Goal: Task Accomplishment & Management: Use online tool/utility

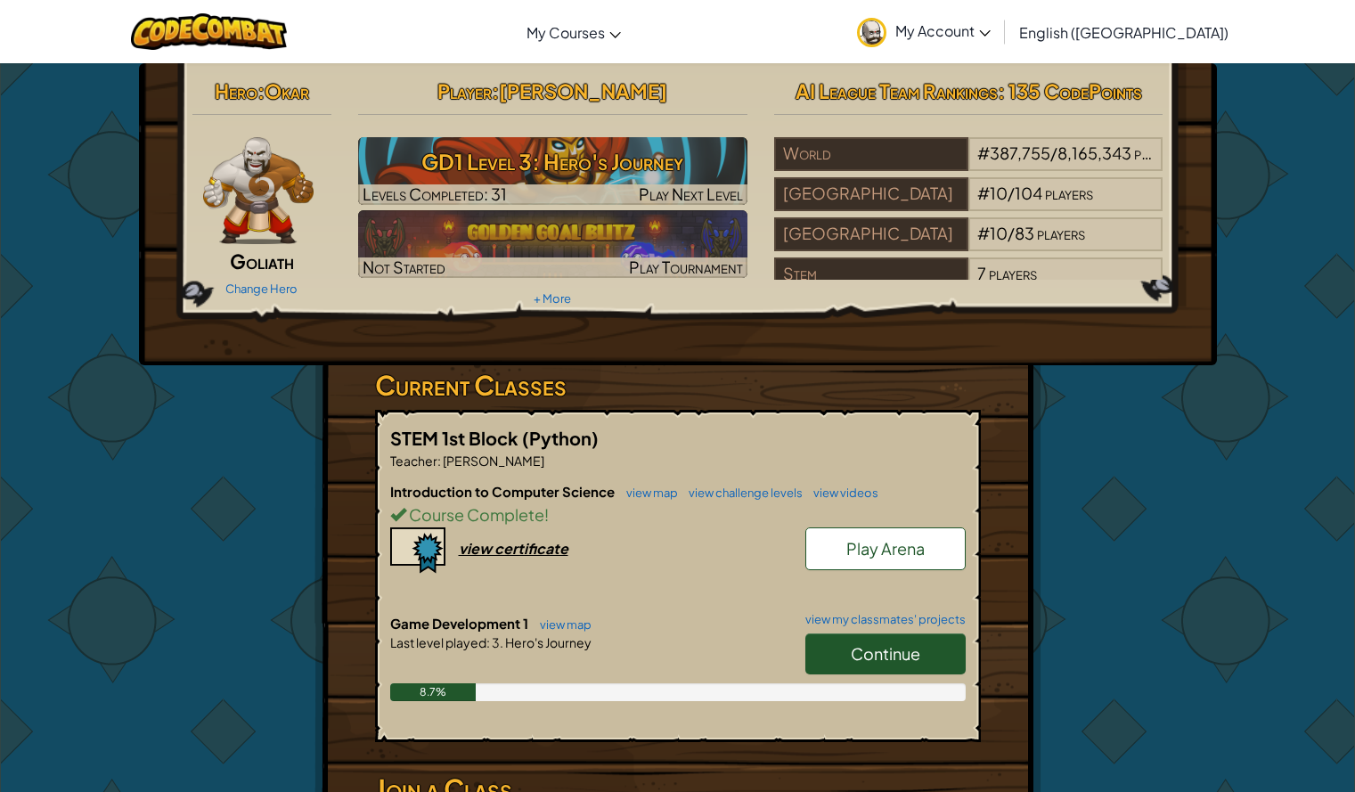
click at [833, 669] on link "Continue" at bounding box center [885, 653] width 160 height 41
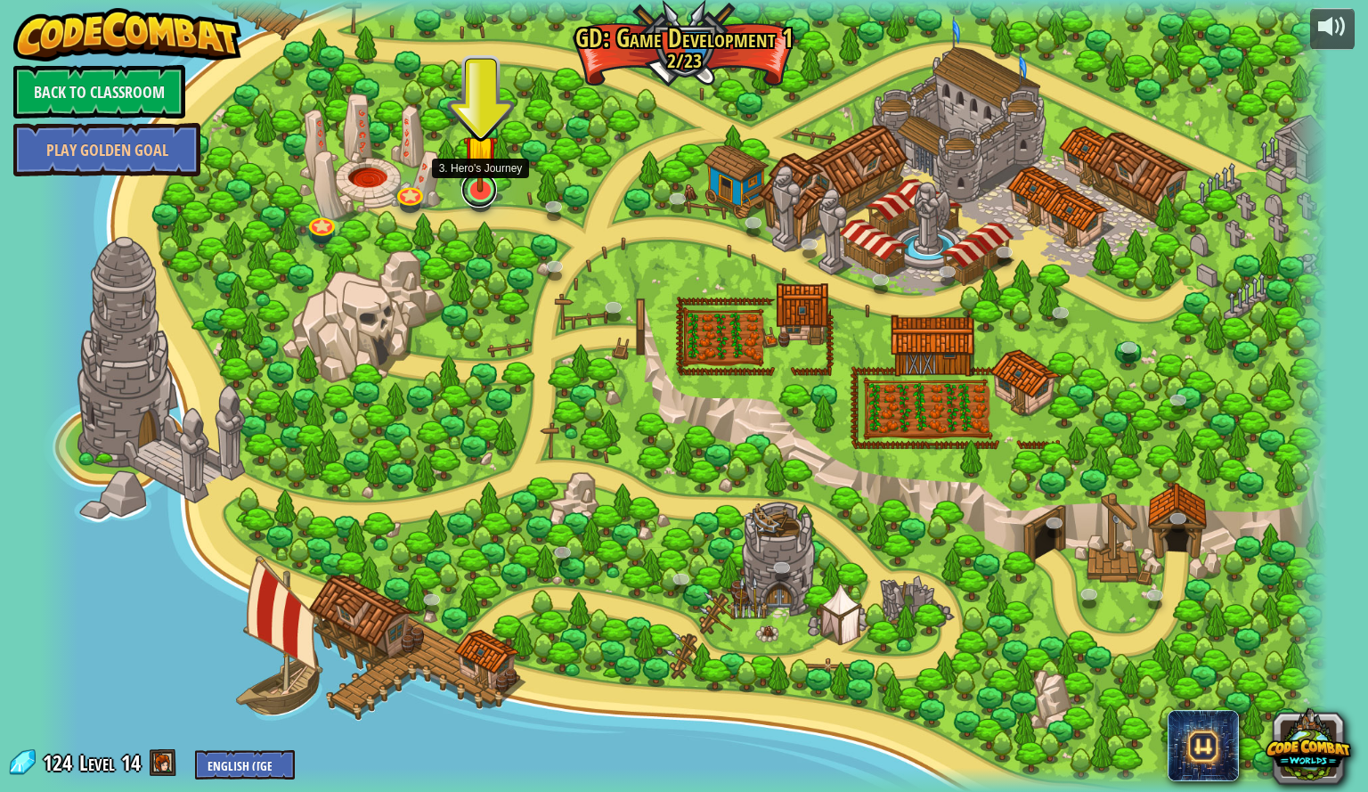
click at [478, 192] on link at bounding box center [480, 190] width 36 height 36
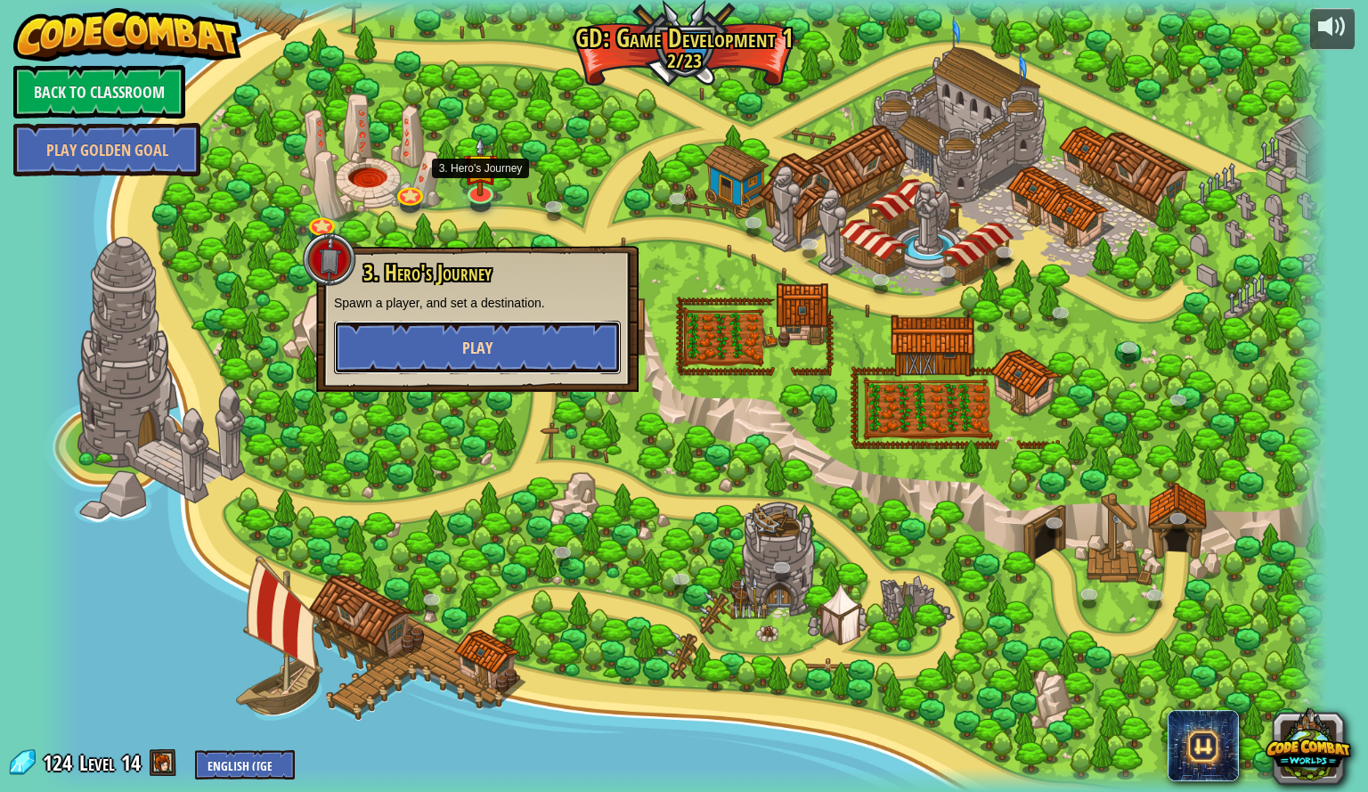
click at [459, 358] on button "Play" at bounding box center [477, 347] width 287 height 53
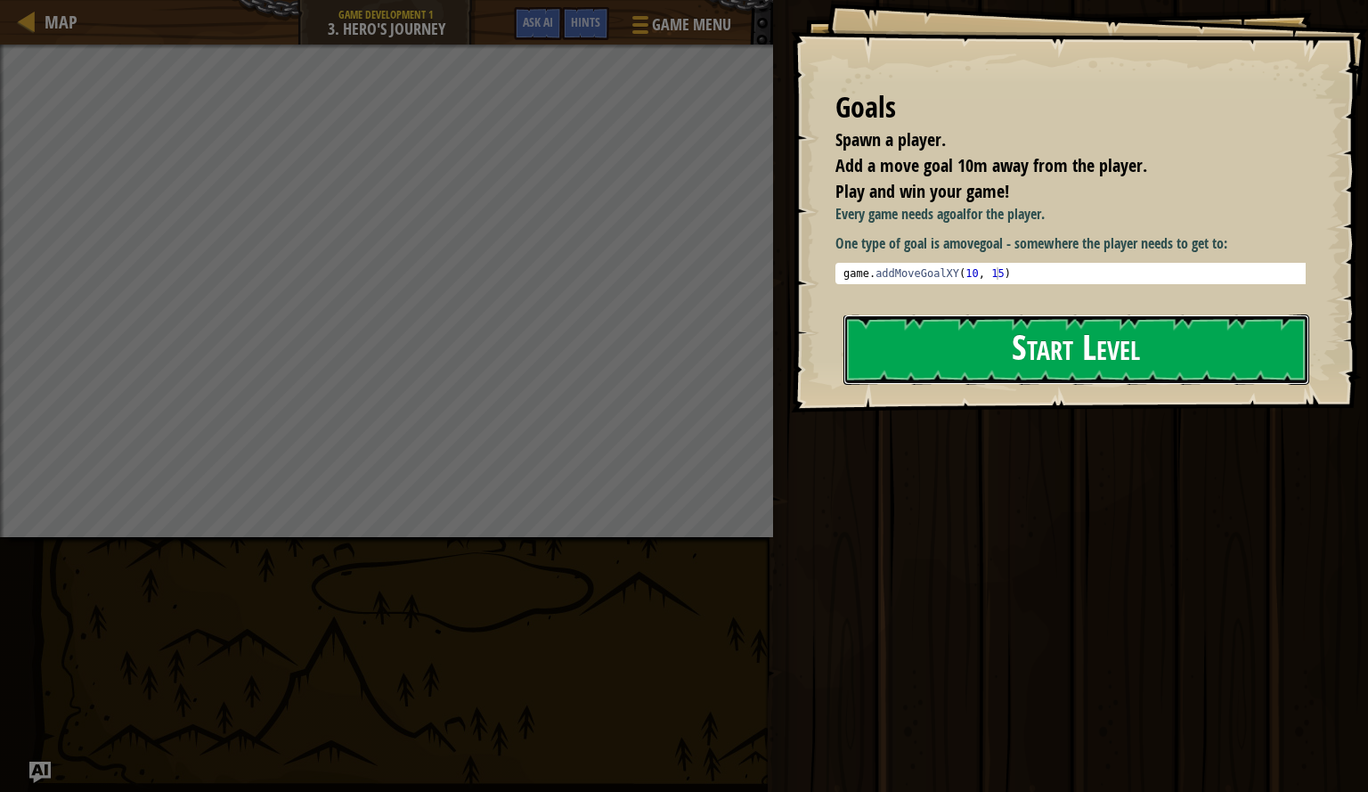
click at [1001, 363] on button "Start Level" at bounding box center [1077, 350] width 466 height 70
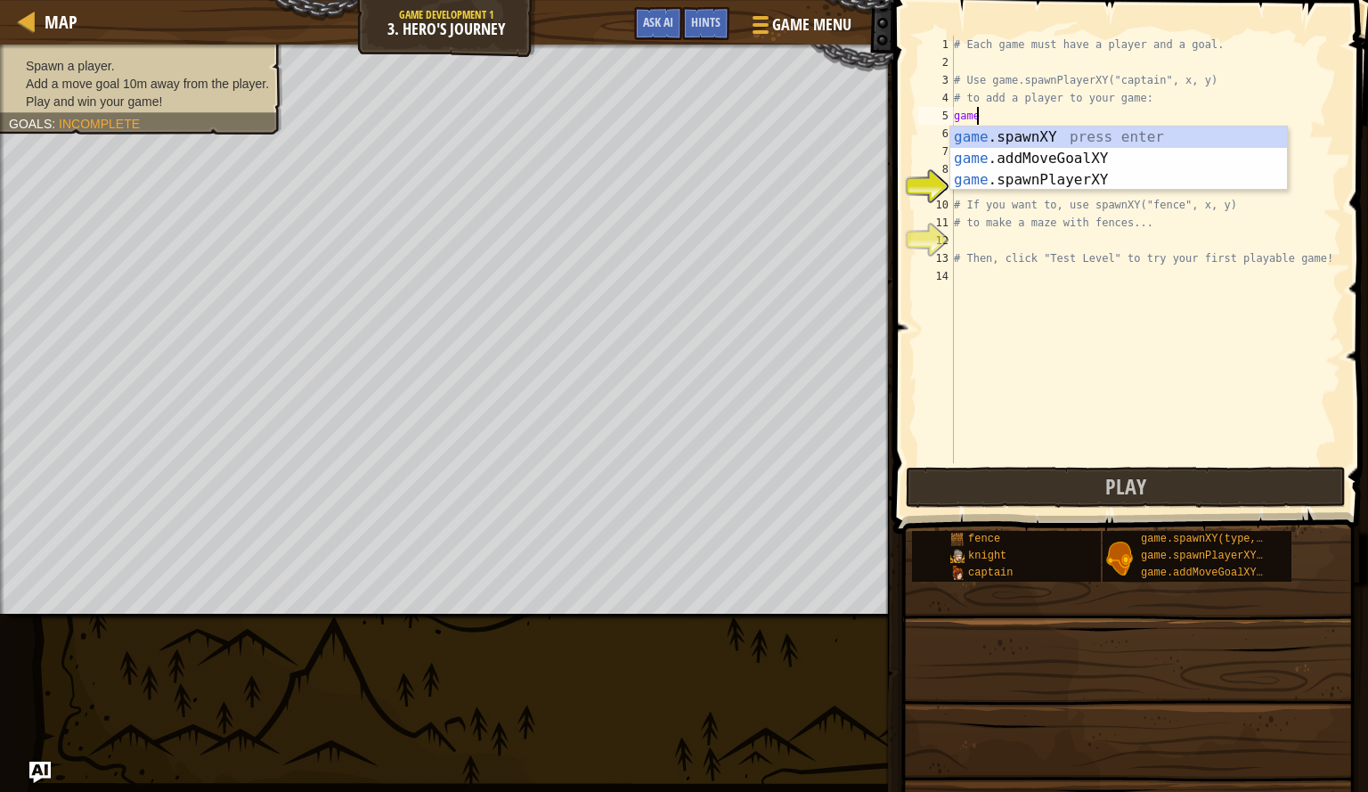
scroll to position [8, 1]
click at [1148, 135] on div "game .spawnXY press enter game .addMoveGoalXY press enter game .spawnPlayerXY p…" at bounding box center [1119, 180] width 337 height 107
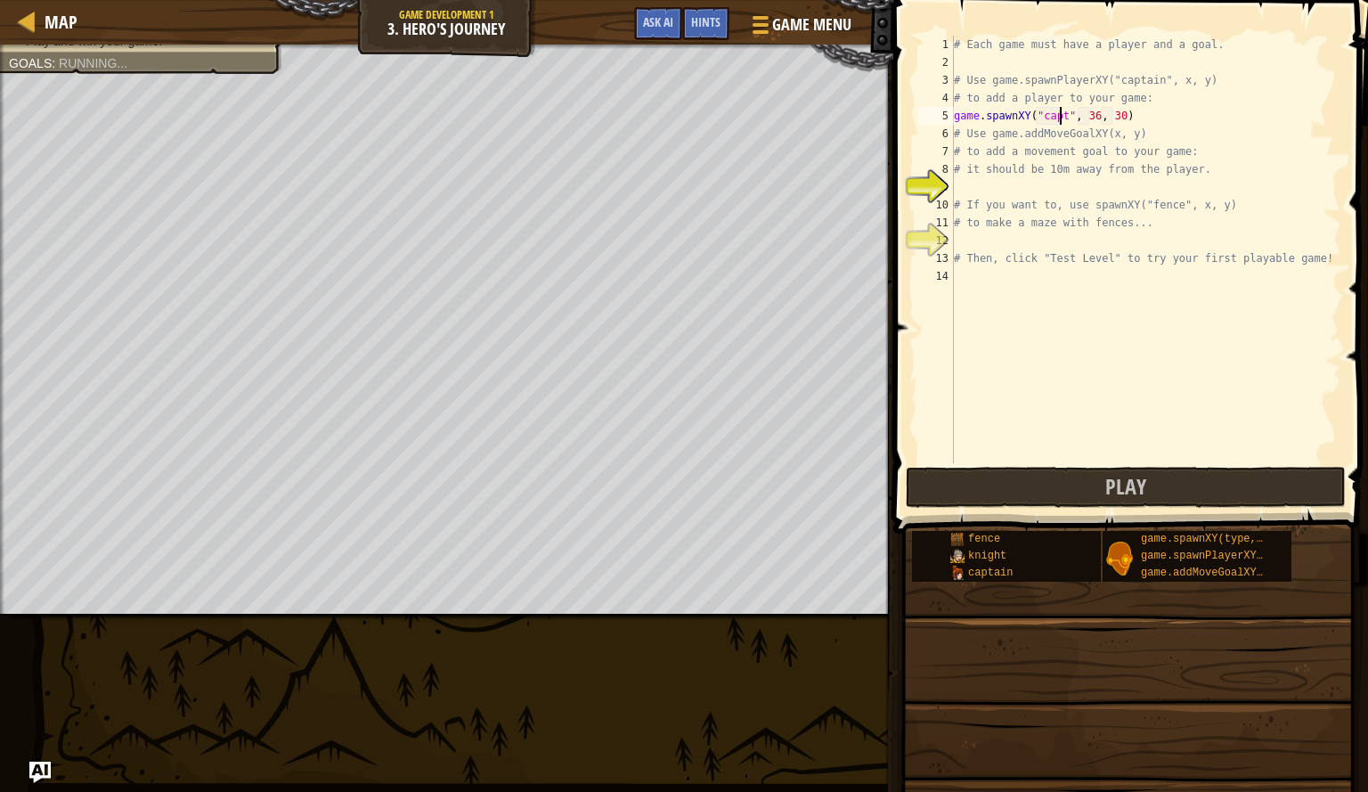
scroll to position [8, 10]
click at [1128, 119] on div "# Each game must have a player and a goal. # Use game.spawnPlayerXY("captain", …" at bounding box center [1146, 267] width 391 height 463
click at [1136, 139] on div "# Each game must have a player and a goal. # Use game.spawnPlayerXY("captain", …" at bounding box center [1146, 267] width 391 height 463
type textarea "# Use game.addMoveGoalXY(x, y)"
click at [1025, 184] on div "# Each game must have a player and a goal. # Use game.spawnPlayerXY("captain", …" at bounding box center [1146, 267] width 391 height 463
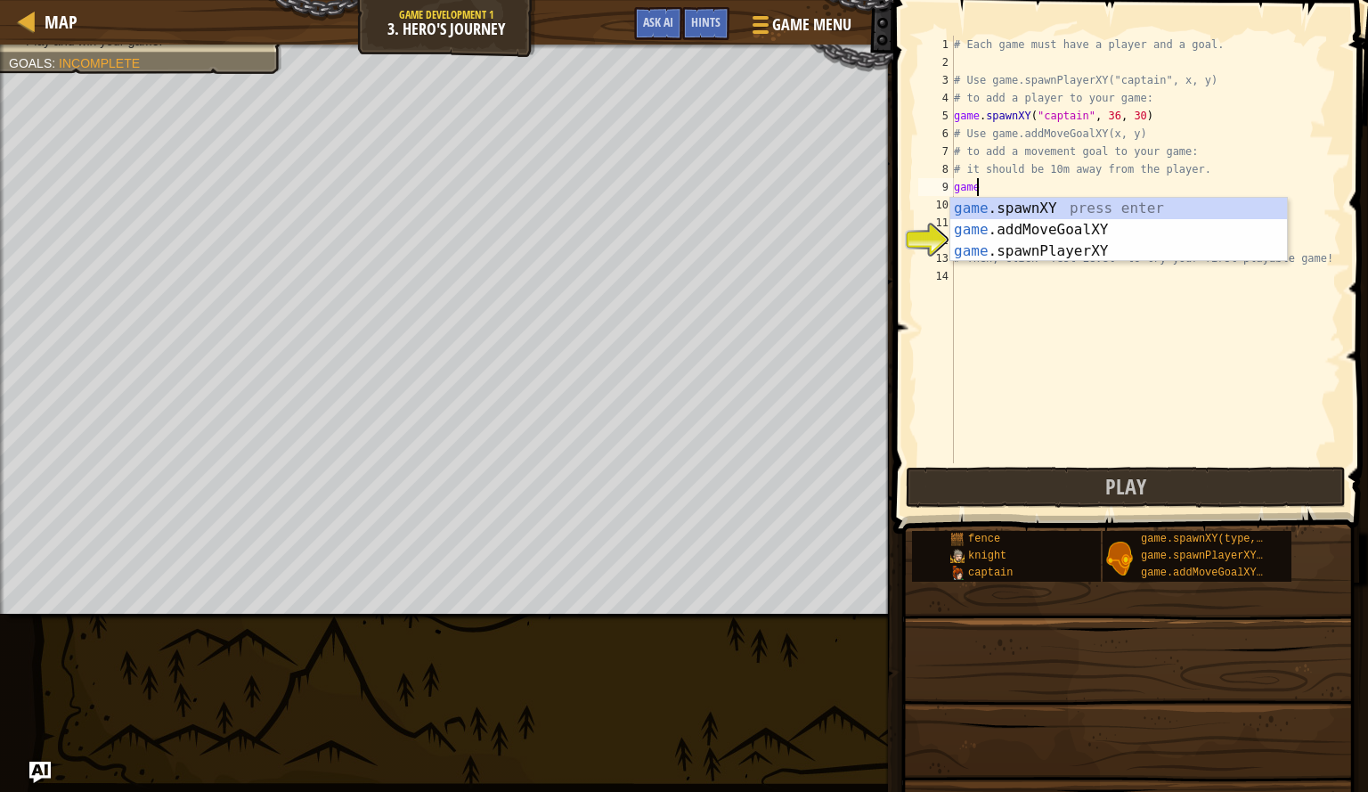
scroll to position [8, 1]
click at [1045, 236] on div "game .spawnXY press enter game .addMoveGoalXY press enter game .spawnPlayerXY p…" at bounding box center [1119, 251] width 337 height 107
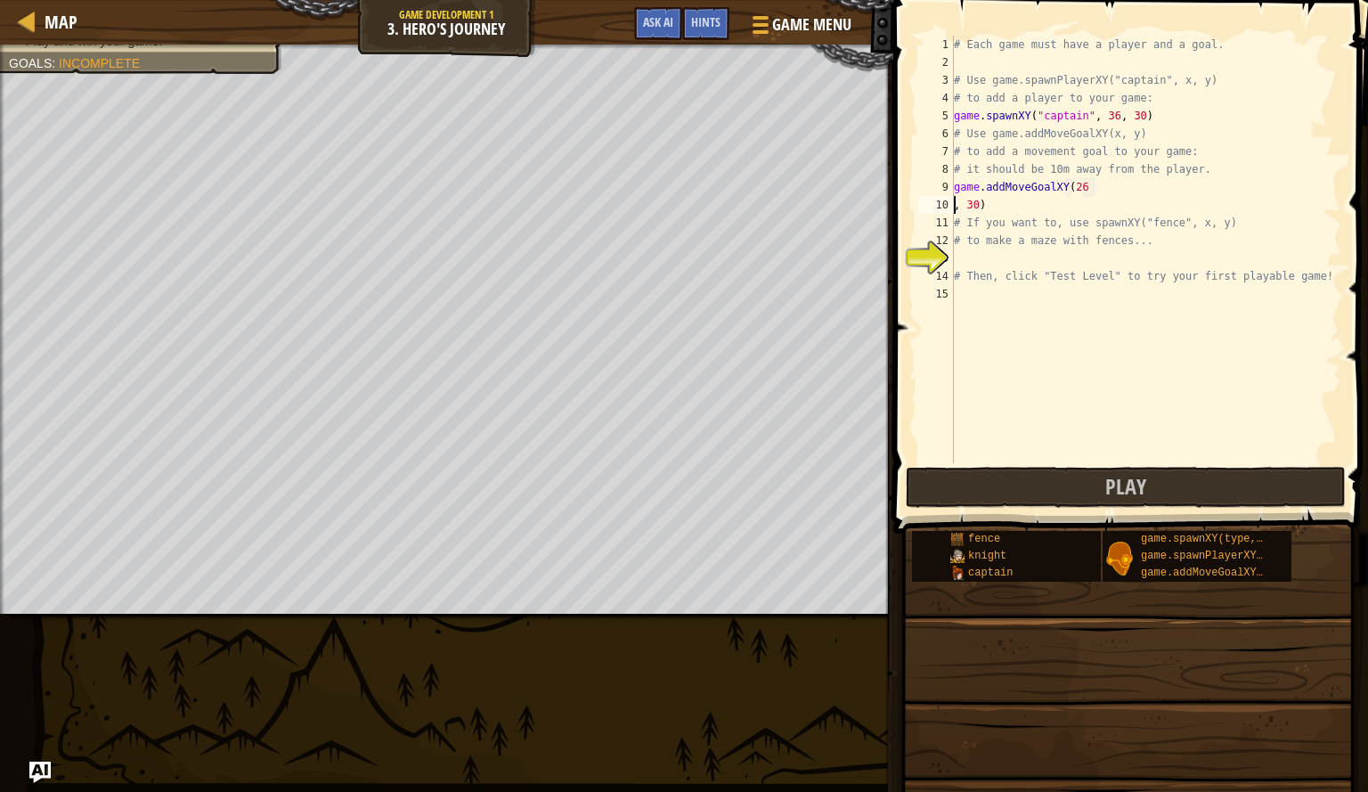
scroll to position [8, 2]
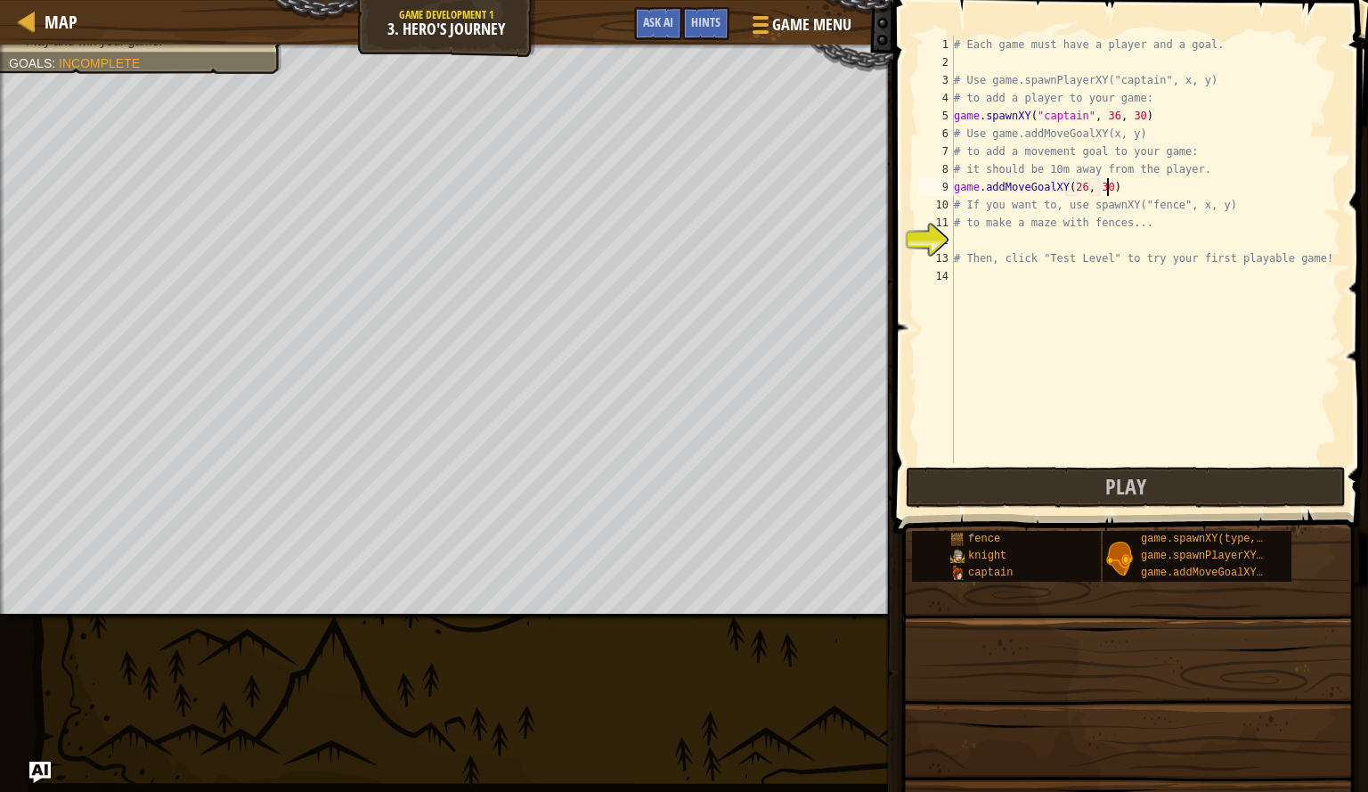
click at [1119, 185] on div "# Each game must have a player and a goal. # Use game.spawnPlayerXY("captain", …" at bounding box center [1146, 267] width 391 height 463
type textarea "game.addMoveGoalXY(26, 30)"
click at [1126, 491] on span "Play" at bounding box center [1126, 486] width 41 height 29
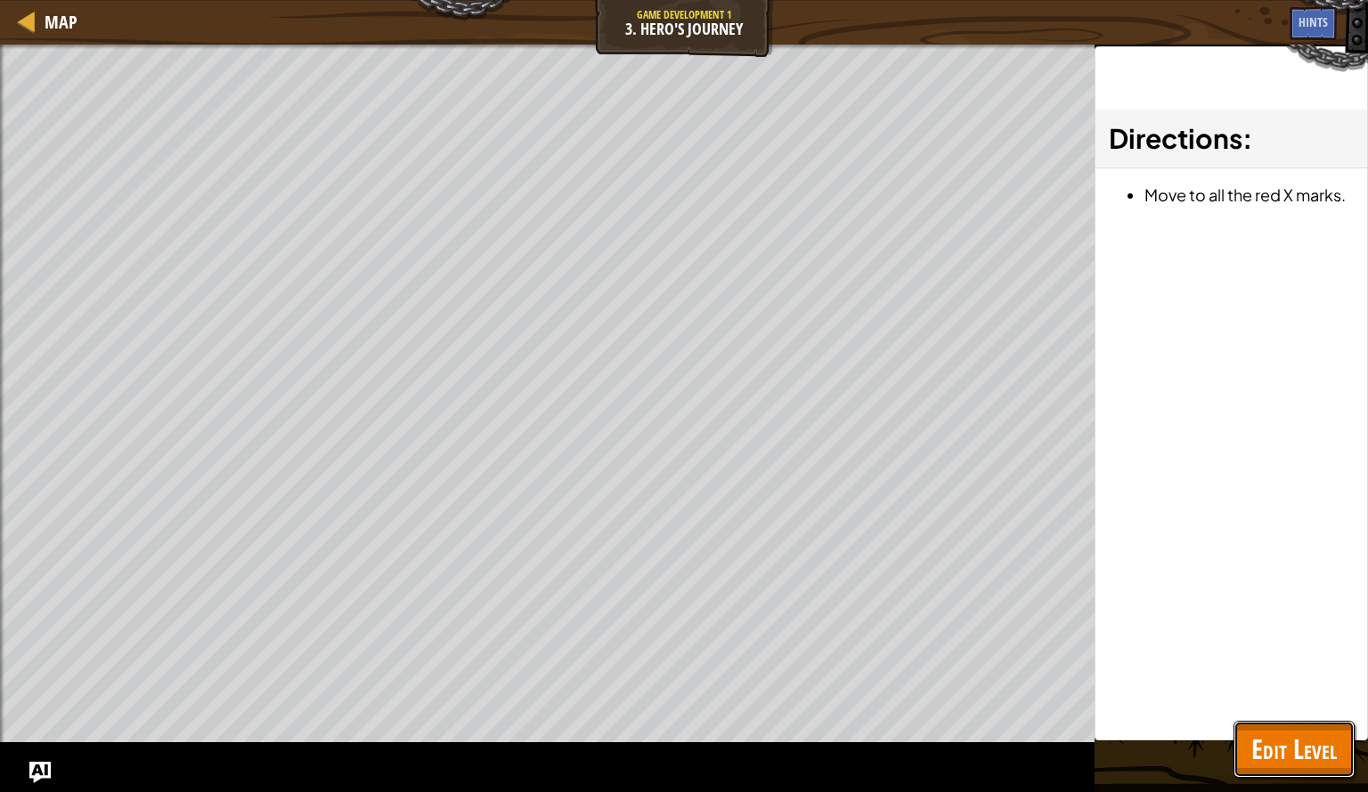
click at [1295, 764] on span "Edit Level" at bounding box center [1295, 749] width 86 height 37
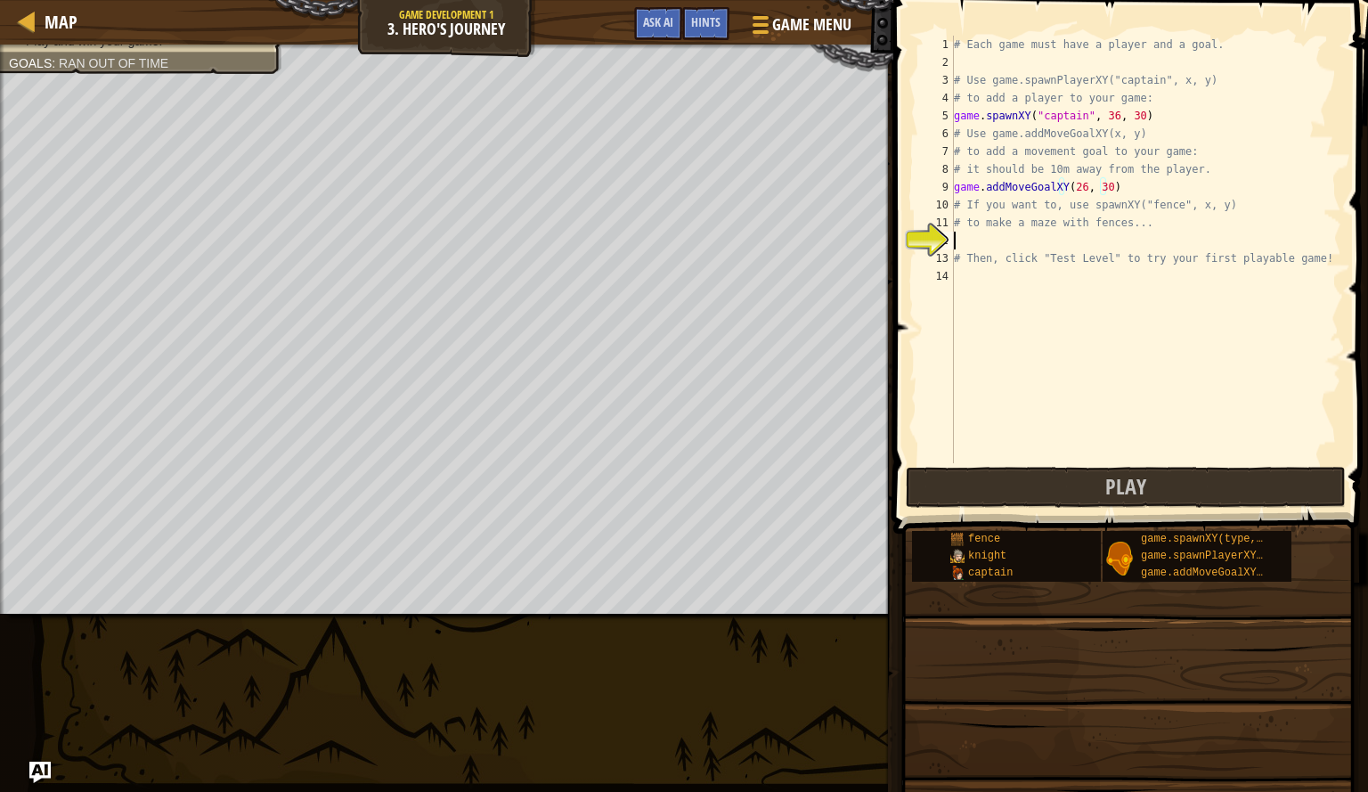
click at [990, 244] on div "# Each game must have a player and a goal. # Use game.spawnPlayerXY("captain", …" at bounding box center [1146, 267] width 391 height 463
click at [1077, 192] on div "# Each game must have a player and a goal. # Use game.spawnPlayerXY("captain", …" at bounding box center [1146, 267] width 391 height 463
click at [1107, 192] on div "# Each game must have a player and a goal. # Use game.spawnPlayerXY("captain", …" at bounding box center [1146, 267] width 391 height 463
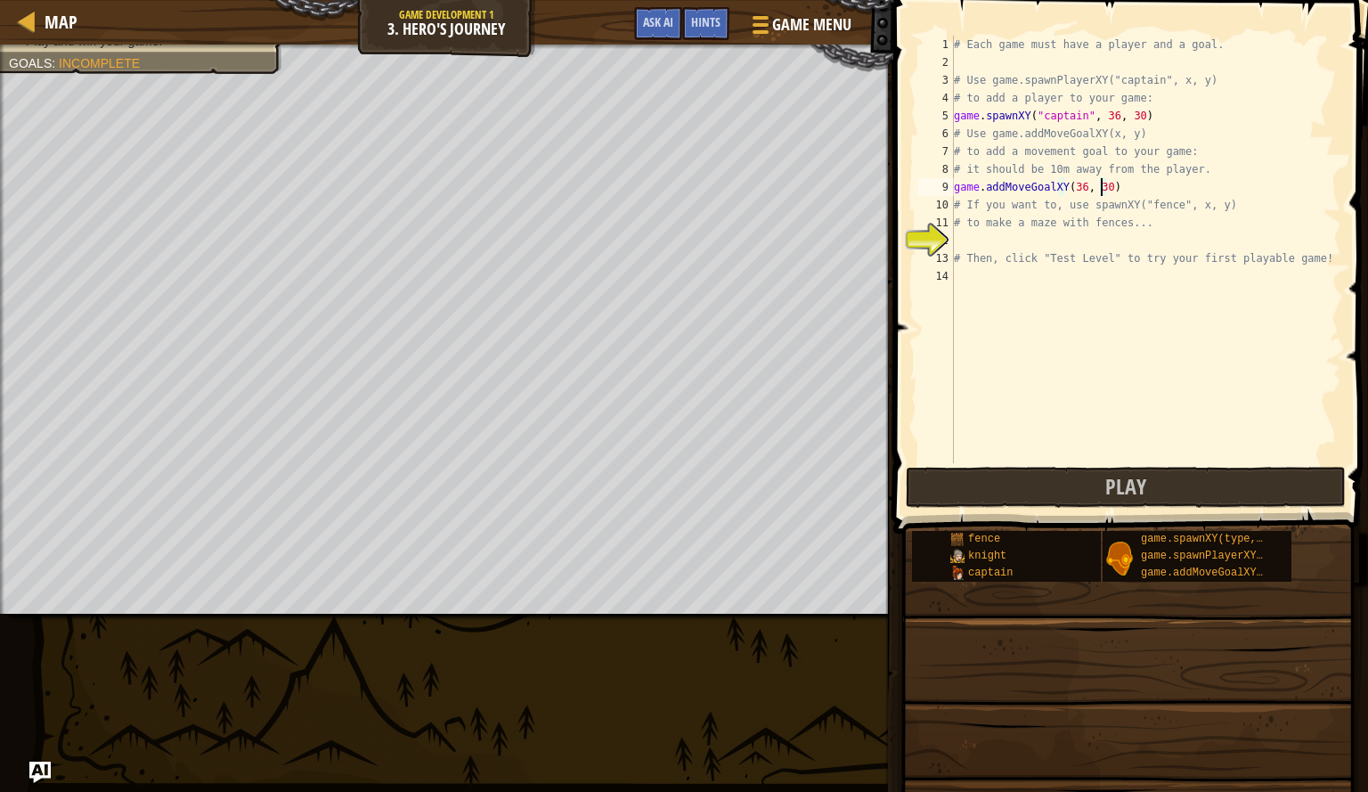
click at [1099, 191] on div "# Each game must have a player and a goal. # Use game.spawnPlayerXY("captain", …" at bounding box center [1146, 267] width 391 height 463
type textarea "game.addMoveGoalXY(36, 20)"
click at [1033, 493] on button "Play" at bounding box center [1126, 487] width 440 height 41
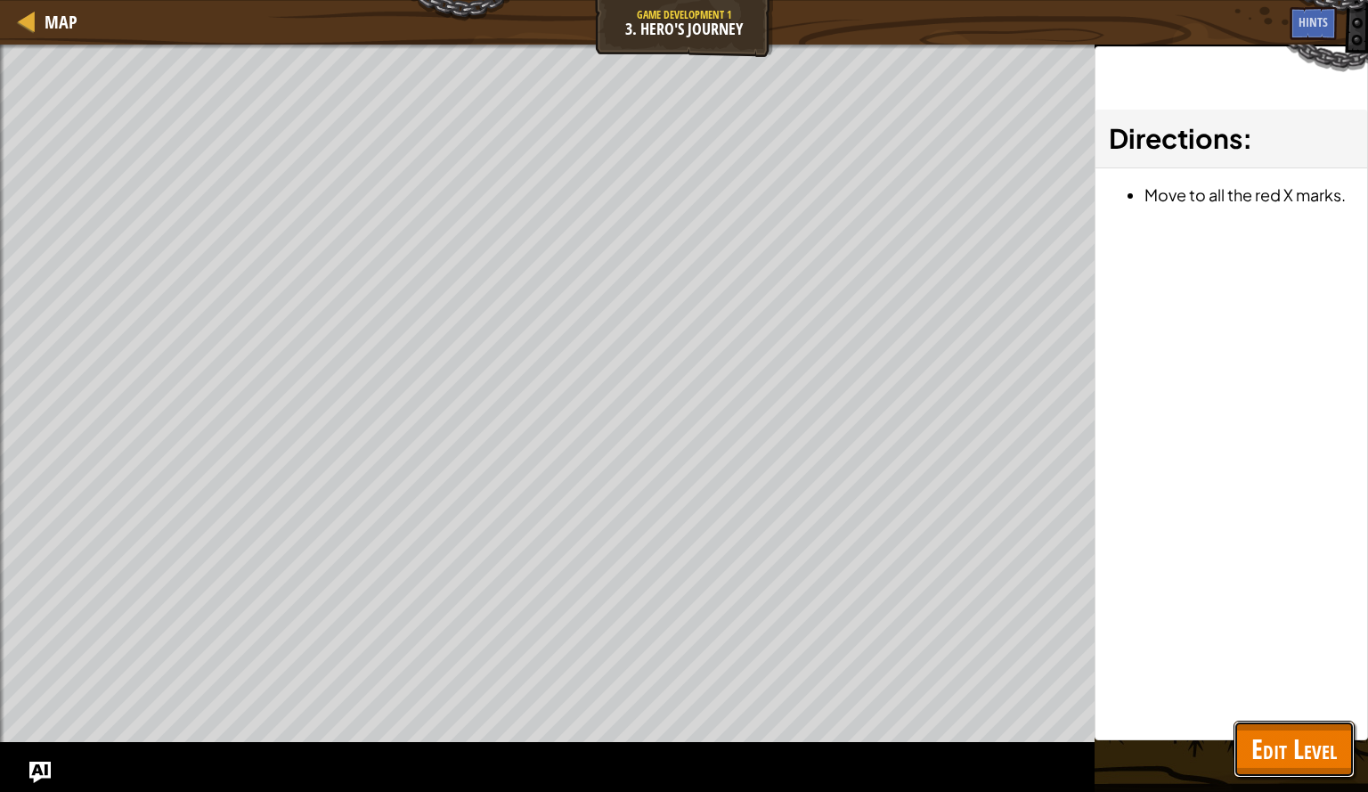
click at [1280, 749] on span "Edit Level" at bounding box center [1295, 749] width 86 height 37
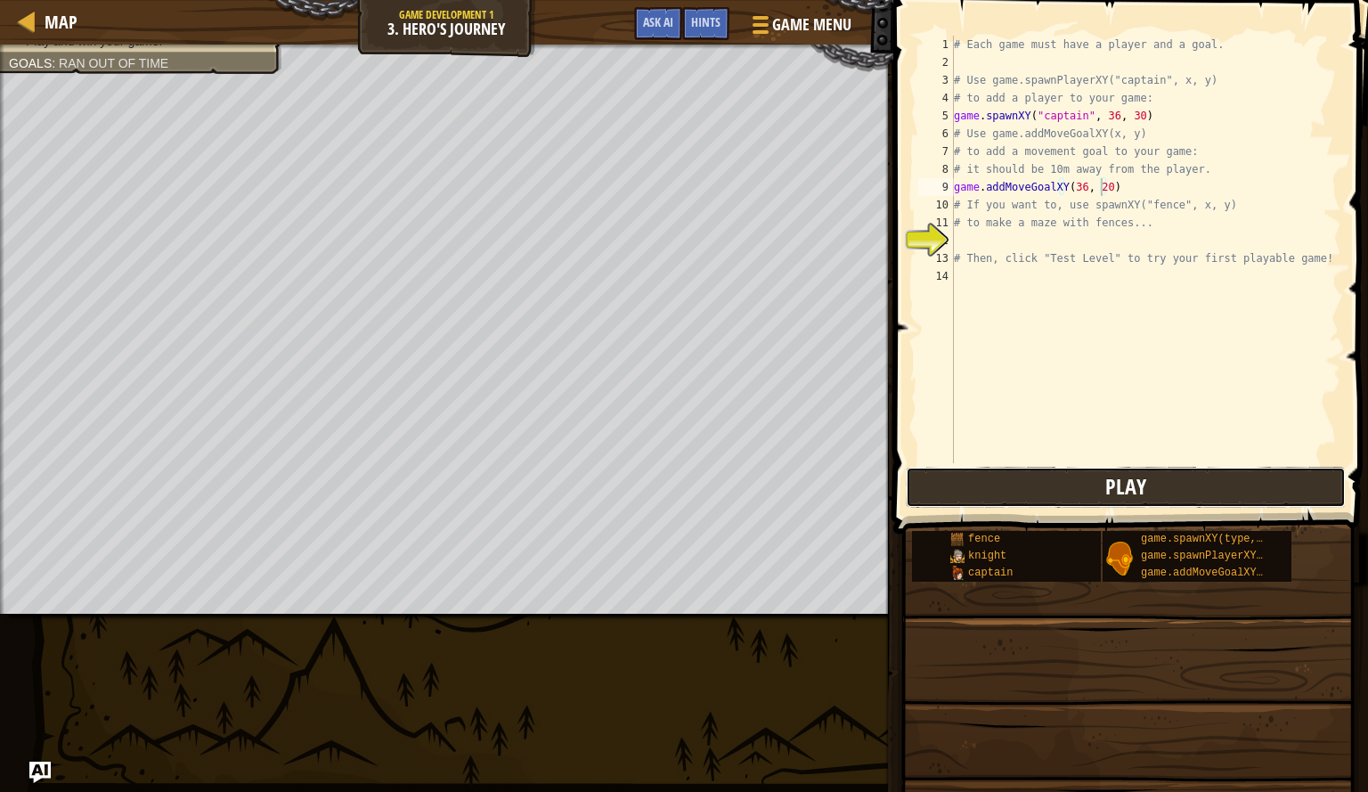
click at [961, 475] on button "Play" at bounding box center [1126, 487] width 440 height 41
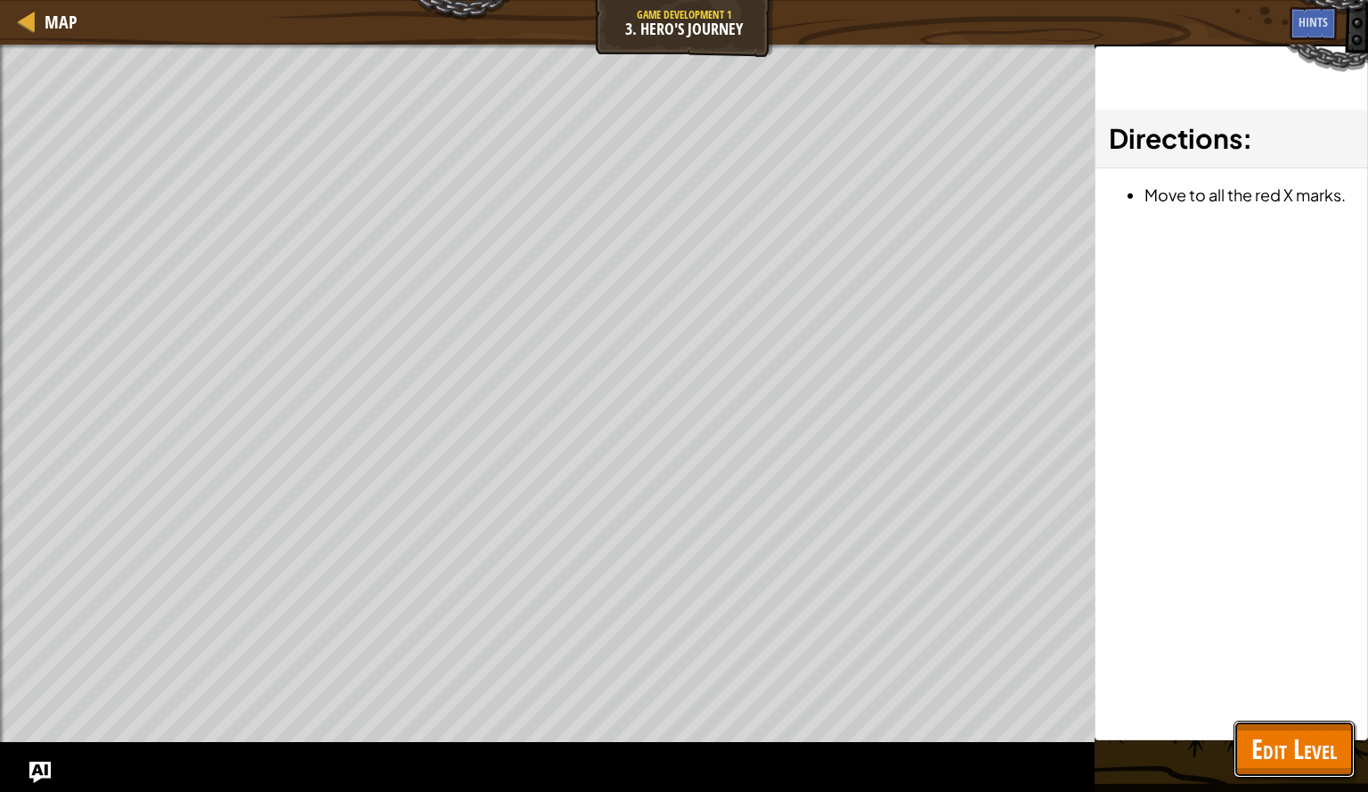
click at [1305, 769] on button "Edit Level" at bounding box center [1294, 749] width 121 height 57
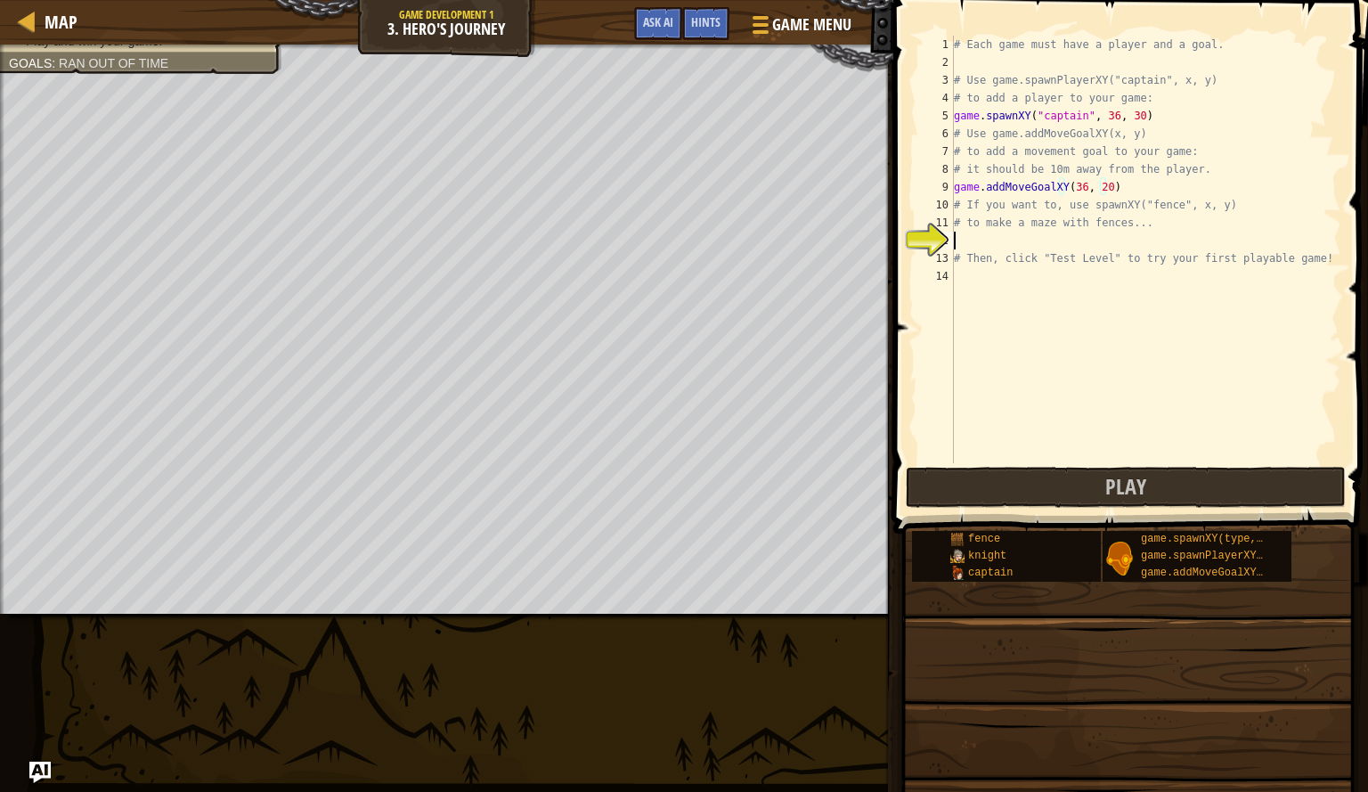
scroll to position [8, 0]
click at [1025, 242] on div "# Each game must have a player and a goal. # Use game.spawnPlayerXY("captain", …" at bounding box center [1146, 267] width 391 height 463
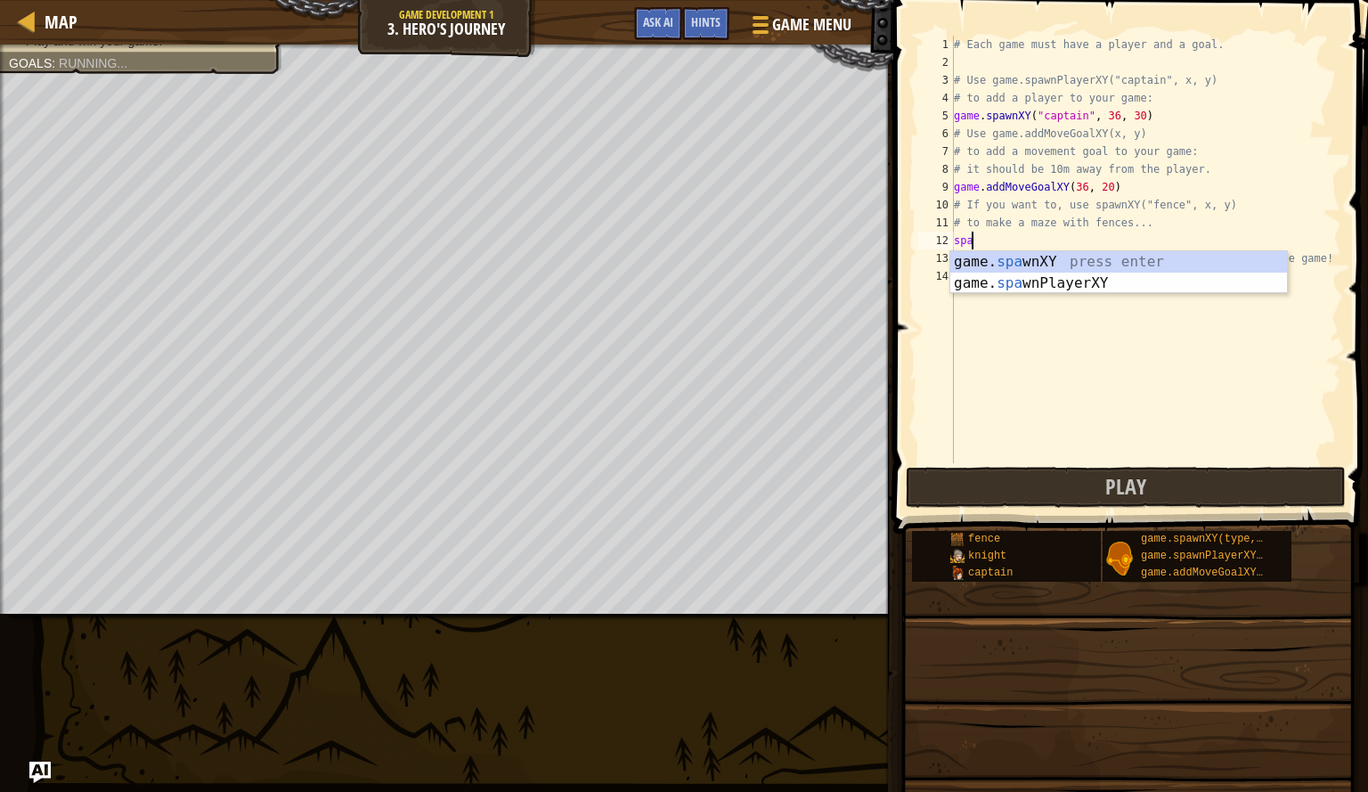
scroll to position [8, 1]
click at [1024, 259] on div "game. spaw nXY press enter game. spaw nPlayerXY press enter" at bounding box center [1119, 294] width 337 height 86
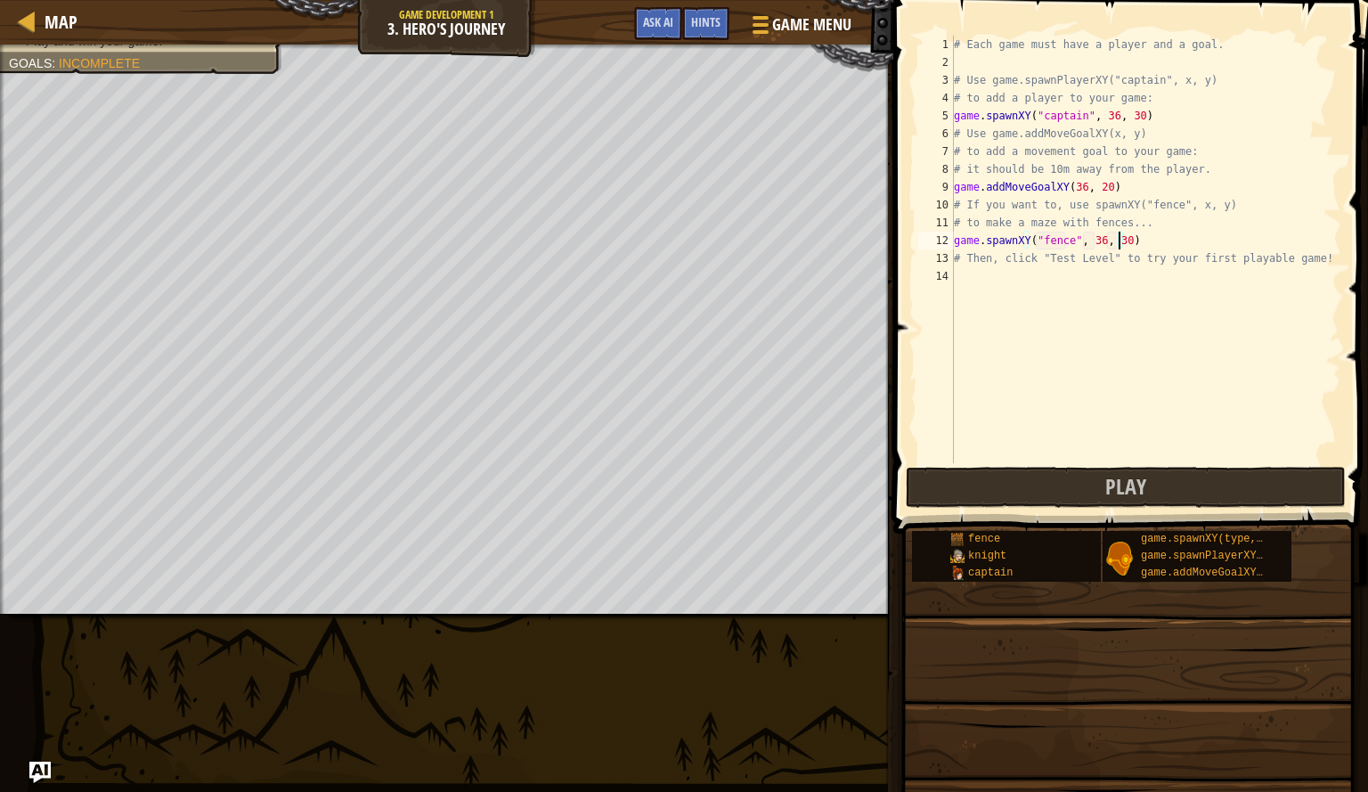
click at [1120, 247] on div "# Each game must have a player and a goal. # Use game.spawnPlayerXY("captain", …" at bounding box center [1146, 267] width 391 height 463
click at [1093, 486] on button "Play" at bounding box center [1126, 487] width 440 height 41
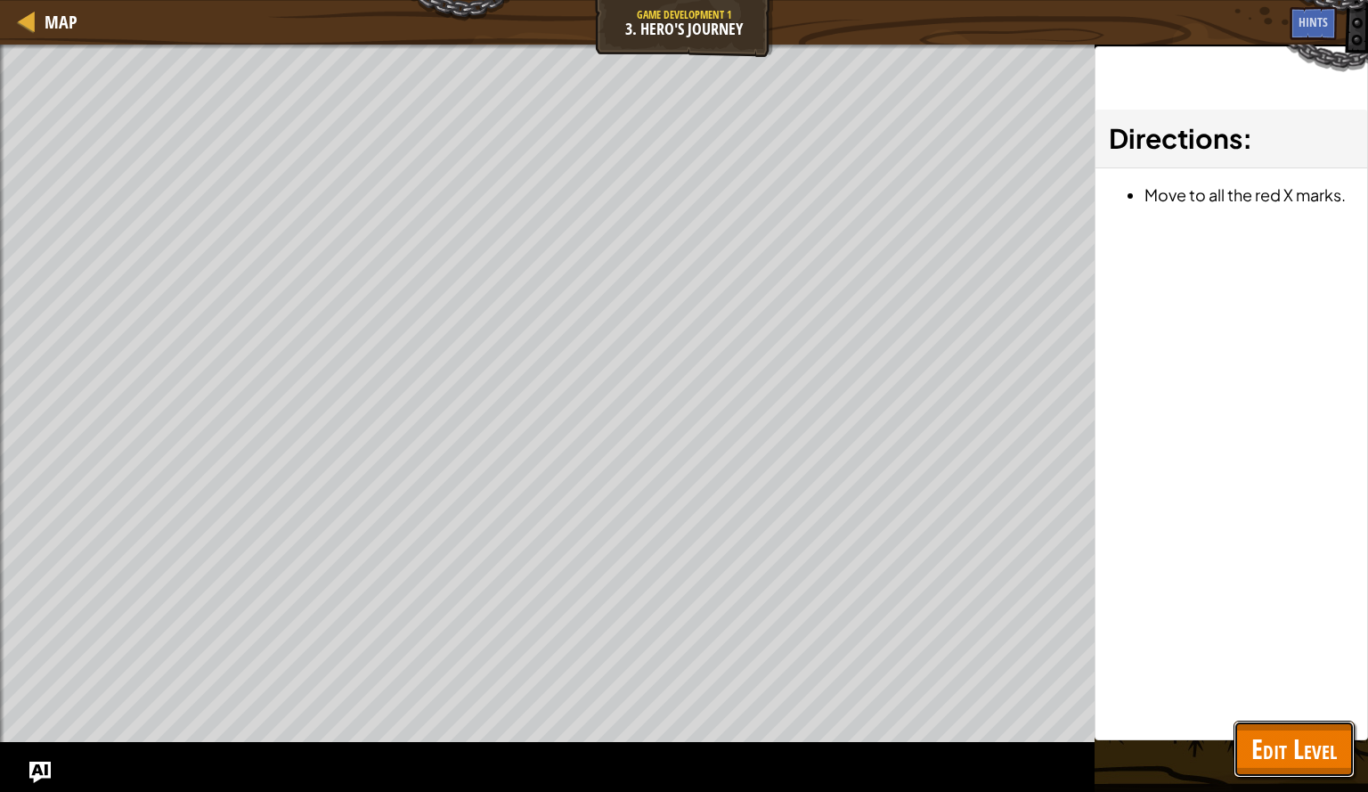
click at [1285, 756] on span "Edit Level" at bounding box center [1295, 749] width 86 height 37
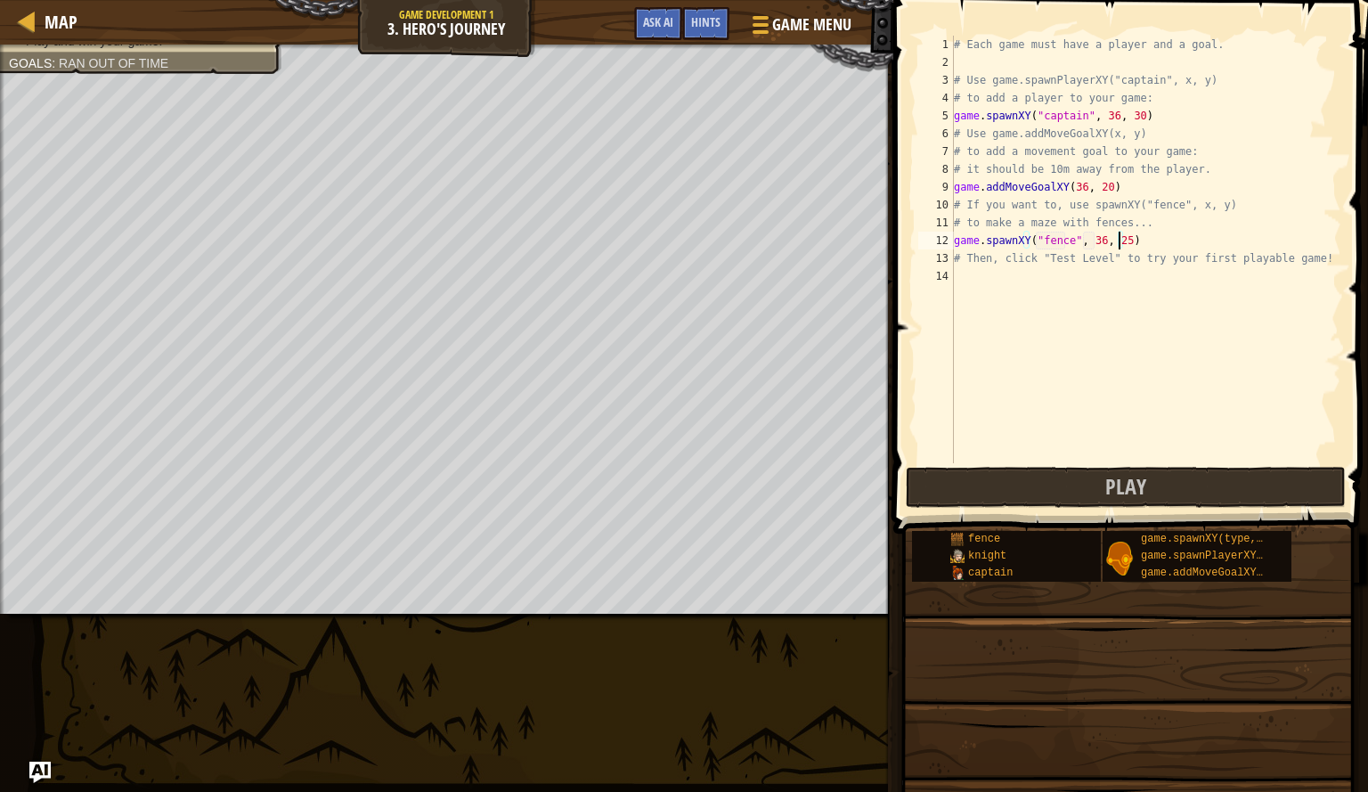
scroll to position [8, 12]
click at [1078, 190] on div "# Each game must have a player and a goal. # Use game.spawnPlayerXY("captain", …" at bounding box center [1146, 267] width 391 height 463
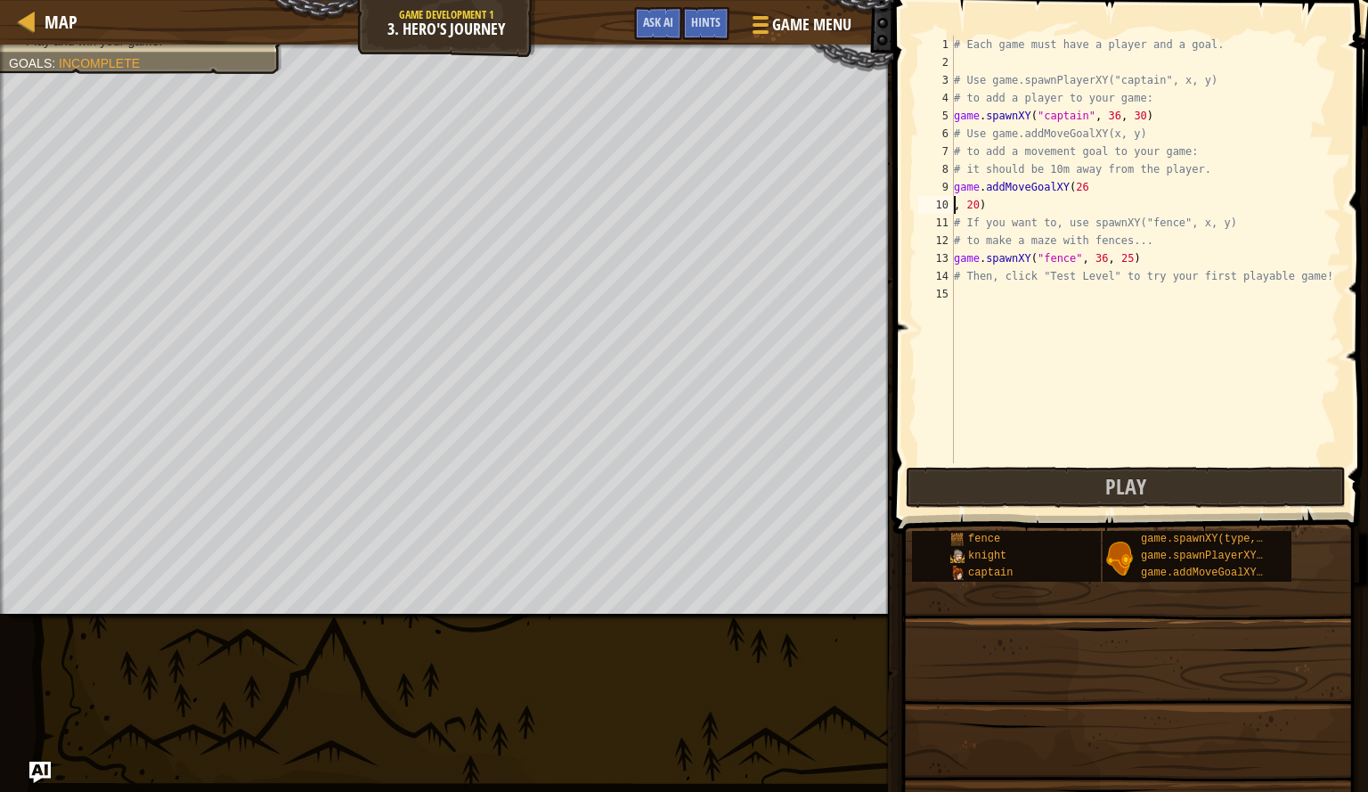
type textarea "game.addMoveGoalXY(26, 20)"
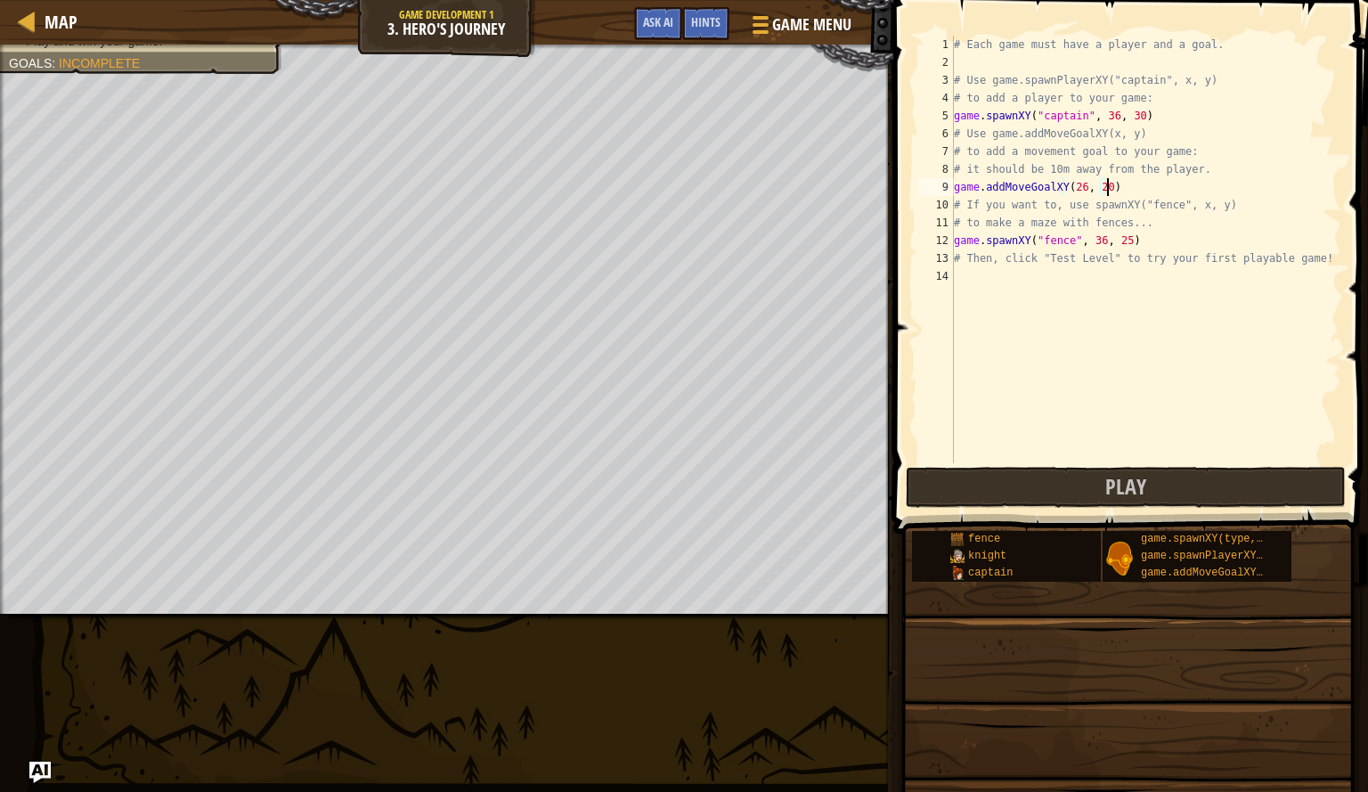
click at [1137, 184] on div "# Each game must have a player and a goal. # Use game.spawnPlayerXY("captain", …" at bounding box center [1146, 267] width 391 height 463
click at [1038, 279] on div "# Each game must have a player and a goal. # Use game.spawnPlayerXY("captain", …" at bounding box center [1146, 267] width 391 height 463
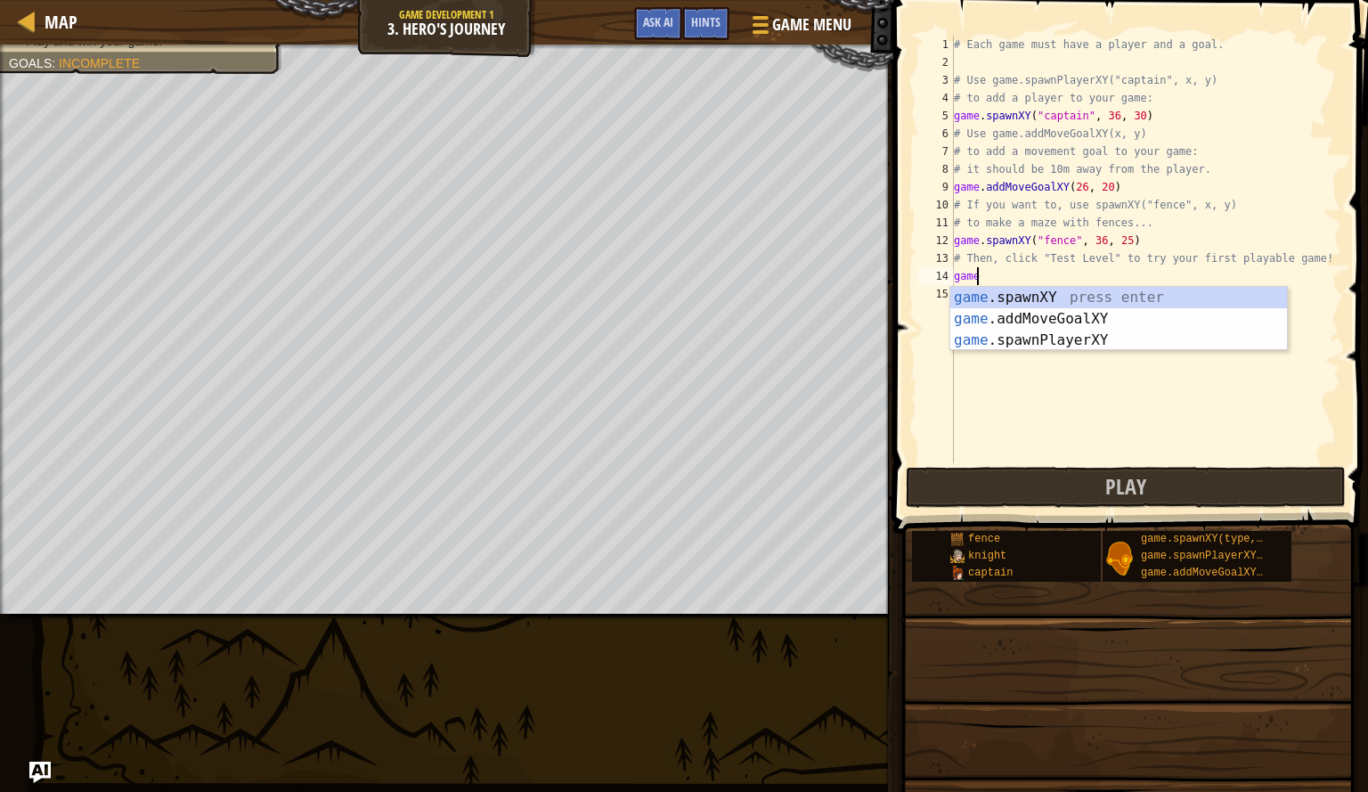
scroll to position [8, 1]
click at [1036, 292] on div "game .spawnXY press enter game .addMoveGoalXY press enter game .spawnPlayerXY p…" at bounding box center [1119, 340] width 337 height 107
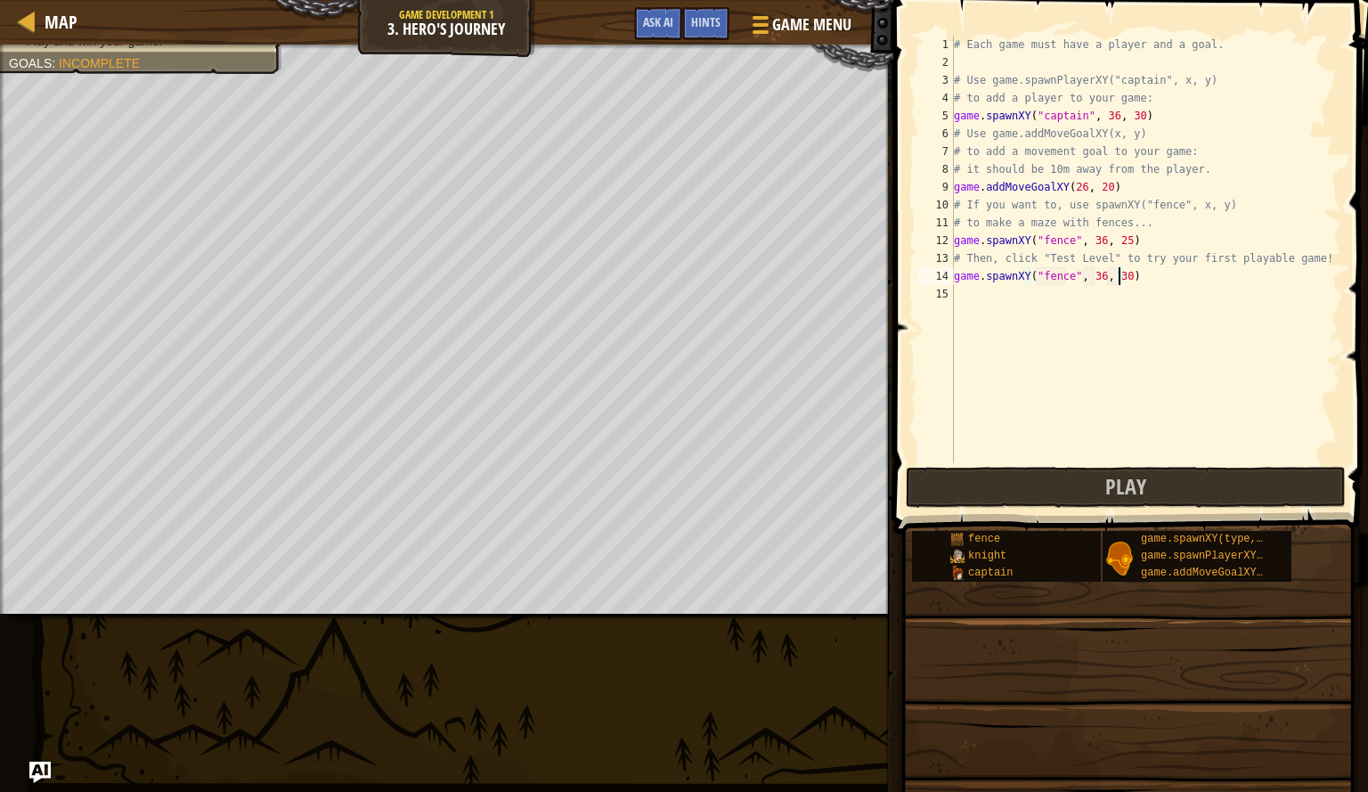
click at [1119, 280] on div "# Each game must have a player and a goal. # Use game.spawnPlayerXY("captain", …" at bounding box center [1146, 267] width 391 height 463
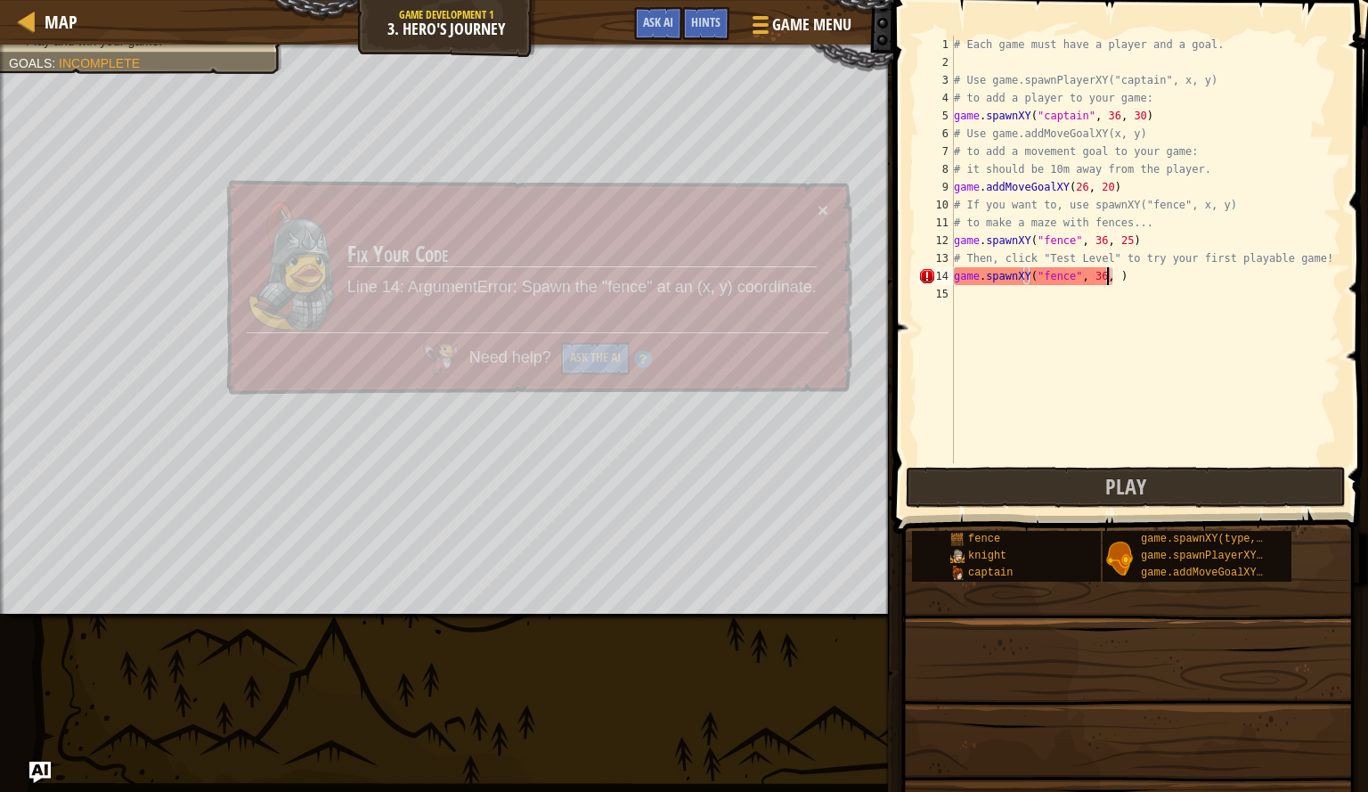
scroll to position [8, 12]
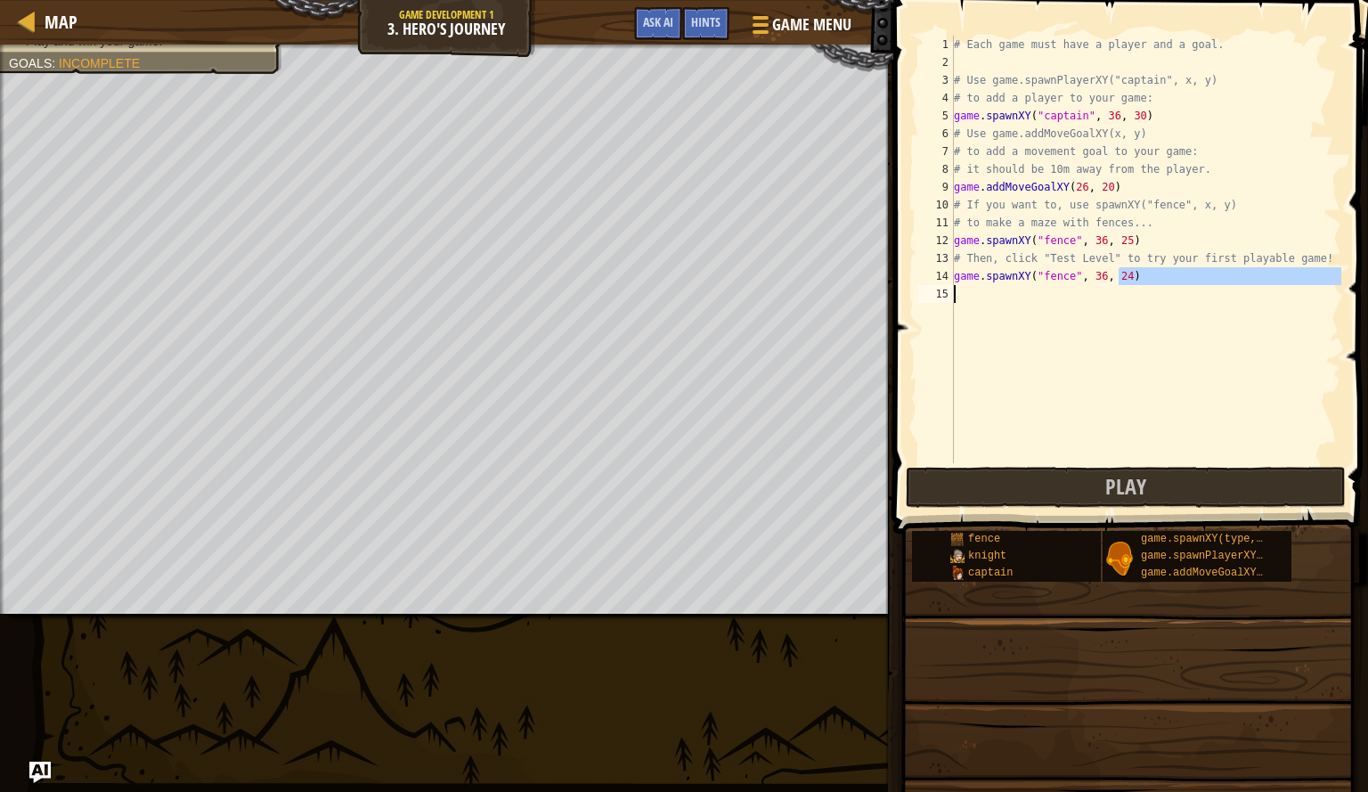
drag, startPoint x: 1119, startPoint y: 280, endPoint x: 1113, endPoint y: 338, distance: 58.2
click at [1113, 338] on div "# Each game must have a player and a goal. # Use game.spawnPlayerXY("captain", …" at bounding box center [1146, 267] width 391 height 463
type textarea "game.spawnXY("fence", 36, 24"
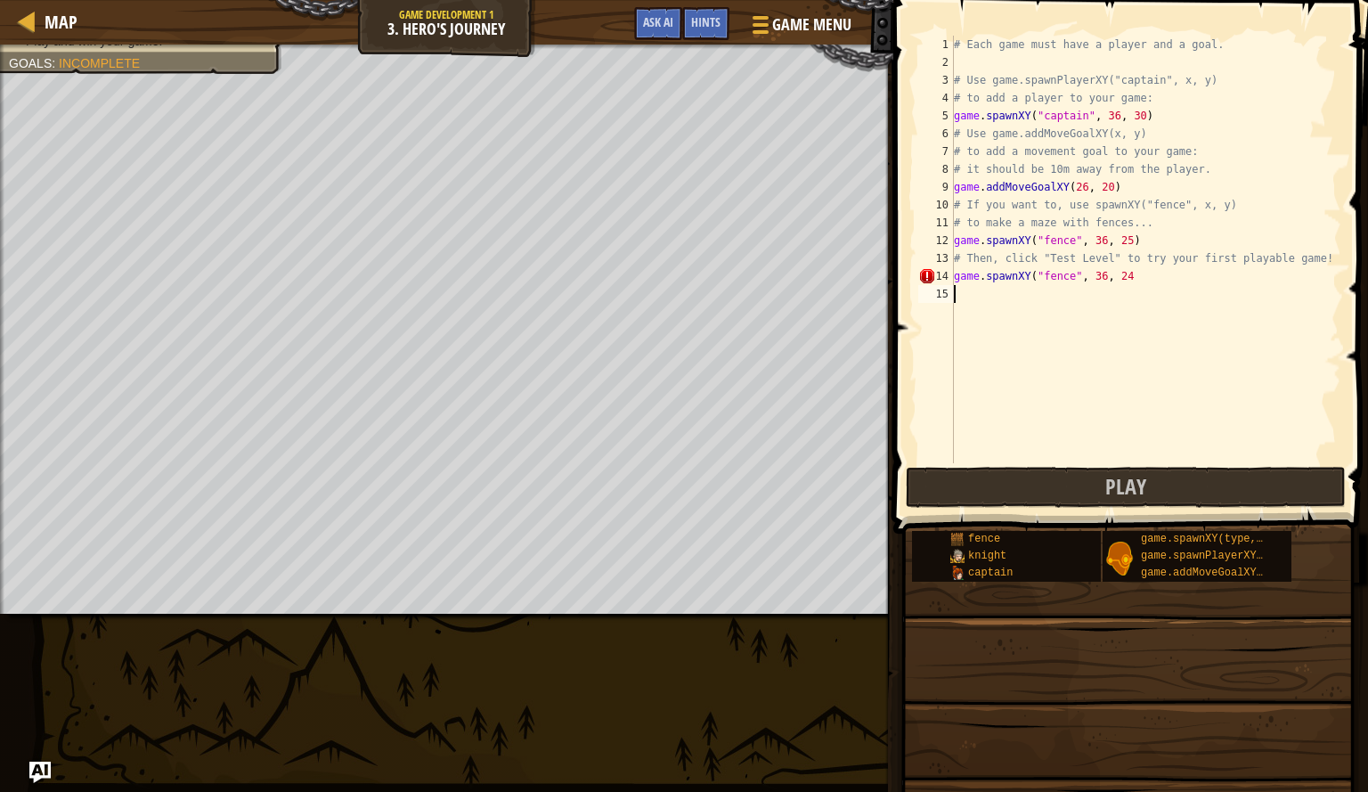
click at [1132, 299] on div "# Each game must have a player and a goal. # Use game.spawnPlayerXY("captain", …" at bounding box center [1146, 267] width 391 height 463
click at [1121, 282] on div "# Each game must have a player and a goal. # Use game.spawnPlayerXY("captain", …" at bounding box center [1146, 267] width 391 height 463
type textarea "game.spawnXY("fence", 36, 24)"
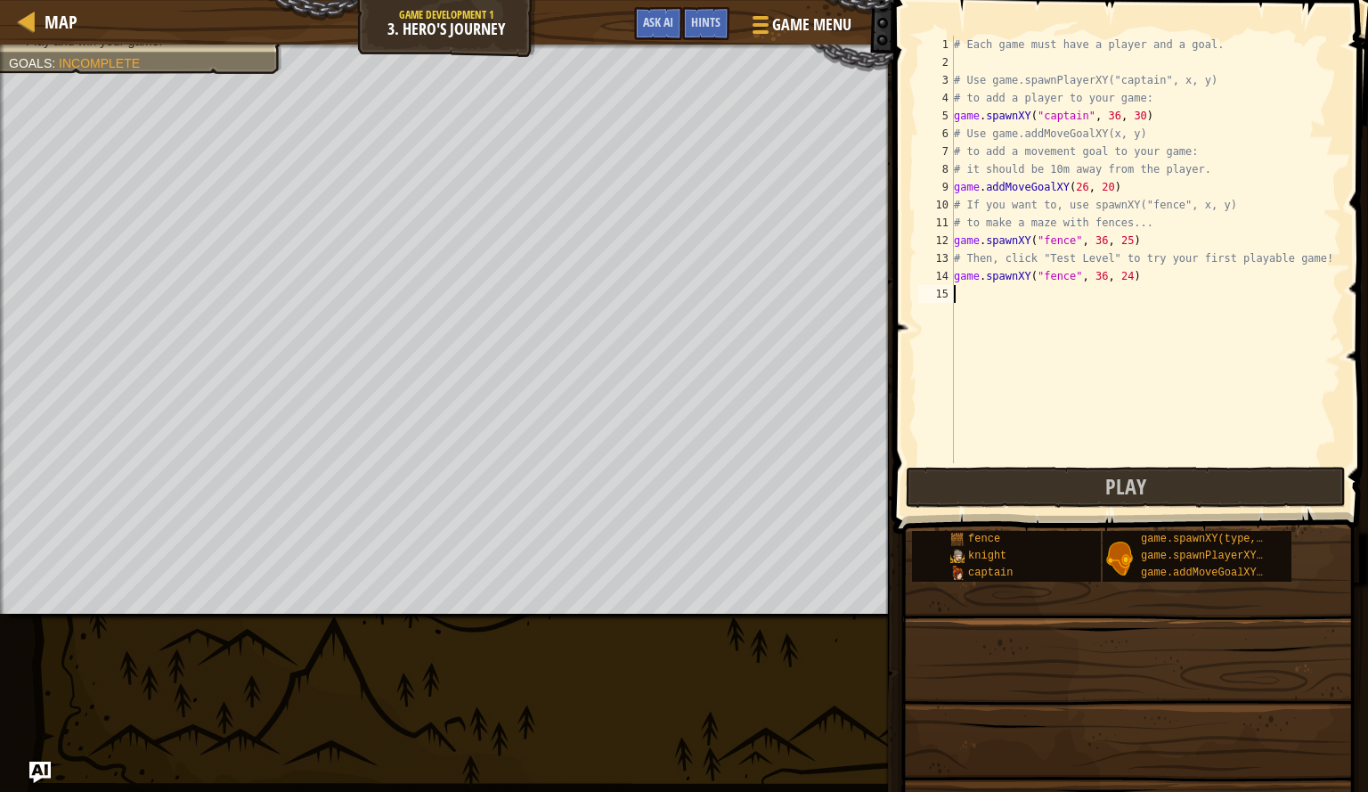
click at [1032, 292] on div "# Each game must have a player and a goal. # Use game.spawnPlayerXY("captain", …" at bounding box center [1146, 267] width 391 height 463
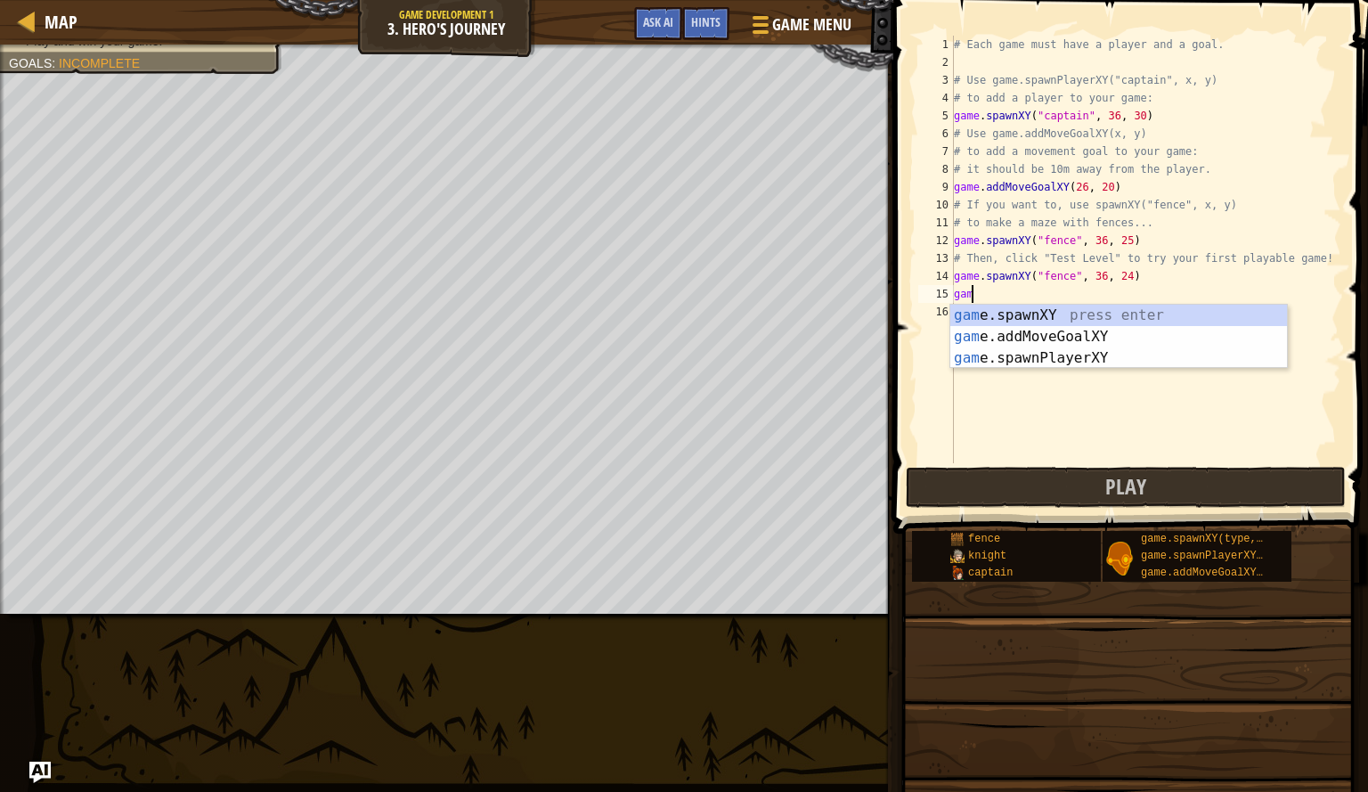
scroll to position [8, 1]
click at [1038, 315] on div "game .spawnXY press enter game .addMoveGoalXY press enter game .spawnPlayerXY p…" at bounding box center [1119, 358] width 337 height 107
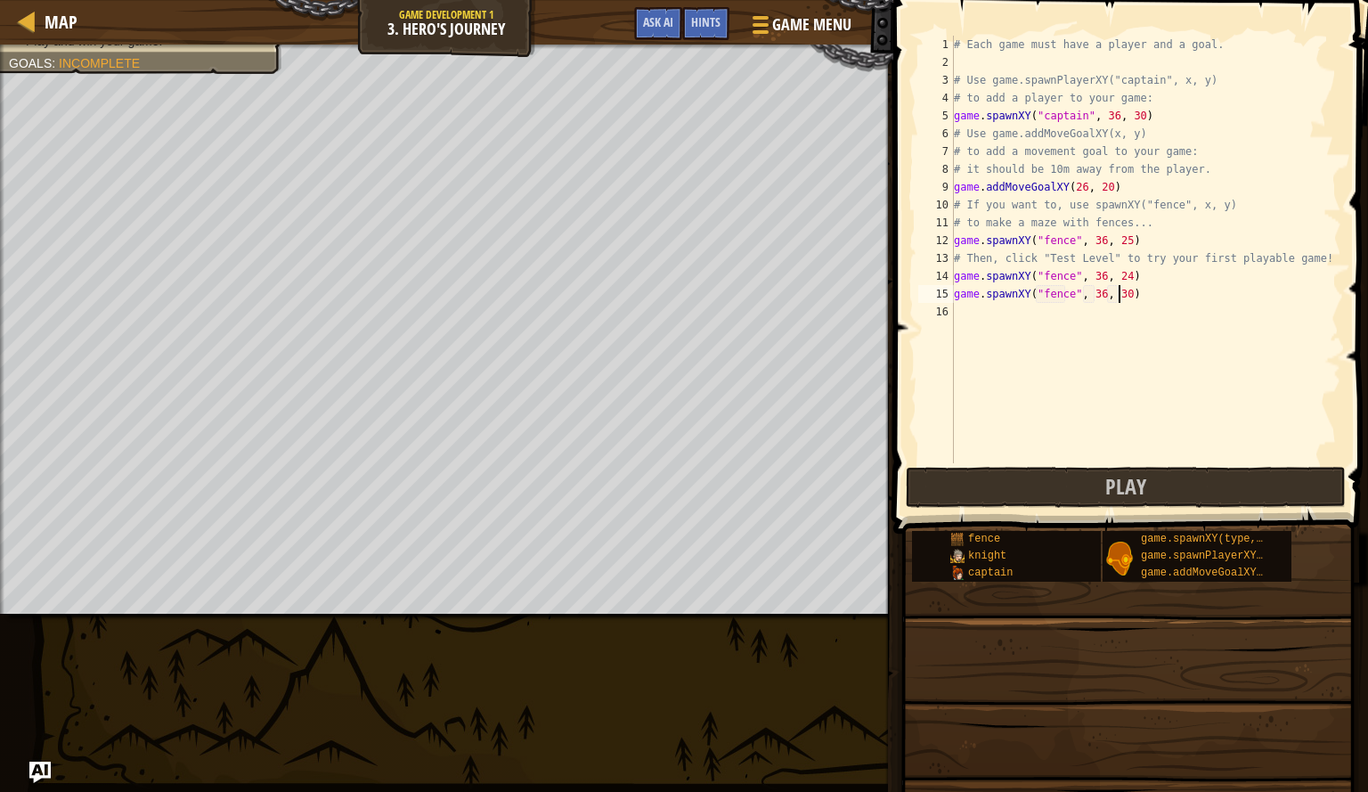
click at [1121, 297] on div "# Each game must have a player and a goal. # Use game.spawnPlayerXY("captain", …" at bounding box center [1146, 267] width 391 height 463
type textarea "game.spawnXY("fence", 36, 23)"
click at [1123, 327] on div "# Each game must have a player and a goal. # Use game.spawnPlayerXY("captain", …" at bounding box center [1146, 267] width 391 height 463
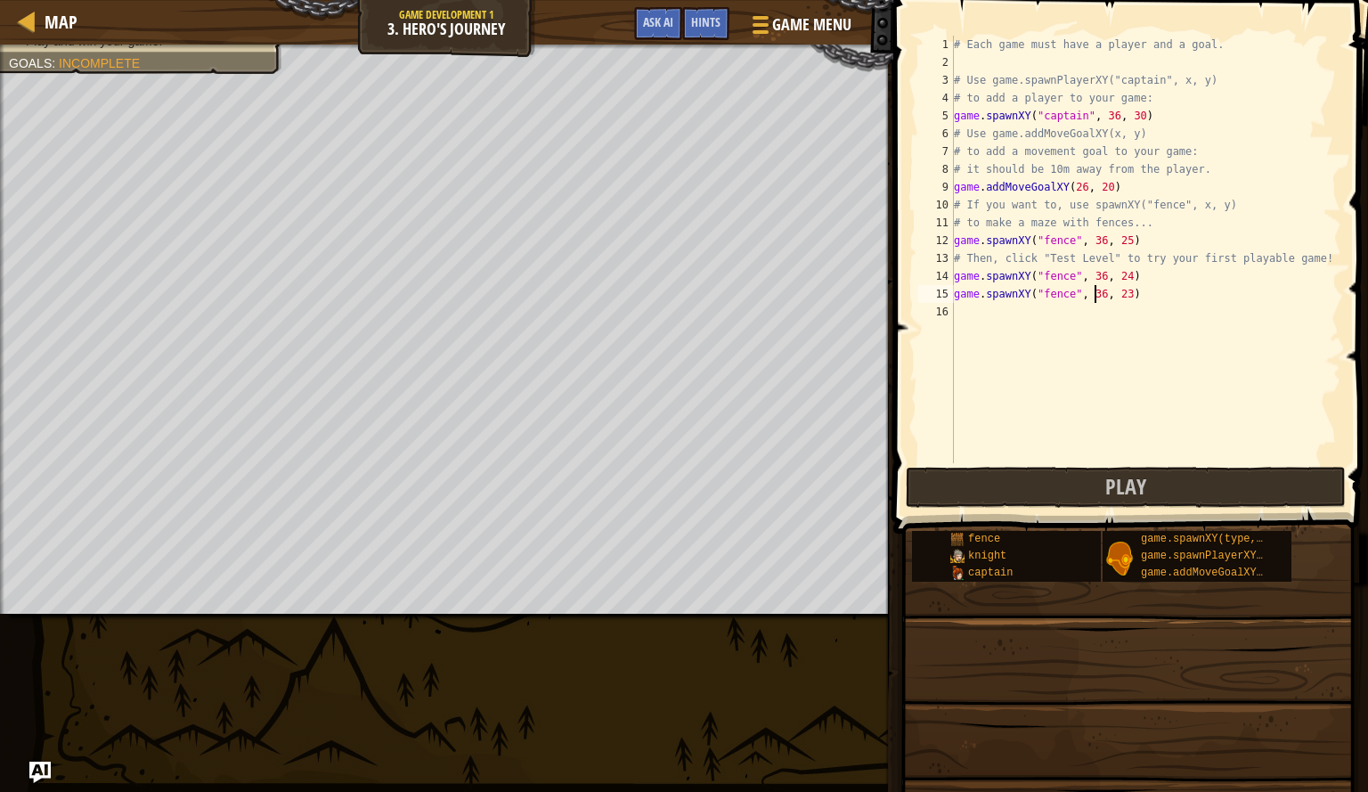
click at [1098, 296] on div "# Each game must have a player and a goal. # Use game.spawnPlayerXY("captain", …" at bounding box center [1146, 267] width 391 height 463
click at [1123, 298] on div "# Each game must have a player and a goal. # Use game.spawnPlayerXY("captain", …" at bounding box center [1146, 267] width 391 height 463
click at [1120, 298] on div "# Each game must have a player and a goal. # Use game.spawnPlayerXY("captain", …" at bounding box center [1146, 267] width 391 height 463
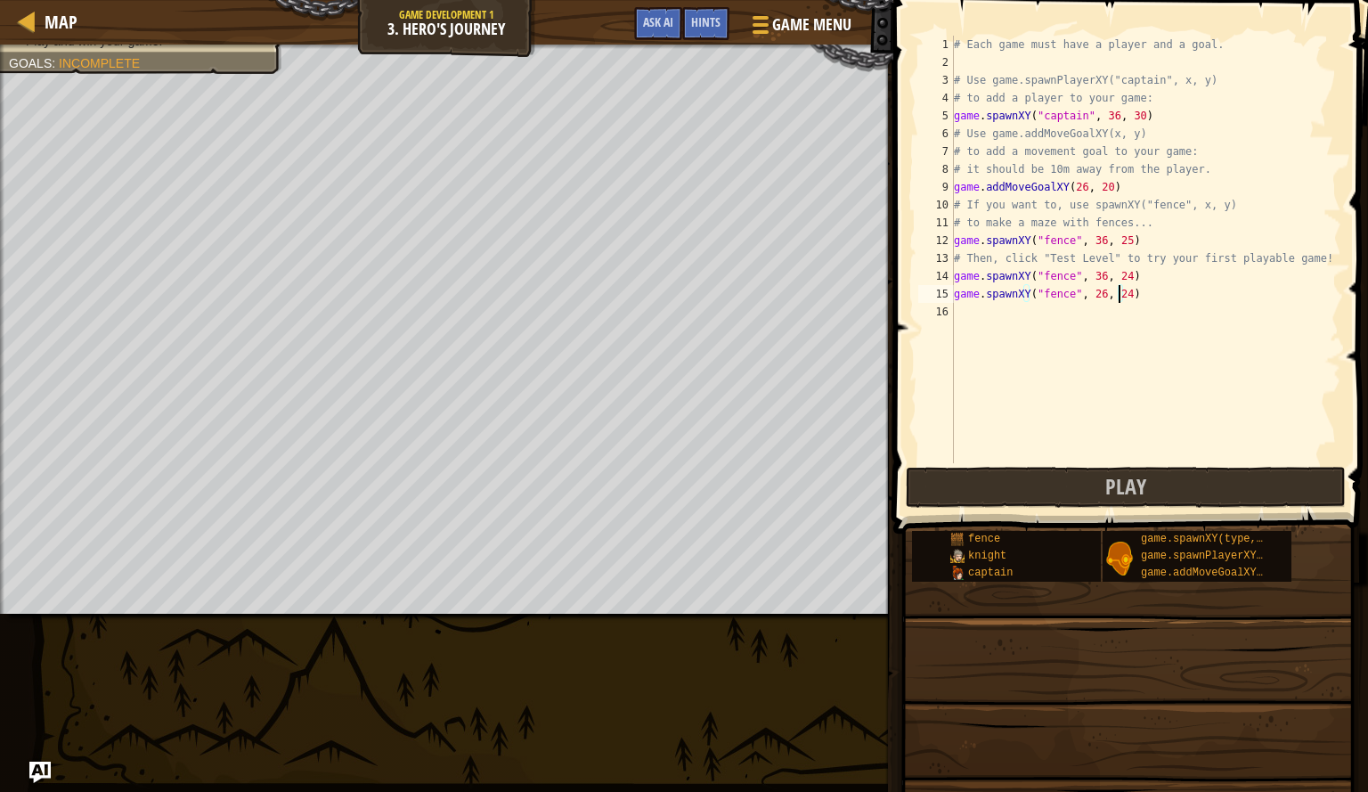
type textarea "game.spawnXY("fence", 26, 24)"
click at [953, 639] on span at bounding box center [1128, 775] width 462 height 527
click at [1085, 326] on div "# Each game must have a player and a goal. # Use game.spawnPlayerXY("captain", …" at bounding box center [1146, 267] width 391 height 463
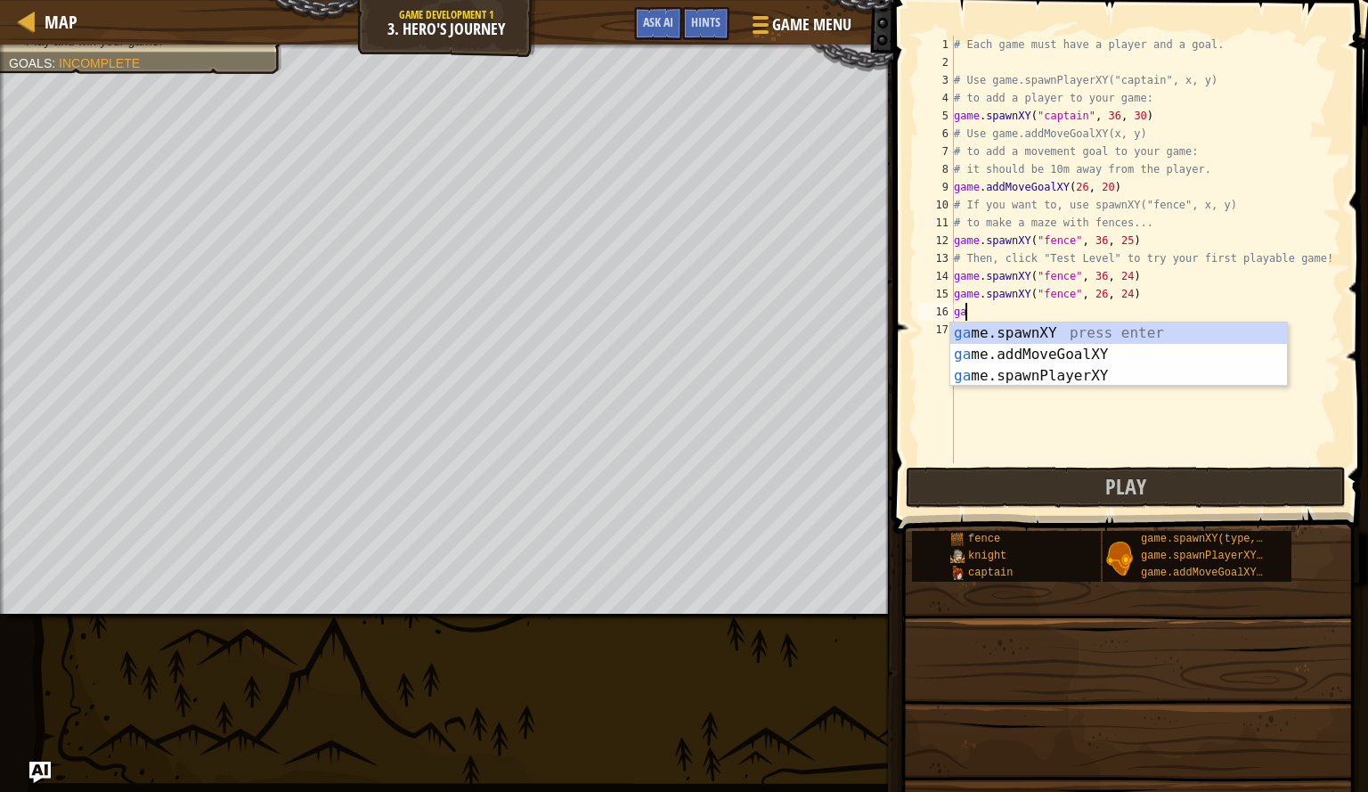
click at [1085, 326] on div "ga me.spawnXY press enter ga me.addMoveGoalXY press enter ga me.spawnPlayerXY p…" at bounding box center [1119, 376] width 337 height 107
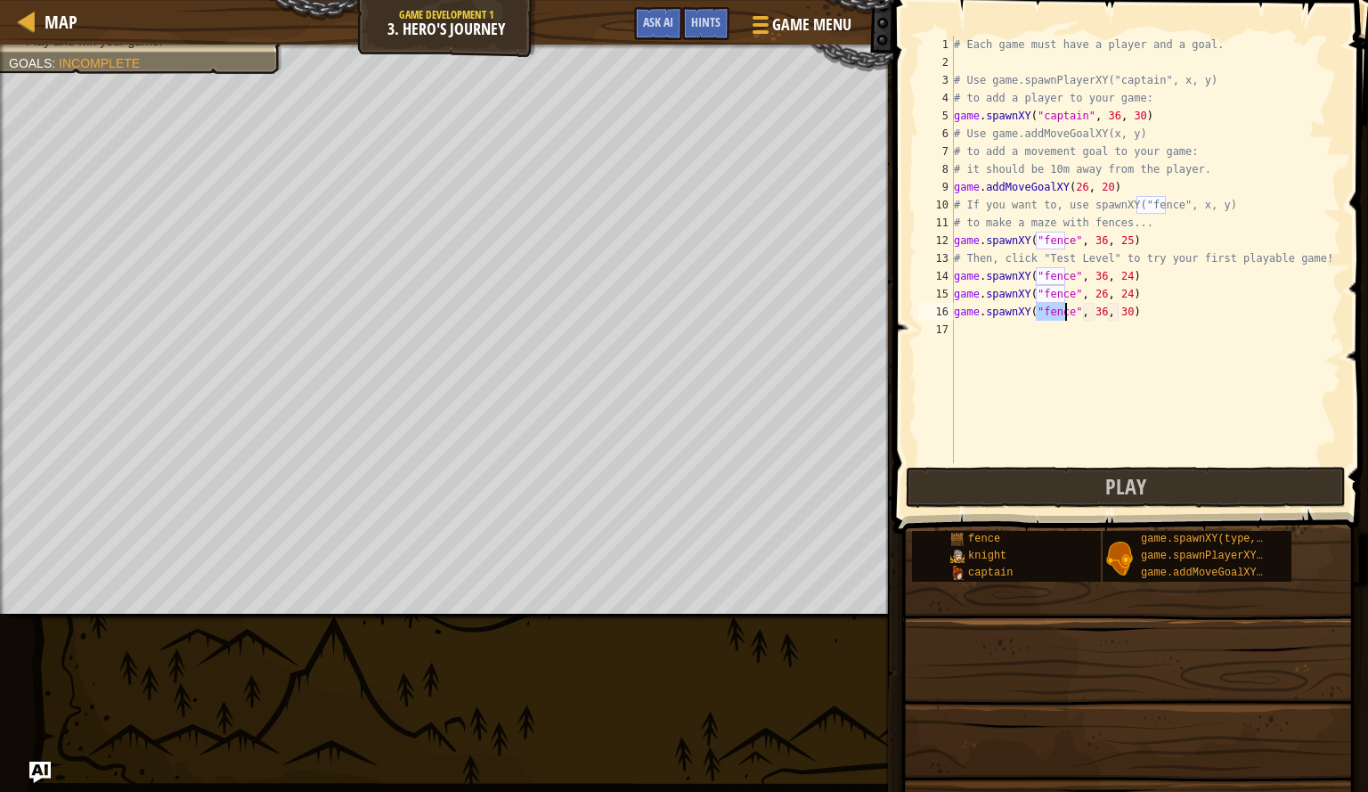
click at [1093, 318] on div "# Each game must have a player and a goal. # Use game.spawnPlayerXY("captain", …" at bounding box center [1146, 267] width 391 height 463
click at [1120, 316] on div "# Each game must have a player and a goal. # Use game.spawnPlayerXY("captain", …" at bounding box center [1146, 267] width 391 height 463
click at [1119, 245] on div "# Each game must have a player and a goal. # Use game.spawnPlayerXY("captain", …" at bounding box center [1146, 267] width 391 height 463
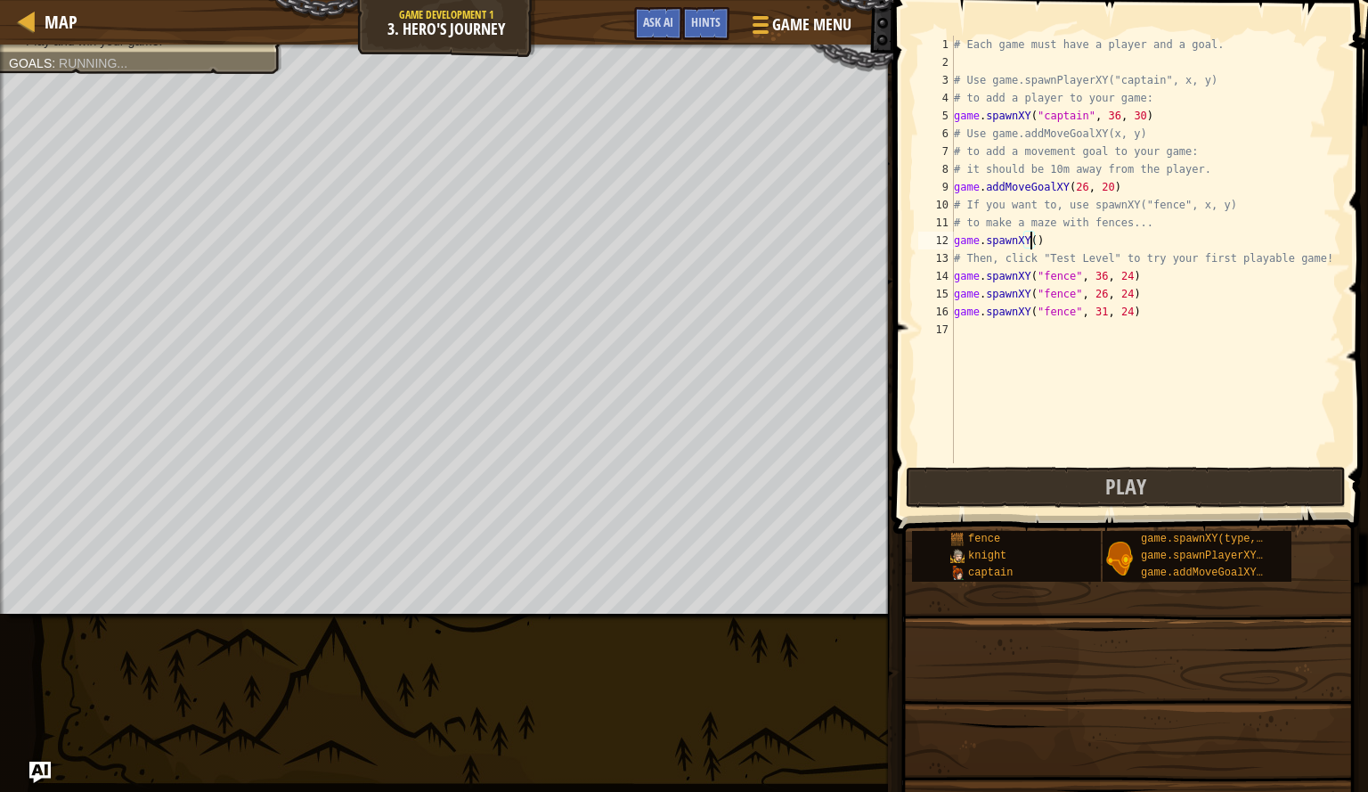
scroll to position [8, 5]
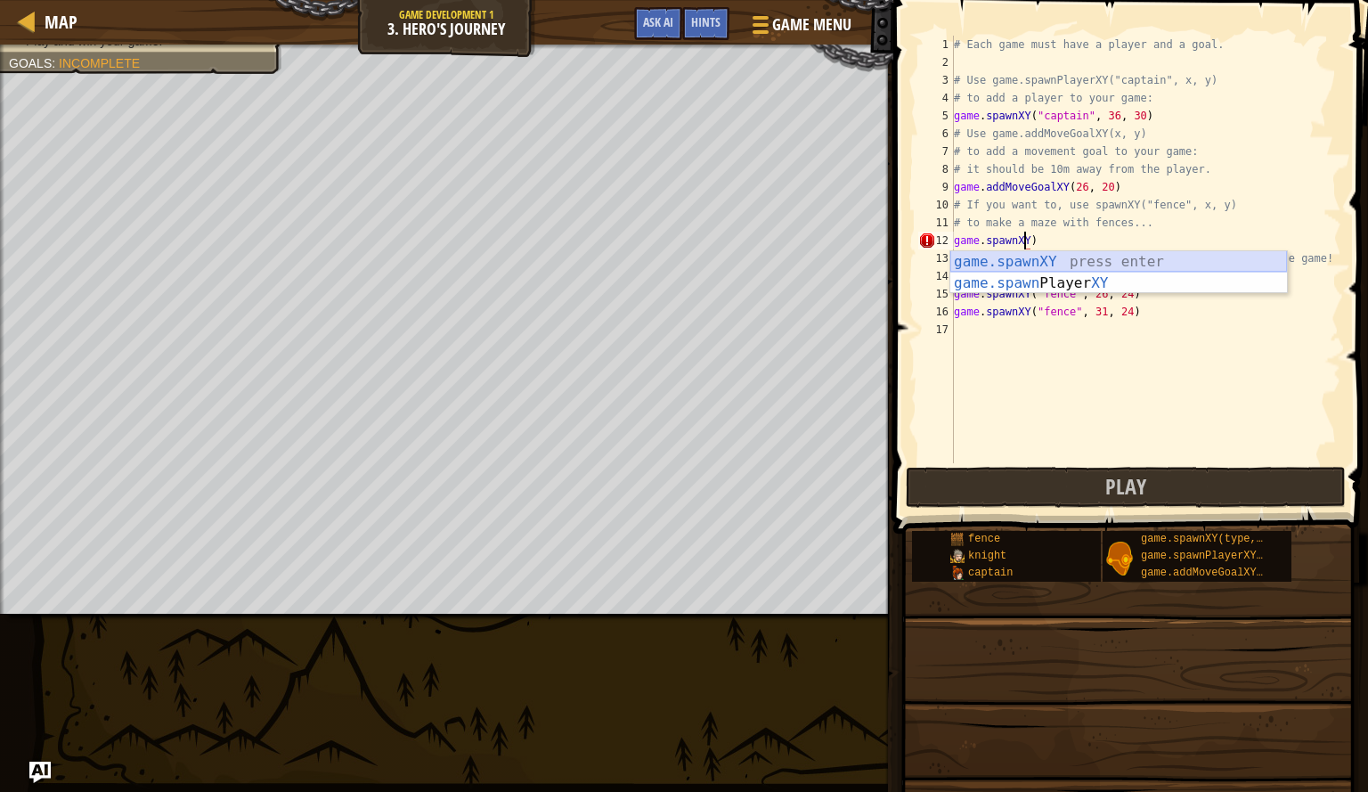
click at [998, 256] on div "game.spawnXY press enter game.spawn Player XY press enter" at bounding box center [1119, 294] width 337 height 86
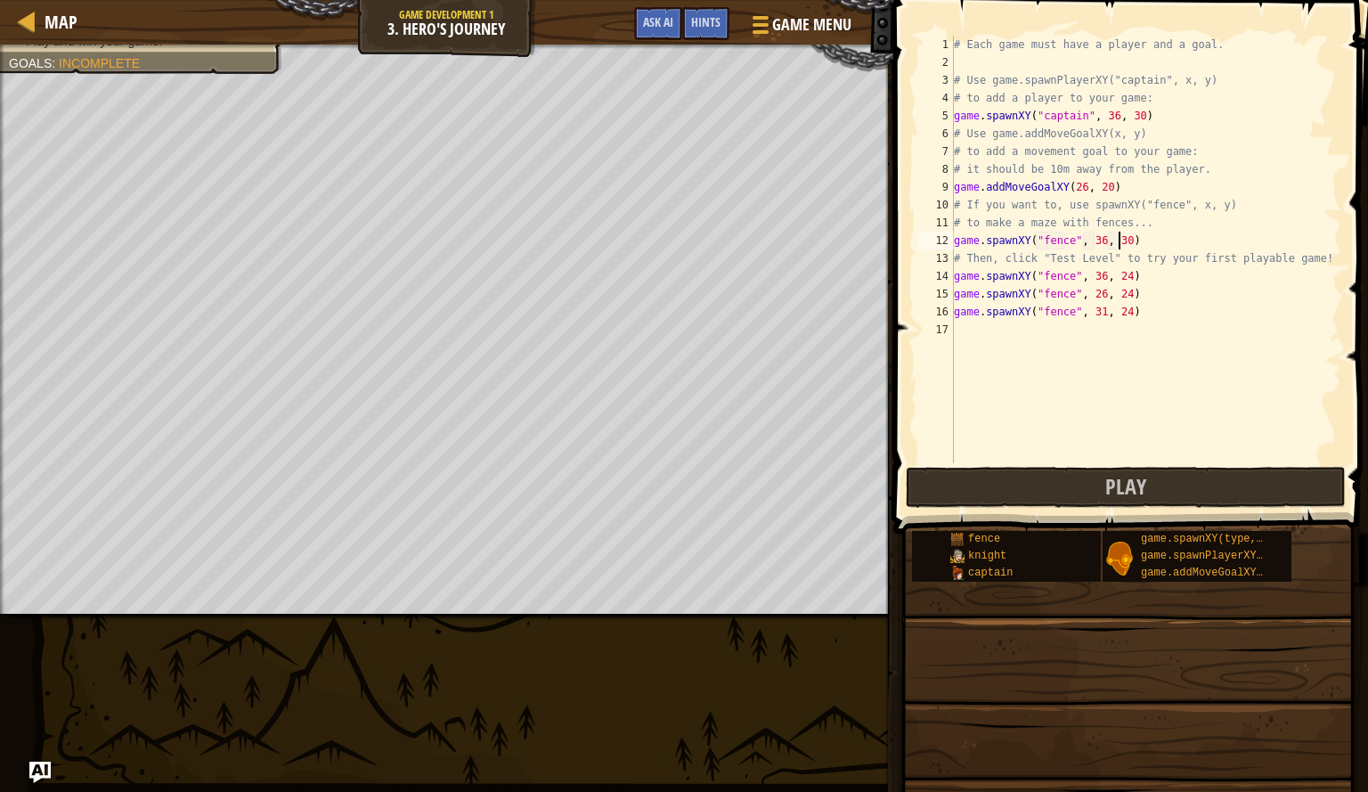
click at [1117, 241] on div "# Each game must have a player and a goal. # Use game.spawnPlayerXY("captain", …" at bounding box center [1146, 267] width 391 height 463
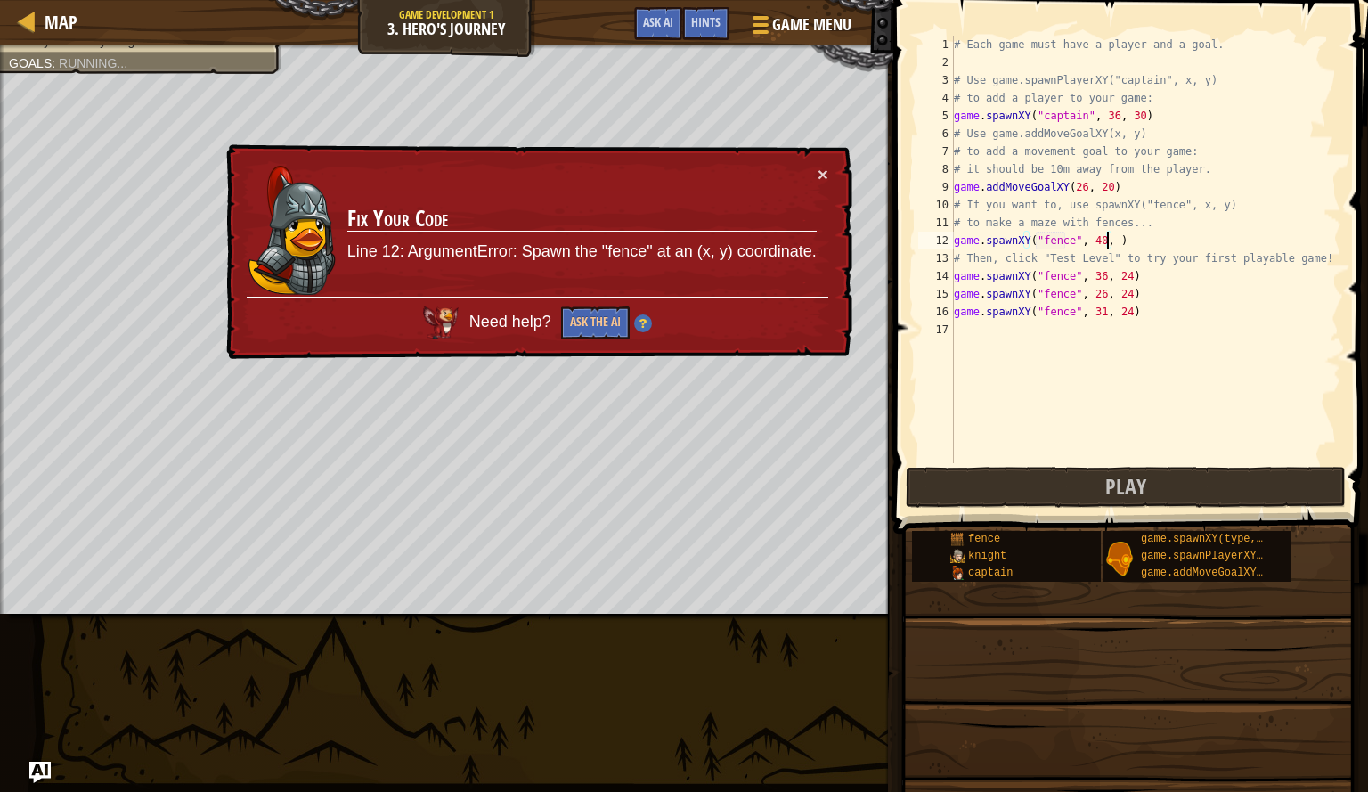
scroll to position [8, 12]
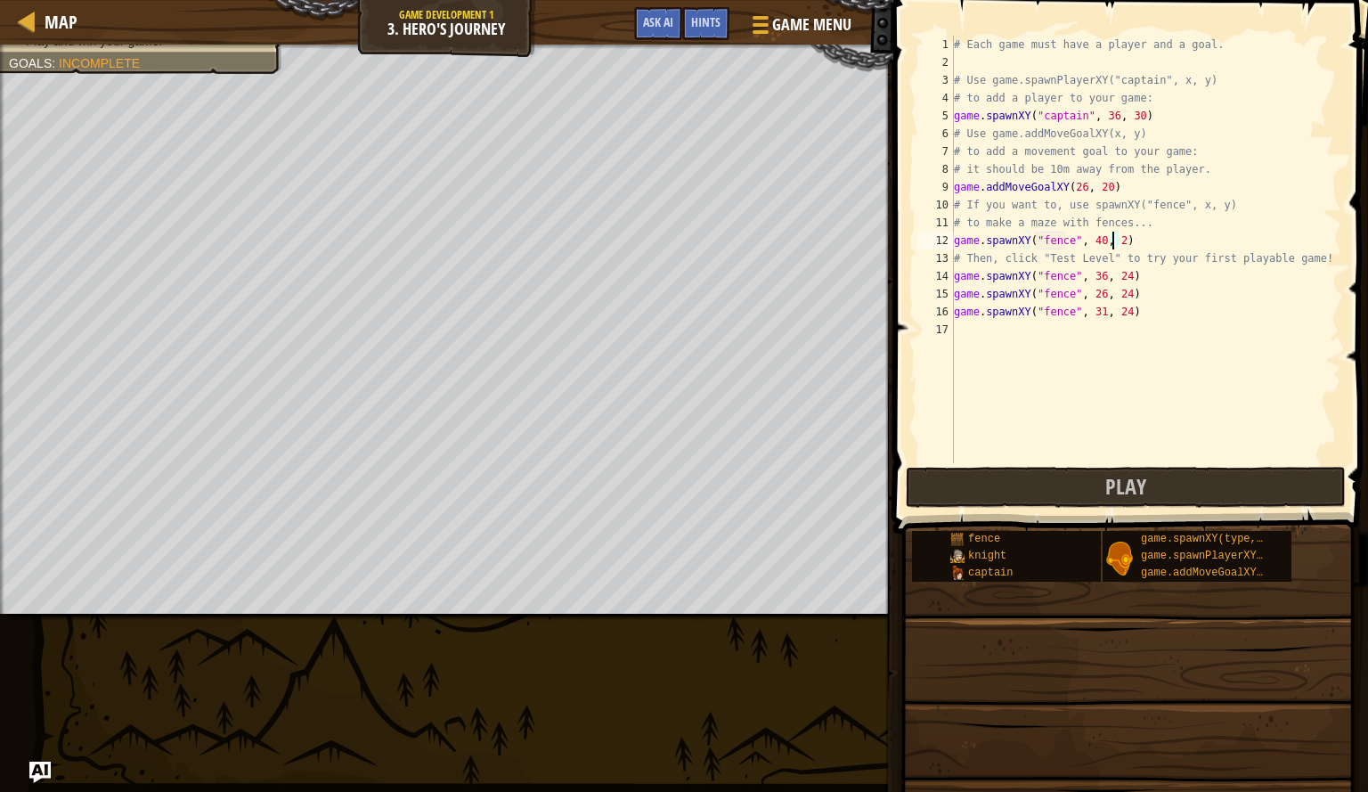
type textarea "game.spawnXY("fence", 40, 24)"
click at [1009, 333] on div "# Each game must have a player and a goal. # Use game.spawnPlayerXY("captain", …" at bounding box center [1146, 267] width 391 height 463
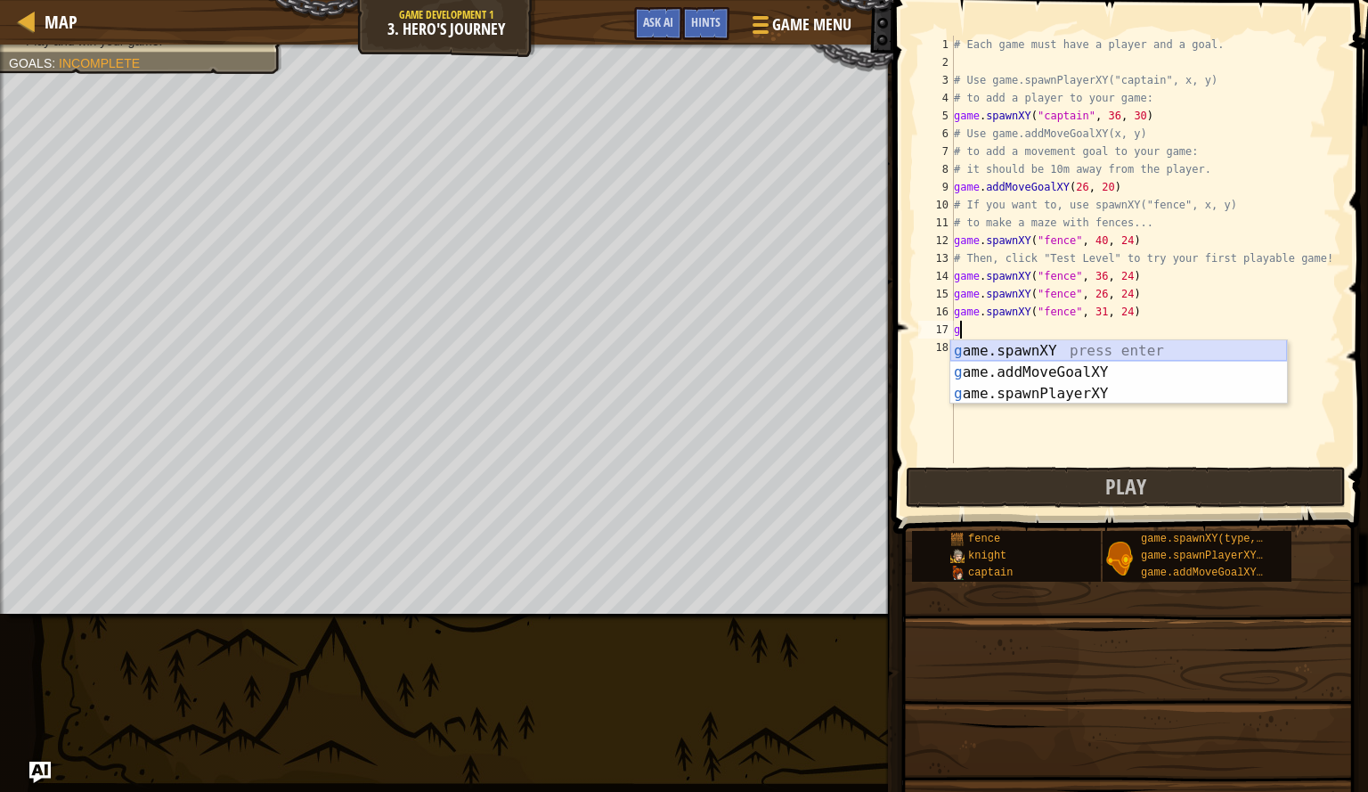
click at [1019, 354] on div "g ame.spawnXY press enter g ame.addMoveGoalXY press enter g ame.spawnPlayerXY p…" at bounding box center [1119, 393] width 337 height 107
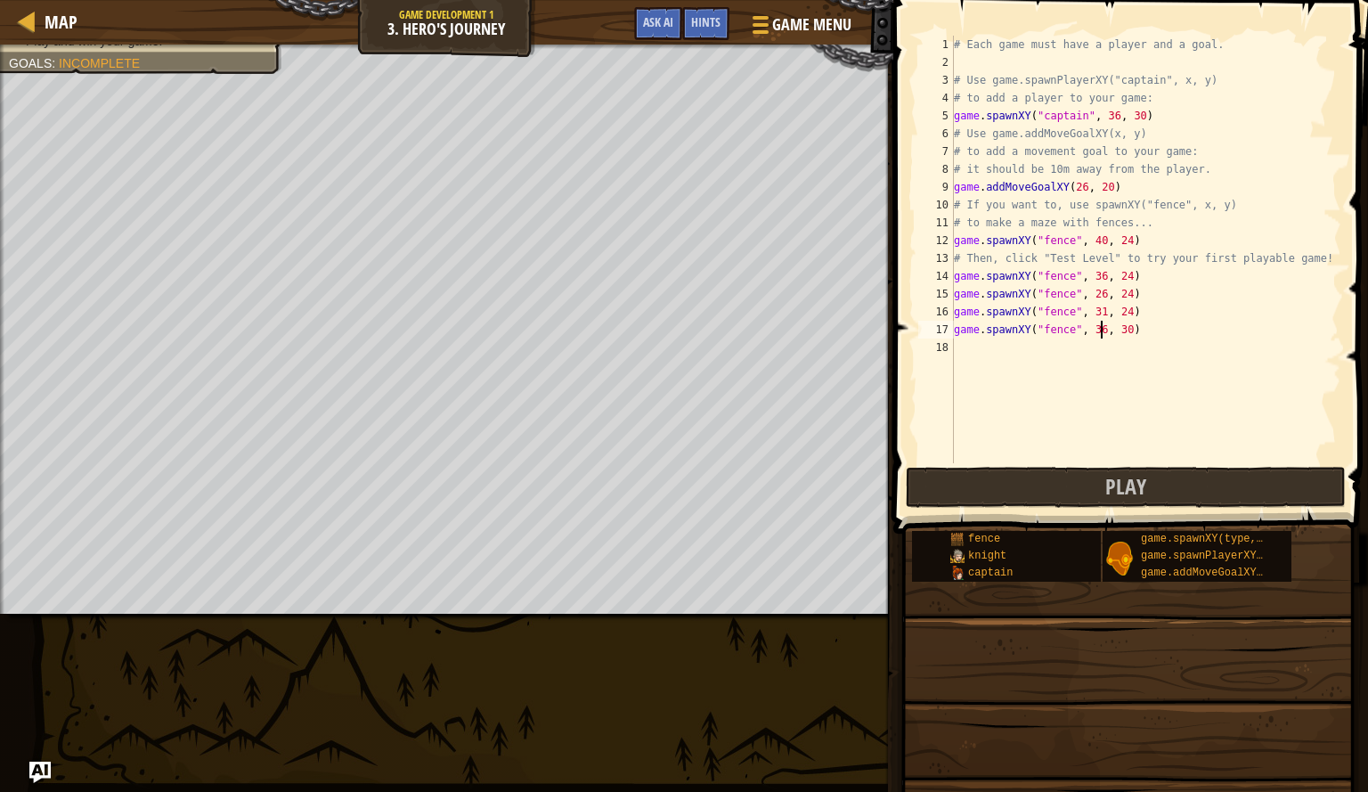
click at [1099, 335] on div "# Each game must have a player and a goal. # Use game.spawnPlayerXY("captain", …" at bounding box center [1146, 267] width 391 height 463
click at [1097, 335] on div "# Each game must have a player and a goal. # Use game.spawnPlayerXY("captain", …" at bounding box center [1146, 267] width 391 height 463
click at [1123, 333] on div "# Each game must have a player and a goal. # Use game.spawnPlayerXY("captain", …" at bounding box center [1146, 267] width 391 height 463
click at [1121, 333] on div "# Each game must have a player and a goal. # Use game.spawnPlayerXY("captain", …" at bounding box center [1146, 267] width 391 height 463
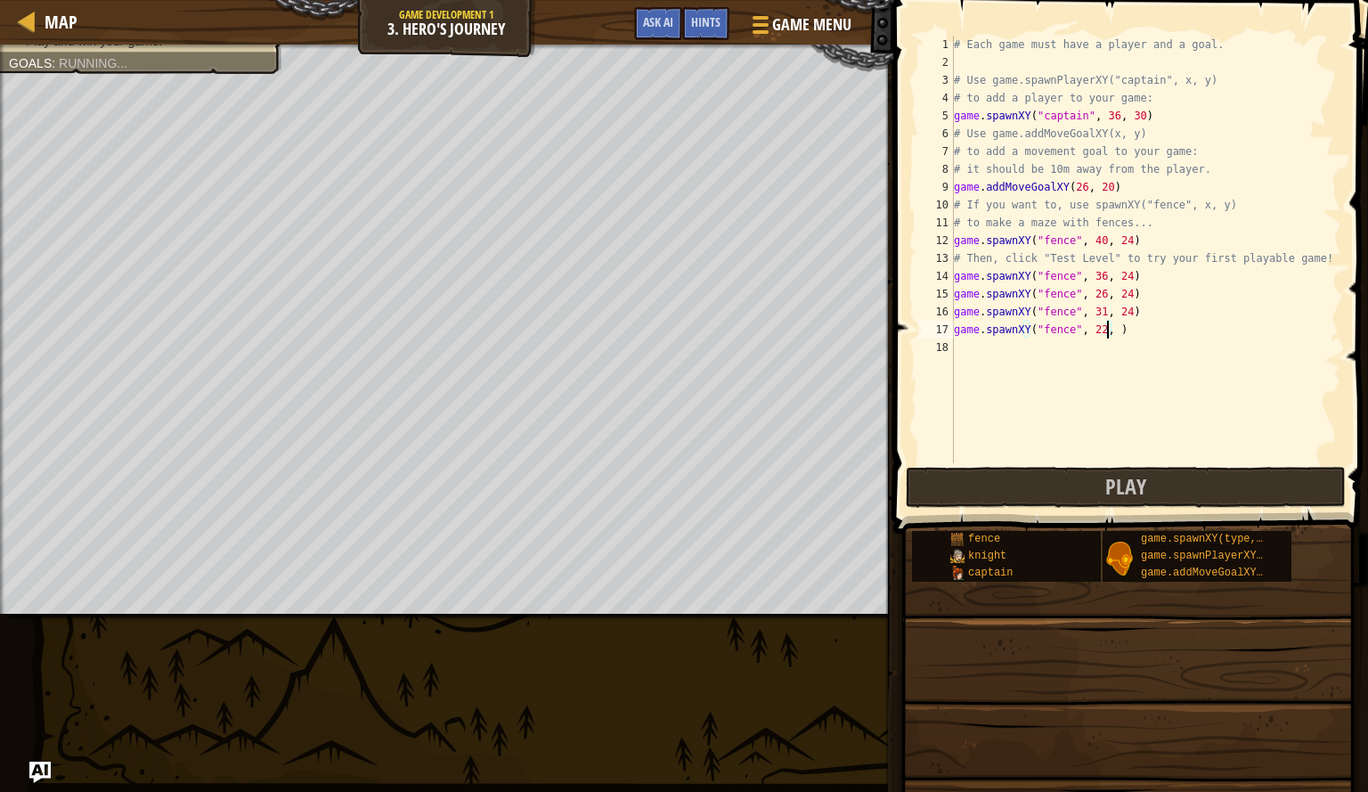
scroll to position [8, 12]
type textarea "game.spawnXY("fence", 22, 24)"
click at [968, 347] on div "# Each game must have a player and a goal. # Use game.spawnPlayerXY("captain", …" at bounding box center [1146, 267] width 391 height 463
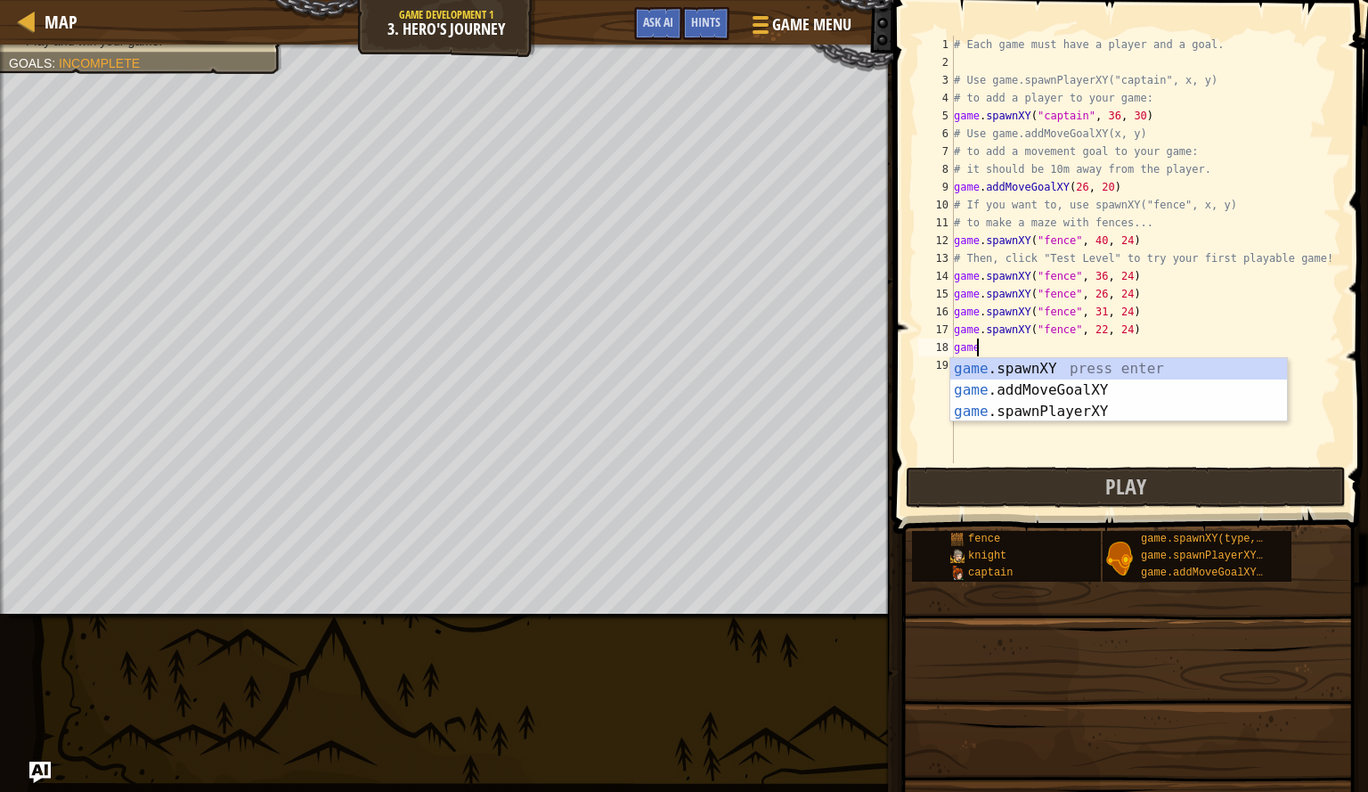
scroll to position [8, 1]
click at [982, 366] on div "game .spawnXY press enter game .addMoveGoalXY press enter game .spawnPlayerXY p…" at bounding box center [1119, 411] width 337 height 107
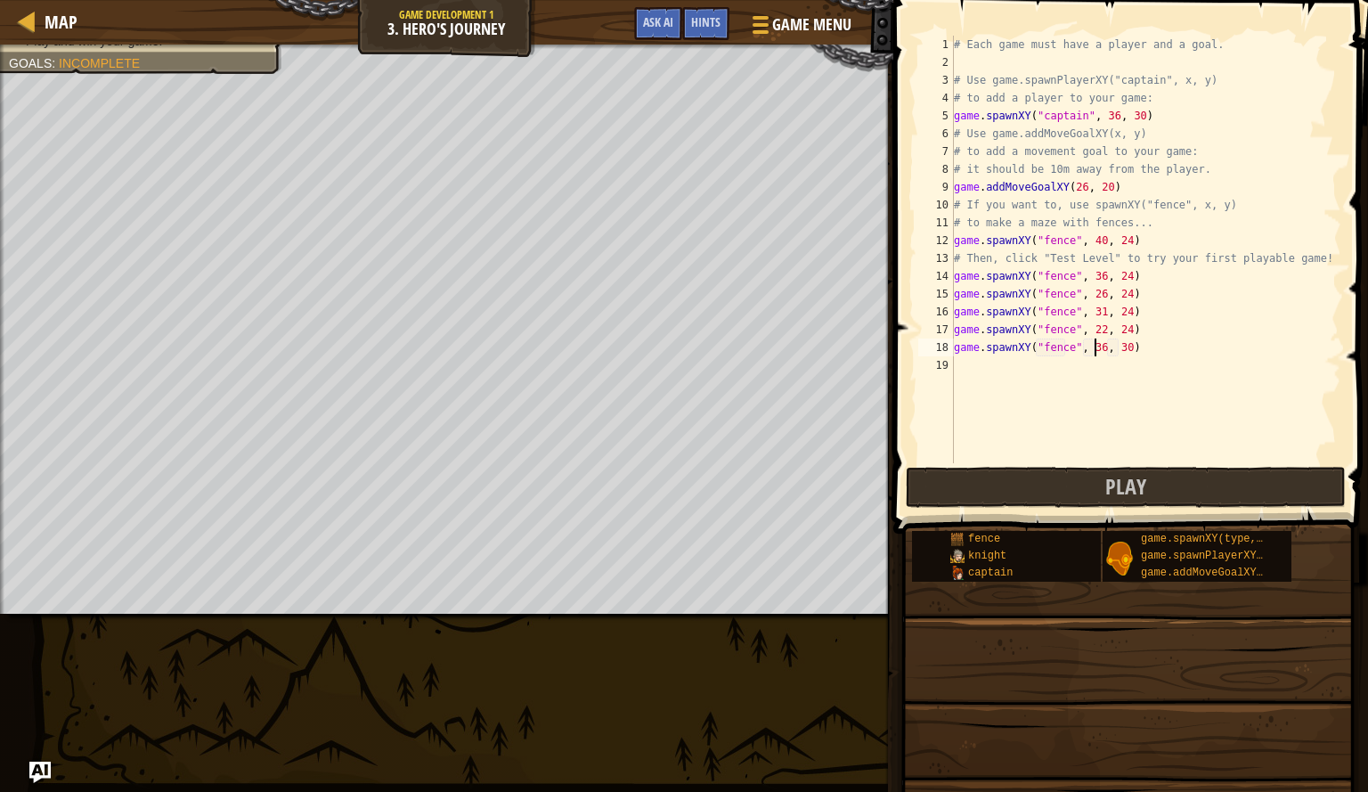
click at [1098, 350] on div "# Each game must have a player and a goal. # Use game.spawnPlayerXY("captain", …" at bounding box center [1146, 267] width 391 height 463
click at [1120, 353] on div "# Each game must have a player and a goal. # Use game.spawnPlayerXY("captain", …" at bounding box center [1146, 267] width 391 height 463
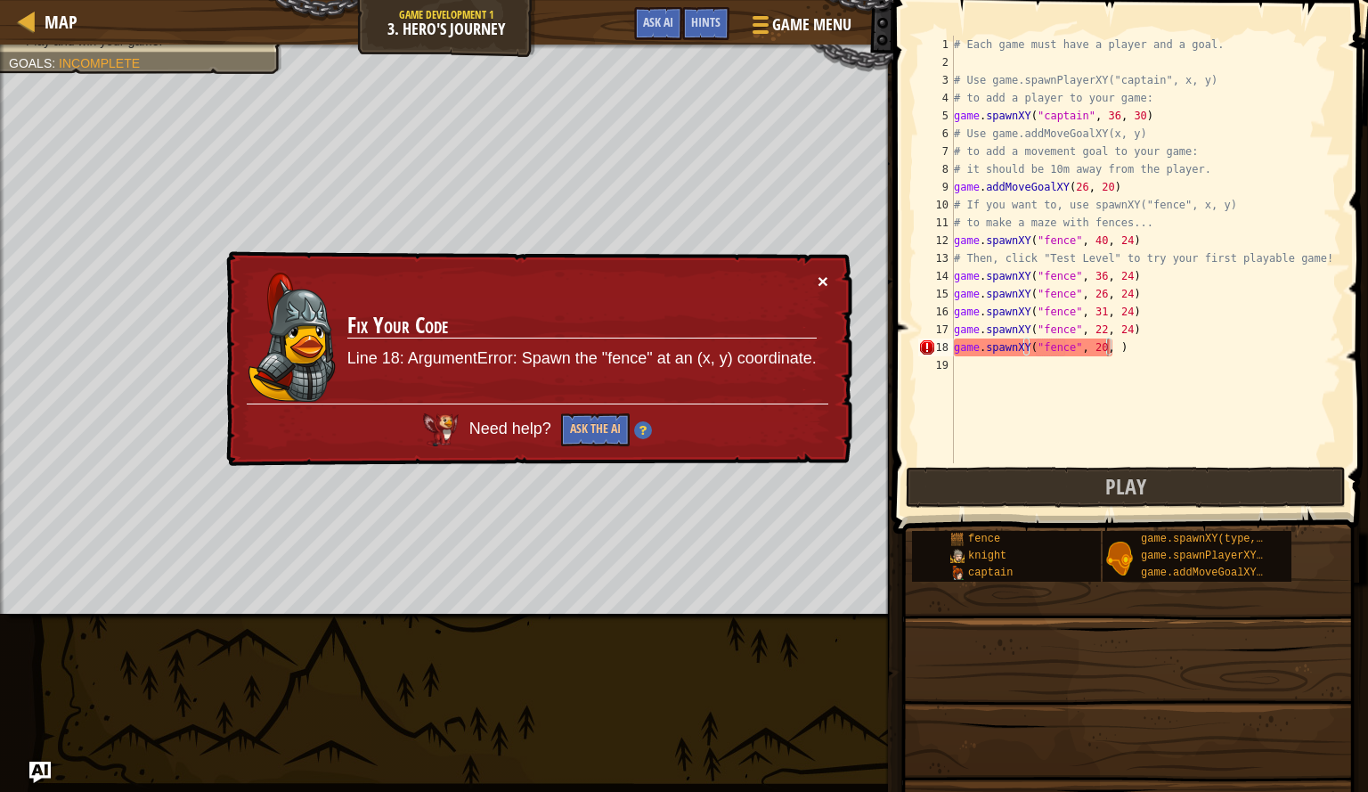
click at [826, 276] on button "×" at bounding box center [823, 281] width 11 height 19
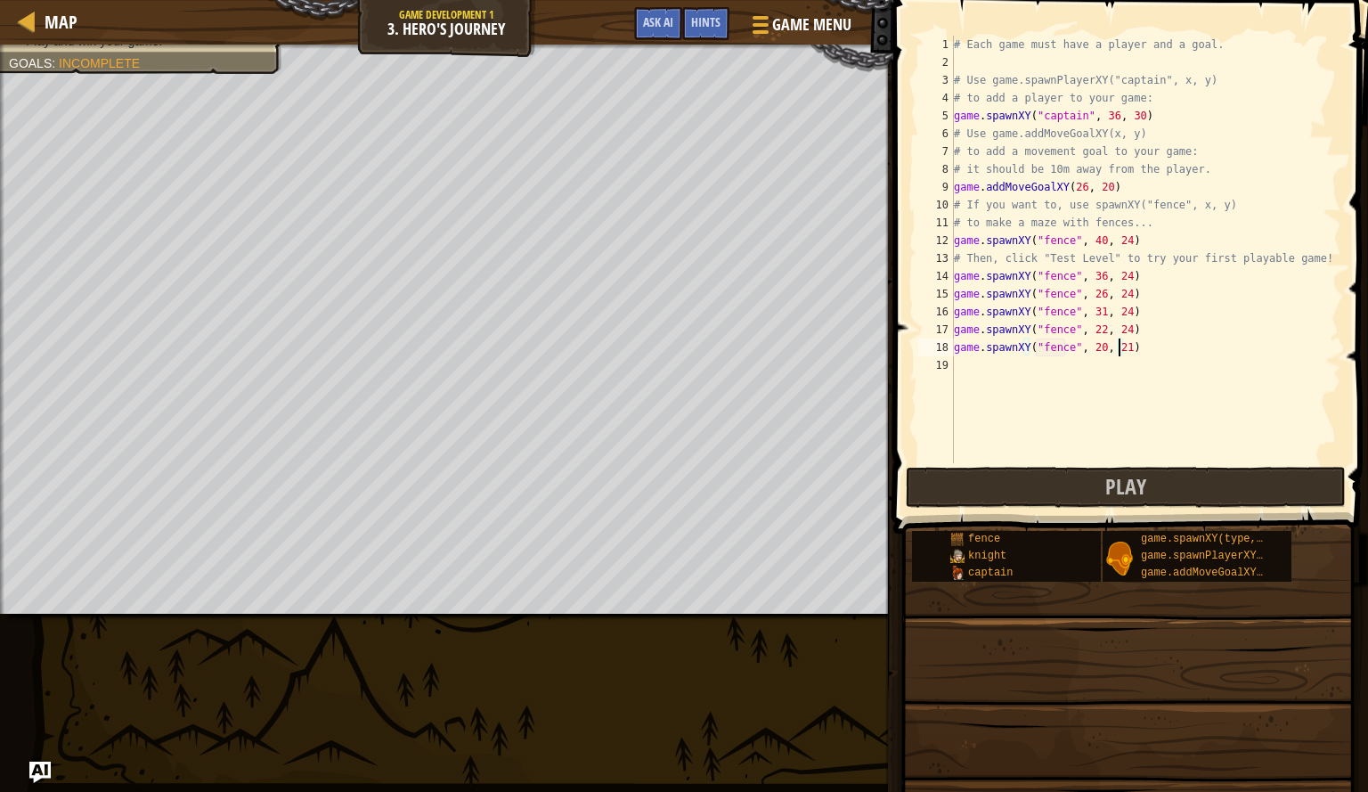
click at [1095, 354] on div "# Each game must have a player and a goal. # Use game.spawnPlayerXY("captain", …" at bounding box center [1146, 267] width 391 height 463
type textarea "game.spawnXY("fence", 2, 21)"
click at [1089, 348] on div "# Each game must have a player and a goal. # Use game.spawnPlayerXY("captain", …" at bounding box center [1146, 267] width 391 height 463
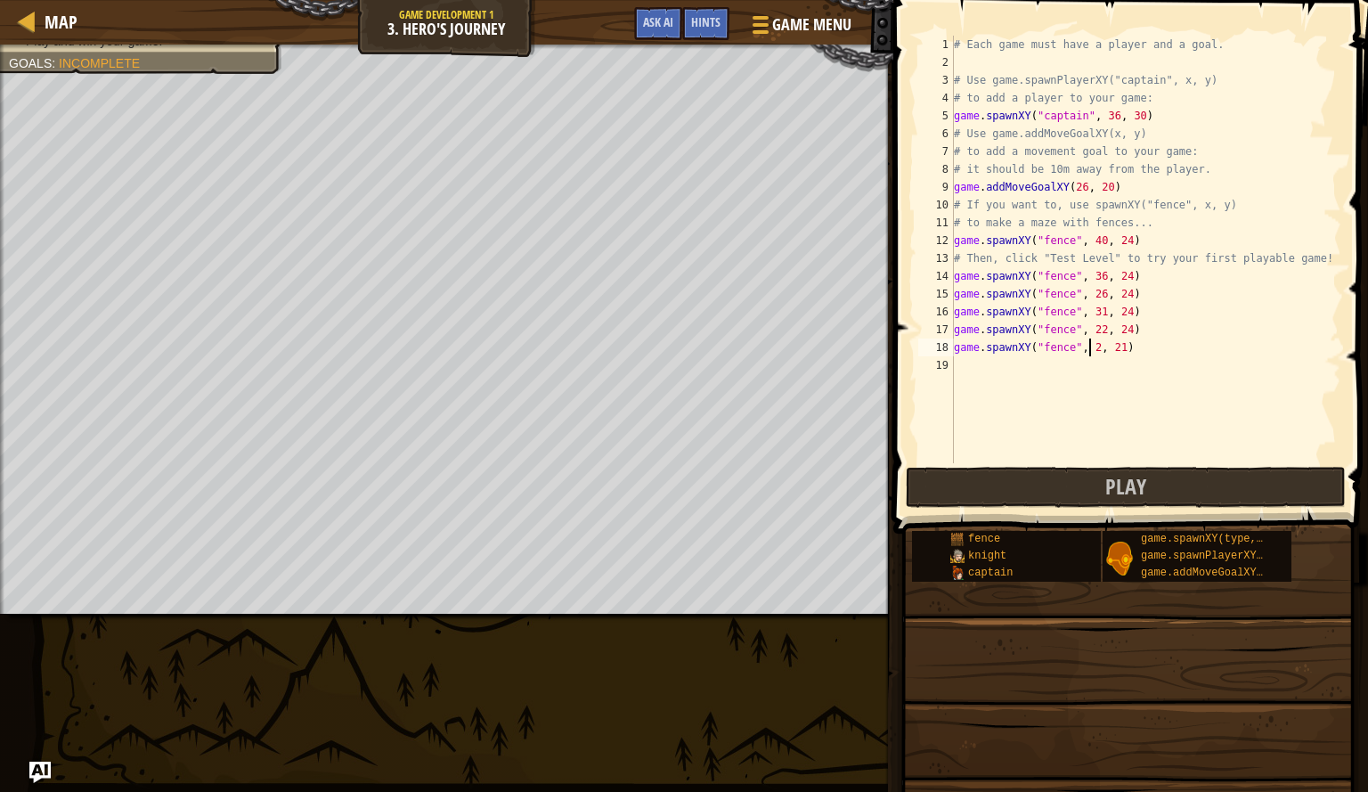
type textarea "game.spawnXY("fence", 22, 21)"
click at [1090, 368] on div "# Each game must have a player and a goal. # Use game.spawnPlayerXY("captain", …" at bounding box center [1146, 267] width 391 height 463
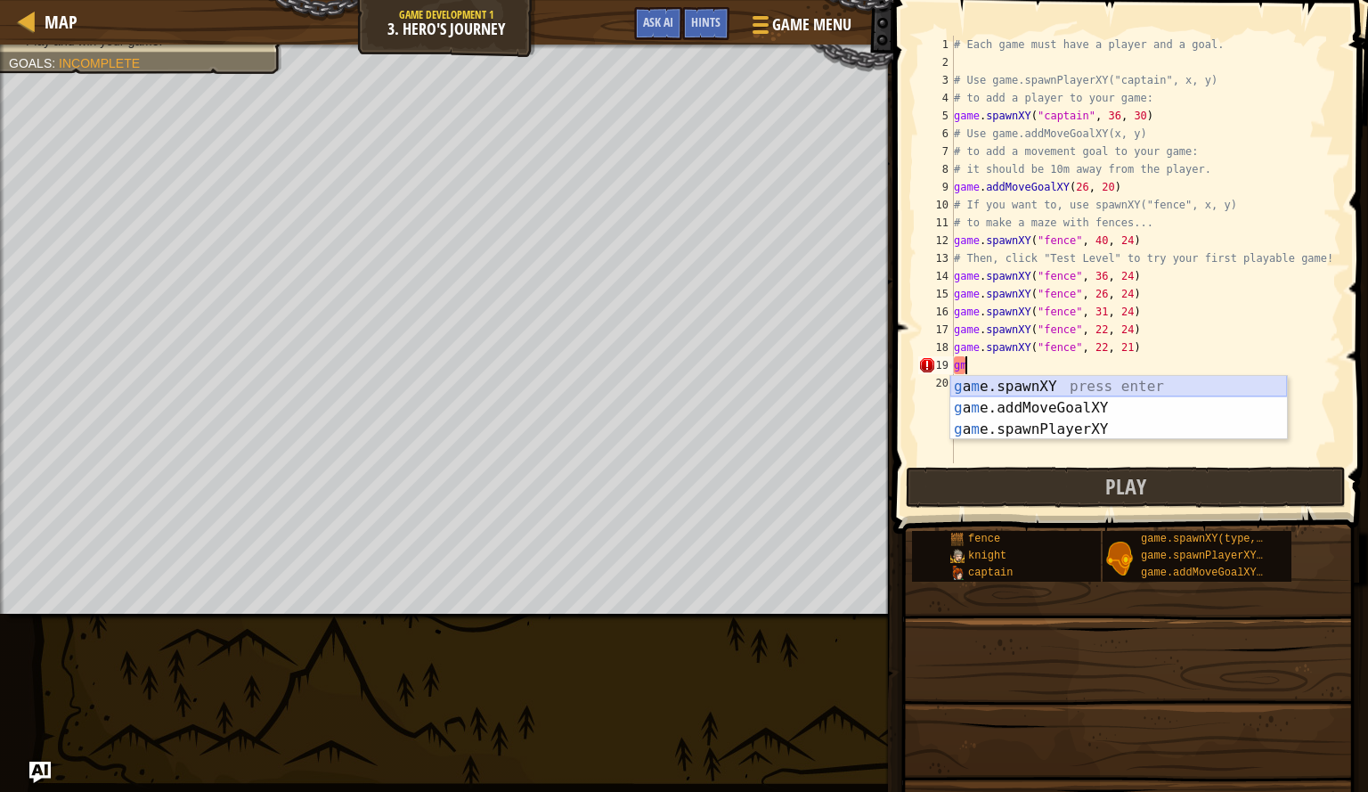
click at [1073, 388] on div "g a m e.spawnXY press enter g a m e.addMoveGoalXY press enter g a m e.spawnPlay…" at bounding box center [1119, 429] width 337 height 107
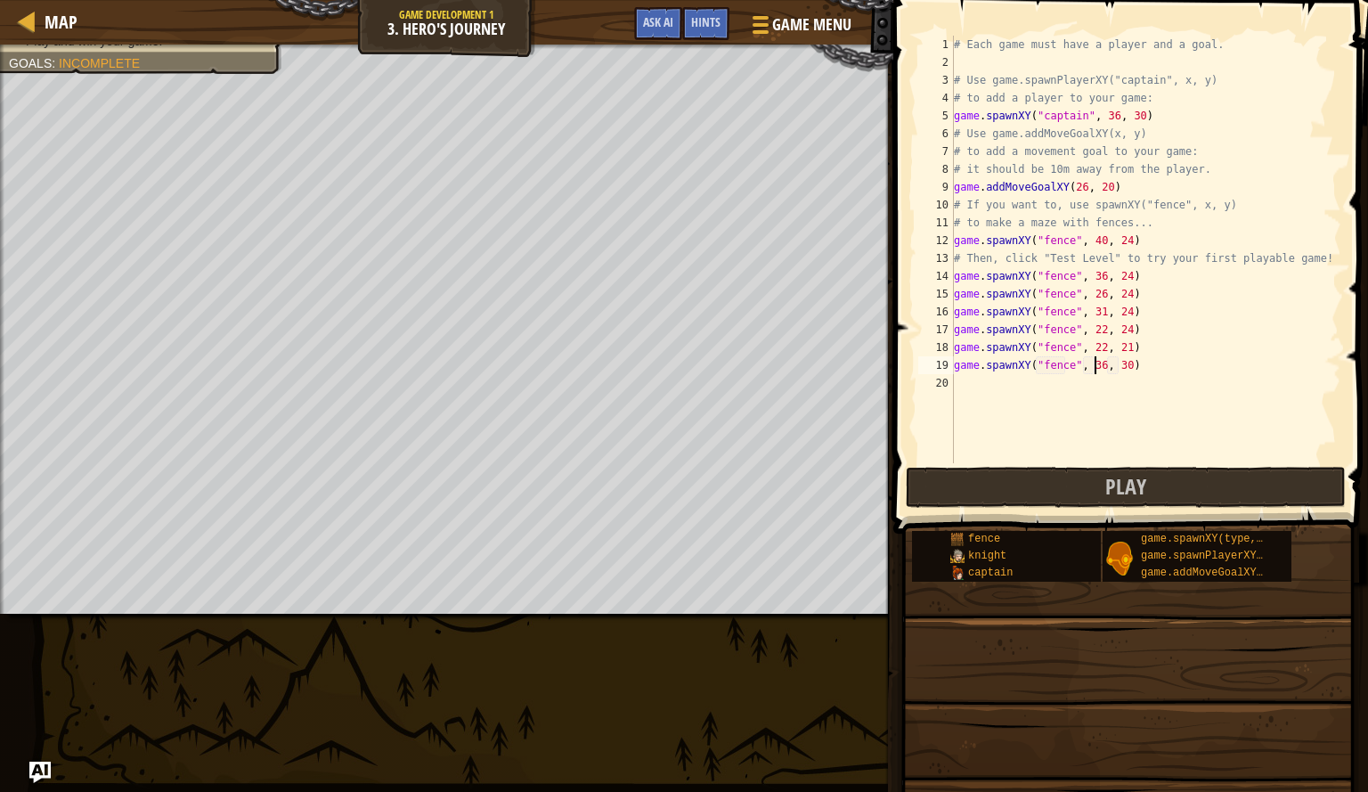
click at [1094, 371] on div "# Each game must have a player and a goal. # Use game.spawnPlayerXY("captain", …" at bounding box center [1146, 267] width 391 height 463
click at [1123, 367] on div "# Each game must have a player and a goal. # Use game.spawnPlayerXY("captain", …" at bounding box center [1146, 267] width 391 height 463
click at [1118, 366] on div "# Each game must have a player and a goal. # Use game.spawnPlayerXY("captain", …" at bounding box center [1146, 267] width 391 height 463
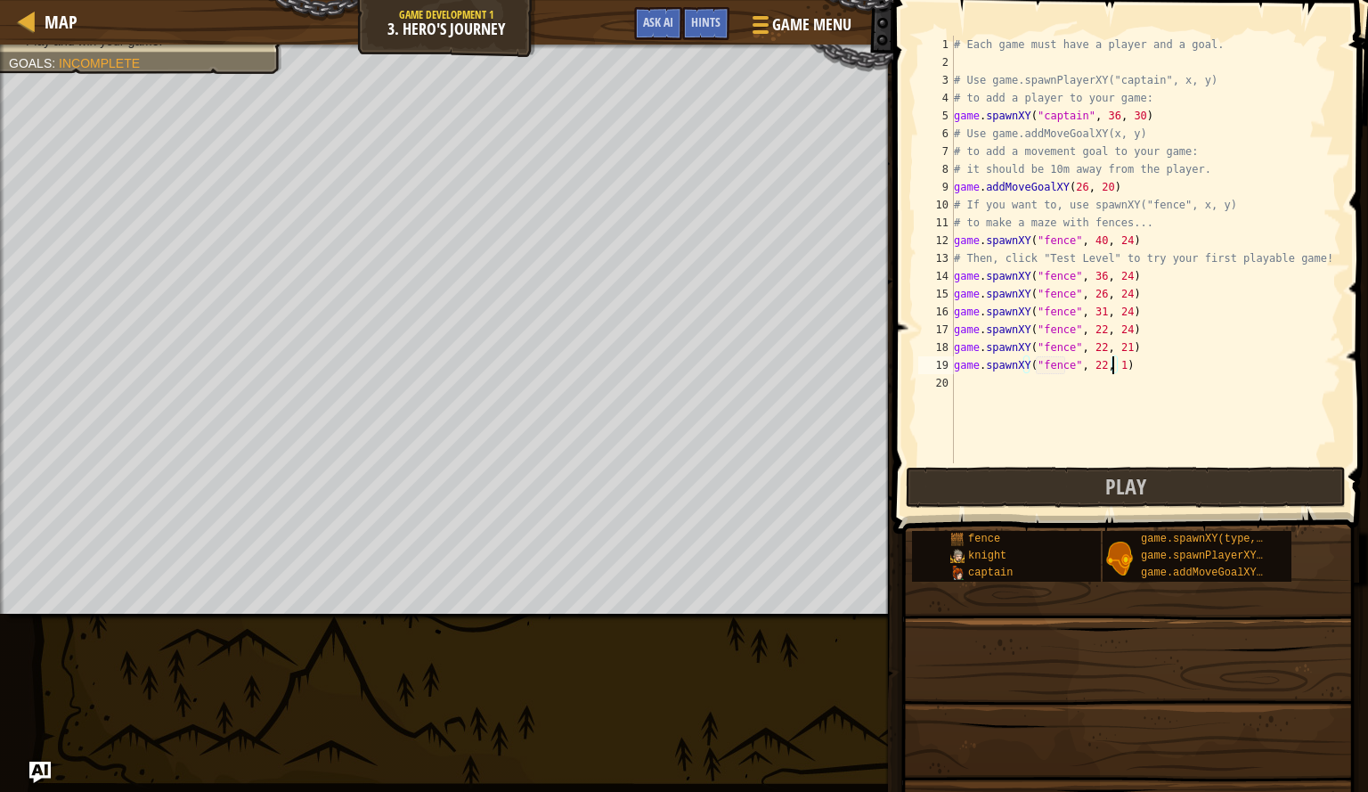
type textarea "game.spawnXY("fence", 22, 18)"
click at [1042, 389] on div "# Each game must have a player and a goal. # Use game.spawnPlayerXY("captain", …" at bounding box center [1146, 267] width 391 height 463
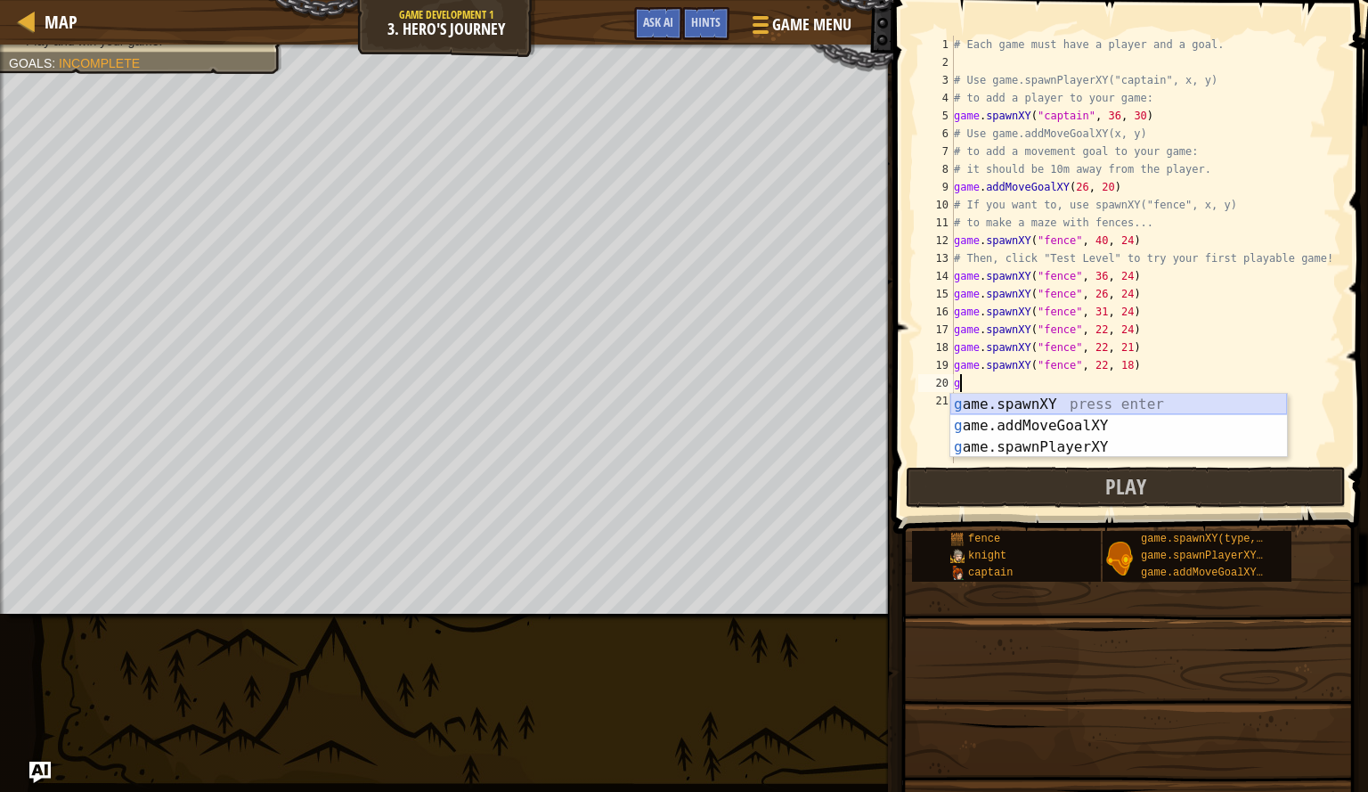
click at [1047, 404] on div "g ame.spawnXY press enter g ame.addMoveGoalXY press enter g ame.spawnPlayerXY p…" at bounding box center [1119, 447] width 337 height 107
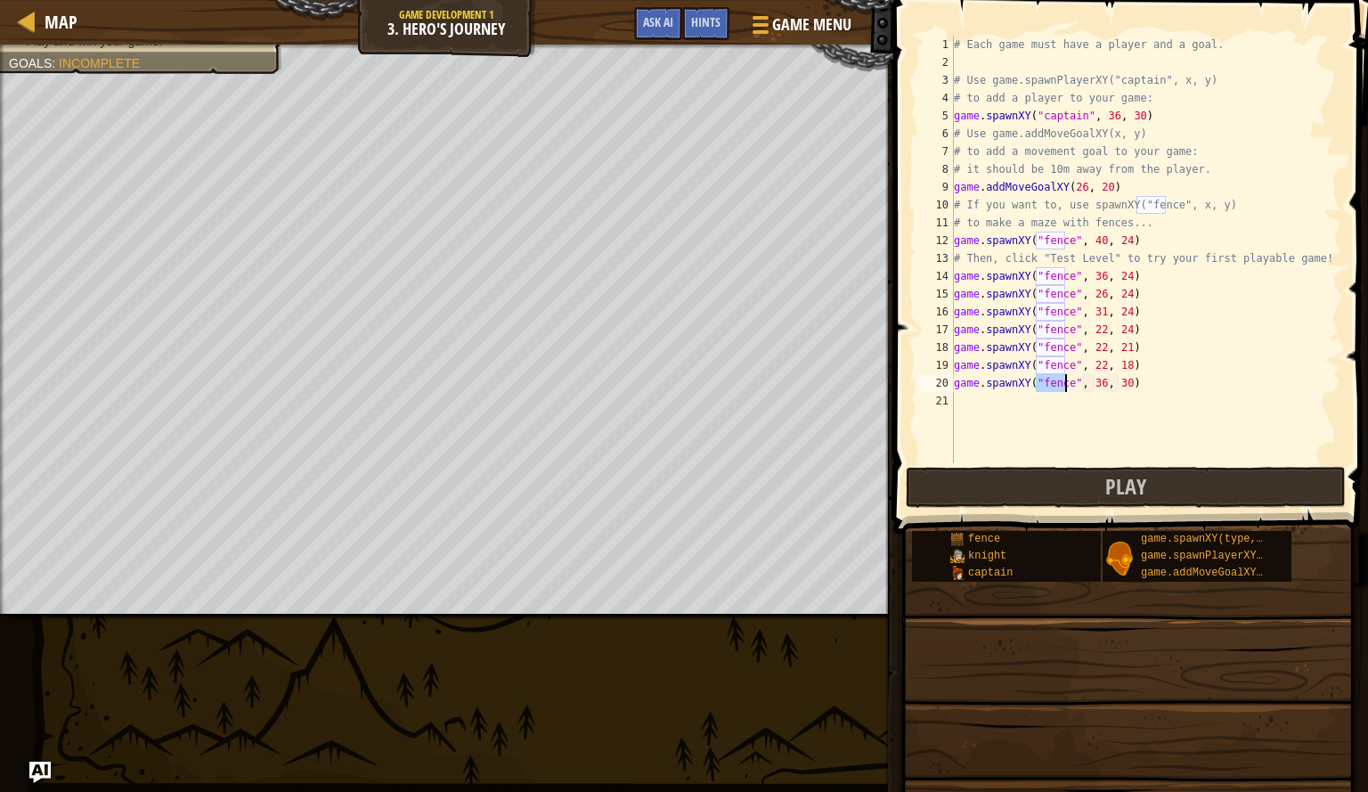
click at [1065, 390] on div "# Each game must have a player and a goal. # Use game.spawnPlayerXY("captain", …" at bounding box center [1146, 250] width 391 height 428
click at [1096, 388] on div "# Each game must have a player and a goal. # Use game.spawnPlayerXY("captain", …" at bounding box center [1146, 267] width 391 height 463
click at [1116, 387] on div "# Each game must have a player and a goal. # Use game.spawnPlayerXY("captain", …" at bounding box center [1146, 267] width 391 height 463
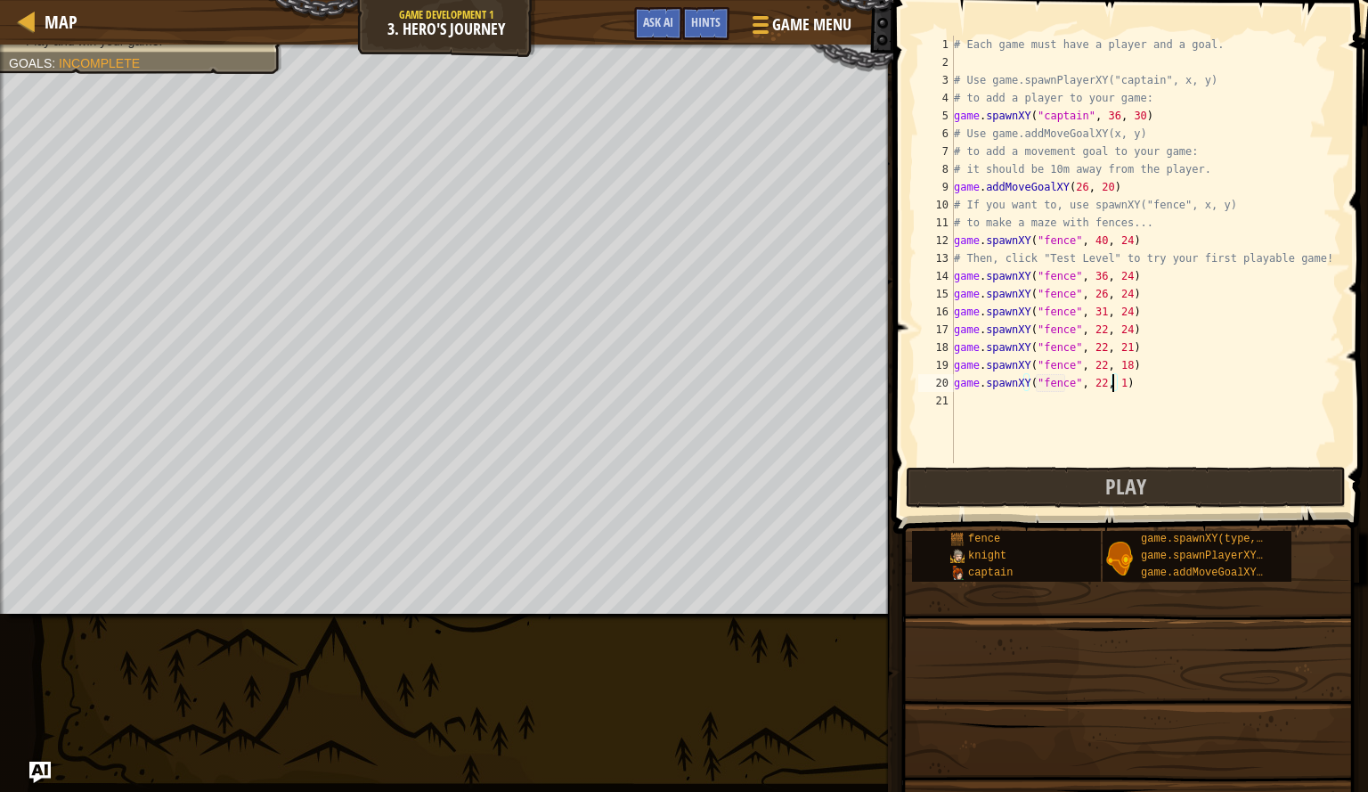
type textarea "game.spawnXY("fence", 22, 15)"
click at [1110, 406] on div "# Each game must have a player and a goal. # Use game.spawnPlayerXY("captain", …" at bounding box center [1146, 267] width 391 height 463
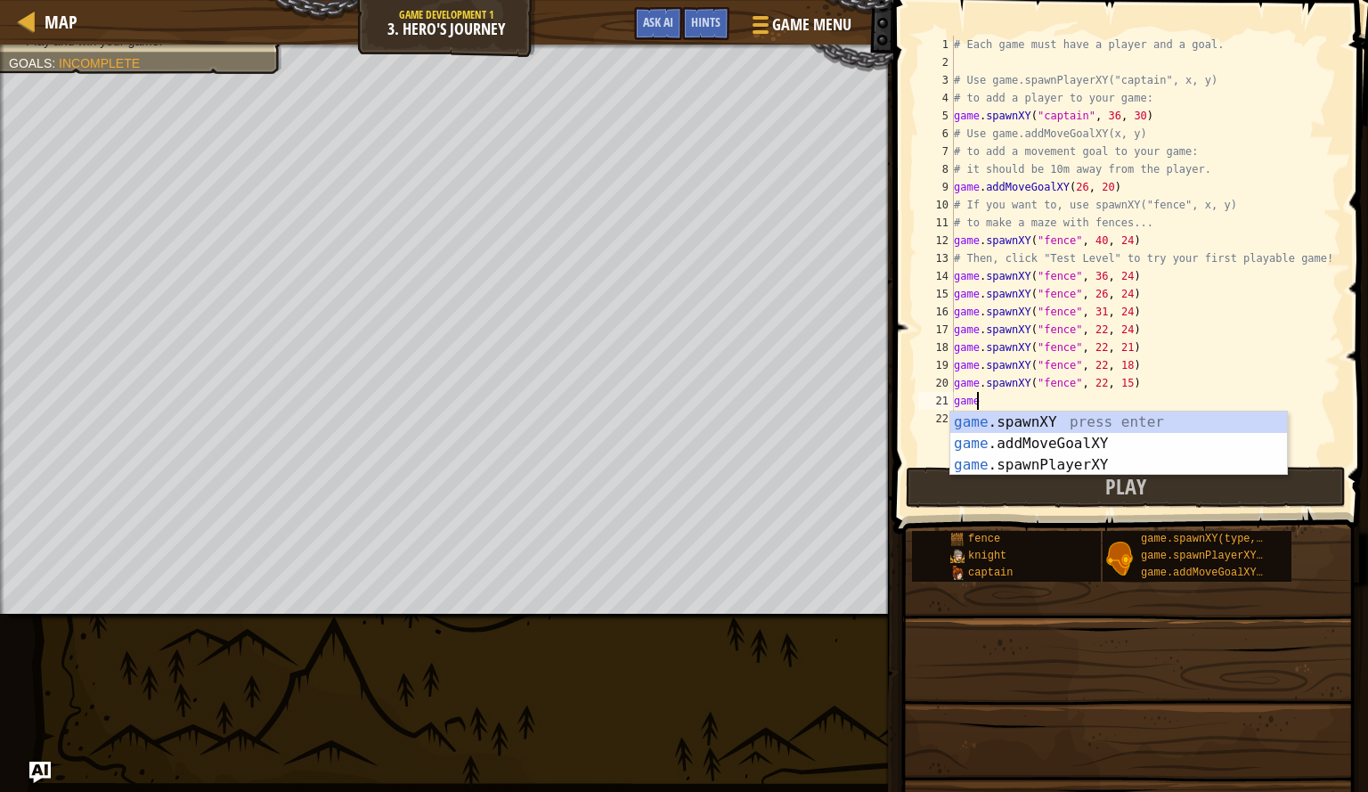
scroll to position [8, 1]
click at [1104, 421] on div "game .spawnXY press enter game .addMoveGoalXY press enter game .spawnPlayerXY p…" at bounding box center [1119, 465] width 337 height 107
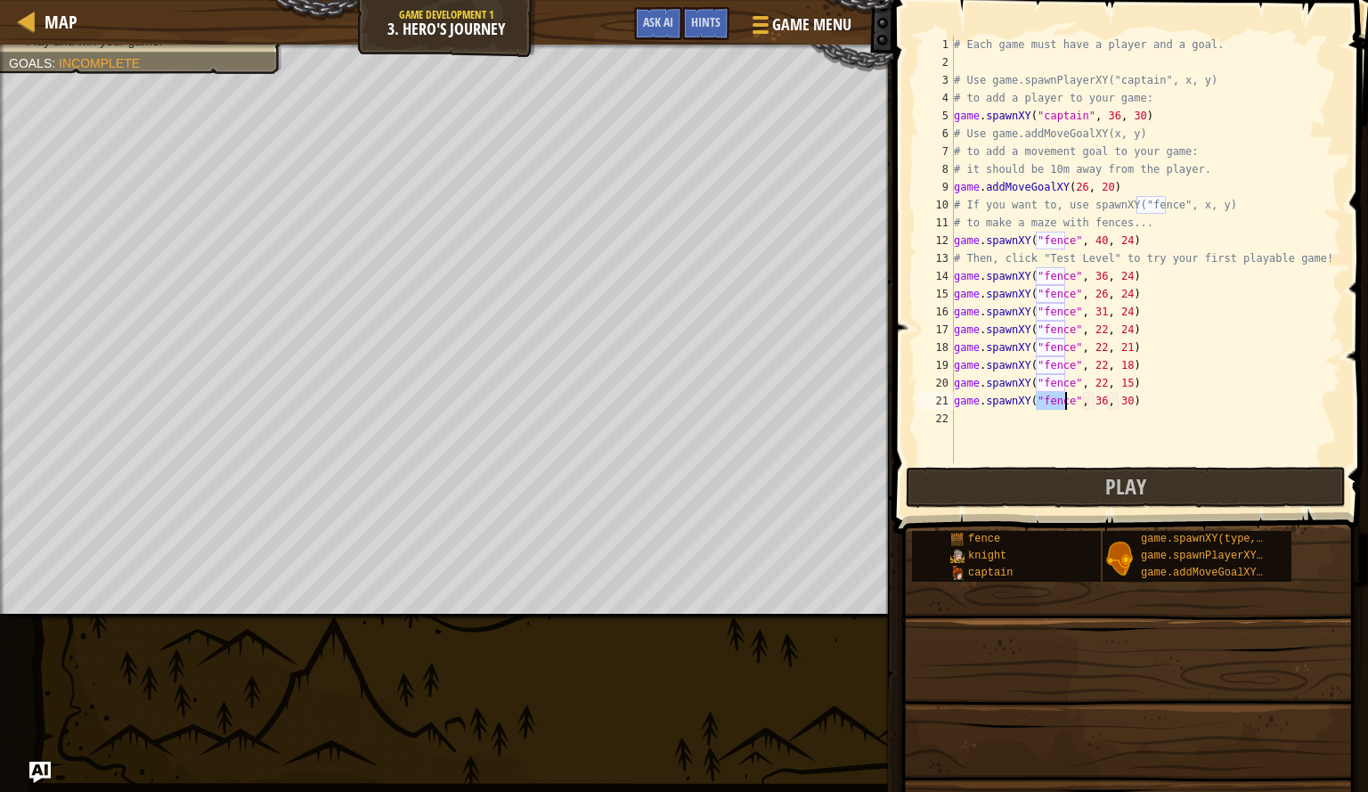
click at [1095, 406] on div "# Each game must have a player and a goal. # Use game.spawnPlayerXY("captain", …" at bounding box center [1146, 267] width 391 height 463
click at [1119, 405] on div "# Each game must have a player and a goal. # Use game.spawnPlayerXY("captain", …" at bounding box center [1146, 267] width 391 height 463
type textarea "game.spawnXY("fence", 22, 12)"
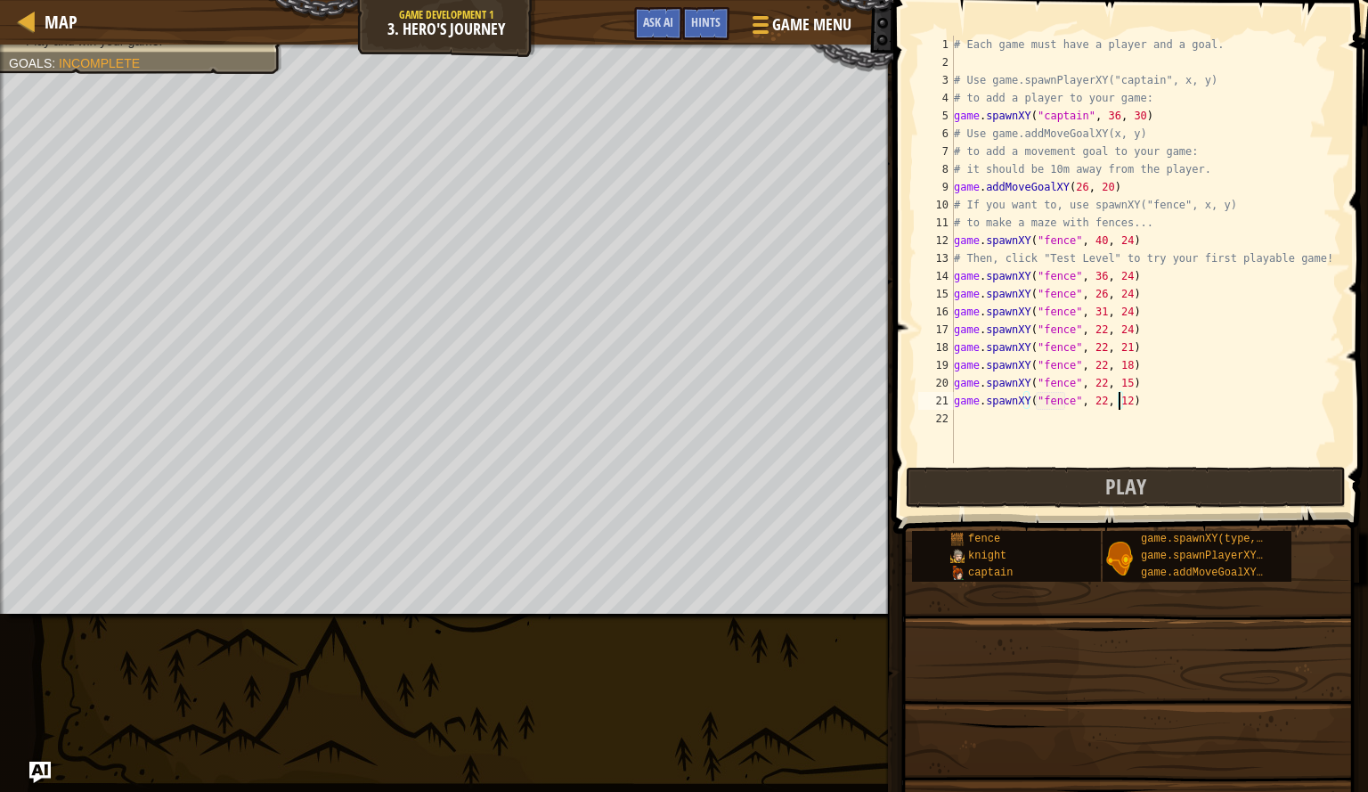
click at [1013, 426] on div "# Each game must have a player and a goal. # Use game.spawnPlayerXY("captain", …" at bounding box center [1146, 267] width 391 height 463
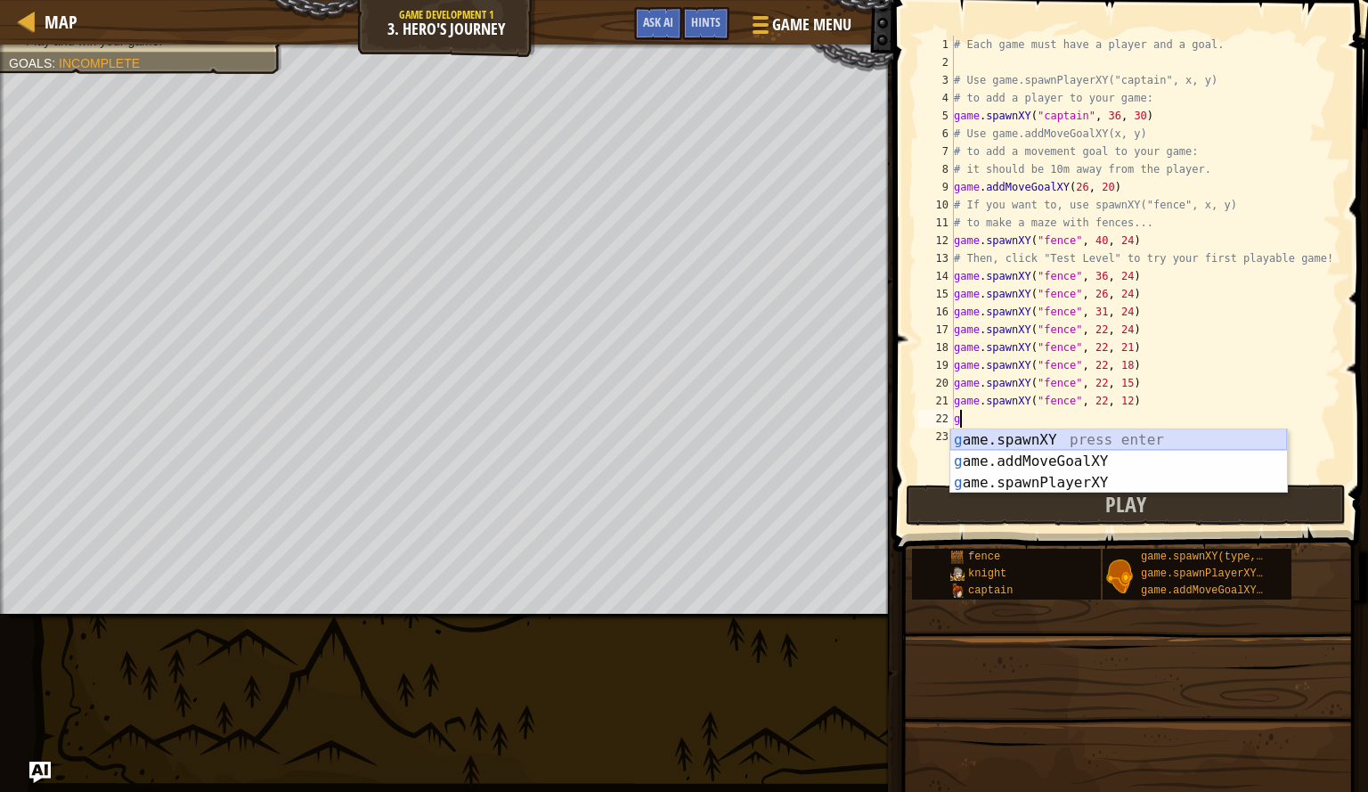
click at [1025, 445] on div "g ame.spawnXY press enter g ame.addMoveGoalXY press enter g ame.spawnPlayerXY p…" at bounding box center [1119, 482] width 337 height 107
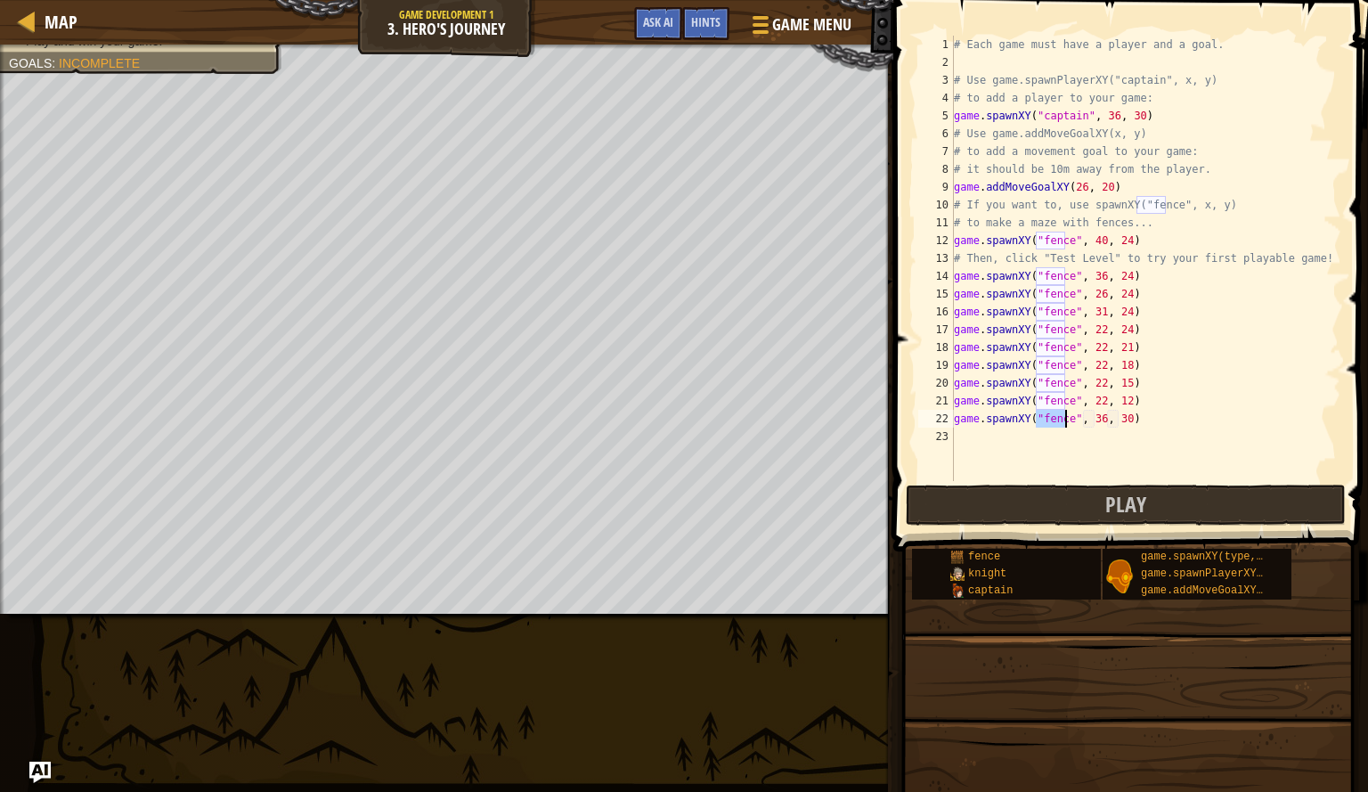
click at [1096, 426] on div "# Each game must have a player and a goal. # Use game.spawnPlayerXY("captain", …" at bounding box center [1146, 276] width 391 height 481
click at [1120, 425] on div "# Each game must have a player and a goal. # Use game.spawnPlayerXY("captain", …" at bounding box center [1146, 276] width 391 height 481
type textarea "game.spawnXY("fence", 22, 9)"
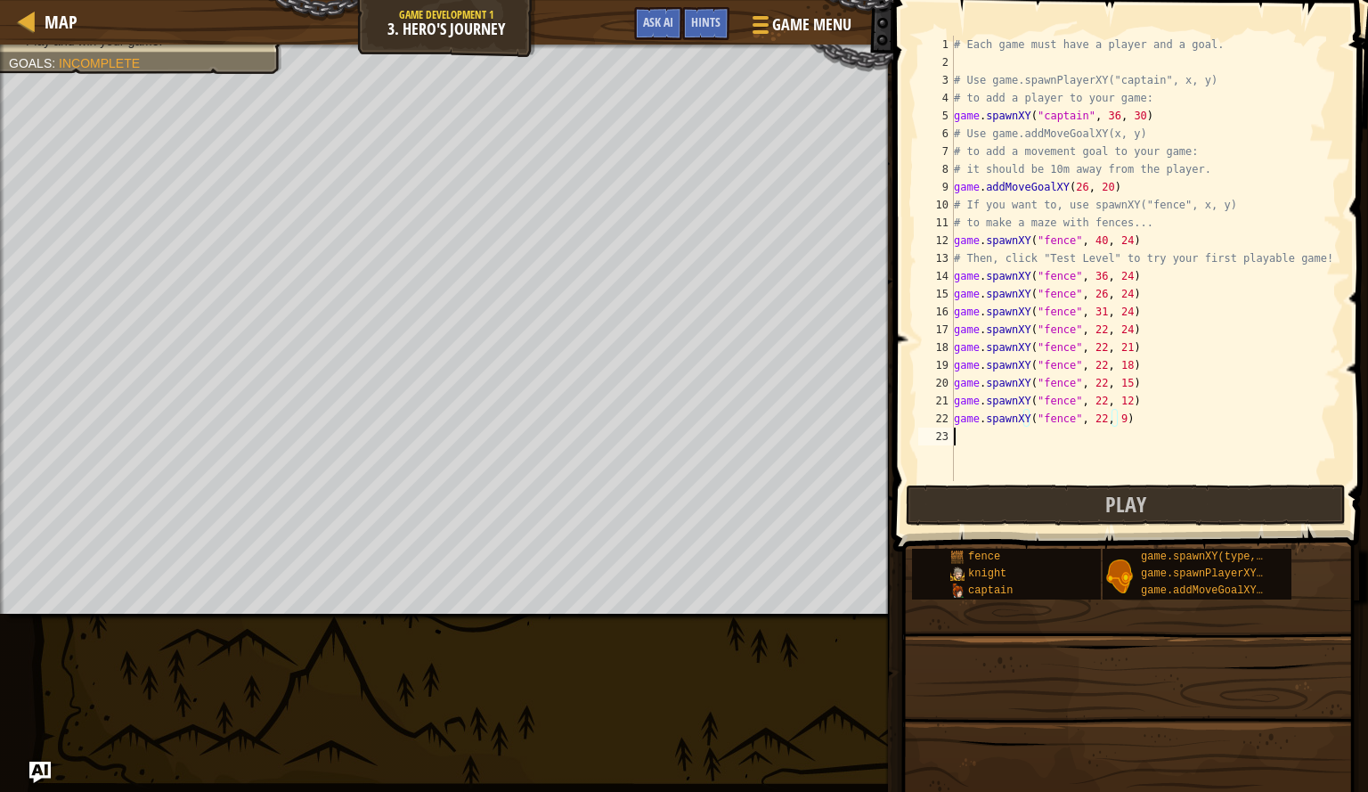
click at [1049, 445] on div "# Each game must have a player and a goal. # Use game.spawnPlayerXY("captain", …" at bounding box center [1146, 276] width 391 height 481
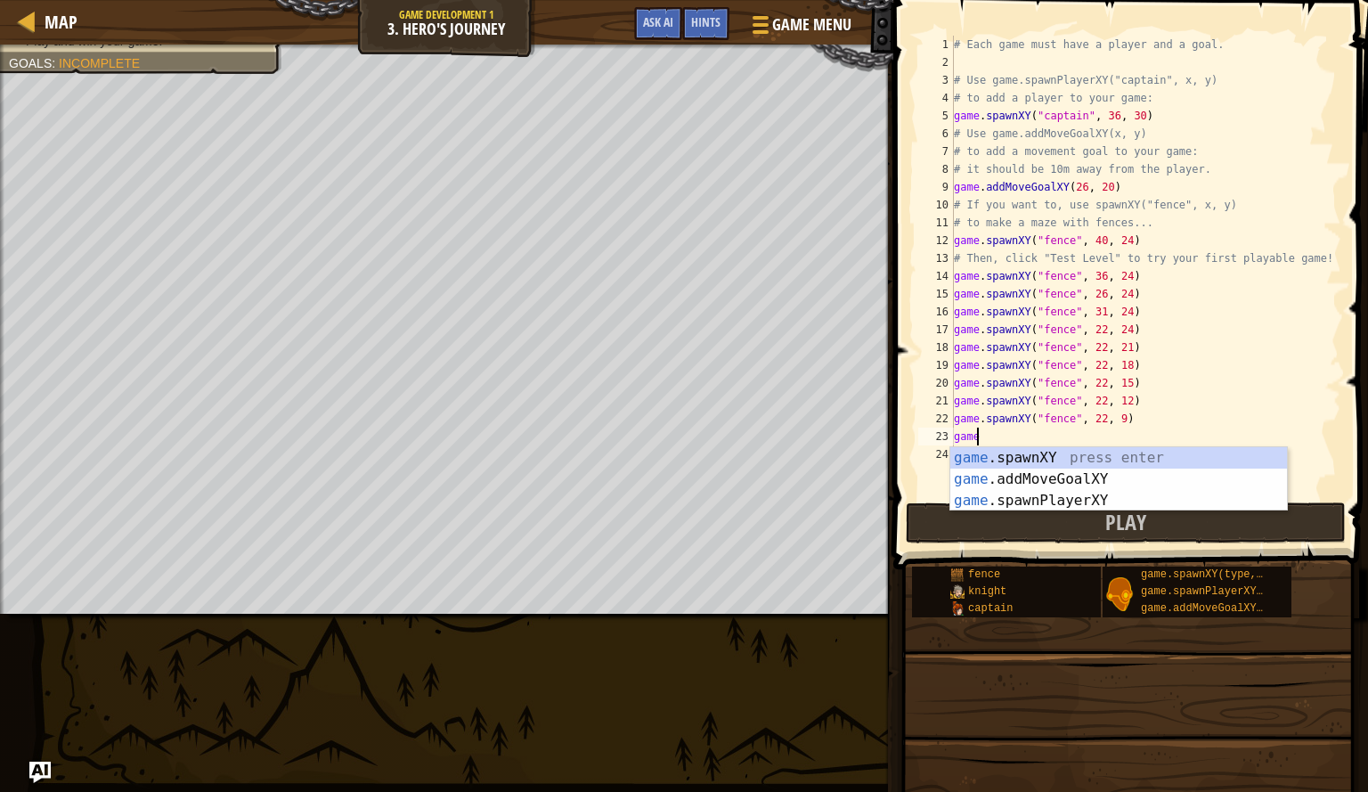
scroll to position [8, 1]
click at [1039, 462] on div "game .spawnXY press enter game .addMoveGoalXY press enter game .spawnPlayerXY p…" at bounding box center [1119, 500] width 337 height 107
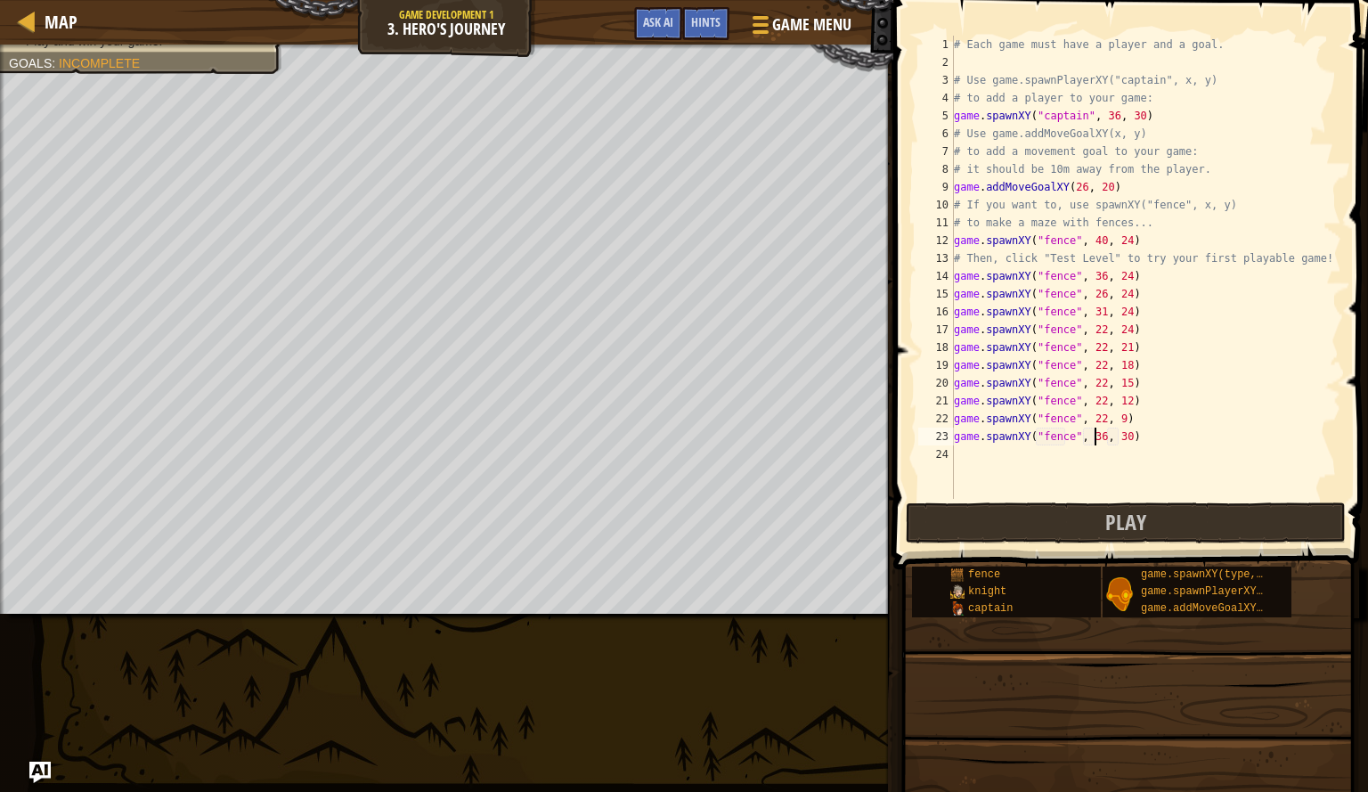
click at [1098, 437] on div "# Each game must have a player and a goal. # Use game.spawnPlayerXY("captain", …" at bounding box center [1146, 285] width 391 height 499
click at [1122, 441] on div "# Each game must have a player and a goal. # Use game.spawnPlayerXY("captain", …" at bounding box center [1146, 285] width 391 height 499
click at [1117, 441] on div "# Each game must have a player and a goal. # Use game.spawnPlayerXY("captain", …" at bounding box center [1146, 285] width 391 height 499
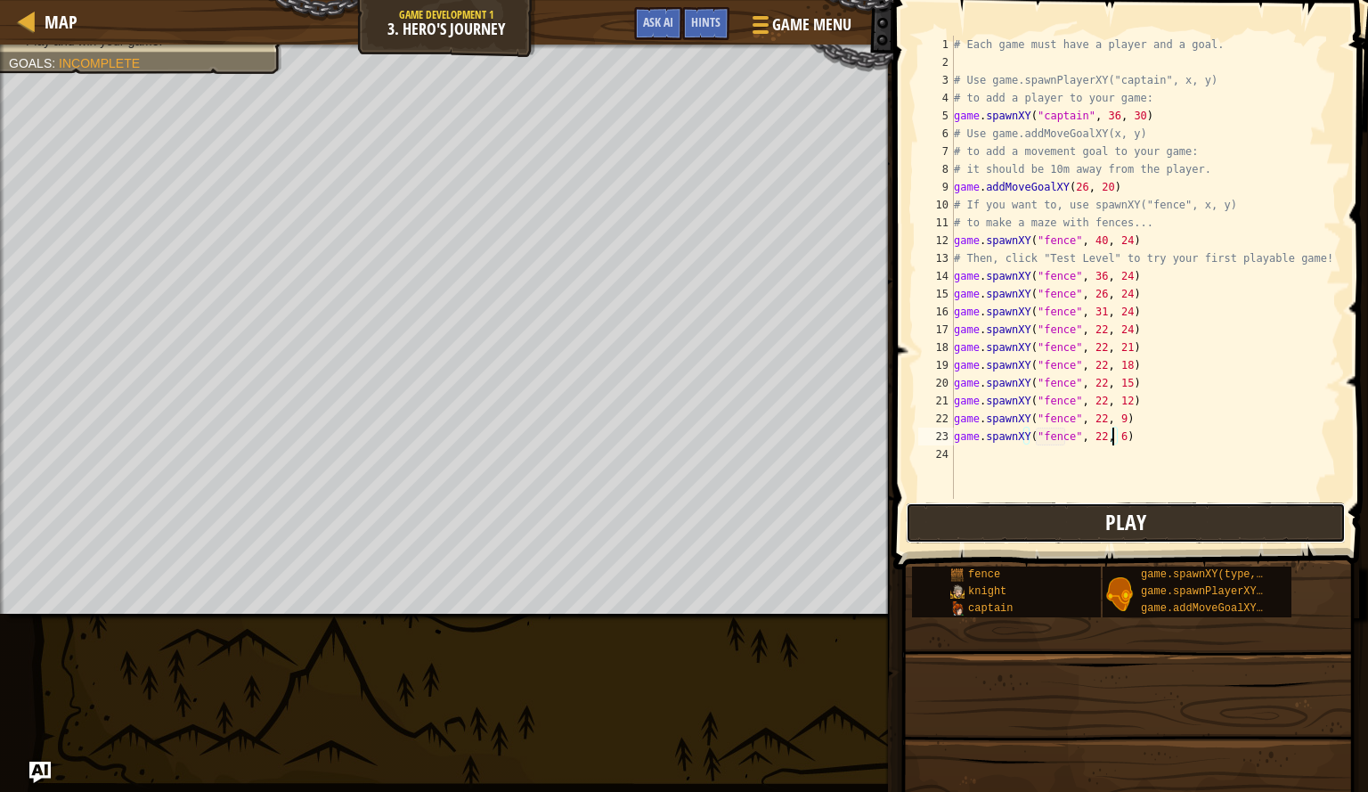
click at [1010, 523] on button "Play" at bounding box center [1126, 522] width 440 height 41
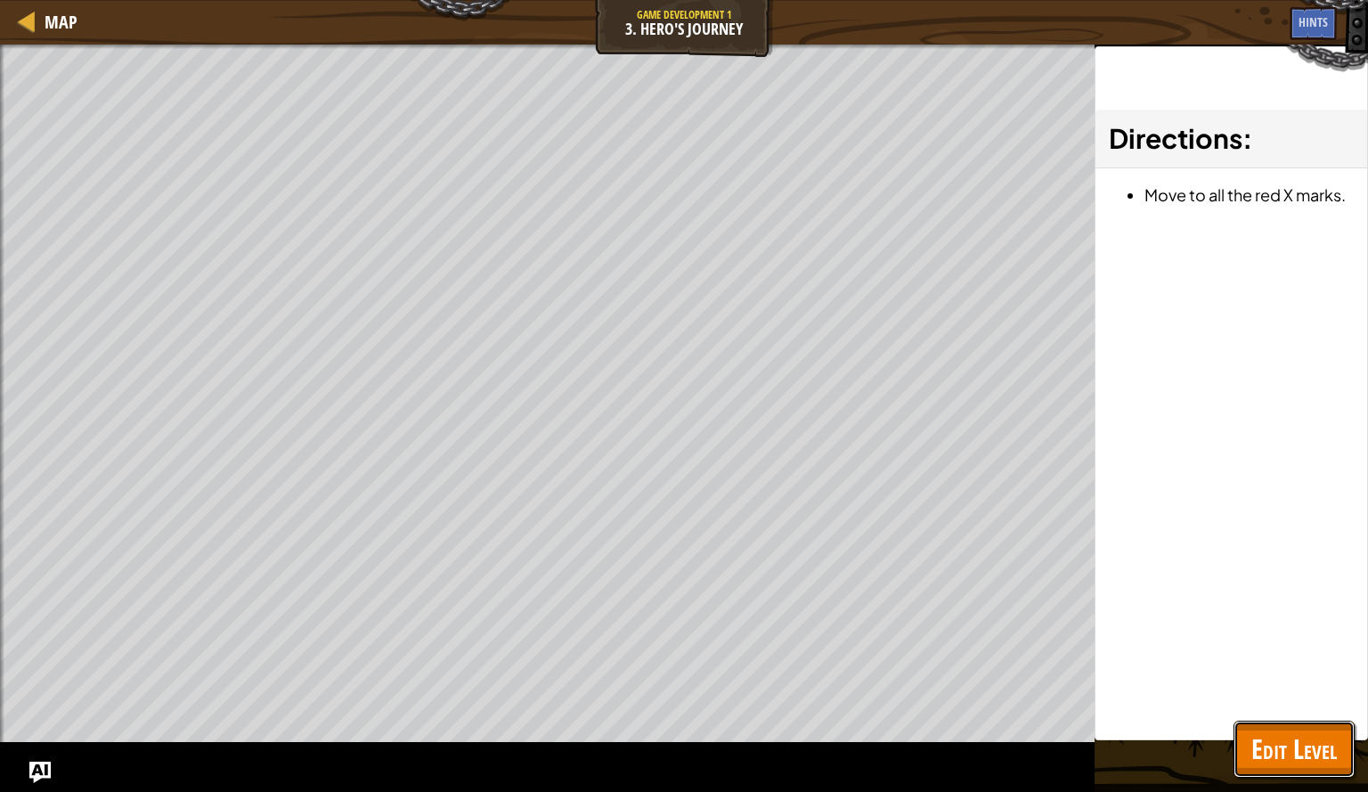
click at [1287, 748] on span "Edit Level" at bounding box center [1295, 749] width 86 height 37
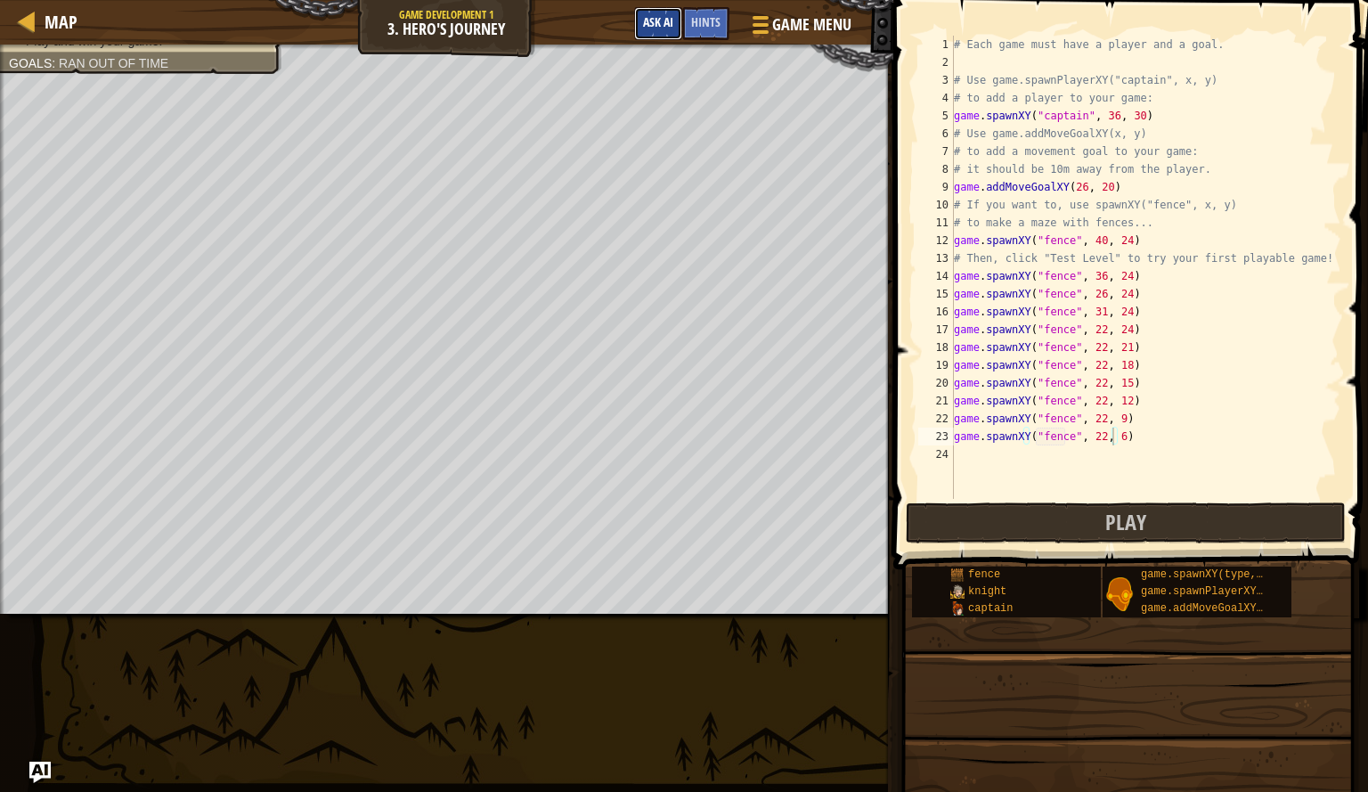
click at [666, 26] on span "Ask AI" at bounding box center [658, 21] width 30 height 17
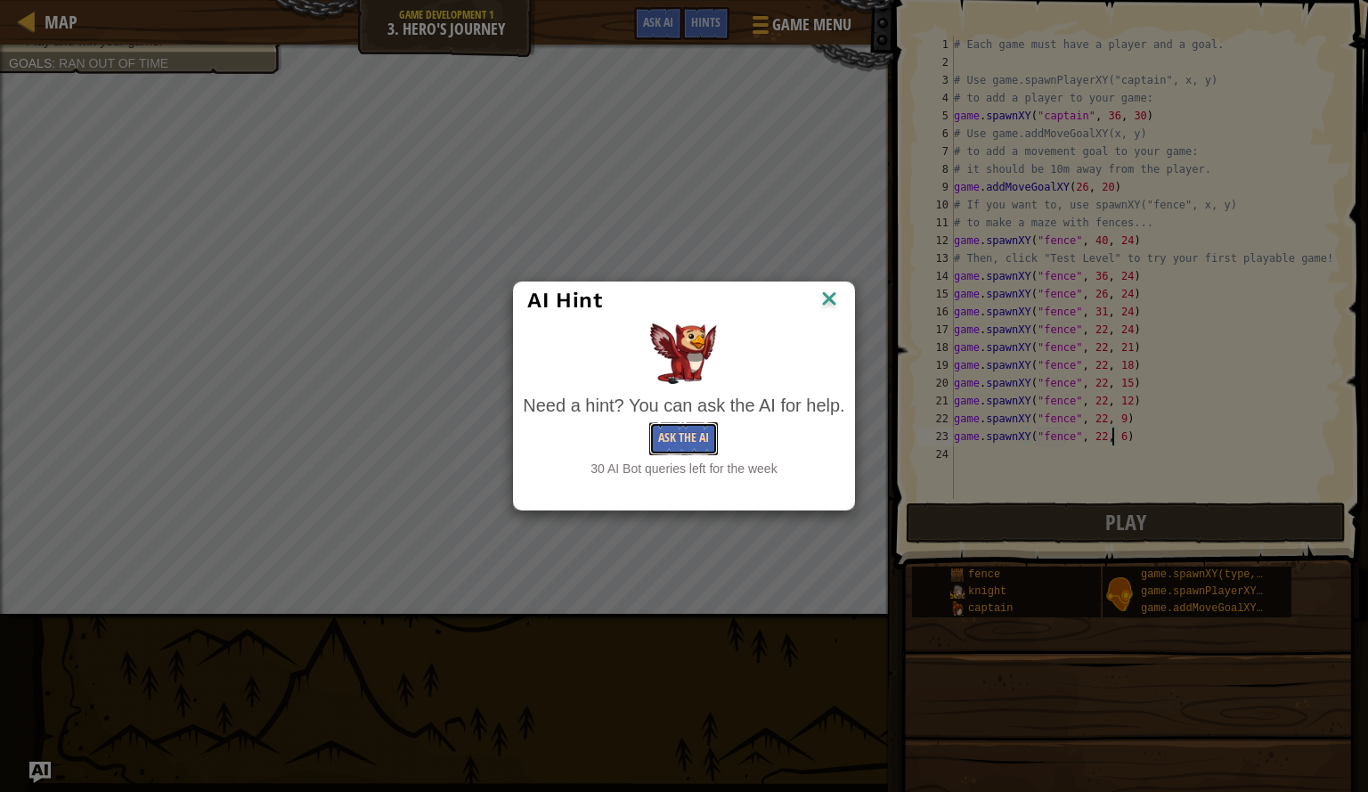
click at [677, 436] on button "Ask the AI" at bounding box center [683, 438] width 69 height 33
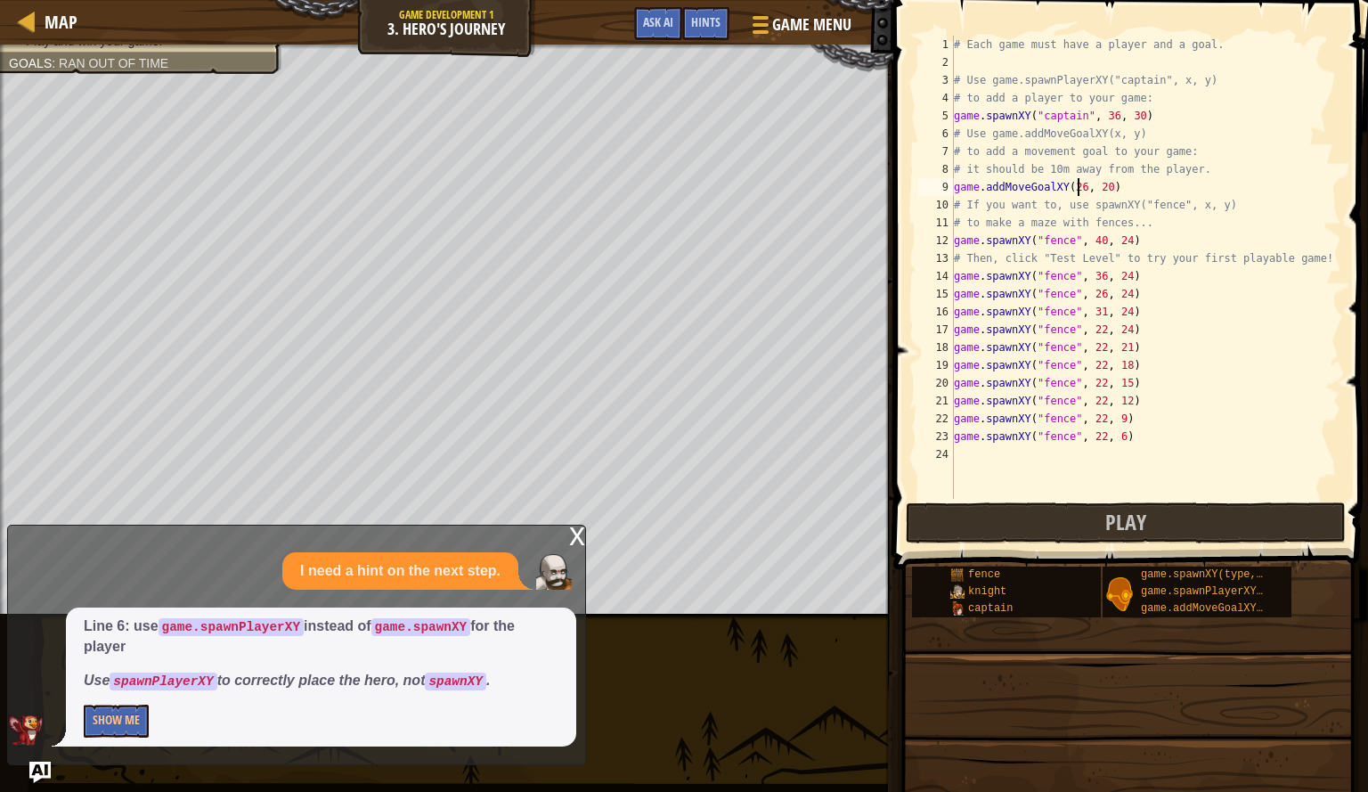
click at [1076, 192] on div "# Each game must have a player and a goal. # Use game.spawnPlayerXY("captain", …" at bounding box center [1146, 285] width 391 height 499
click at [1118, 244] on div "# Each game must have a player and a goal. # Use game.spawnPlayerXY("captain", …" at bounding box center [1146, 285] width 391 height 499
click at [1126, 247] on div "# Each game must have a player and a goal. # Use game.spawnPlayerXY("captain", …" at bounding box center [1146, 285] width 391 height 499
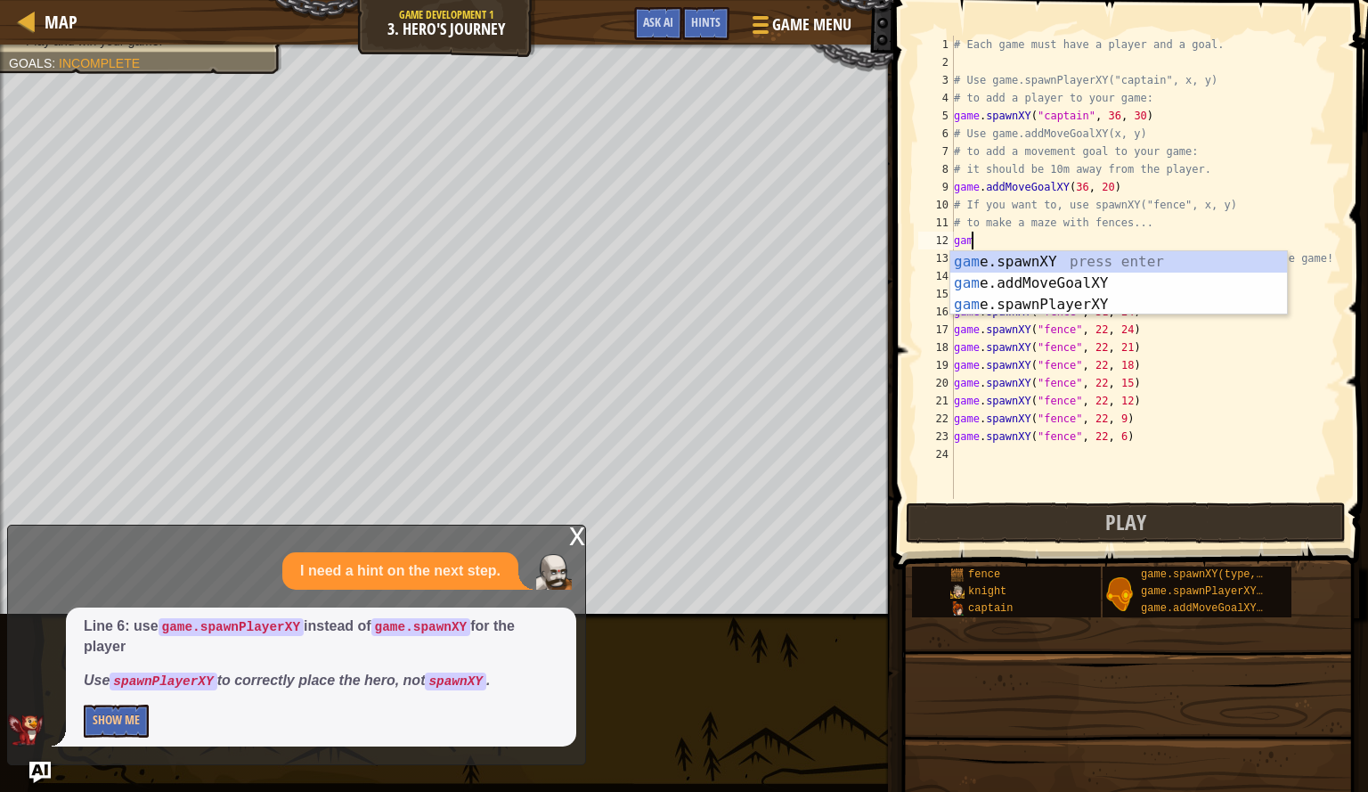
scroll to position [8, 0]
type textarea "g"
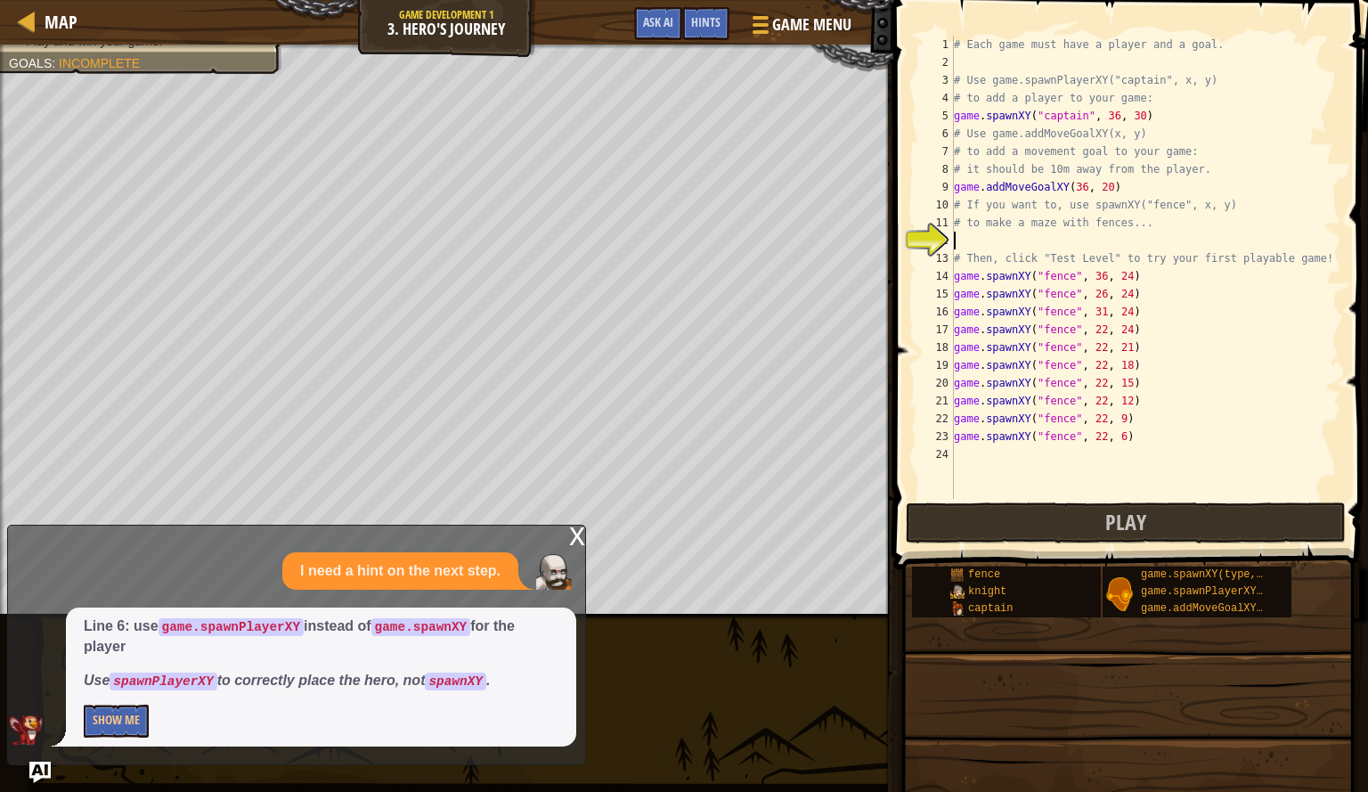
click at [1128, 280] on div "# Each game must have a player and a goal. # Use game.spawnPlayerXY("captain", …" at bounding box center [1146, 285] width 391 height 499
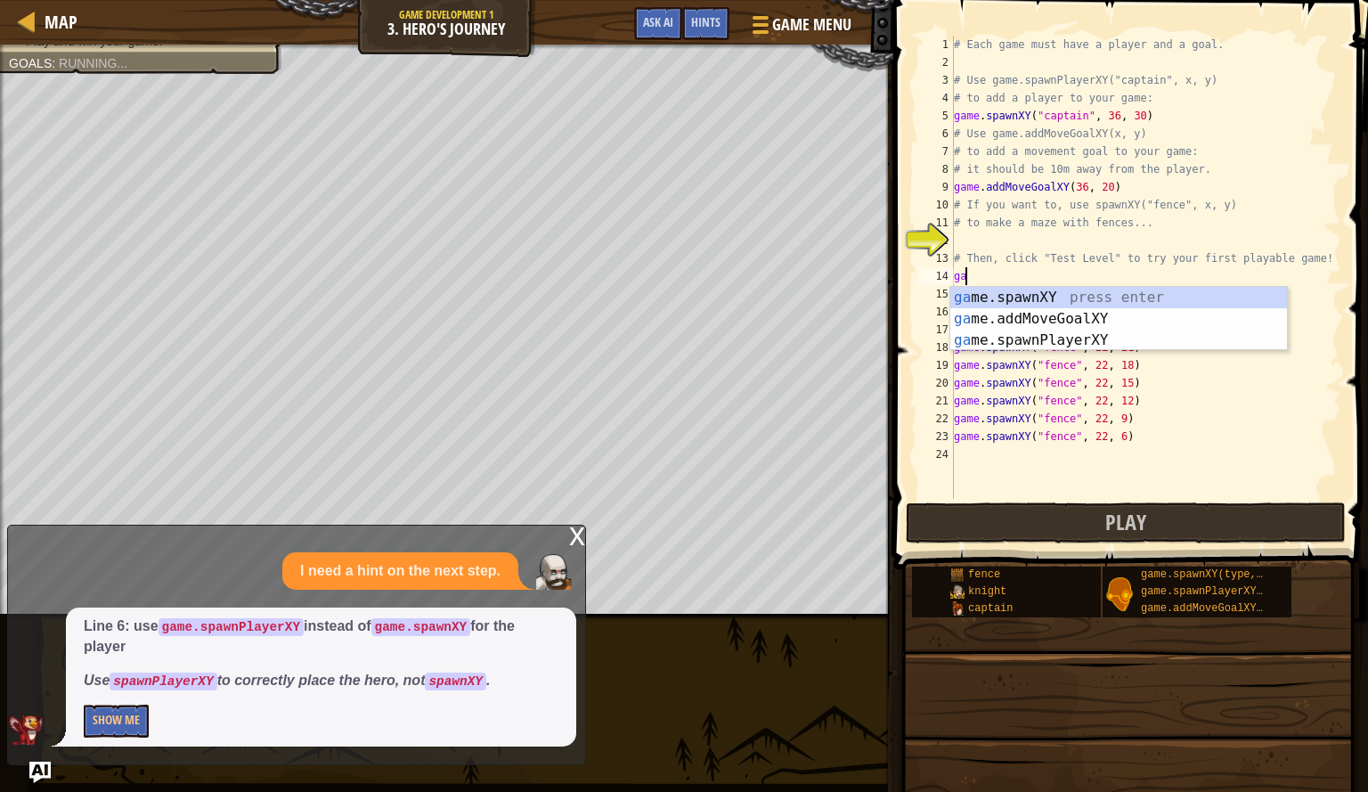
type textarea "g"
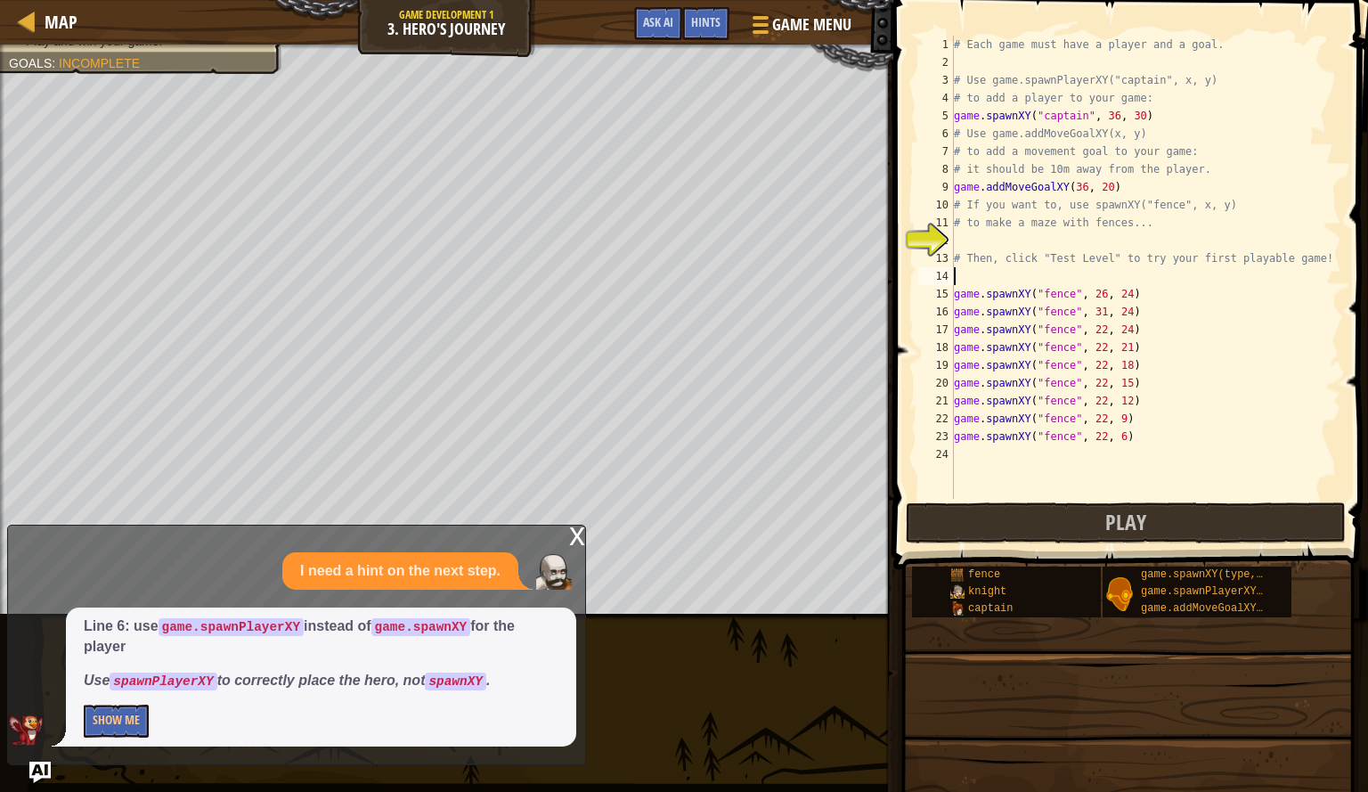
click at [576, 543] on div "x" at bounding box center [577, 535] width 16 height 18
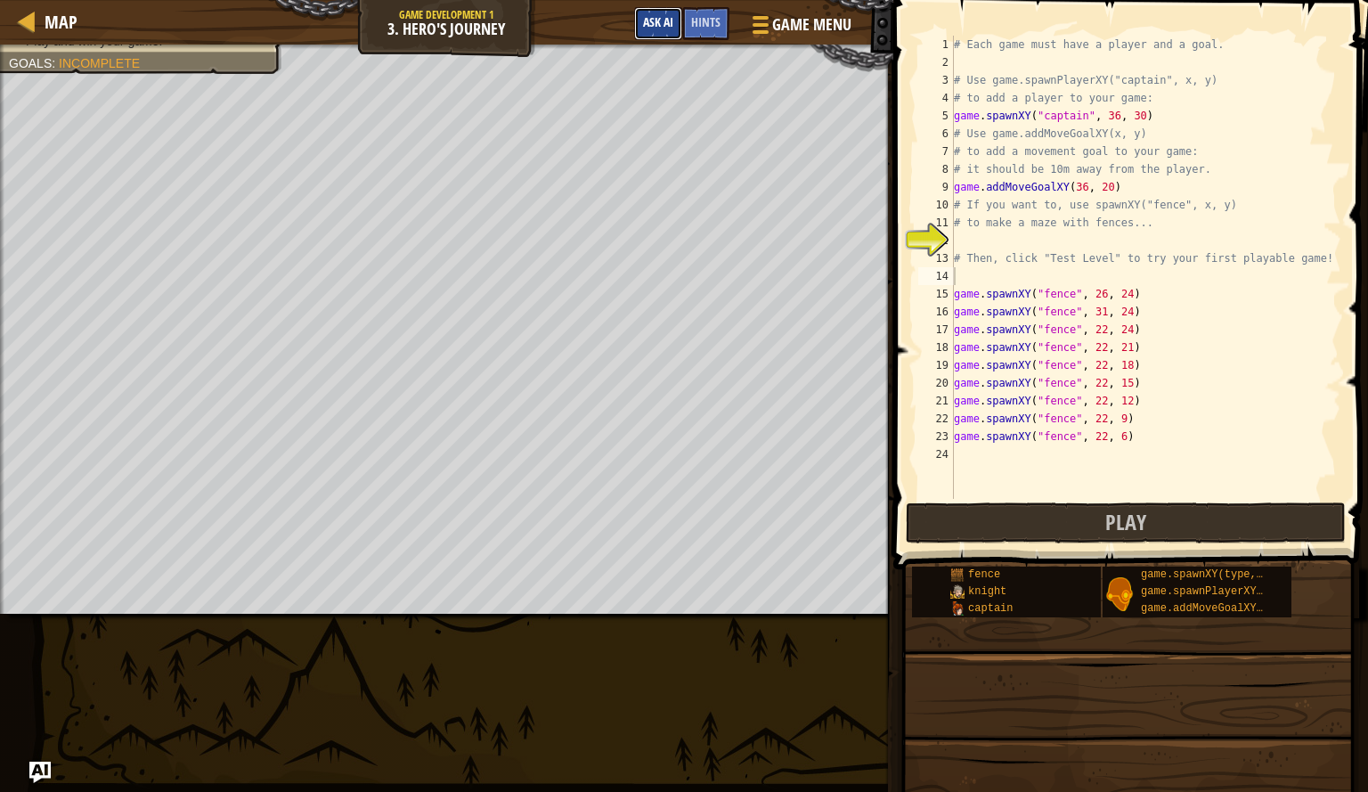
click at [663, 20] on span "Ask AI" at bounding box center [658, 21] width 30 height 17
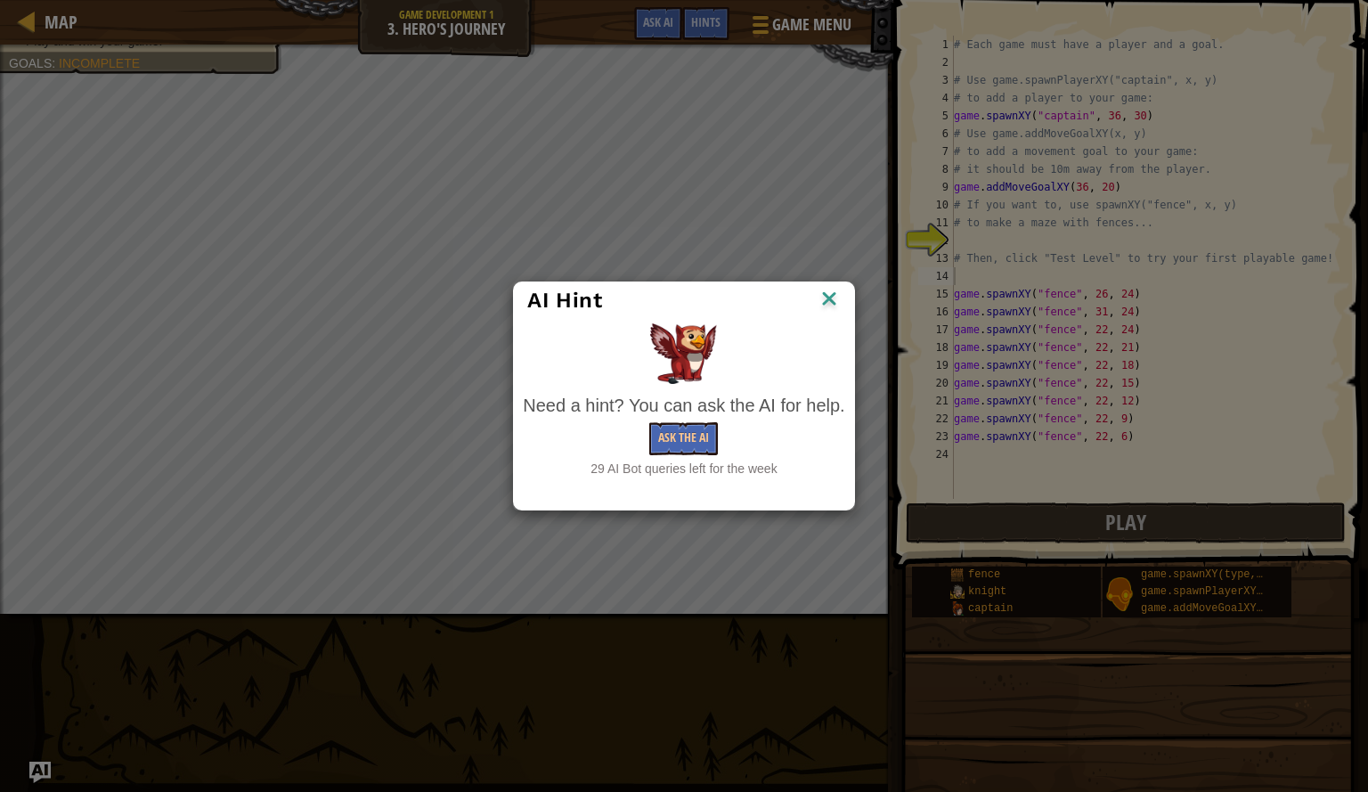
click at [836, 301] on img at bounding box center [829, 300] width 23 height 27
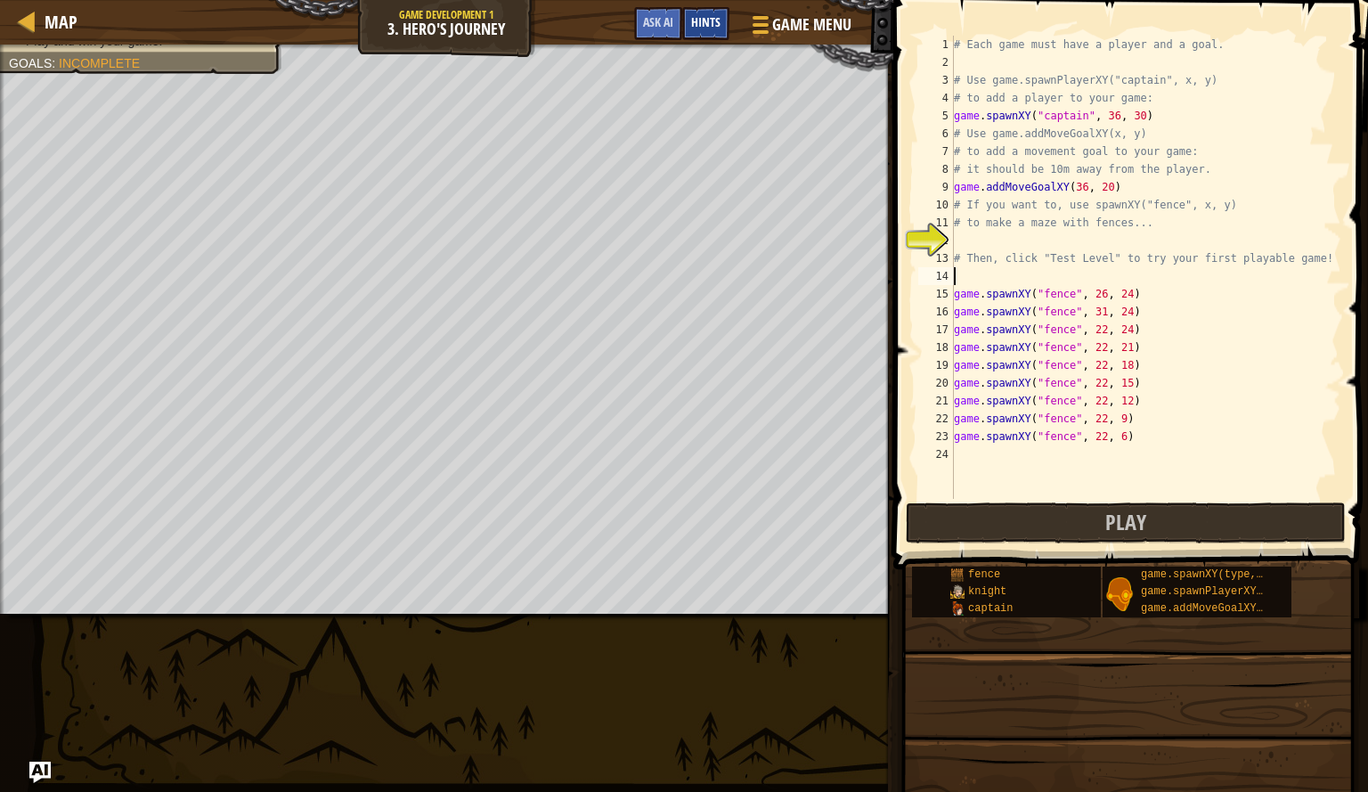
click at [710, 20] on span "Hints" at bounding box center [705, 21] width 29 height 17
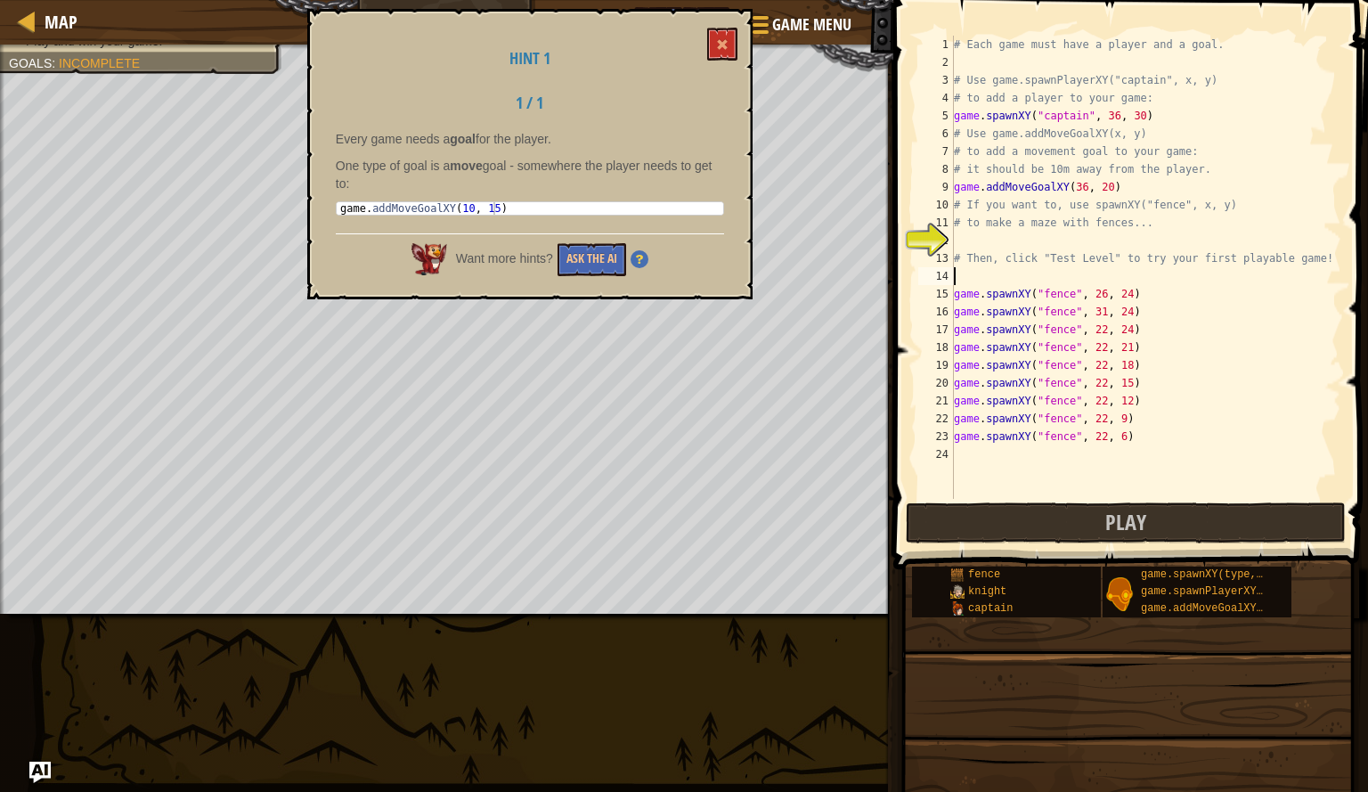
click at [1101, 193] on div "# Each game must have a player and a goal. # Use game.spawnPlayerXY("captain", …" at bounding box center [1146, 285] width 391 height 499
type textarea "game.addMoveGoalXY(27, 7))"
click at [725, 41] on span at bounding box center [722, 44] width 12 height 12
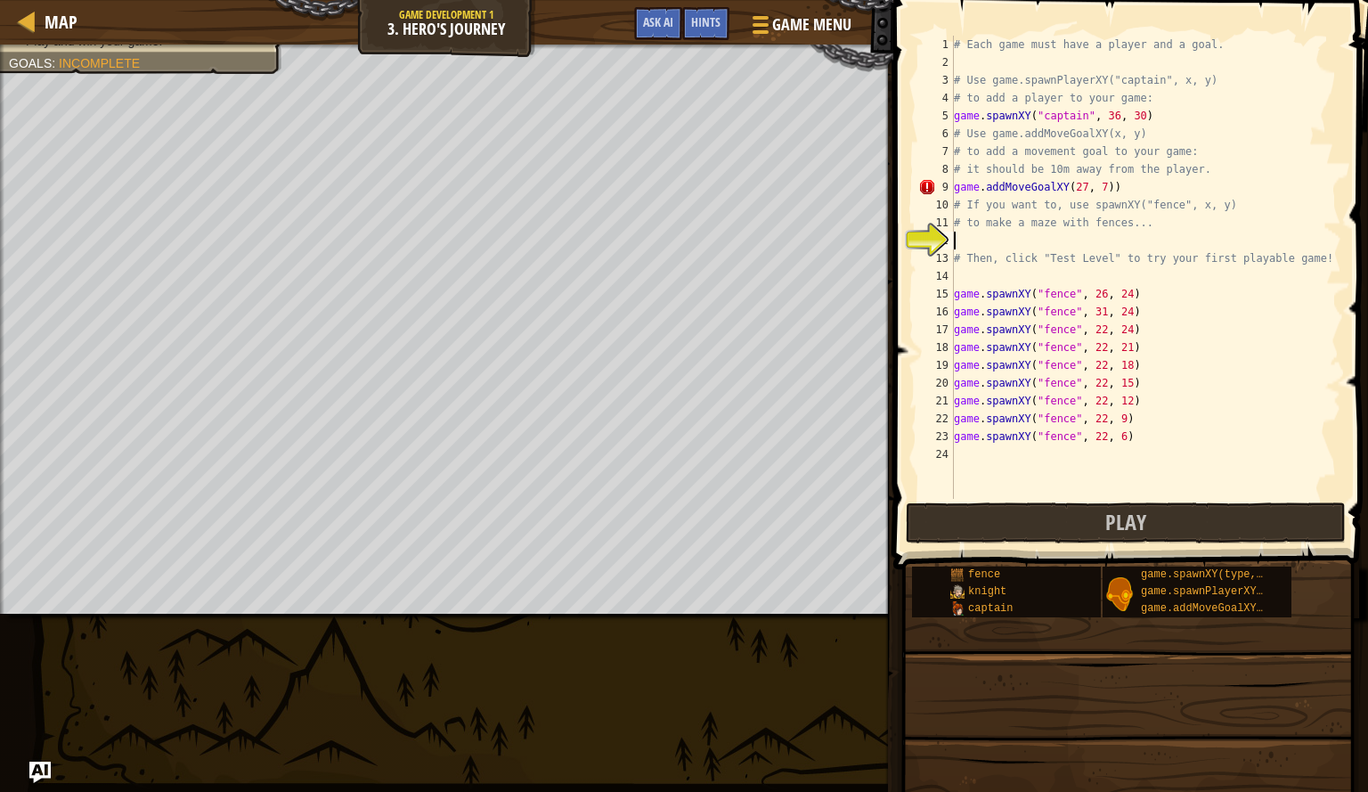
click at [979, 240] on div "# Each game must have a player and a goal. # Use game.spawnPlayerXY("captain", …" at bounding box center [1146, 285] width 391 height 499
click at [671, 28] on span "Ask AI" at bounding box center [658, 21] width 30 height 17
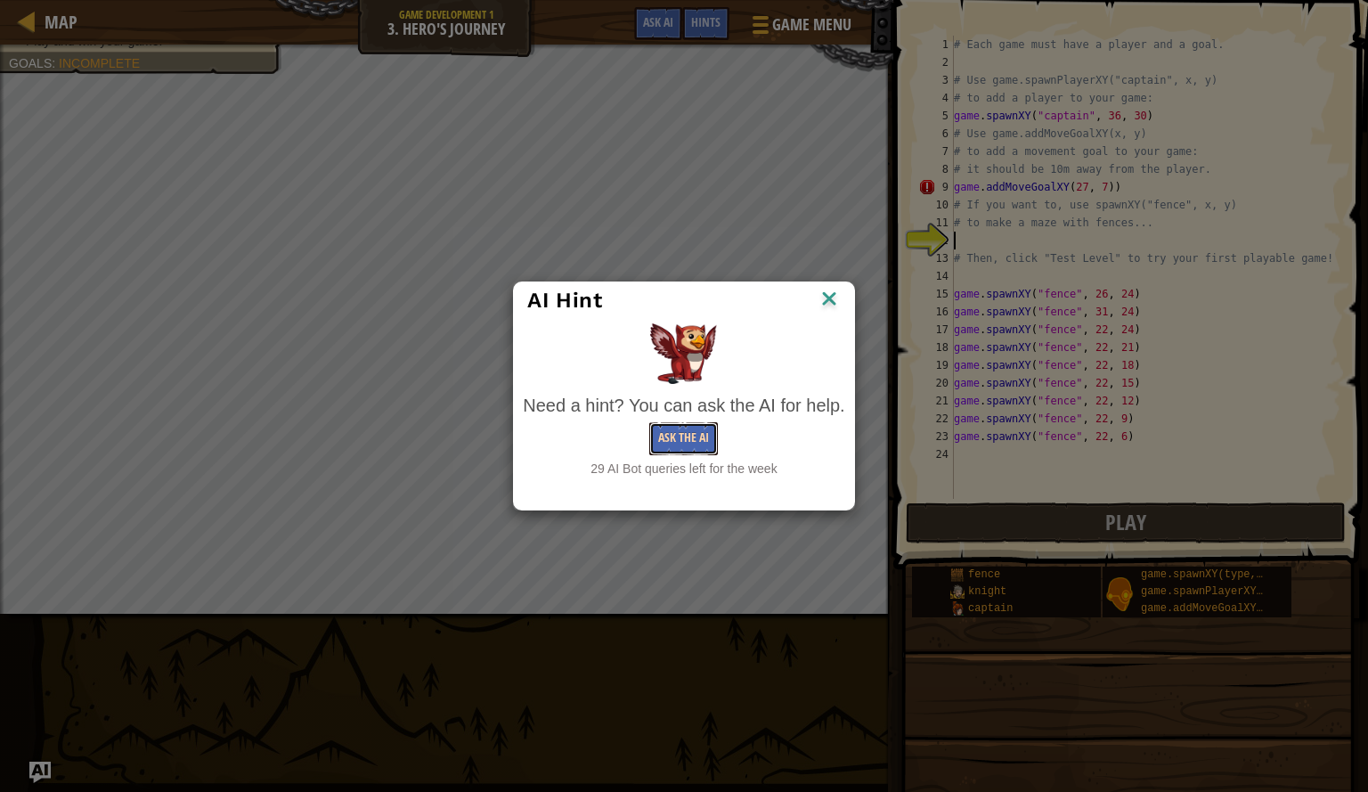
click at [668, 442] on button "Ask the AI" at bounding box center [683, 438] width 69 height 33
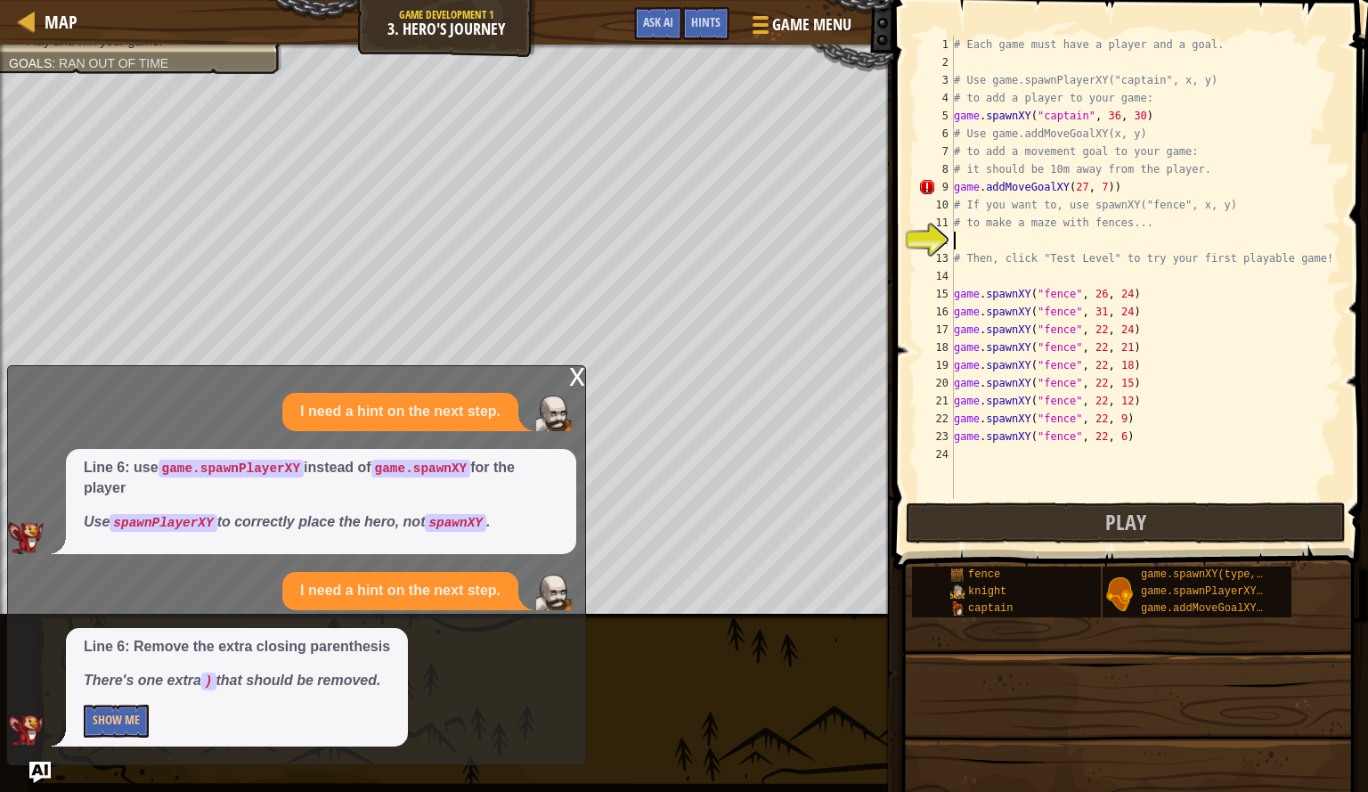
click at [1109, 188] on div "# Each game must have a player and a goal. # Use game.spawnPlayerXY("captain", …" at bounding box center [1146, 285] width 391 height 499
type textarea "game.addMoveGoalXY(27, 7)"
click at [119, 721] on button "Show Me" at bounding box center [116, 721] width 65 height 33
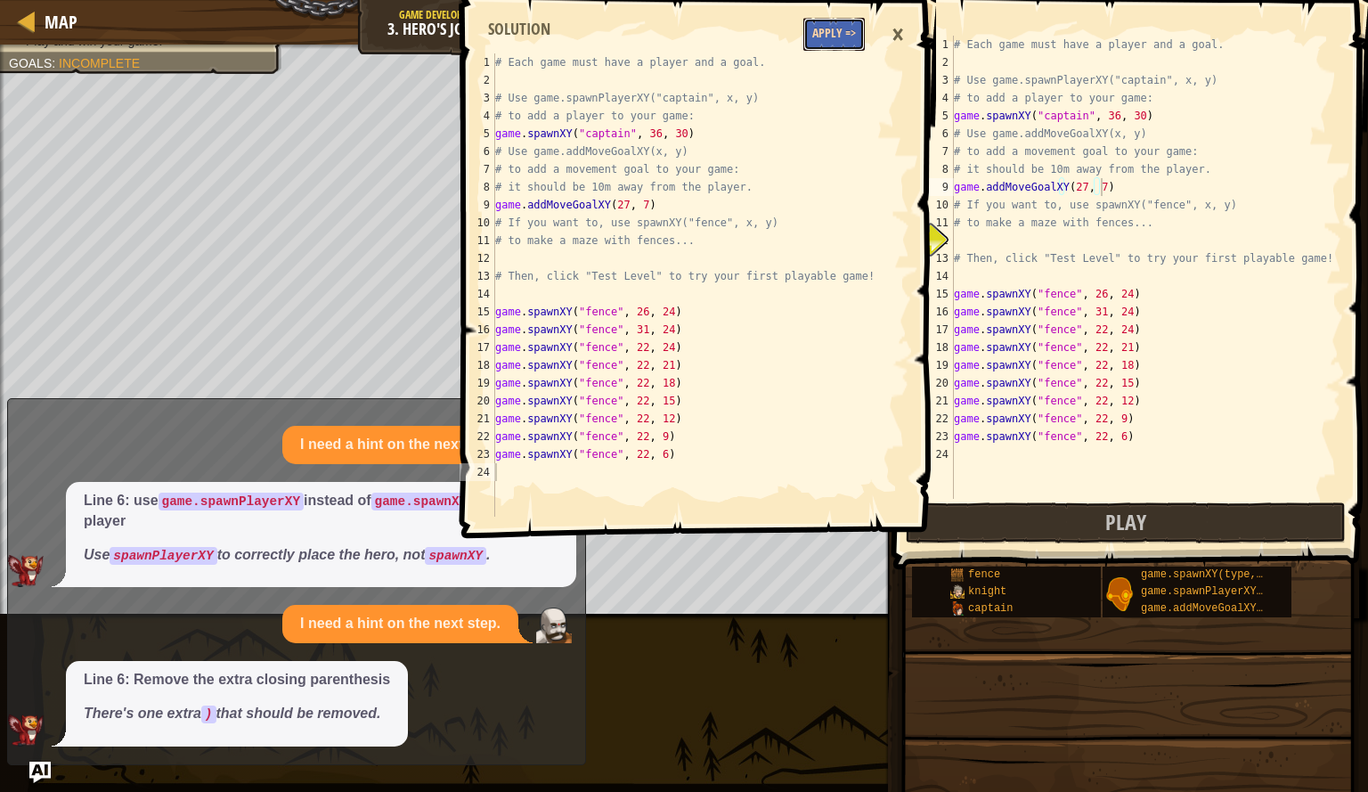
click at [844, 31] on button "Apply =>" at bounding box center [834, 34] width 61 height 33
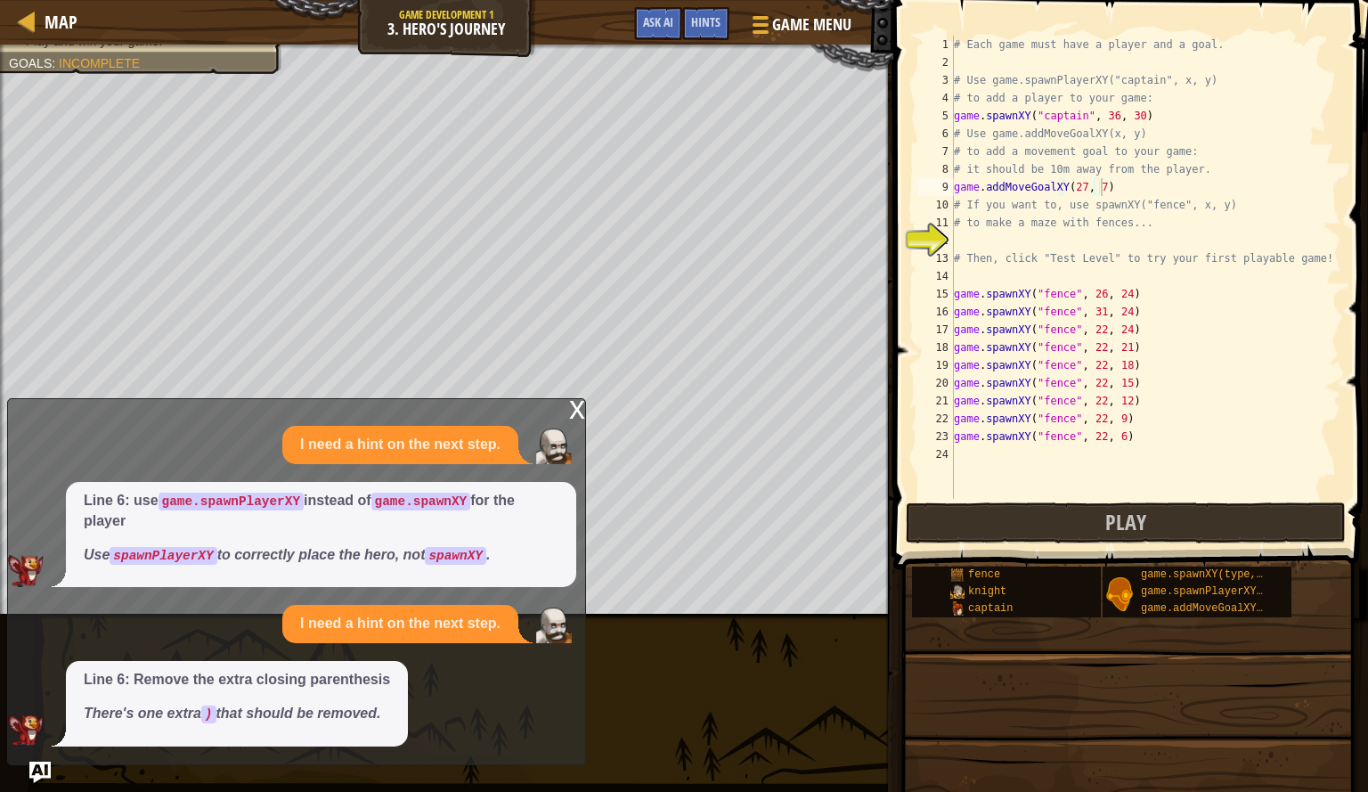
click at [576, 417] on div "x" at bounding box center [577, 408] width 16 height 18
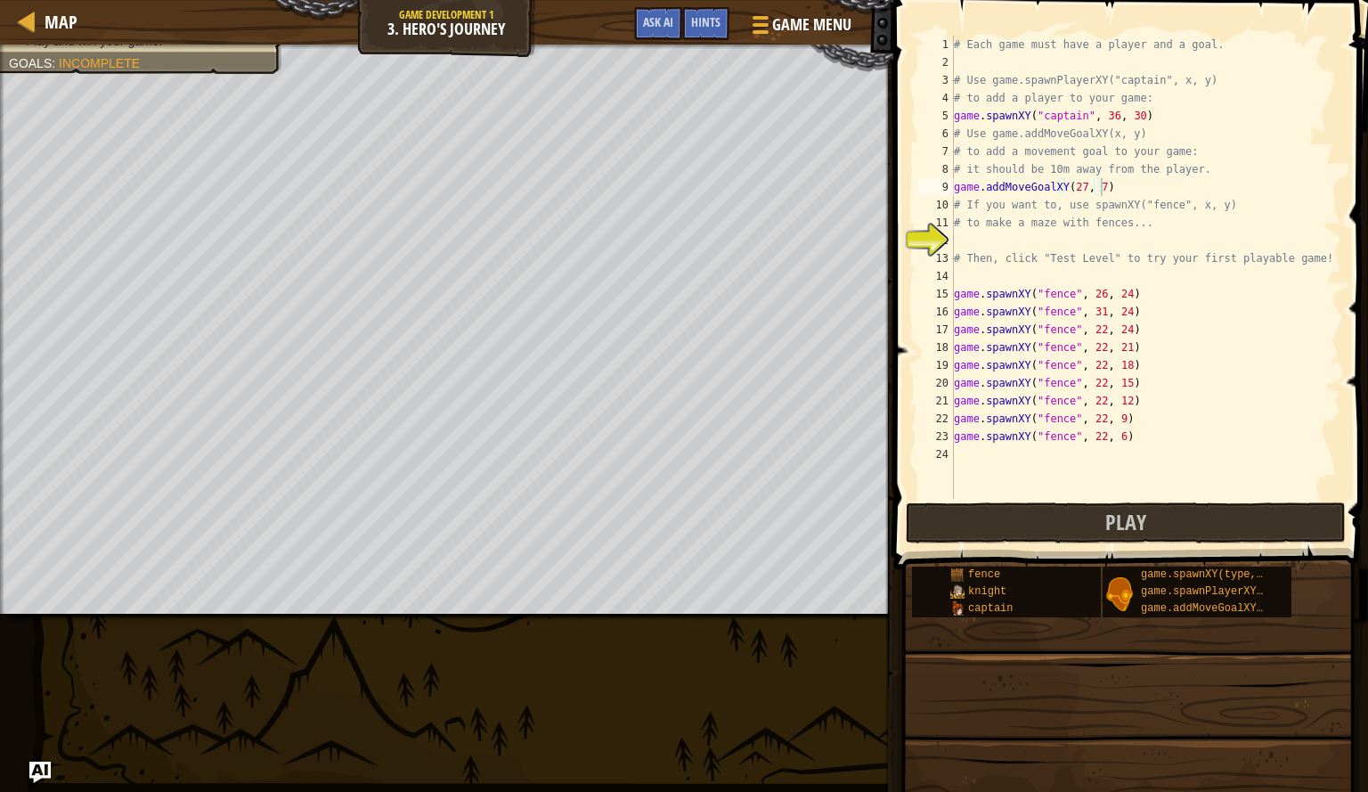
click at [1080, 242] on div "# Each game must have a player and a goal. # Use game.spawnPlayerXY("captain", …" at bounding box center [1146, 285] width 391 height 499
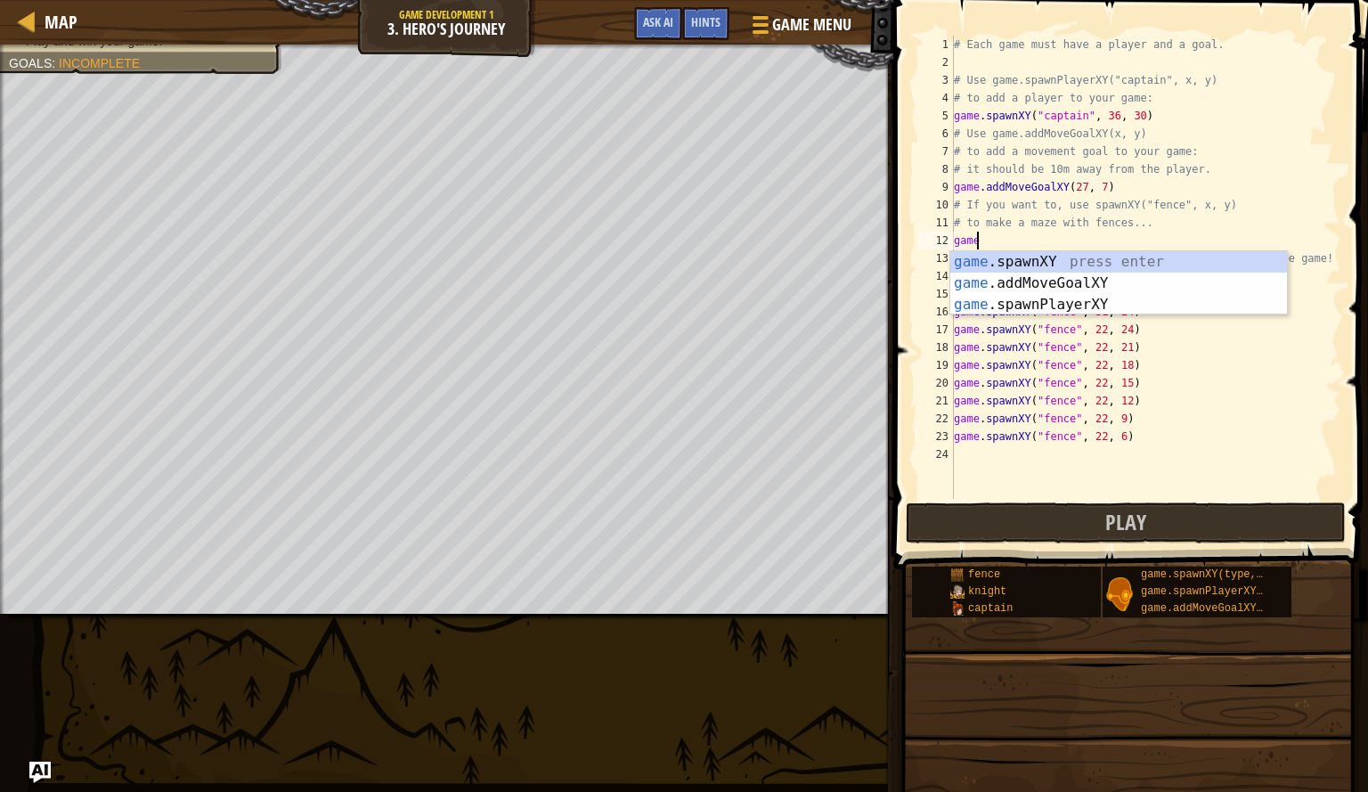
scroll to position [8, 1]
click at [1078, 306] on div "game .spawnXY press enter game .addMoveGoalXY press enter game .spawnPlayerXY p…" at bounding box center [1119, 304] width 337 height 107
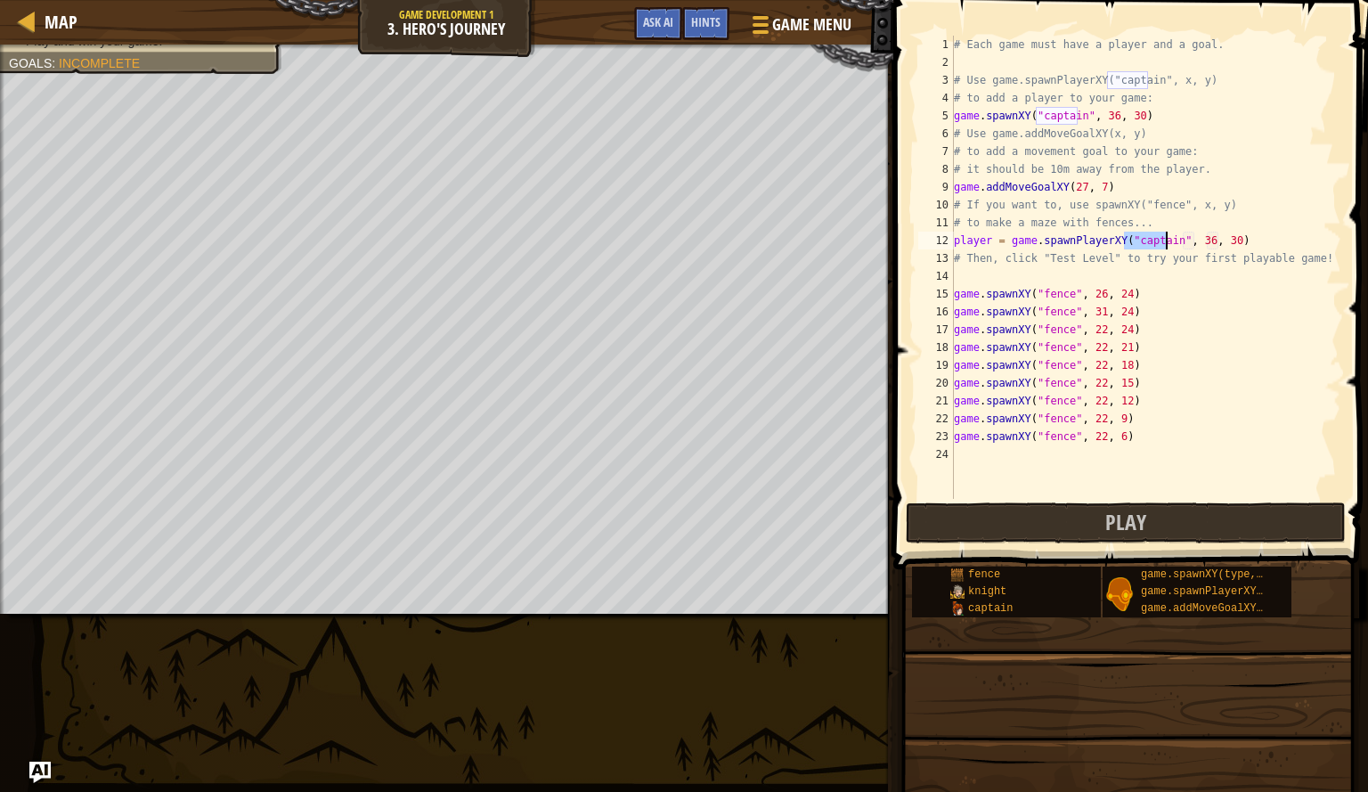
click at [1244, 247] on div "# Each game must have a player and a goal. # Use game.spawnPlayerXY("captain", …" at bounding box center [1146, 285] width 391 height 499
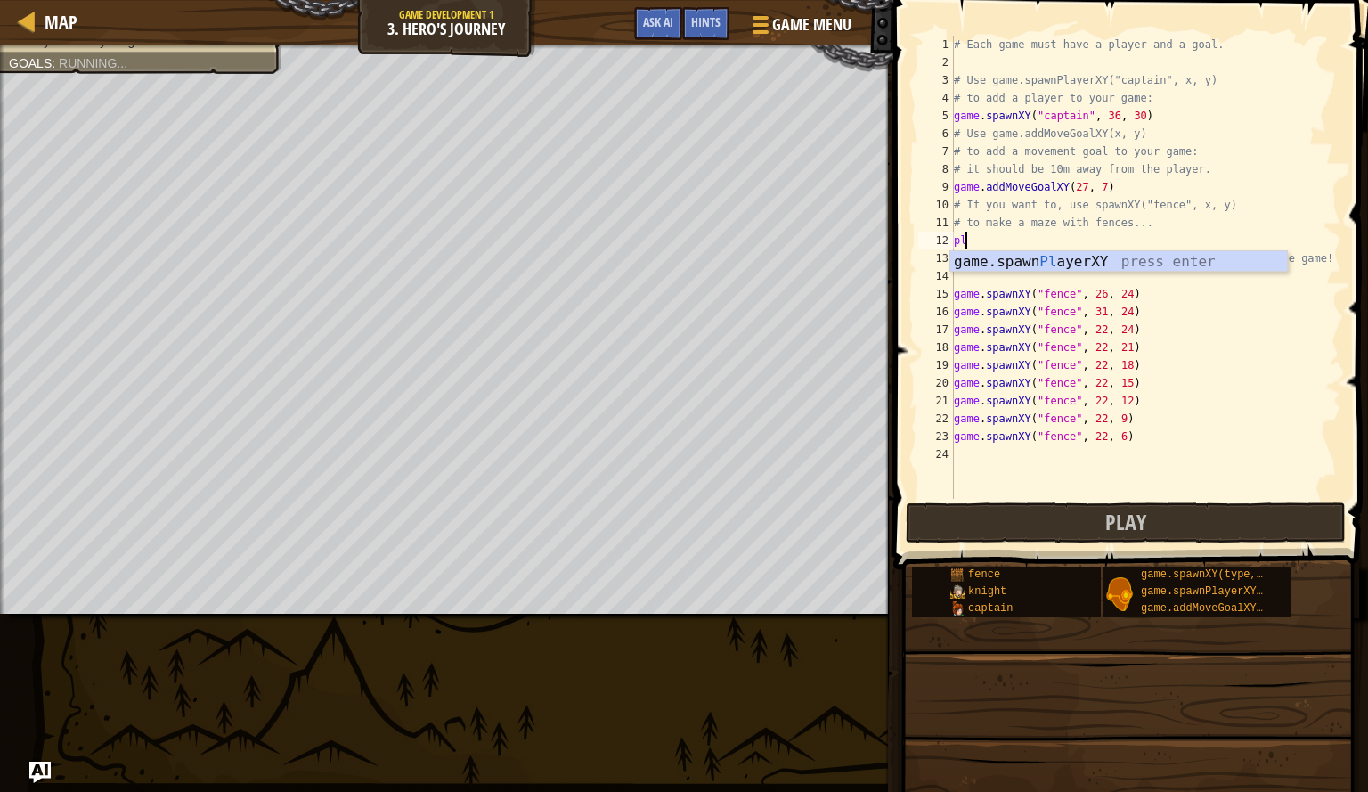
scroll to position [8, 0]
type textarea "p"
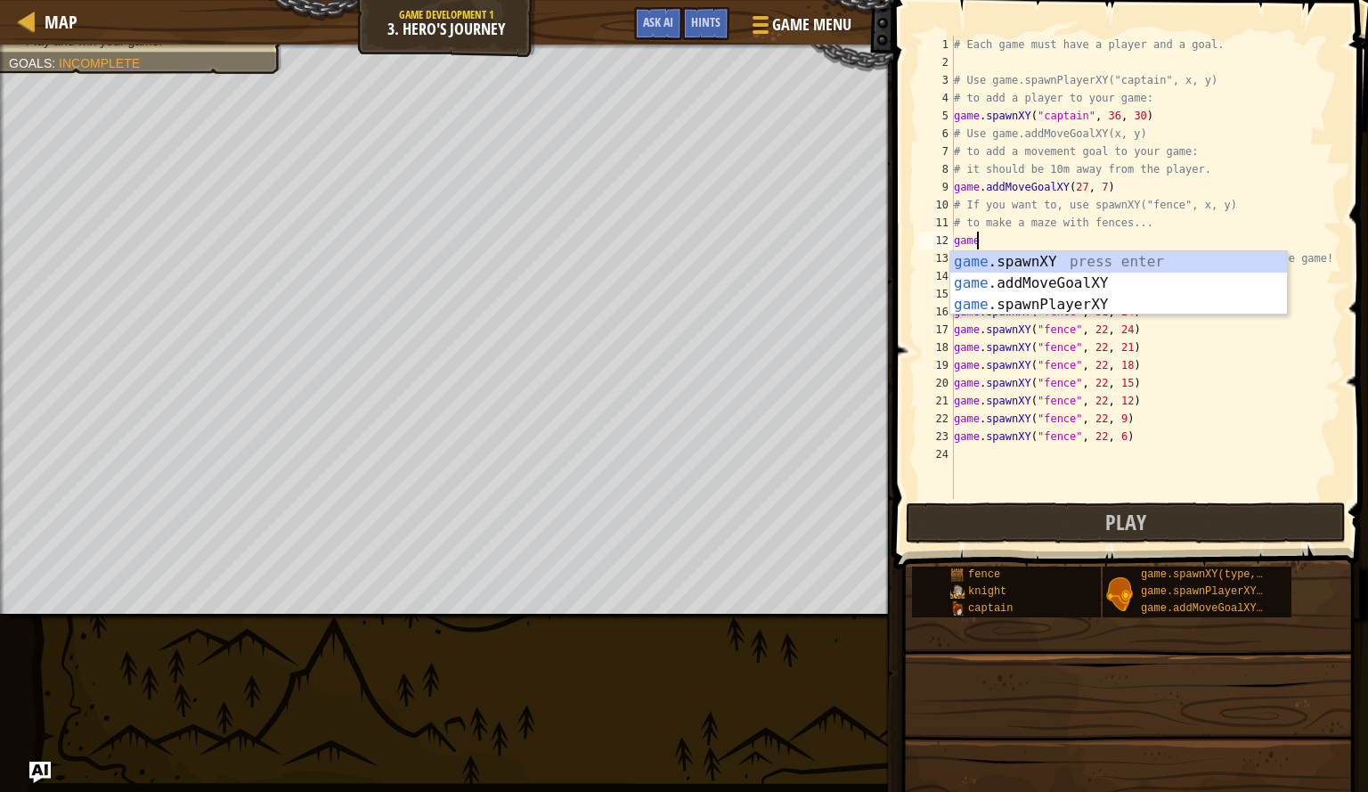
scroll to position [8, 1]
click at [1239, 257] on div "game .spawnXY press enter game .addMoveGoalXY press enter game .spawnPlayerXY p…" at bounding box center [1119, 304] width 337 height 107
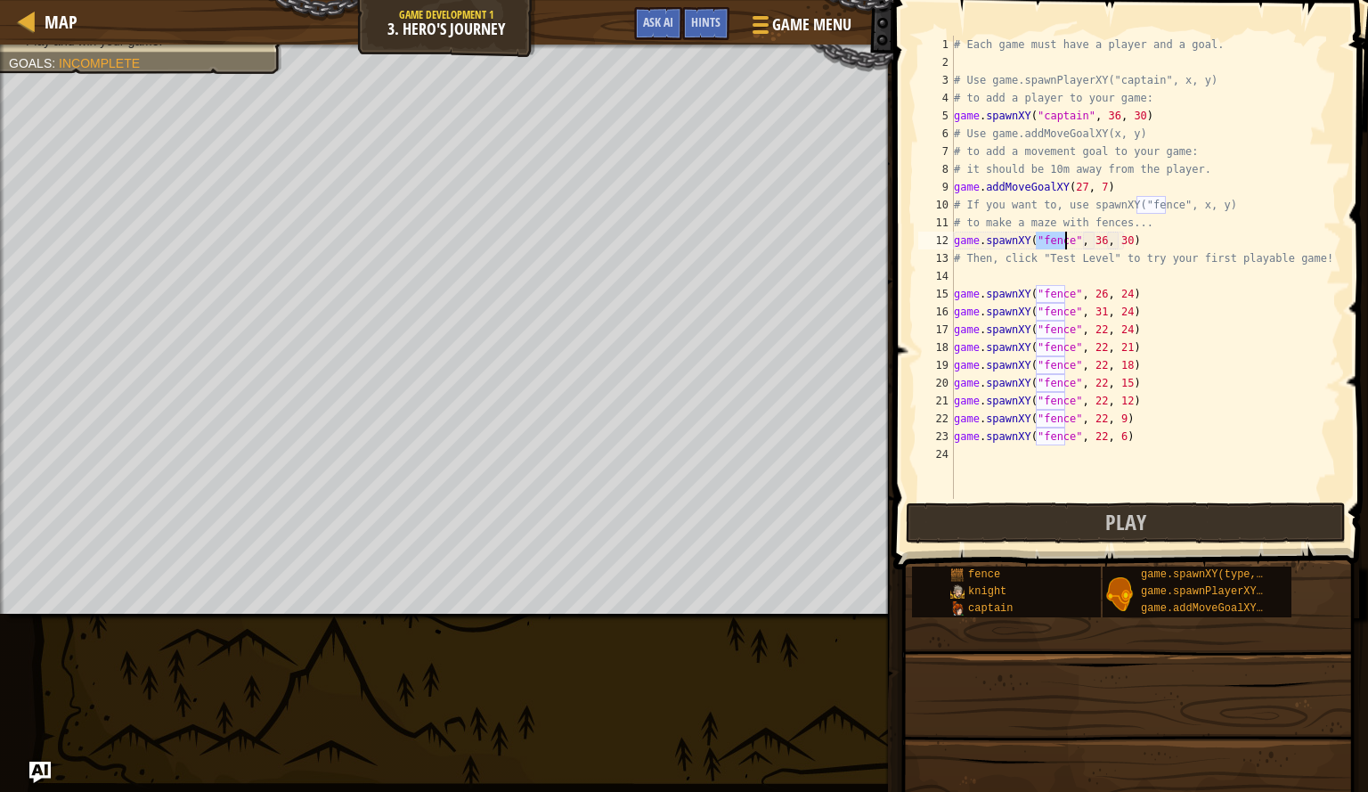
click at [1119, 246] on div "# Each game must have a player and a goal. # Use game.spawnPlayerXY("captain", …" at bounding box center [1146, 285] width 391 height 499
type textarea "game.spawnXY("fence", 36, 32)"
click at [985, 279] on div "# Each game must have a player and a goal. # Use game.spawnPlayerXY("captain", …" at bounding box center [1146, 285] width 391 height 499
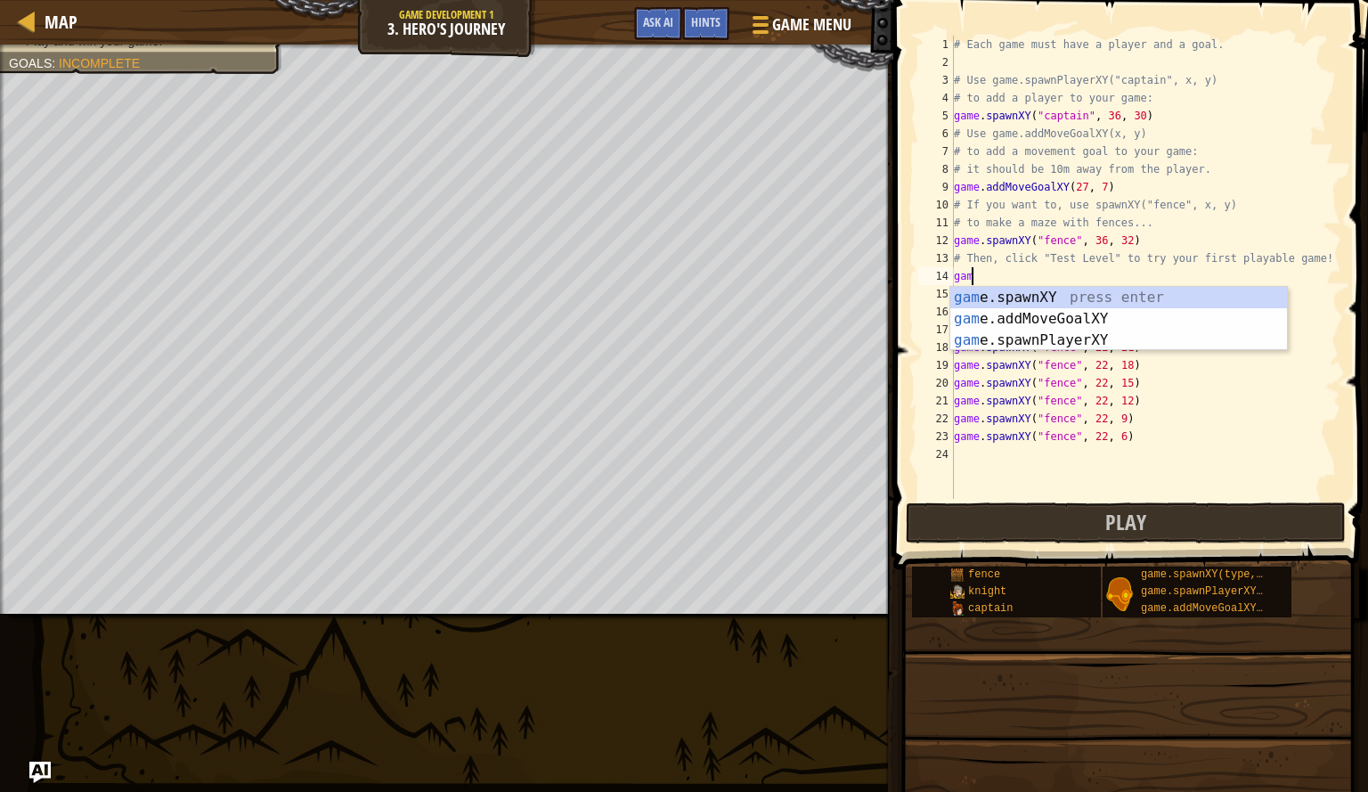
scroll to position [8, 1]
click at [995, 294] on div "game .spawnXY press enter game .addMoveGoalXY press enter game .spawnPlayerXY p…" at bounding box center [1119, 340] width 337 height 107
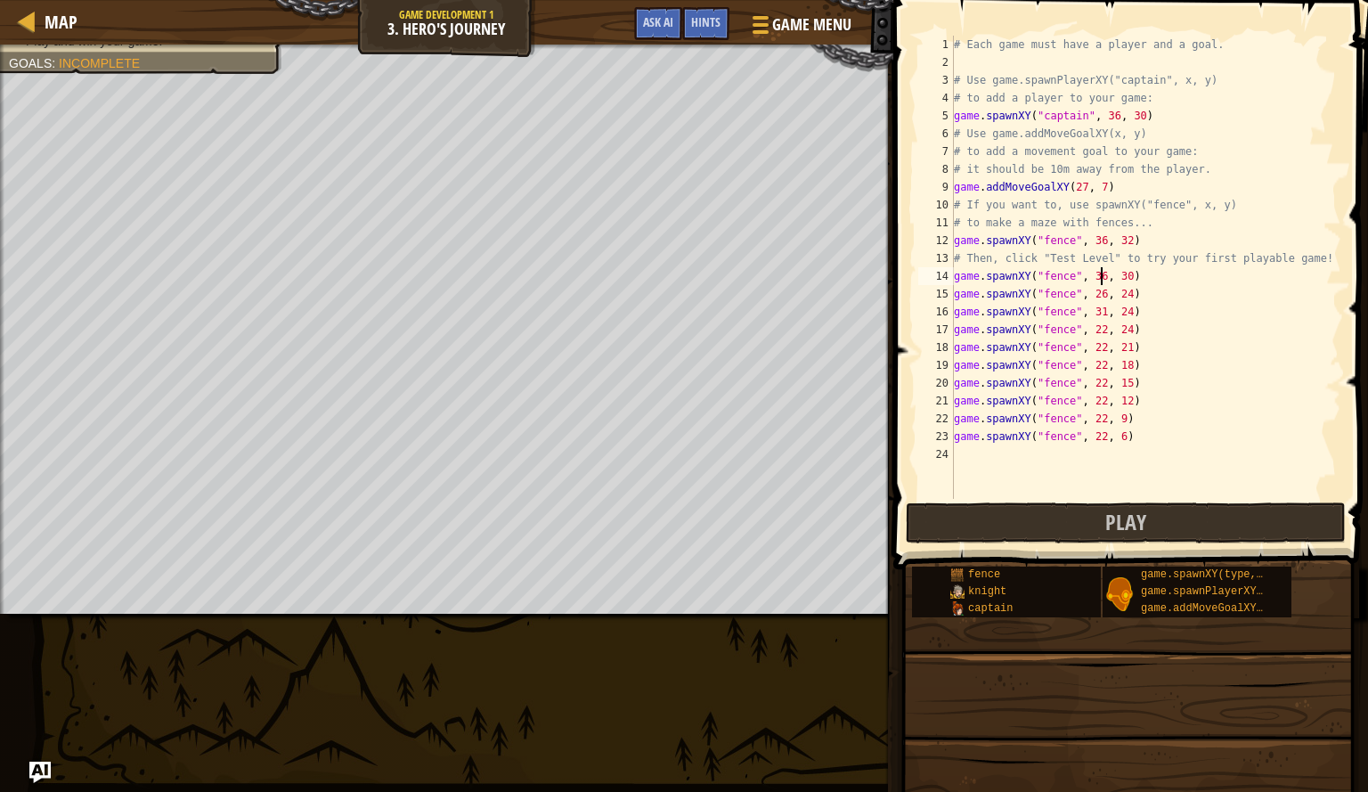
click at [1101, 281] on div "# Each game must have a player and a goal. # Use game.spawnPlayerXY("captain", …" at bounding box center [1146, 285] width 391 height 499
click at [1098, 279] on div "# Each game must have a player and a goal. # Use game.spawnPlayerXY("captain", …" at bounding box center [1146, 285] width 391 height 499
click at [1116, 275] on div "# Each game must have a player and a goal. # Use game.spawnPlayerXY("captain", …" at bounding box center [1146, 285] width 391 height 499
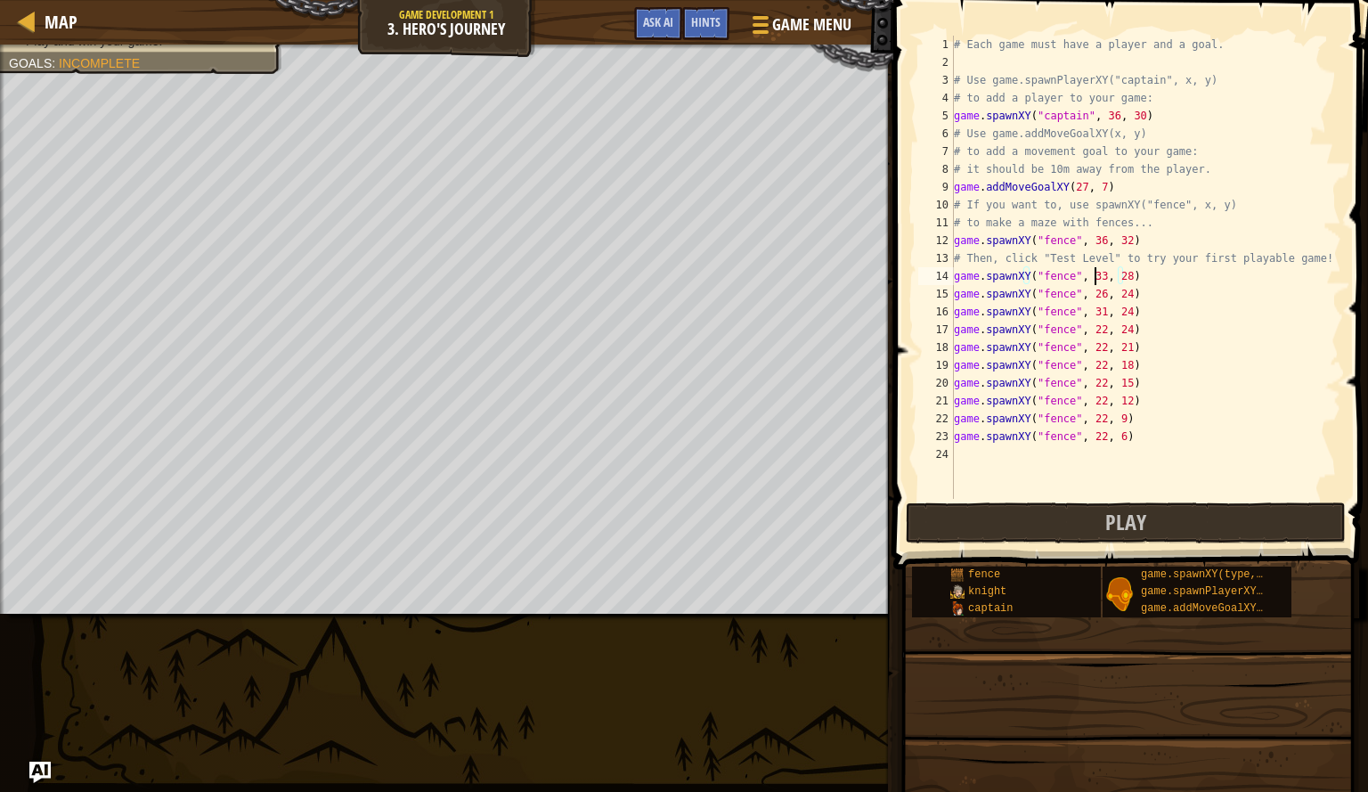
click at [1095, 280] on div "# Each game must have a player and a goal. # Use game.spawnPlayerXY("captain", …" at bounding box center [1146, 285] width 391 height 499
type textarea "game.spawnXY("fence", 32, 28)"
click at [1059, 458] on div "# Each game must have a player and a goal. # Use game.spawnPlayerXY("captain", …" at bounding box center [1146, 285] width 391 height 499
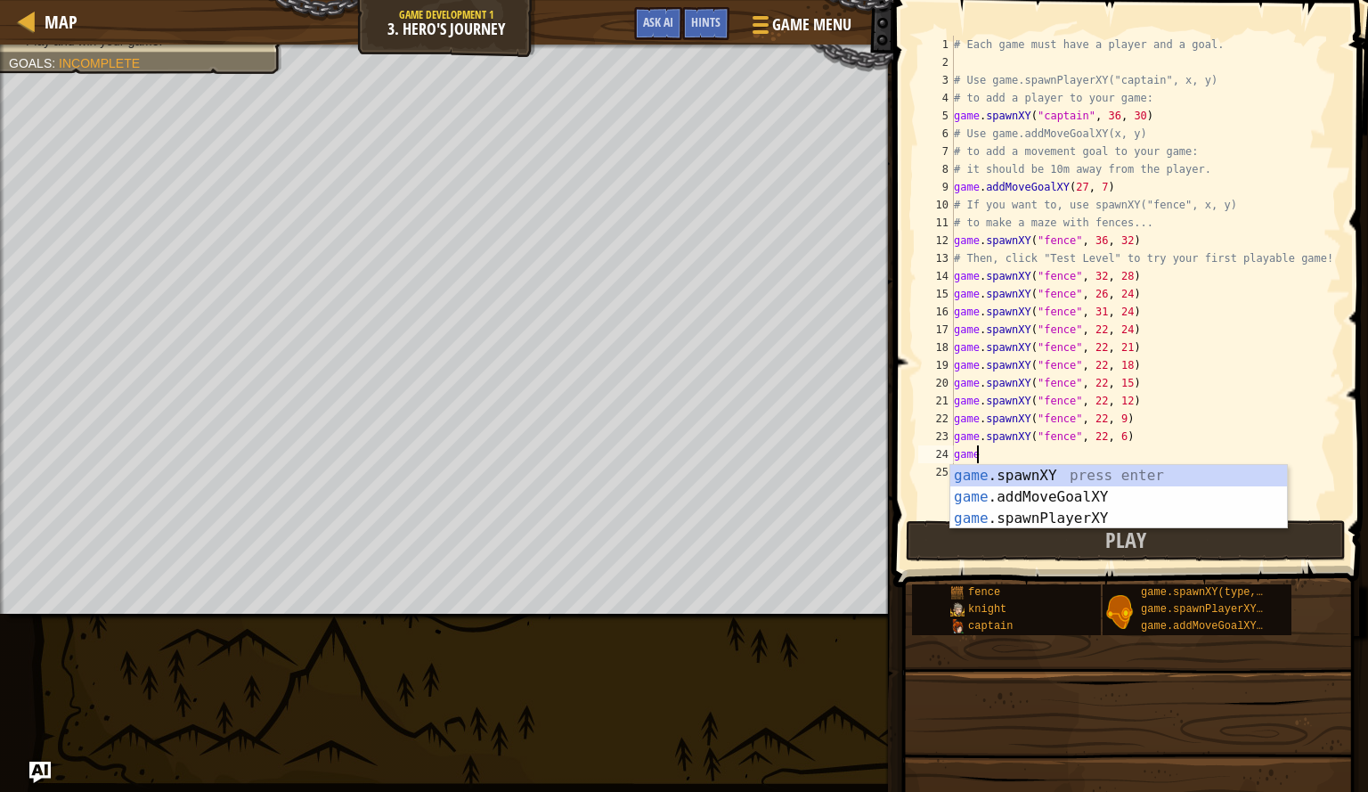
scroll to position [8, 1]
click at [1055, 471] on div "game .spawnXY press enter game .addMoveGoalXY press enter game .spawnPlayerXY p…" at bounding box center [1119, 518] width 337 height 107
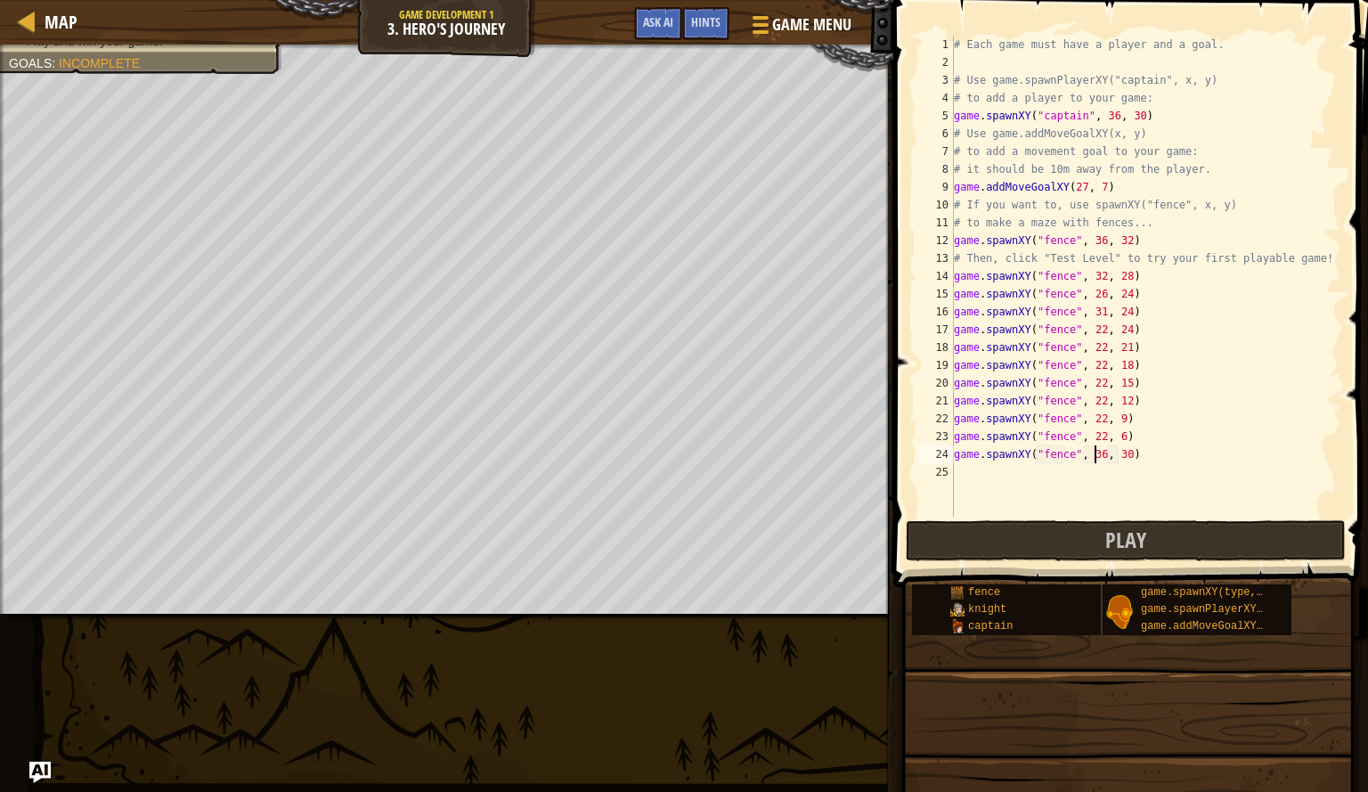
click at [1094, 461] on div "# Each game must have a player and a goal. # Use game.spawnPlayerXY("captain", …" at bounding box center [1146, 294] width 391 height 517
click at [1120, 459] on div "# Each game must have a player and a goal. # Use game.spawnPlayerXY("captain", …" at bounding box center [1146, 294] width 391 height 517
type textarea "game.spawnXY("fence", 40, 32)"
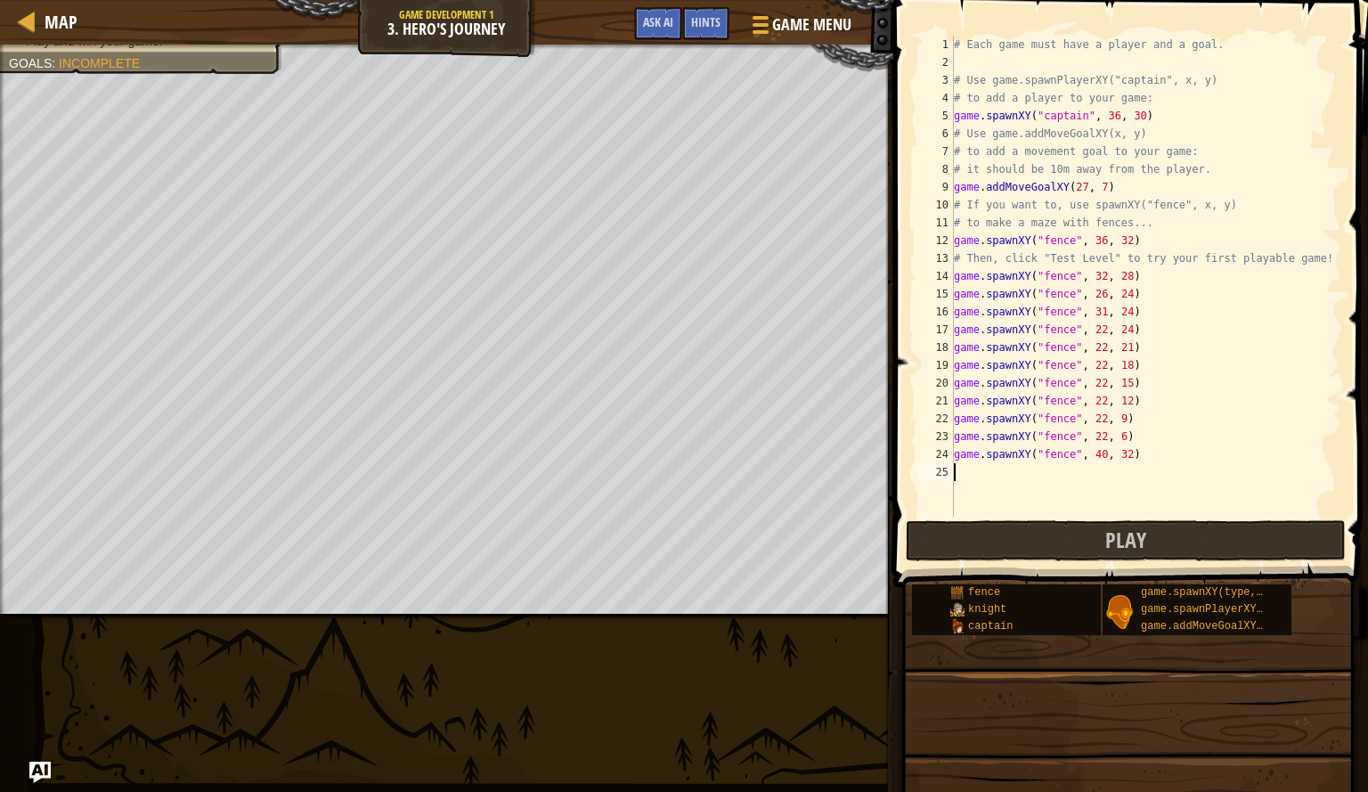
click at [970, 465] on div "# Each game must have a player and a goal. # Use game.spawnPlayerXY("captain", …" at bounding box center [1146, 294] width 391 height 517
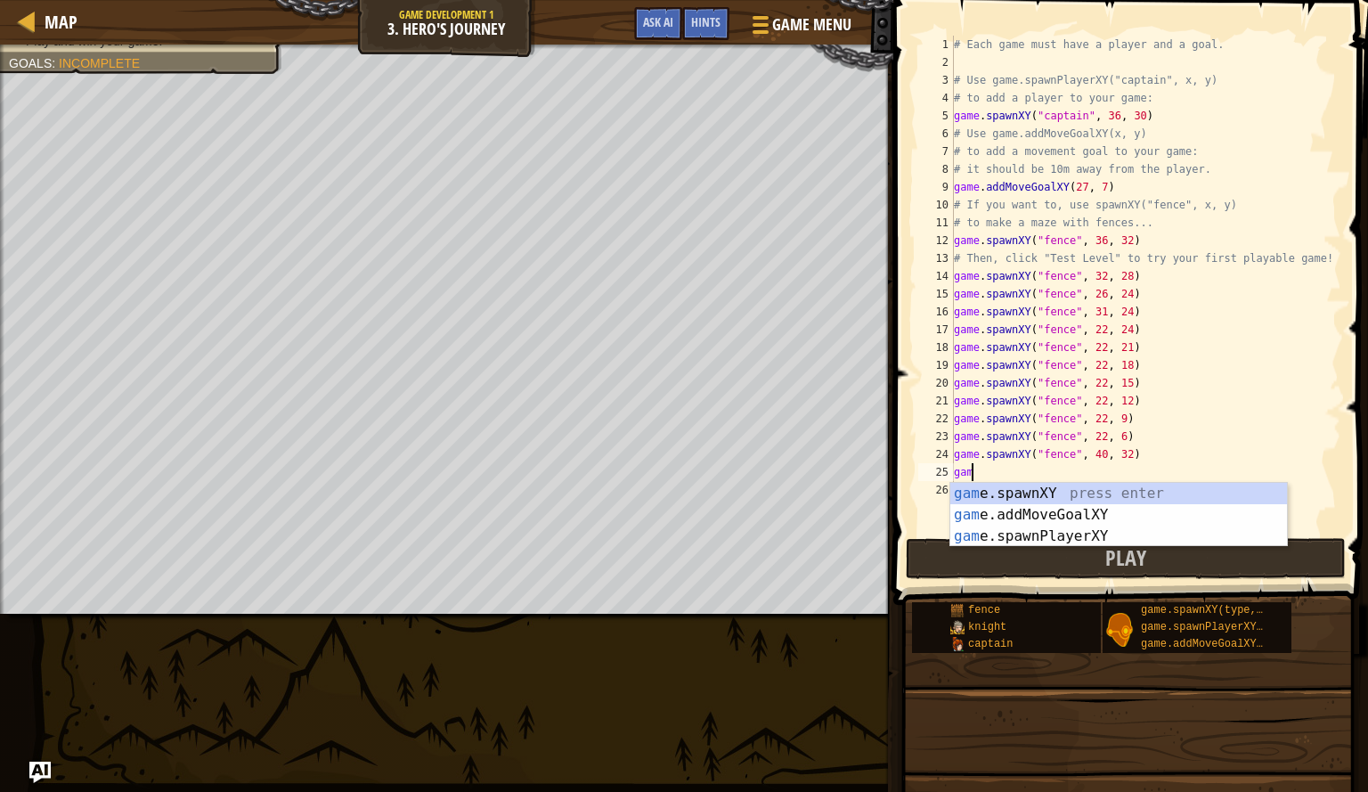
scroll to position [8, 1]
click at [983, 494] on div "game .spawnXY press enter game .addMoveGoalXY press enter game .spawnPlayerXY p…" at bounding box center [1119, 536] width 337 height 107
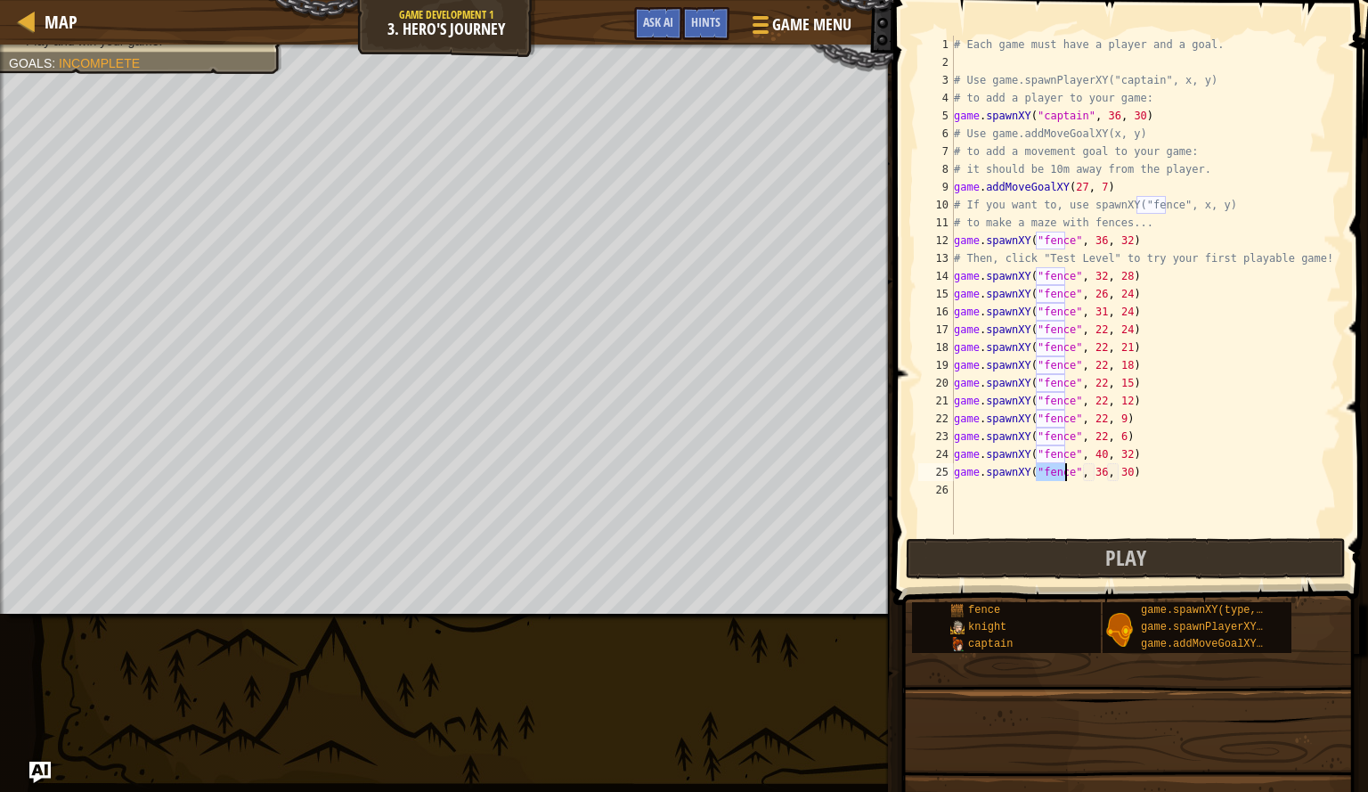
click at [1097, 475] on div "# Each game must have a player and a goal. # Use game.spawnPlayerXY("captain", …" at bounding box center [1146, 303] width 391 height 535
click at [1117, 474] on div "# Each game must have a player and a goal. # Use game.spawnPlayerXY("captain", …" at bounding box center [1146, 303] width 391 height 535
click at [1091, 475] on div "# Each game must have a player and a goal. # Use game.spawnPlayerXY("captain", …" at bounding box center [1146, 303] width 391 height 535
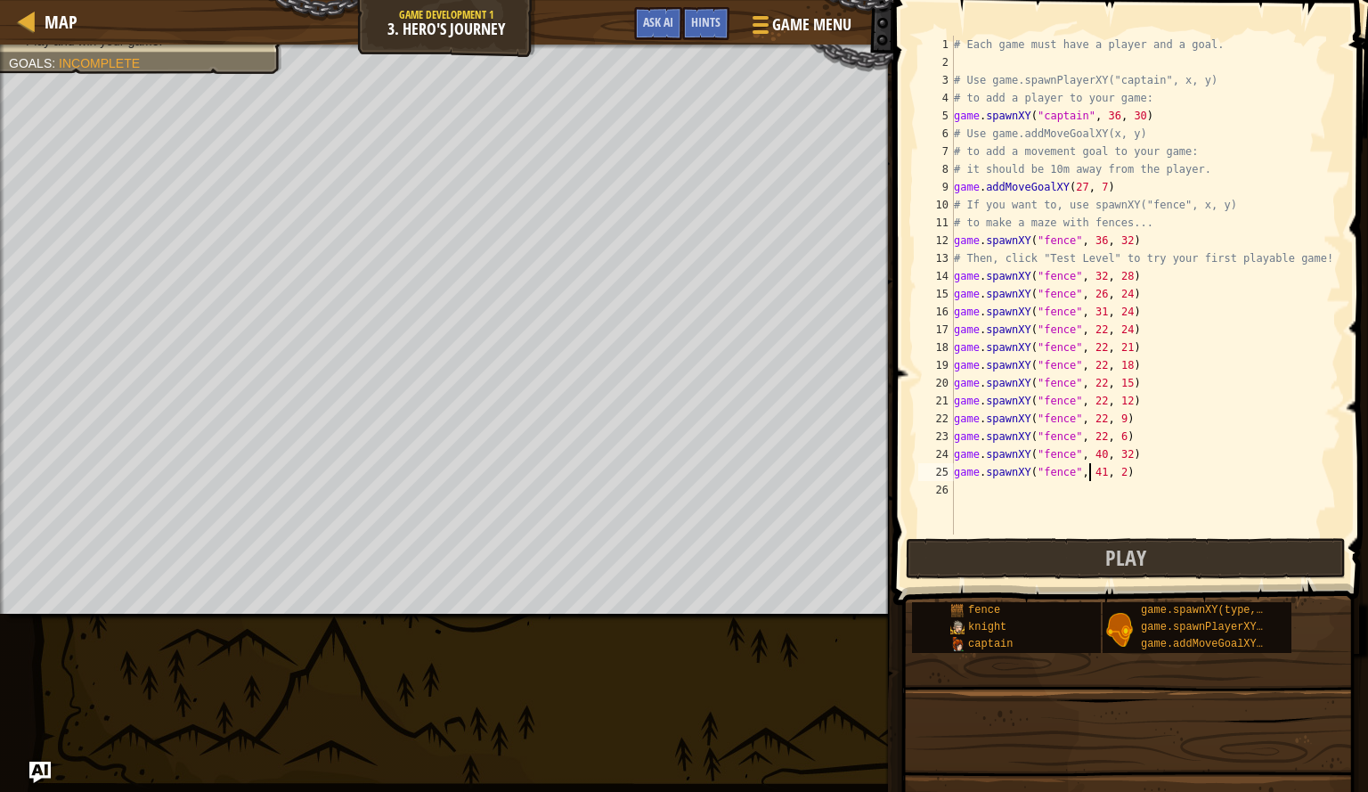
click at [1096, 475] on div "# Each game must have a player and a goal. # Use game.spawnPlayerXY("captain", …" at bounding box center [1146, 303] width 391 height 535
click at [1117, 476] on div "# Each game must have a player and a goal. # Use game.spawnPlayerXY("captain", …" at bounding box center [1146, 303] width 391 height 535
click at [1114, 476] on div "# Each game must have a player and a goal. # Use game.spawnPlayerXY("captain", …" at bounding box center [1146, 303] width 391 height 535
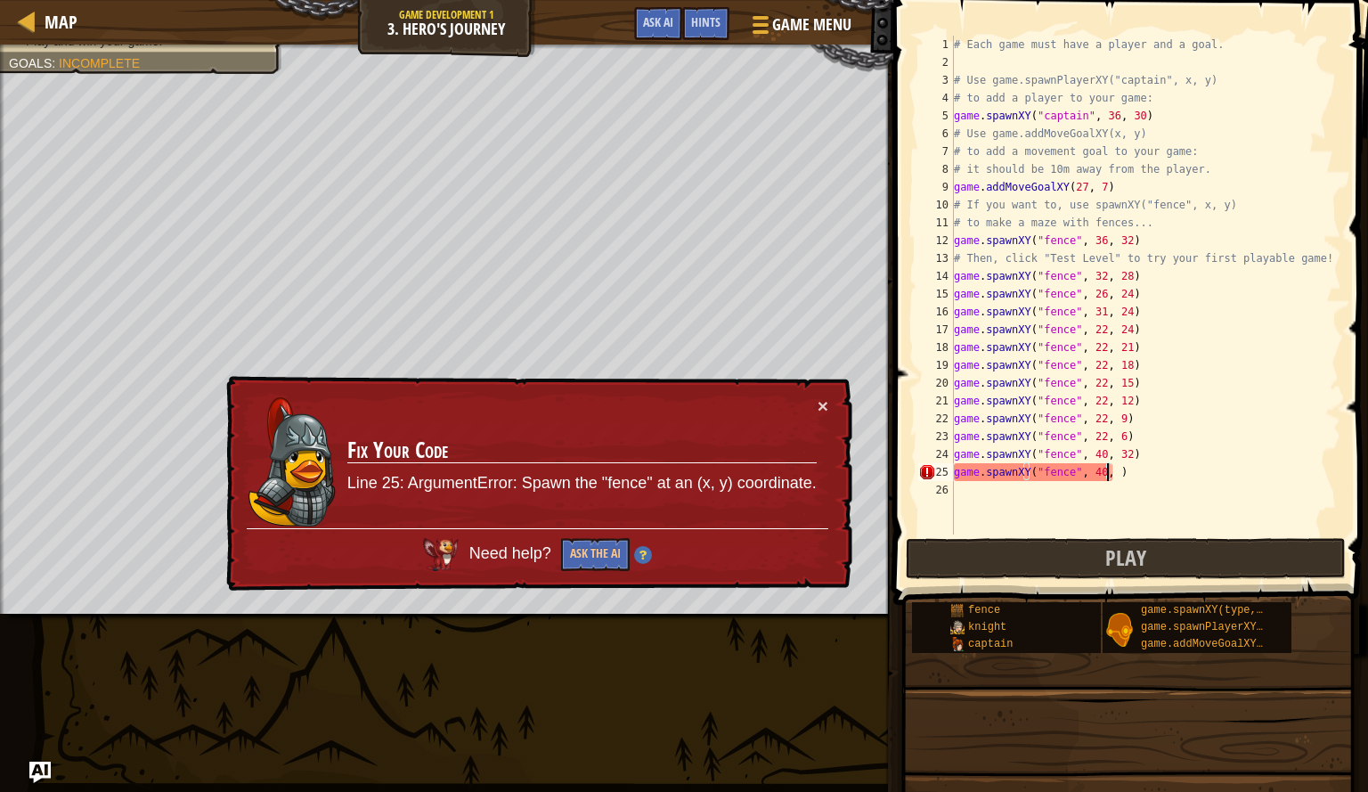
scroll to position [8, 12]
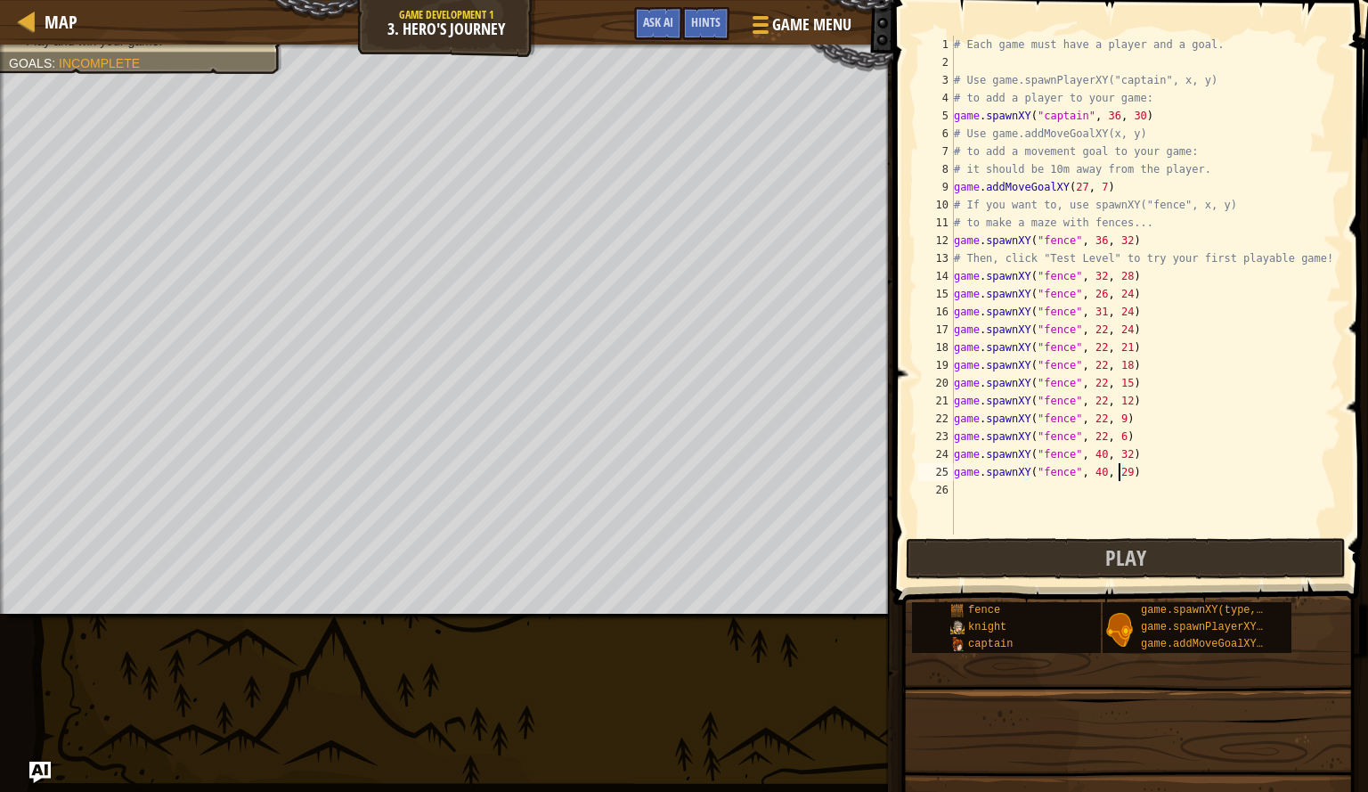
click at [1092, 480] on div "# Each game must have a player and a goal. # Use game.spawnPlayerXY("captain", …" at bounding box center [1146, 303] width 391 height 535
click at [1117, 476] on div "# Each game must have a player and a goal. # Use game.spawnPlayerXY("captain", …" at bounding box center [1146, 303] width 391 height 535
type textarea "game.spawnXY("fence", 41, 29)"
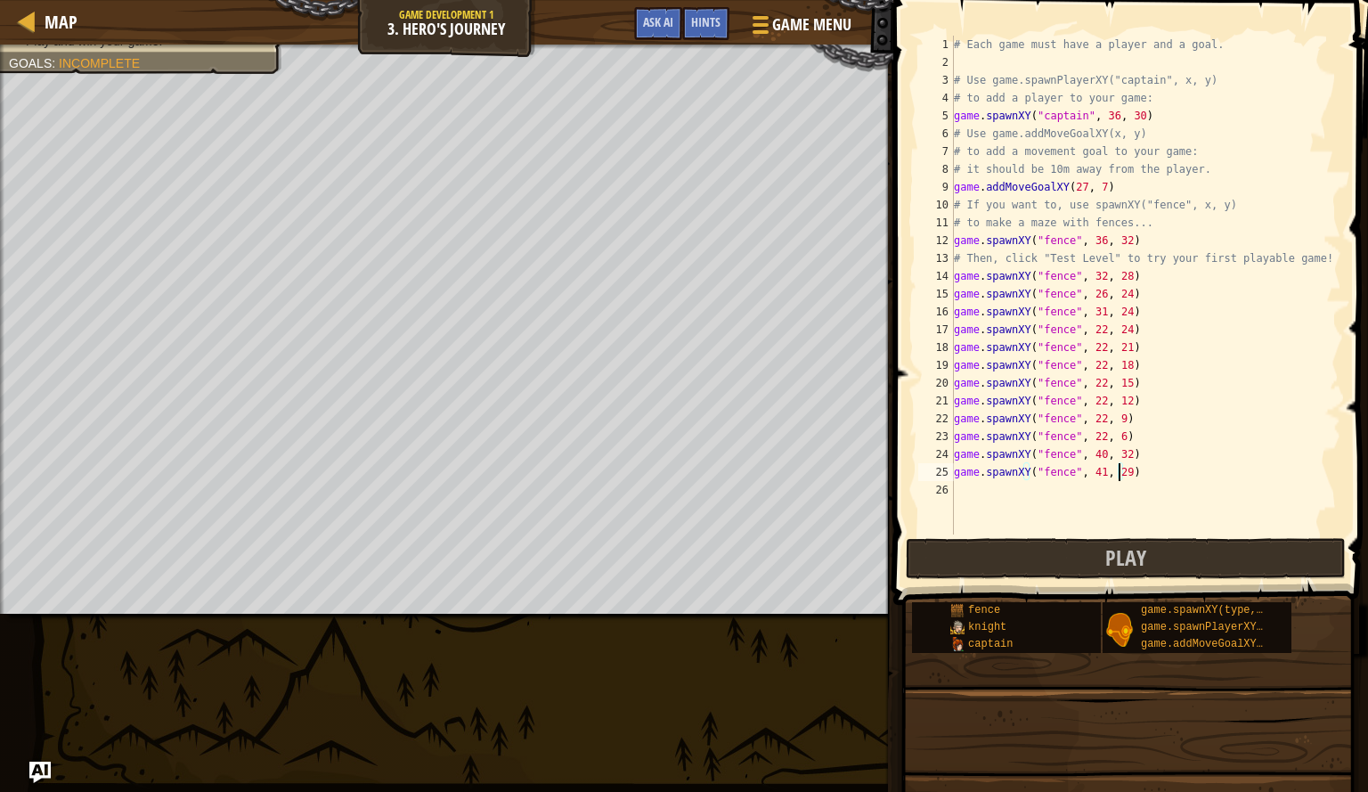
click at [1001, 496] on div "# Each game must have a player and a goal. # Use game.spawnPlayerXY("captain", …" at bounding box center [1146, 303] width 391 height 535
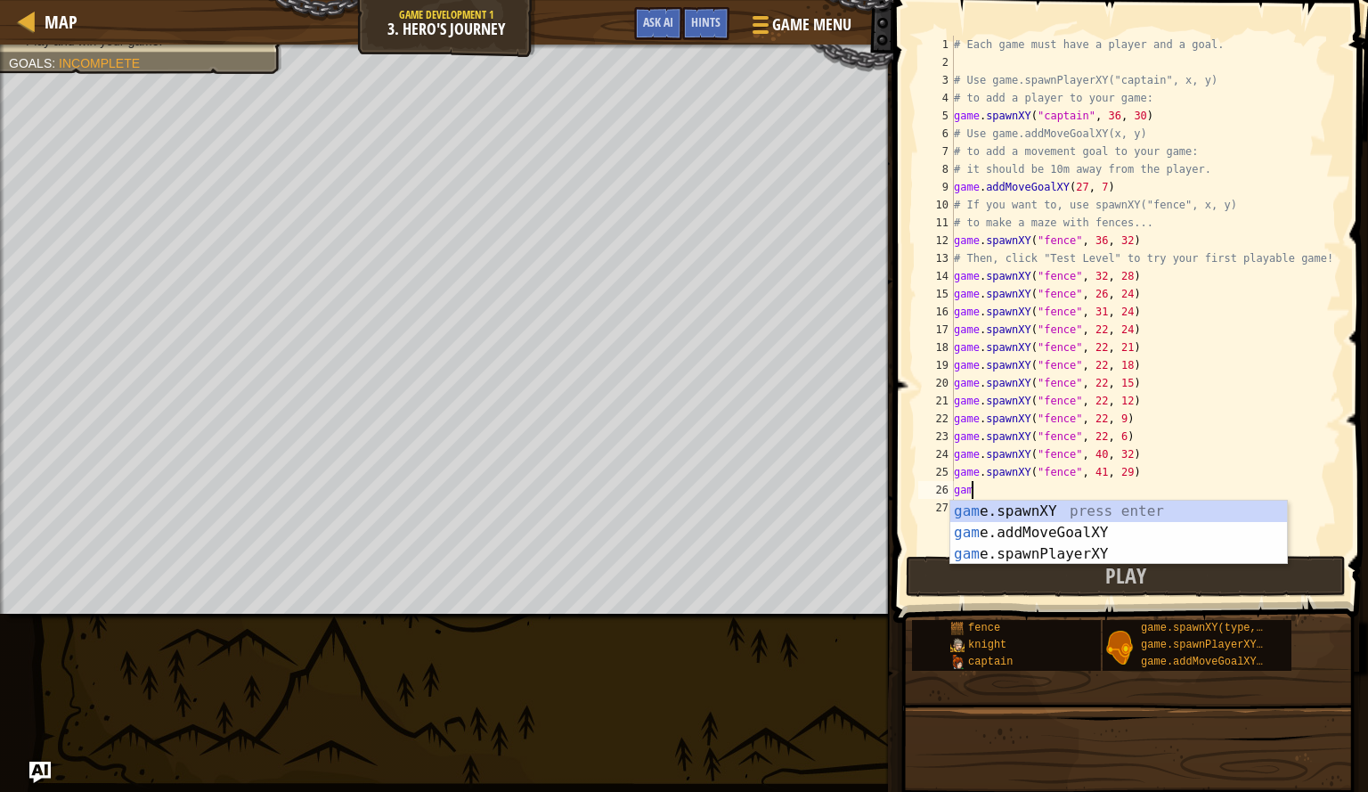
scroll to position [8, 1]
click at [1001, 506] on div "game .spawnXY press enter game .addMoveGoalXY press enter game .spawnPlayerXY p…" at bounding box center [1119, 554] width 337 height 107
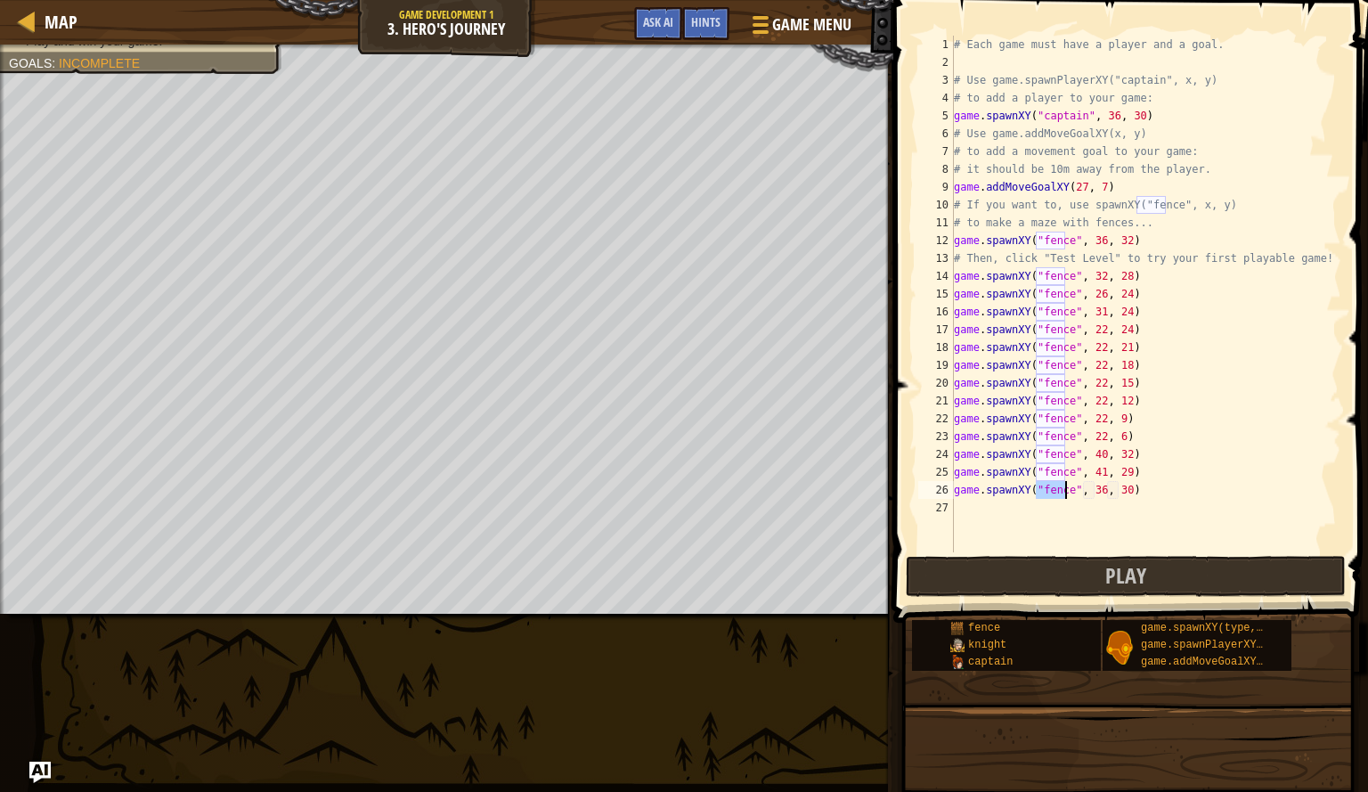
click at [1091, 493] on div "# Each game must have a player and a goal. # Use game.spawnPlayerXY("captain", …" at bounding box center [1146, 312] width 391 height 552
click at [1118, 494] on div "# Each game must have a player and a goal. # Use game.spawnPlayerXY("captain", …" at bounding box center [1146, 312] width 391 height 552
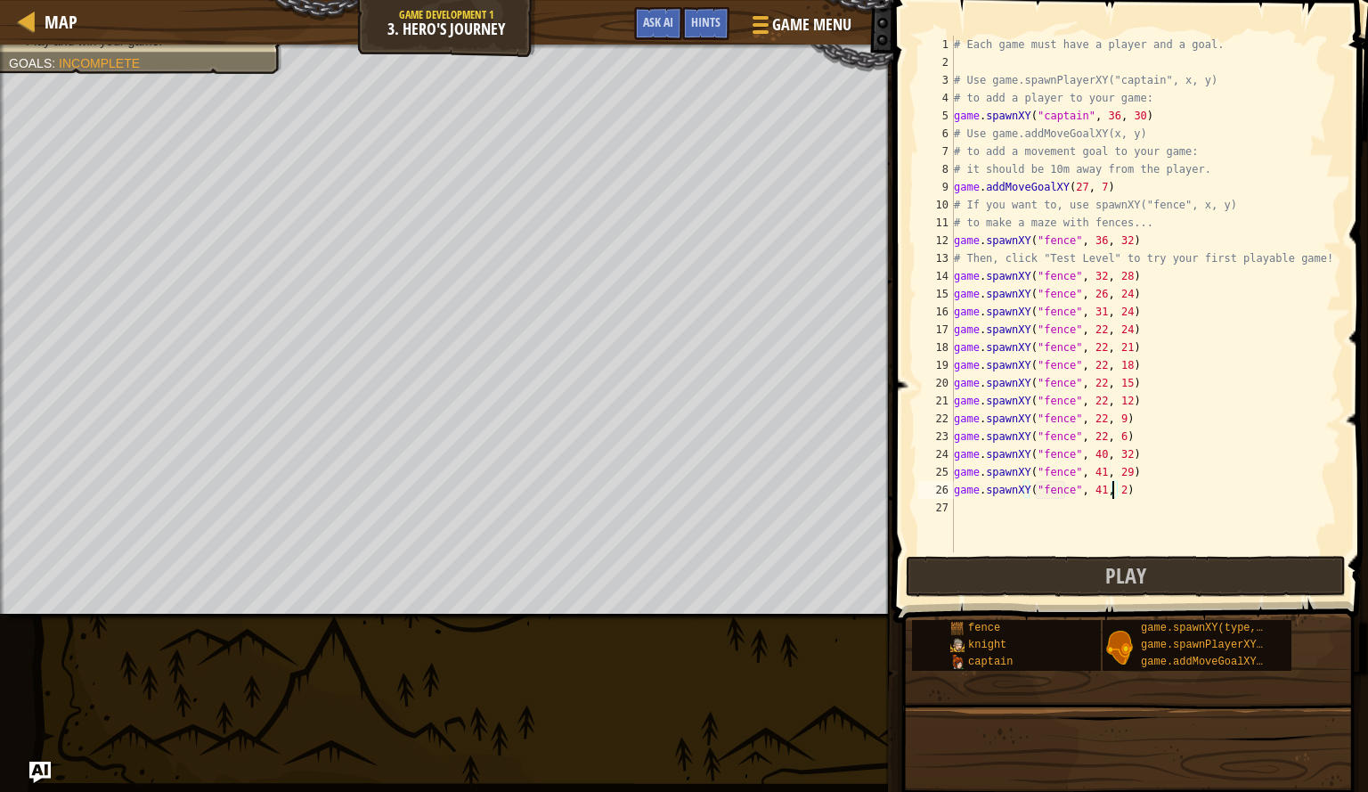
type textarea "game.spawnXY("fence", 41, 26)"
click at [1109, 521] on div "# Each game must have a player and a goal. # Use game.spawnPlayerXY("captain", …" at bounding box center [1146, 312] width 391 height 552
click at [1091, 508] on div "# Each game must have a player and a goal. # Use game.spawnPlayerXY("captain", …" at bounding box center [1146, 312] width 391 height 552
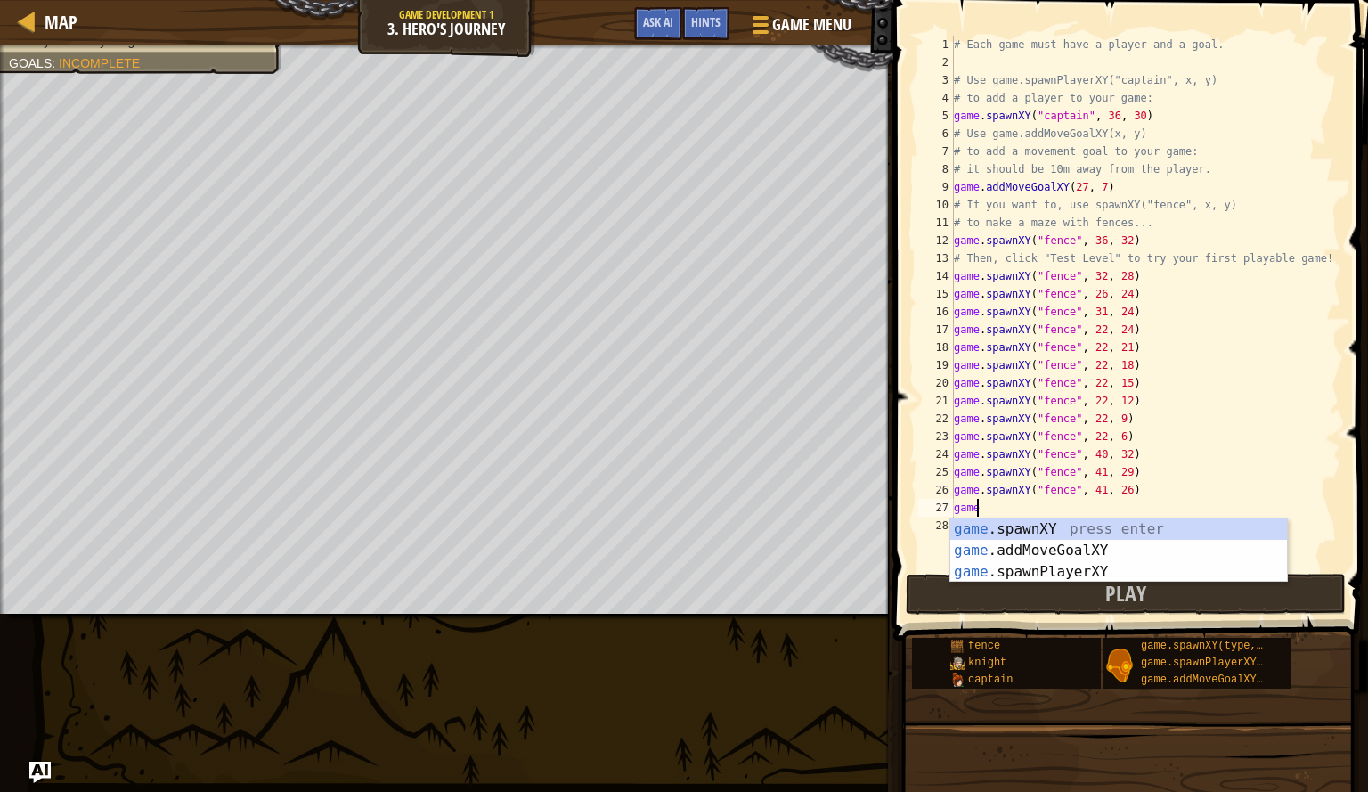
scroll to position [8, 1]
click at [1088, 527] on div "game .spawnXY press enter game .addMoveGoalXY press enter game .spawnPlayerXY p…" at bounding box center [1119, 572] width 337 height 107
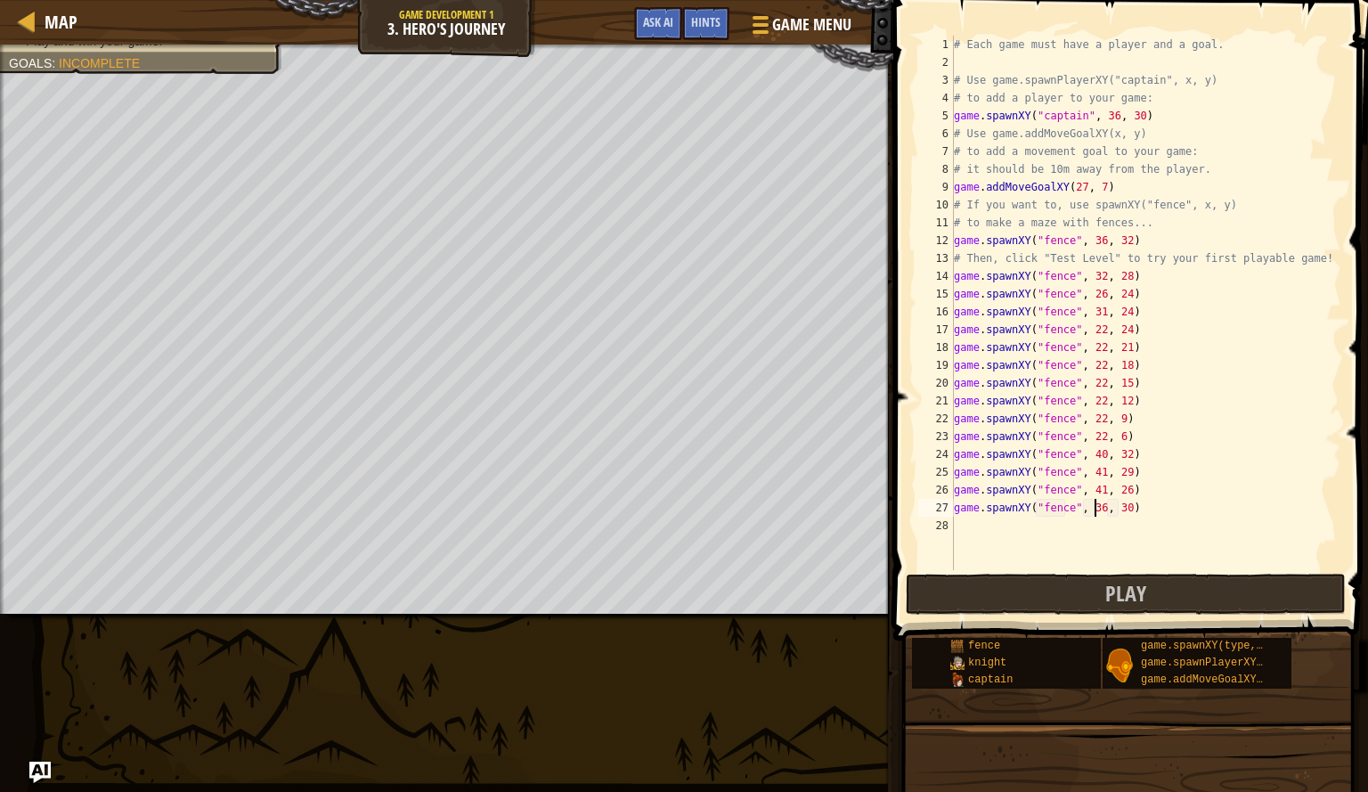
click at [1098, 514] on div "# Each game must have a player and a goal. # Use game.spawnPlayerXY("captain", …" at bounding box center [1146, 321] width 391 height 570
click at [1121, 514] on div "# Each game must have a player and a goal. # Use game.spawnPlayerXY("captain", …" at bounding box center [1146, 321] width 391 height 570
click at [1077, 189] on div "# Each game must have a player and a goal. # Use game.spawnPlayerXY("captain", …" at bounding box center [1146, 321] width 391 height 570
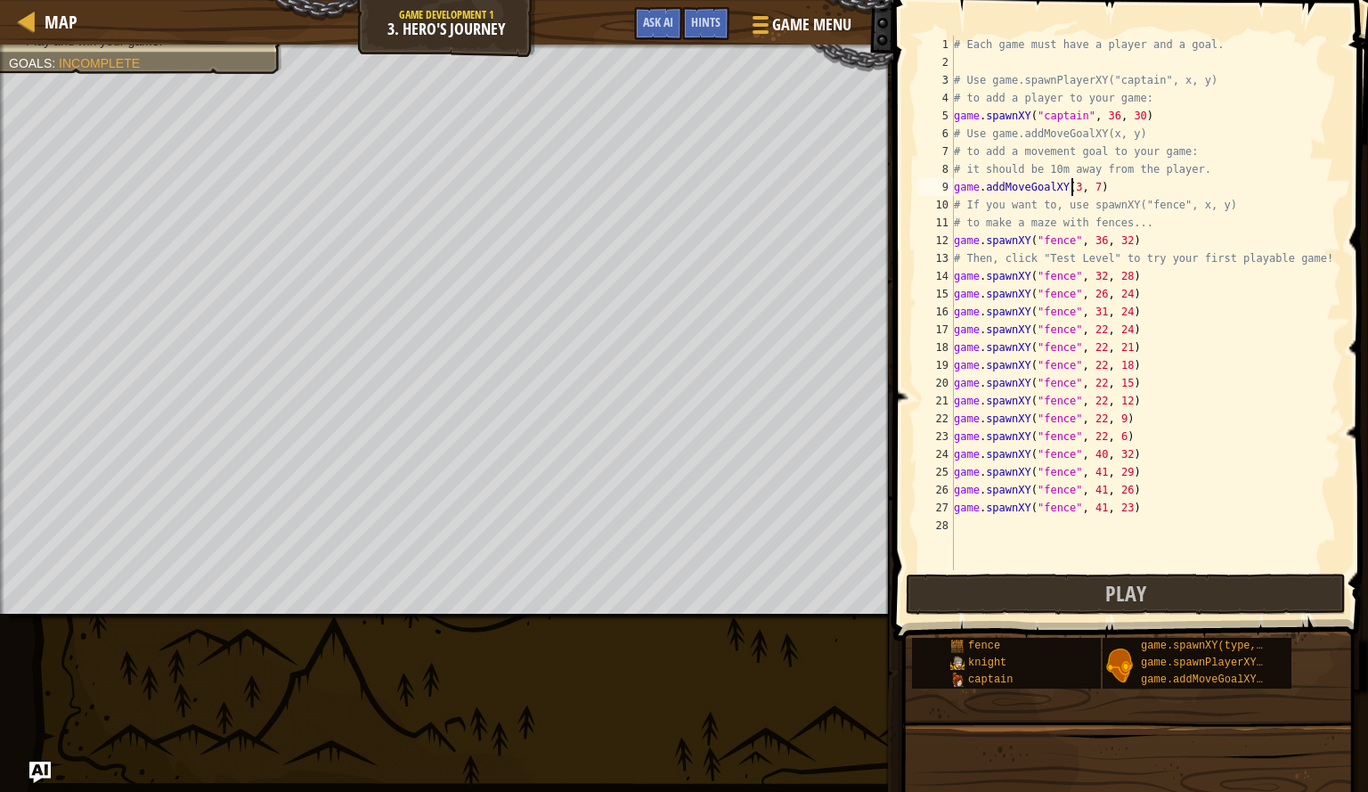
scroll to position [8, 10]
click at [1096, 191] on div "# Each game must have a player and a goal. # Use game.spawnPlayerXY("captain", …" at bounding box center [1146, 321] width 391 height 570
type textarea "game.addMoveGoalXY(36, 10)"
click at [969, 527] on div "# Each game must have a player and a goal. # Use game.spawnPlayerXY("captain", …" at bounding box center [1146, 321] width 391 height 570
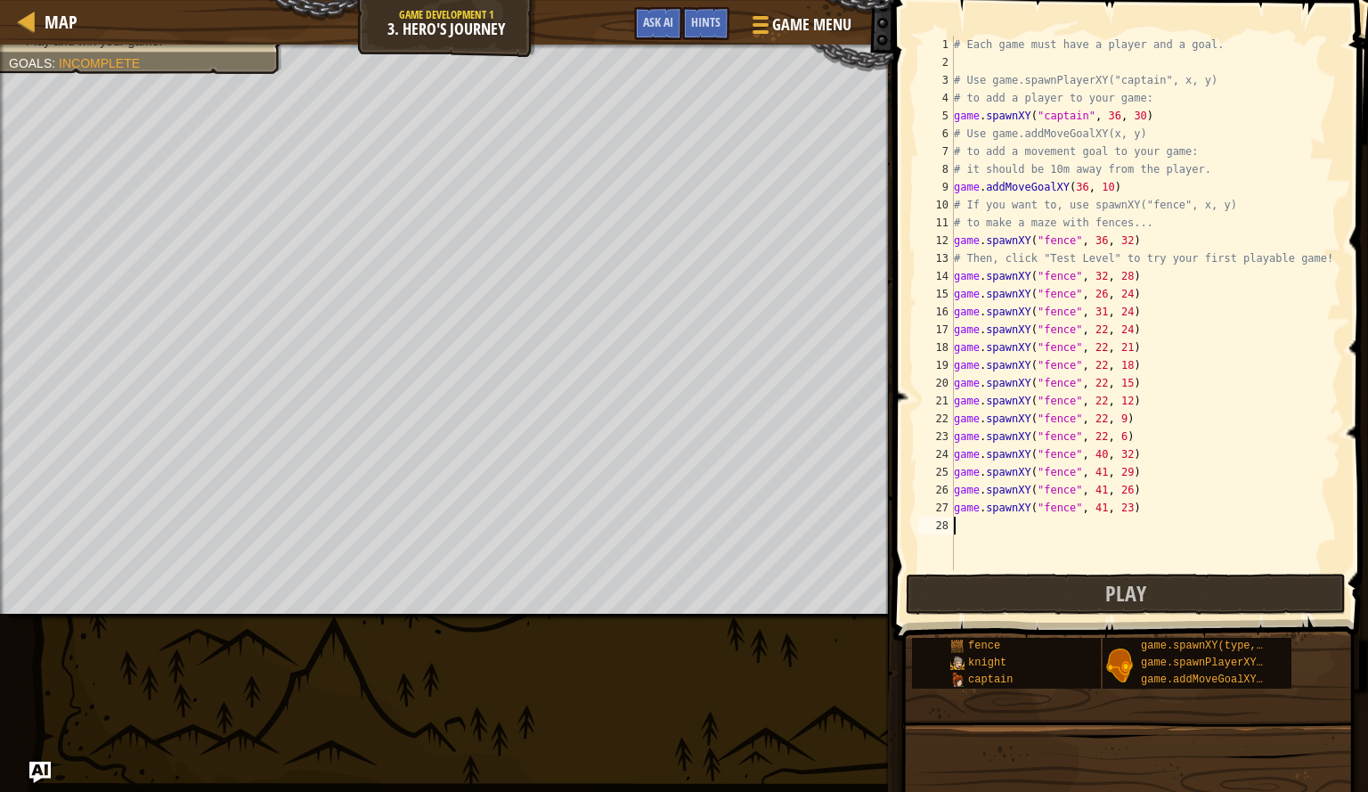
scroll to position [8, 0]
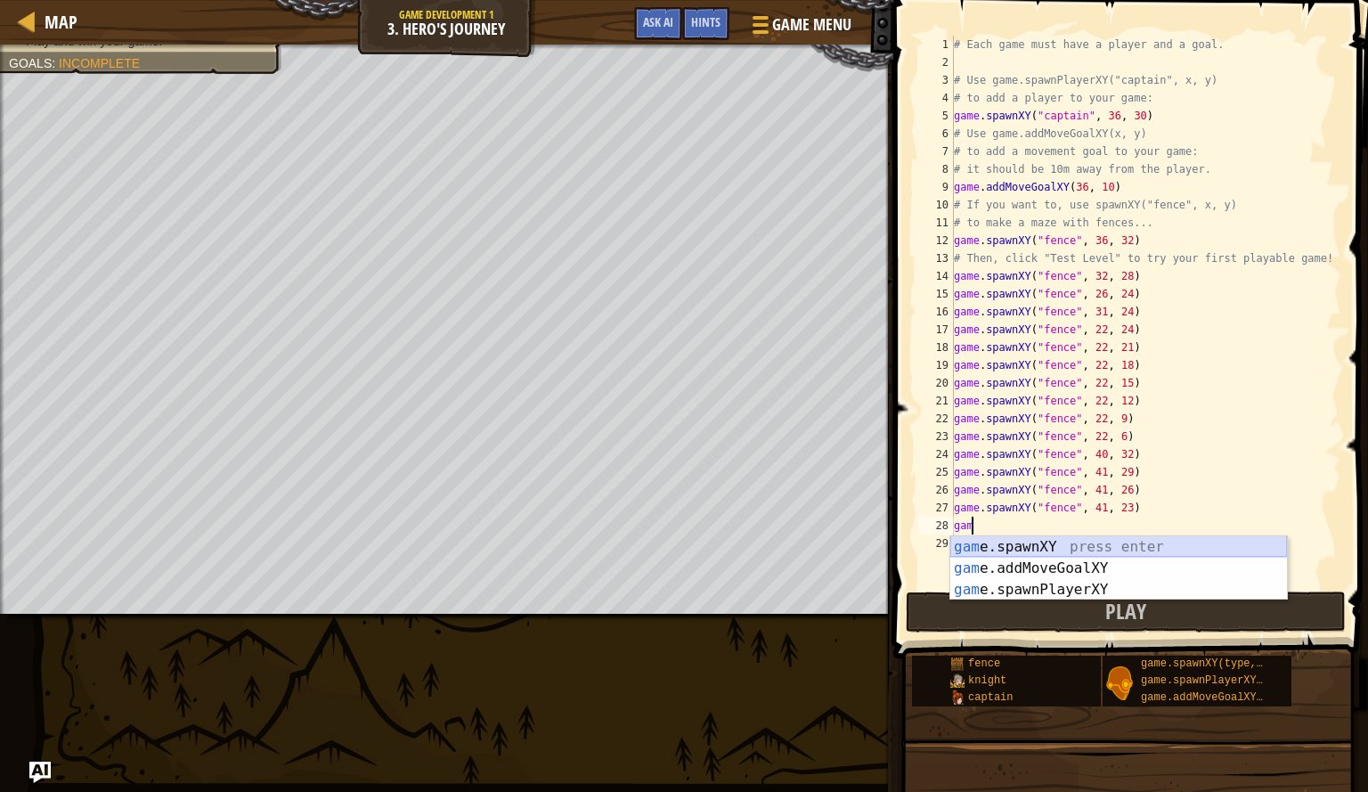
click at [986, 550] on div "gam e.spawnXY press enter gam e.addMoveGoalXY press enter gam e.spawnPlayerXY p…" at bounding box center [1119, 589] width 337 height 107
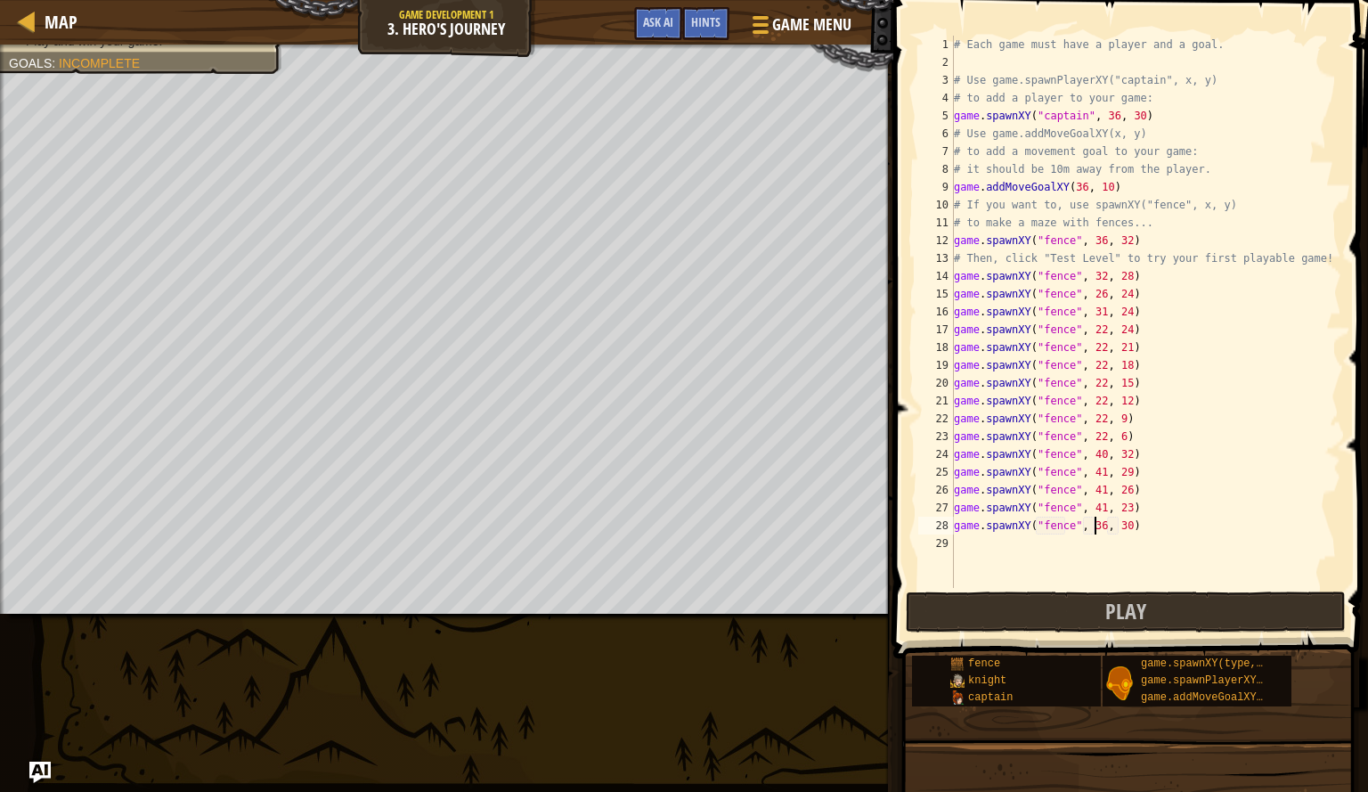
click at [1092, 529] on div "# Each game must have a player and a goal. # Use game.spawnPlayerXY("captain", …" at bounding box center [1146, 330] width 391 height 588
click at [1112, 531] on div "# Each game must have a player and a goal. # Use game.spawnPlayerXY("captain", …" at bounding box center [1146, 330] width 391 height 588
type textarea "game.spawnXY("fence", 41, 20)"
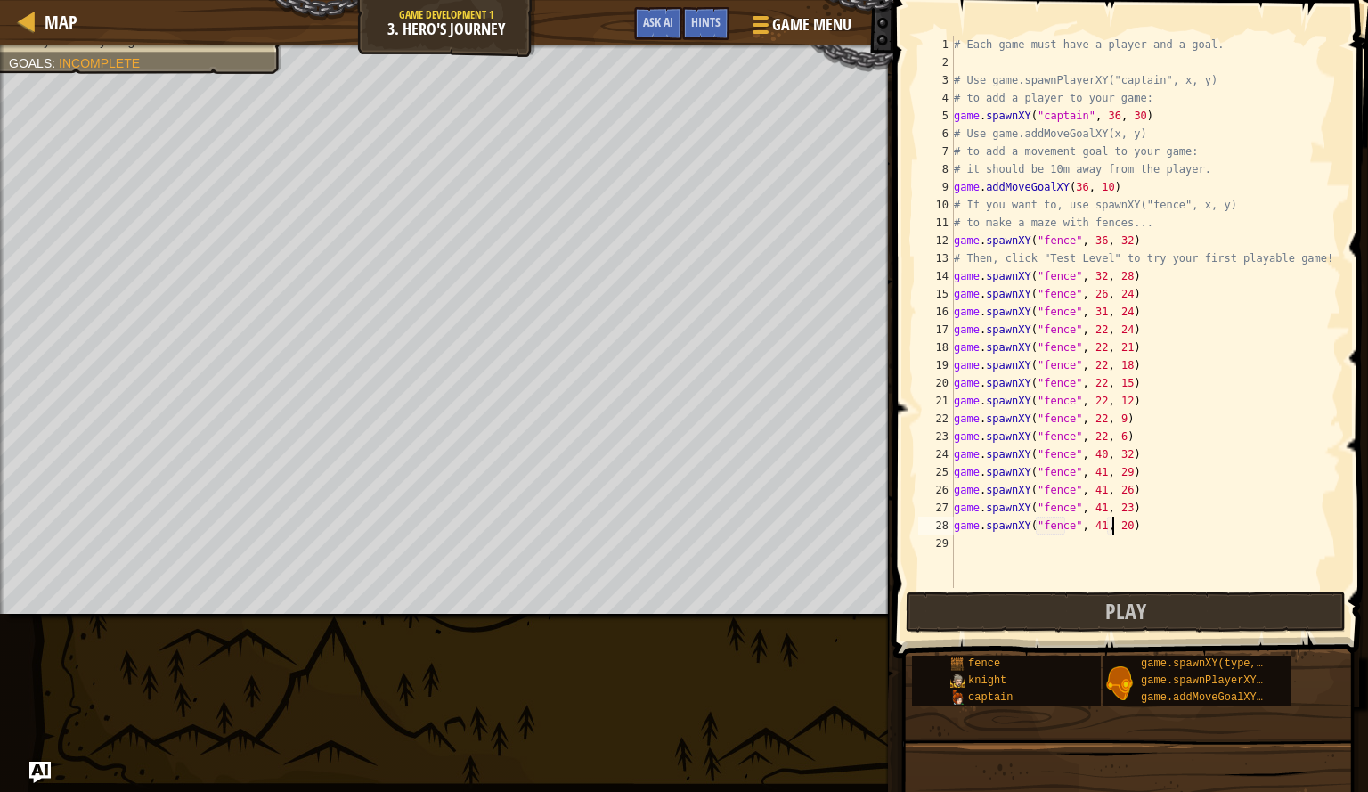
click at [1075, 540] on div "# Each game must have a player and a goal. # Use game.spawnPlayerXY("captain", …" at bounding box center [1146, 330] width 391 height 588
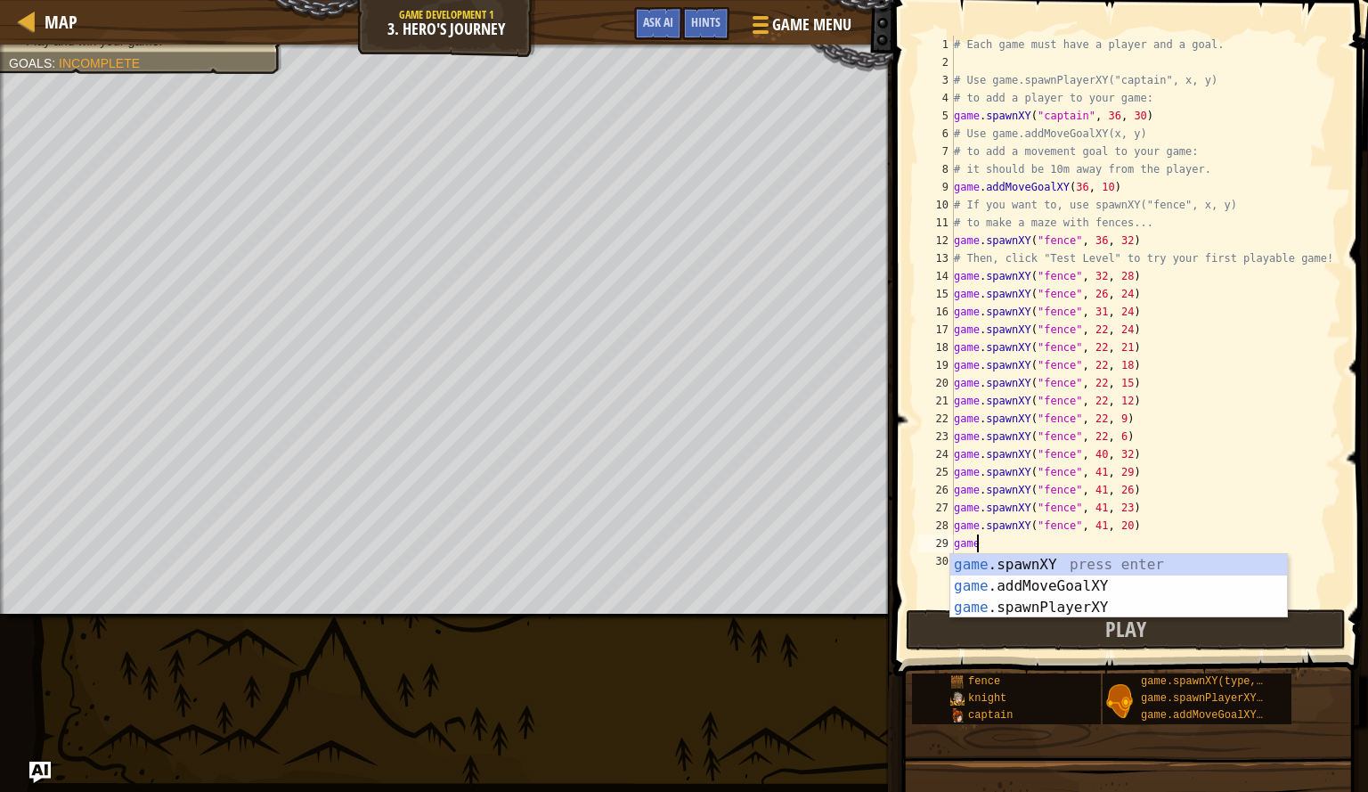
scroll to position [8, 1]
click at [1071, 568] on div "game .spawnXY press enter game .addMoveGoalXY press enter game .spawnPlayerXY p…" at bounding box center [1119, 607] width 337 height 107
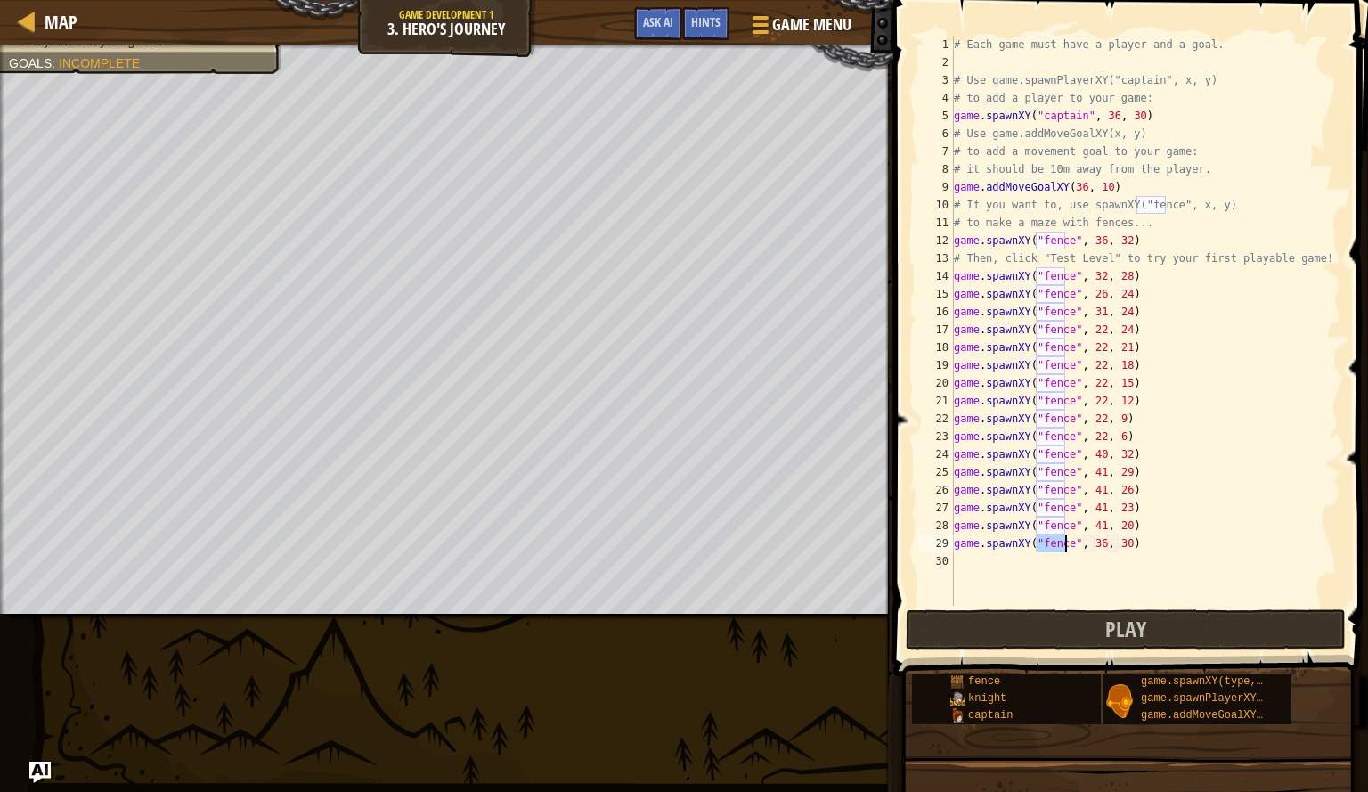
click at [1094, 547] on div "# Each game must have a player and a goal. # Use game.spawnPlayerXY("captain", …" at bounding box center [1146, 339] width 391 height 606
click at [1123, 550] on div "# Each game must have a player and a goal. # Use game.spawnPlayerXY("captain", …" at bounding box center [1146, 339] width 391 height 606
click at [1116, 550] on div "# Each game must have a player and a goal. # Use game.spawnPlayerXY("captain", …" at bounding box center [1146, 339] width 391 height 606
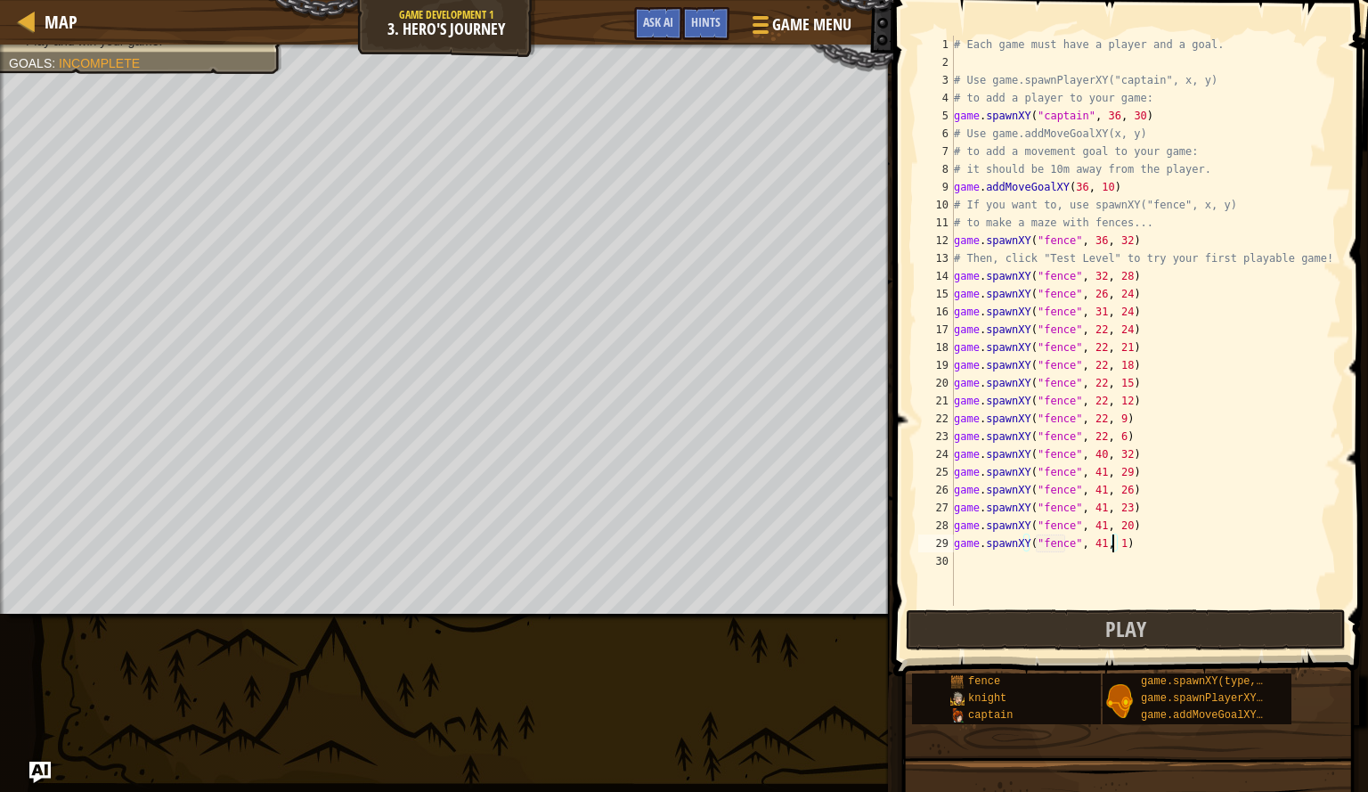
type textarea "game.spawnXY("fence", 41, 17)"
click at [1103, 562] on div "# Each game must have a player and a goal. # Use game.spawnPlayerXY("captain", …" at bounding box center [1146, 339] width 391 height 606
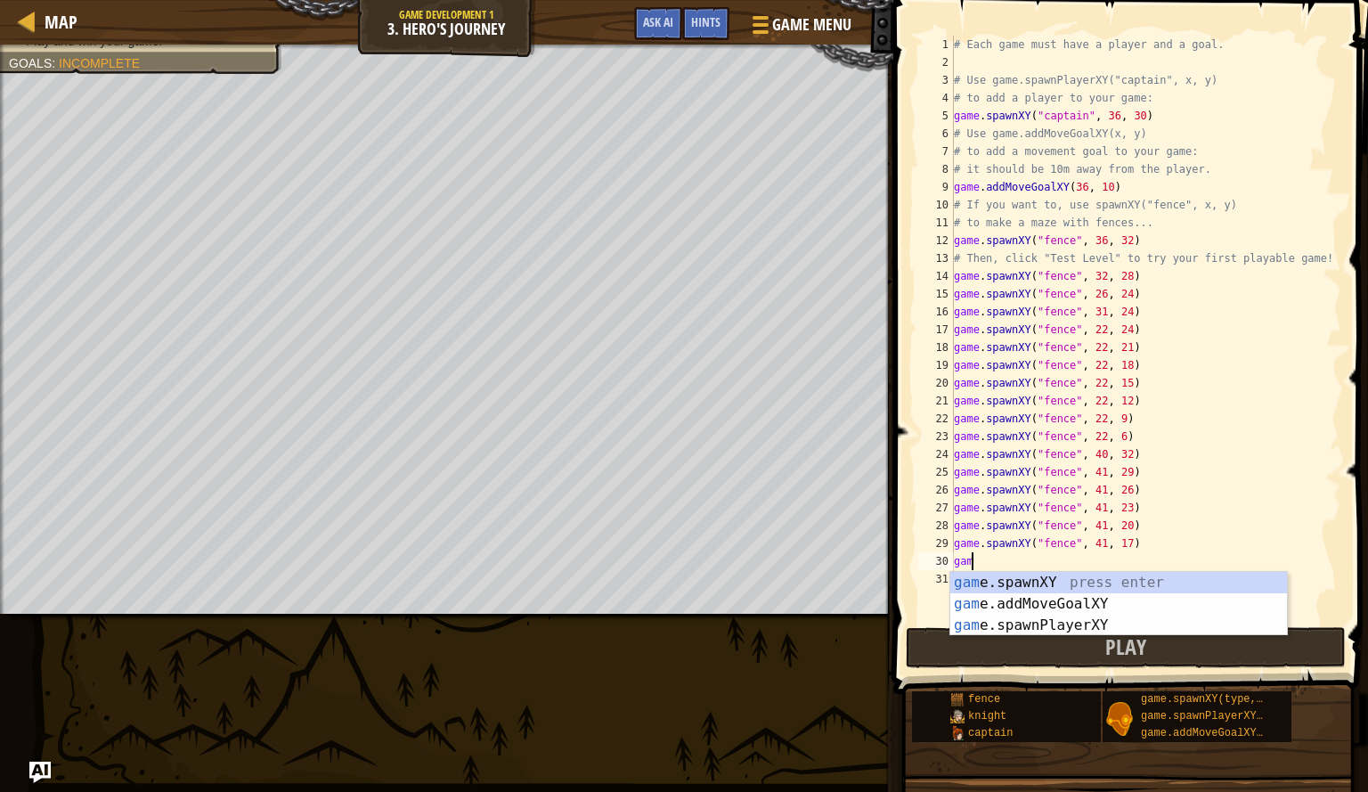
scroll to position [8, 1]
click at [1088, 577] on div "game .spawnXY press enter game .addMoveGoalXY press enter game .spawnPlayerXY p…" at bounding box center [1119, 625] width 337 height 107
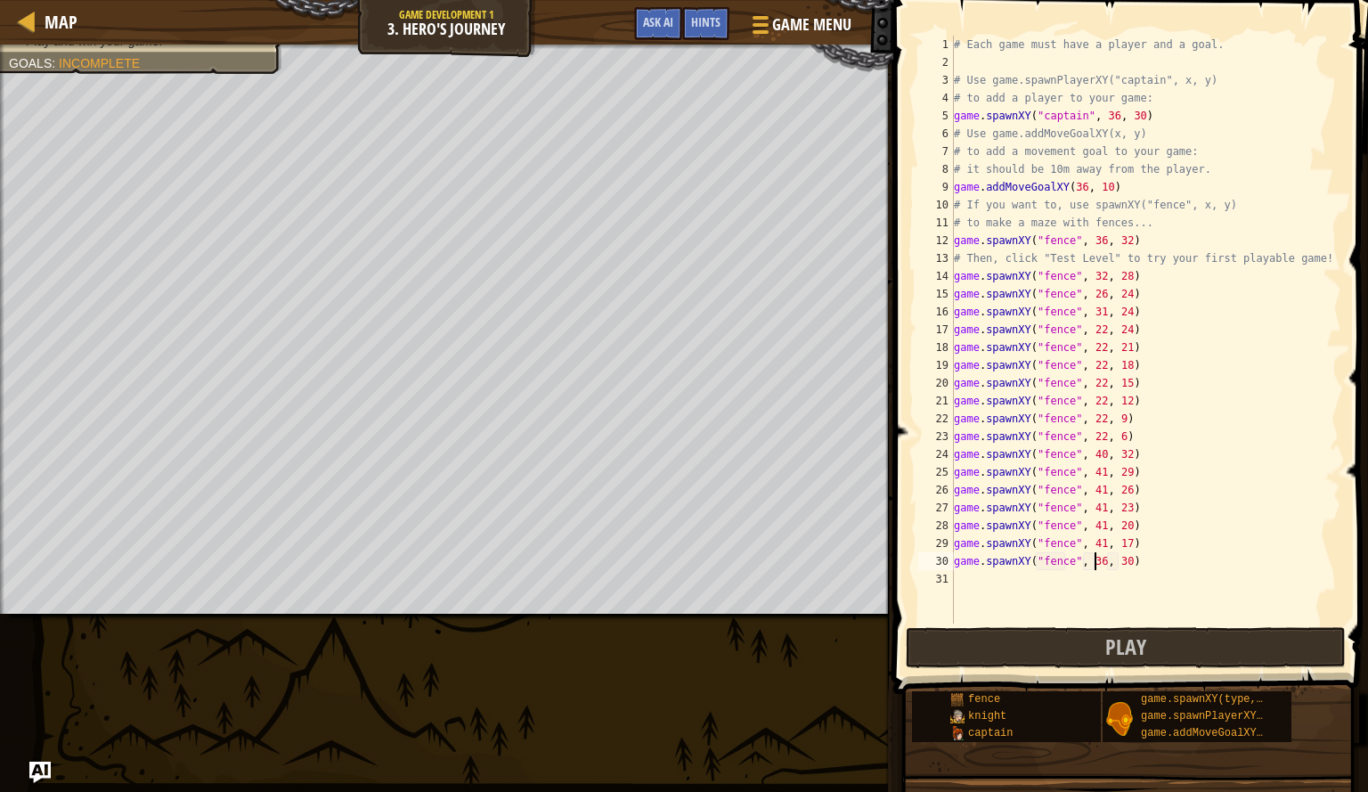
click at [1097, 566] on div "# Each game must have a player and a goal. # Use game.spawnPlayerXY("captain", …" at bounding box center [1146, 348] width 391 height 624
click at [1121, 568] on div "# Each game must have a player and a goal. # Use game.spawnPlayerXY("captain", …" at bounding box center [1146, 348] width 391 height 624
type textarea "game.spawnXY("fence", 41, 14)"
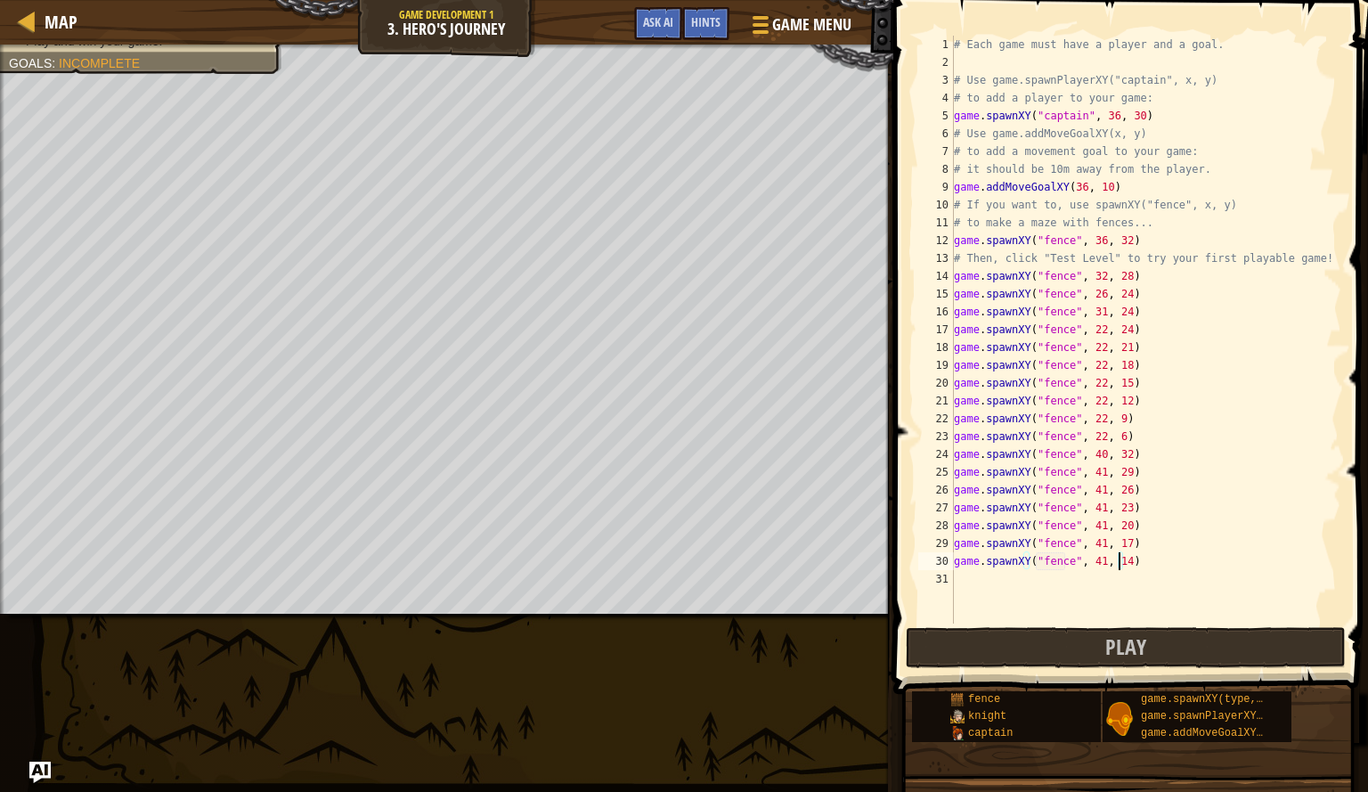
click at [1105, 580] on div "# Each game must have a player and a goal. # Use game.spawnPlayerXY("captain", …" at bounding box center [1146, 348] width 391 height 624
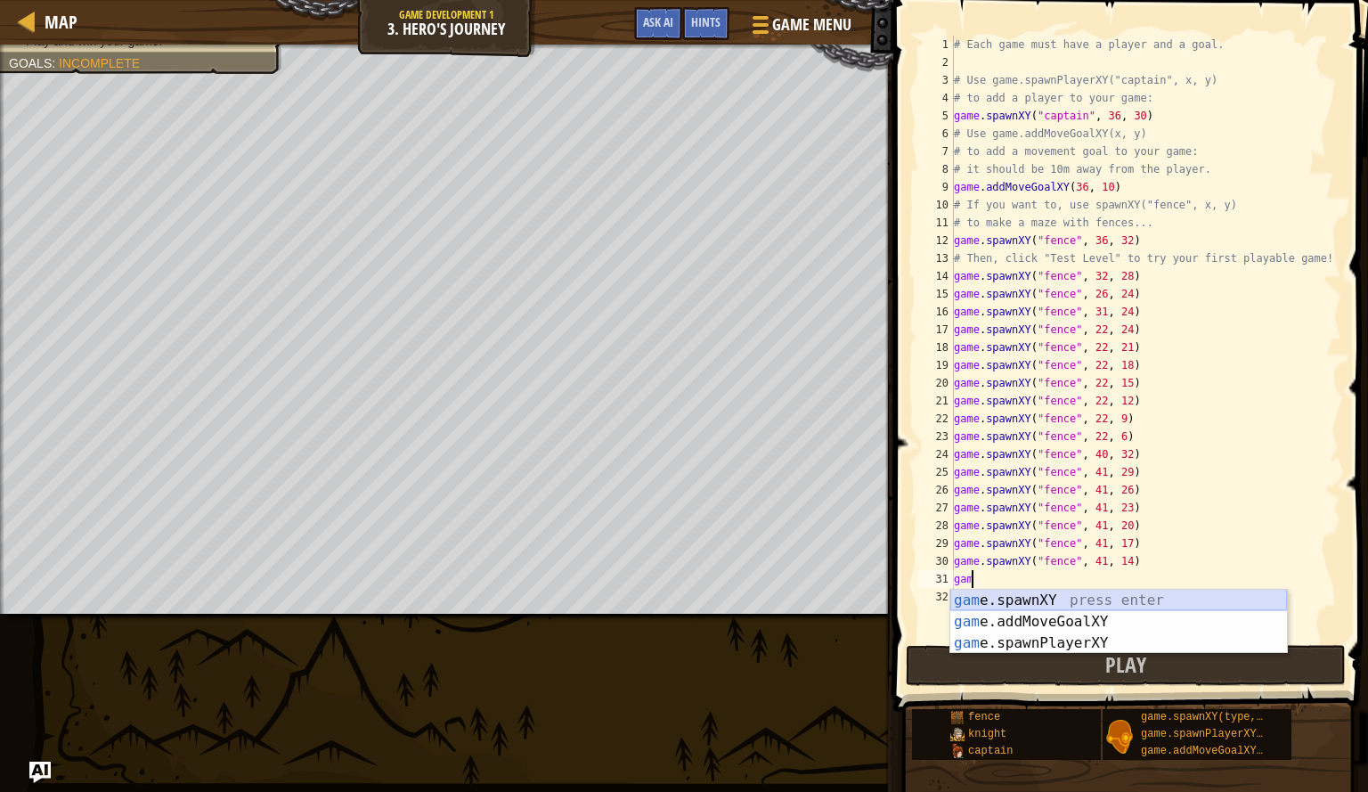
click at [1097, 599] on div "gam e.spawnXY press enter gam e.addMoveGoalXY press enter gam e.spawnPlayerXY p…" at bounding box center [1119, 643] width 337 height 107
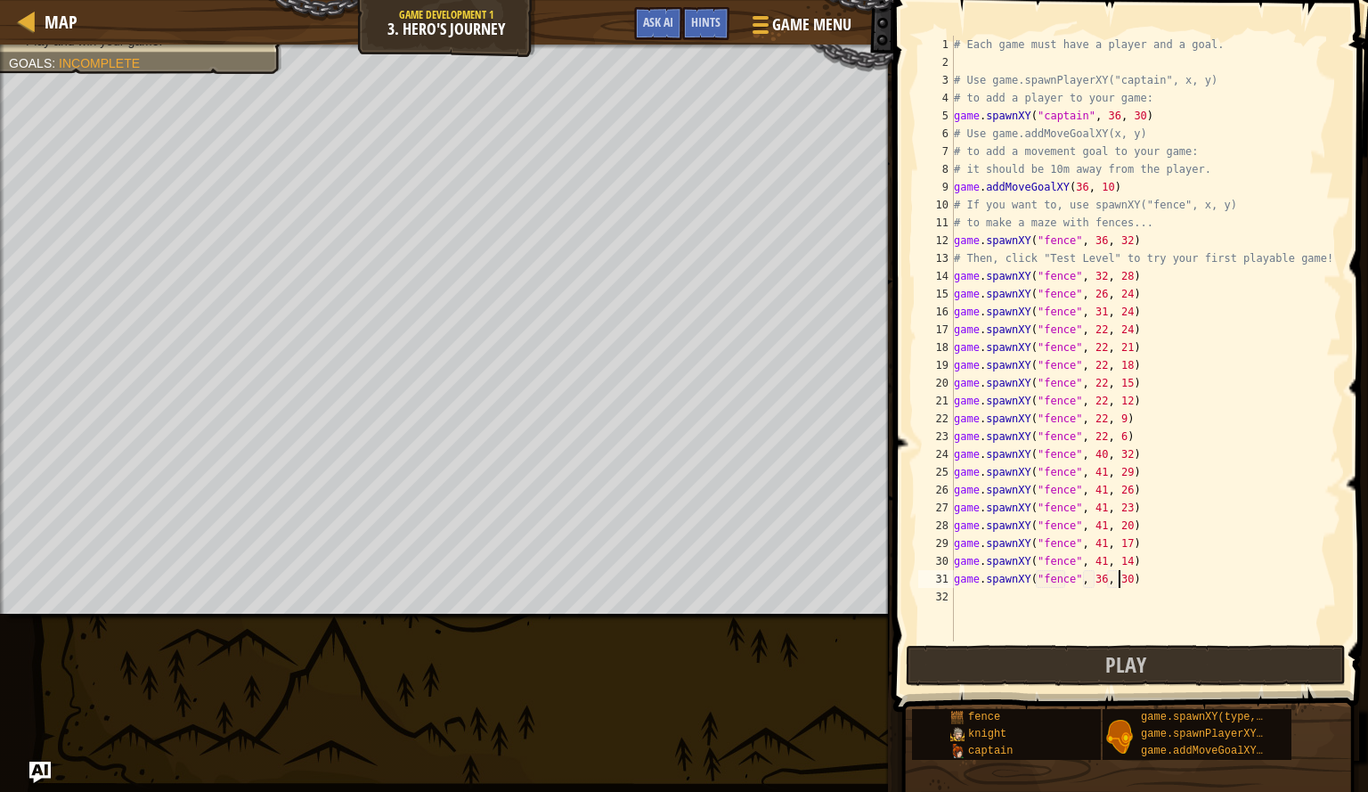
click at [1120, 586] on div "# Each game must have a player and a goal. # Use game.spawnPlayerXY("captain", …" at bounding box center [1146, 356] width 391 height 641
click at [1094, 583] on div "# Each game must have a player and a goal. # Use game.spawnPlayerXY("captain", …" at bounding box center [1146, 356] width 391 height 641
type textarea "game.spawnXY("fence", 41, 11)"
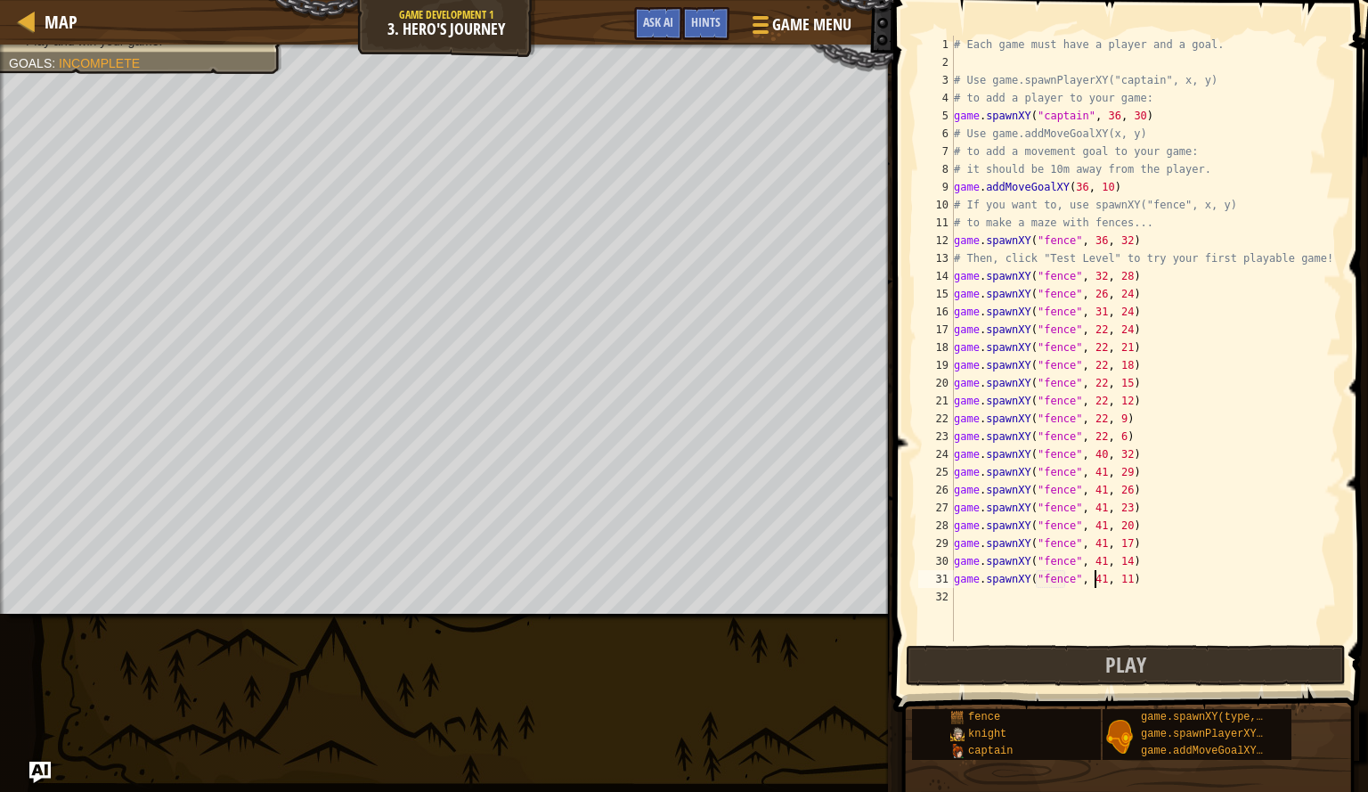
click at [1099, 600] on div "# Each game must have a player and a goal. # Use game.spawnPlayerXY("captain", …" at bounding box center [1146, 356] width 391 height 641
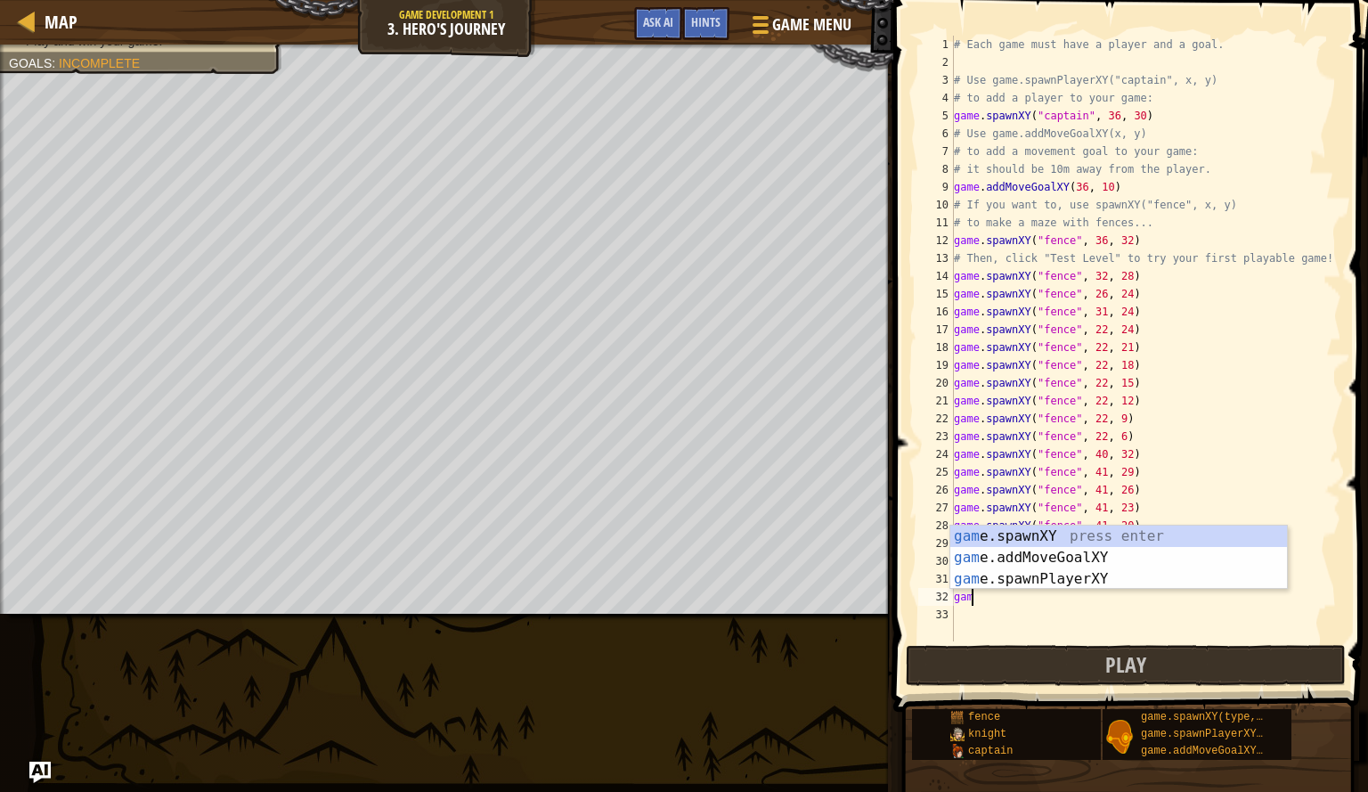
scroll to position [8, 1]
click at [1080, 537] on div "game .spawnXY press enter game .addMoveGoalXY press enter game .spawnPlayerXY p…" at bounding box center [1119, 579] width 337 height 107
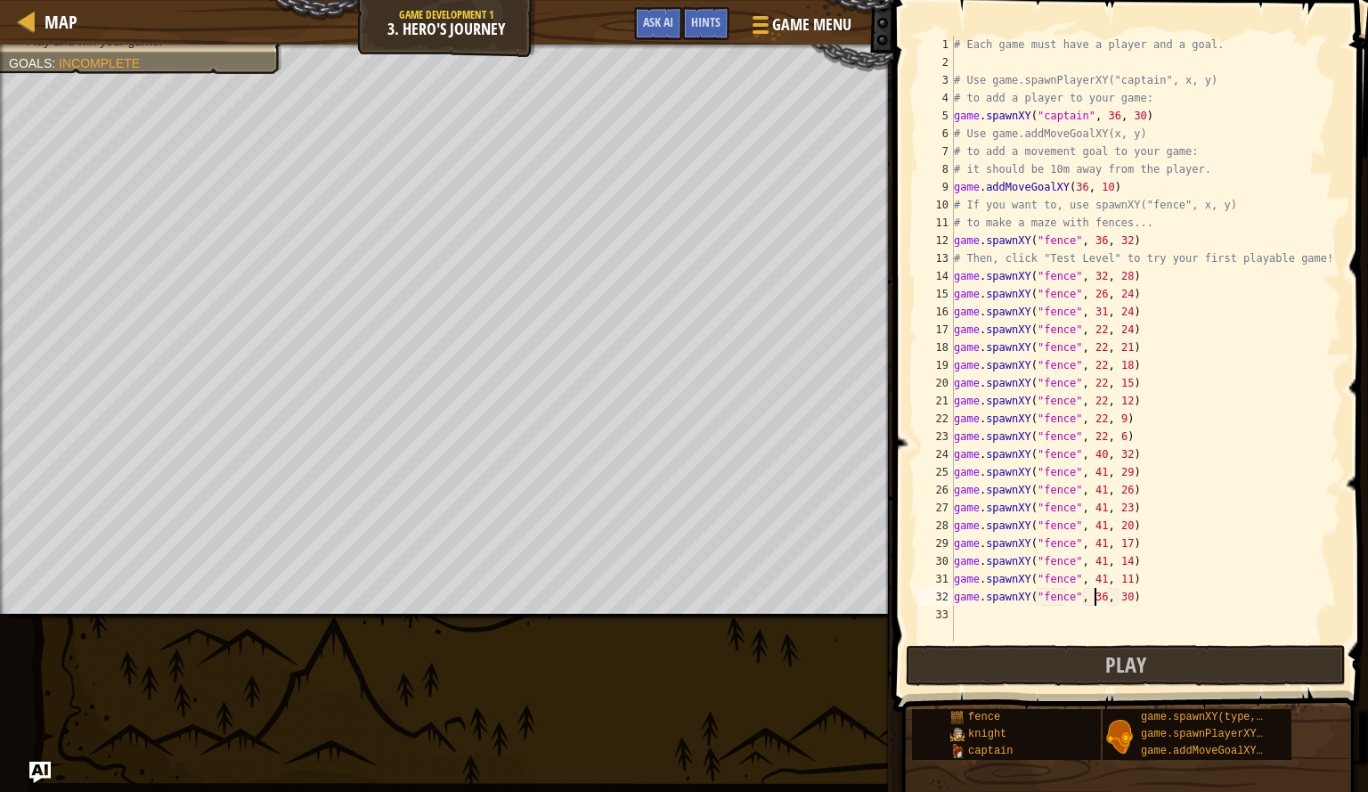
click at [1096, 597] on div "# Each game must have a player and a goal. # Use game.spawnPlayerXY("captain", …" at bounding box center [1146, 356] width 391 height 641
click at [1121, 599] on div "# Each game must have a player and a goal. # Use game.spawnPlayerXY("captain", …" at bounding box center [1146, 356] width 391 height 641
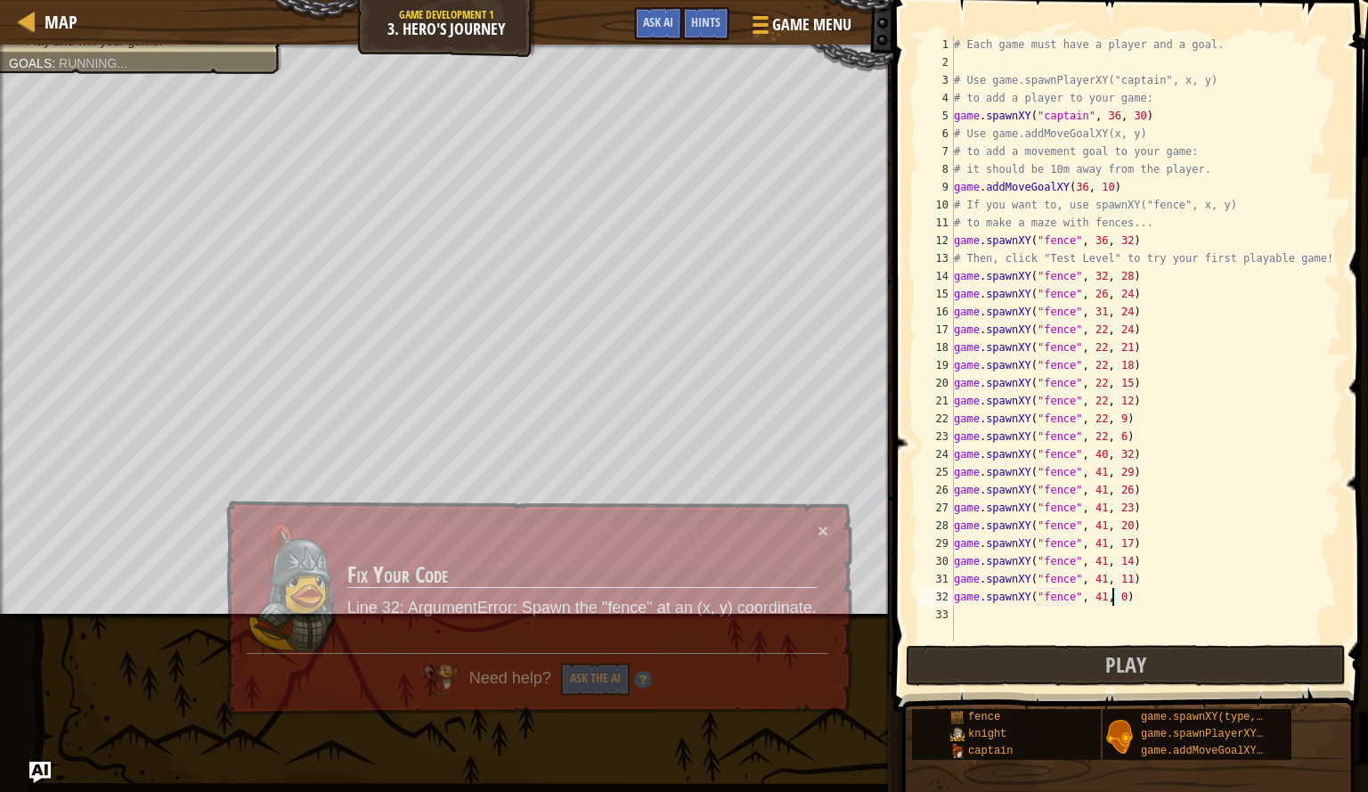
scroll to position [8, 12]
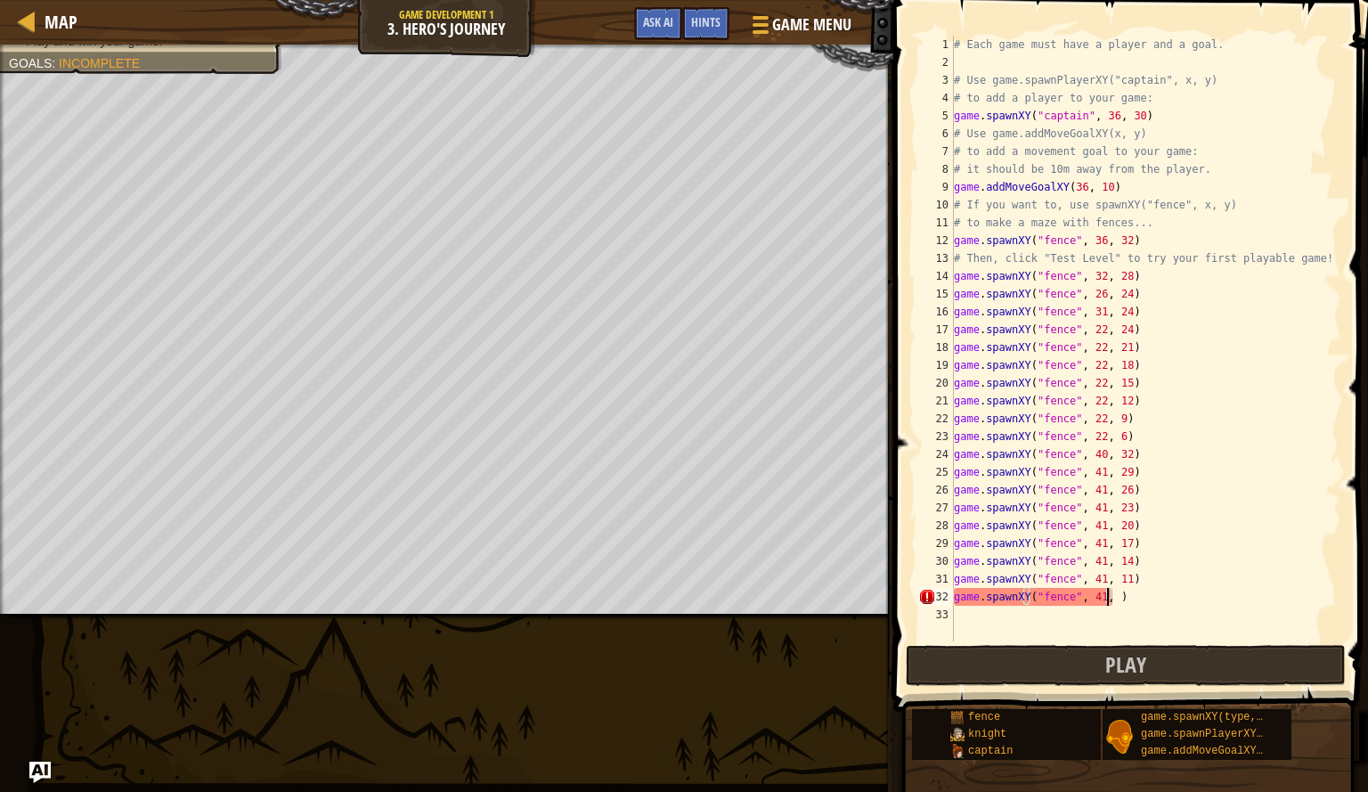
type textarea "game.spawnXY("fence", 41, 9)"
click at [1115, 617] on div "# Each game must have a player and a goal. # Use game.spawnPlayerXY("captain", …" at bounding box center [1146, 356] width 391 height 641
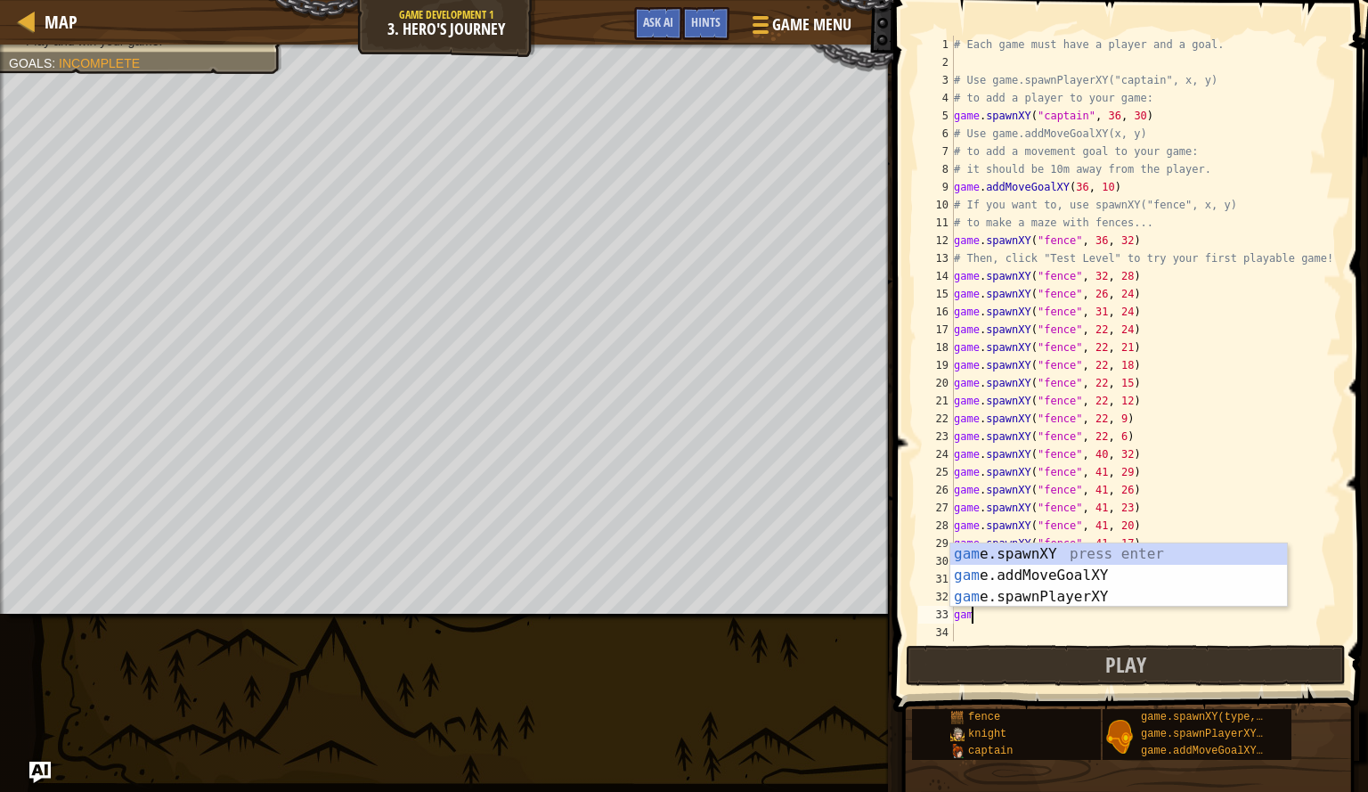
scroll to position [8, 1]
click at [1094, 553] on div "game .spawnXY press enter game .addMoveGoalXY press enter game .spawnPlayerXY p…" at bounding box center [1119, 596] width 337 height 107
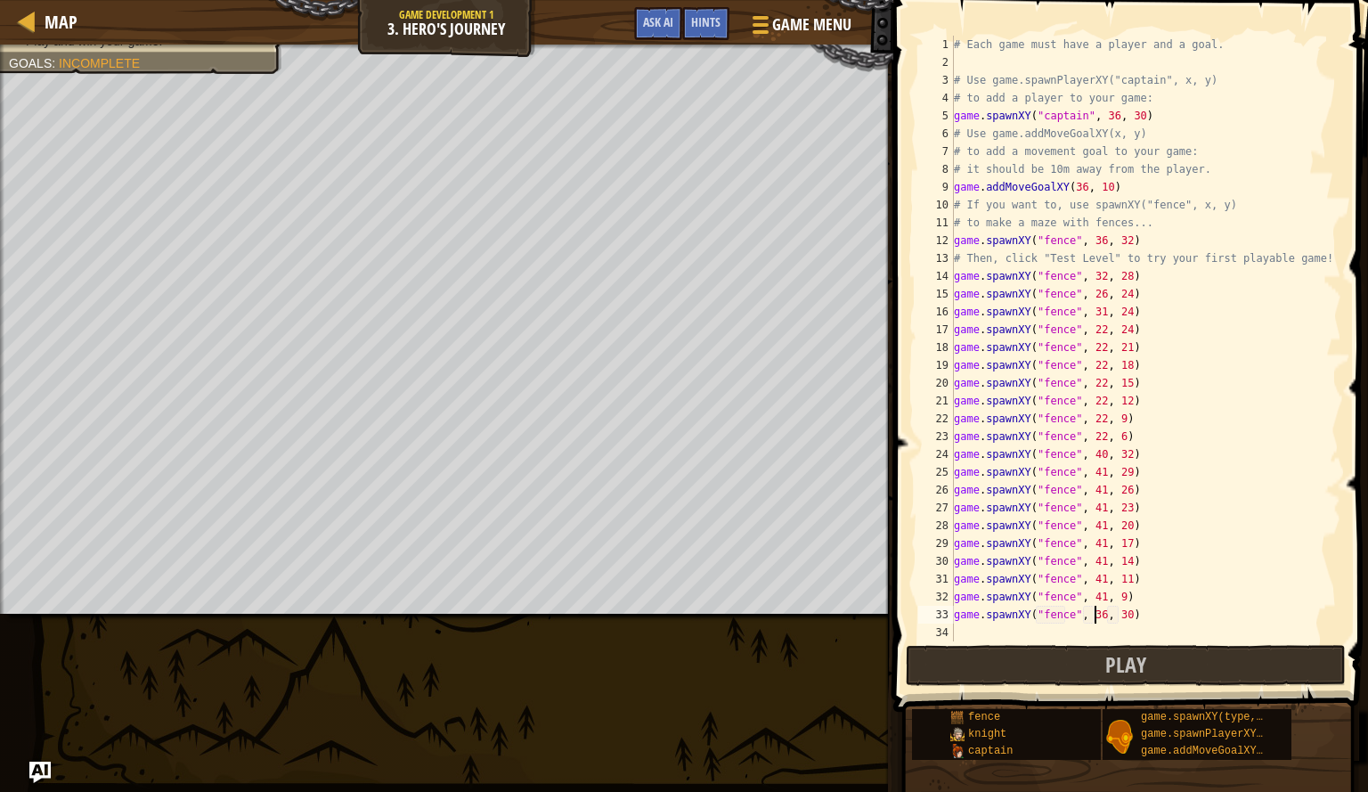
click at [1097, 617] on div "# Each game must have a player and a goal. # Use game.spawnPlayerXY("captain", …" at bounding box center [1146, 356] width 391 height 641
click at [1122, 617] on div "# Each game must have a player and a goal. # Use game.spawnPlayerXY("captain", …" at bounding box center [1146, 356] width 391 height 641
click at [1118, 621] on div "# Each game must have a player and a goal. # Use game.spawnPlayerXY("captain", …" at bounding box center [1146, 356] width 391 height 641
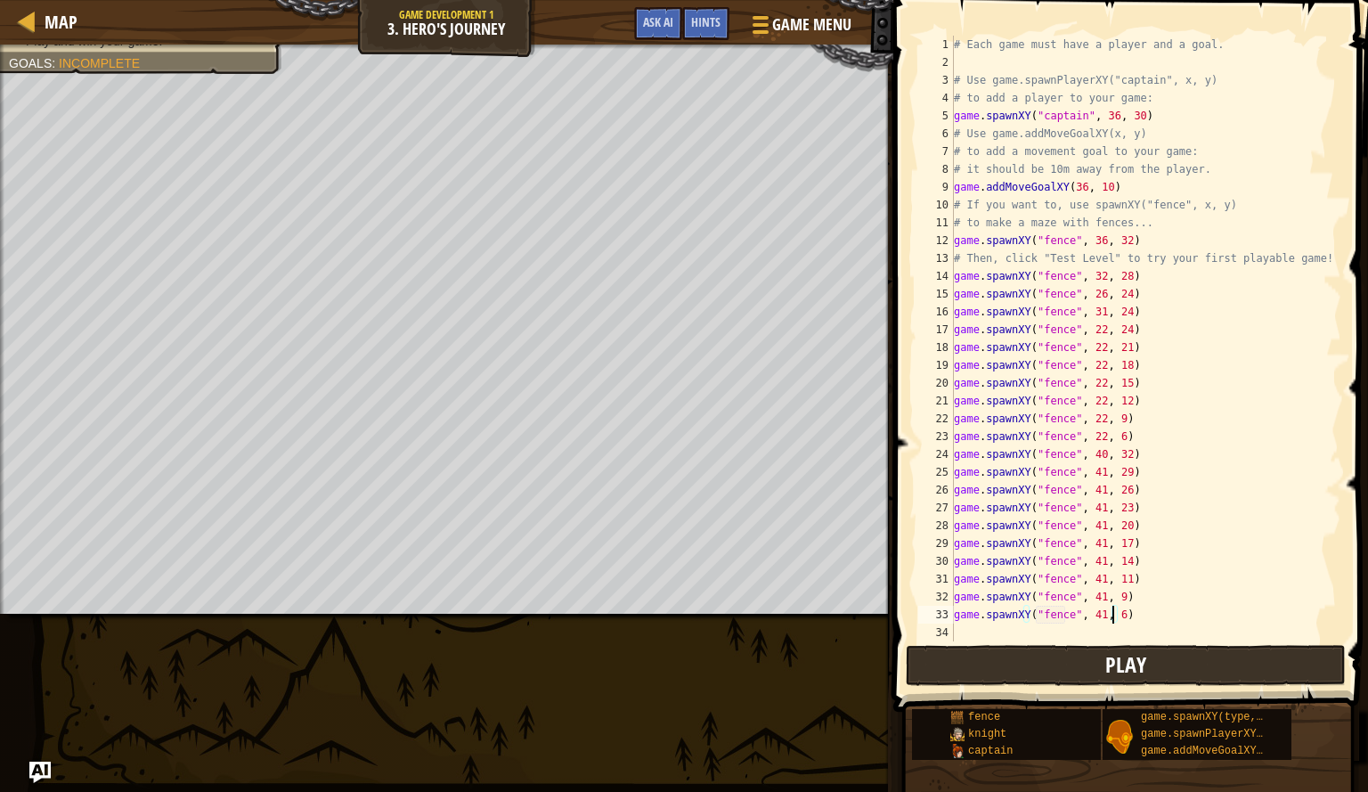
type textarea "game.spawnXY("fence", 41, 6)"
click at [984, 666] on button "Play" at bounding box center [1126, 665] width 440 height 41
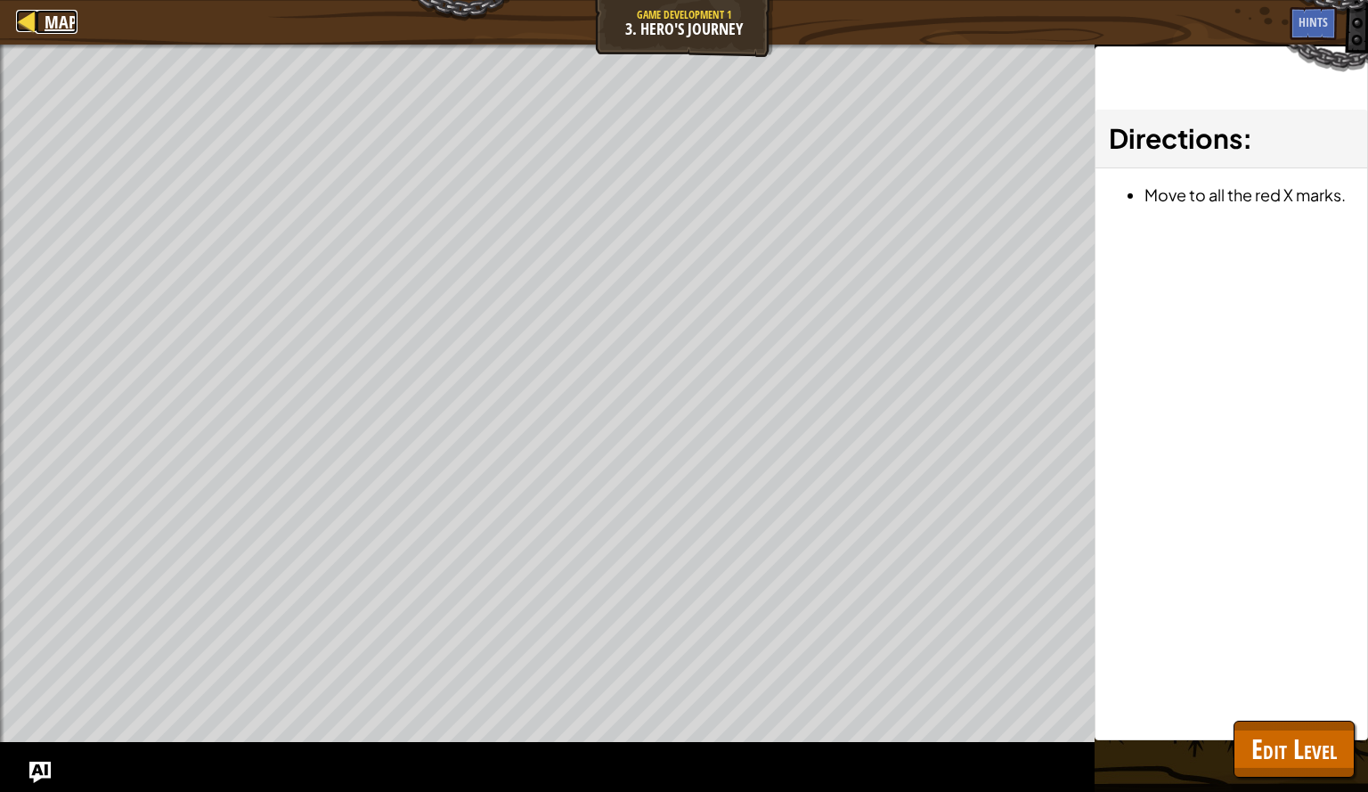
click at [53, 29] on span "Map" at bounding box center [61, 22] width 33 height 24
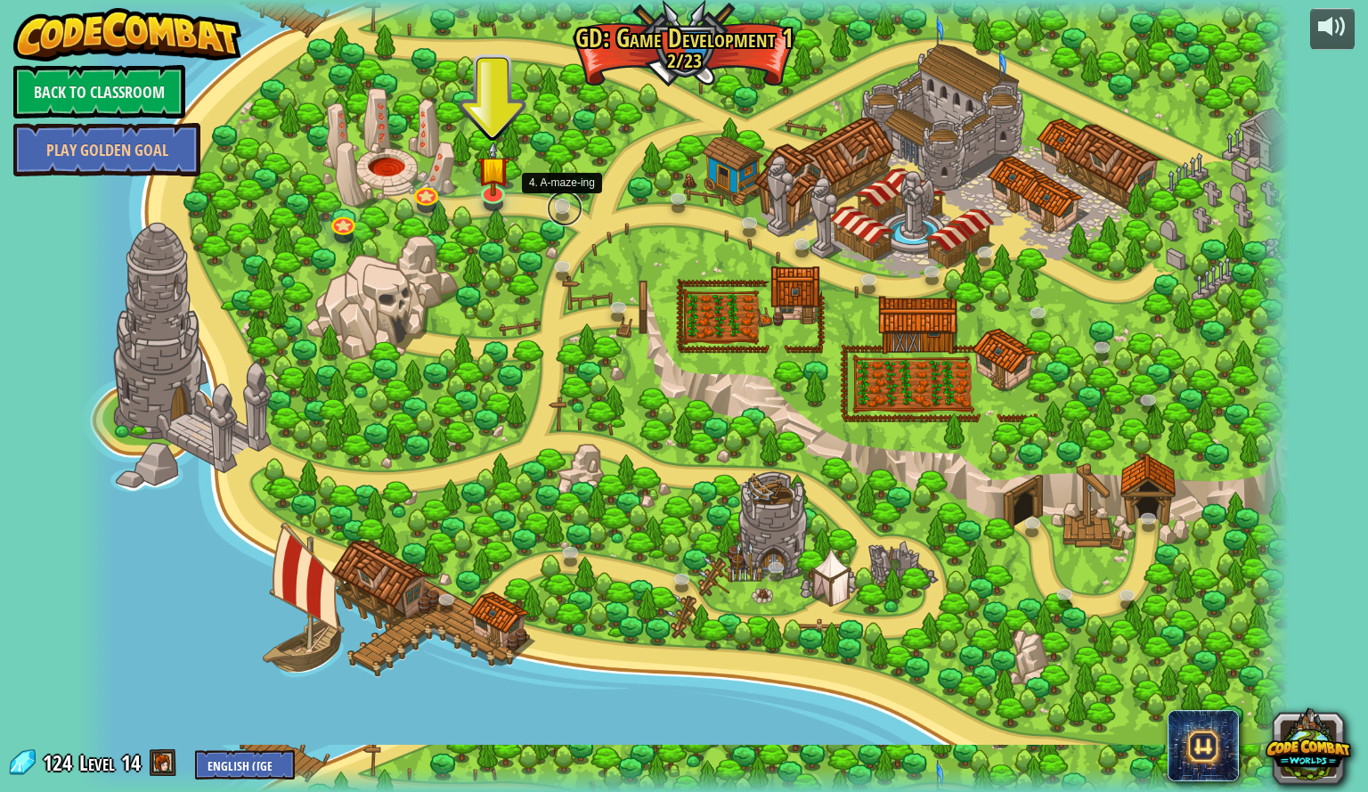
click at [556, 207] on link at bounding box center [565, 209] width 36 height 36
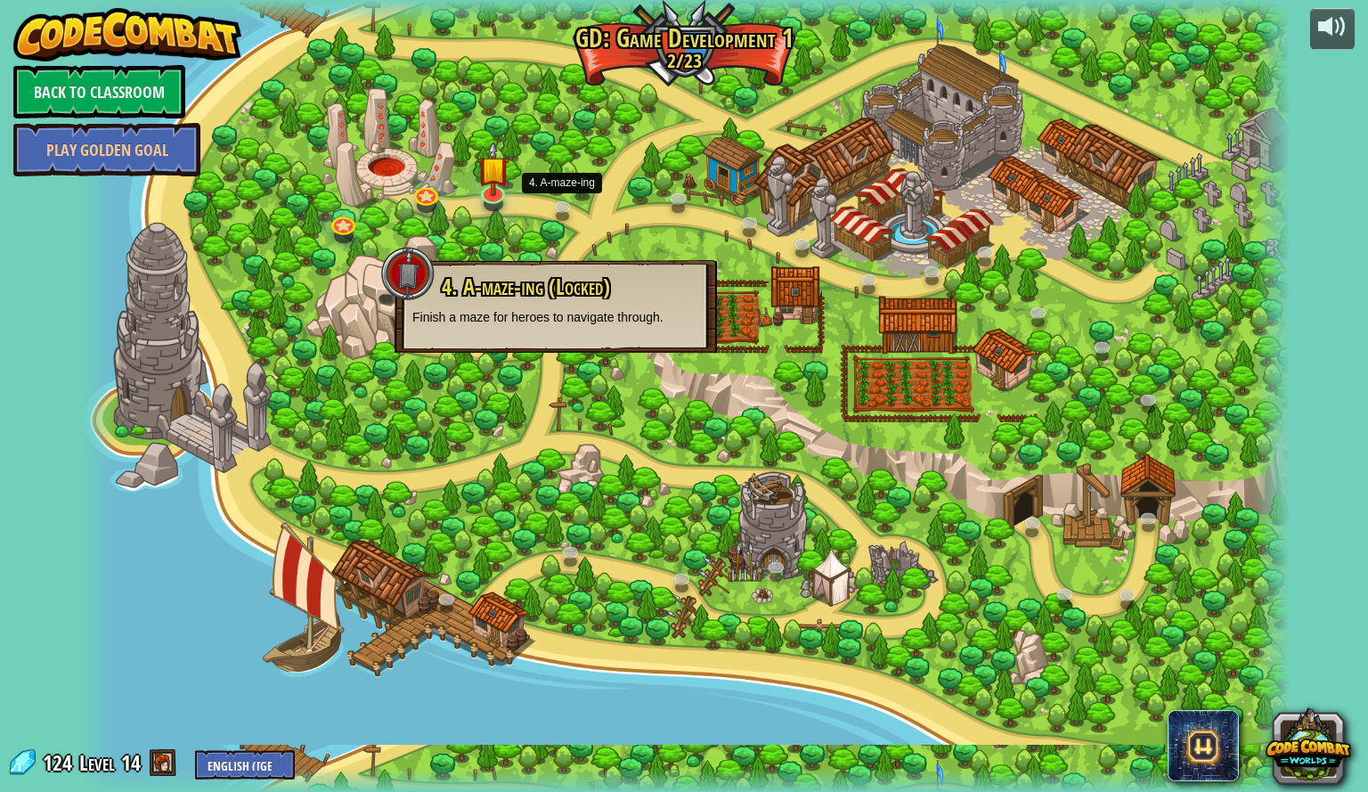
click at [497, 229] on div at bounding box center [684, 396] width 1212 height 792
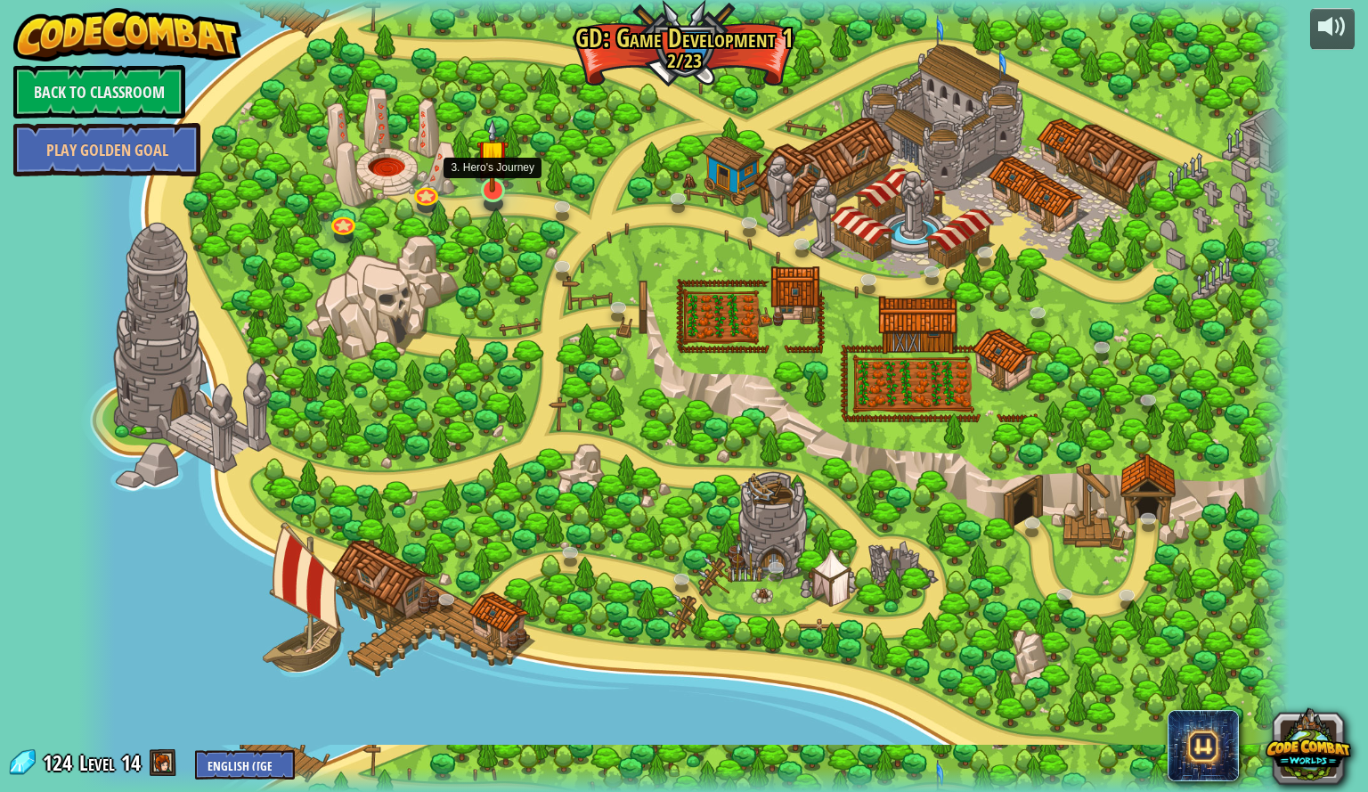
click at [494, 190] on img at bounding box center [493, 155] width 32 height 74
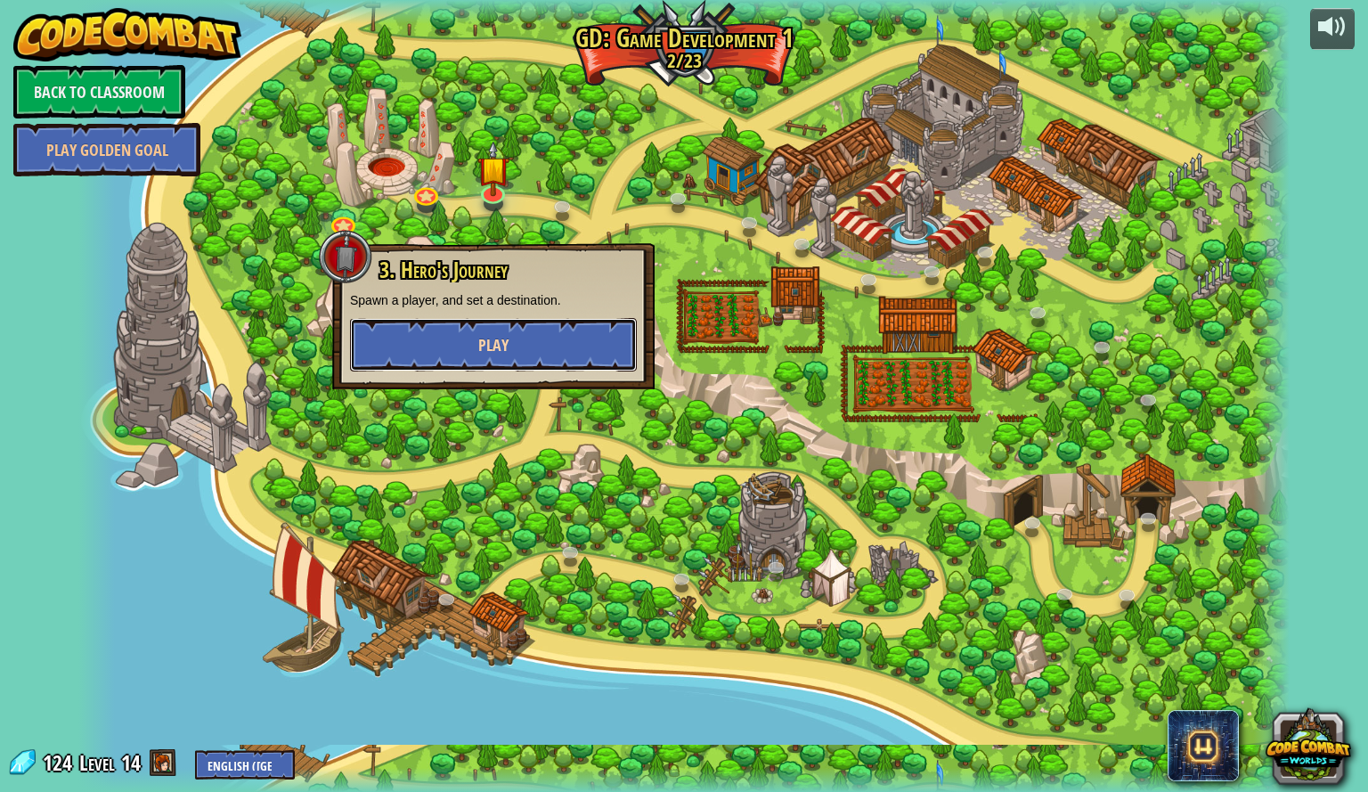
click at [486, 346] on span "Play" at bounding box center [493, 345] width 30 height 22
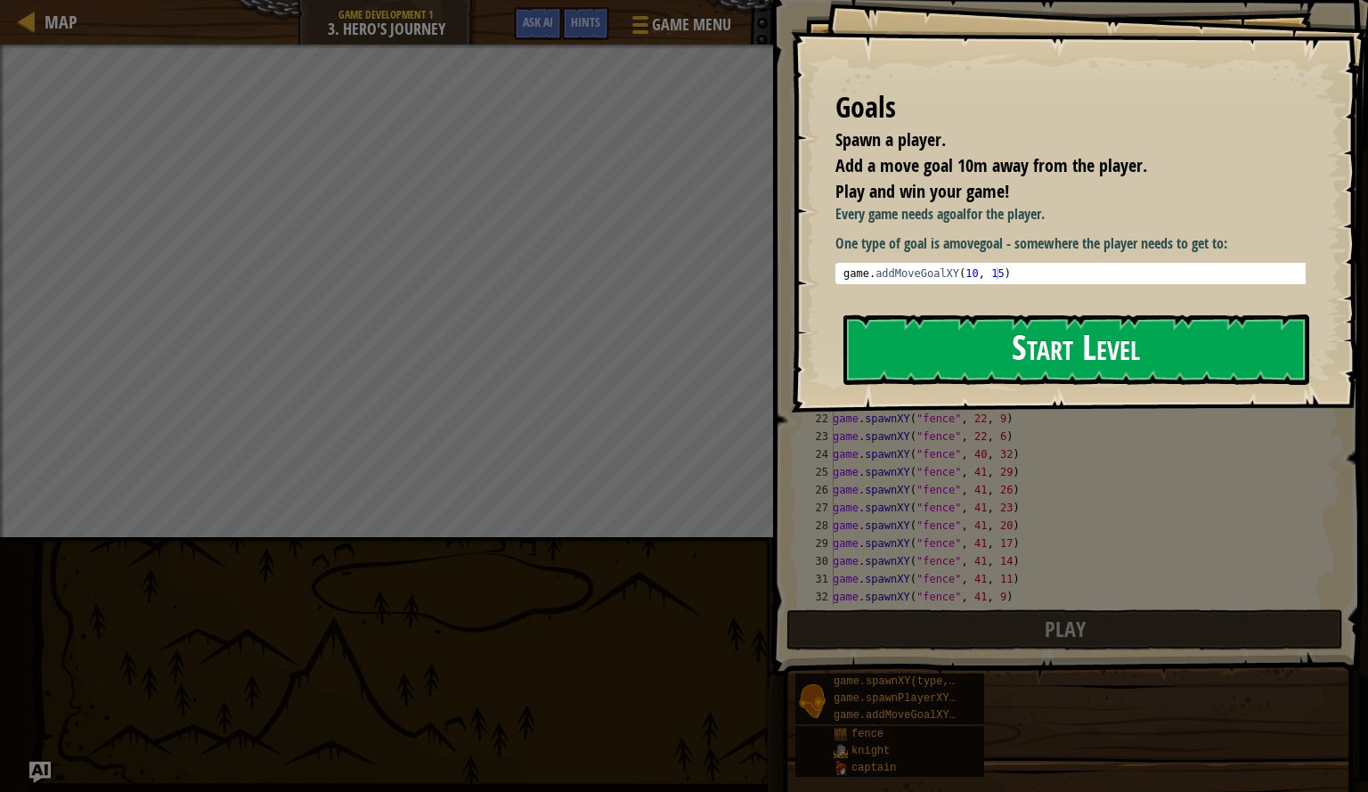
click at [935, 385] on button "Start Level" at bounding box center [1077, 350] width 466 height 70
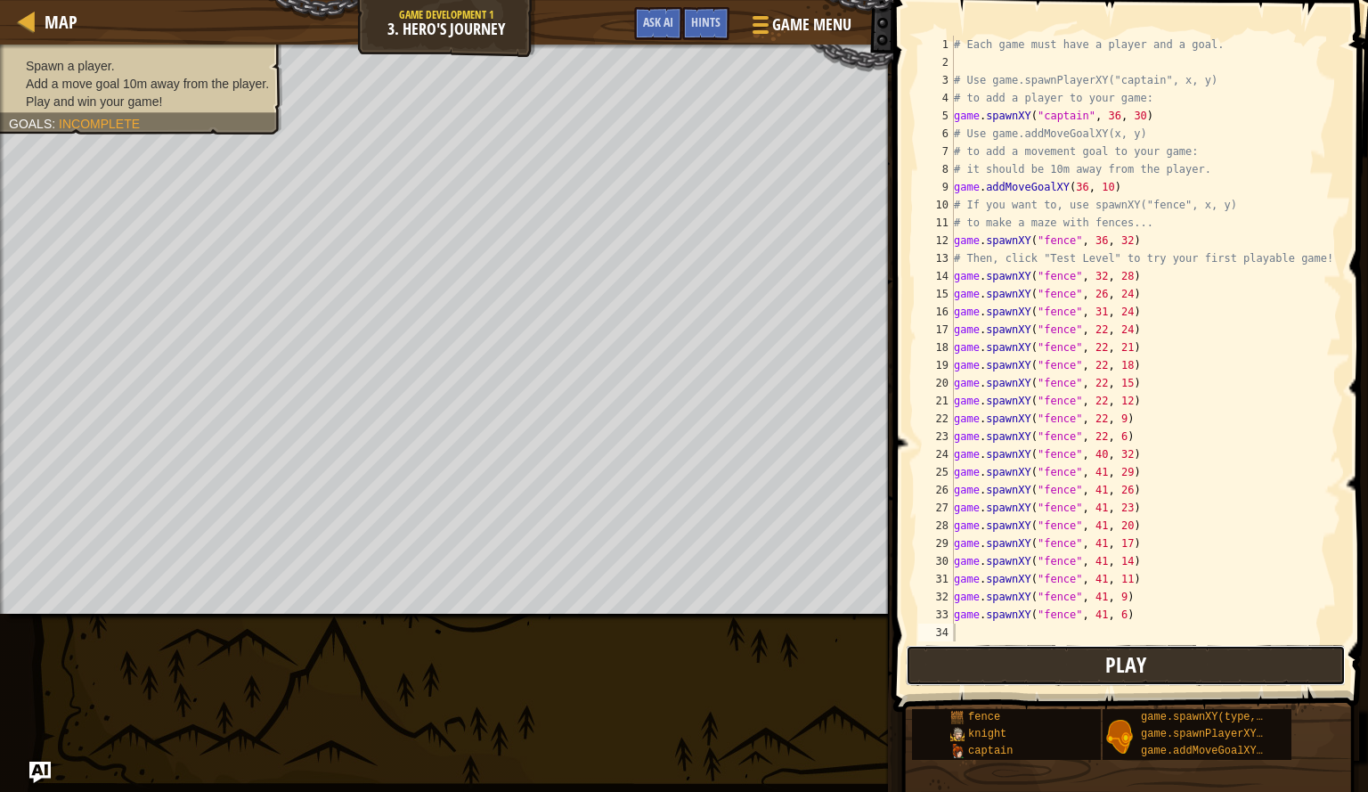
click at [949, 674] on button "Play" at bounding box center [1126, 665] width 440 height 41
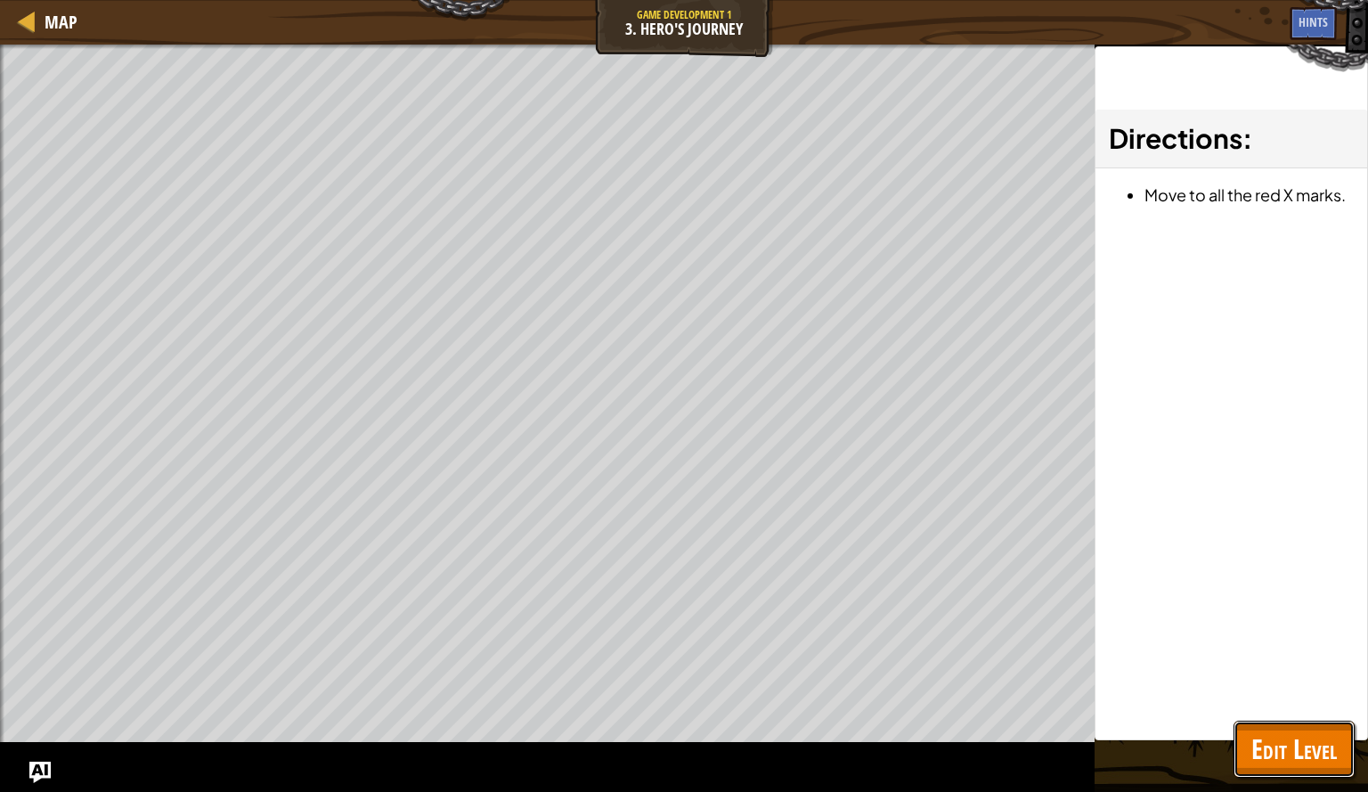
click at [1275, 747] on span "Edit Level" at bounding box center [1295, 749] width 86 height 37
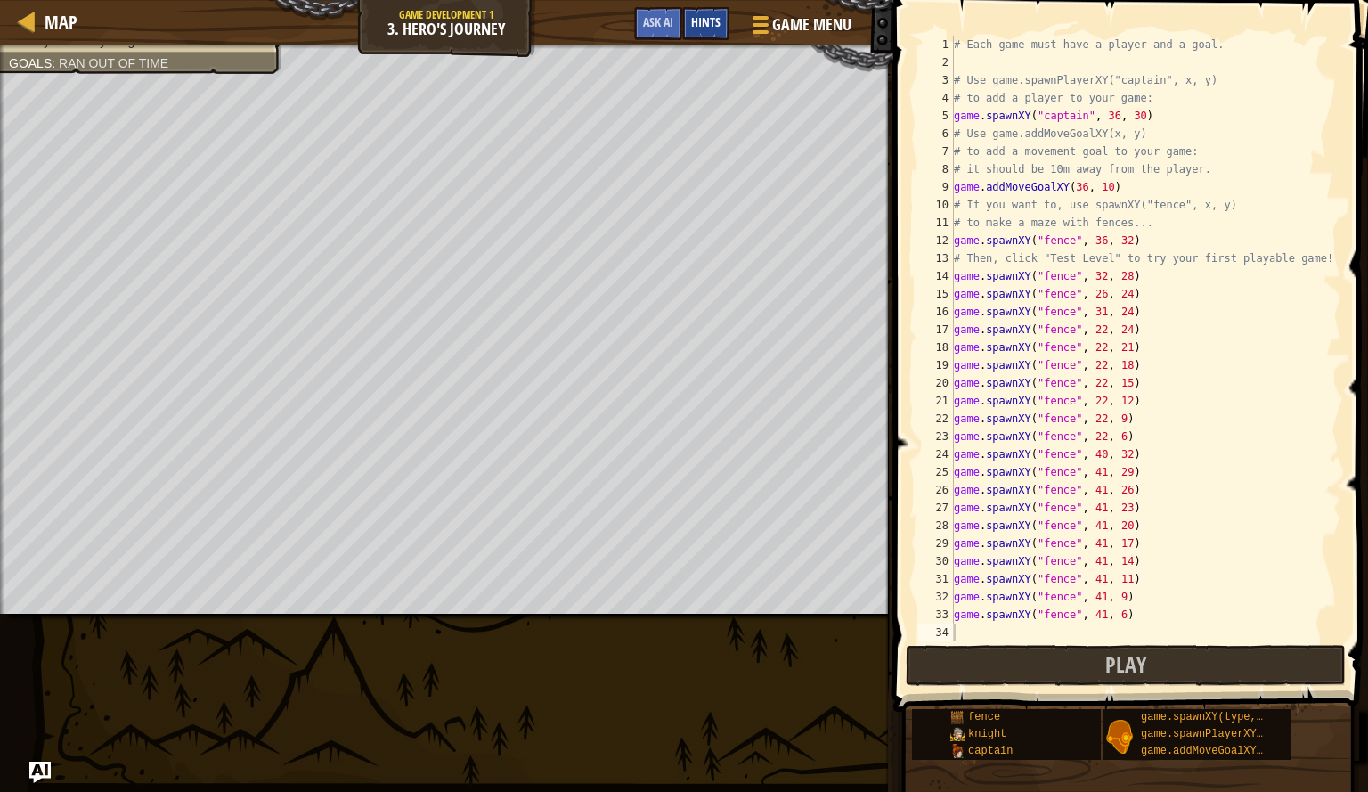
click at [700, 25] on span "Hints" at bounding box center [705, 21] width 29 height 17
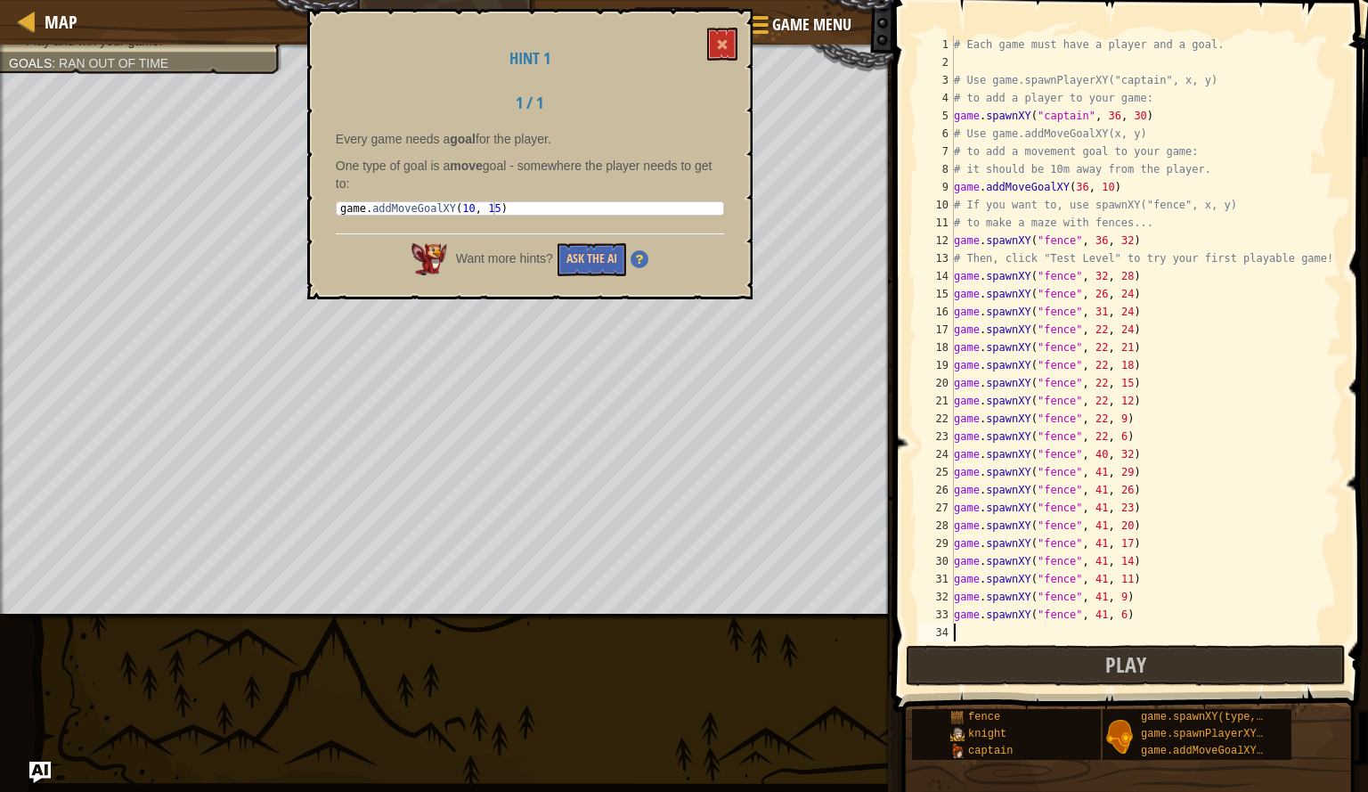
click at [1102, 192] on div "# Each game must have a player and a goal. # Use game.spawnPlayerXY("captain", …" at bounding box center [1146, 356] width 391 height 641
click at [1066, 208] on div "game.addMoveGoalXY press enter" at bounding box center [1119, 230] width 337 height 64
click at [1059, 188] on div "# Each game must have a player and a goal. # Use game.spawnPlayerXY("captain", …" at bounding box center [1146, 356] width 391 height 641
click at [1087, 194] on div "# Each game must have a player and a goal. # Use game.spawnPlayerXY("captain", …" at bounding box center [1146, 356] width 391 height 641
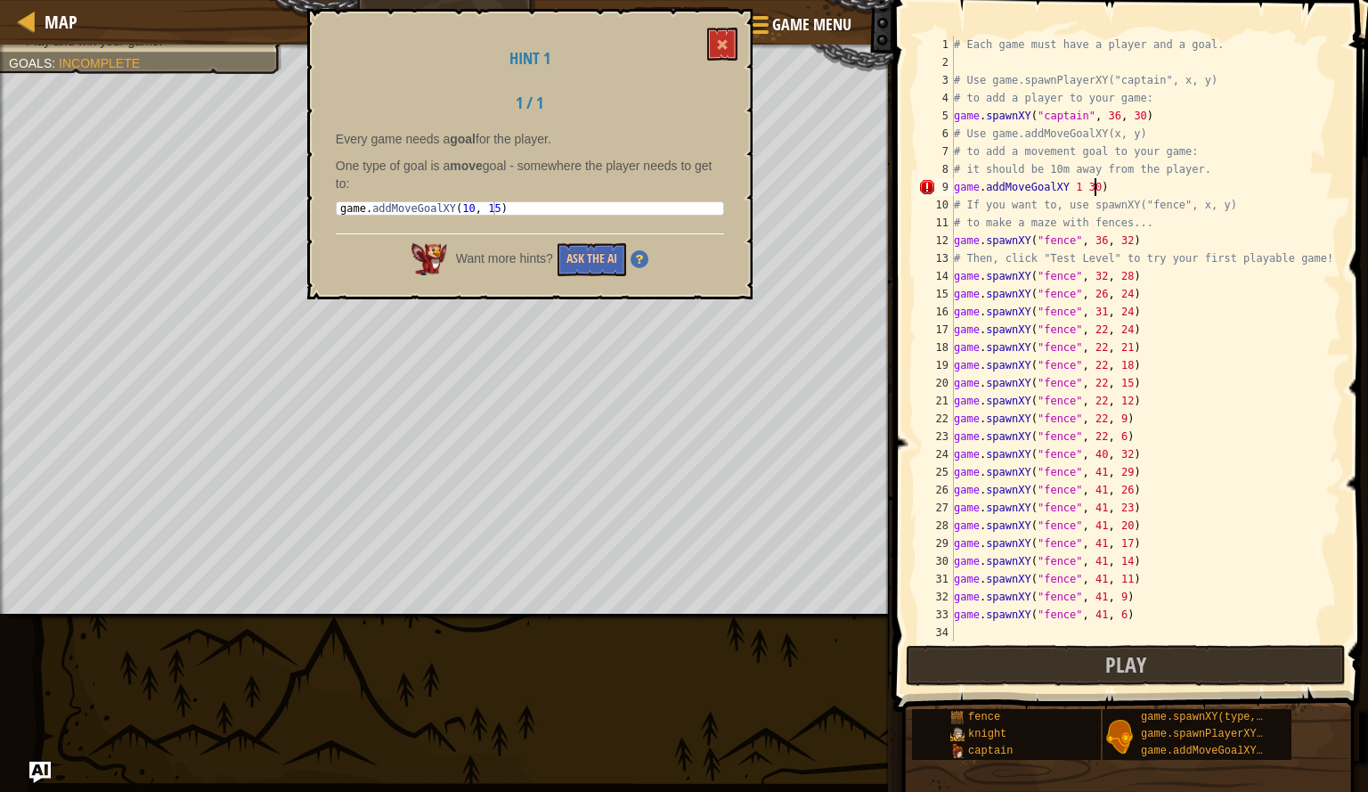
click at [1097, 190] on div "# Each game must have a player and a goal. # Use game.spawnPlayerXY("captain", …" at bounding box center [1146, 356] width 391 height 641
click at [1102, 216] on div "game.addMoveGoa lXY press enter" at bounding box center [1119, 230] width 337 height 64
click at [1106, 186] on div "# Each game must have a player and a goal. # Use game.spawnPlayerXY("captain", …" at bounding box center [1146, 356] width 391 height 641
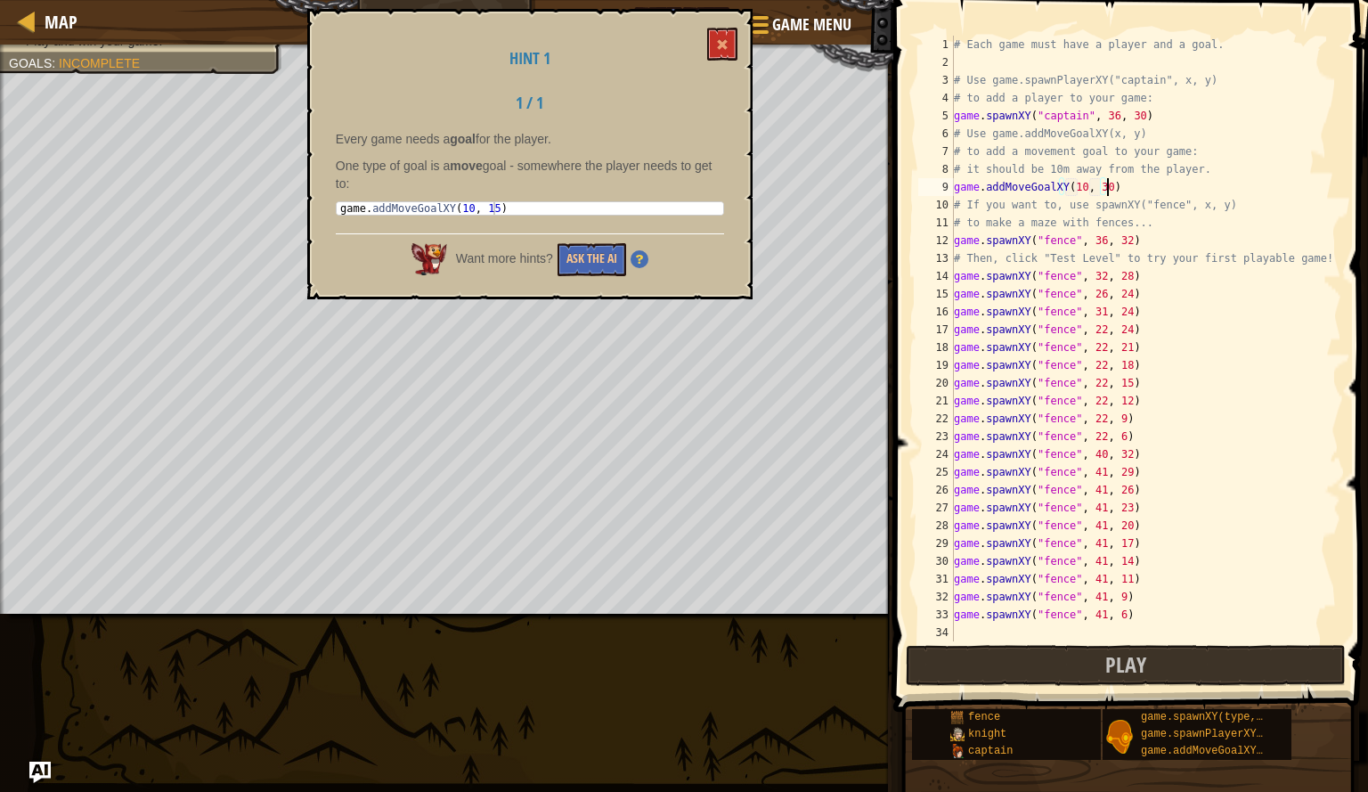
click at [1099, 186] on div "# Each game must have a player and a goal. # Use game.spawnPlayerXY("captain", …" at bounding box center [1146, 356] width 391 height 641
click at [722, 47] on span at bounding box center [722, 44] width 12 height 12
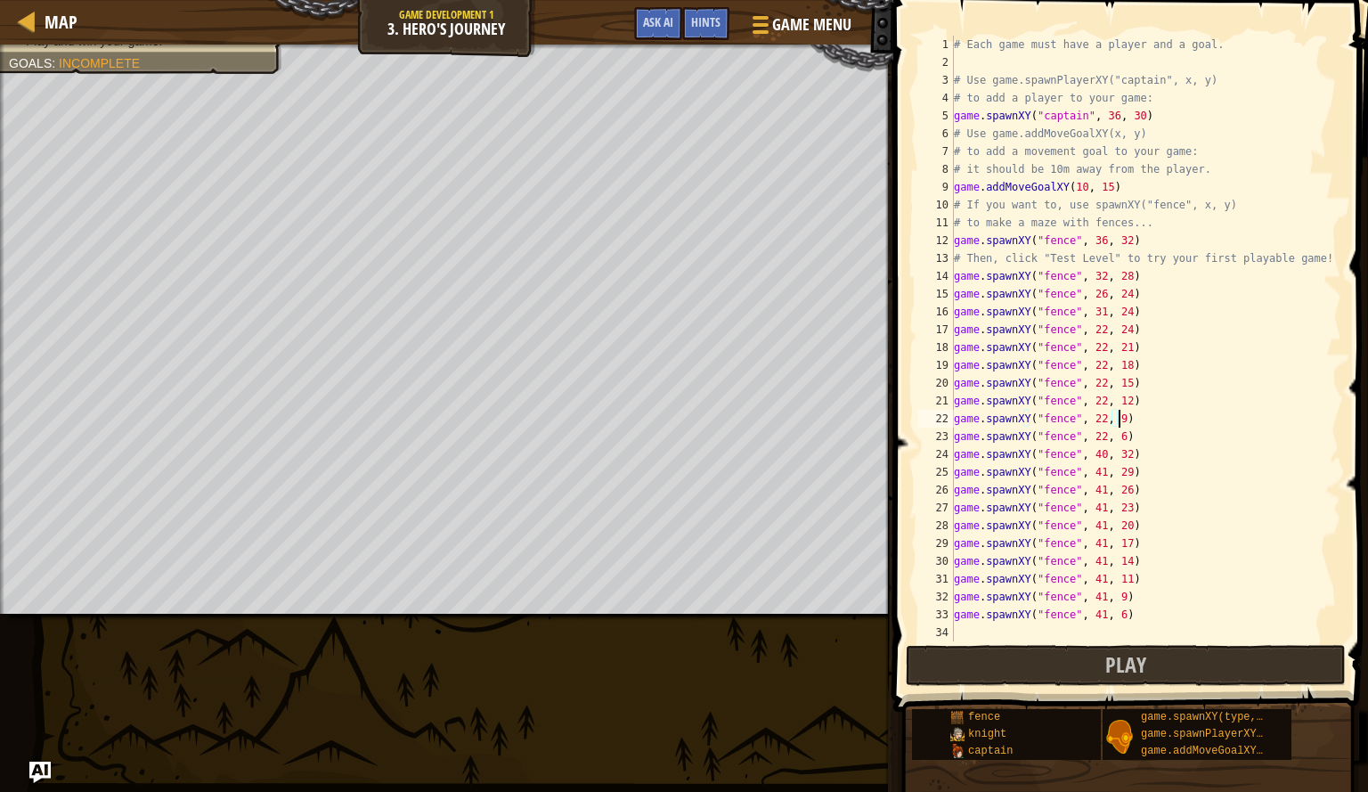
click at [1120, 422] on div "# Each game must have a player and a goal. # Use game.spawnPlayerXY("captain", …" at bounding box center [1146, 356] width 391 height 641
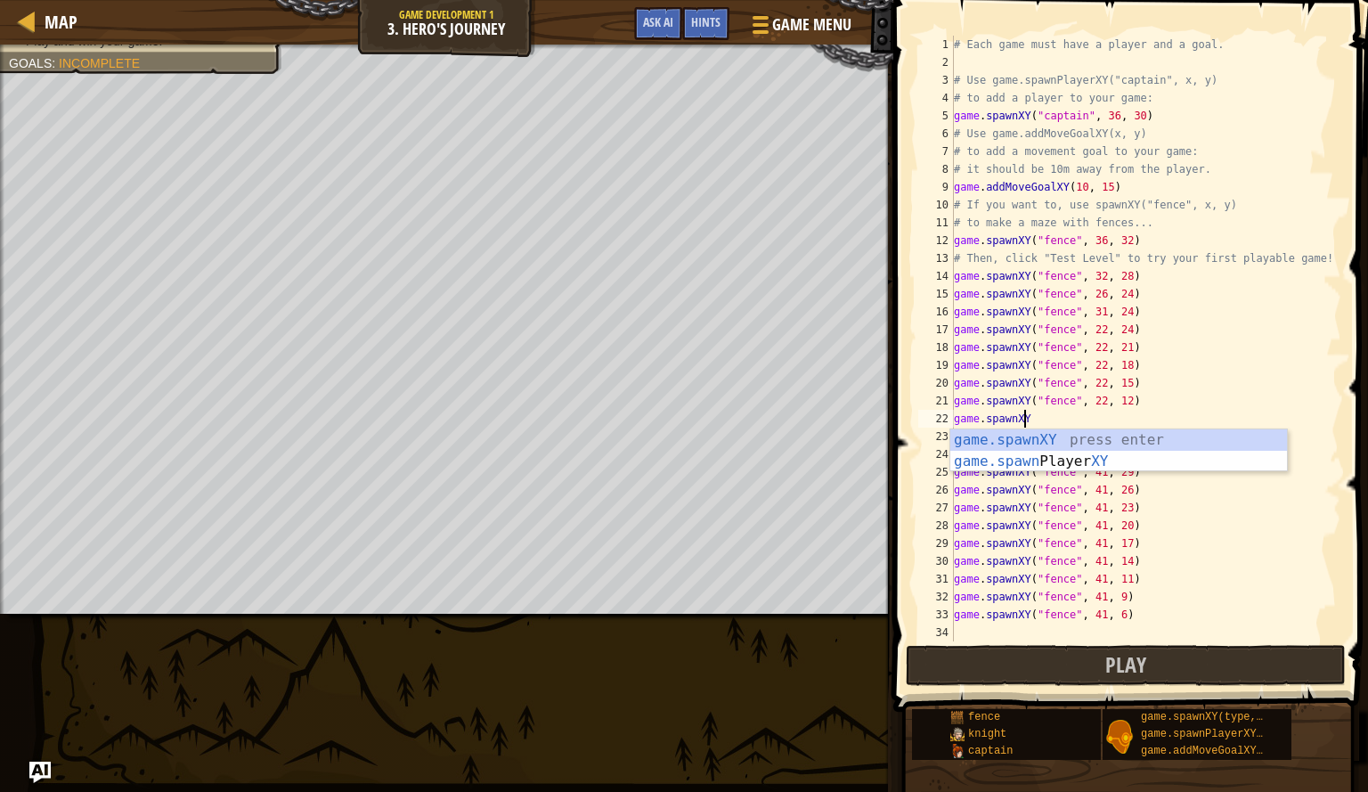
scroll to position [8, 2]
type textarea "g"
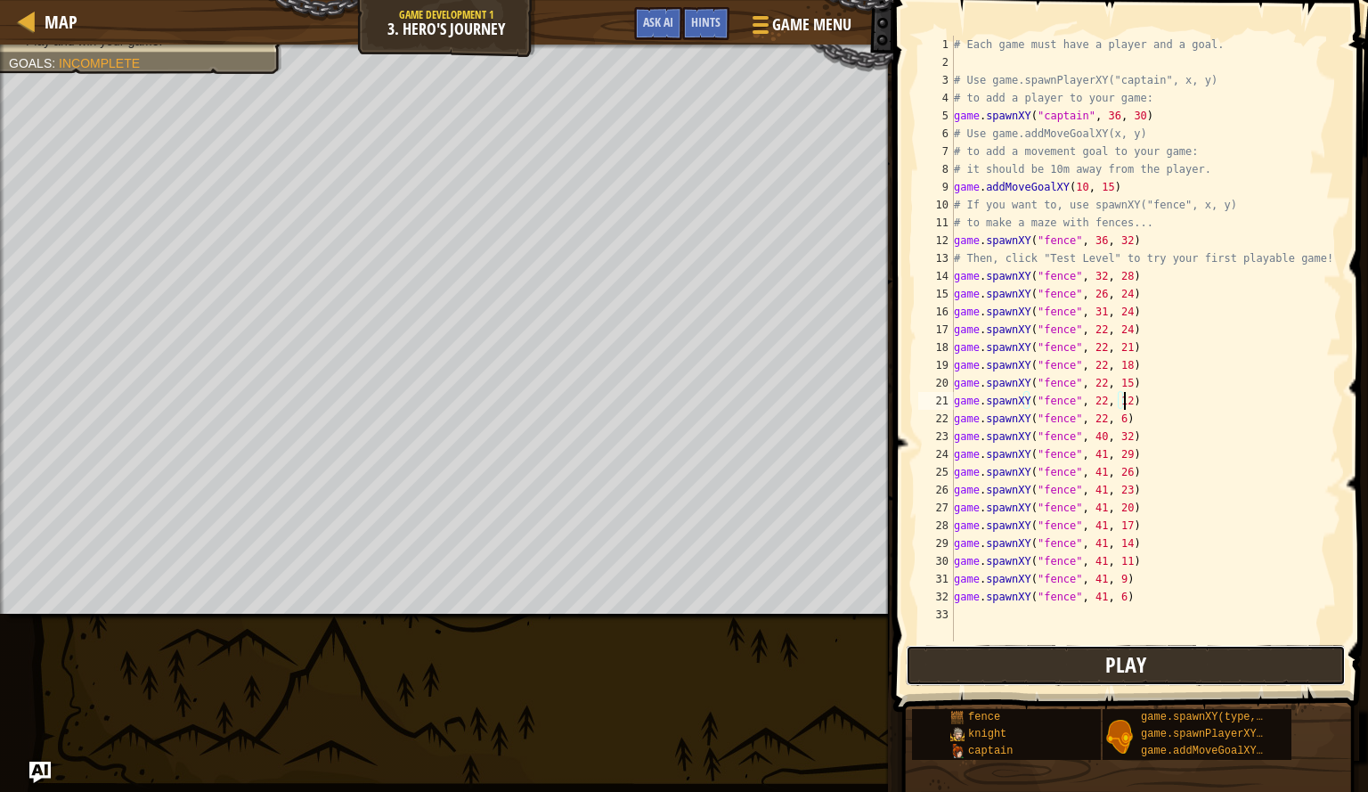
click at [1099, 667] on button "Play" at bounding box center [1126, 665] width 440 height 41
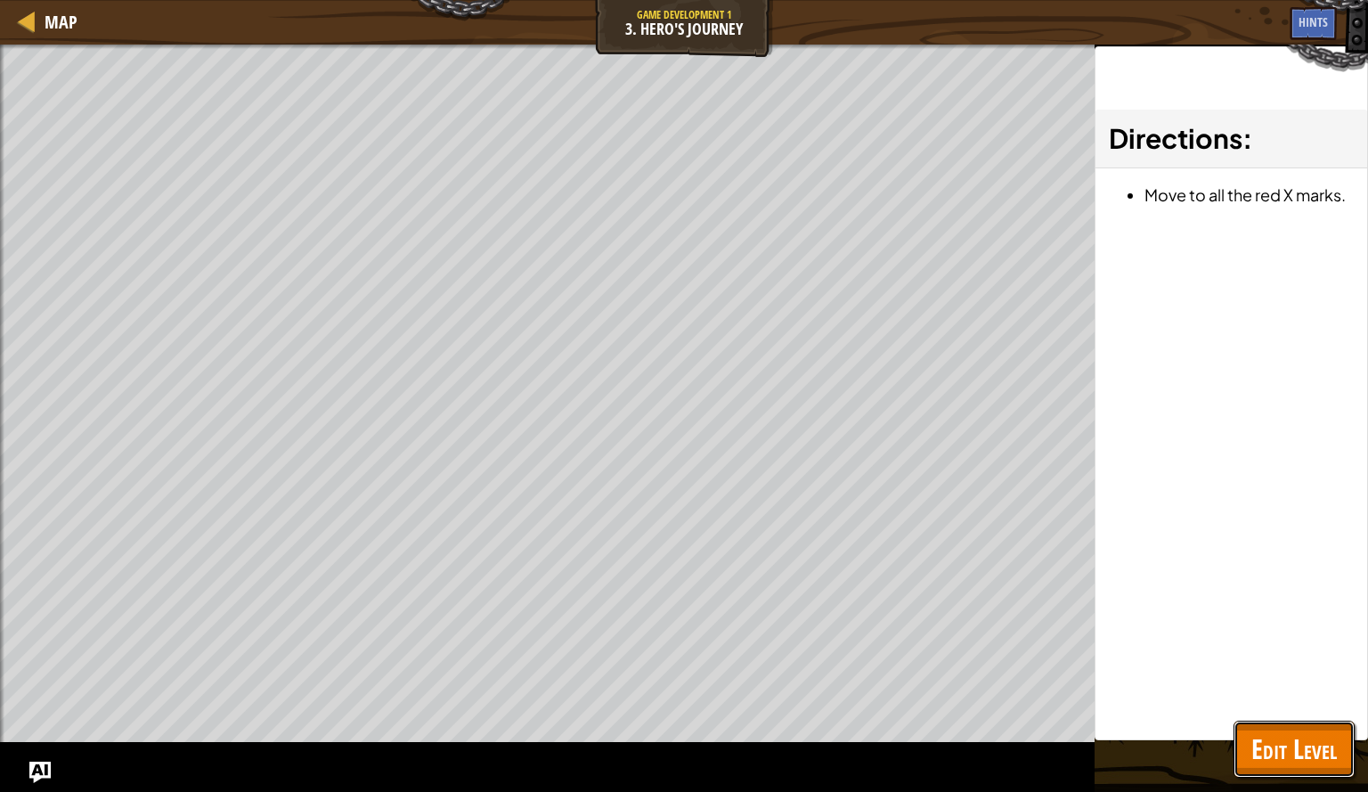
click at [1300, 742] on span "Edit Level" at bounding box center [1295, 749] width 86 height 37
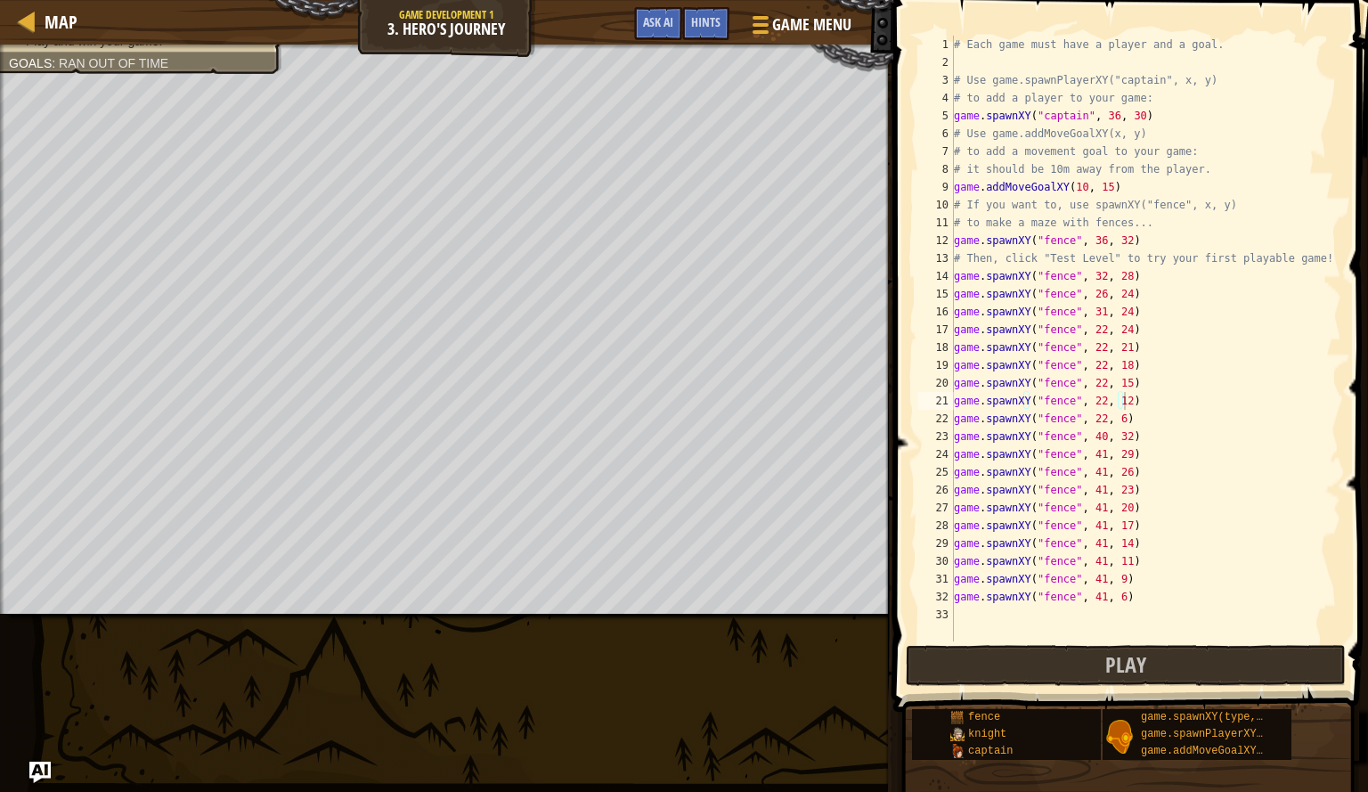
click at [1123, 422] on div "# Each game must have a player and a goal. # Use game.spawnPlayerXY("captain", …" at bounding box center [1146, 356] width 391 height 641
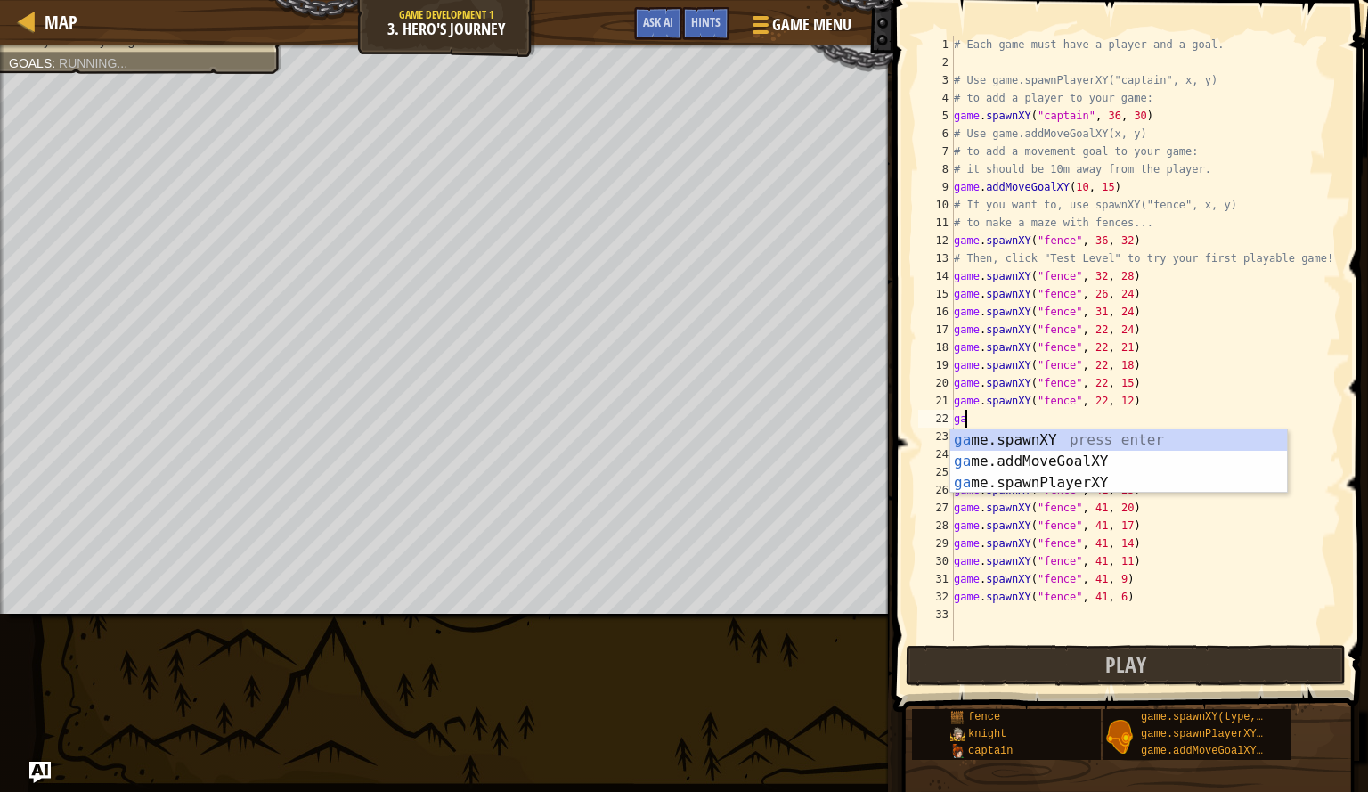
type textarea "g"
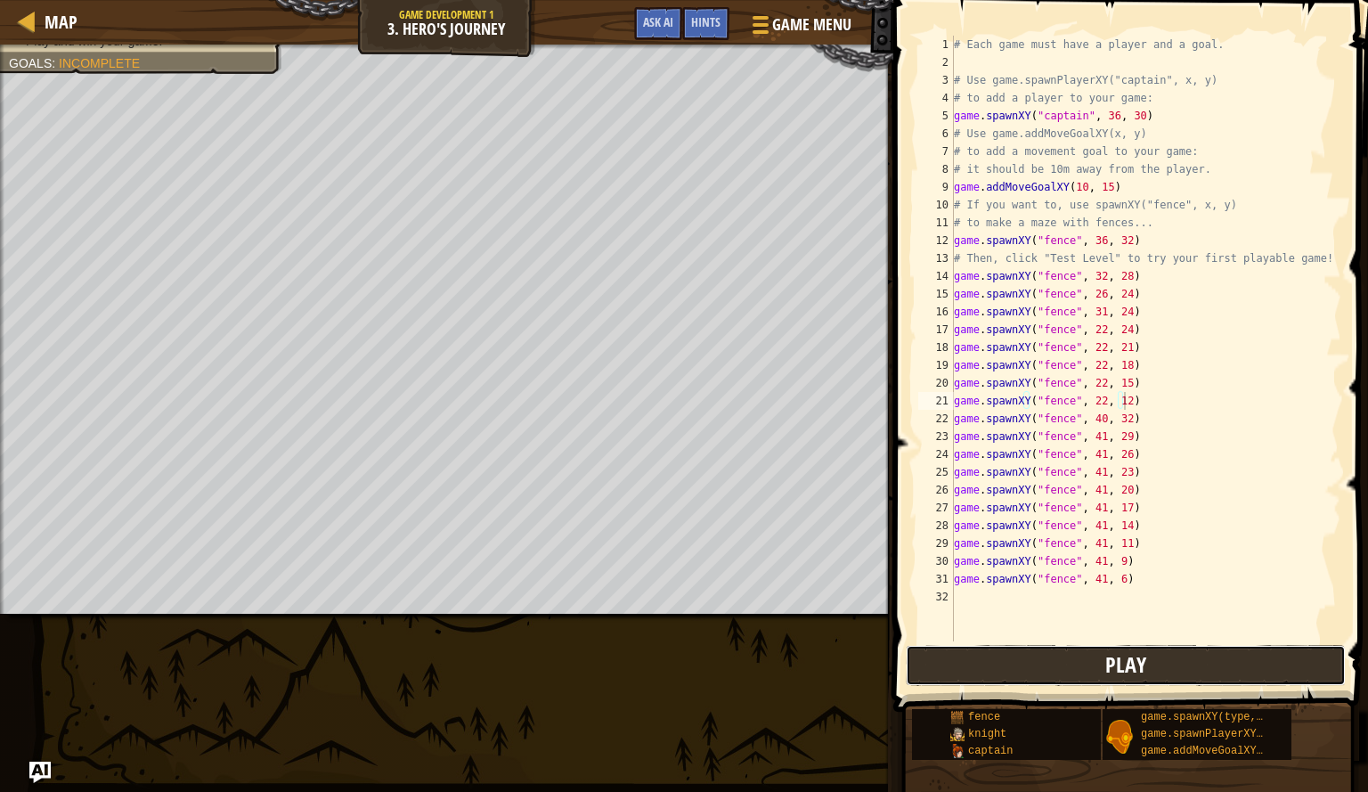
click at [1069, 652] on button "Play" at bounding box center [1126, 665] width 440 height 41
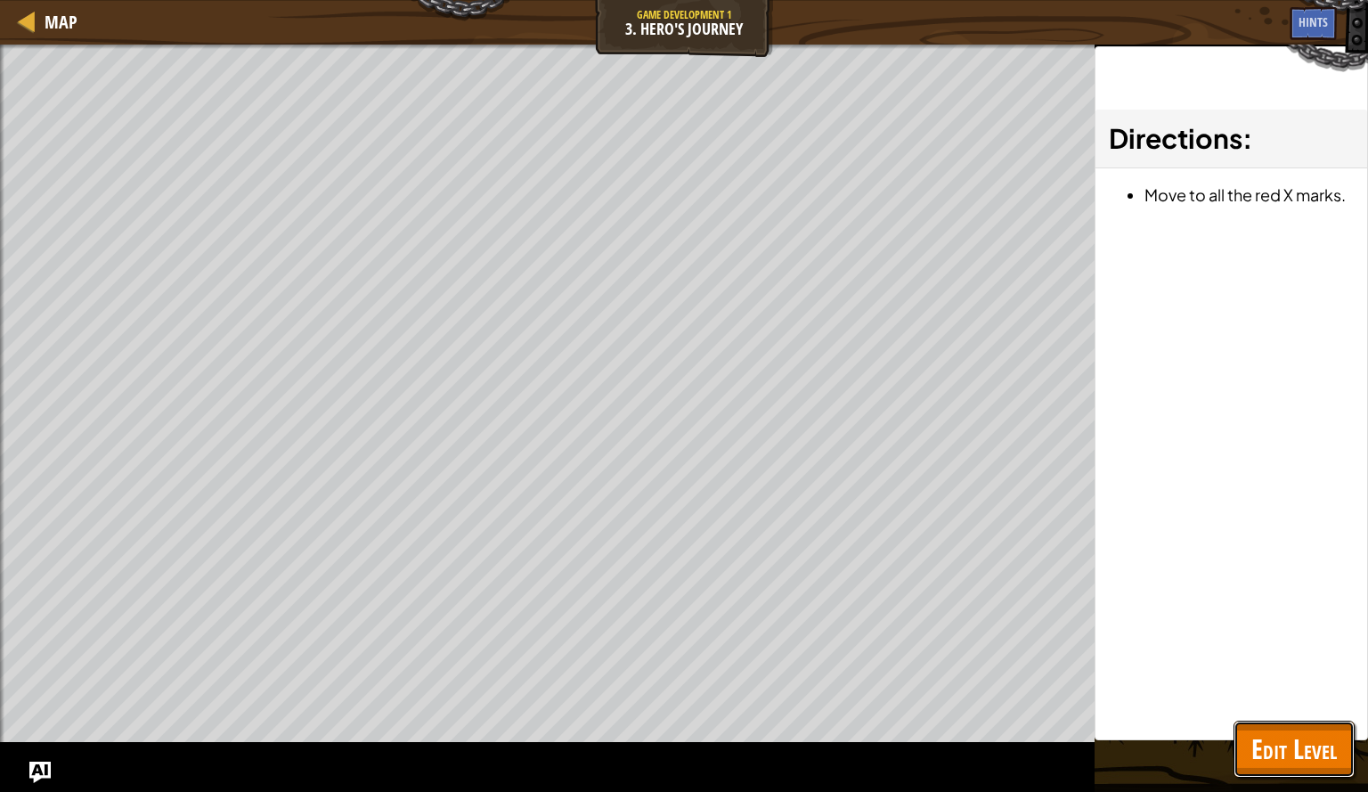
click at [1273, 755] on span "Edit Level" at bounding box center [1295, 749] width 86 height 37
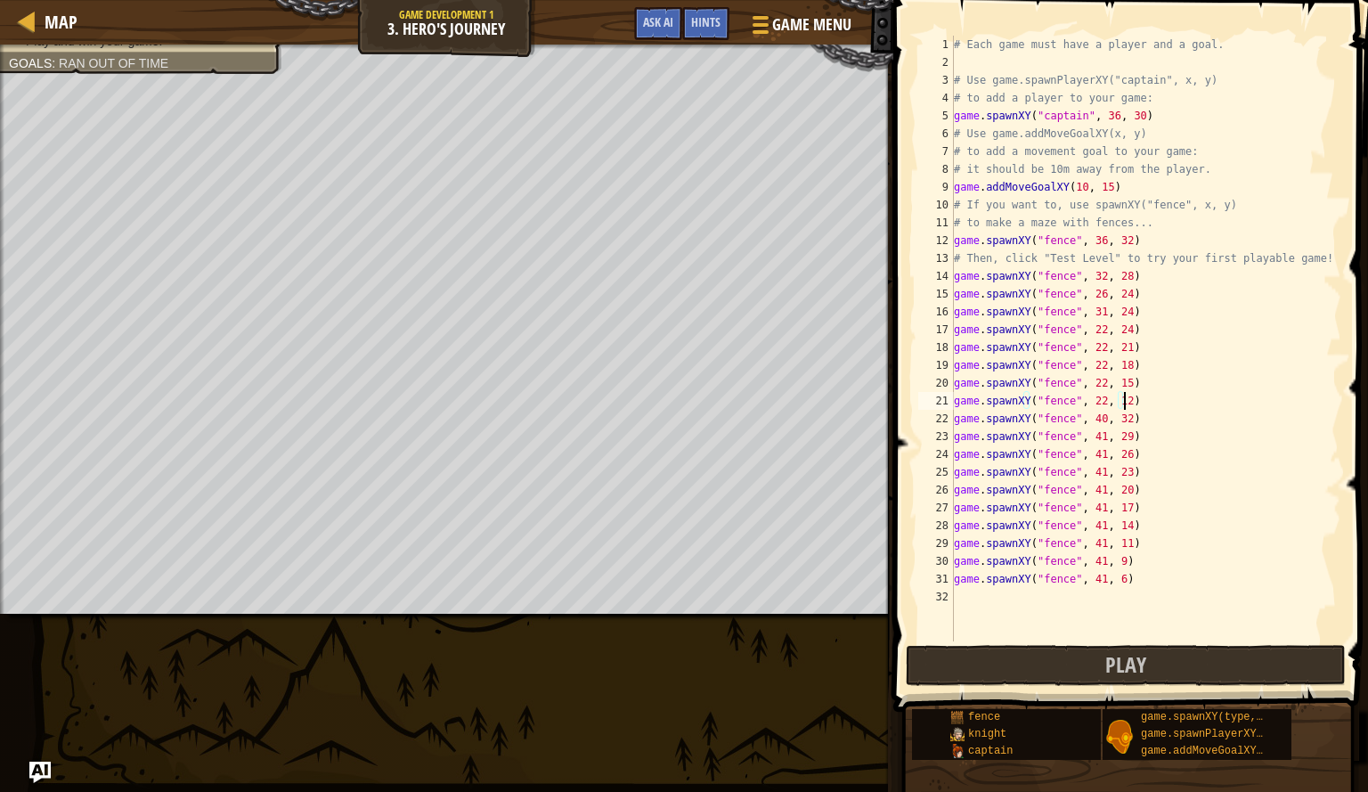
click at [1133, 406] on div "# Each game must have a player and a goal. # Use game.spawnPlayerXY("captain", …" at bounding box center [1146, 356] width 391 height 641
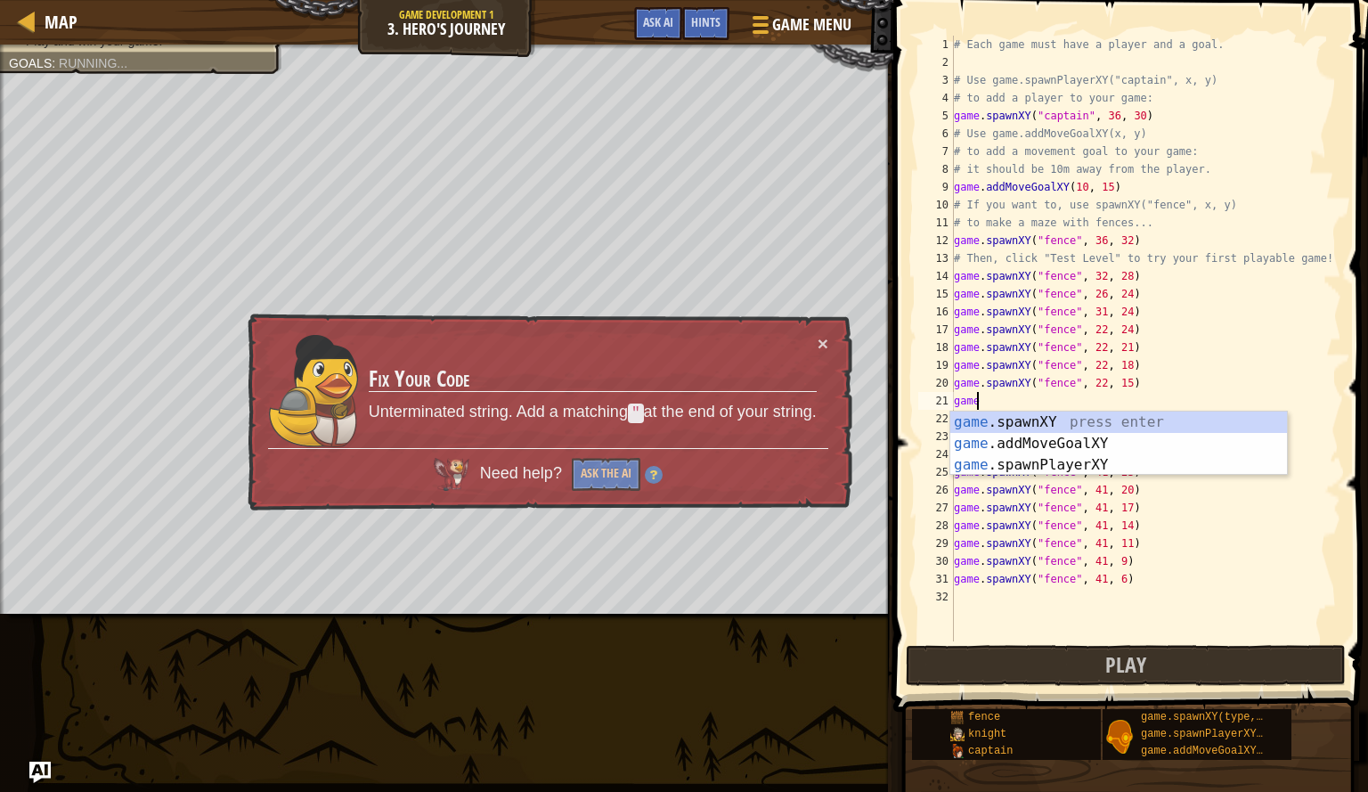
type textarea "g"
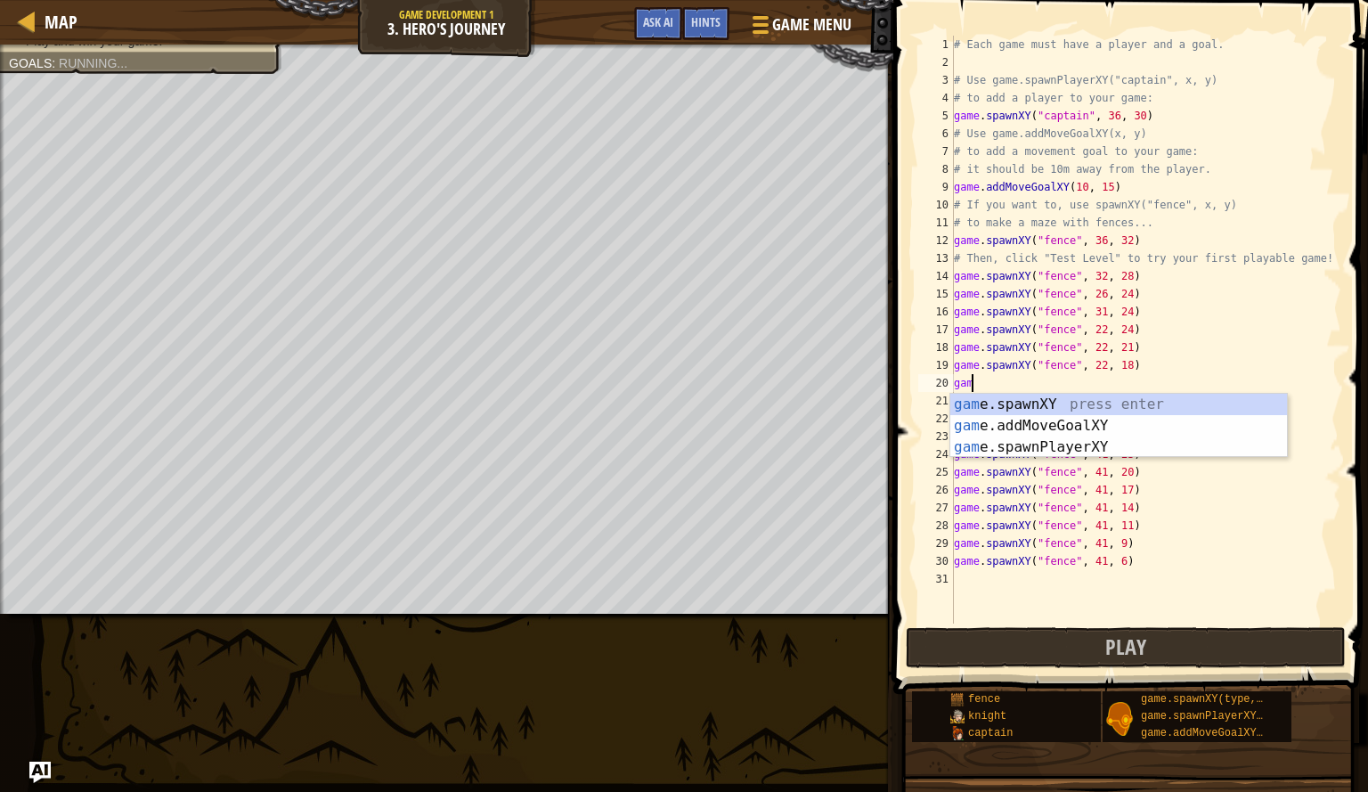
type textarea "g"
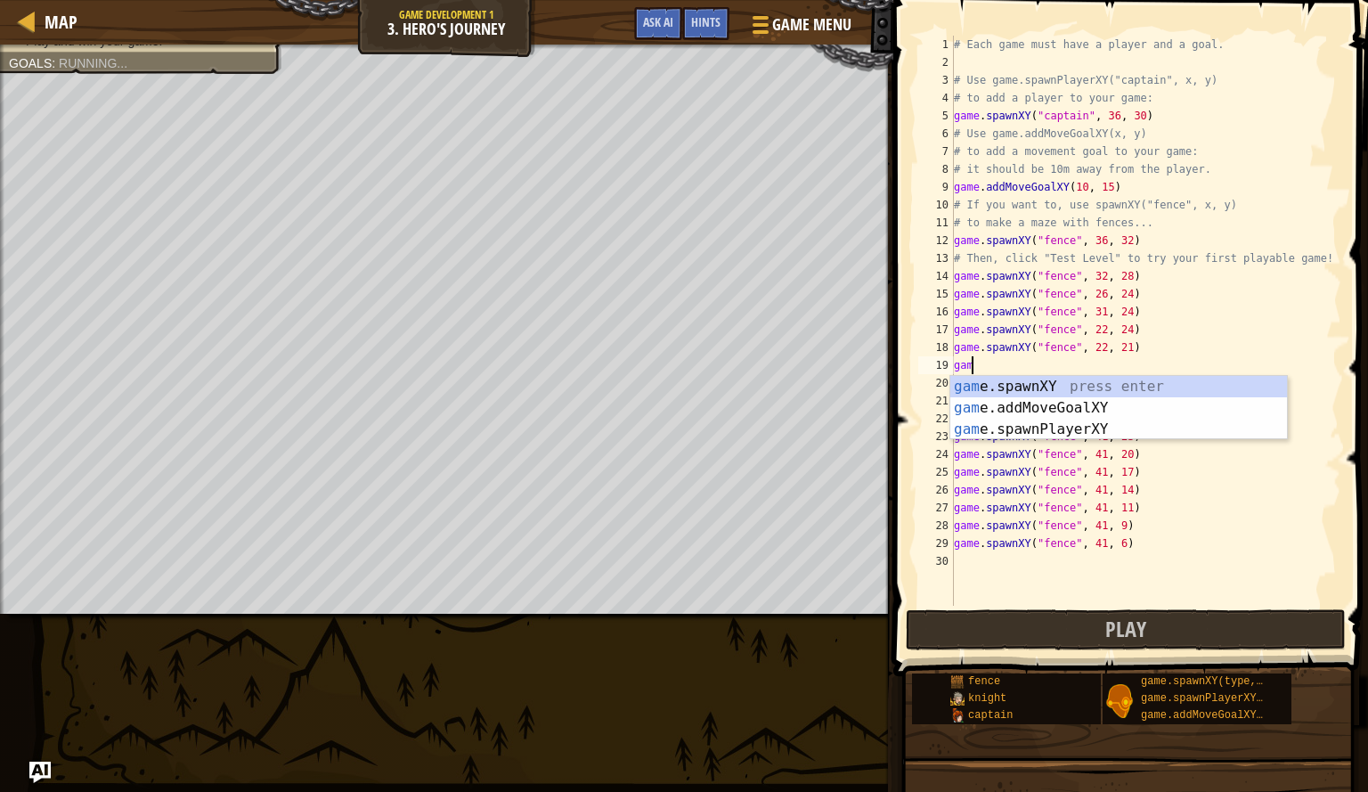
type textarea "g"
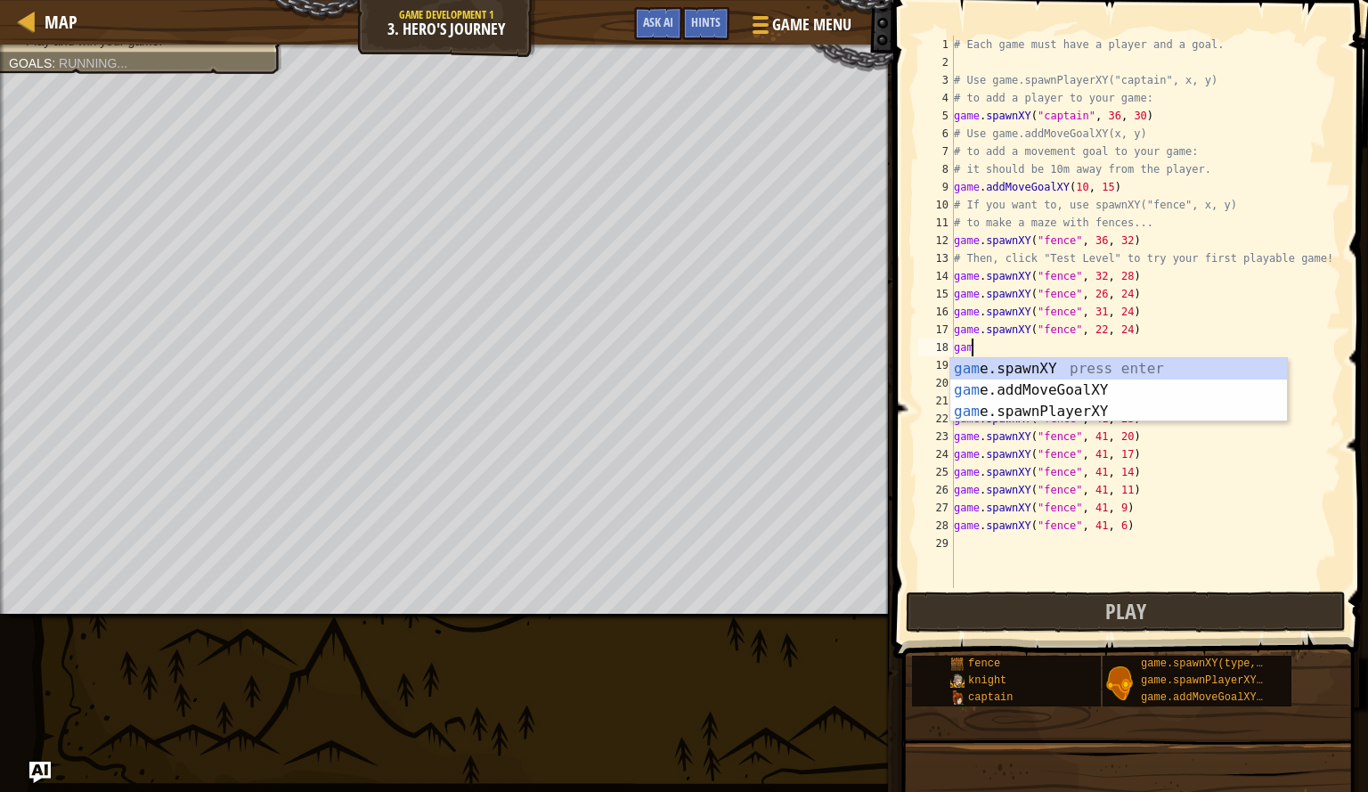
type textarea "g"
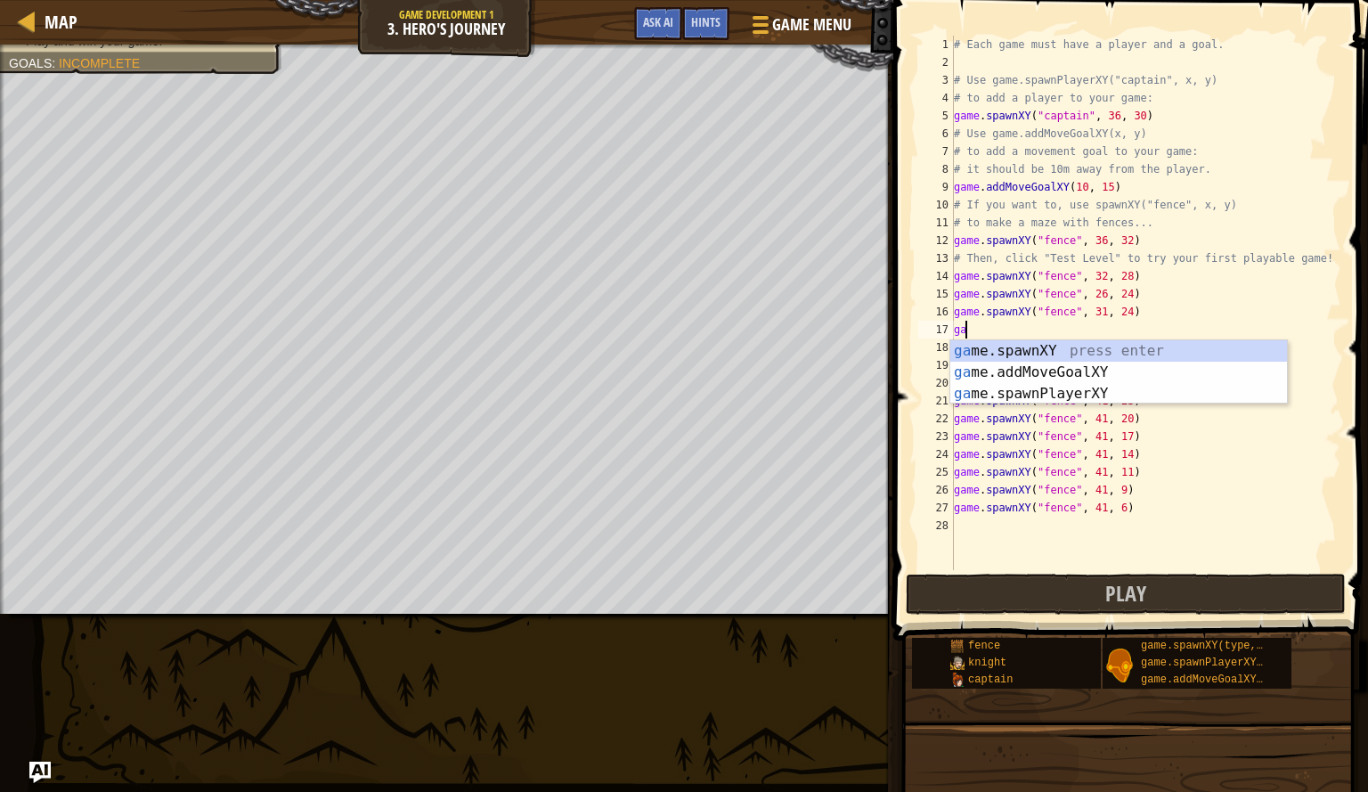
type textarea "g"
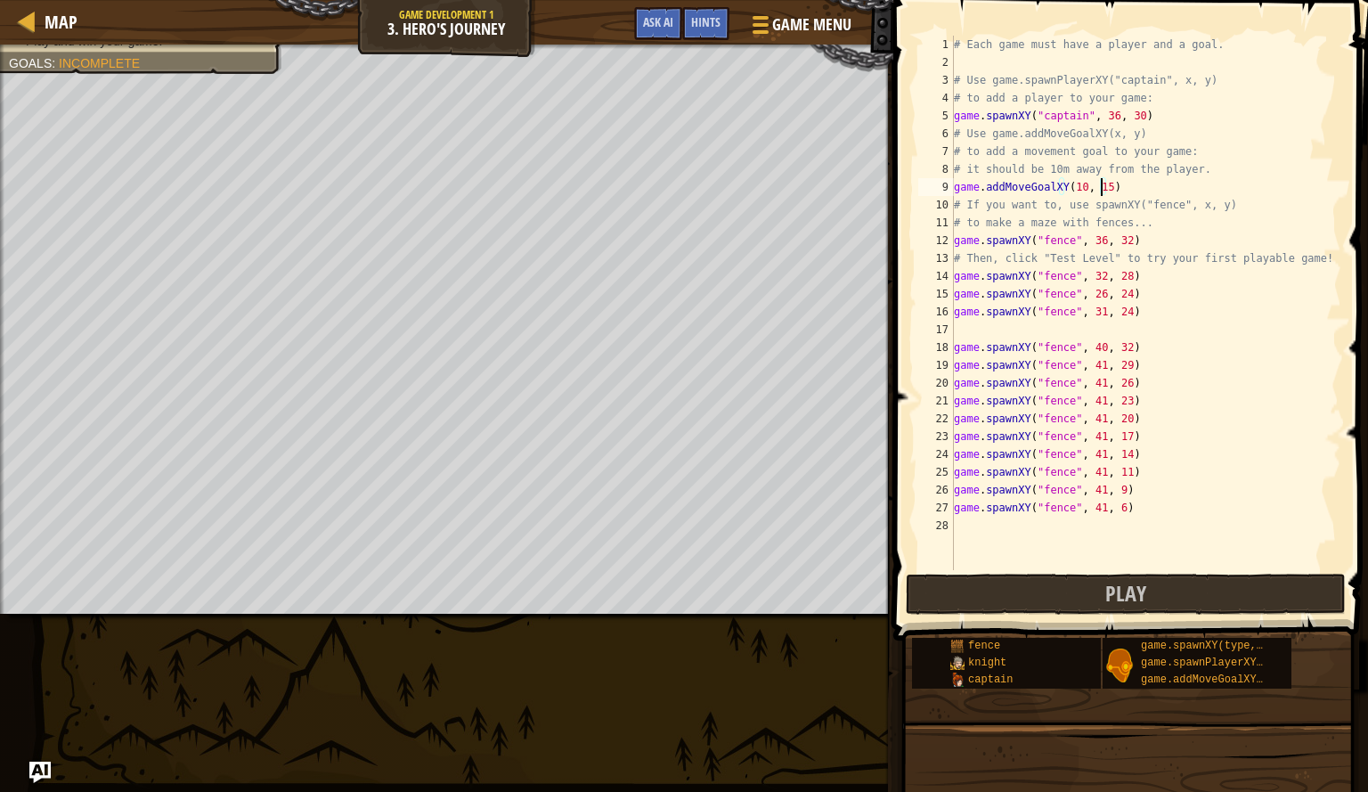
click at [1101, 192] on div "# Each game must have a player and a goal. # Use game.spawnPlayerXY("captain", …" at bounding box center [1146, 321] width 391 height 570
click at [1077, 195] on div "# Each game must have a player and a goal. # Use game.spawnPlayerXY("captain", …" at bounding box center [1146, 321] width 391 height 570
click at [1100, 192] on div "# Each game must have a player and a goal. # Use game.spawnPlayerXY("captain", …" at bounding box center [1146, 321] width 391 height 570
click at [1079, 190] on div "# Each game must have a player and a goal. # Use game.spawnPlayerXY("captain", …" at bounding box center [1146, 321] width 391 height 570
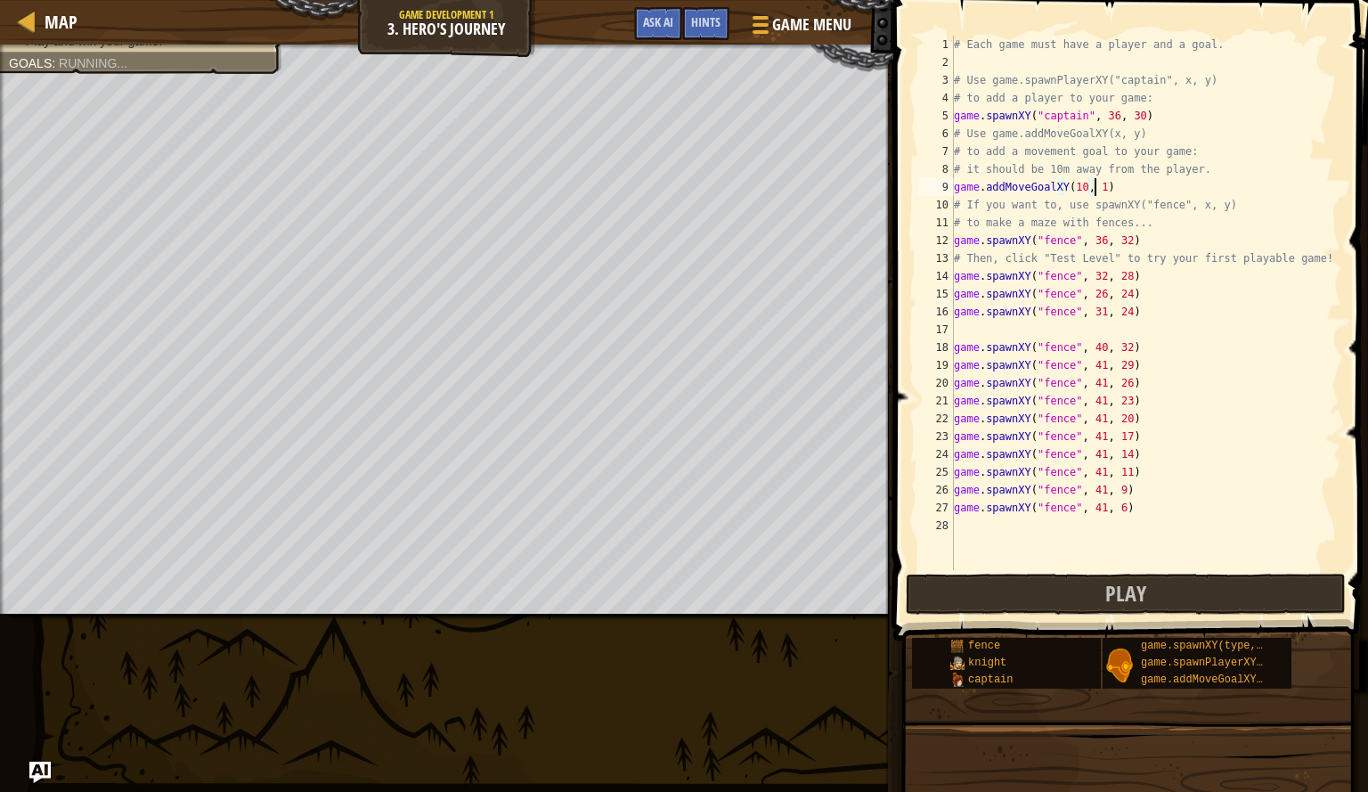
scroll to position [8, 11]
type textarea "game.addMoveGoalXY(10, 15)"
click at [1026, 332] on div "# Each game must have a player and a goal. # Use game.spawnPlayerXY("captain", …" at bounding box center [1146, 321] width 391 height 570
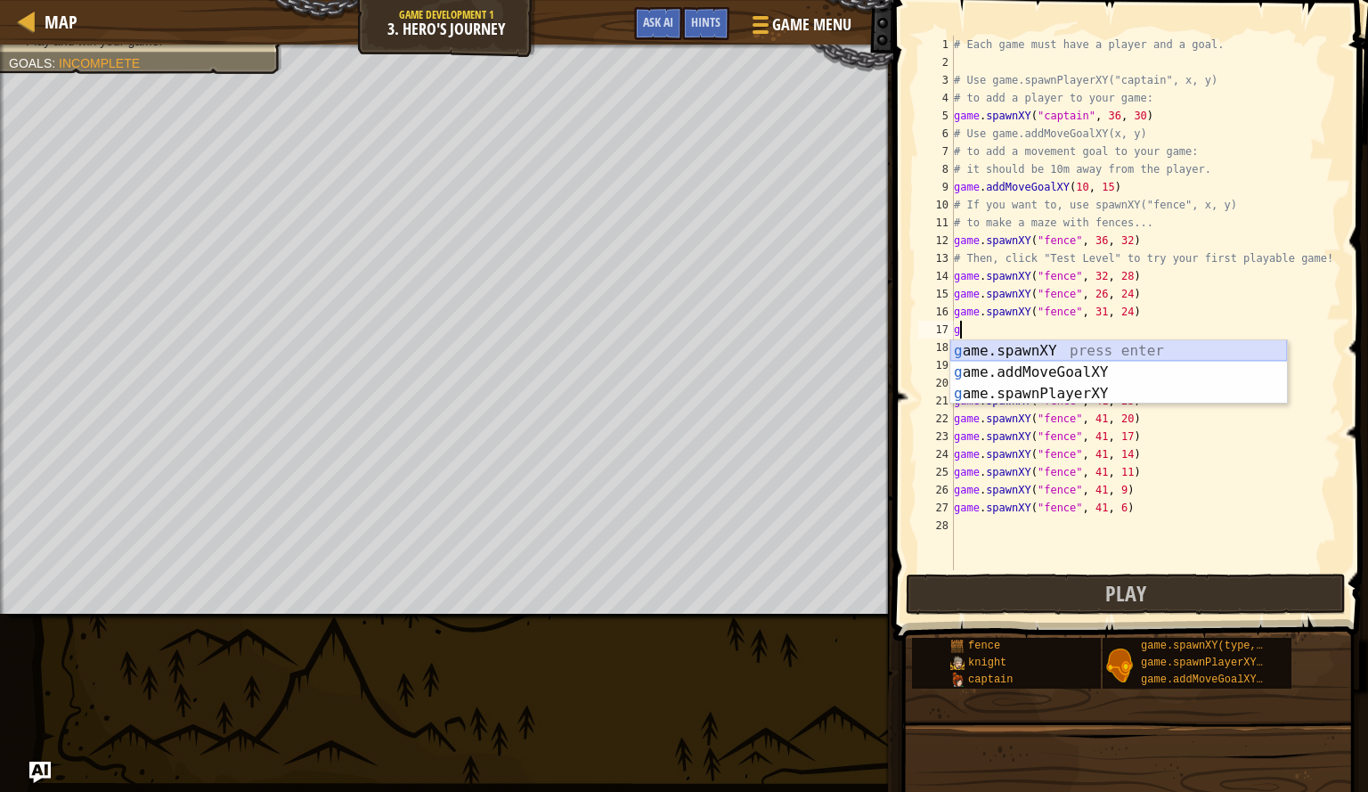
click at [1033, 351] on div "g ame.spawnXY press enter g ame.addMoveGoalXY press enter g ame.spawnPlayerXY p…" at bounding box center [1119, 393] width 337 height 107
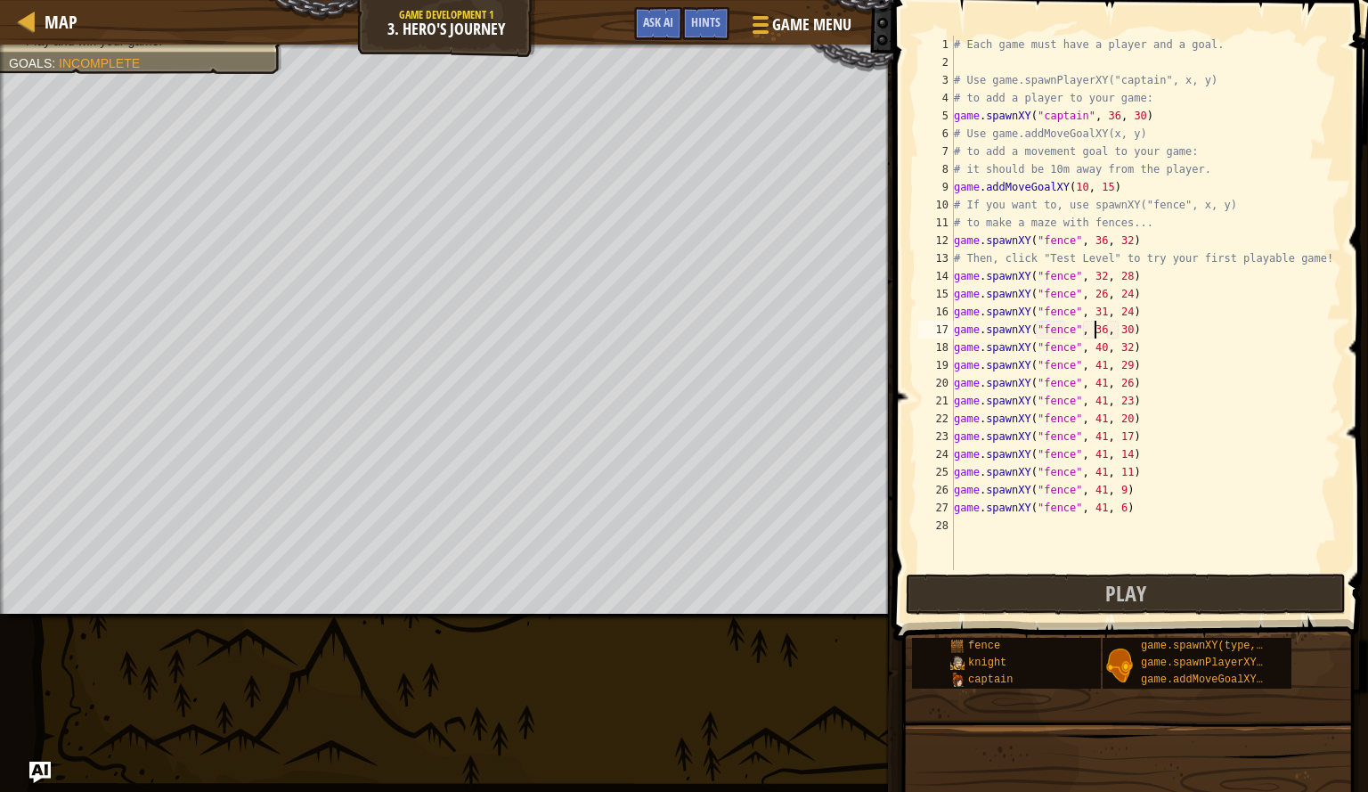
click at [1096, 334] on div "# Each game must have a player and a goal. # Use game.spawnPlayerXY("captain", …" at bounding box center [1146, 321] width 391 height 570
click at [1117, 332] on div "# Each game must have a player and a goal. # Use game.spawnPlayerXY("captain", …" at bounding box center [1146, 321] width 391 height 570
type textarea "game.spawnXY("fence", 21, 24)"
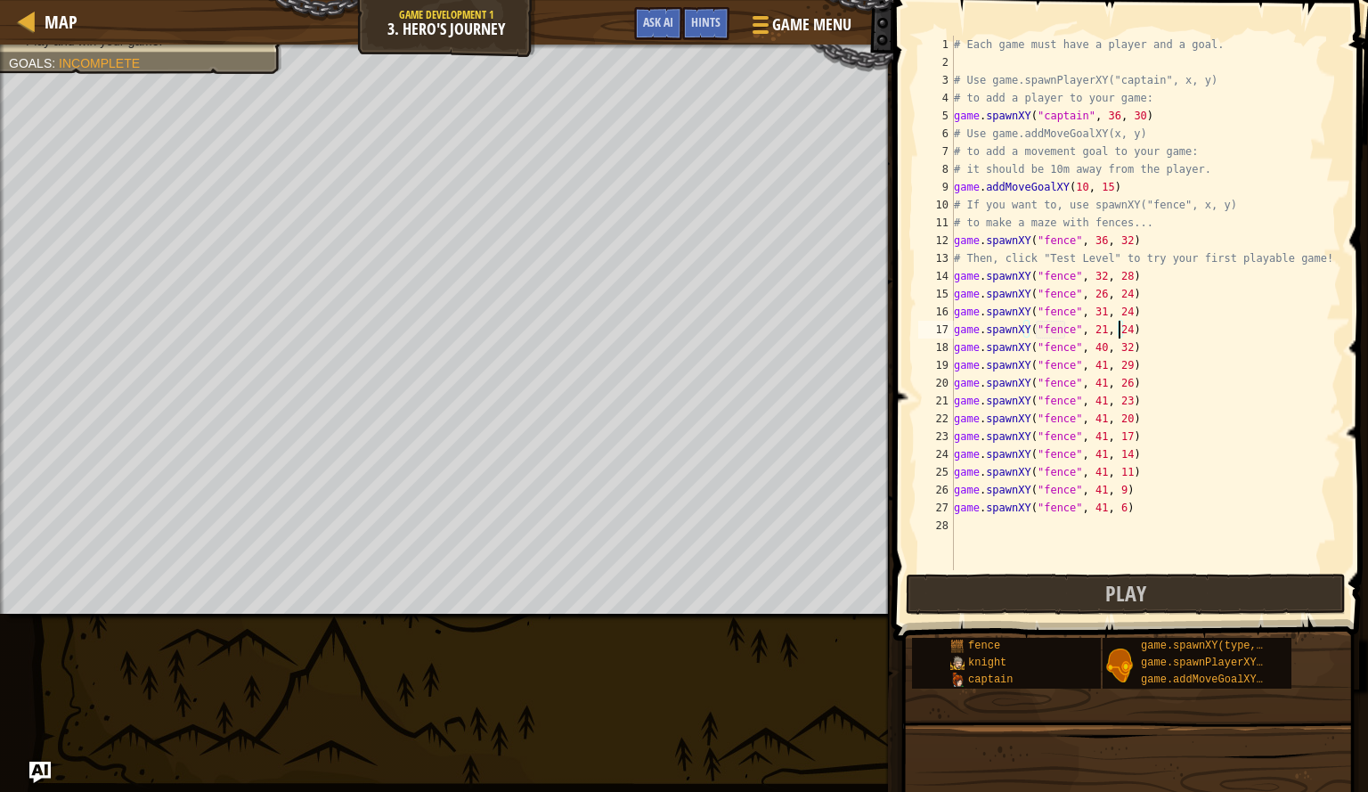
click at [977, 535] on div "# Each game must have a player and a goal. # Use game.spawnPlayerXY("captain", …" at bounding box center [1146, 321] width 391 height 570
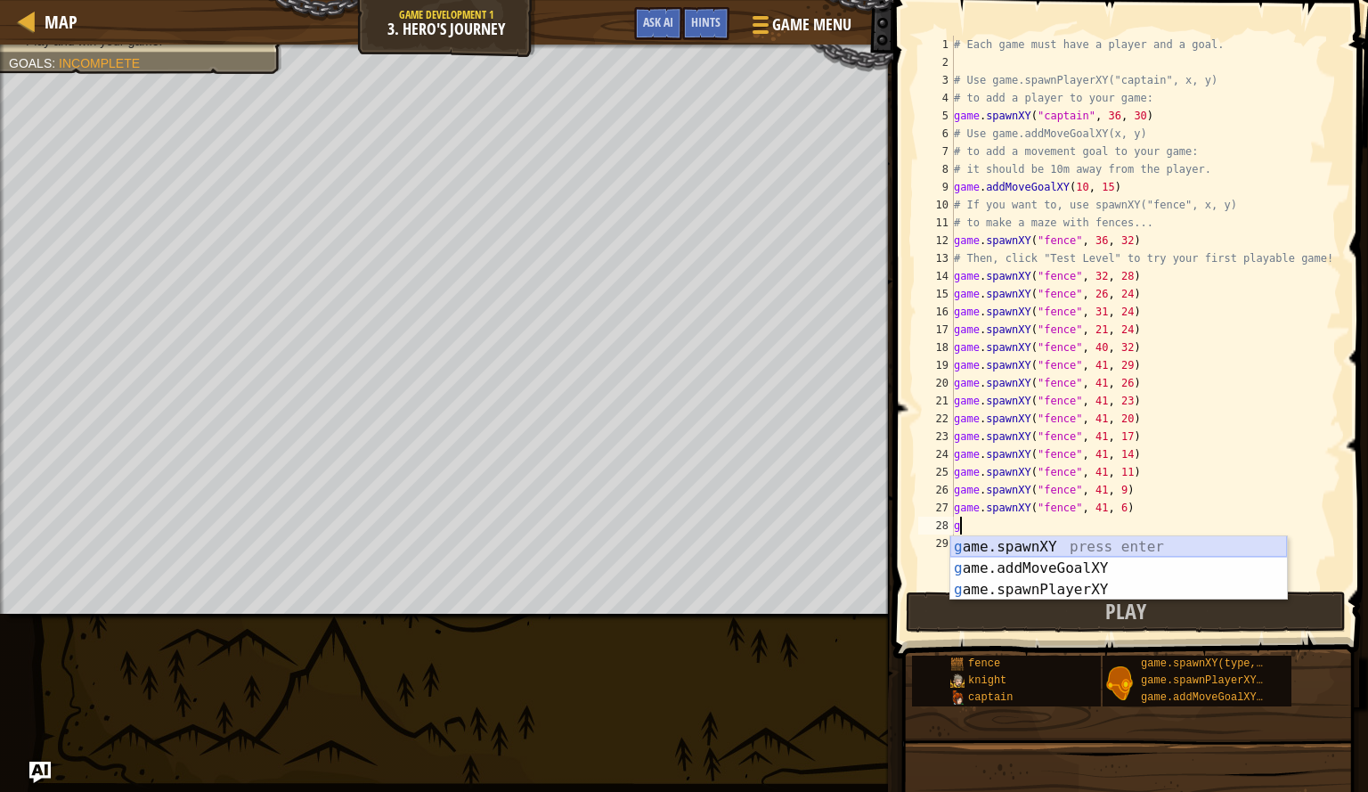
click at [986, 550] on div "g ame.spawnXY press enter g ame.addMoveGoalXY press enter g ame.spawnPlayerXY p…" at bounding box center [1119, 589] width 337 height 107
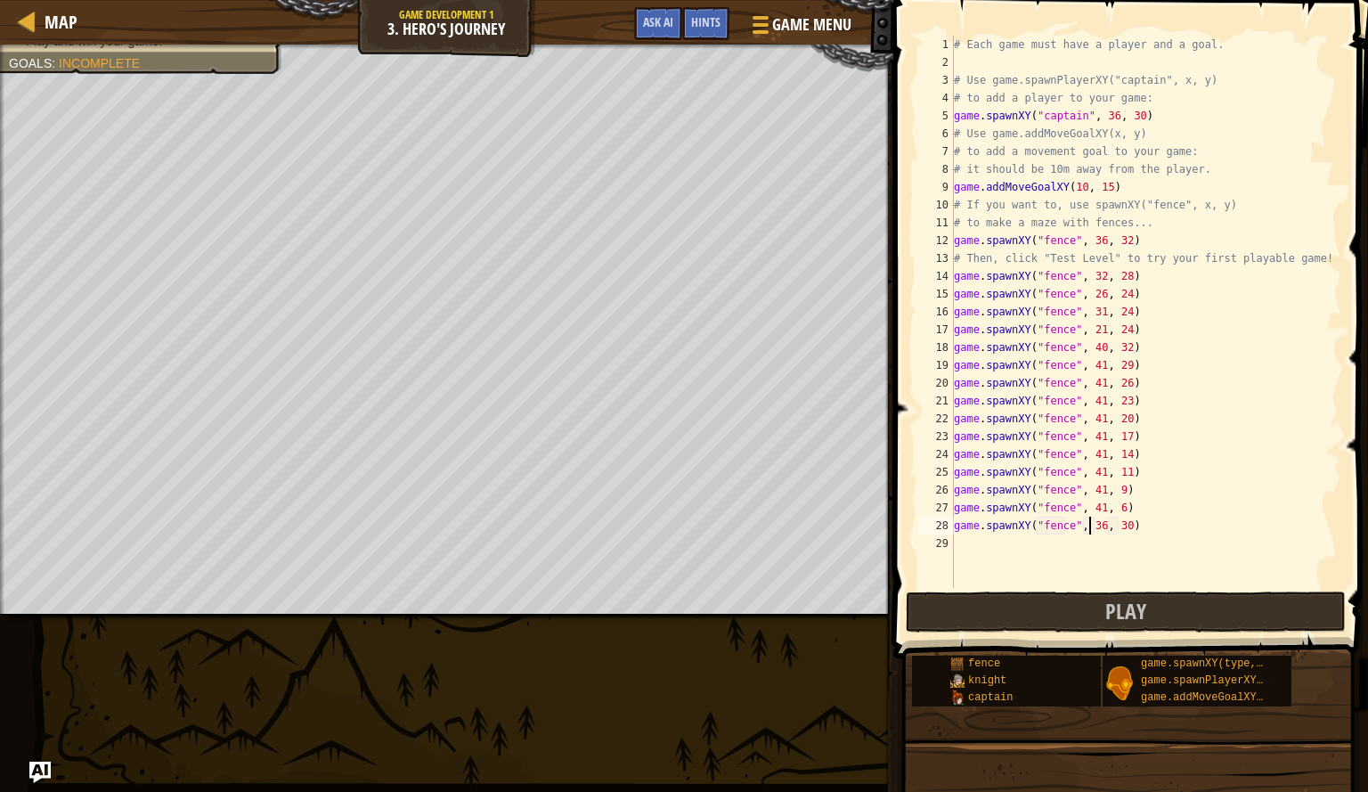
click at [1091, 527] on div "# Each game must have a player and a goal. # Use game.spawnPlayerXY("captain", …" at bounding box center [1146, 330] width 391 height 588
click at [1094, 528] on div "# Each game must have a player and a goal. # Use game.spawnPlayerXY("captain", …" at bounding box center [1146, 330] width 391 height 588
click at [1120, 532] on div "# Each game must have a player and a goal. # Use game.spawnPlayerXY("captain", …" at bounding box center [1146, 330] width 391 height 588
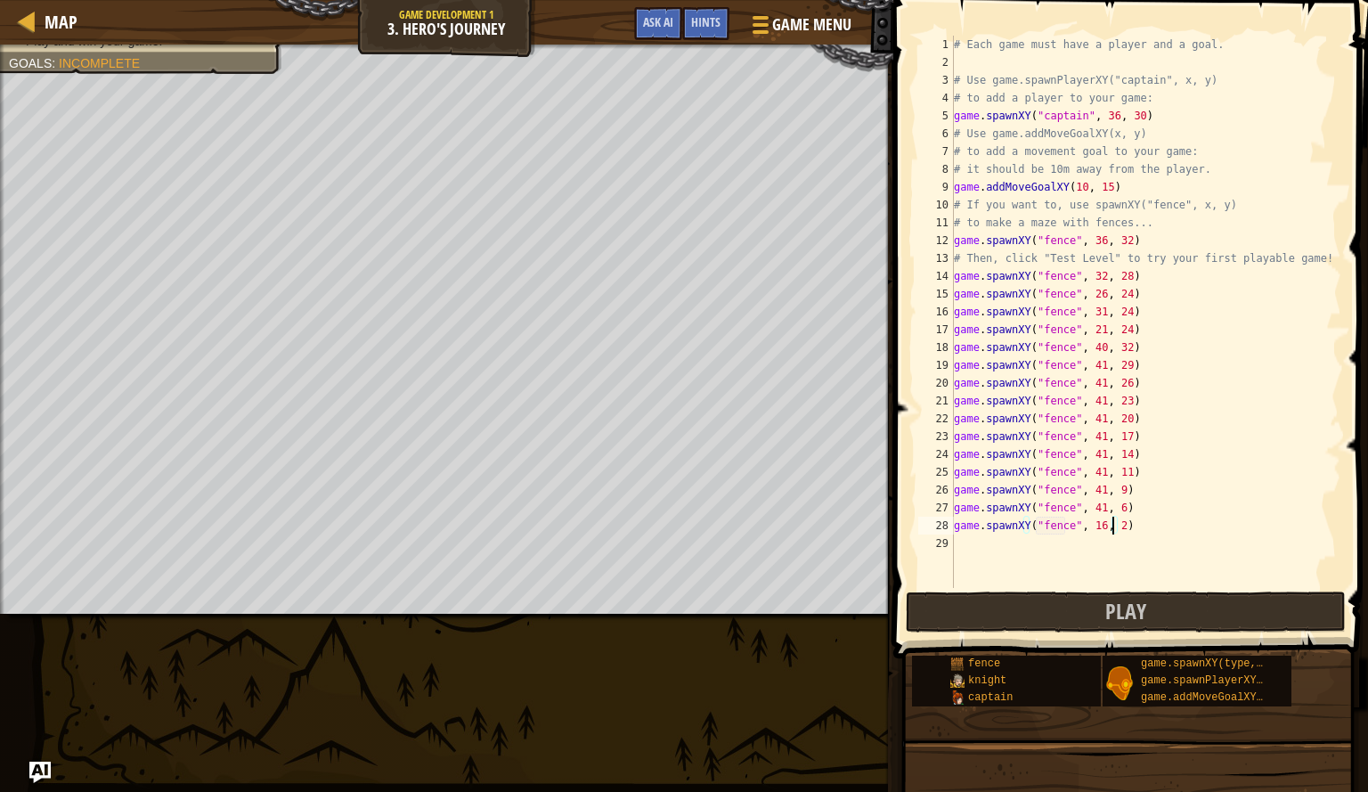
type textarea "game.spawnXY("fence", 16, 24)"
click at [1100, 540] on div "# Each game must have a player and a goal. # Use game.spawnPlayerXY("captain", …" at bounding box center [1146, 330] width 391 height 588
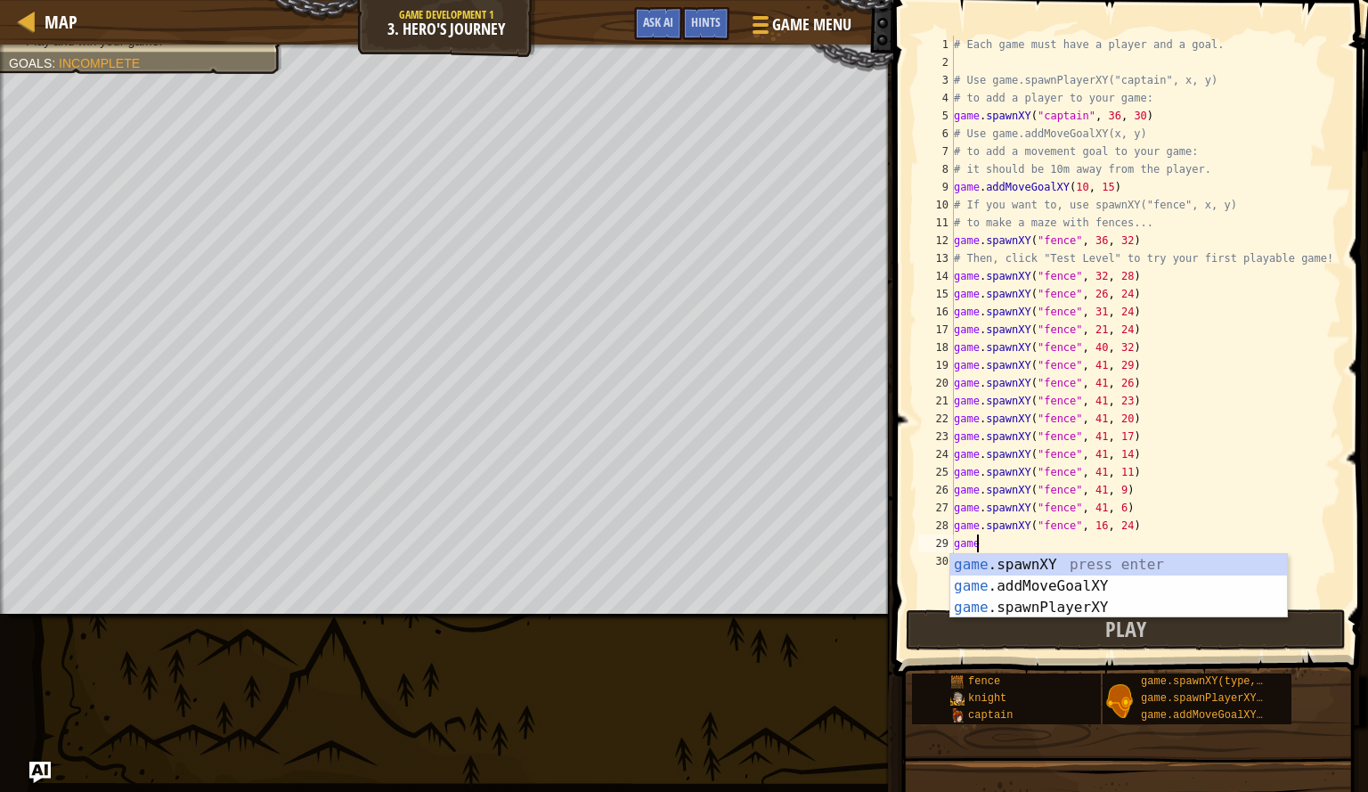
scroll to position [8, 1]
click at [1094, 568] on div "game .spawnXY press enter game .addMoveGoalXY press enter game .spawnPlayerXY p…" at bounding box center [1119, 607] width 337 height 107
type textarea "game.spawnXY("fence", 36, 30)"
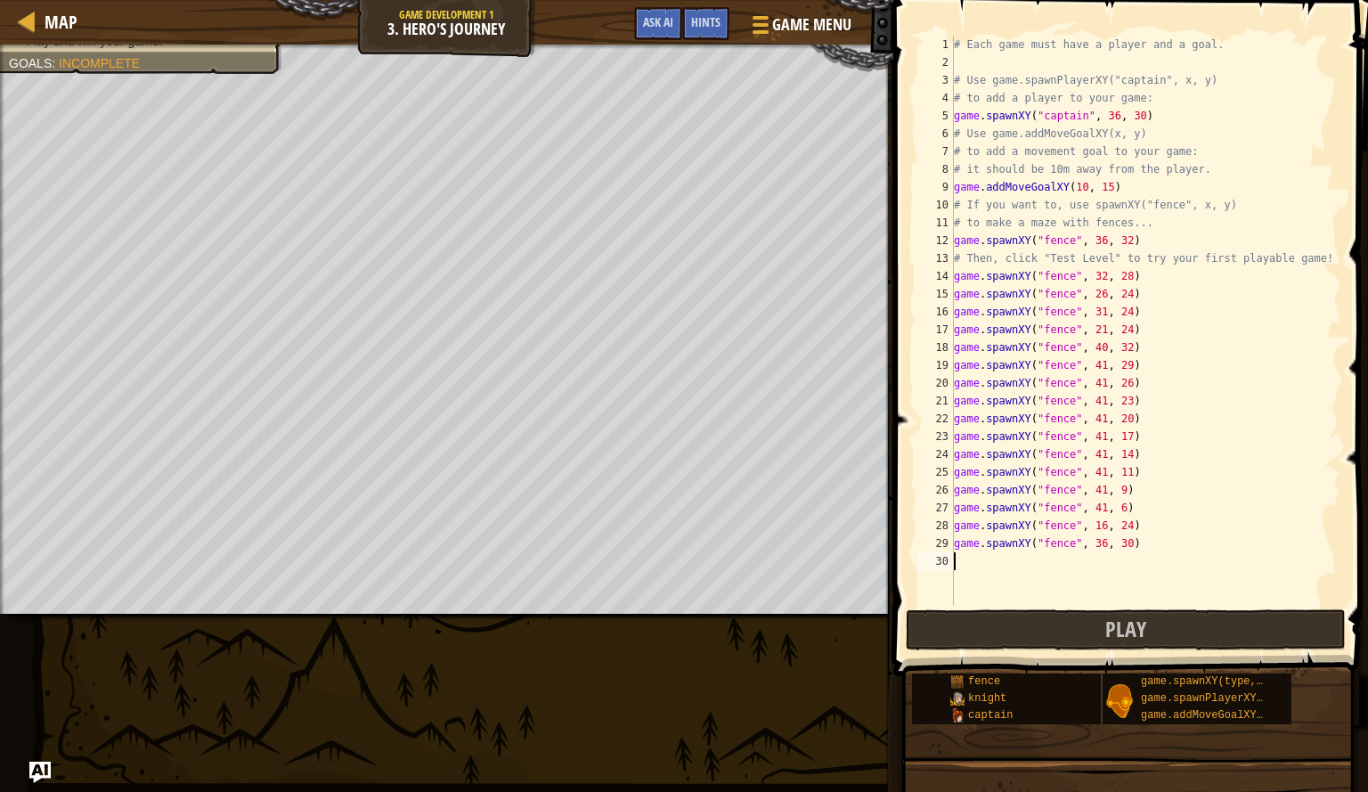
click at [1120, 555] on div "# Each game must have a player and a goal. # Use game.spawnPlayerXY("captain", …" at bounding box center [1146, 339] width 391 height 606
click at [1117, 549] on div "# Each game must have a player and a goal. # Use game.spawnPlayerXY("captain", …" at bounding box center [1146, 339] width 391 height 606
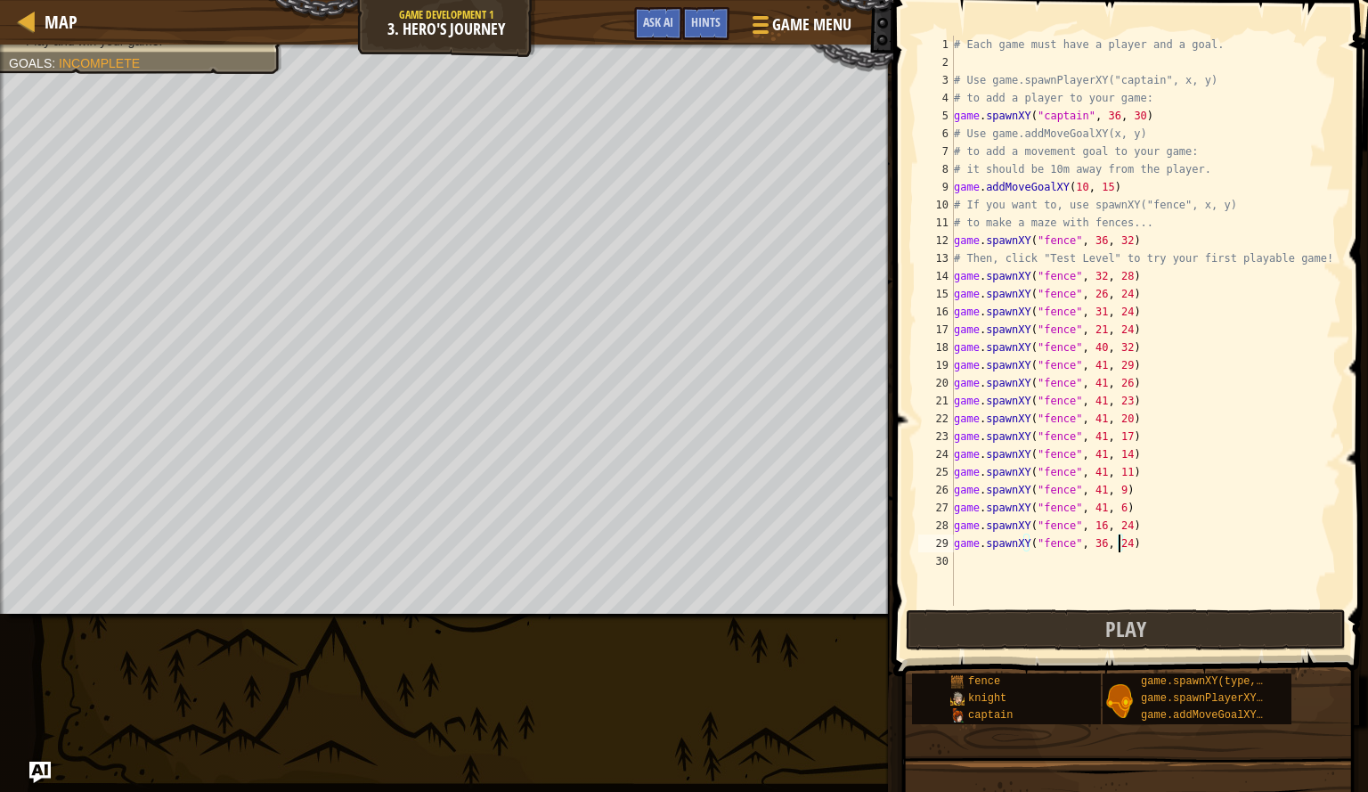
click at [1093, 548] on div "# Each game must have a player and a goal. # Use game.spawnPlayerXY("captain", …" at bounding box center [1146, 339] width 391 height 606
type textarea "game.spawnXY("fence", 15, 24)"
click at [1123, 550] on div "# Each game must have a player and a goal. # Use game.spawnPlayerXY("captain", …" at bounding box center [1146, 339] width 391 height 606
click at [1118, 553] on div "# Each game must have a player and a goal. # Use game.spawnPlayerXY("captain", …" at bounding box center [1146, 339] width 391 height 606
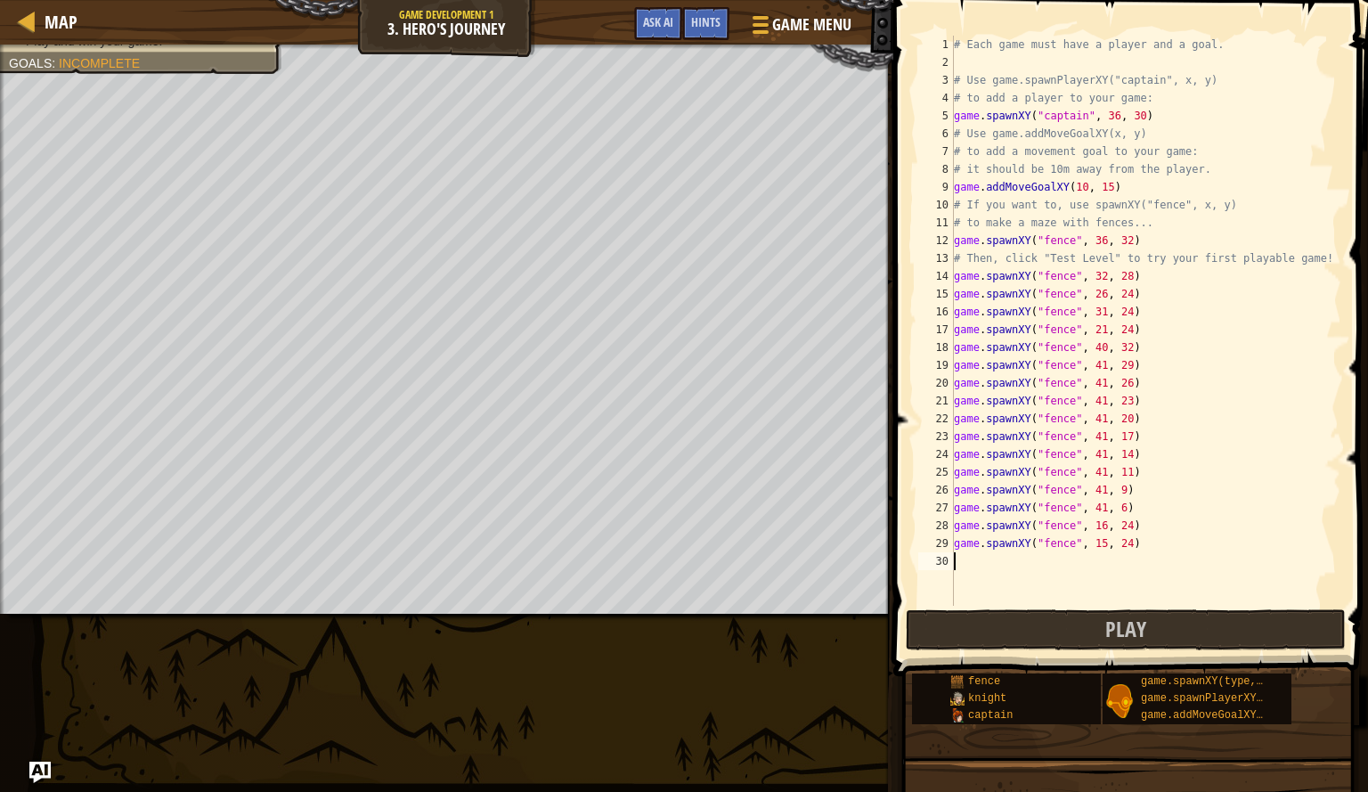
scroll to position [8, 0]
click at [1118, 553] on div "# Each game must have a player and a goal. # Use game.spawnPlayerXY("captain", …" at bounding box center [1146, 339] width 391 height 606
click at [1118, 545] on div "# Each game must have a player and a goal. # Use game.spawnPlayerXY("captain", …" at bounding box center [1146, 339] width 391 height 606
click at [1095, 548] on div "# Each game must have a player and a goal. # Use game.spawnPlayerXY("captain", …" at bounding box center [1146, 339] width 391 height 606
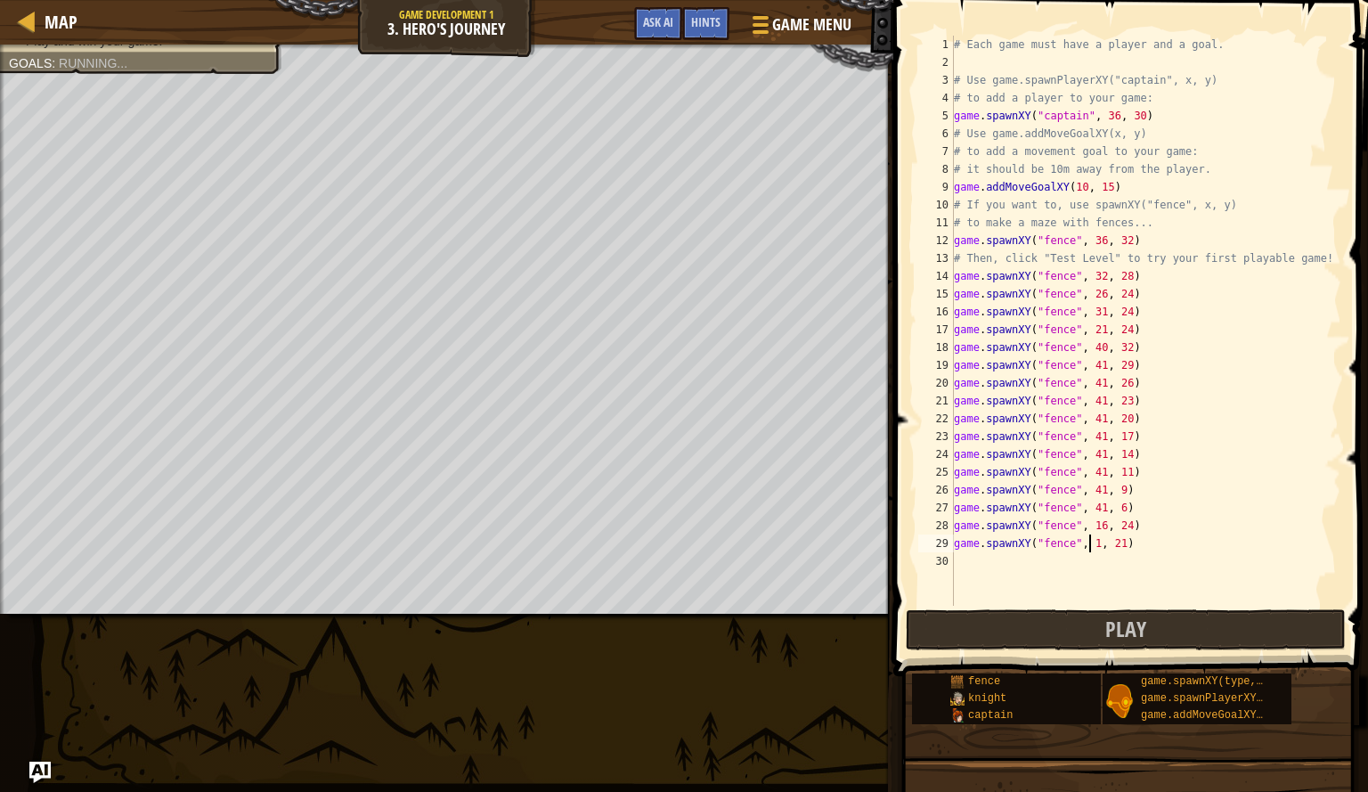
type textarea "game.spawnXY("fence", 16, 21)"
click at [1033, 549] on div "# Each game must have a player and a goal. # Use game.spawnPlayerXY("captain", …" at bounding box center [1146, 339] width 391 height 606
click at [1033, 553] on div "# Each game must have a player and a goal. # Use game.spawnPlayerXY("captain", …" at bounding box center [1146, 339] width 391 height 606
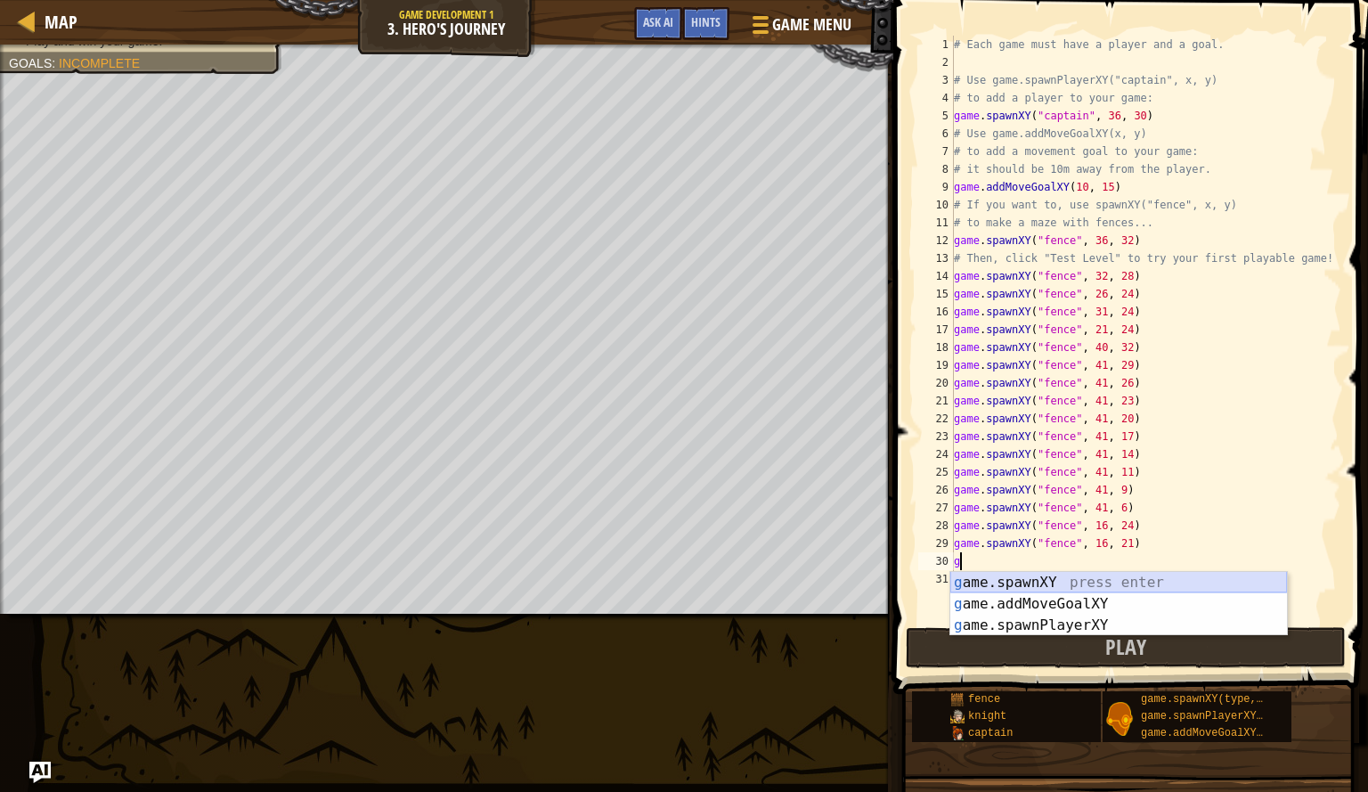
click at [1034, 580] on div "g ame.spawnXY press enter g ame.addMoveGoalXY press enter g ame.spawnPlayerXY p…" at bounding box center [1119, 625] width 337 height 107
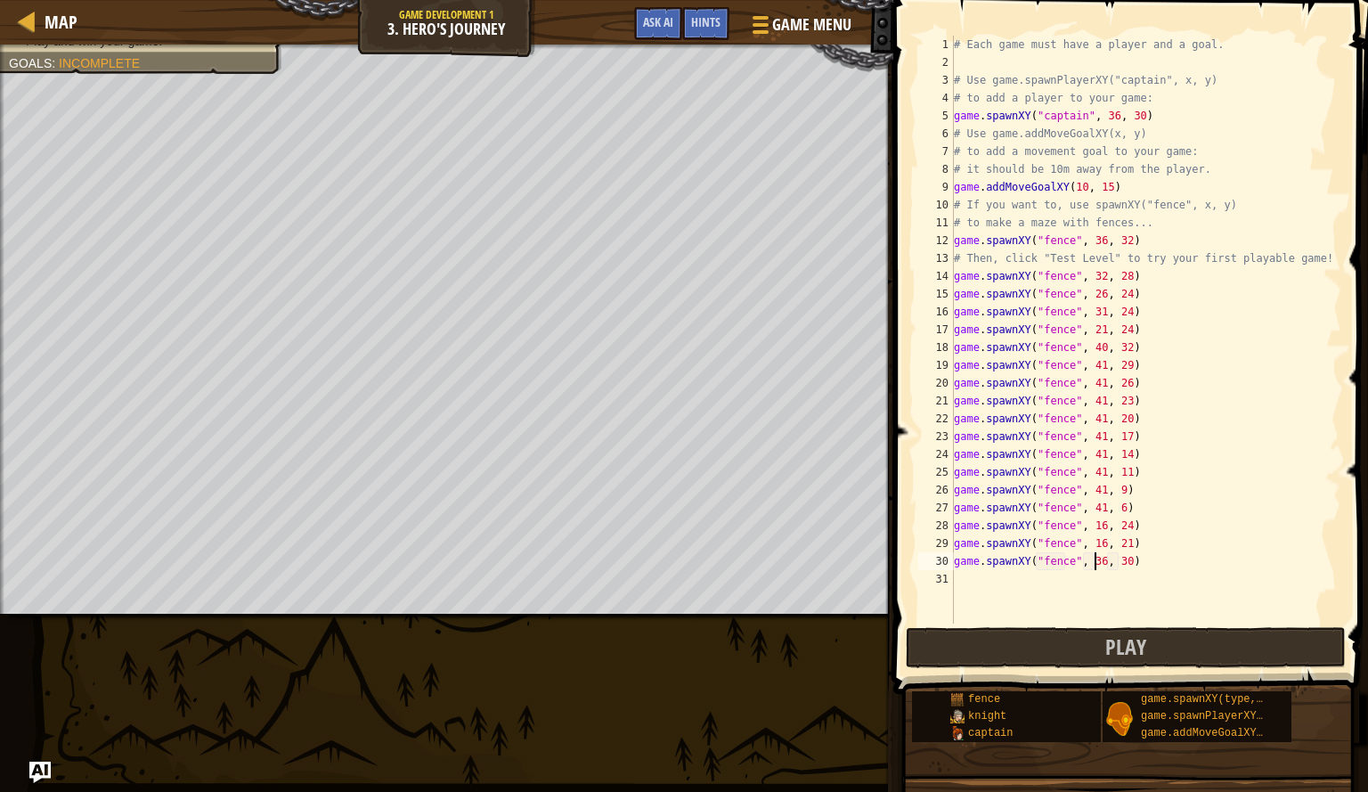
click at [1096, 567] on div "# Each game must have a player and a goal. # Use game.spawnPlayerXY("captain", …" at bounding box center [1146, 348] width 391 height 624
click at [1116, 566] on div "# Each game must have a player and a goal. # Use game.spawnPlayerXY("captain", …" at bounding box center [1146, 348] width 391 height 624
type textarea "game.spawnXY("fence", 12, 21)"
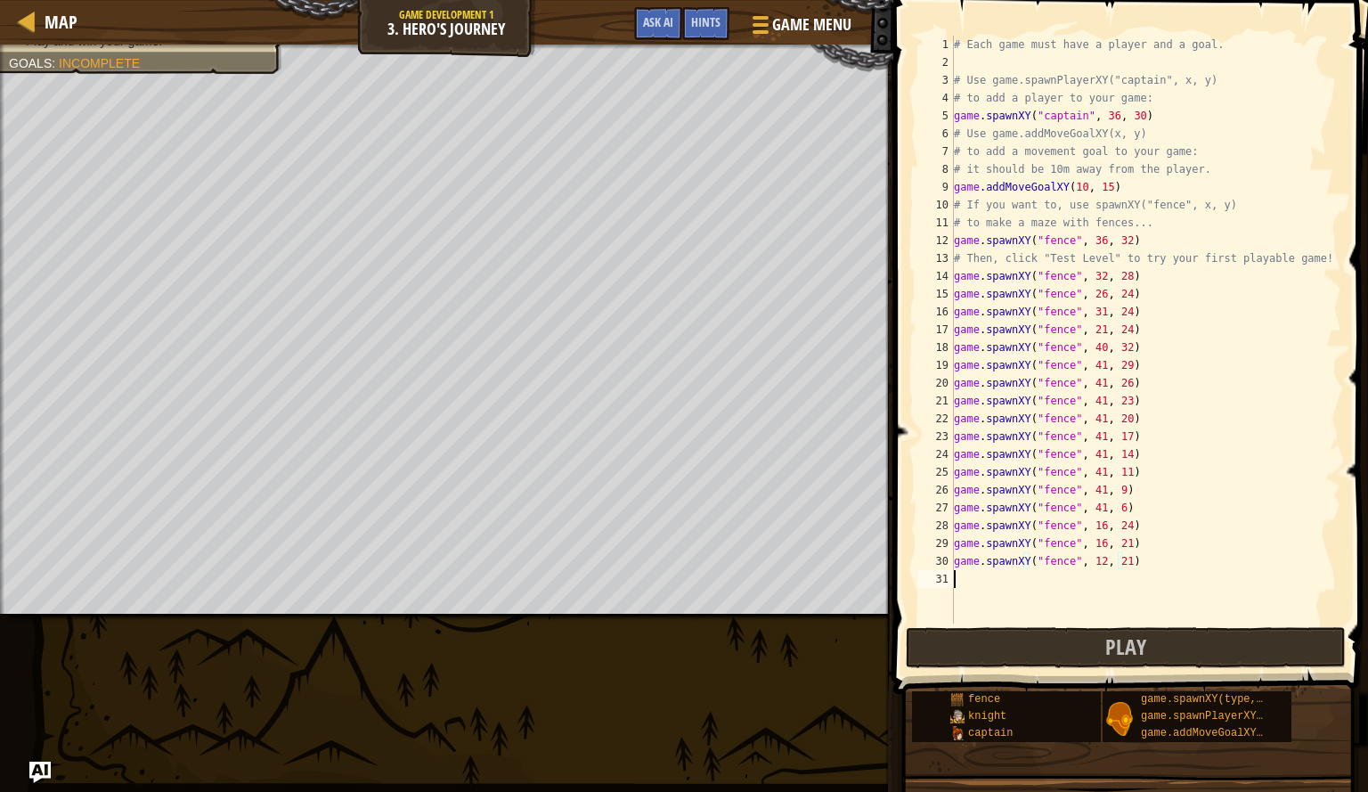
click at [1089, 582] on div "# Each game must have a player and a goal. # Use game.spawnPlayerXY("captain", …" at bounding box center [1146, 348] width 391 height 624
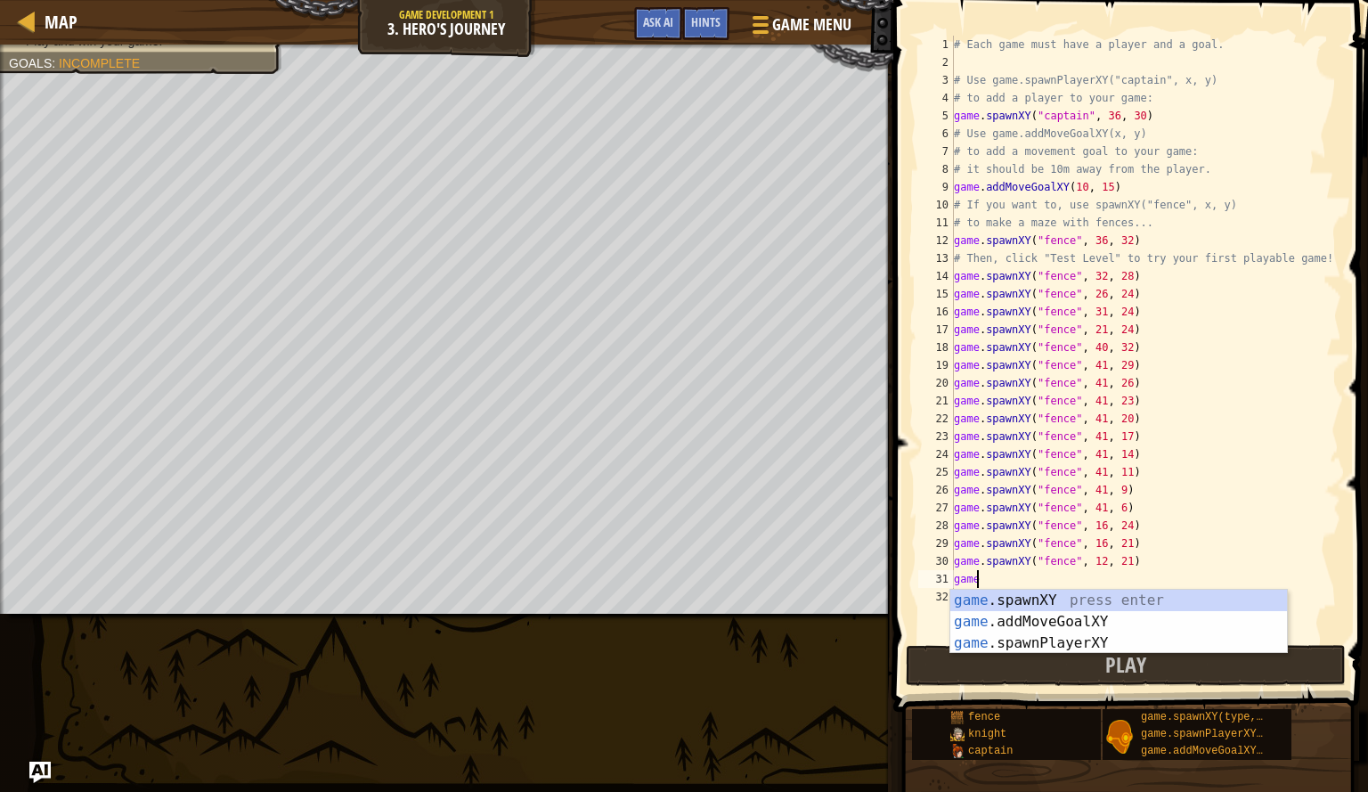
scroll to position [8, 1]
click at [1077, 603] on div "game .spawnXY press enter game .addMoveGoalXY press enter game .spawnPlayerXY p…" at bounding box center [1119, 643] width 337 height 107
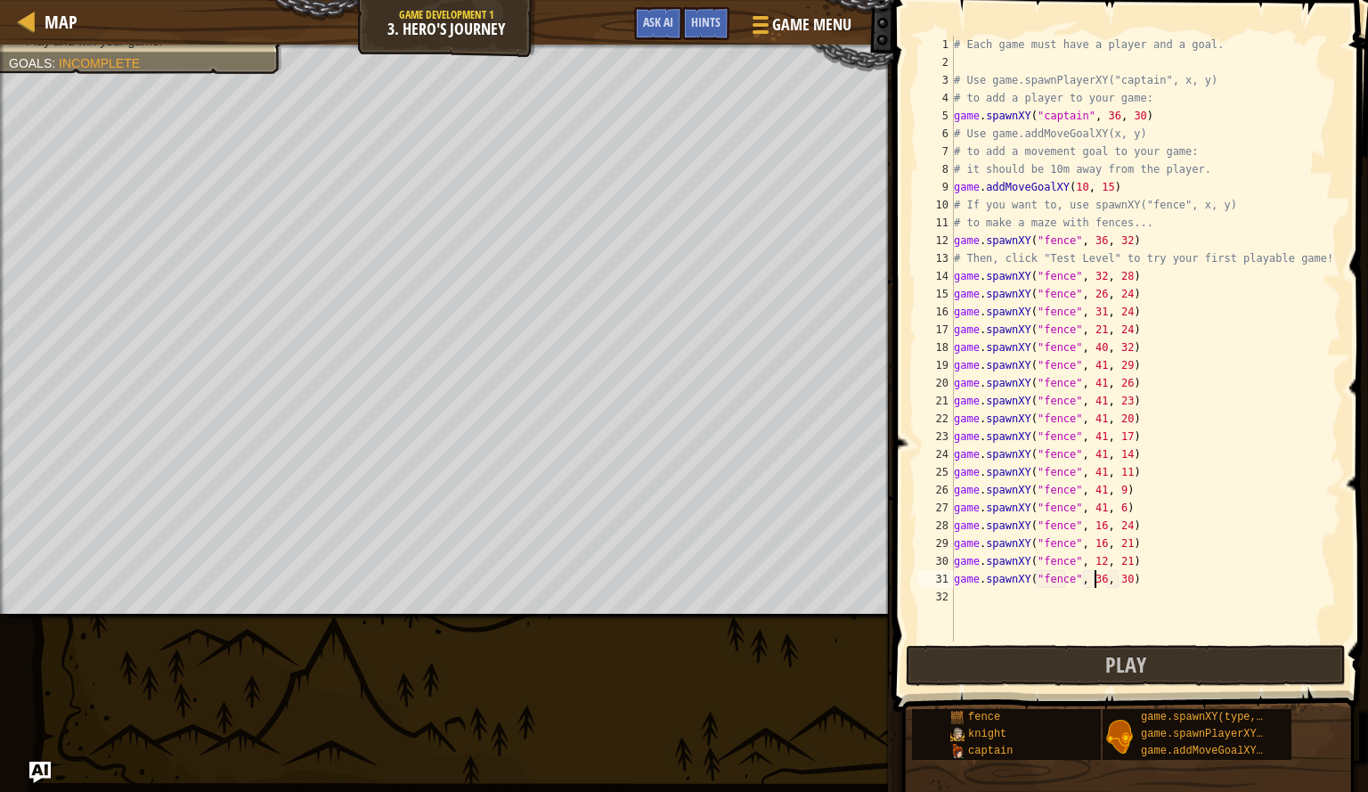
click at [1098, 583] on div "# Each game must have a player and a goal. # Use game.spawnPlayerXY("captain", …" at bounding box center [1146, 356] width 391 height 641
type textarea "game.spawnXY("fence", 8, 30)"
click at [1112, 591] on div "# Each game must have a player and a goal. # Use game.spawnPlayerXY("captain", …" at bounding box center [1146, 356] width 391 height 641
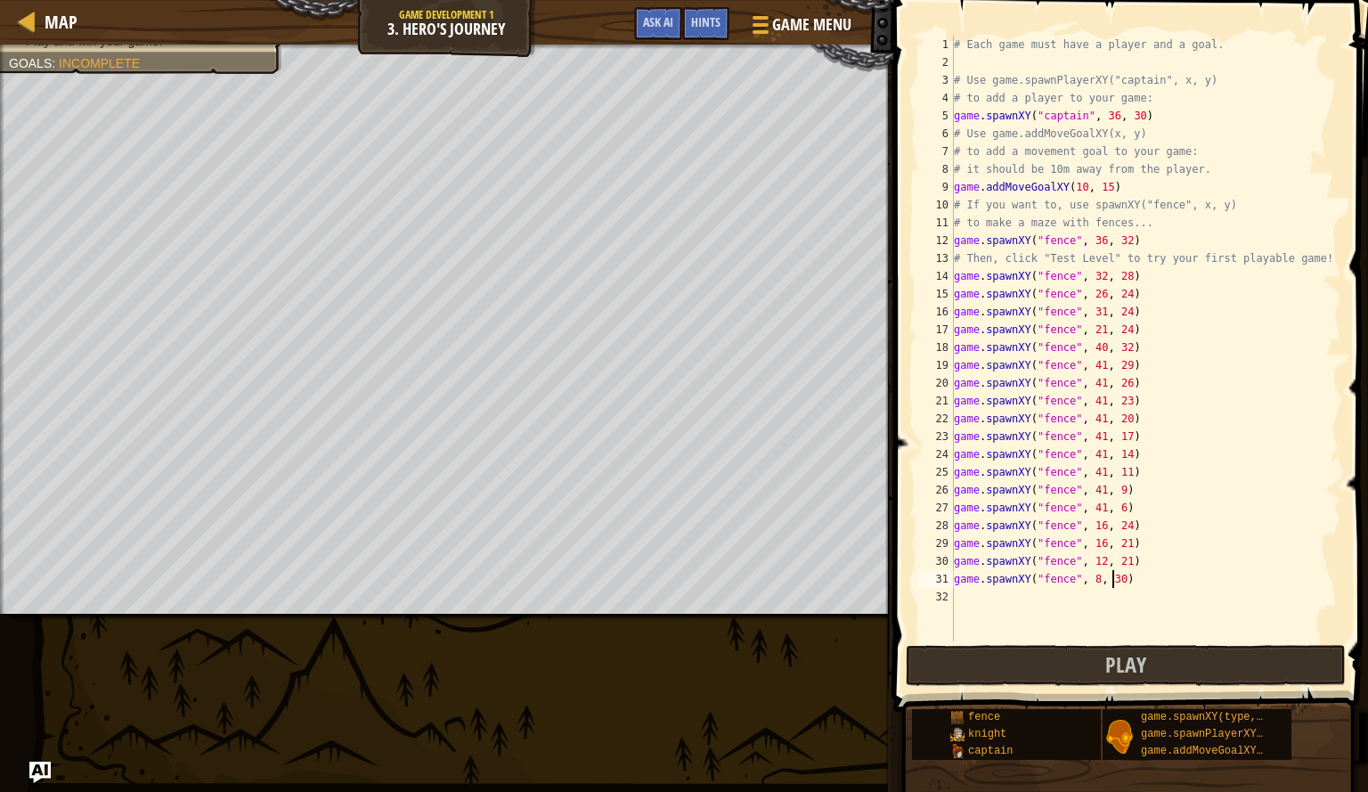
click at [1114, 583] on div "# Each game must have a player and a goal. # Use game.spawnPlayerXY("captain", …" at bounding box center [1146, 356] width 391 height 641
type textarea "game.spawnXY("fence", 8, 21)"
click at [1005, 647] on button "Play" at bounding box center [1126, 665] width 440 height 41
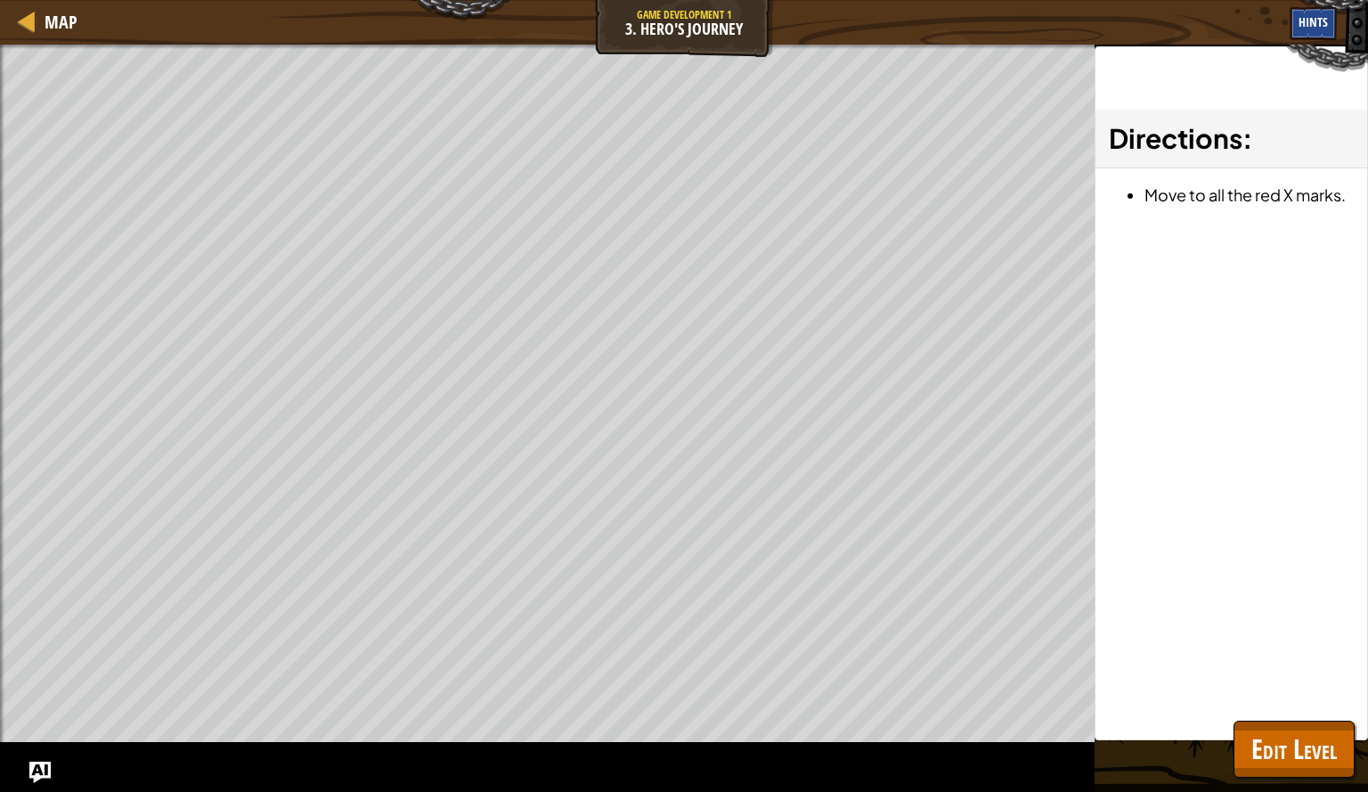
click at [1317, 25] on span "Hints" at bounding box center [1313, 21] width 29 height 17
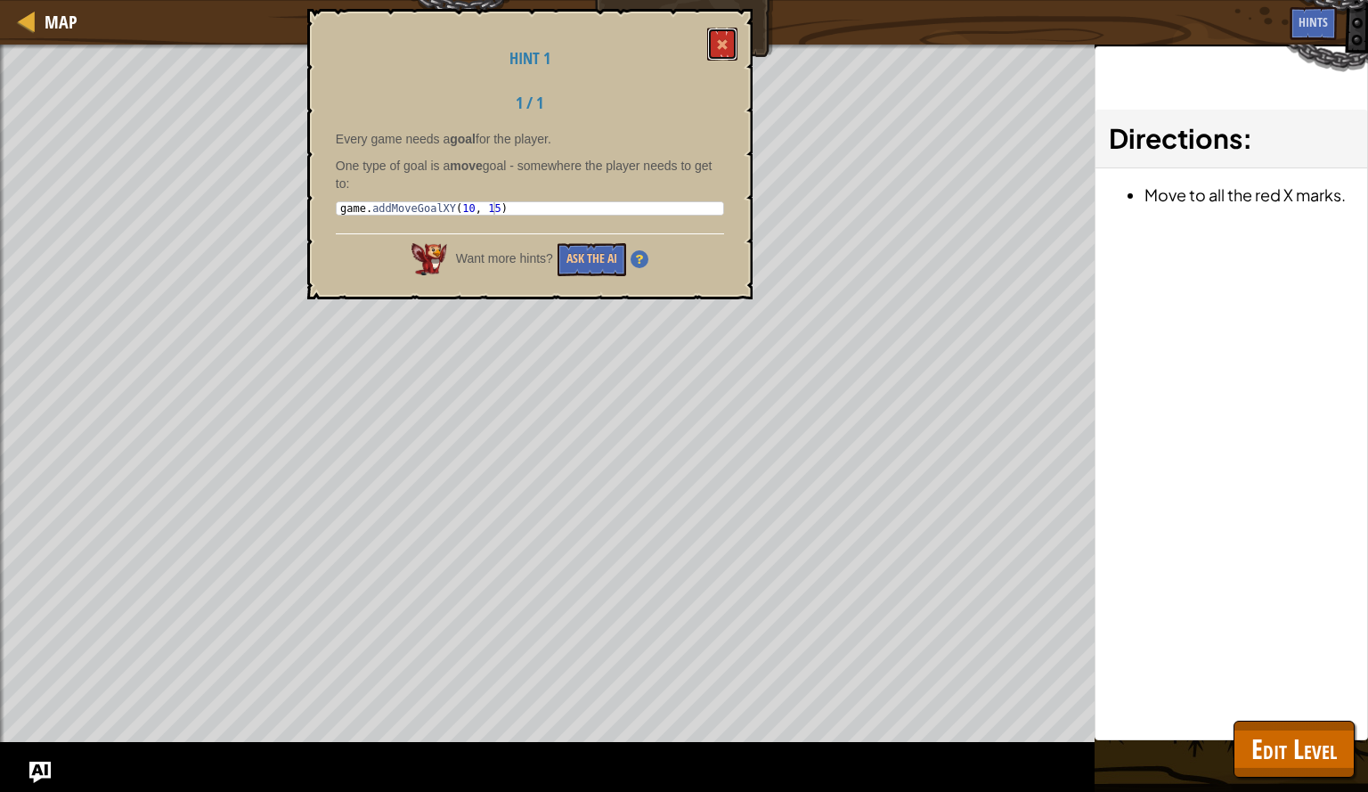
click at [727, 39] on button at bounding box center [722, 44] width 30 height 33
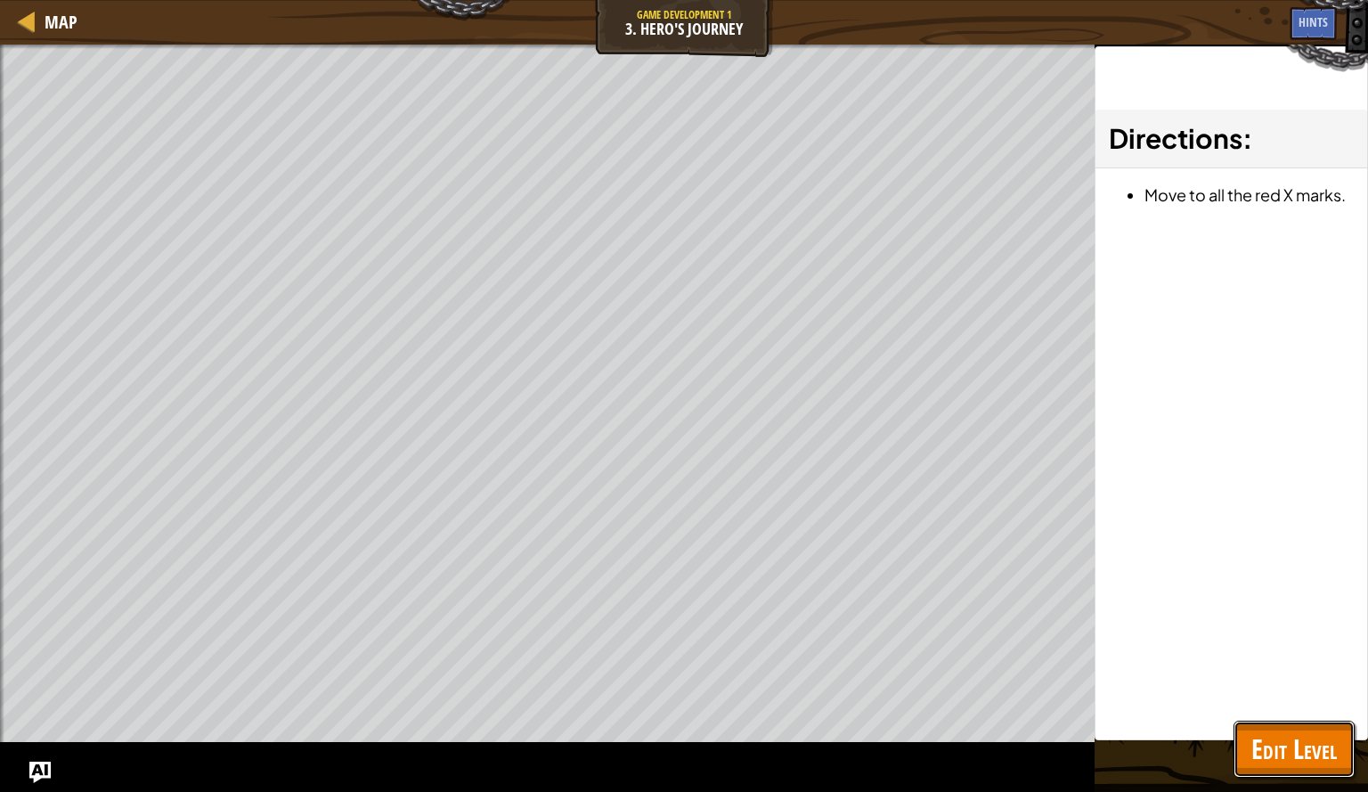
click at [1290, 736] on span "Edit Level" at bounding box center [1295, 749] width 86 height 37
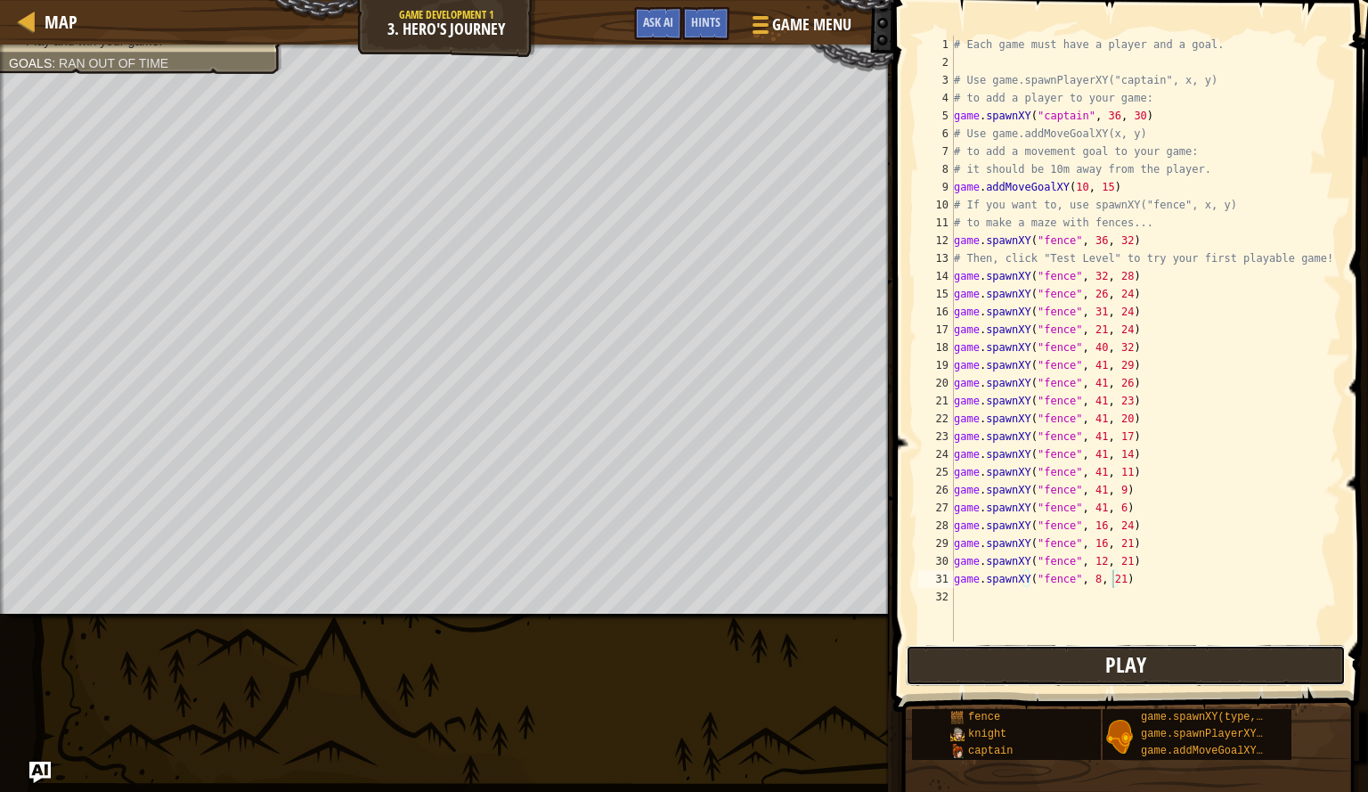
click at [1056, 677] on button "Play" at bounding box center [1126, 665] width 440 height 41
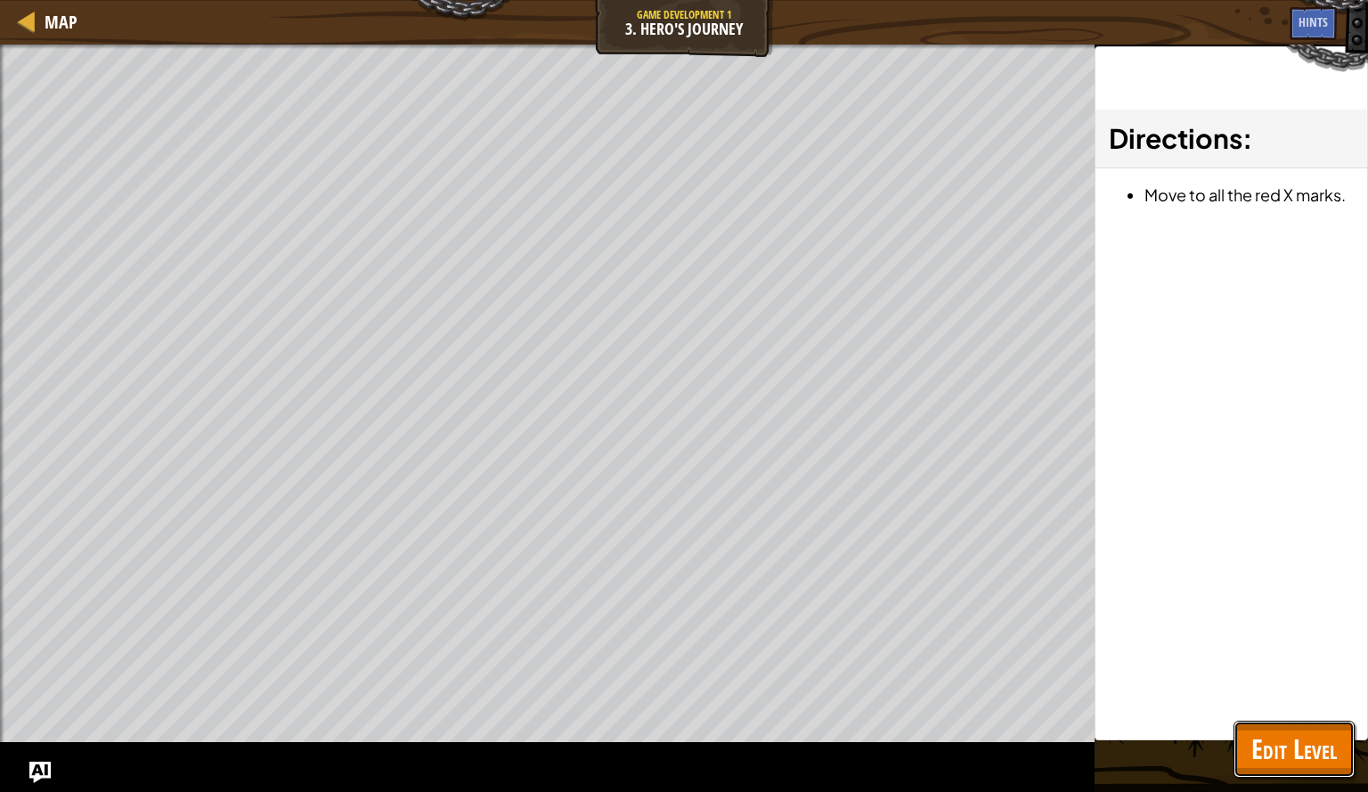
click at [1265, 766] on span "Edit Level" at bounding box center [1295, 749] width 86 height 37
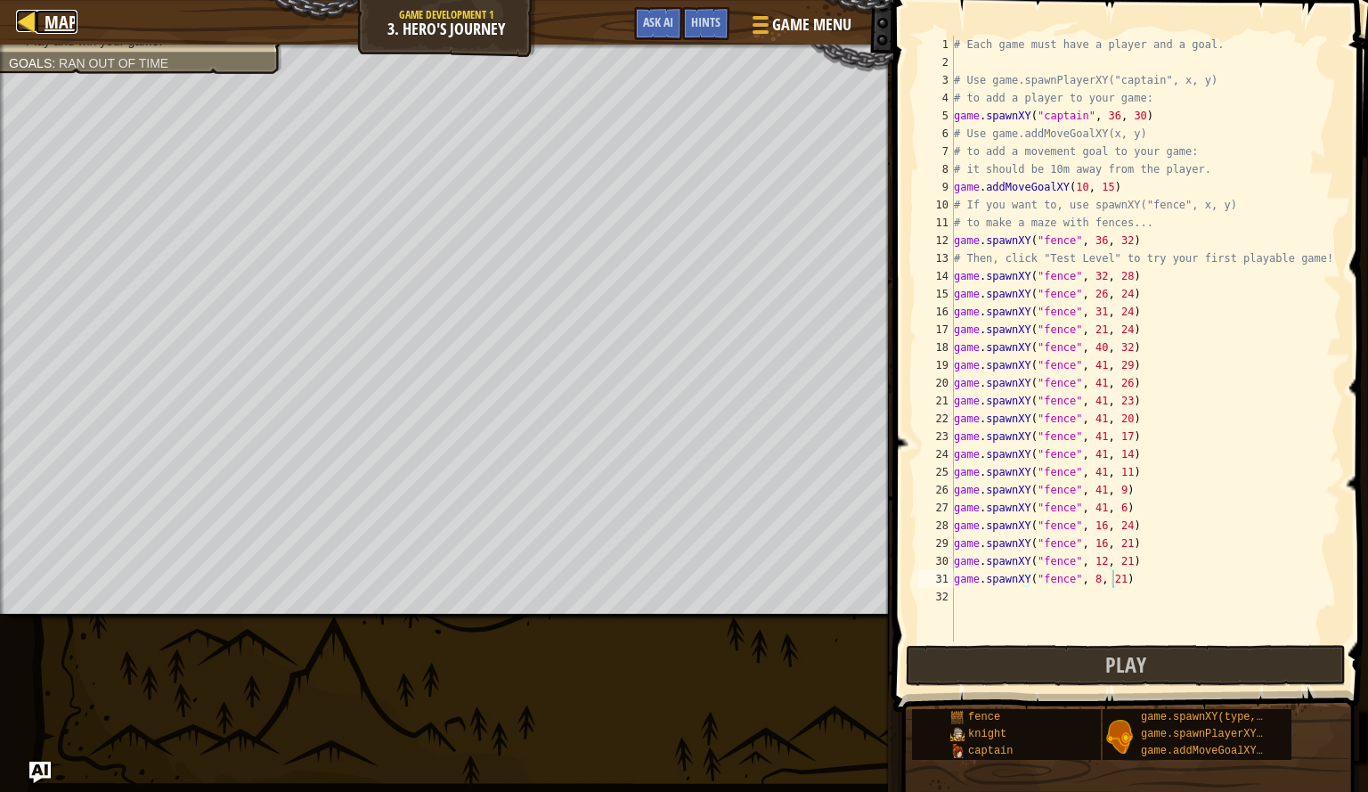
click at [56, 30] on span "Map" at bounding box center [61, 22] width 33 height 24
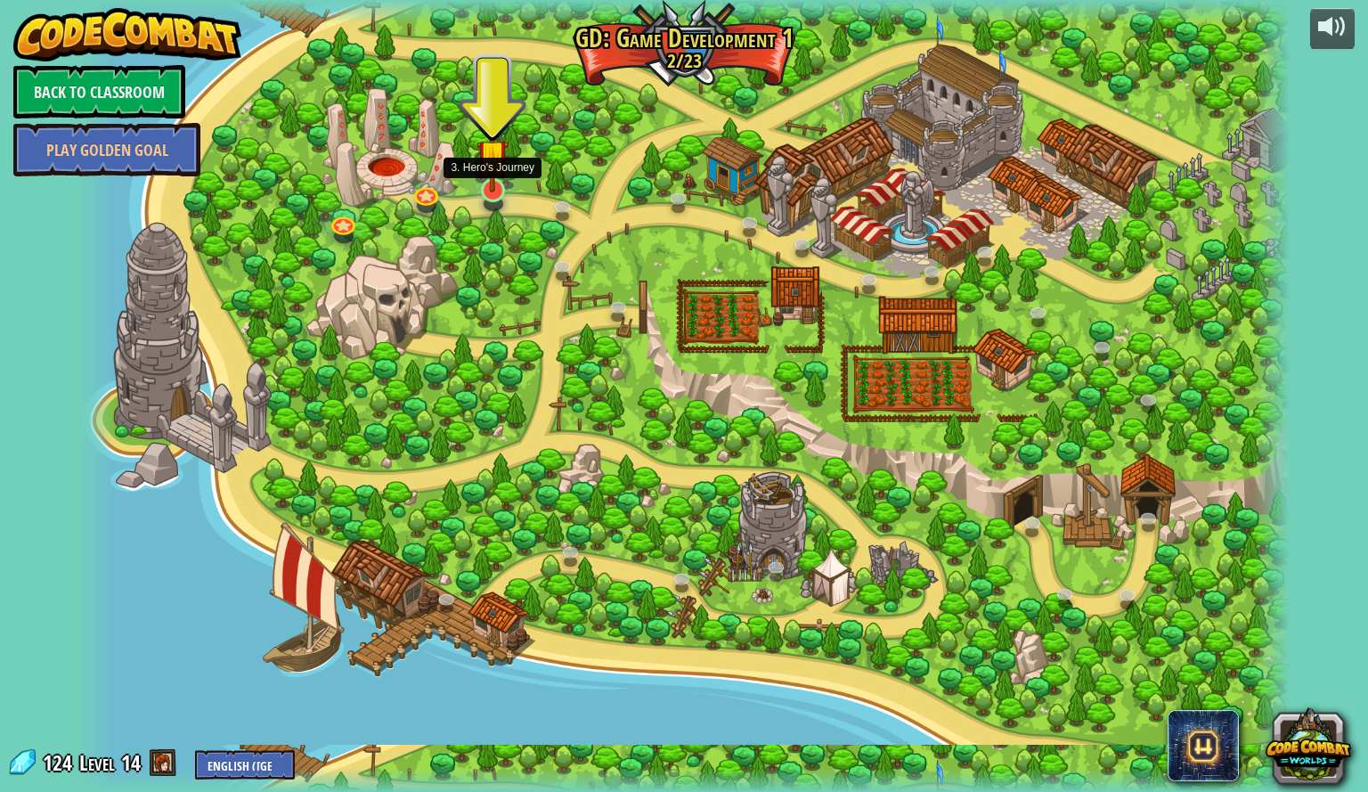
click at [489, 192] on img at bounding box center [493, 155] width 32 height 74
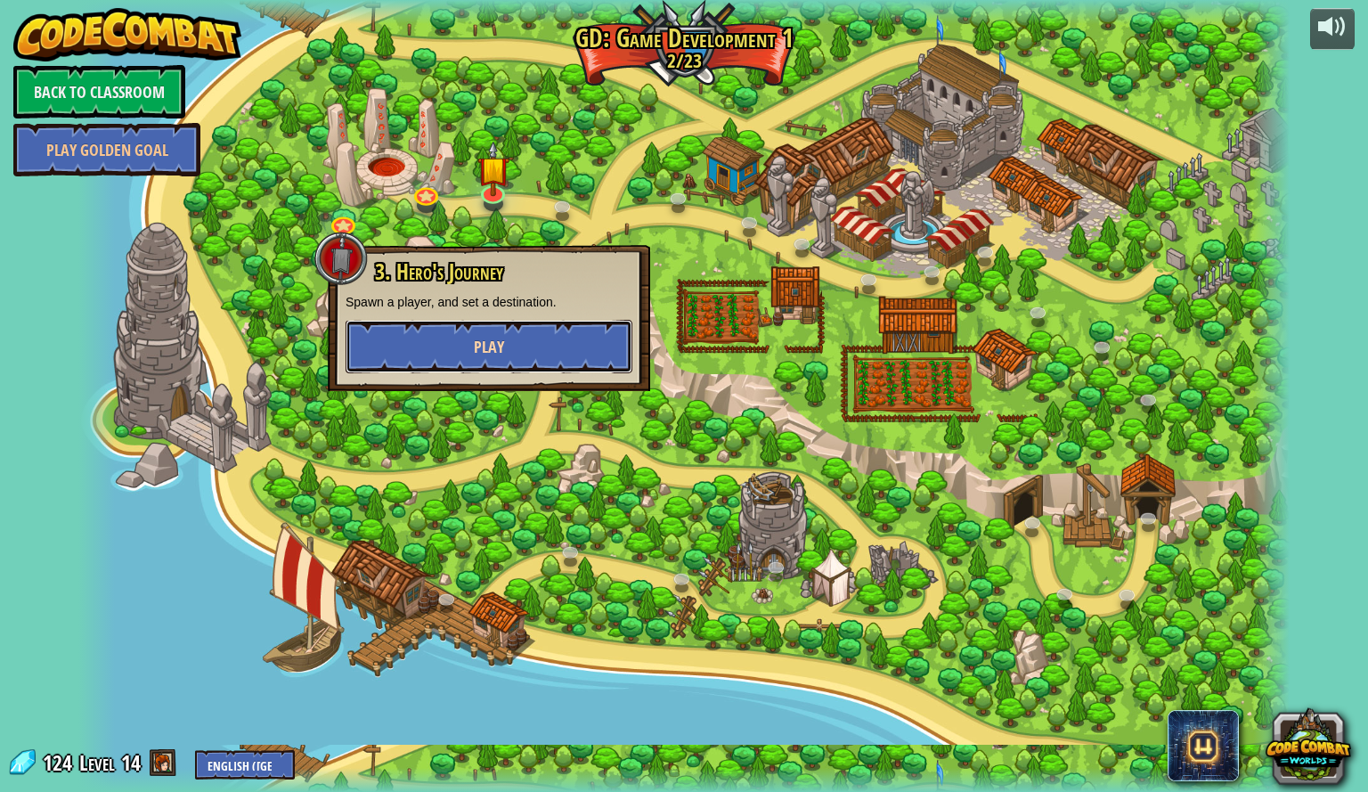
click at [508, 359] on button "Play" at bounding box center [489, 346] width 287 height 53
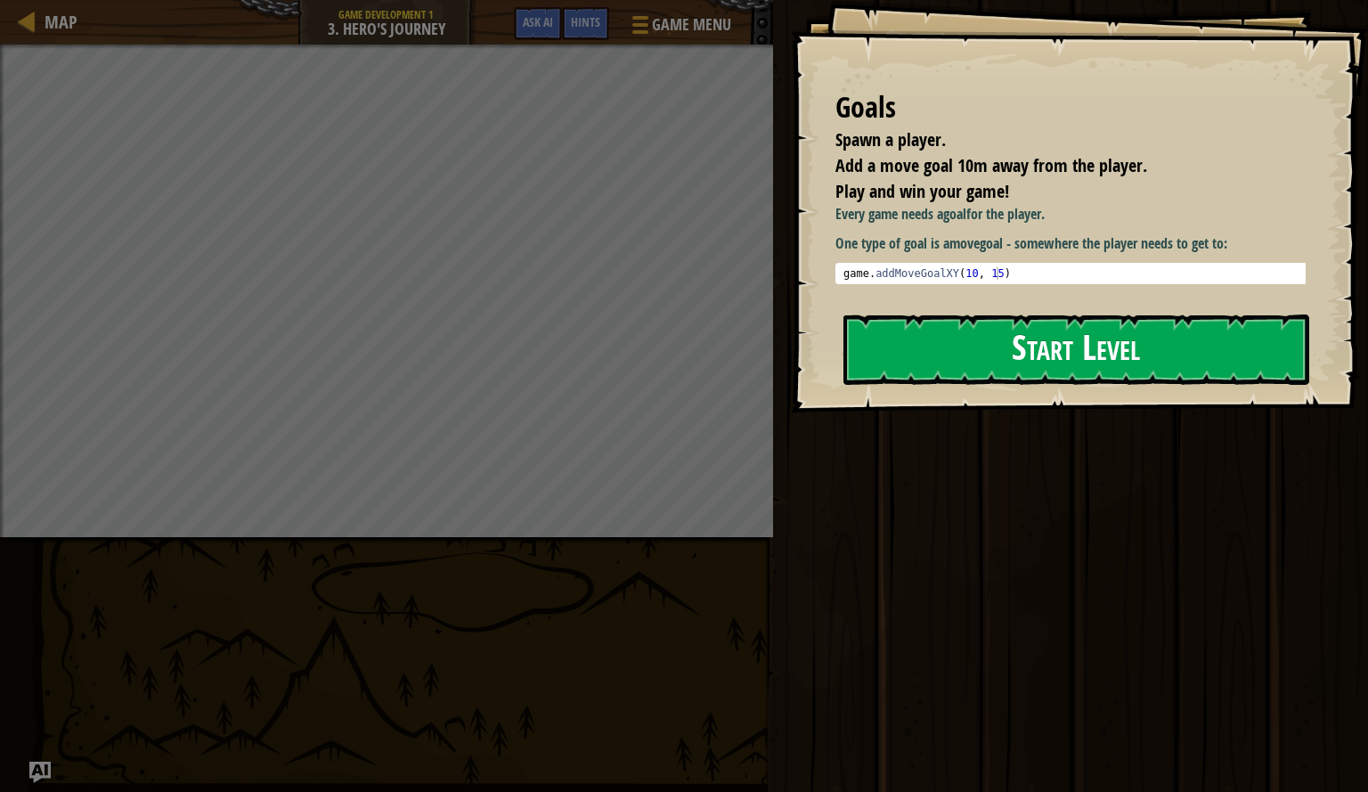
click at [953, 353] on button "Start Level" at bounding box center [1077, 350] width 466 height 70
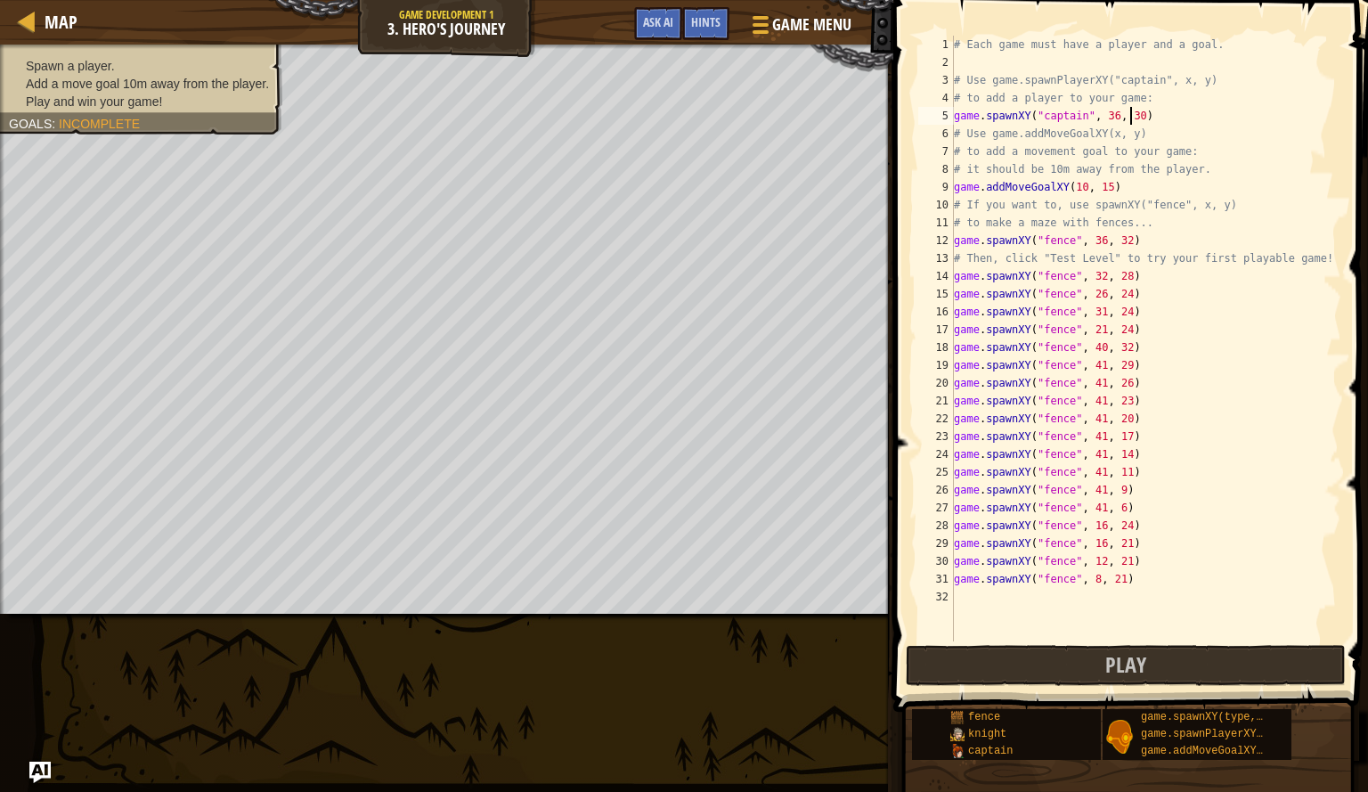
click at [1131, 117] on div "# Each game must have a player and a goal. # Use game.spawnPlayerXY("captain", …" at bounding box center [1146, 356] width 391 height 641
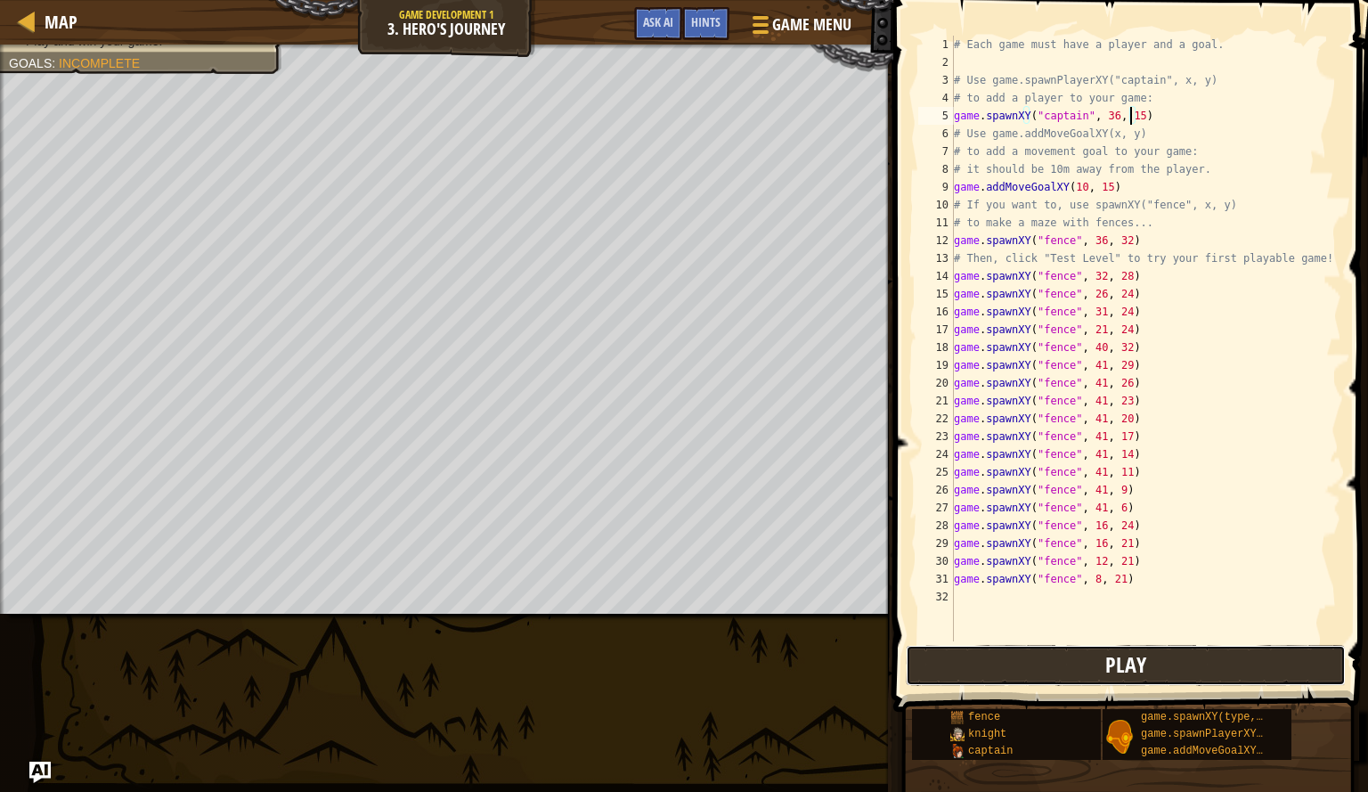
click at [1102, 655] on button "Play" at bounding box center [1126, 665] width 440 height 41
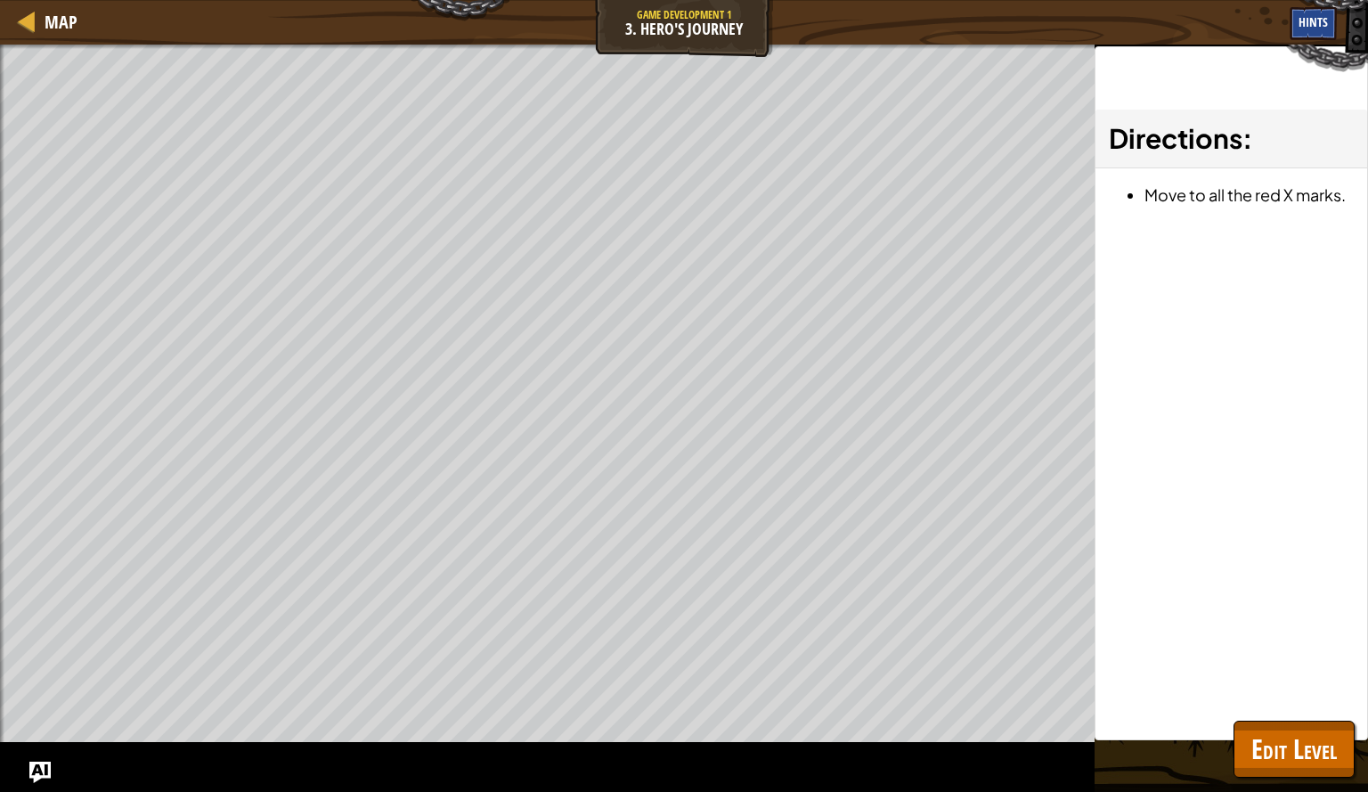
click at [1313, 20] on span "Hints" at bounding box center [1313, 21] width 29 height 17
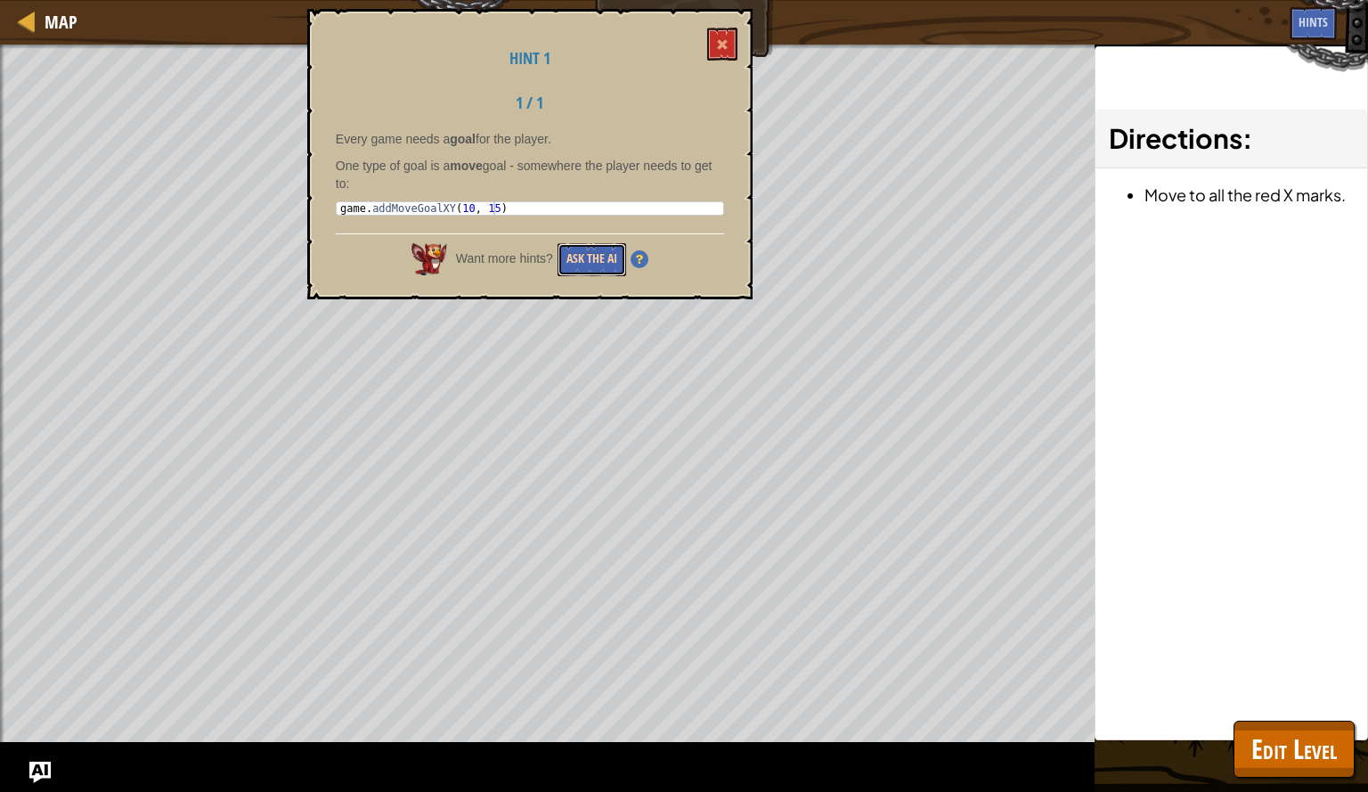
click at [599, 261] on button "Ask the AI" at bounding box center [592, 259] width 69 height 33
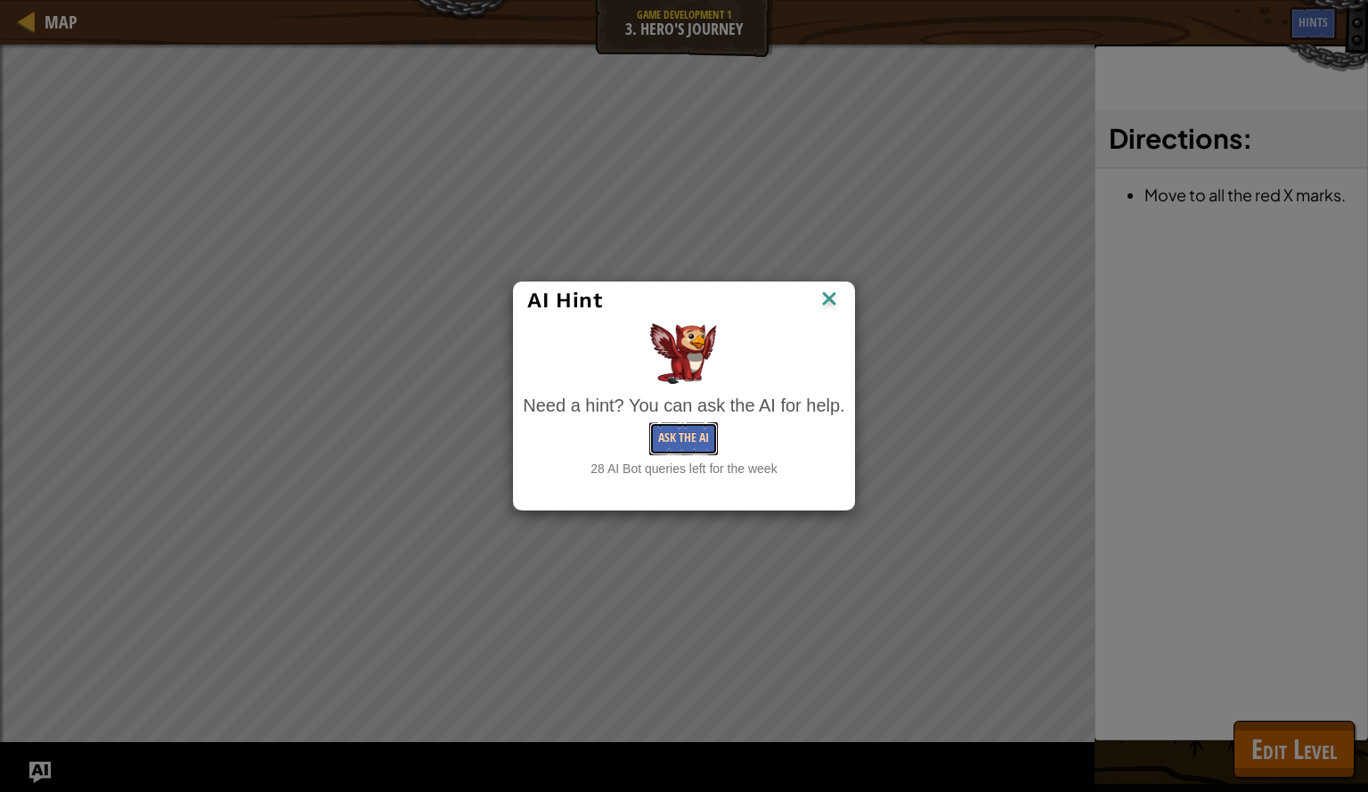
click at [682, 444] on button "Ask the AI" at bounding box center [683, 438] width 69 height 33
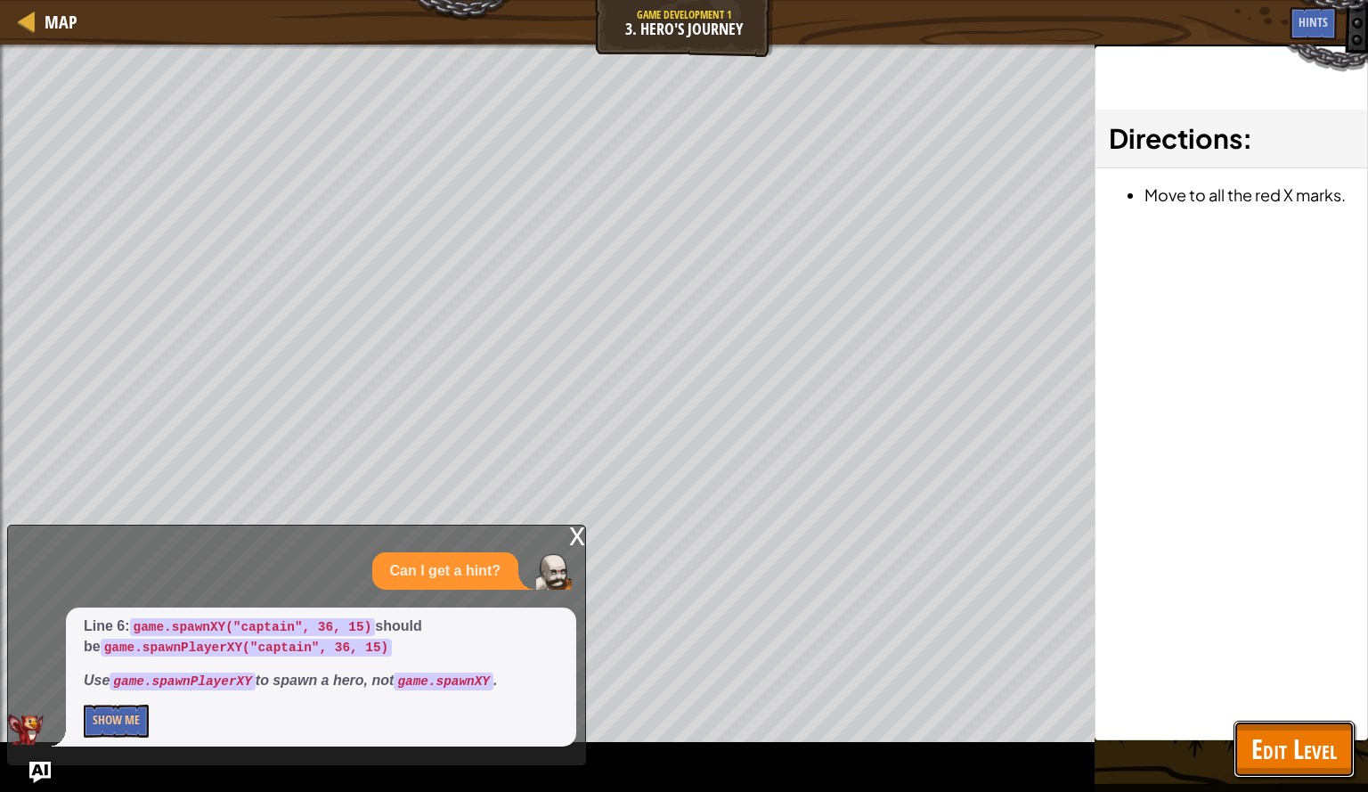
click at [1271, 753] on span "Edit Level" at bounding box center [1295, 749] width 86 height 37
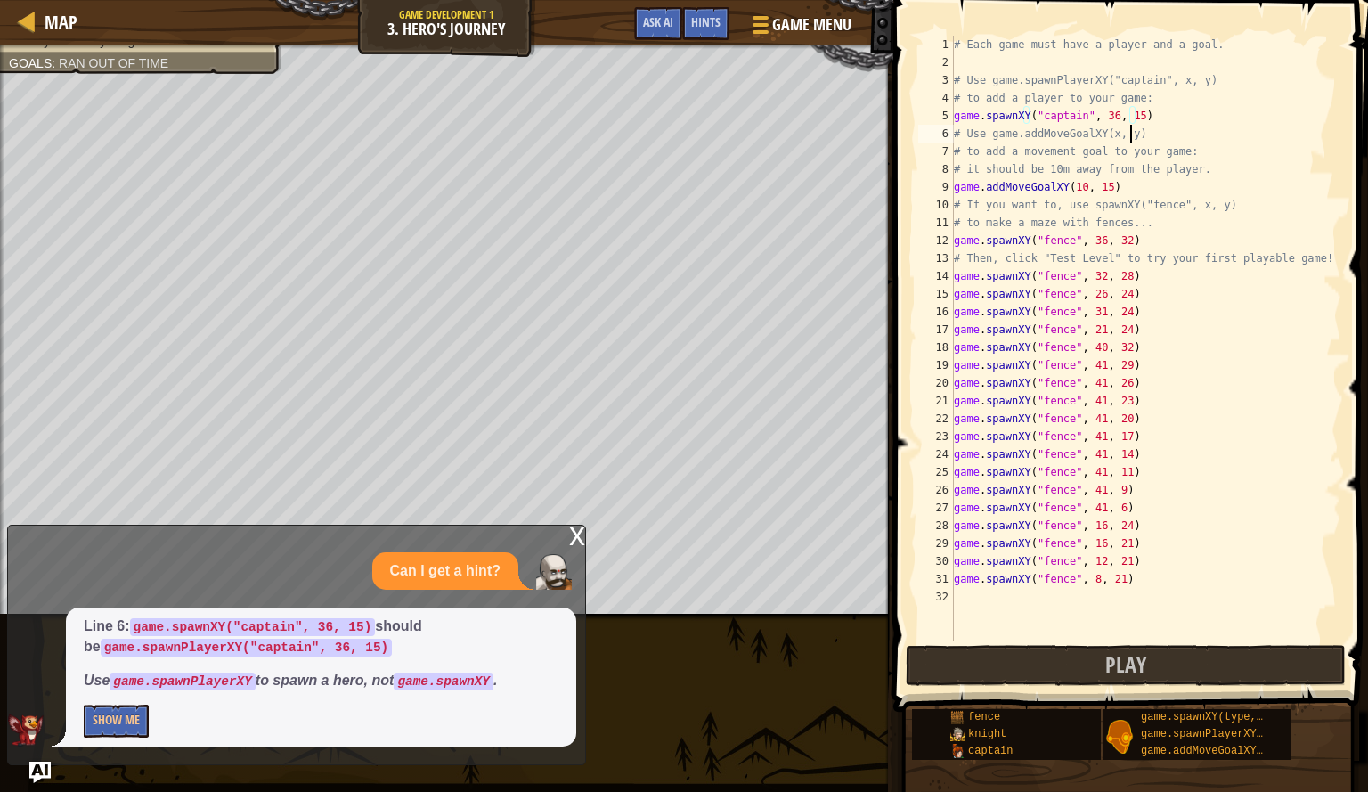
click at [1142, 127] on div "# Each game must have a player and a goal. # Use game.spawnPlayerXY("captain", …" at bounding box center [1146, 356] width 391 height 641
click at [1138, 114] on div "# Each game must have a player and a goal. # Use game.spawnPlayerXY("captain", …" at bounding box center [1146, 356] width 391 height 641
type textarea "game.spawnXY("captain", 36, 15)"
click at [110, 726] on button "Show Me" at bounding box center [116, 721] width 65 height 33
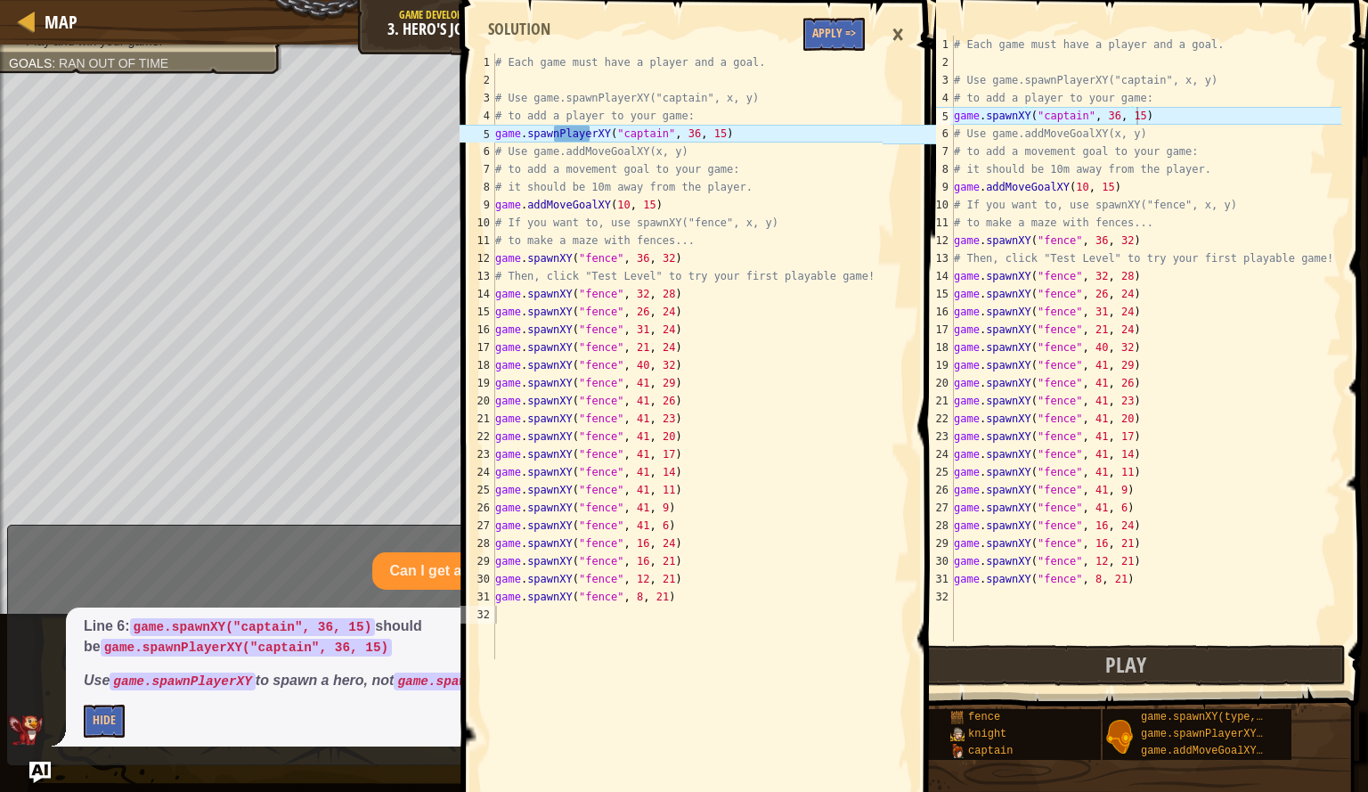
type textarea "game.spawnPlayerXY("captain", 36, 15)"
click at [588, 136] on div "# Each game must have a player and a goal. # Use game.spawnPlayerXY("captain", …" at bounding box center [687, 373] width 391 height 641
type textarea "game.spawnXY("fence", 26, 24)"
click at [1142, 298] on div "# Each game must have a player and a goal. # Use game.spawnPlayerXY("captain", …" at bounding box center [1146, 356] width 391 height 641
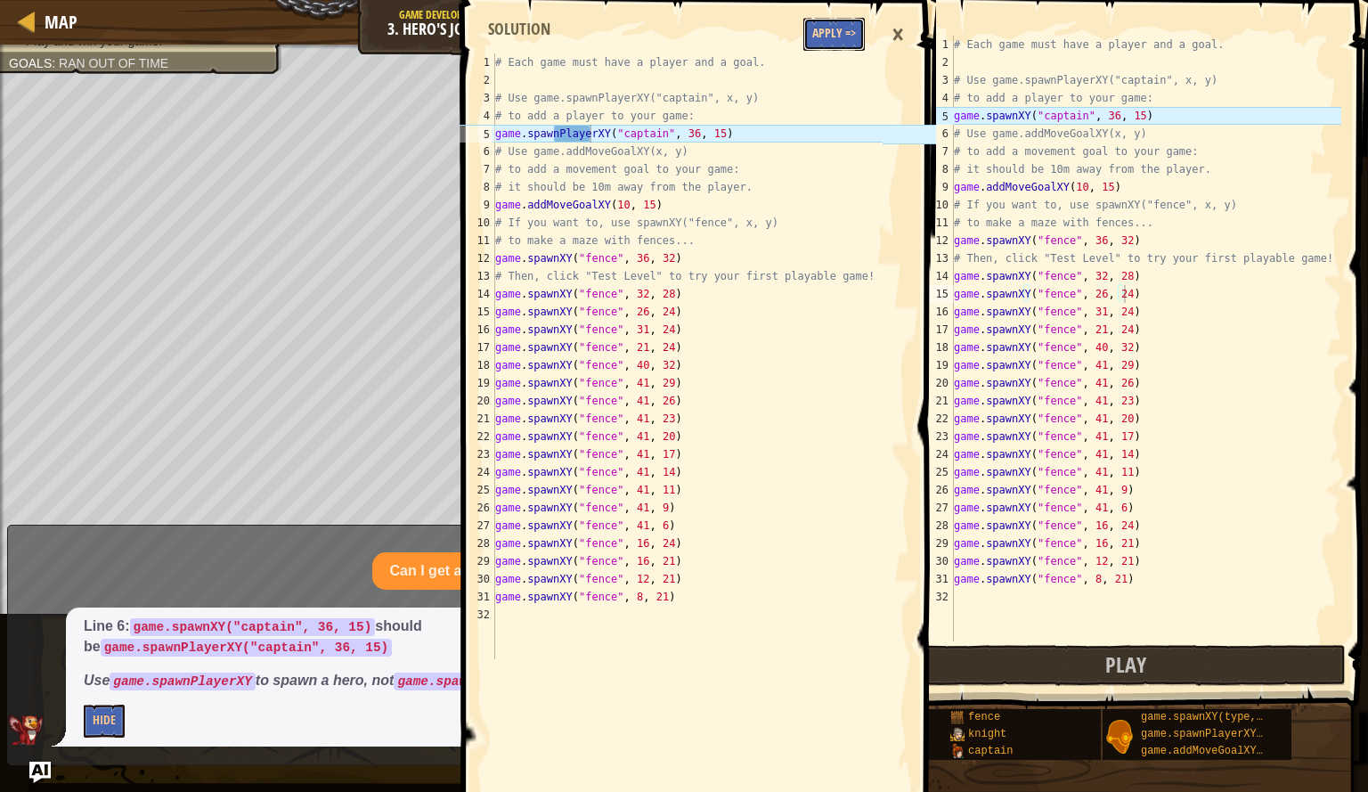
click at [837, 29] on button "Apply =>" at bounding box center [834, 34] width 61 height 33
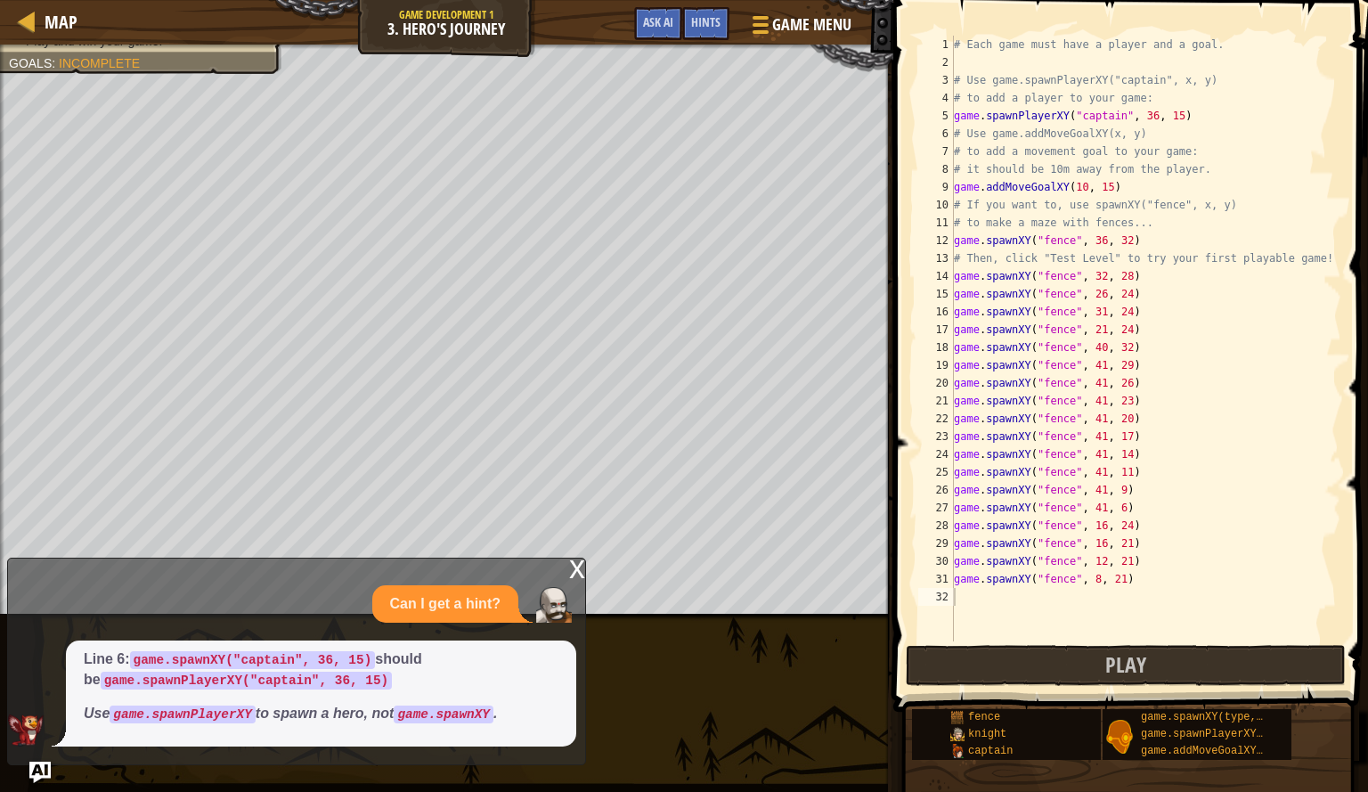
click at [574, 570] on div "x" at bounding box center [577, 568] width 16 height 18
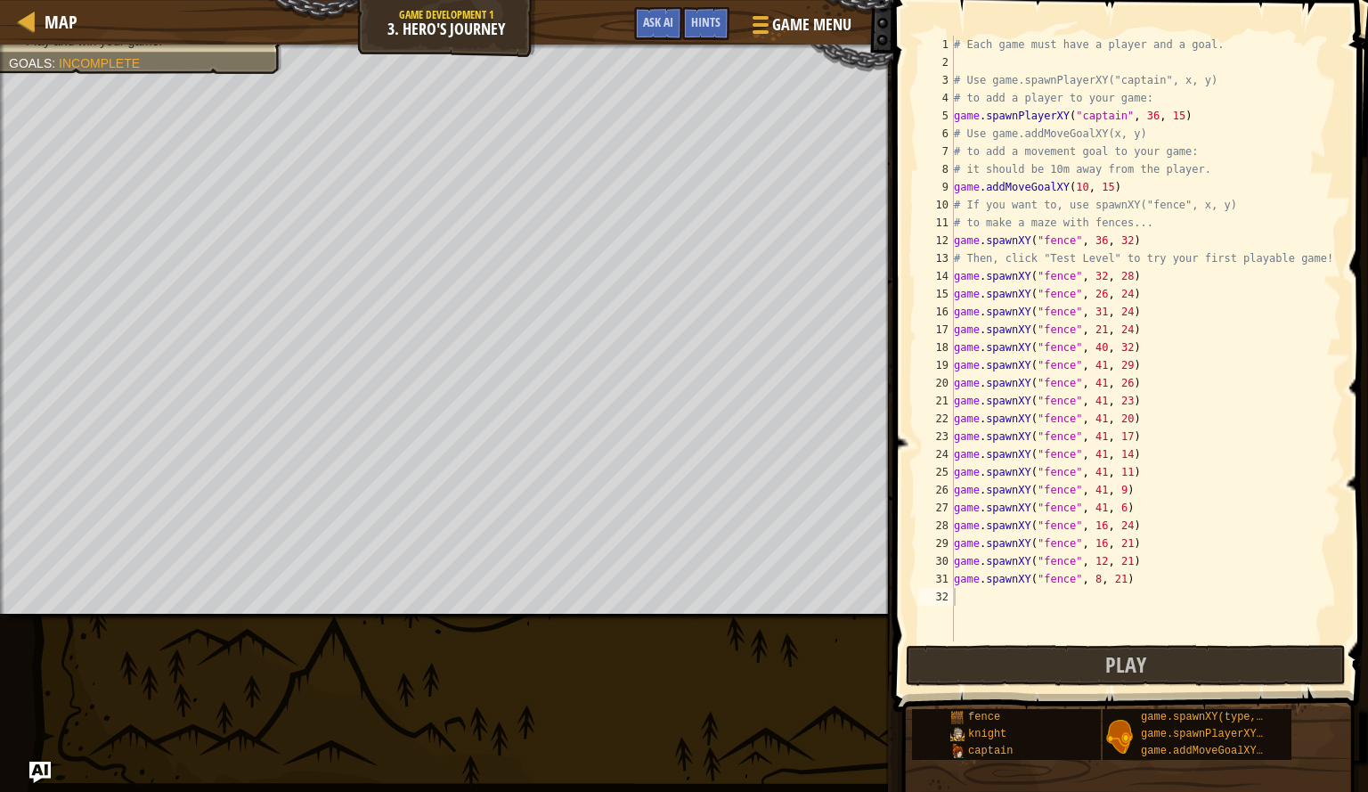
scroll to position [8, 0]
click at [1100, 673] on button "Play" at bounding box center [1126, 665] width 440 height 41
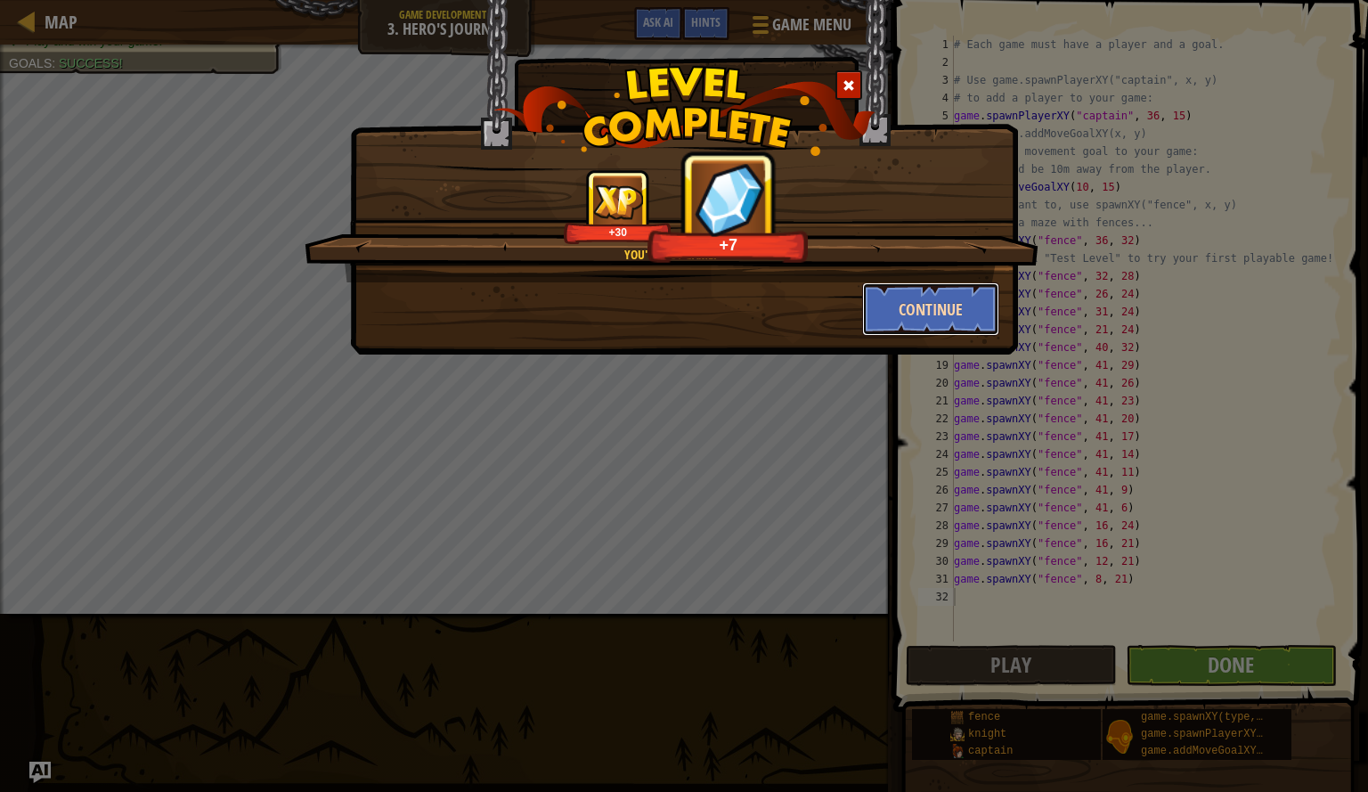
click at [927, 303] on button "Continue" at bounding box center [931, 308] width 138 height 53
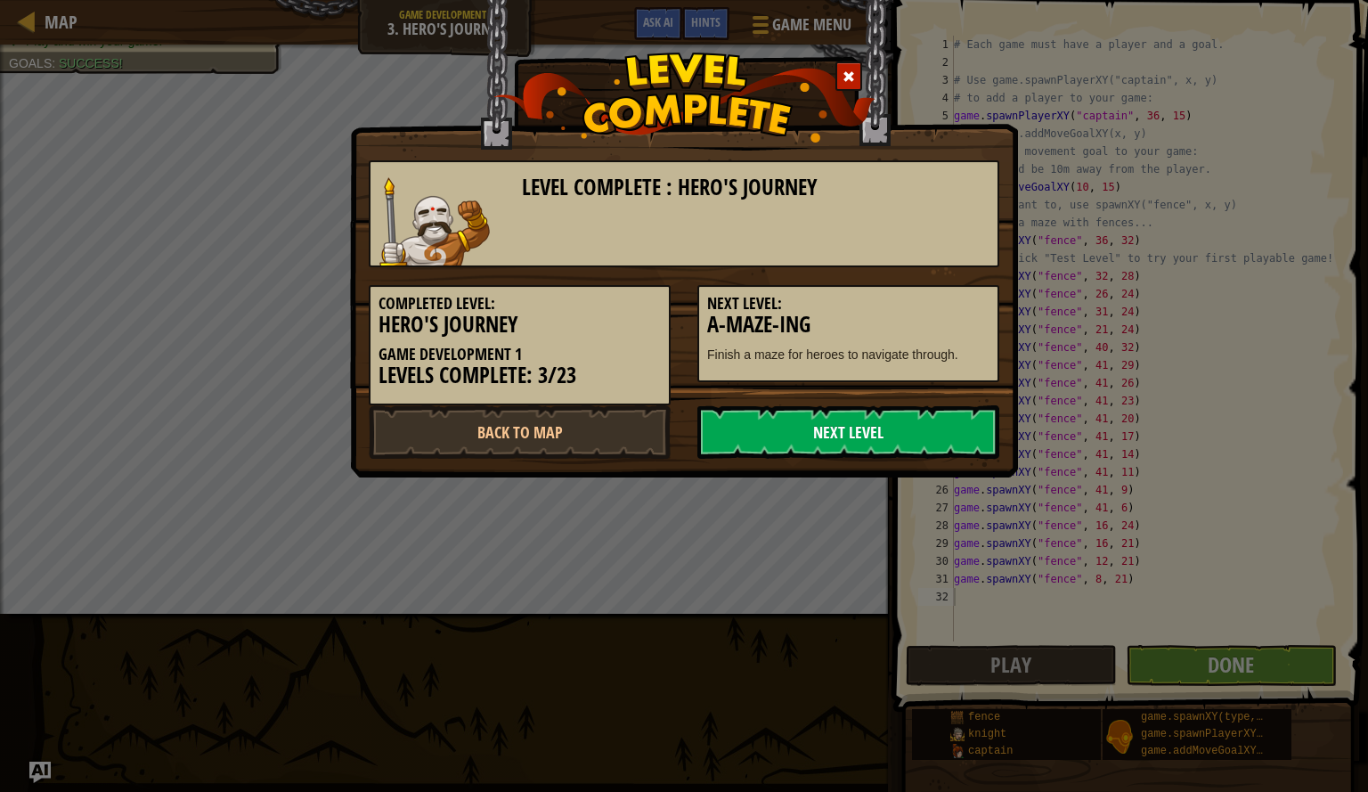
click at [911, 438] on link "Next Level" at bounding box center [849, 431] width 302 height 53
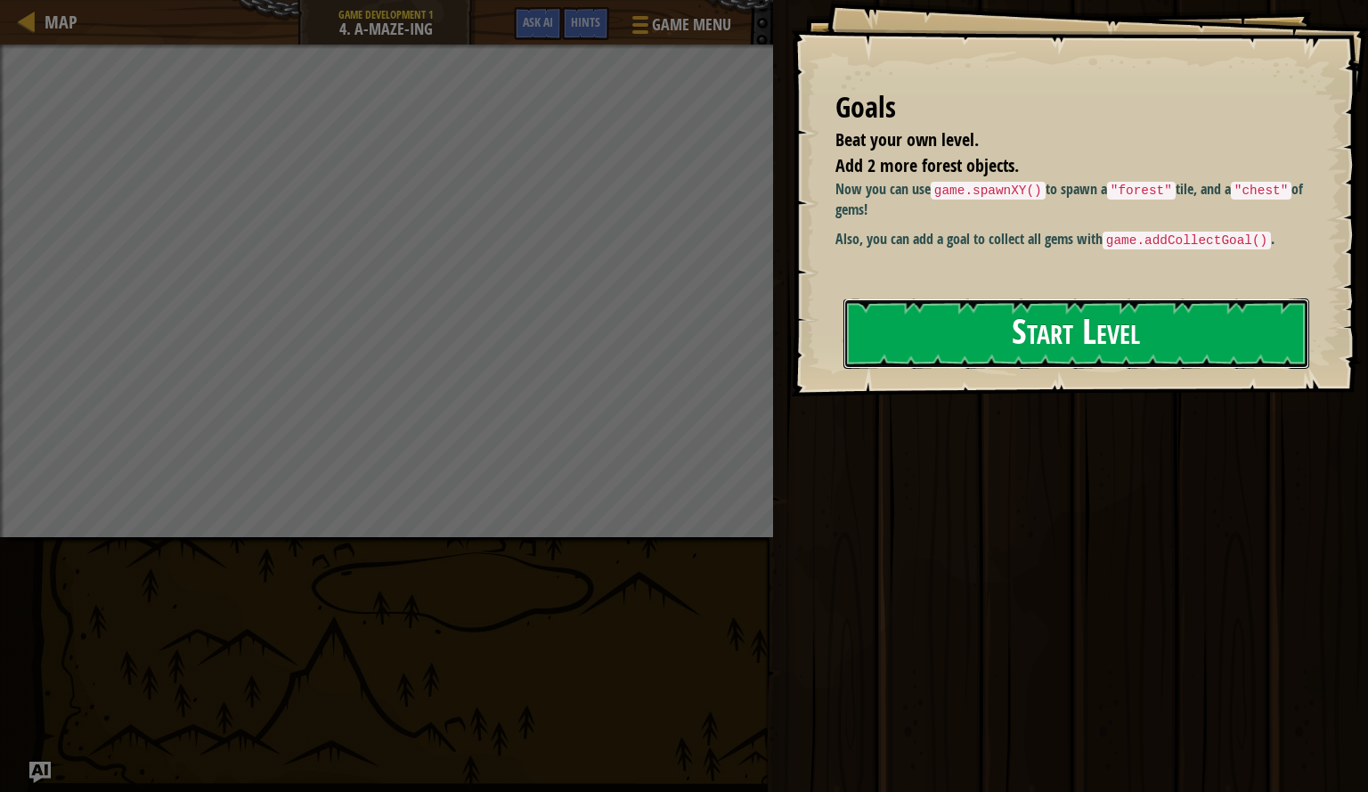
click at [982, 334] on button "Start Level" at bounding box center [1077, 333] width 466 height 70
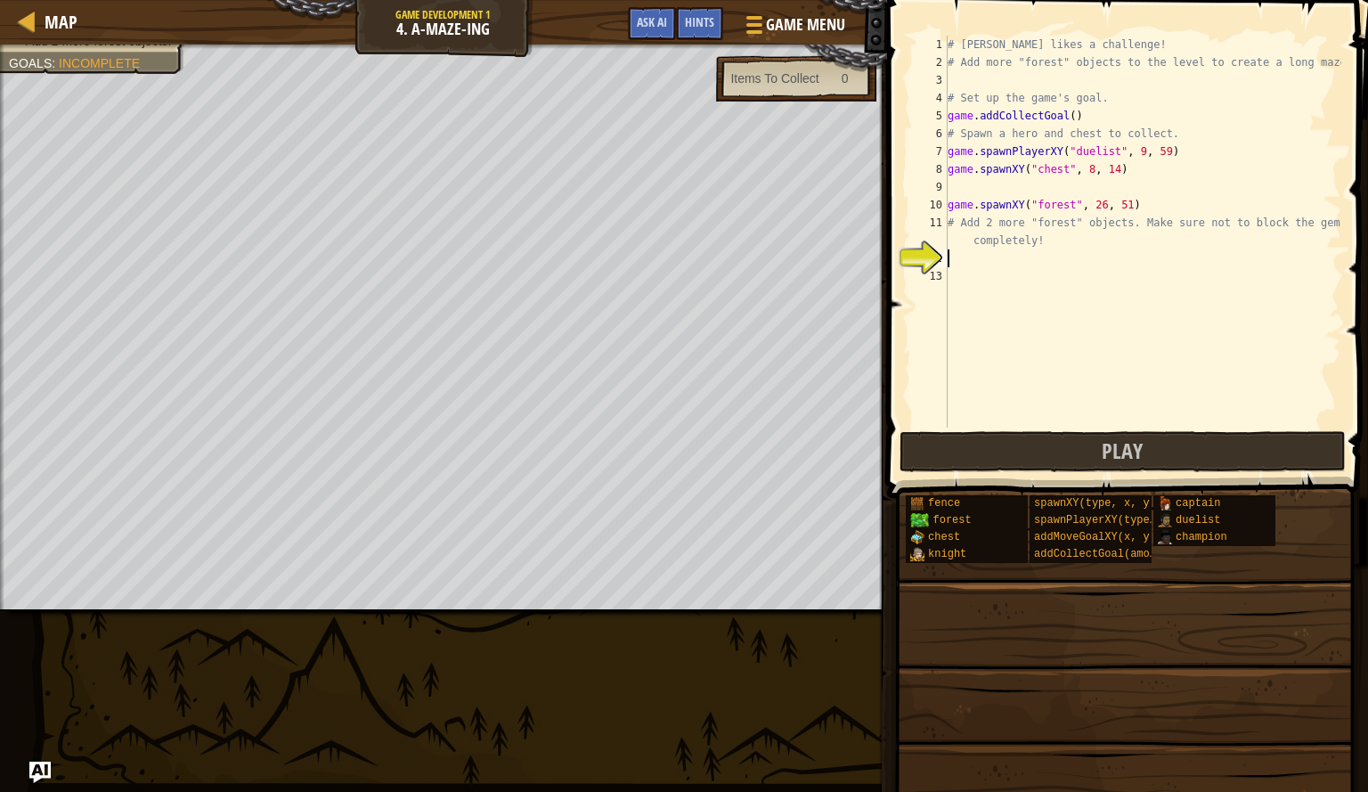
scroll to position [8, 0]
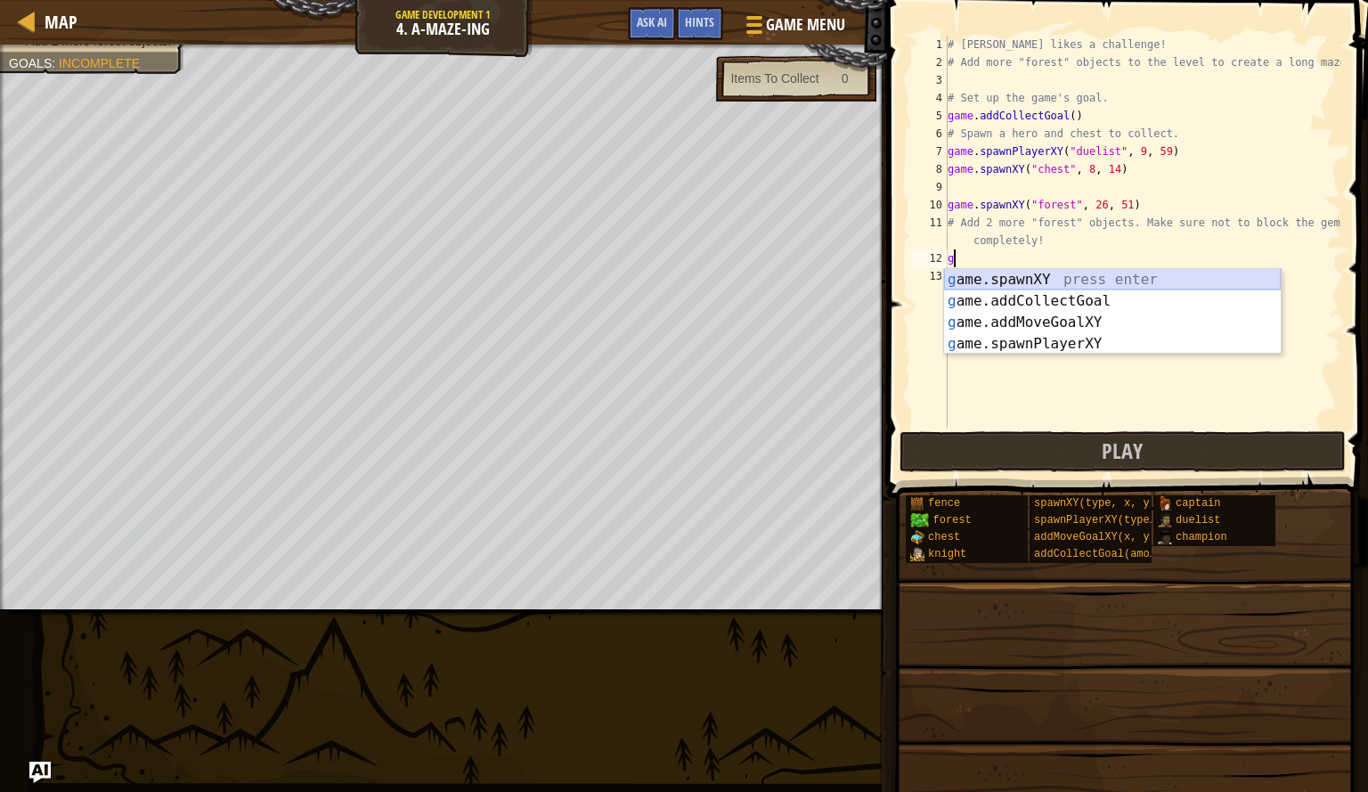
click at [1009, 283] on div "g ame.spawnXY press enter g ame.addCollectGoal press enter g ame.addMoveGoalXY …" at bounding box center [1112, 333] width 337 height 128
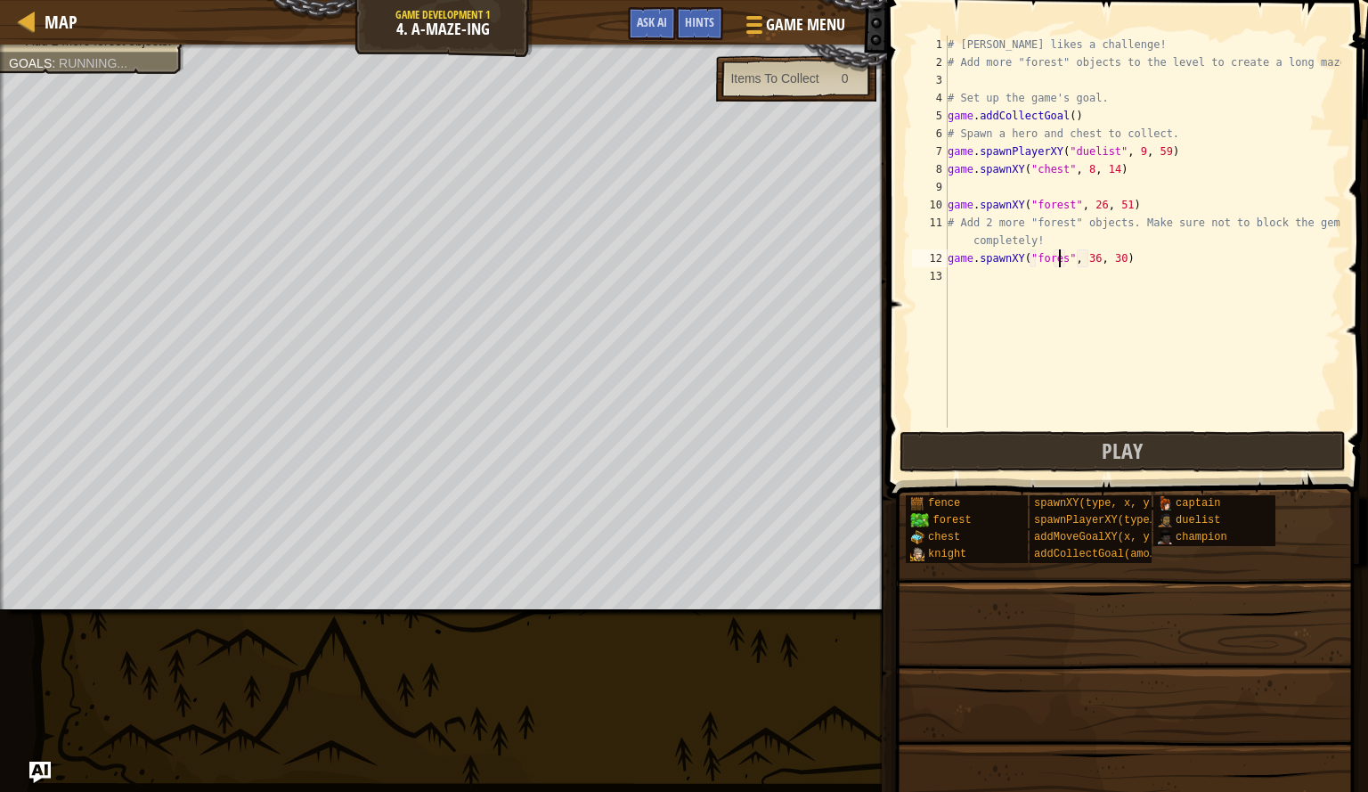
scroll to position [8, 10]
click at [1092, 258] on div "# Alejandro likes a challenge! # Add more "forest" objects to the level to crea…" at bounding box center [1142, 250] width 397 height 428
click at [1119, 263] on div "# Alejandro likes a challenge! # Add more "forest" objects to the level to crea…" at bounding box center [1142, 250] width 397 height 428
type textarea "game.spawnXY("forest", 34, 61)"
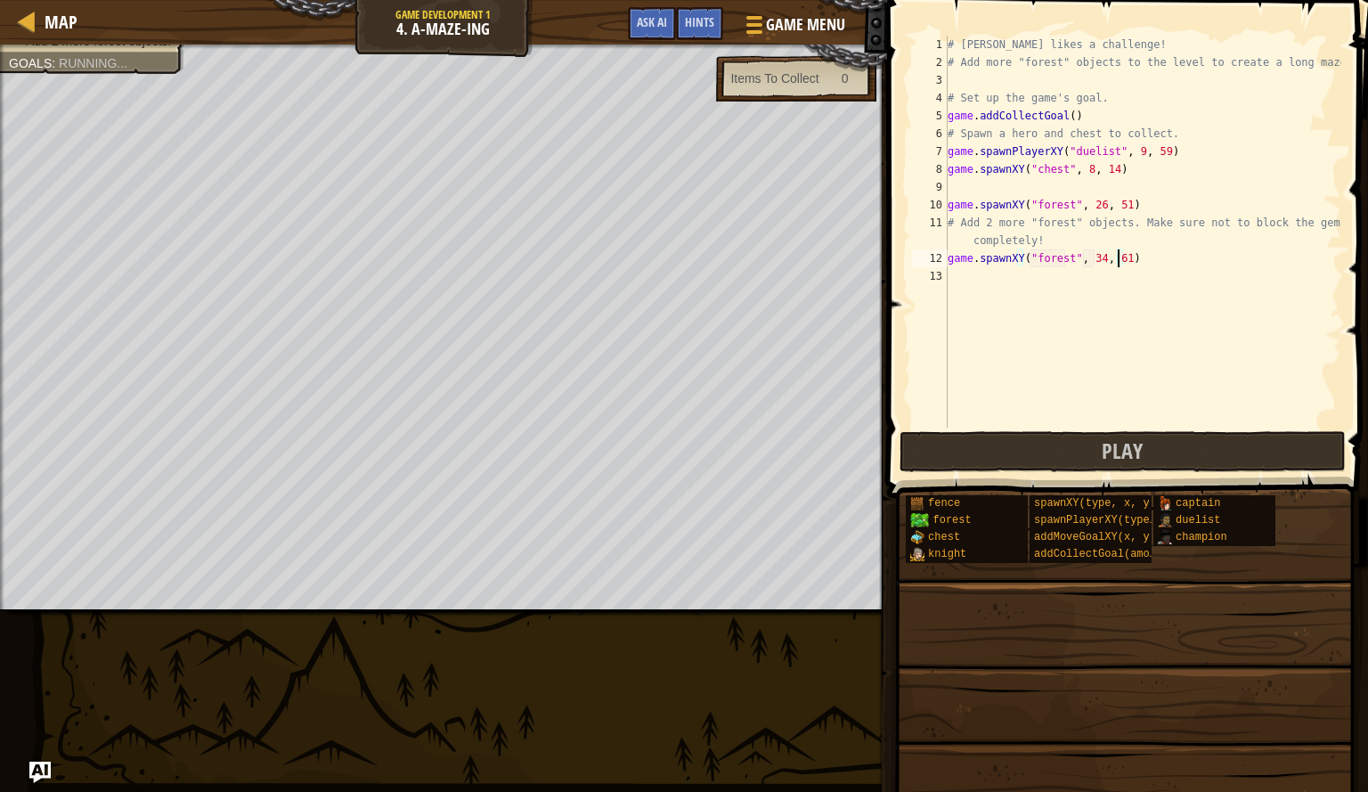
scroll to position [8, 13]
click at [961, 277] on div "# Alejandro likes a challenge! # Add more "forest" objects to the level to crea…" at bounding box center [1142, 250] width 397 height 428
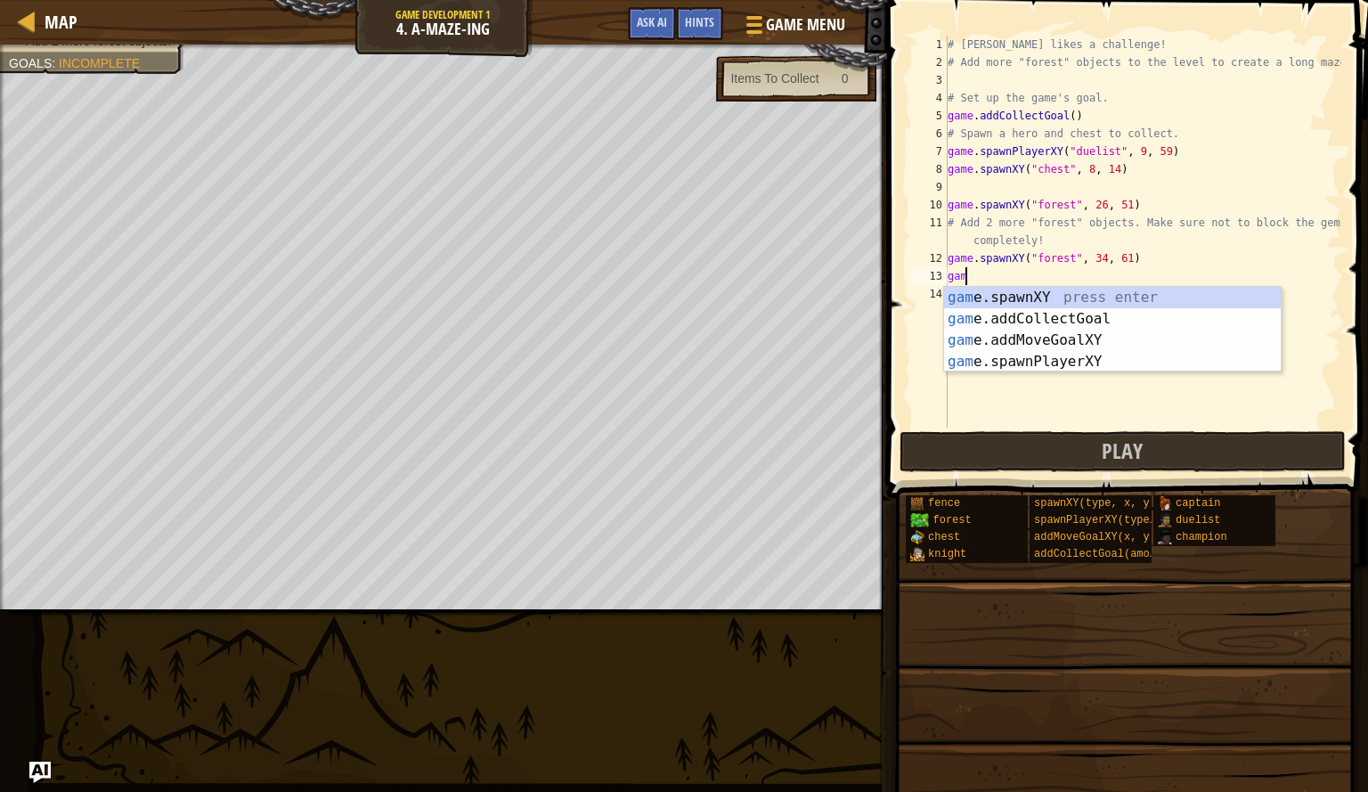
scroll to position [8, 1]
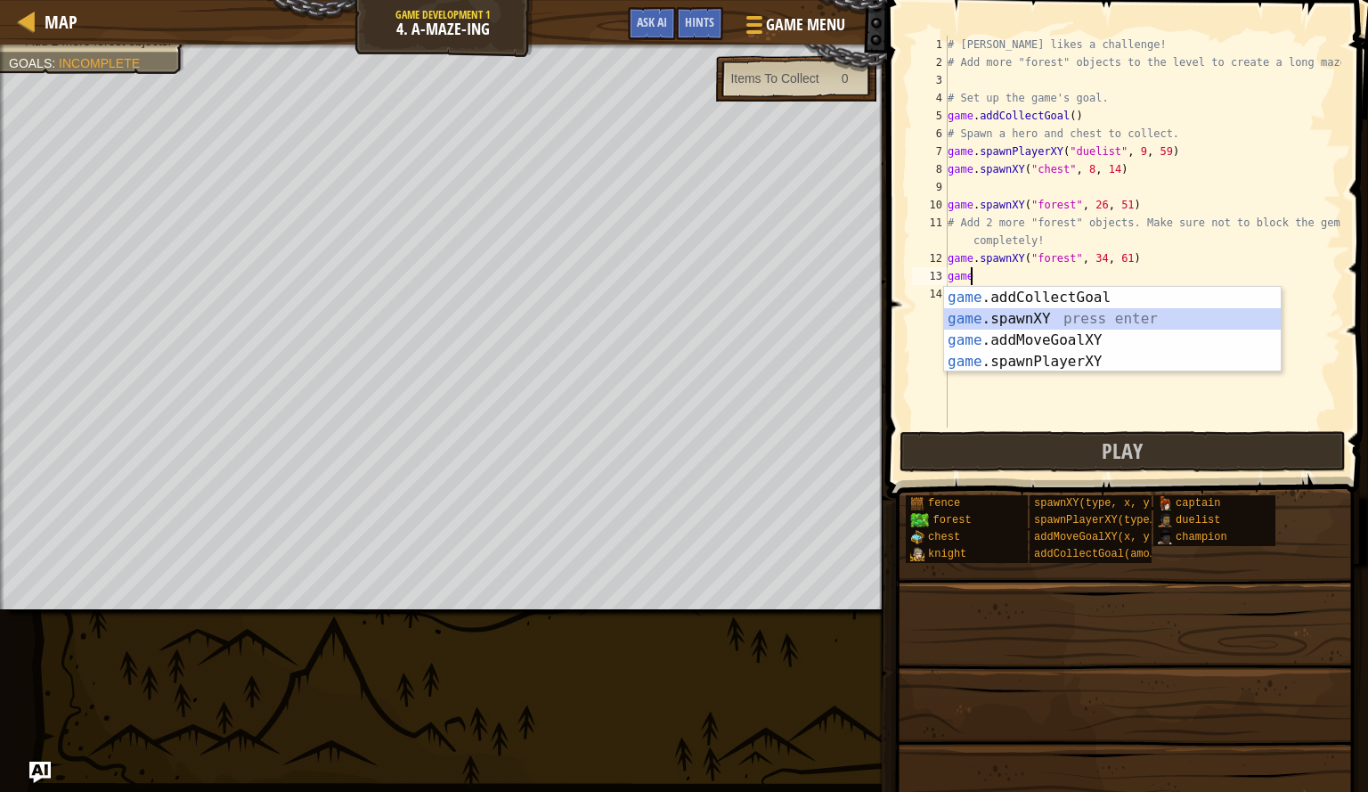
click at [985, 323] on div "game .addCollectGoal press enter game .spawnXY press enter game .addMoveGoalXY …" at bounding box center [1112, 351] width 337 height 128
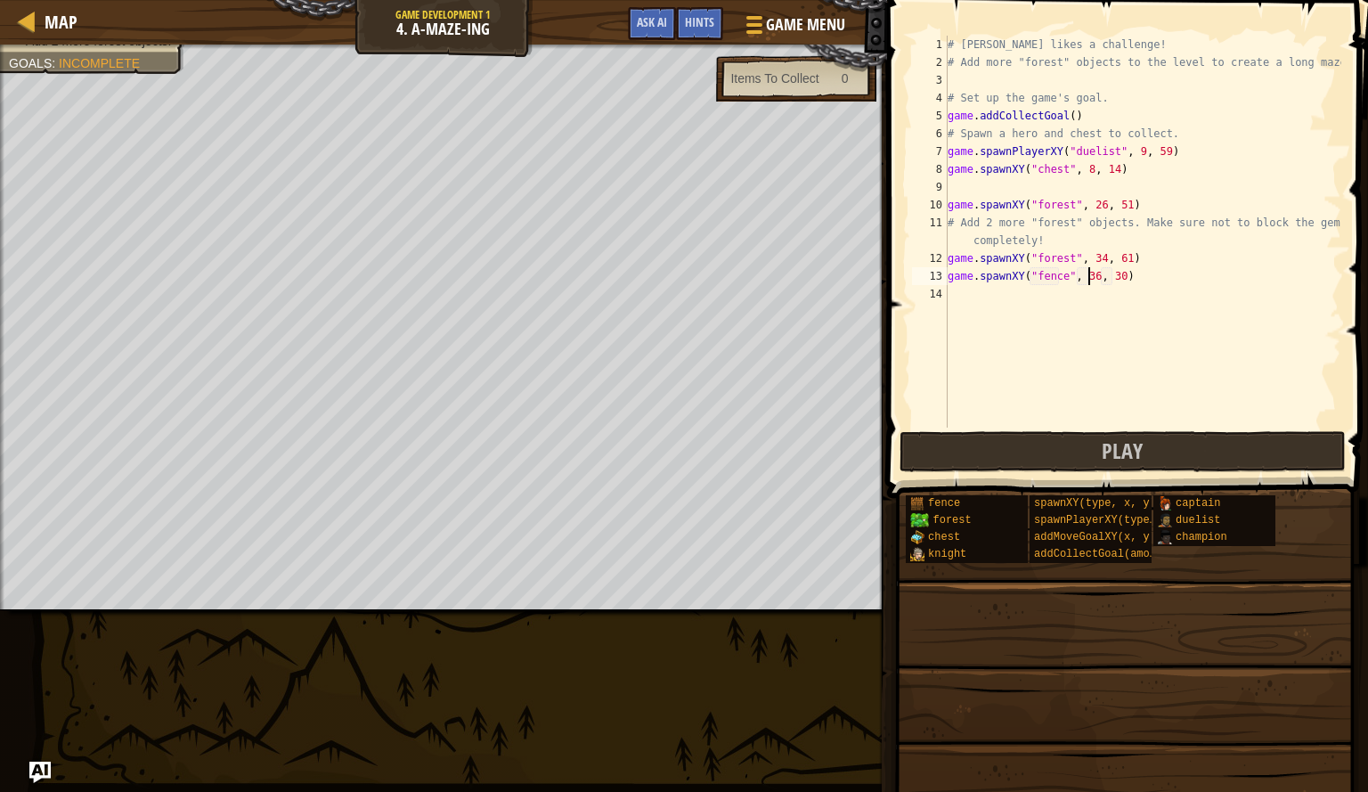
click at [1086, 280] on div "# Alejandro likes a challenge! # Add more "forest" objects to the level to crea…" at bounding box center [1142, 250] width 397 height 428
click at [1113, 282] on div "# Alejandro likes a challenge! # Add more "forest" objects to the level to crea…" at bounding box center [1142, 250] width 397 height 428
click at [1054, 280] on div "# Alejandro likes a challenge! # Add more "forest" objects to the level to crea…" at bounding box center [1142, 250] width 397 height 428
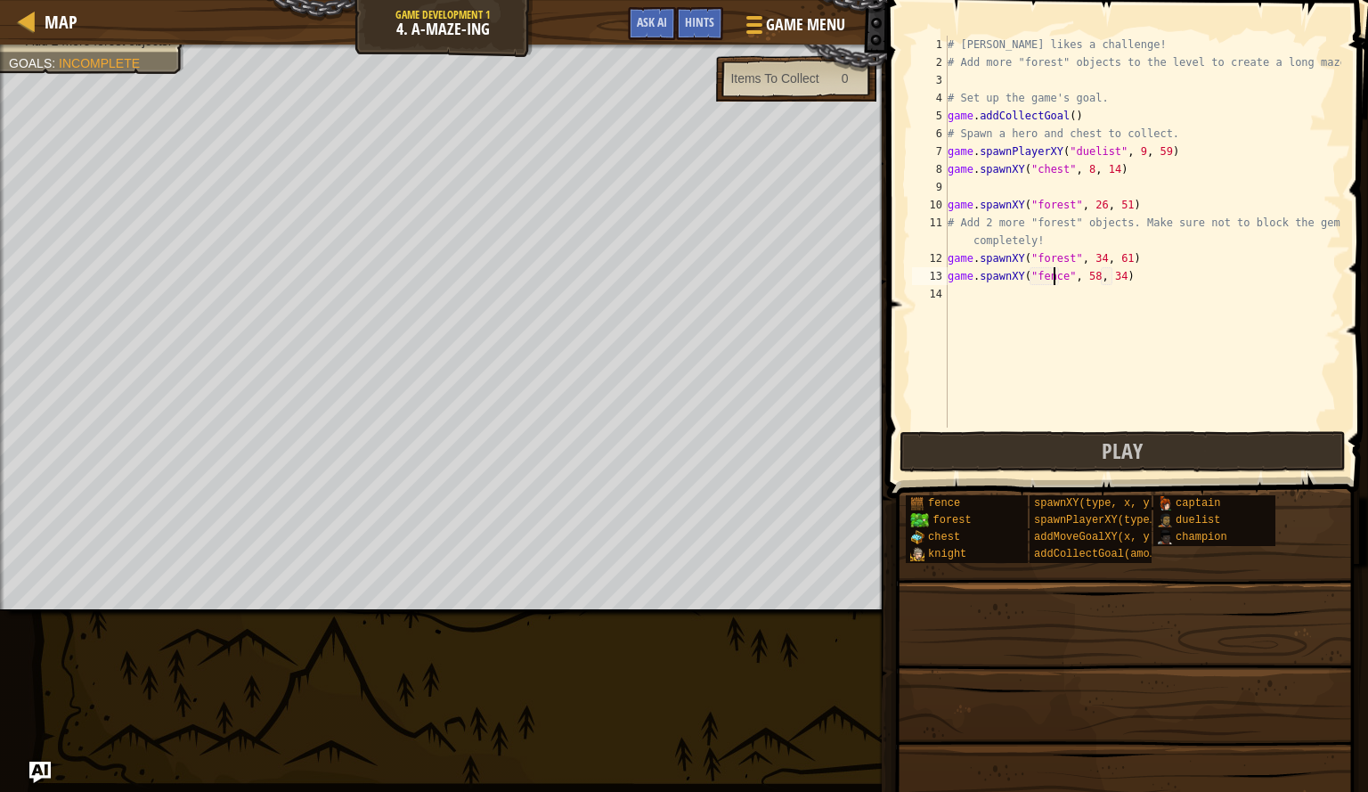
click at [1055, 280] on div "# Alejandro likes a challenge! # Add more "forest" objects to the level to crea…" at bounding box center [1142, 250] width 397 height 428
click at [1056, 283] on div "# Alejandro likes a challenge! # Add more "forest" objects to the level to crea…" at bounding box center [1142, 250] width 397 height 428
click at [1058, 282] on div "# Alejandro likes a challenge! # Add more "forest" objects to the level to crea…" at bounding box center [1142, 250] width 397 height 428
type textarea "game.spawnXY("forest", 58, 34)"
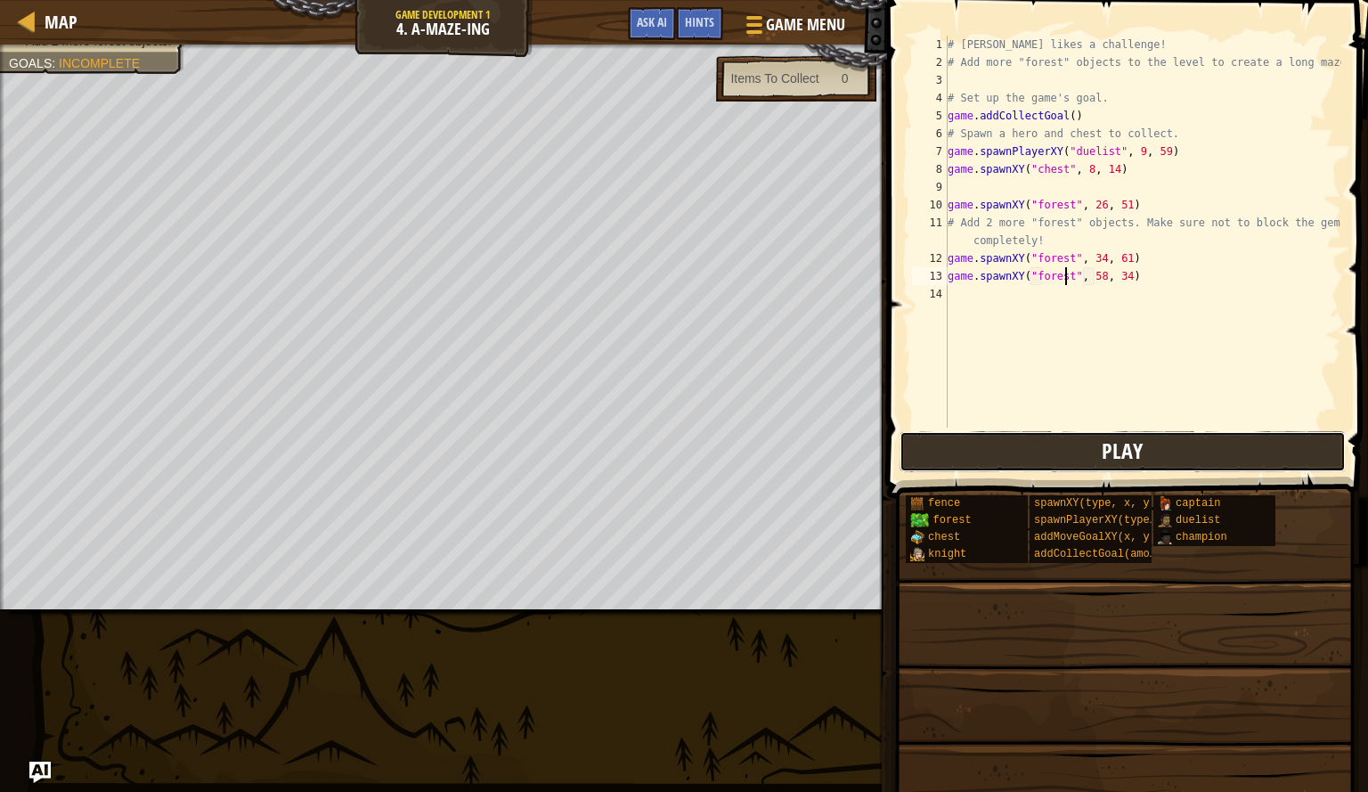
click at [1051, 439] on button "Play" at bounding box center [1123, 451] width 446 height 41
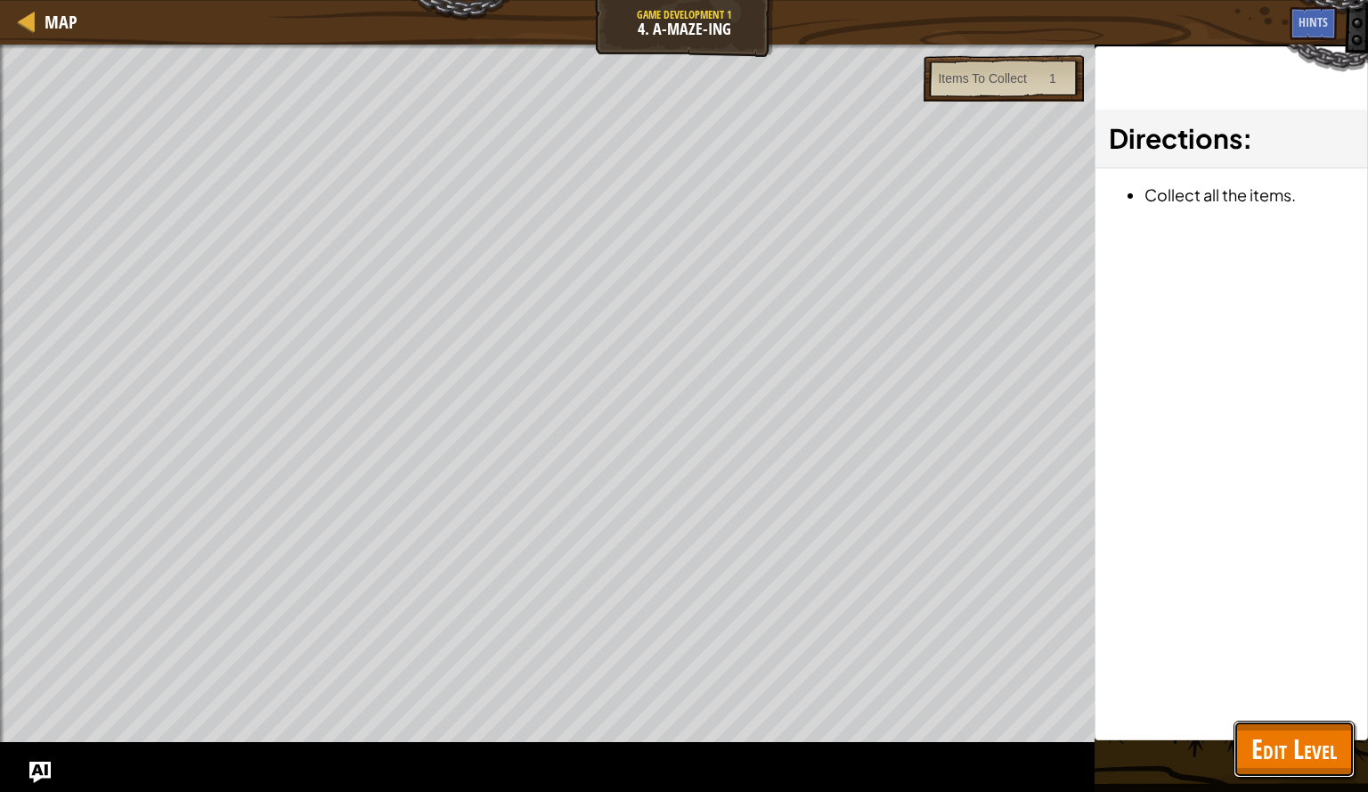
click at [1308, 747] on span "Edit Level" at bounding box center [1295, 749] width 86 height 37
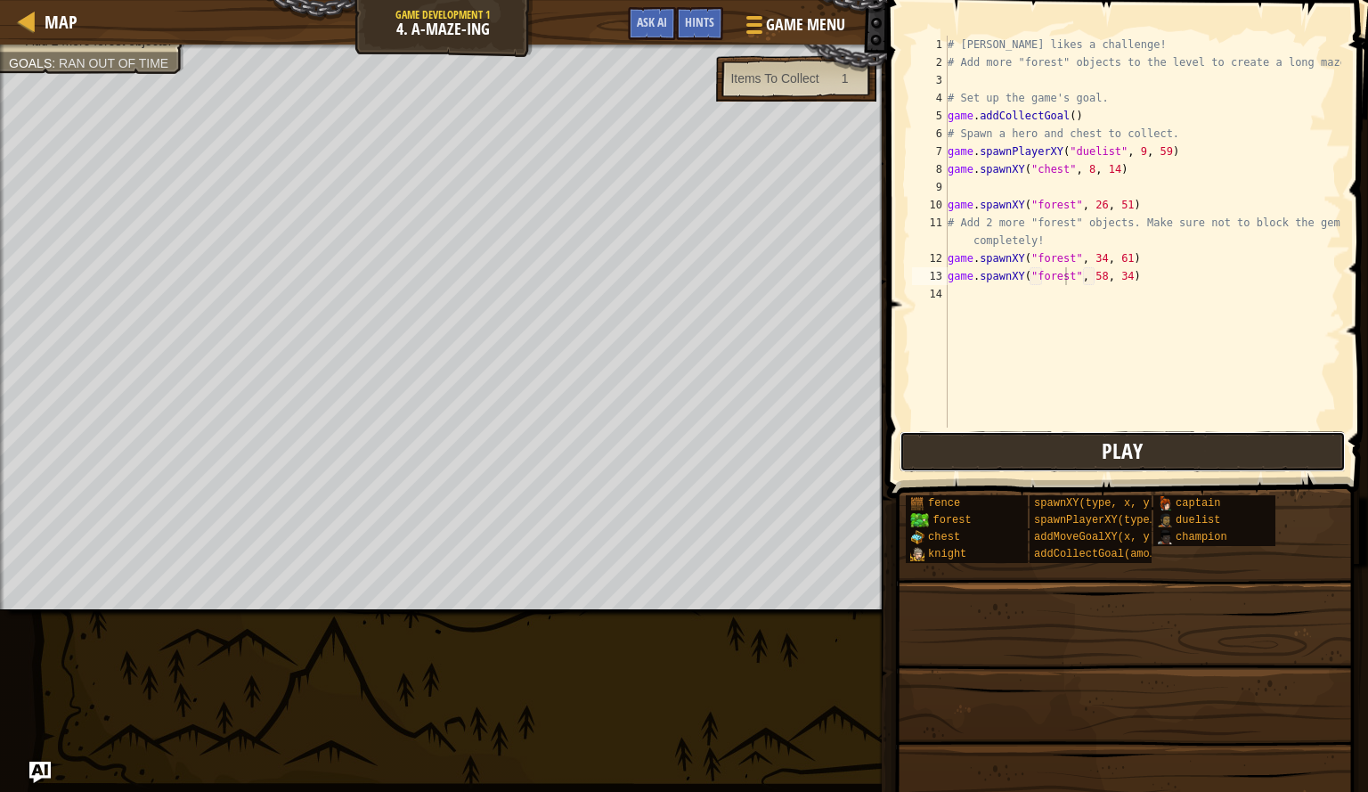
click at [1076, 453] on button "Play" at bounding box center [1123, 451] width 446 height 41
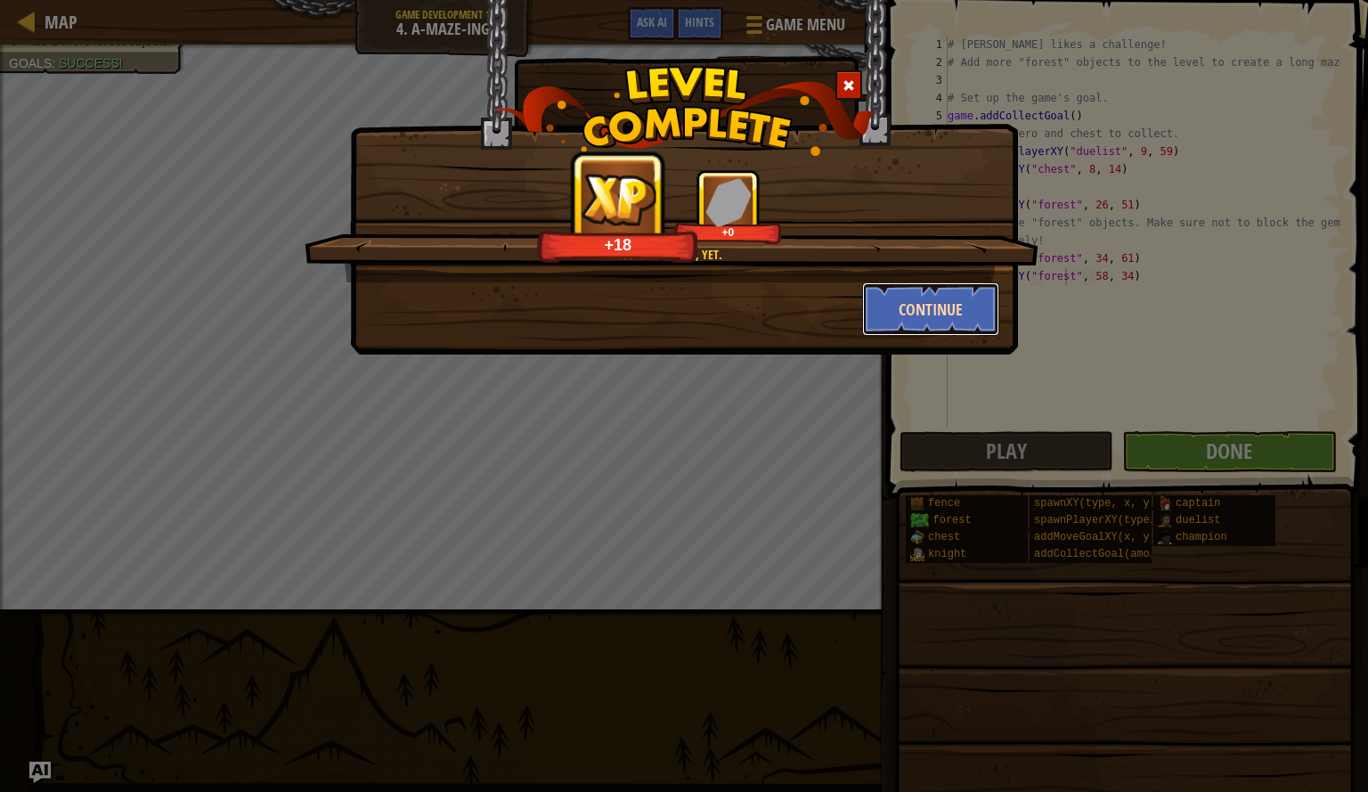
click at [901, 322] on button "Continue" at bounding box center [931, 308] width 138 height 53
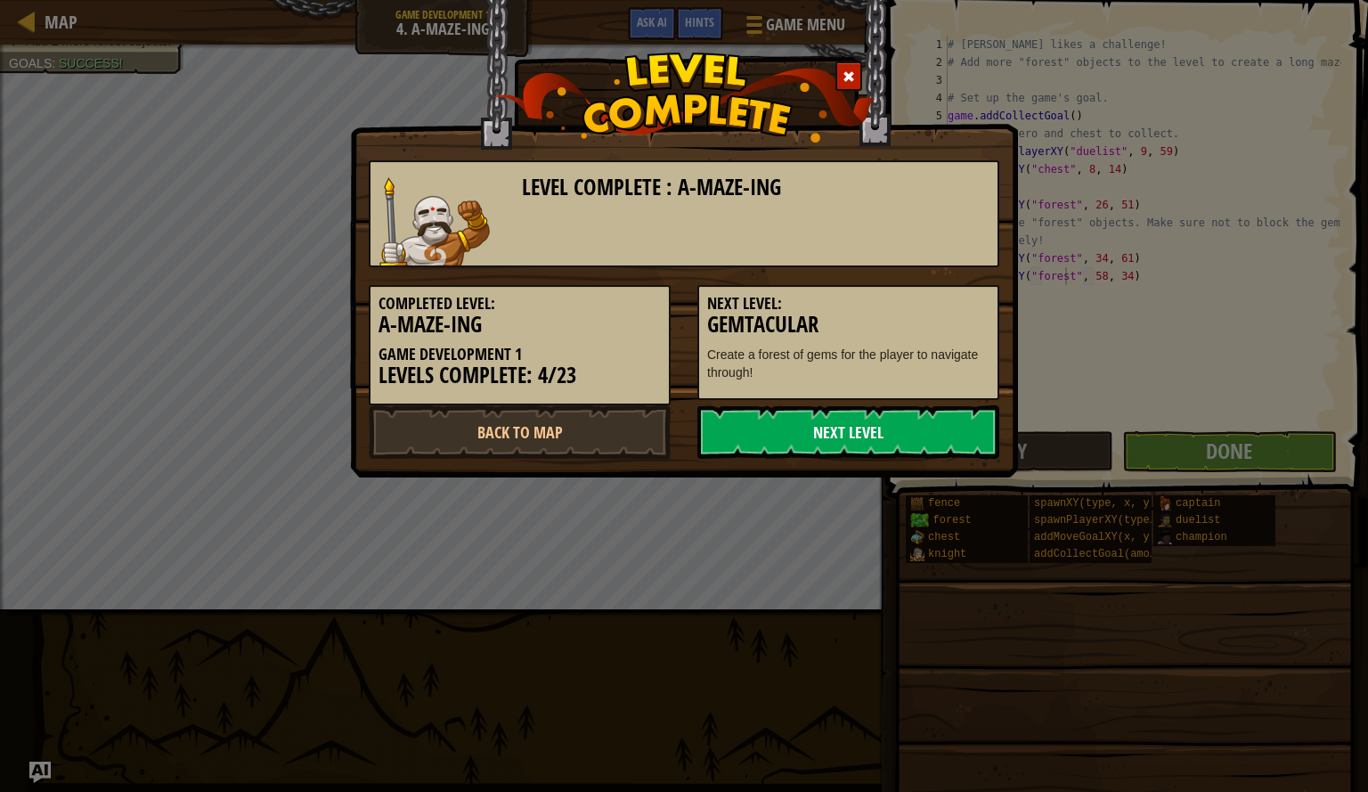
click at [890, 414] on link "Next Level" at bounding box center [849, 431] width 302 height 53
click at [837, 429] on link "Next Level" at bounding box center [849, 431] width 302 height 53
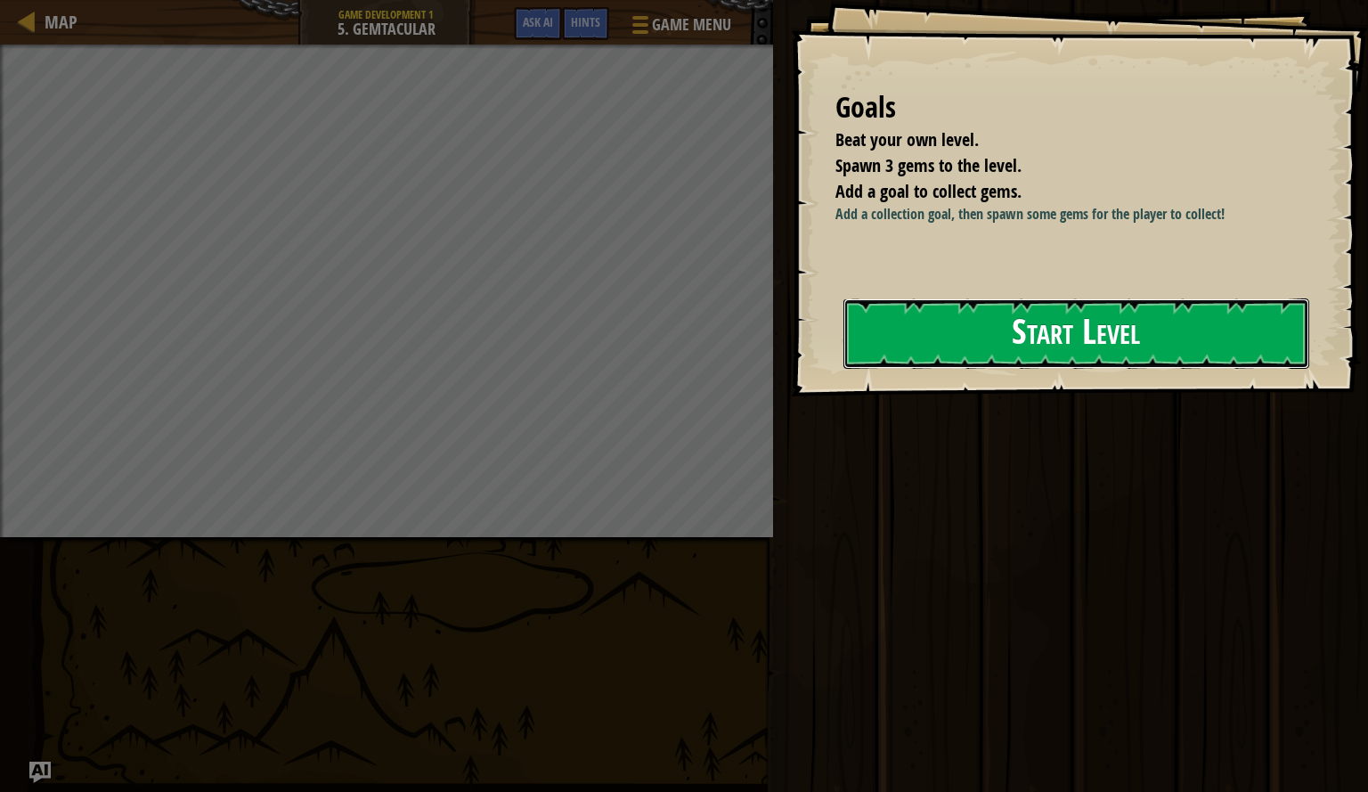
click at [913, 336] on button "Start Level" at bounding box center [1077, 333] width 466 height 70
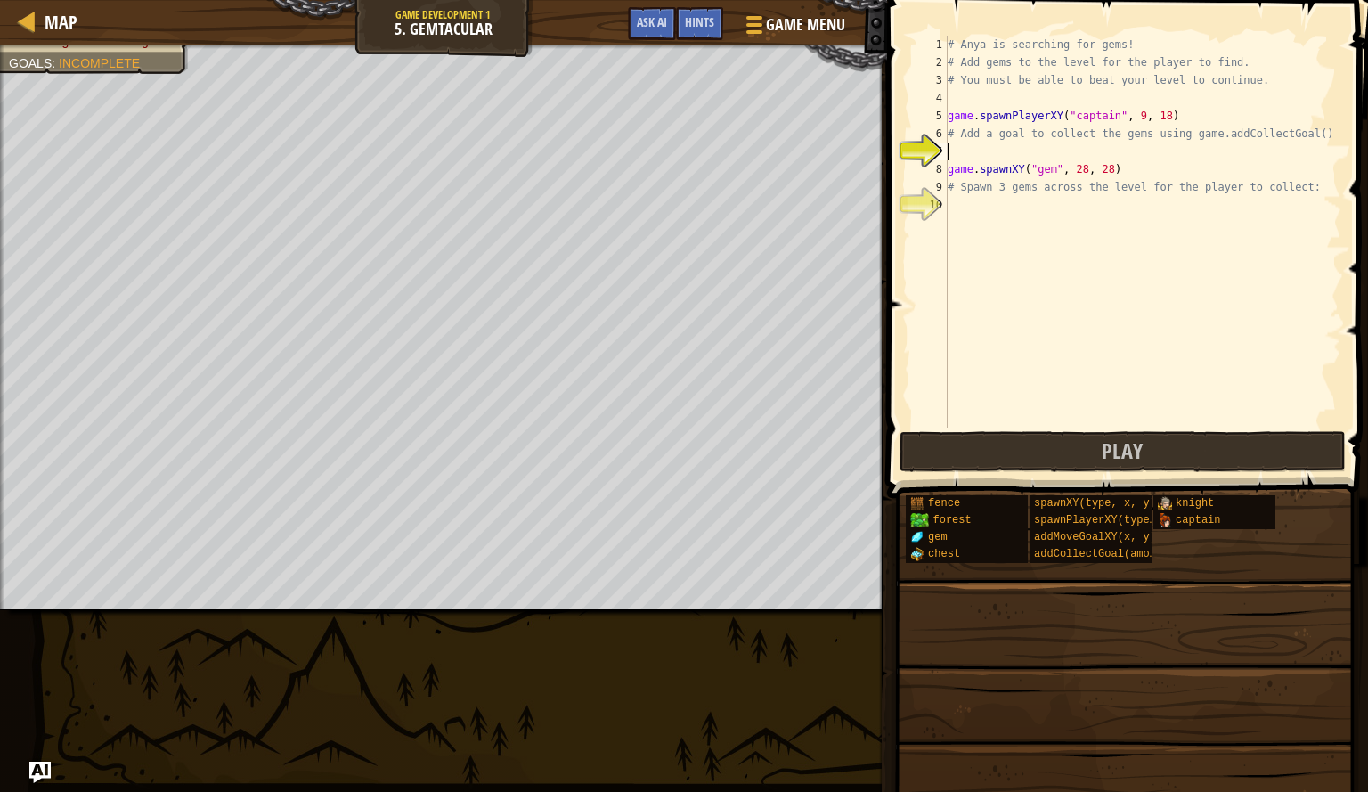
click at [1019, 209] on div "# Anya is searching for gems! # Add gems to the level for the player to find. #…" at bounding box center [1142, 250] width 397 height 428
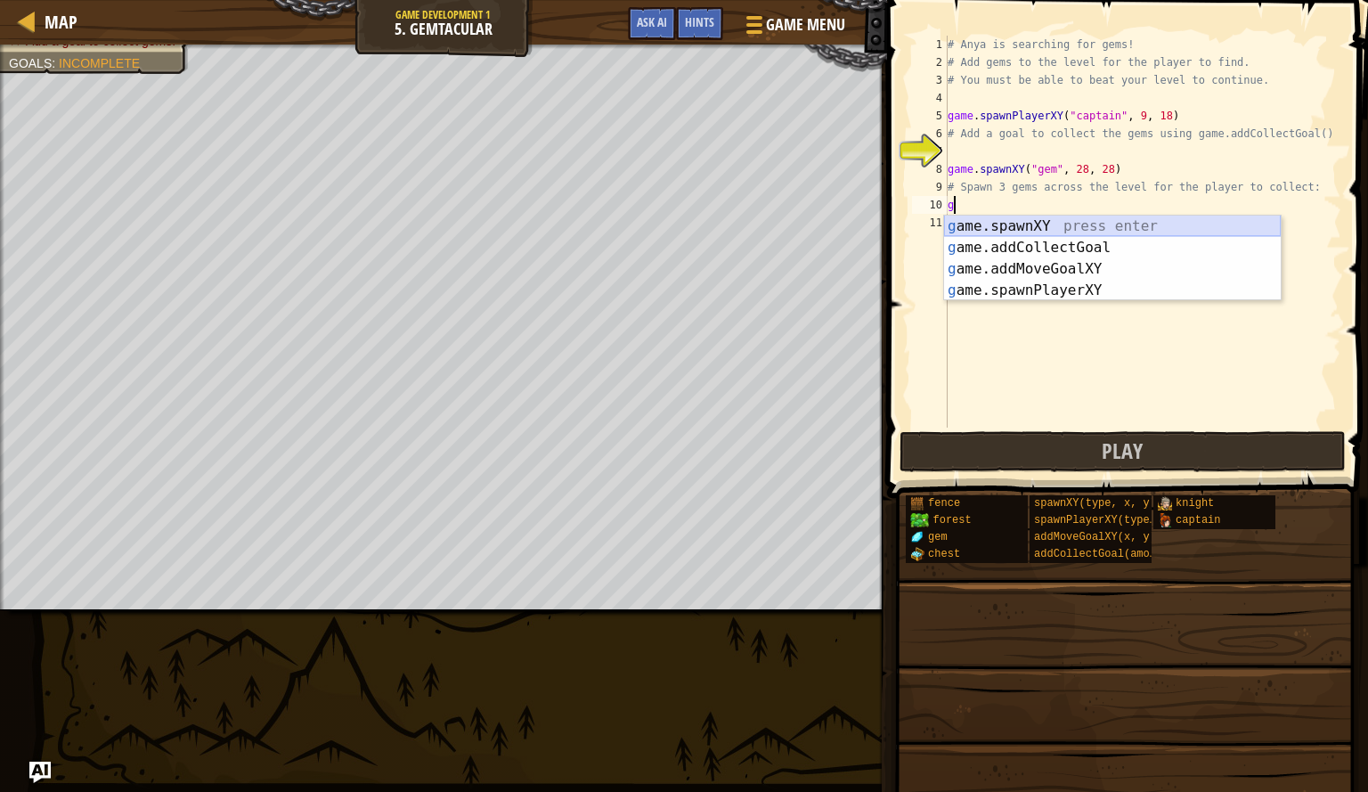
click at [1028, 225] on div "g ame.spawnXY press enter g ame.addCollectGoal press enter g ame.addMoveGoalXY …" at bounding box center [1112, 280] width 337 height 128
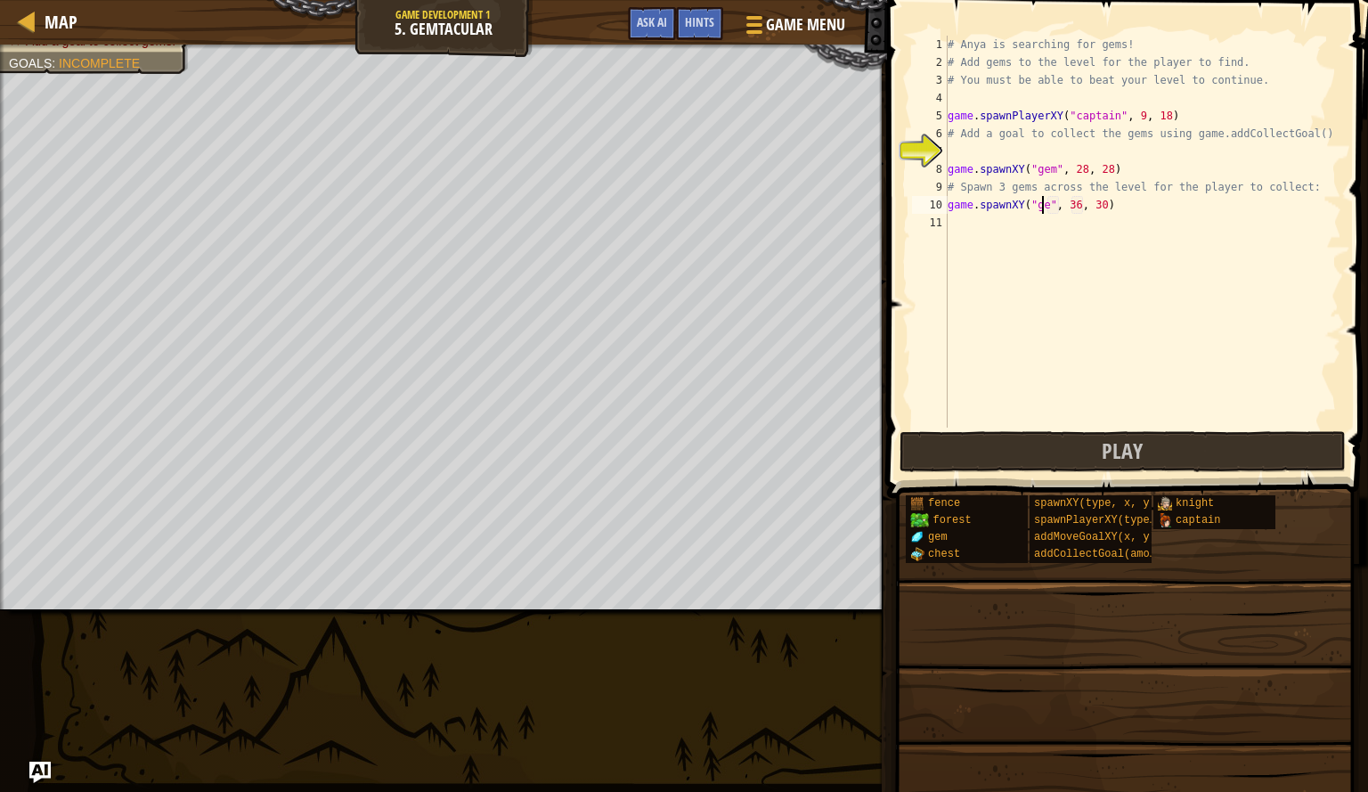
scroll to position [8, 8]
click at [1077, 212] on div "# Anya is searching for gems! # Add gems to the level for the player to find. #…" at bounding box center [1142, 250] width 397 height 428
click at [1096, 212] on div "# Anya is searching for gems! # Add gems to the level for the player to find. #…" at bounding box center [1142, 250] width 397 height 428
type textarea "game.spawnXY("gem", 9, 37)"
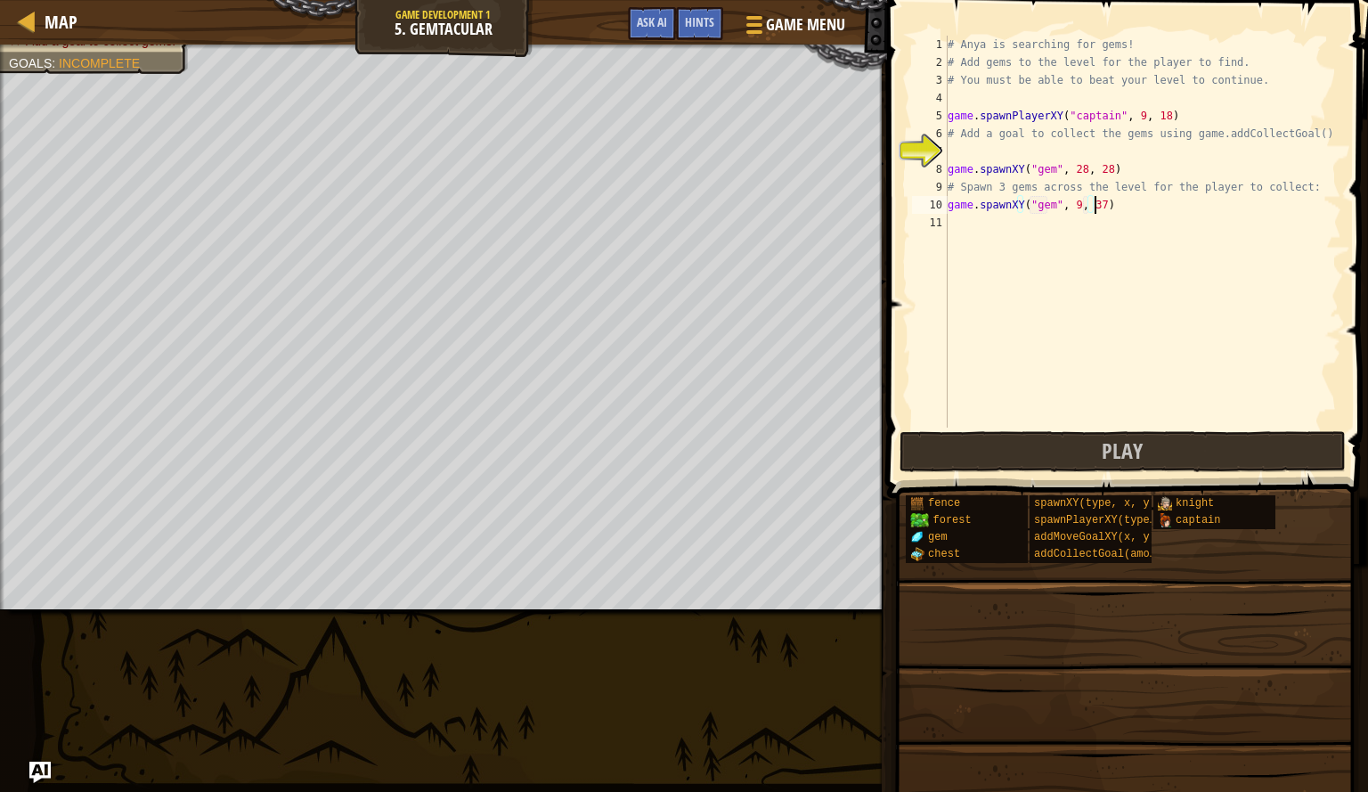
scroll to position [8, 12]
click at [982, 222] on div "# Anya is searching for gems! # Add gems to the level for the player to find. #…" at bounding box center [1142, 250] width 397 height 428
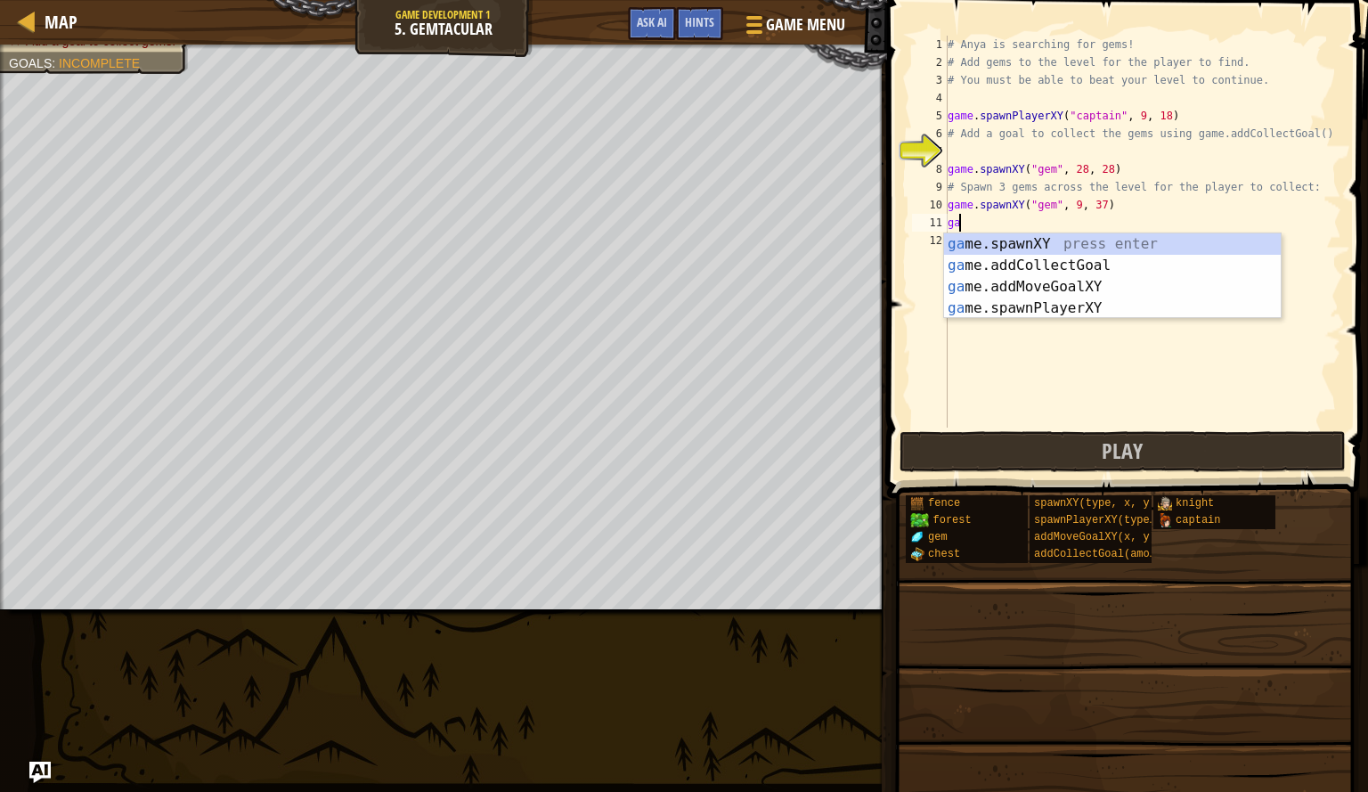
scroll to position [8, 1]
click at [994, 267] on div "game .addCollectGoal press enter game .spawnXY press enter game .addMoveGoalXY …" at bounding box center [1112, 297] width 337 height 128
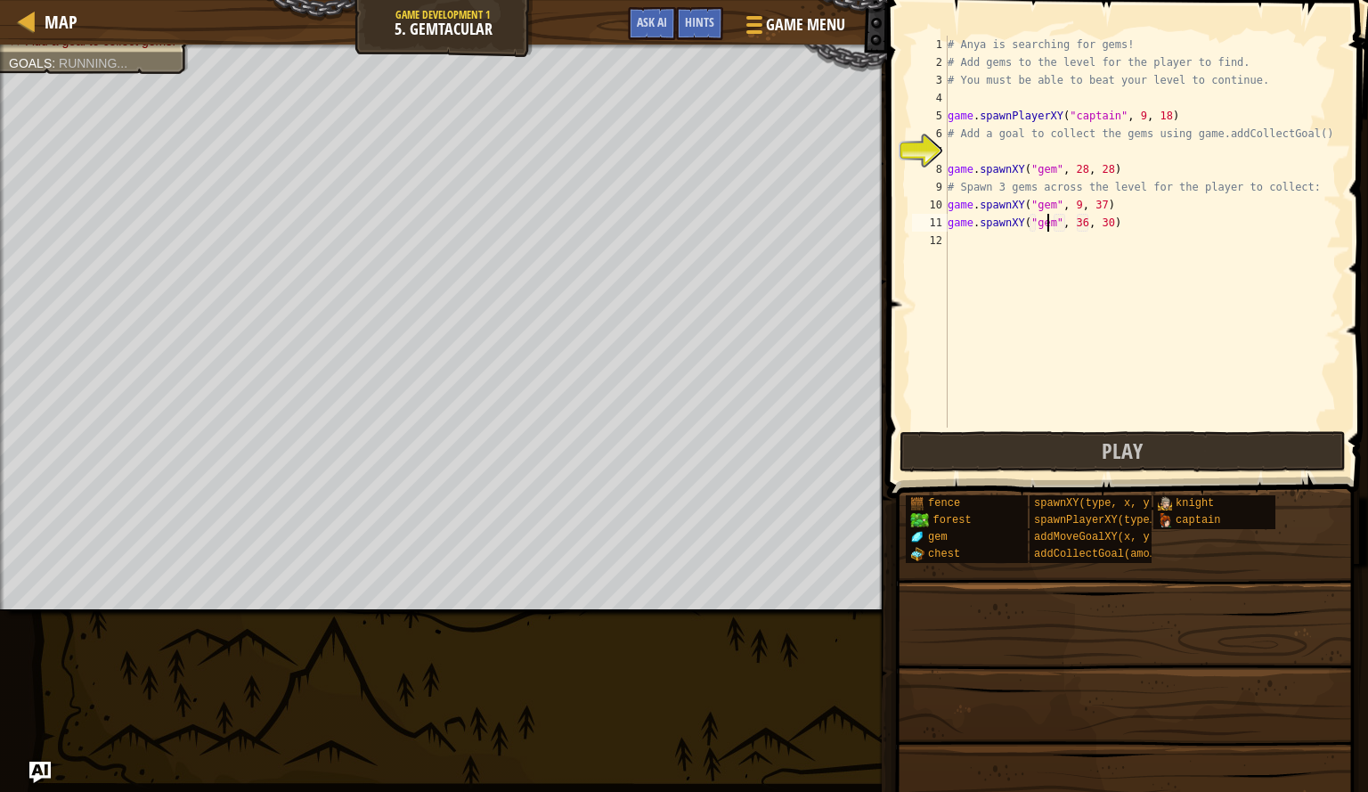
scroll to position [8, 8]
click at [1075, 227] on div "# Anya is searching for gems! # Add gems to the level for the player to find. #…" at bounding box center [1142, 250] width 397 height 428
click at [1092, 225] on div "# Anya is searching for gems! # Add gems to the level for the player to find. #…" at bounding box center [1142, 250] width 397 height 428
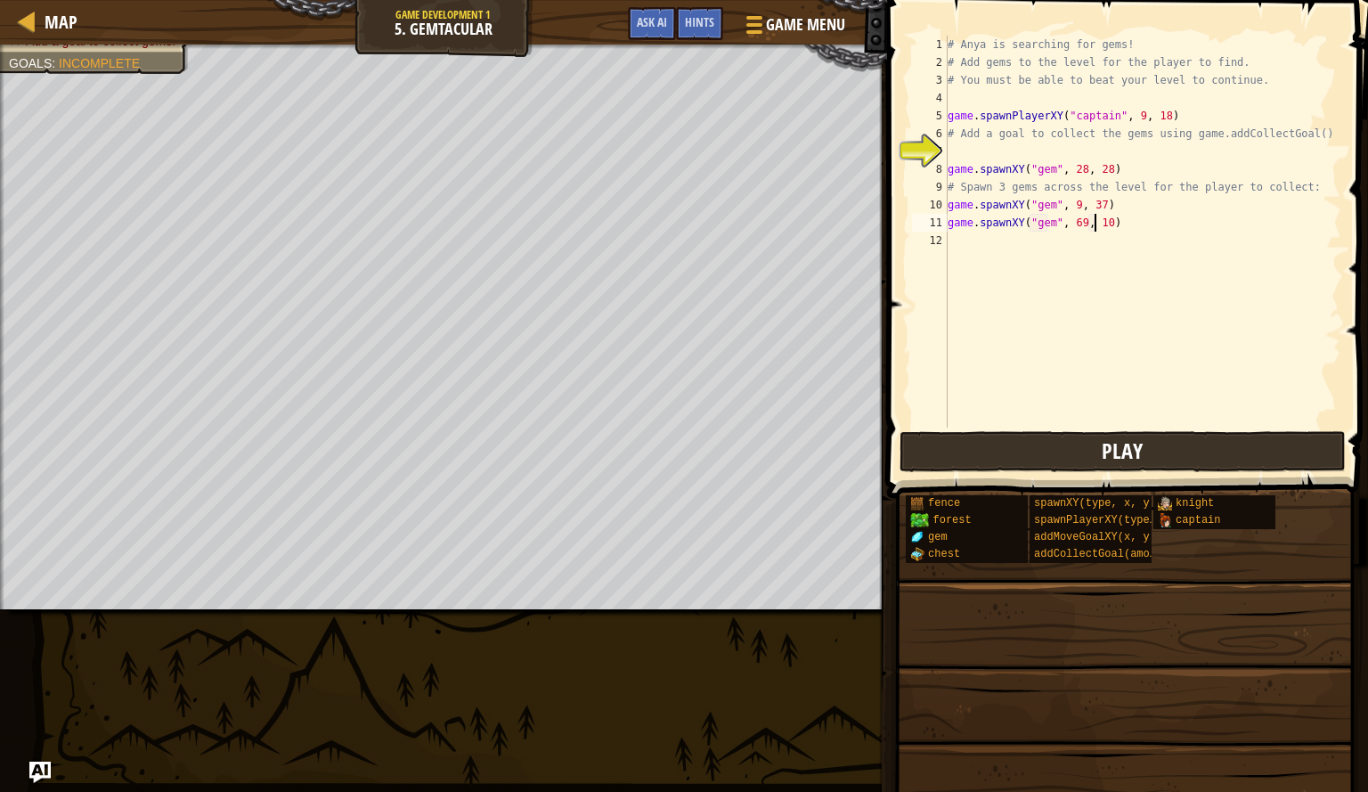
type textarea "game.spawnXY("gem", 69, 10)"
click at [1070, 443] on button "Play" at bounding box center [1123, 451] width 446 height 41
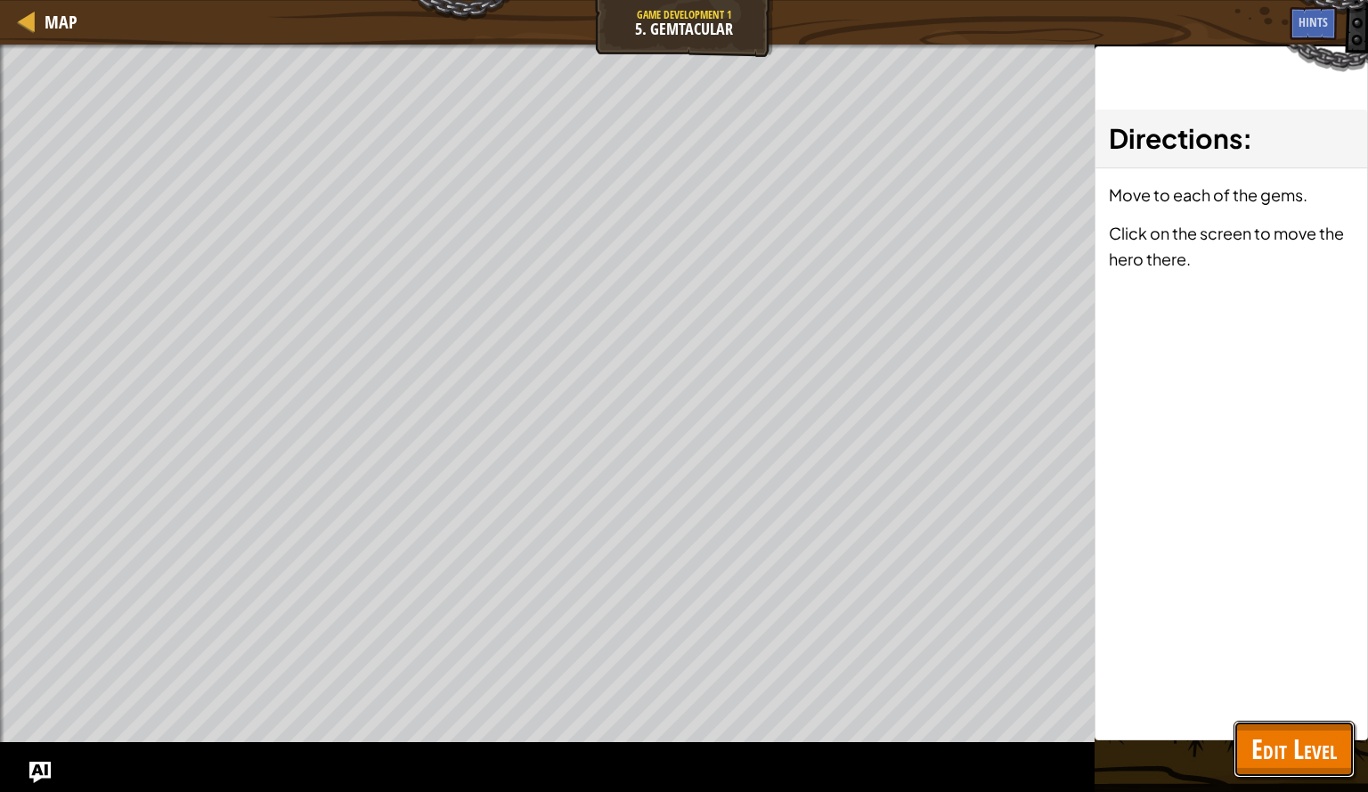
click at [1282, 767] on button "Edit Level" at bounding box center [1294, 749] width 121 height 57
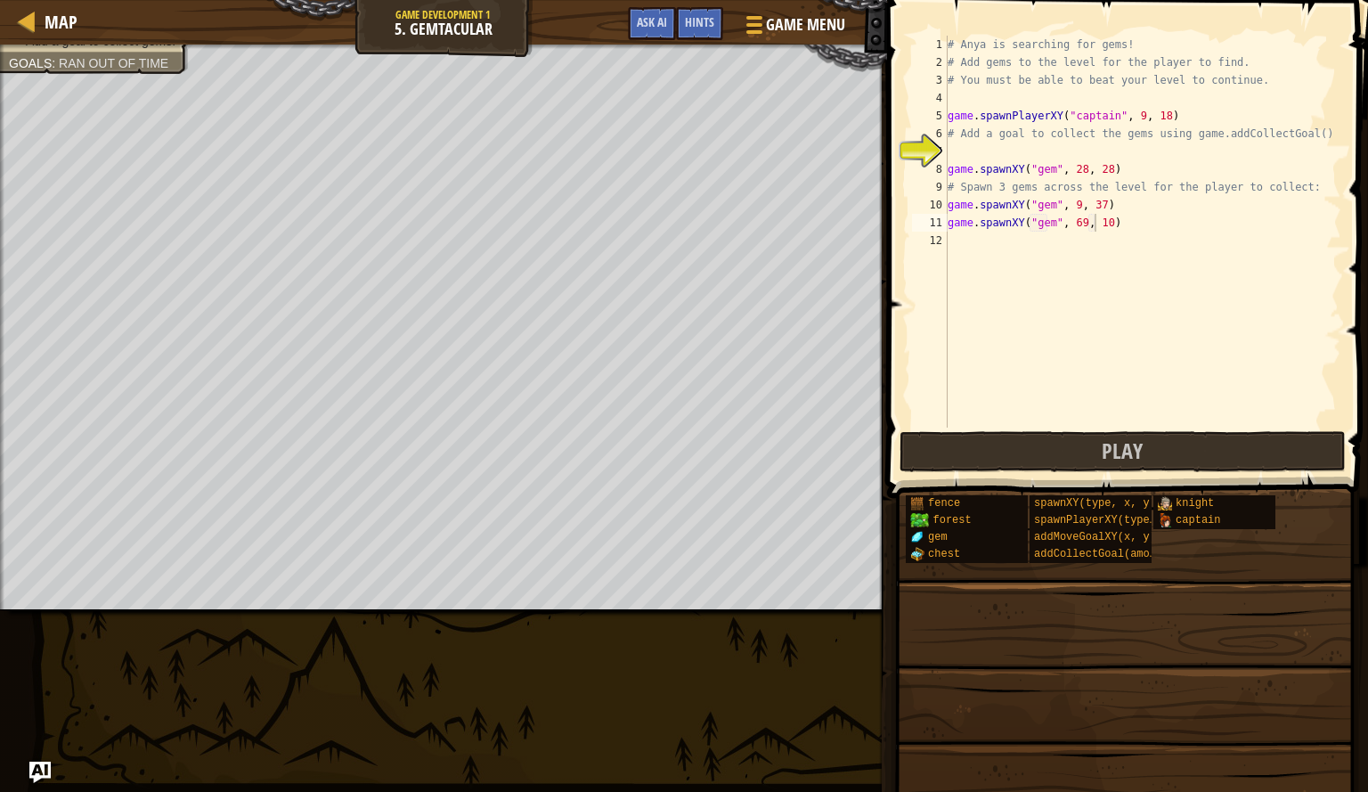
click at [1033, 479] on span at bounding box center [1125, 740] width 469 height 527
click at [1021, 462] on button "Play" at bounding box center [1123, 451] width 446 height 41
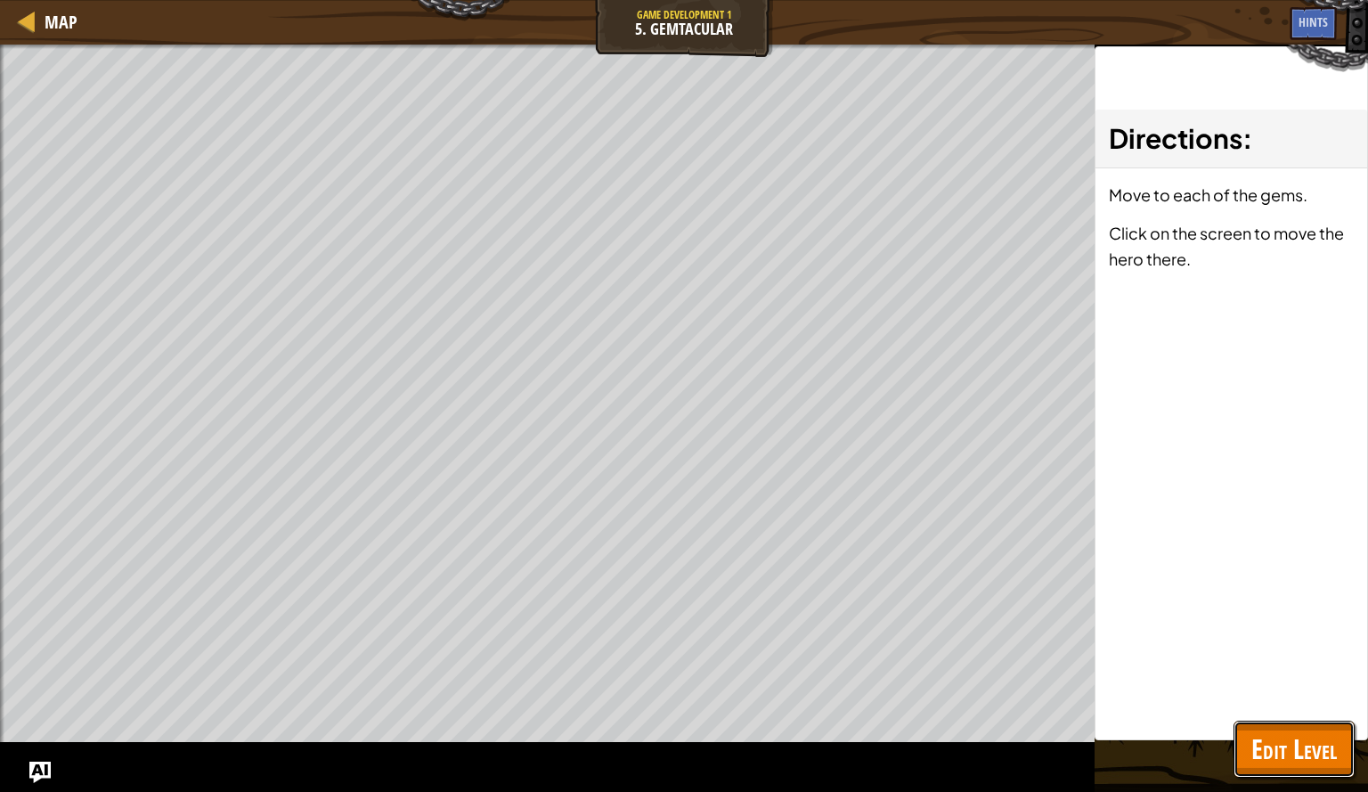
click at [1323, 747] on span "Edit Level" at bounding box center [1295, 749] width 86 height 37
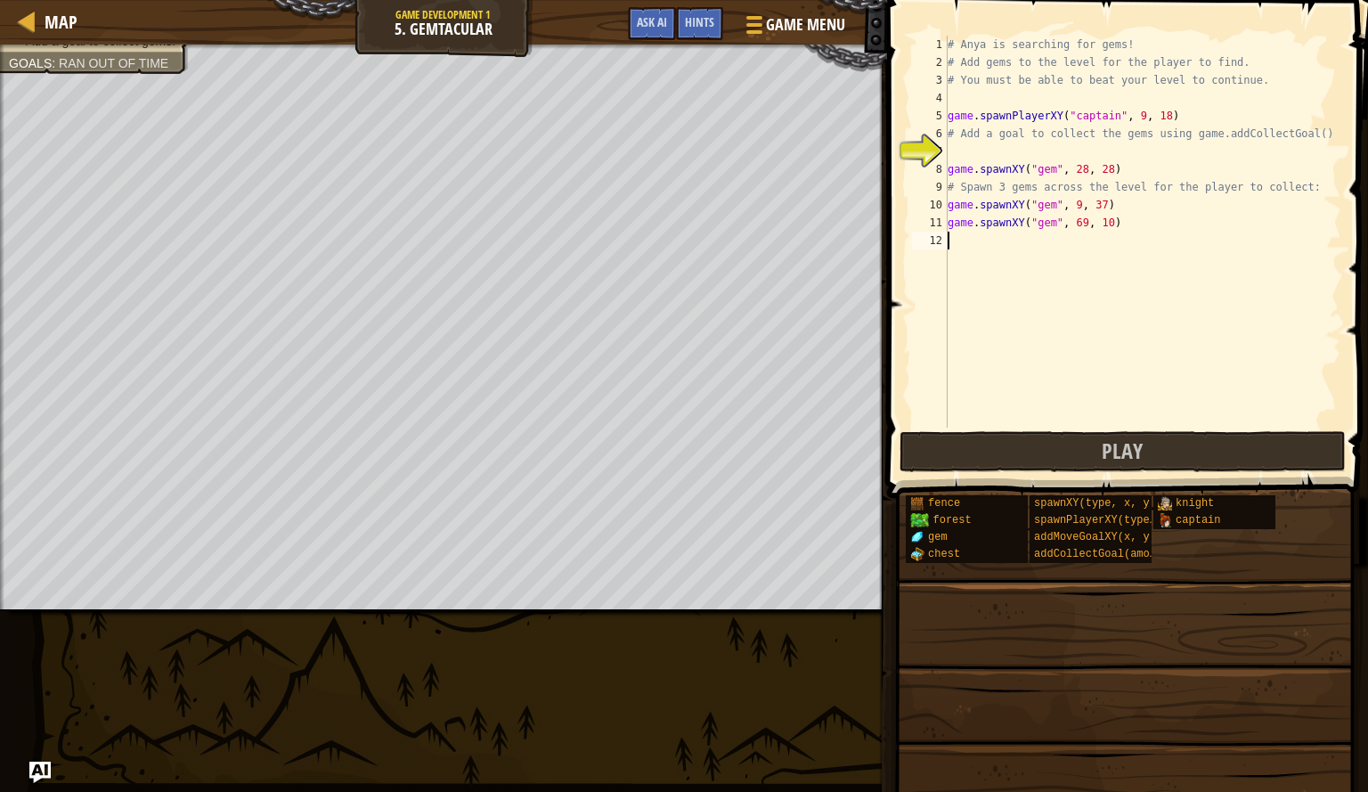
click at [968, 245] on div "# Anya is searching for gems! # Add gems to the level for the player to find. #…" at bounding box center [1142, 250] width 397 height 428
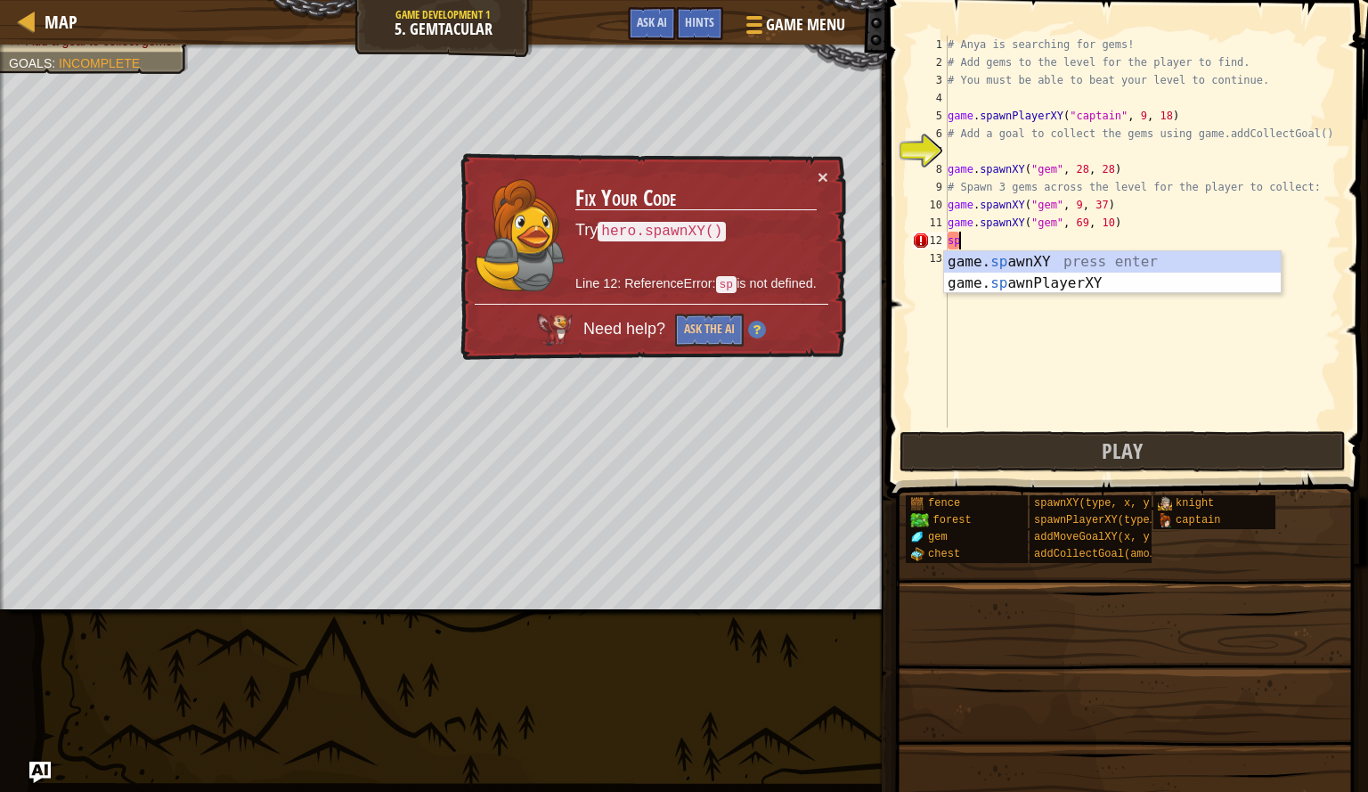
type textarea "s"
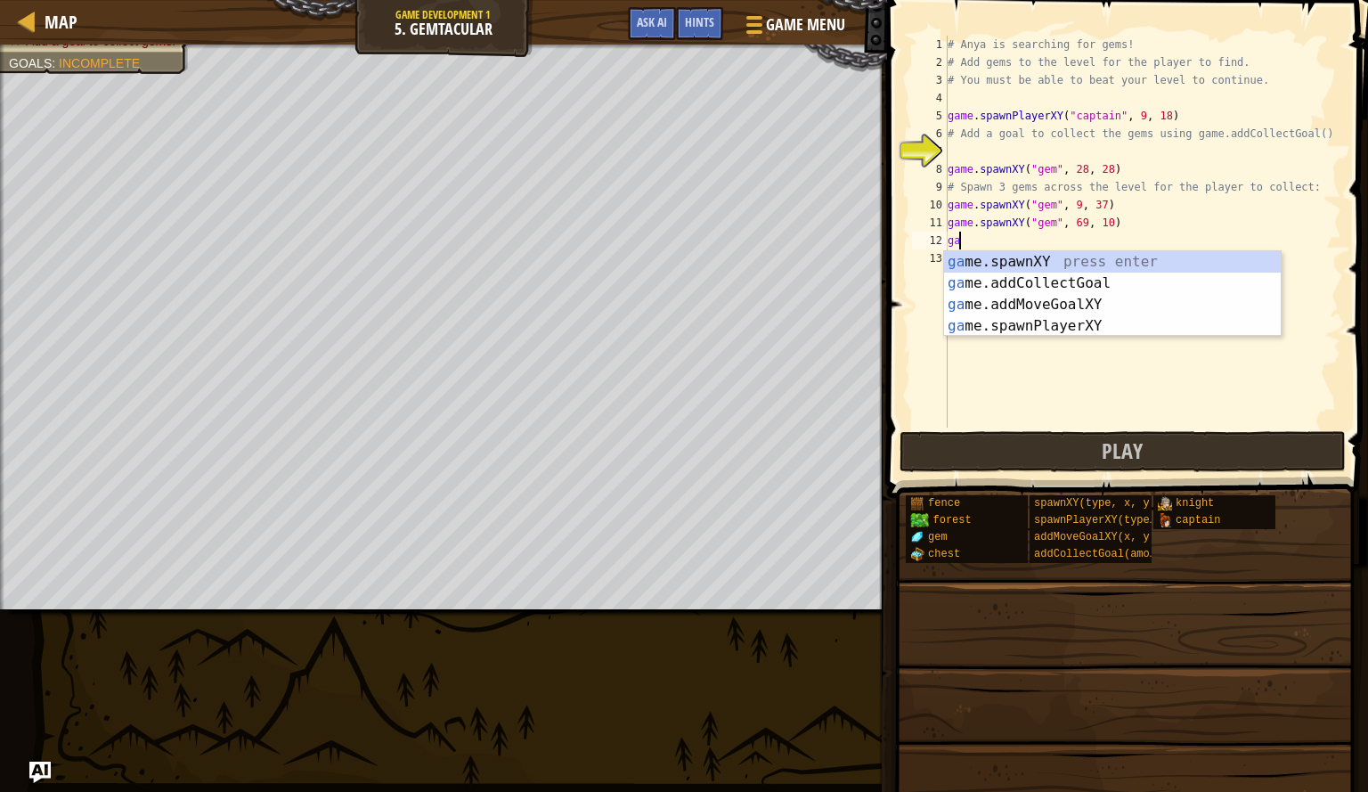
type textarea "game"
click at [1057, 265] on div "game .addCollectGoal press enter game .spawnXY press enter game .addMoveGoalXY …" at bounding box center [1112, 315] width 337 height 128
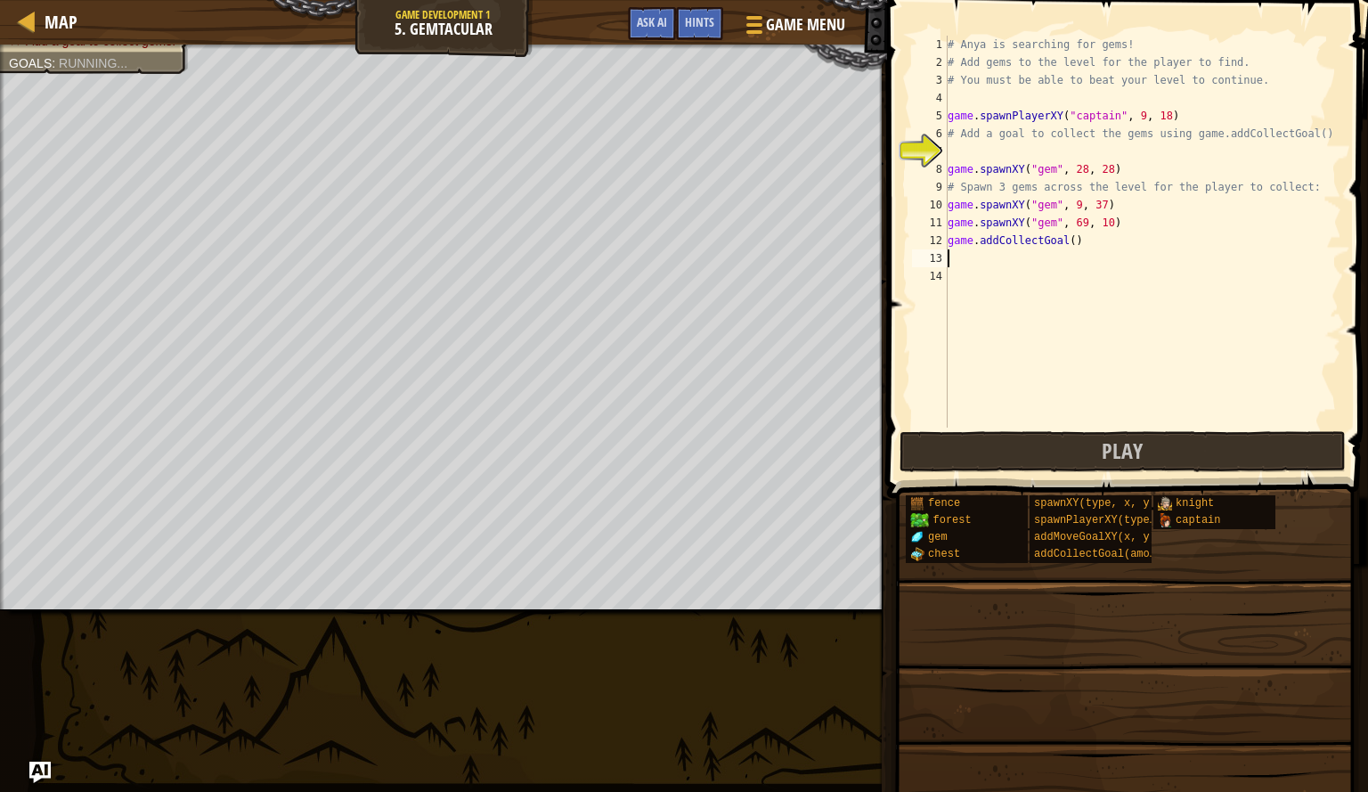
scroll to position [8, 0]
click at [1077, 247] on div "# Anya is searching for gems! # Add gems to the level for the player to find. #…" at bounding box center [1142, 250] width 397 height 428
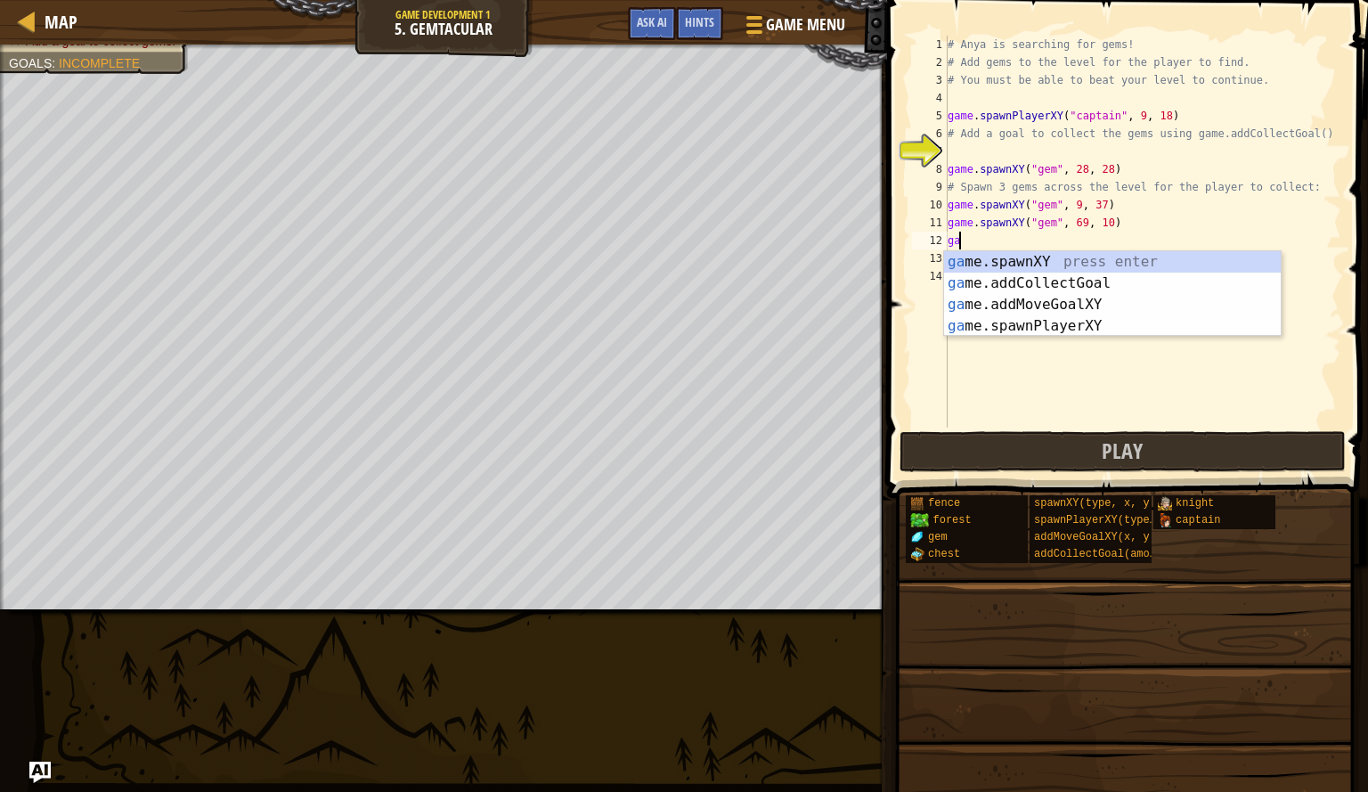
type textarea "g"
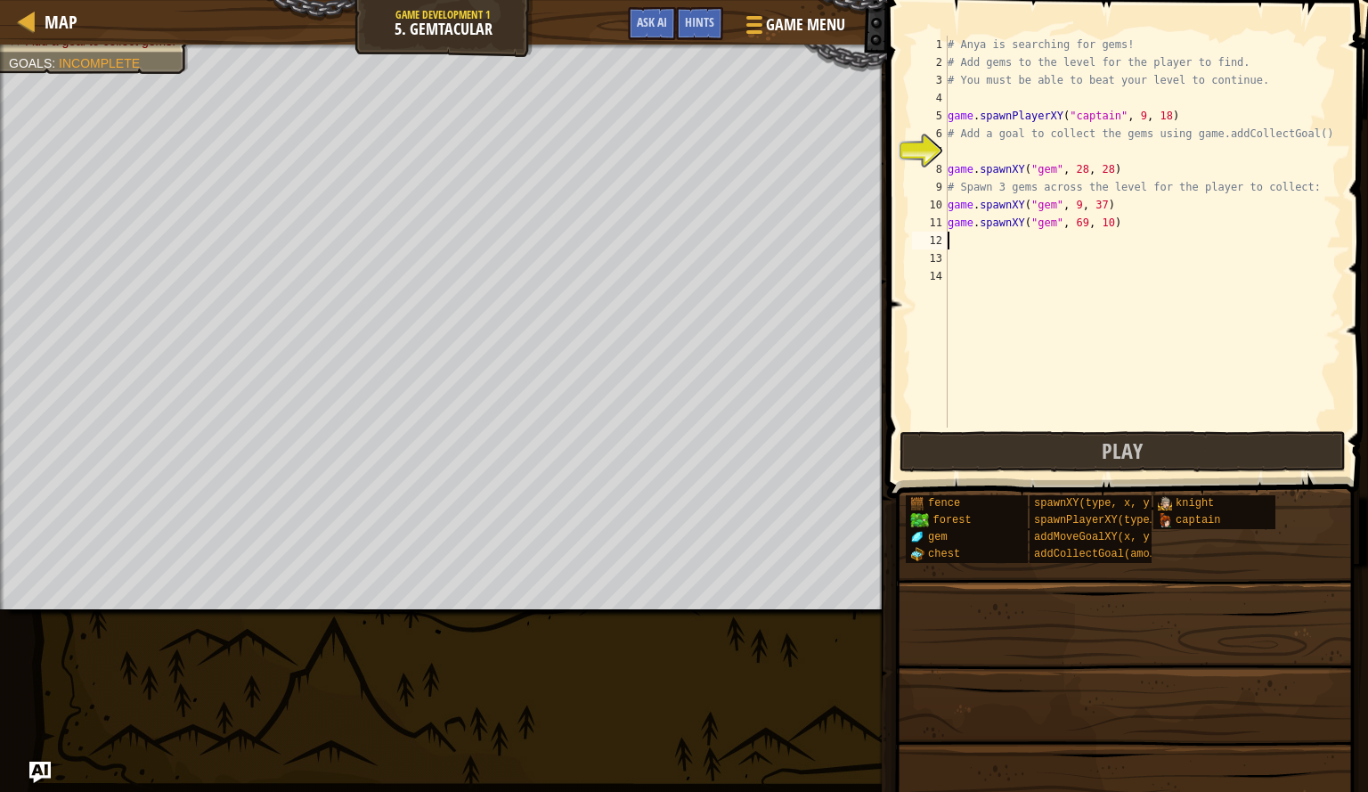
click at [1023, 144] on div "# Anya is searching for gems! # Add gems to the level for the player to find. #…" at bounding box center [1142, 250] width 397 height 428
type textarea "b"
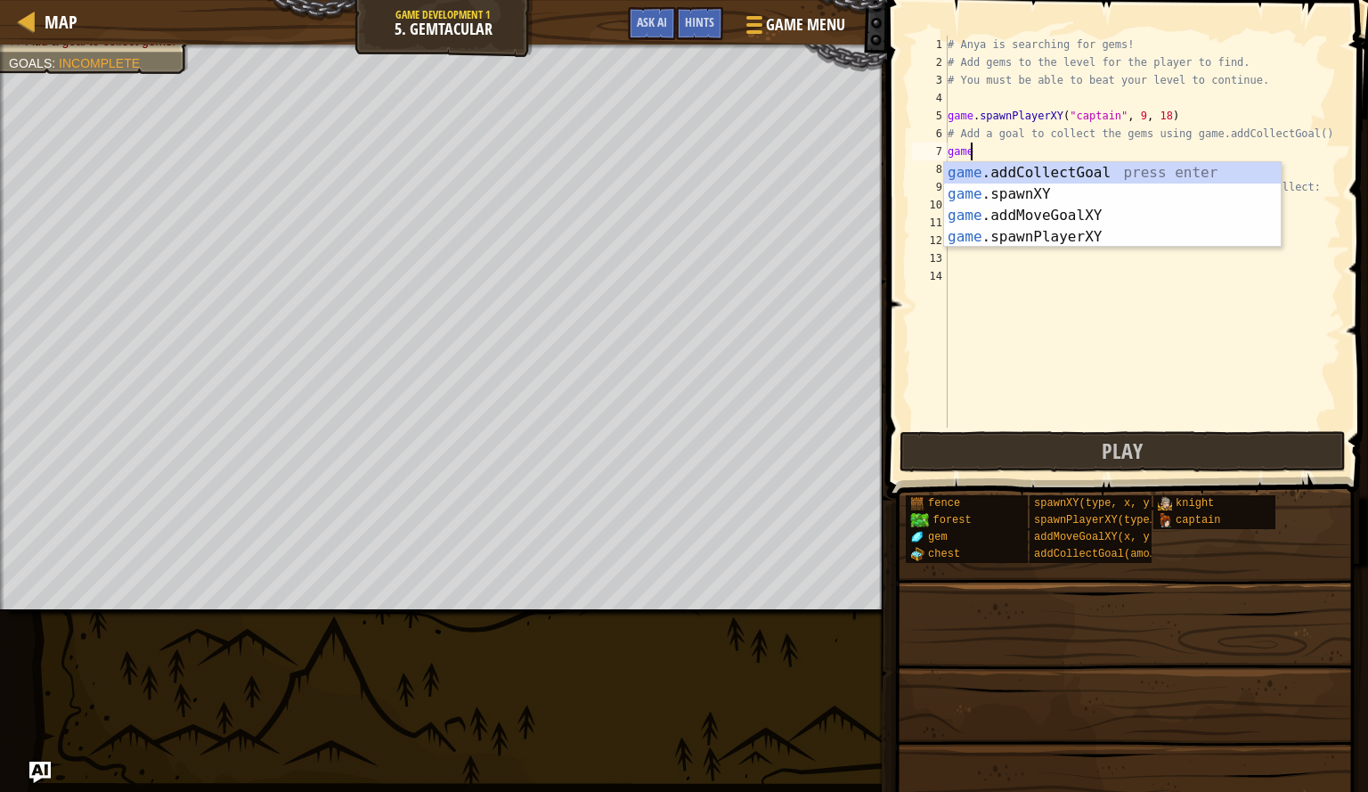
type textarea "game"
click at [1021, 169] on div "game .addCollectGoal press enter game .spawnXY press enter game .addMoveGoalXY …" at bounding box center [1112, 226] width 337 height 128
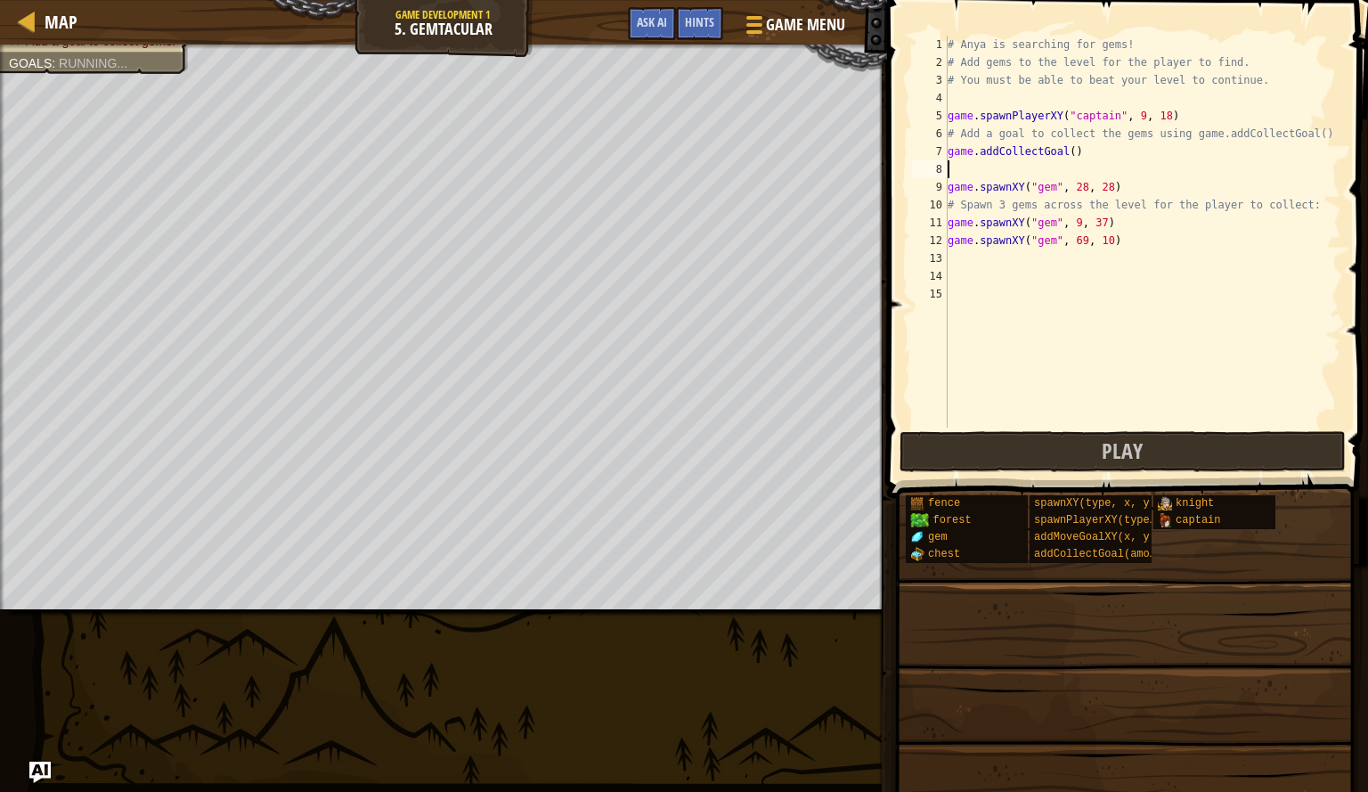
scroll to position [8, 0]
click at [1064, 158] on div "# Anya is searching for gems! # Add gems to the level for the player to find. #…" at bounding box center [1142, 250] width 397 height 428
click at [1123, 157] on div "# Anya is searching for gems! # Add gems to the level for the player to find. #…" at bounding box center [1142, 250] width 397 height 428
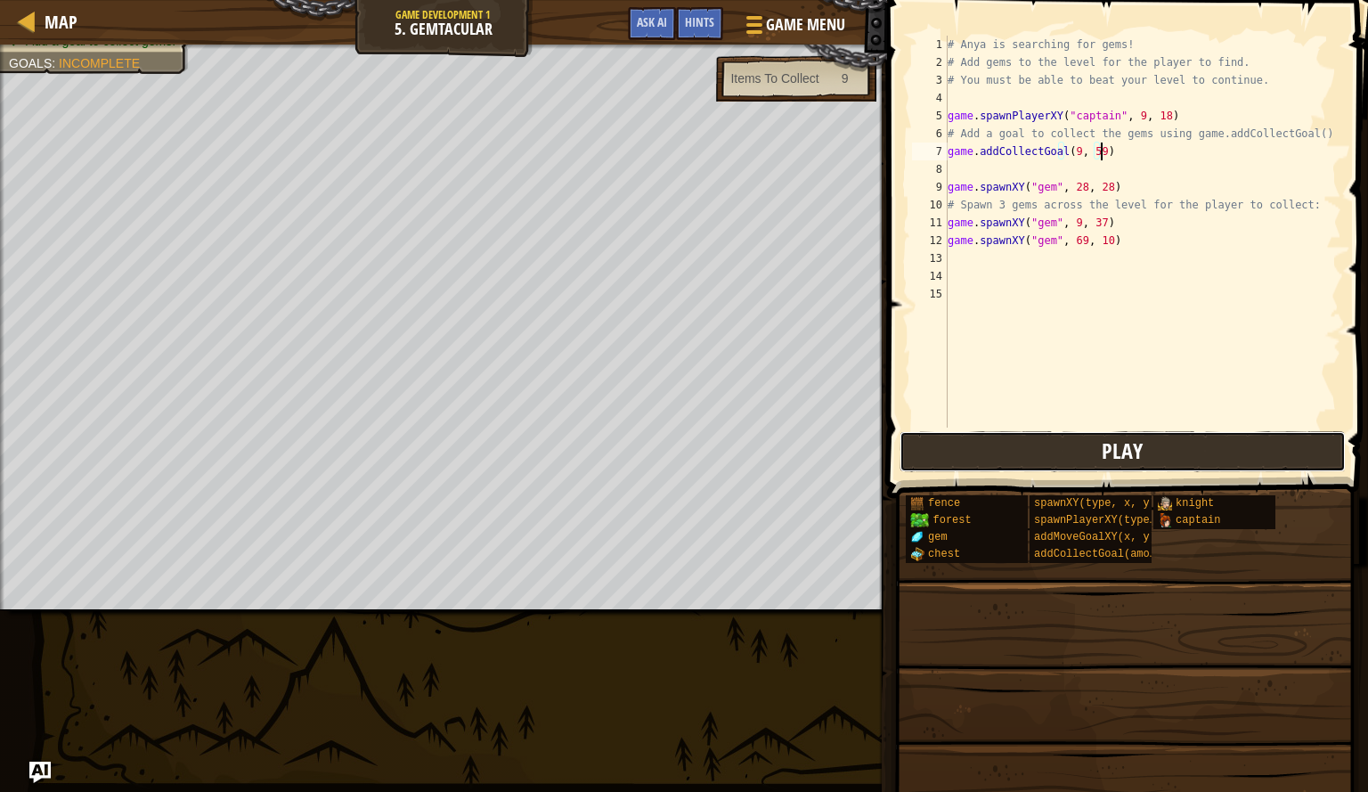
click at [1106, 451] on span "Play" at bounding box center [1122, 451] width 41 height 29
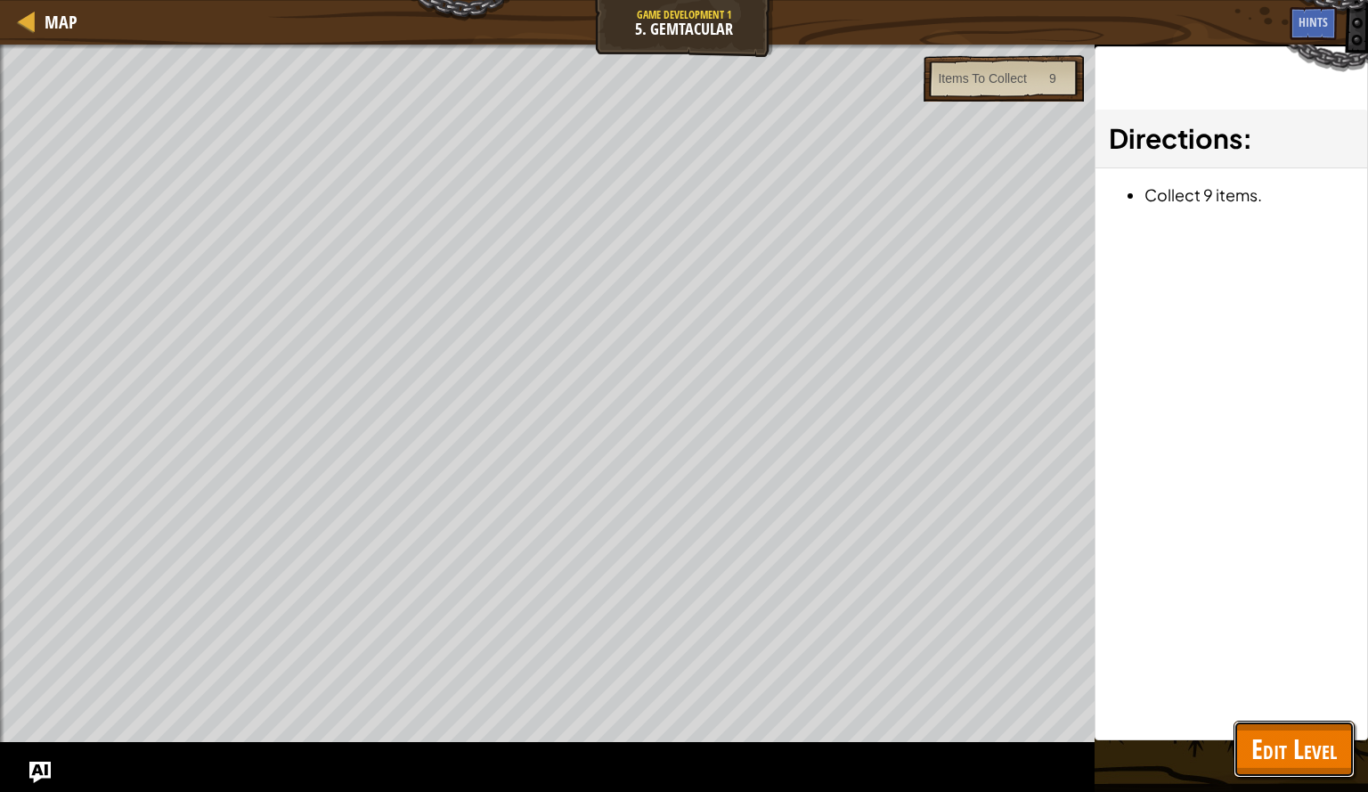
click at [1269, 749] on span "Edit Level" at bounding box center [1295, 749] width 86 height 37
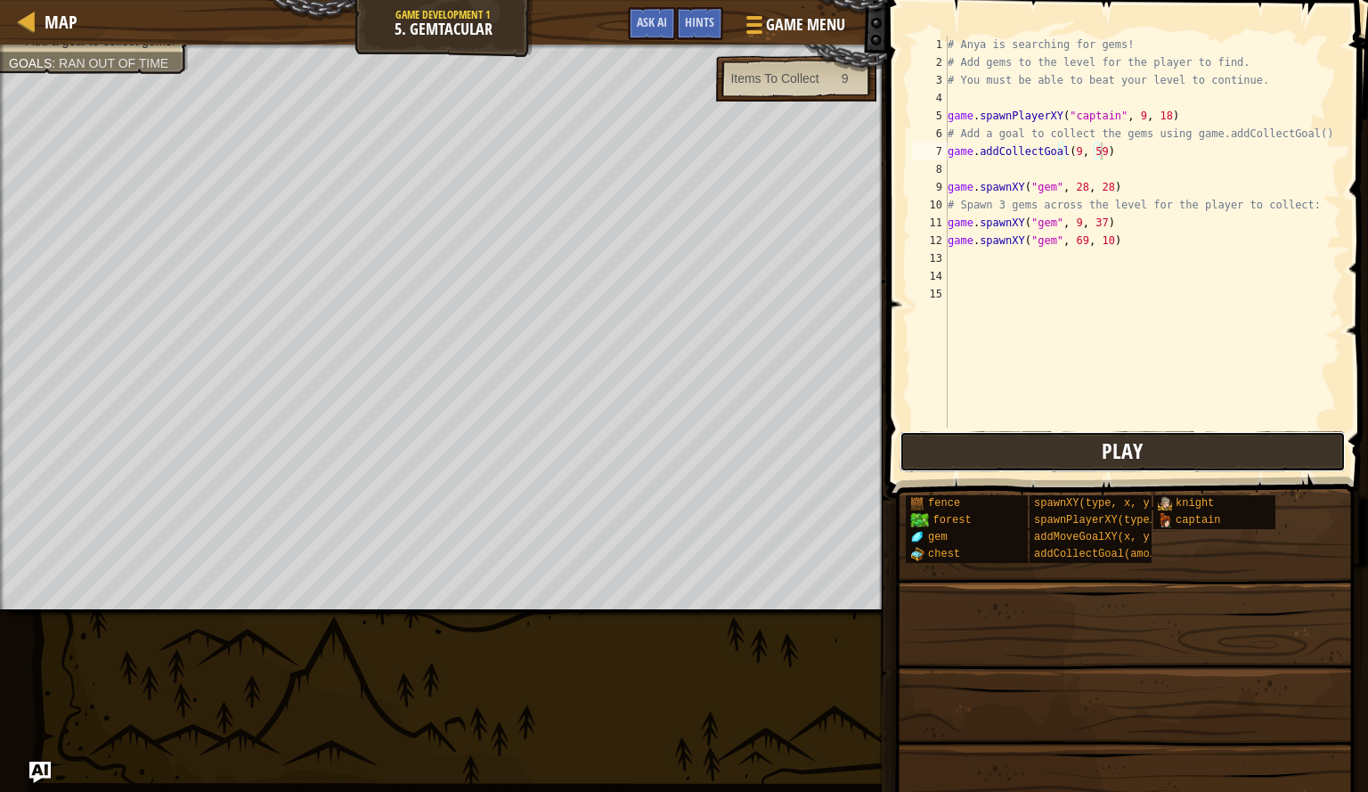
click at [1091, 456] on button "Play" at bounding box center [1123, 451] width 446 height 41
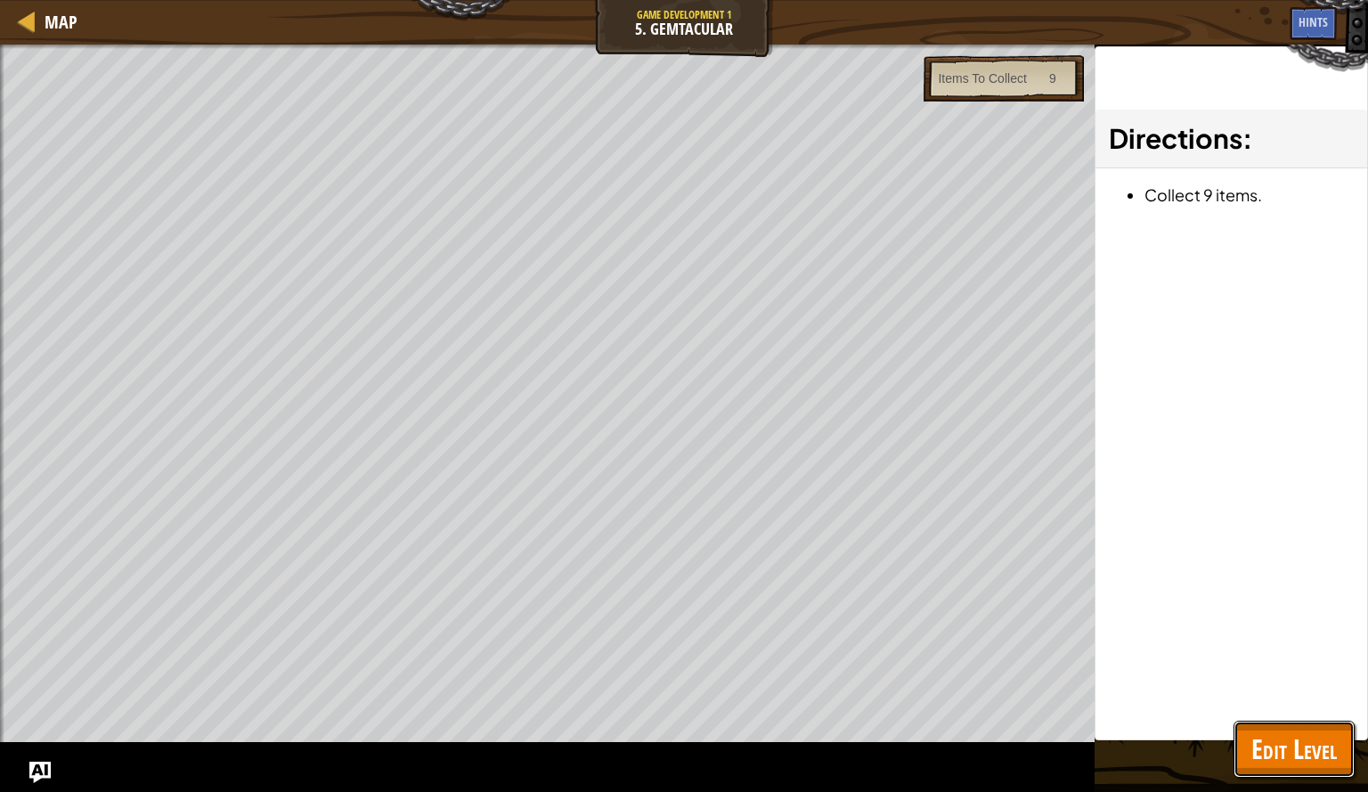
click at [1273, 739] on span "Edit Level" at bounding box center [1295, 749] width 86 height 37
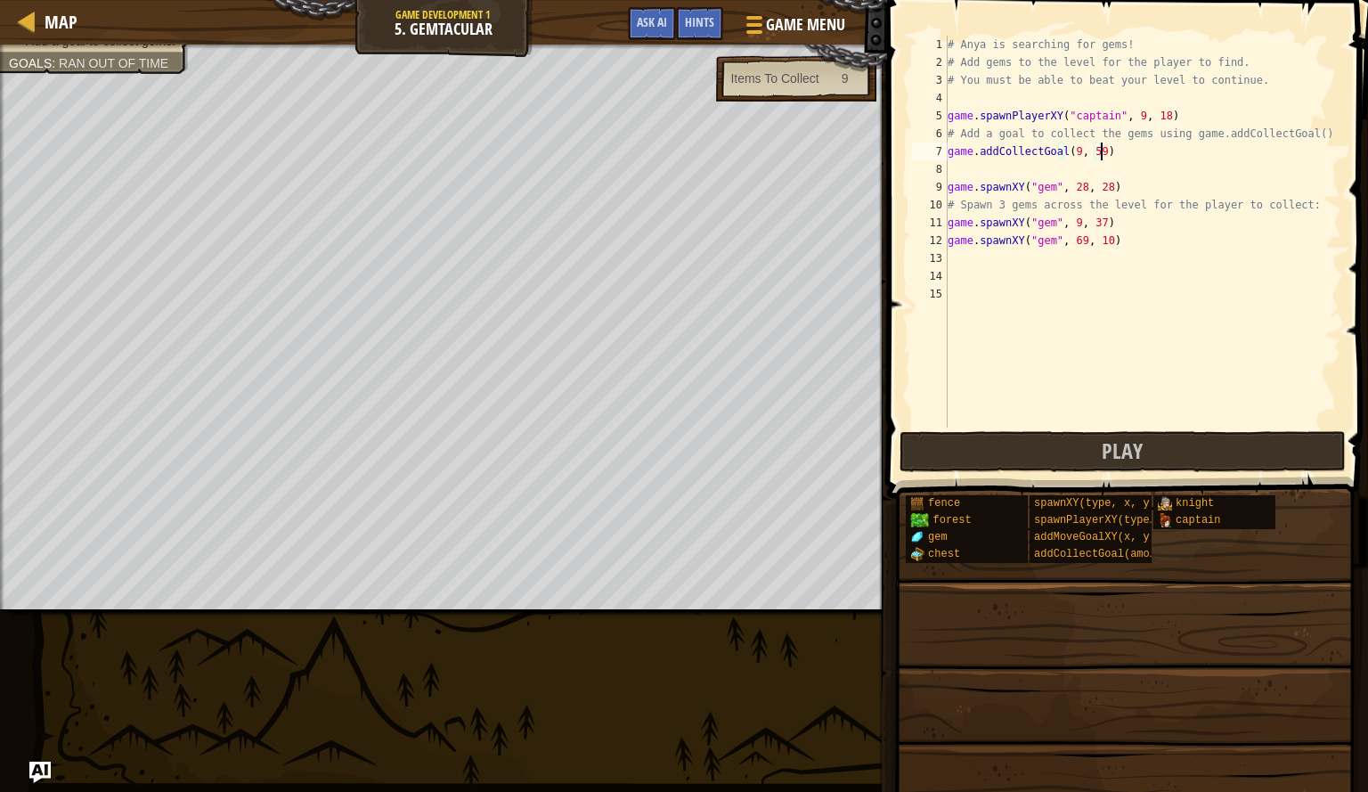
click at [1121, 154] on div "# Anya is searching for gems! # Add gems to the level for the player to find. #…" at bounding box center [1142, 250] width 397 height 428
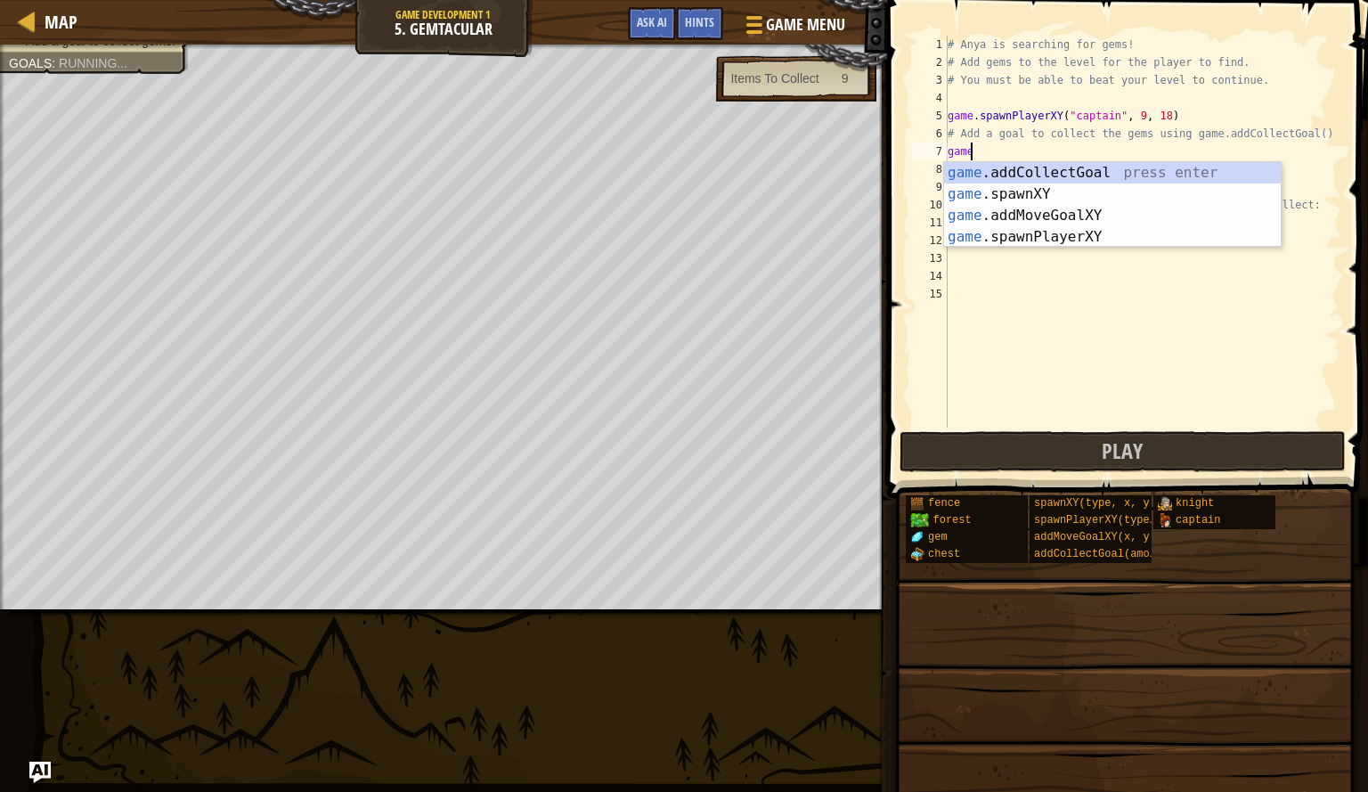
scroll to position [8, 1]
click at [1120, 210] on div "game .addCollectGoal press enter game .spawnXY press enter game .addMoveGoalXY …" at bounding box center [1112, 226] width 337 height 128
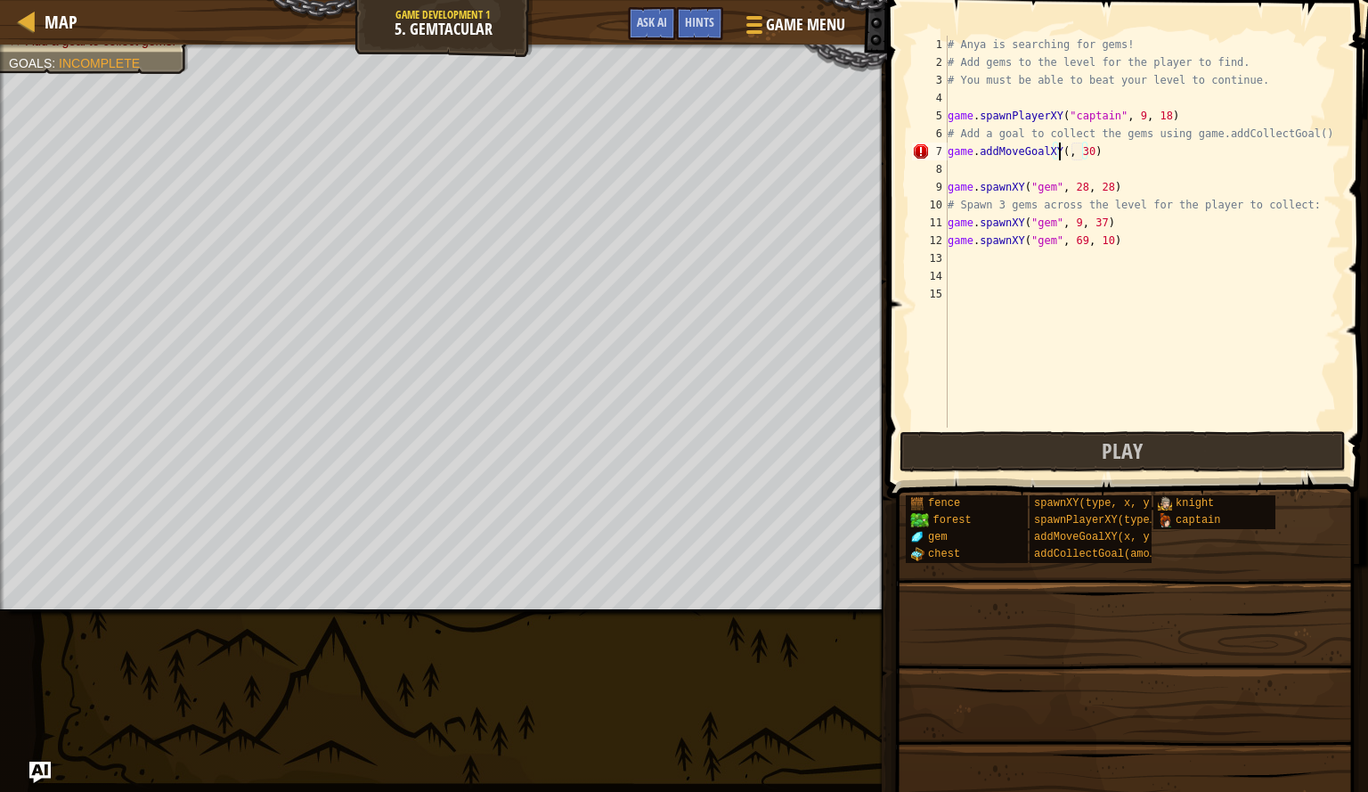
scroll to position [8, 10]
click at [1092, 152] on div "# Anya is searching for gems! # Add gems to the level for the player to find. #…" at bounding box center [1142, 250] width 397 height 428
click at [1087, 154] on div "# Anya is searching for gems! # Add gems to the level for the player to find. #…" at bounding box center [1142, 250] width 397 height 428
type textarea "game.addMoveGoalXY(9, 57)"
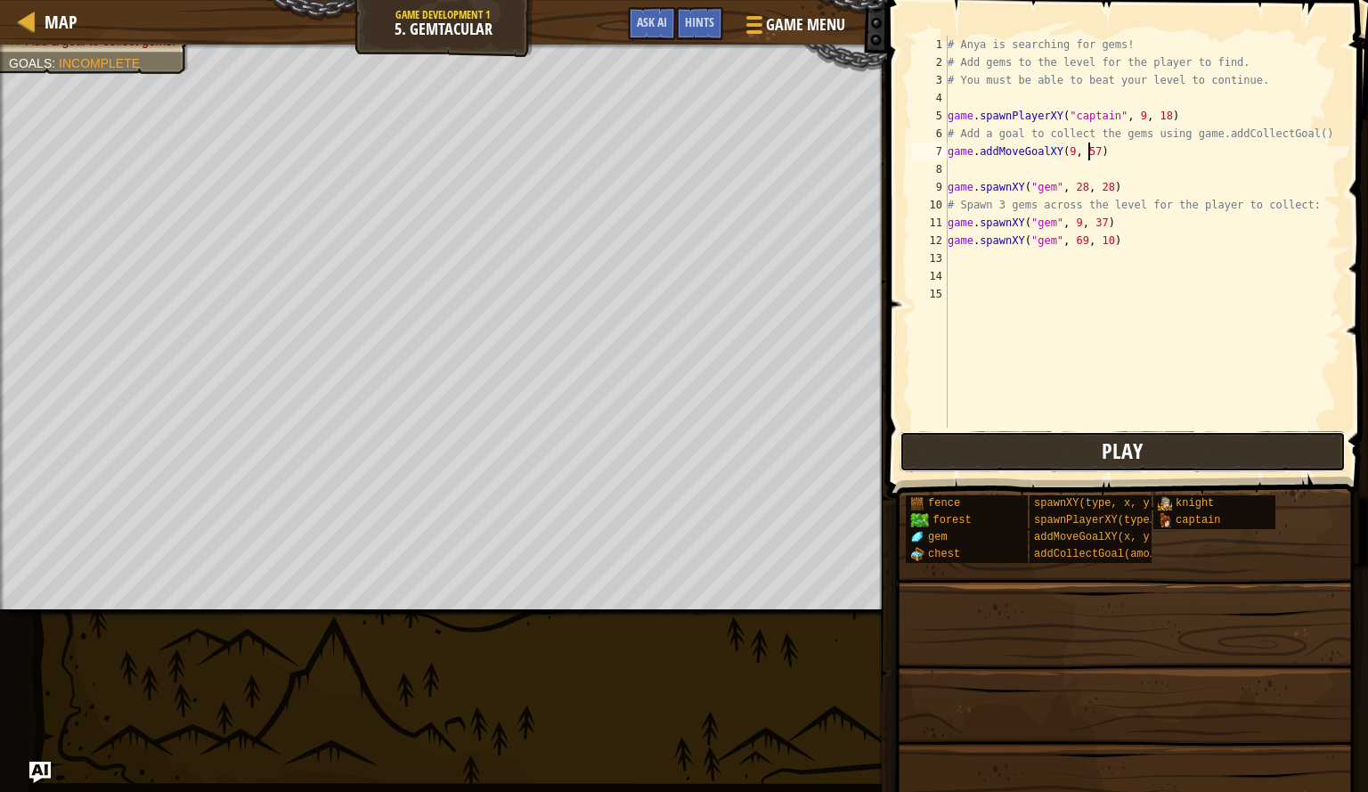
click at [1010, 431] on button "Play" at bounding box center [1123, 451] width 446 height 41
click at [1051, 468] on button "Play" at bounding box center [1007, 451] width 214 height 41
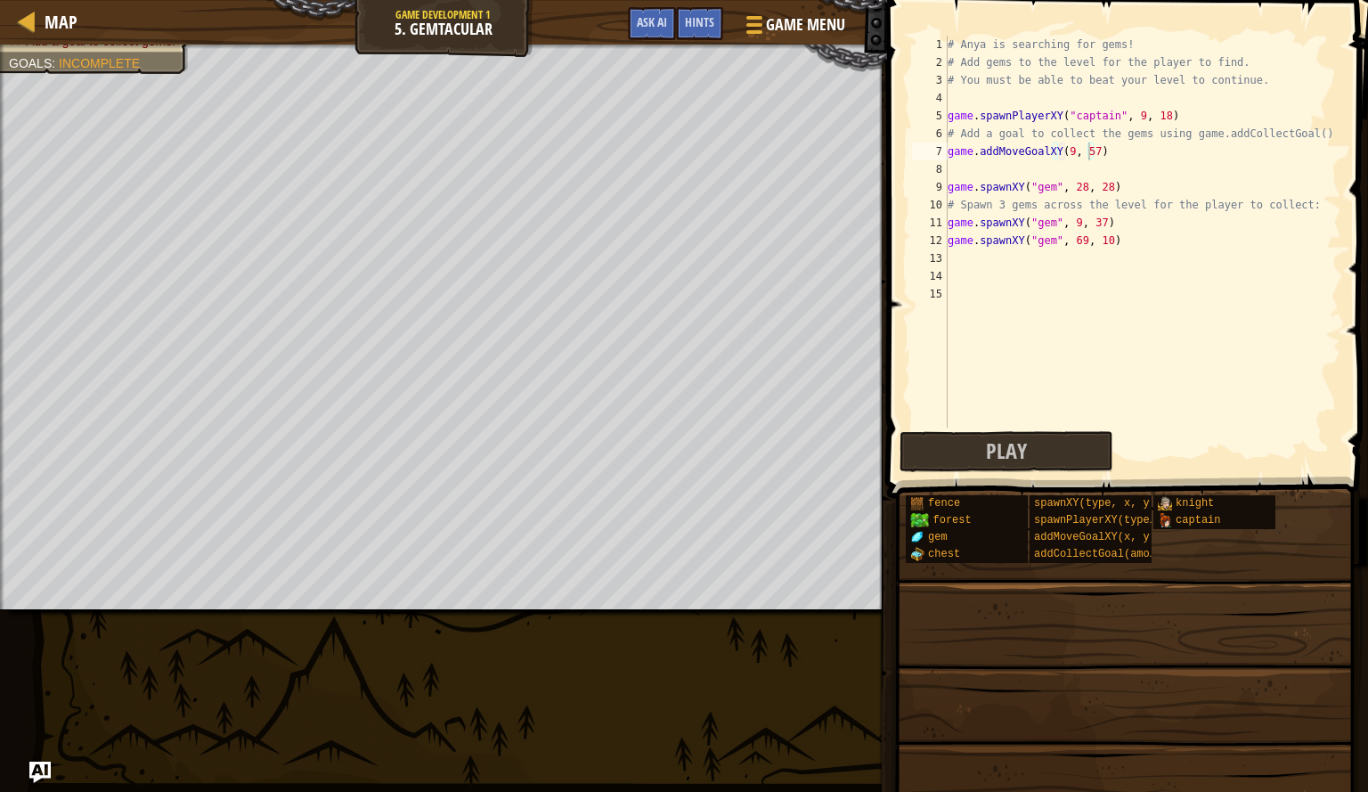
click at [1060, 177] on div "# Anya is searching for gems! # Add gems to the level for the player to find. #…" at bounding box center [1142, 250] width 397 height 428
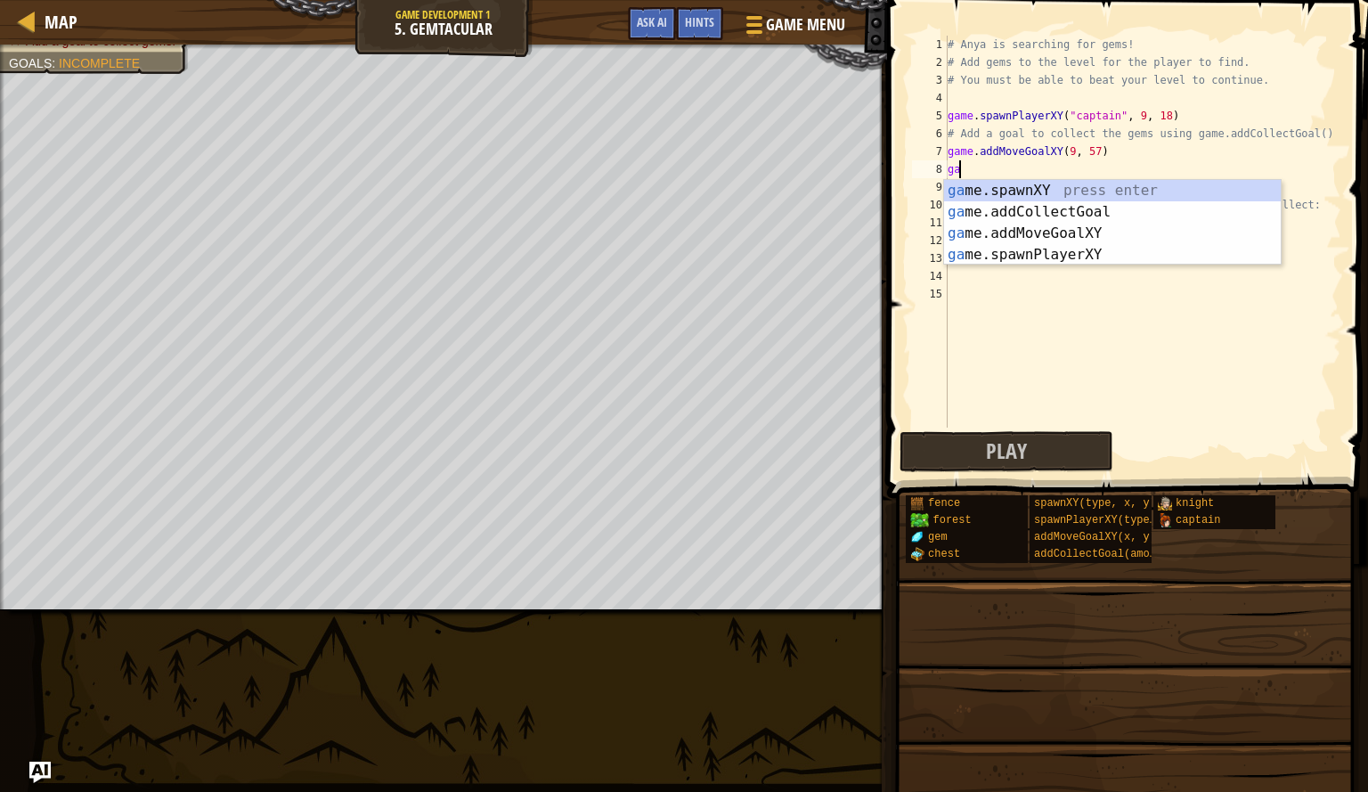
type textarea "gam"
click at [1056, 211] on div "gam e.spawnXY press enter gam e.addCollectGoal press enter gam e.addMoveGoalXY …" at bounding box center [1112, 244] width 337 height 128
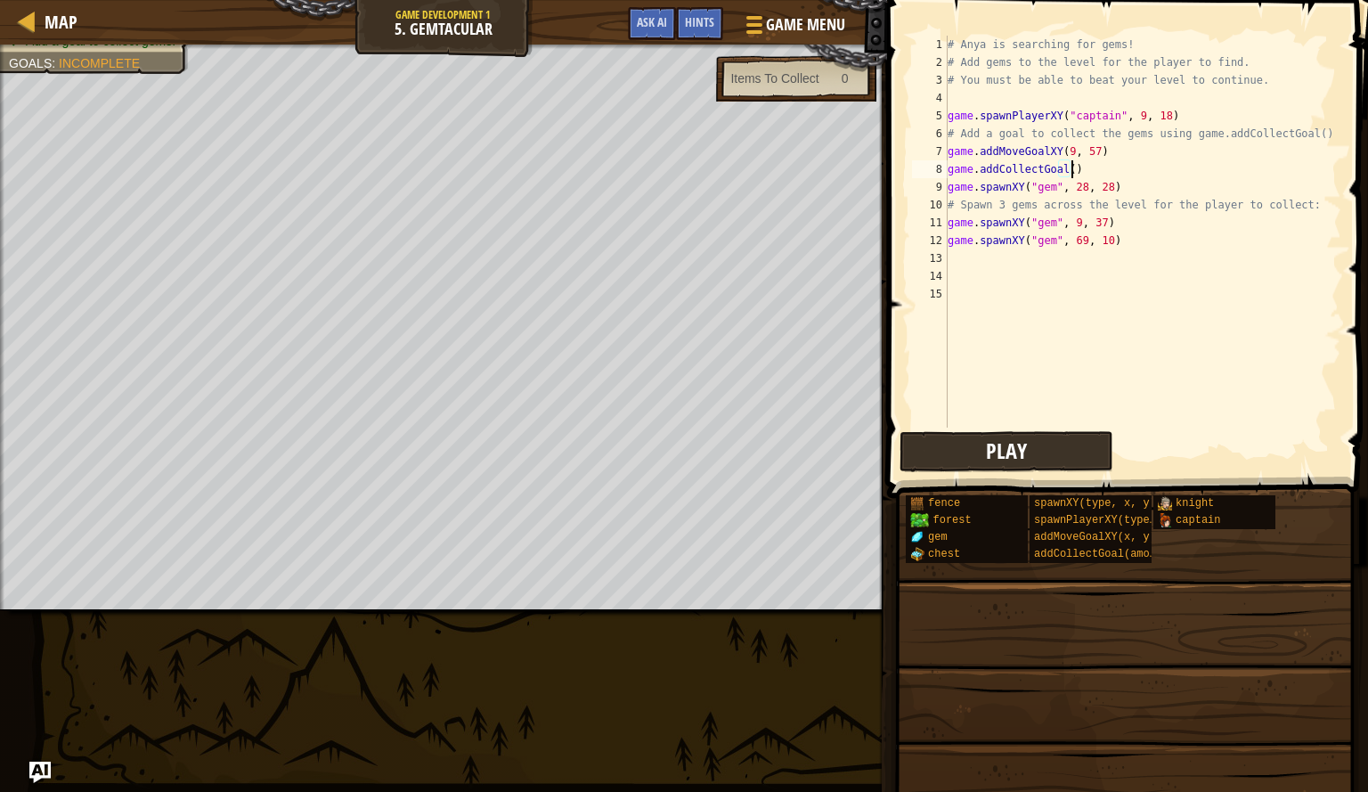
type textarea "game.addCollectGoal()"
click at [1022, 470] on button "Play" at bounding box center [1007, 451] width 214 height 41
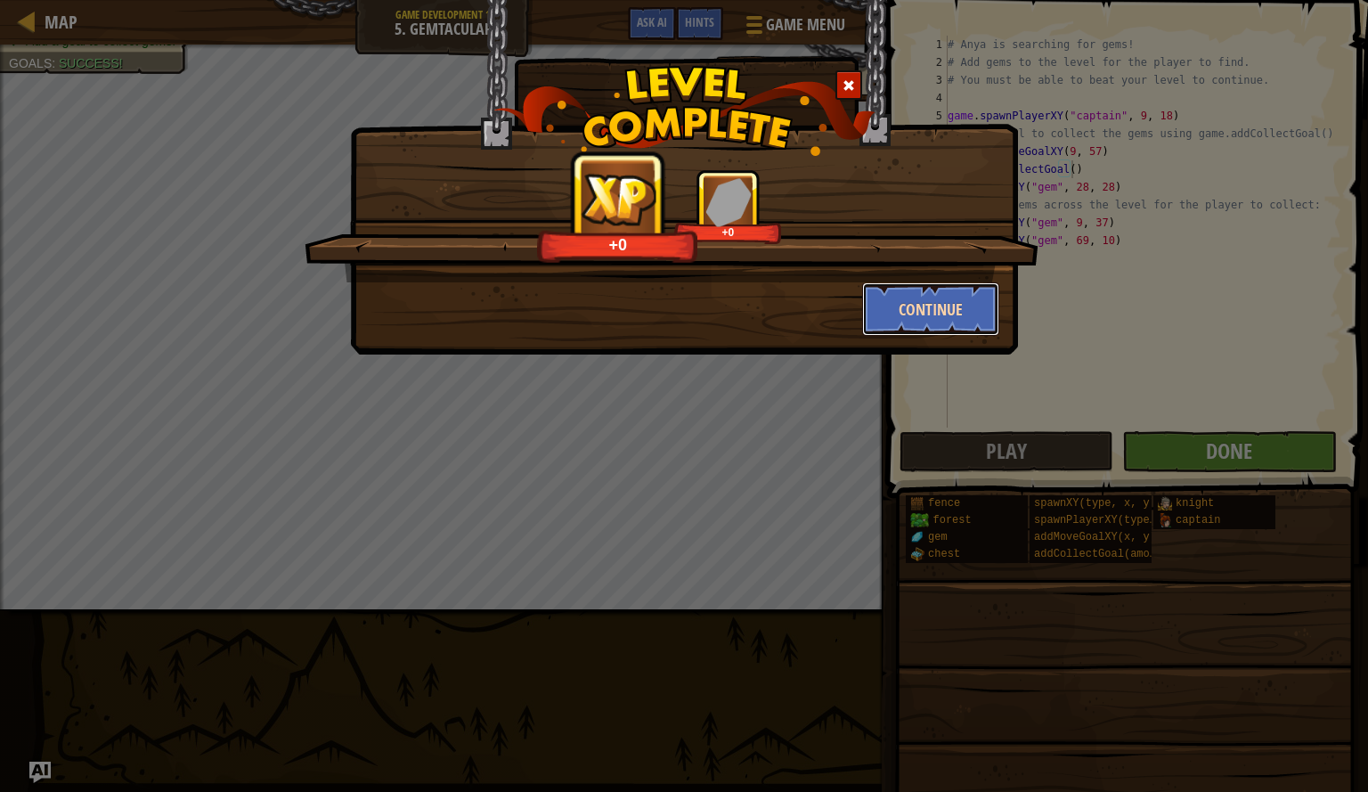
click at [947, 295] on button "Continue" at bounding box center [931, 308] width 138 height 53
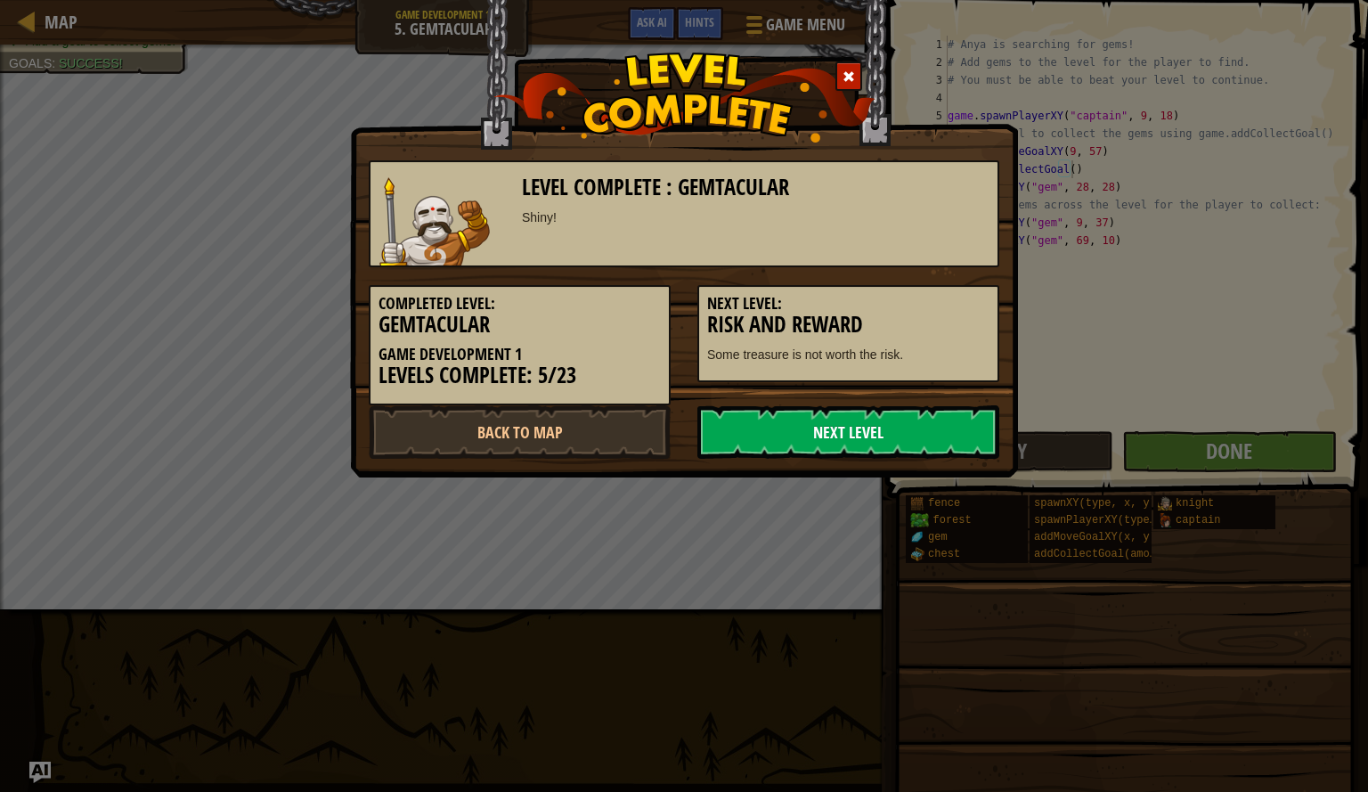
click at [761, 438] on link "Next Level" at bounding box center [849, 431] width 302 height 53
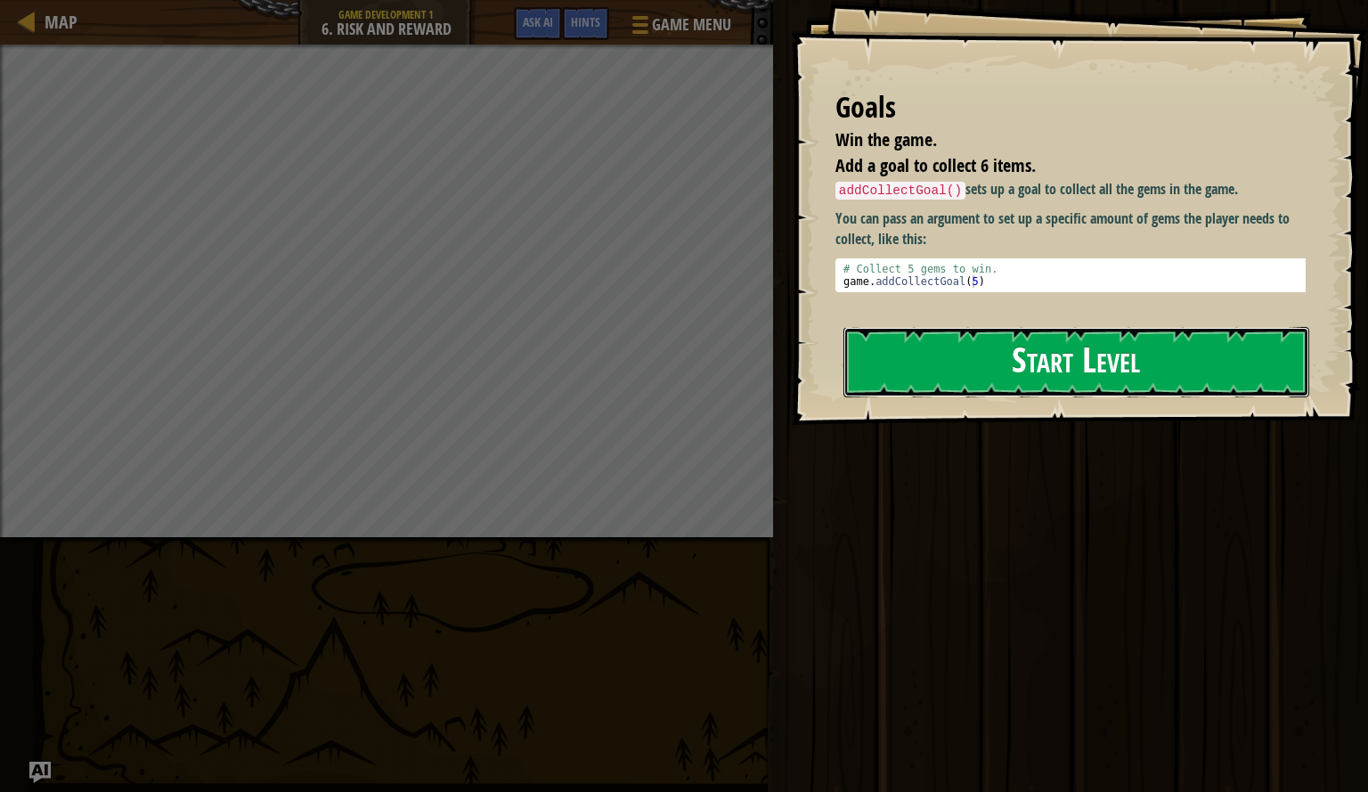
click at [983, 367] on button "Start Level" at bounding box center [1077, 362] width 466 height 70
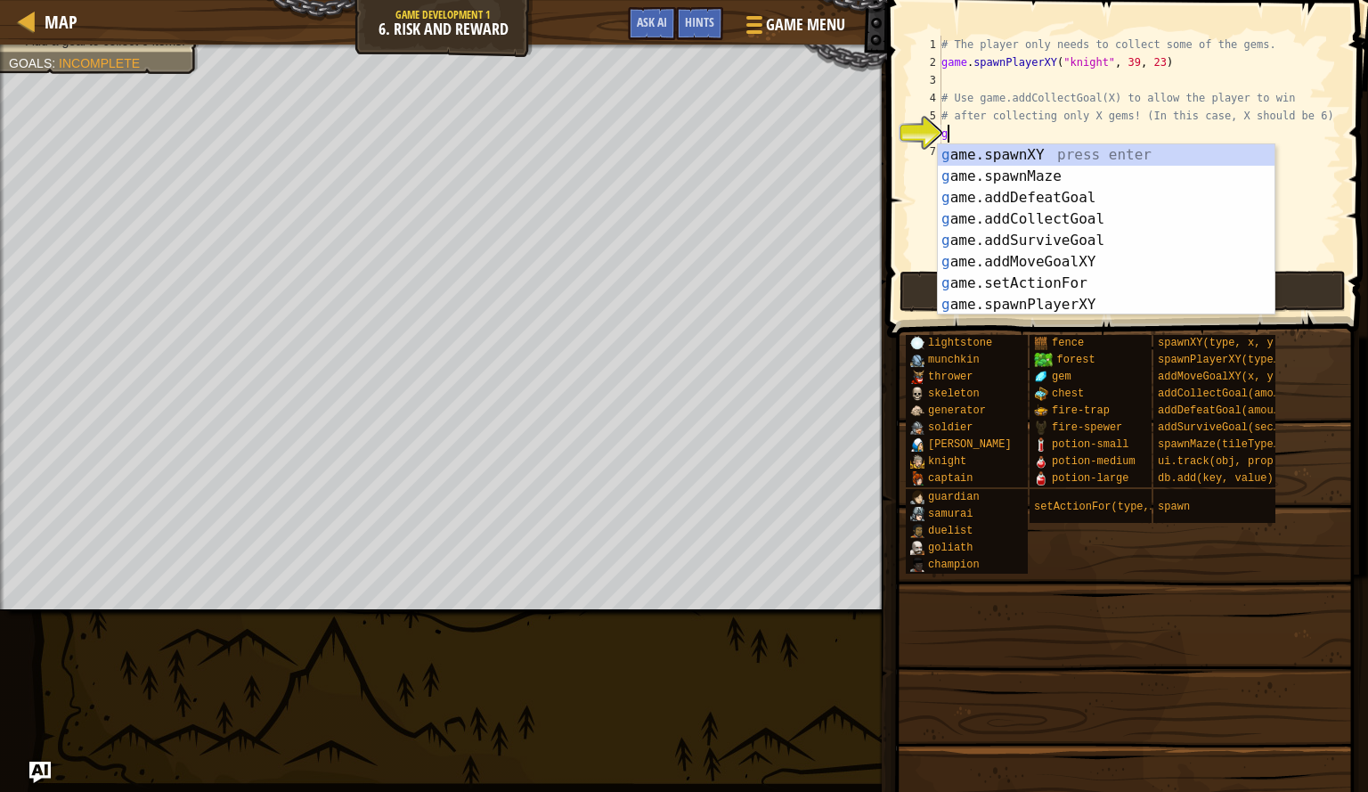
scroll to position [8, 0]
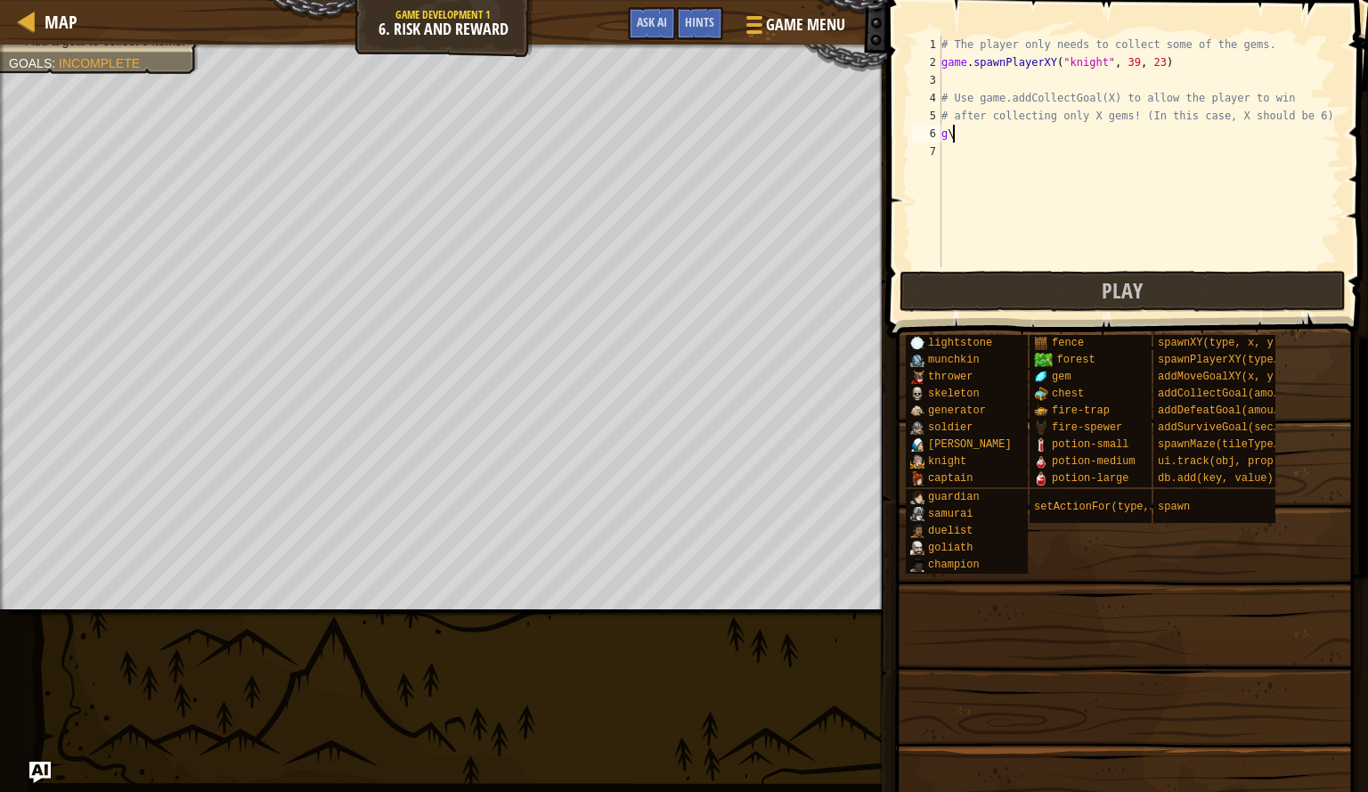
type textarea "g"
click at [1001, 76] on div "# The player only needs to collect some of the gems. game . spawnPlayerXY ( "kn…" at bounding box center [1140, 169] width 404 height 267
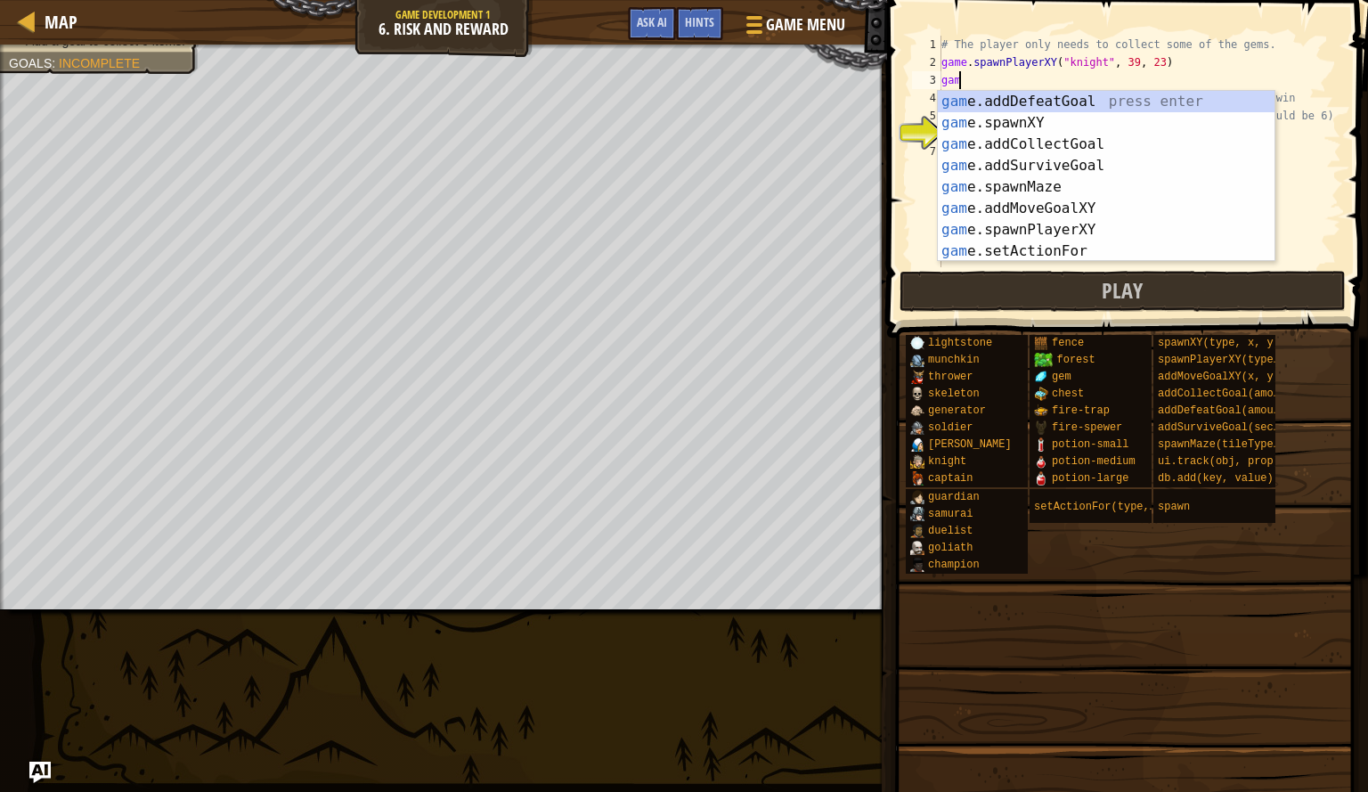
scroll to position [8, 1]
click at [1016, 209] on div "game .addDefeatGoal press enter game .addCollectGoal press enter game .addSurvi…" at bounding box center [1106, 198] width 337 height 214
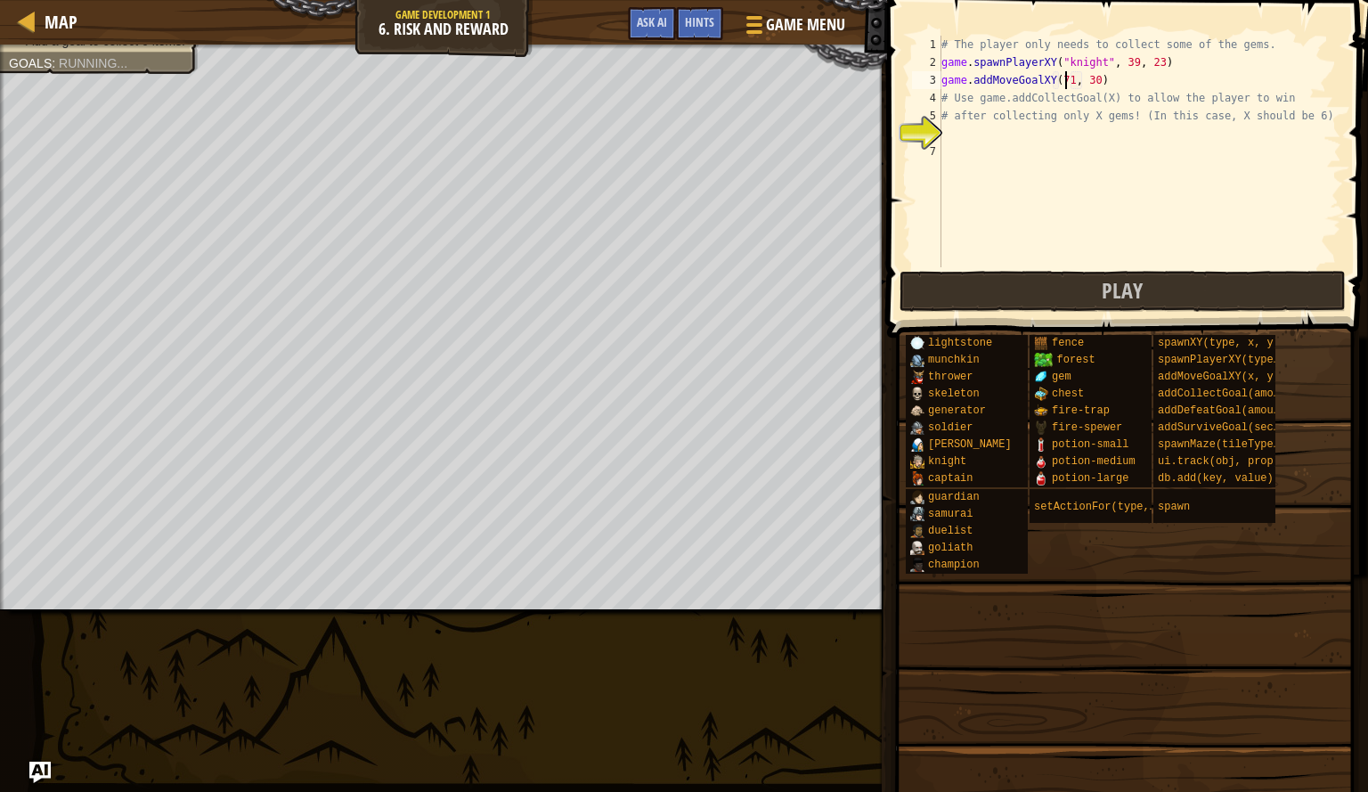
scroll to position [8, 10]
click at [1091, 83] on div "# The player only needs to collect some of the gems. game . spawnPlayerXY ( "kn…" at bounding box center [1140, 169] width 404 height 267
type textarea "game.addMoveGoalXY(71, 38)"
click at [1060, 143] on div "# The player only needs to collect some of the gems. game . spawnPlayerXY ( "kn…" at bounding box center [1140, 169] width 404 height 267
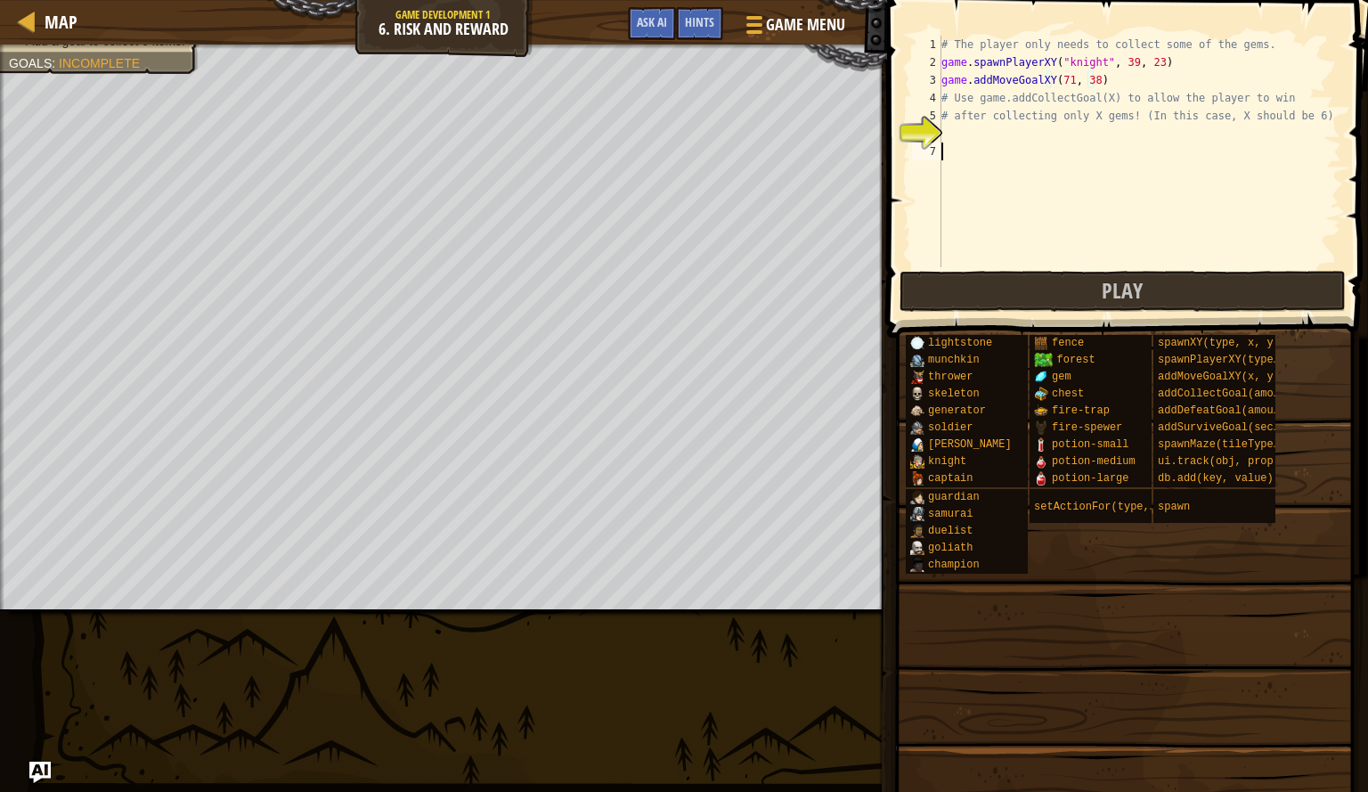
scroll to position [8, 0]
click at [1033, 133] on div "# The player only needs to collect some of the gems. game . spawnPlayerXY ( "kn…" at bounding box center [1140, 169] width 404 height 267
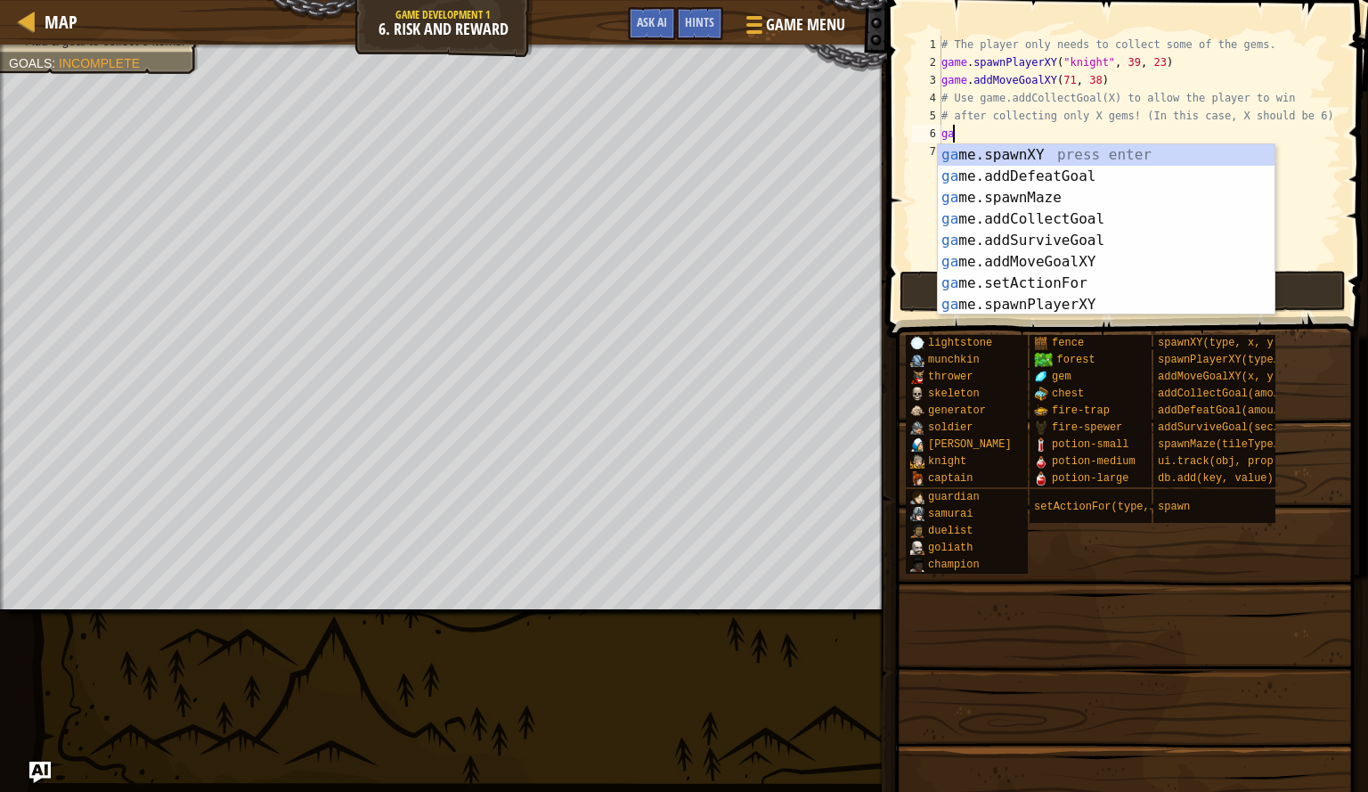
type textarea "game"
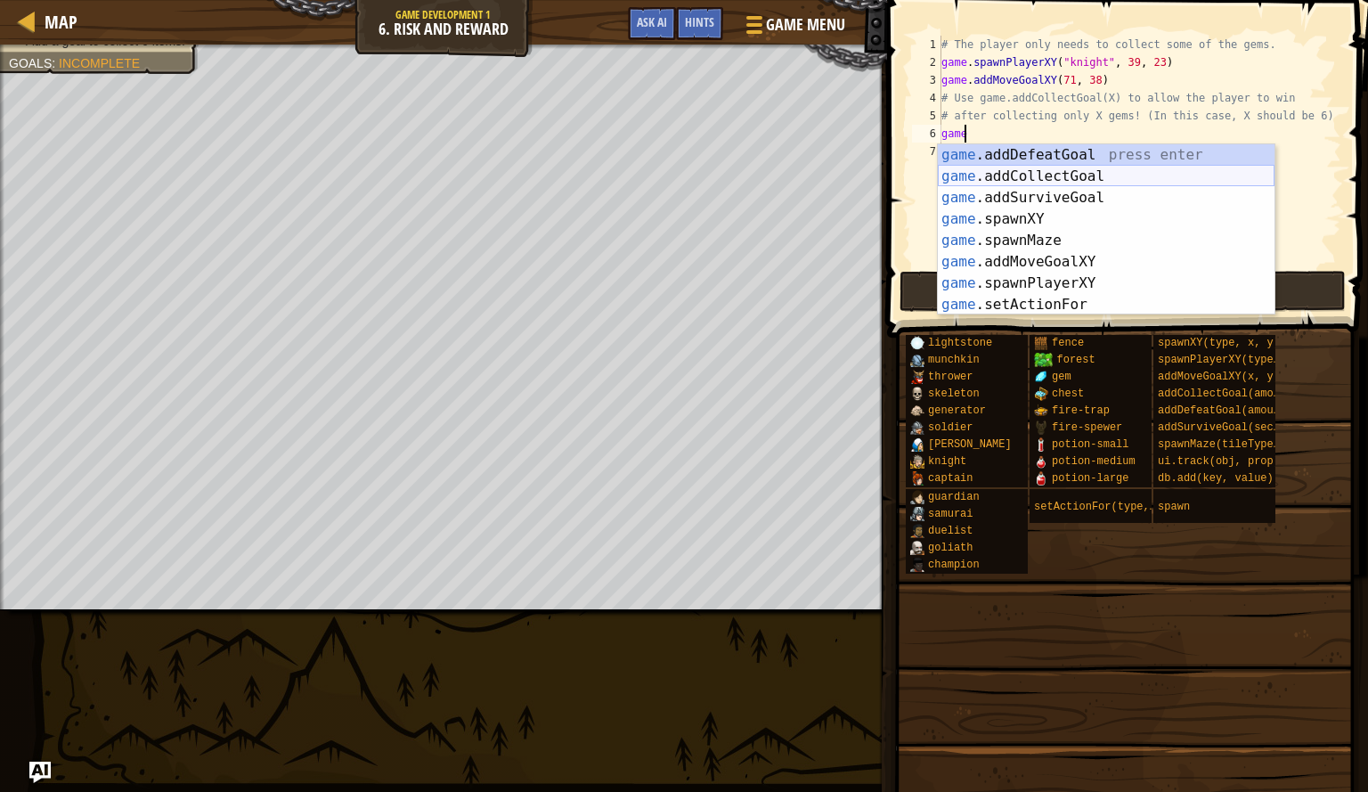
click at [1023, 181] on div "game .addDefeatGoal press enter game .addCollectGoal press enter game .addSurvi…" at bounding box center [1106, 251] width 337 height 214
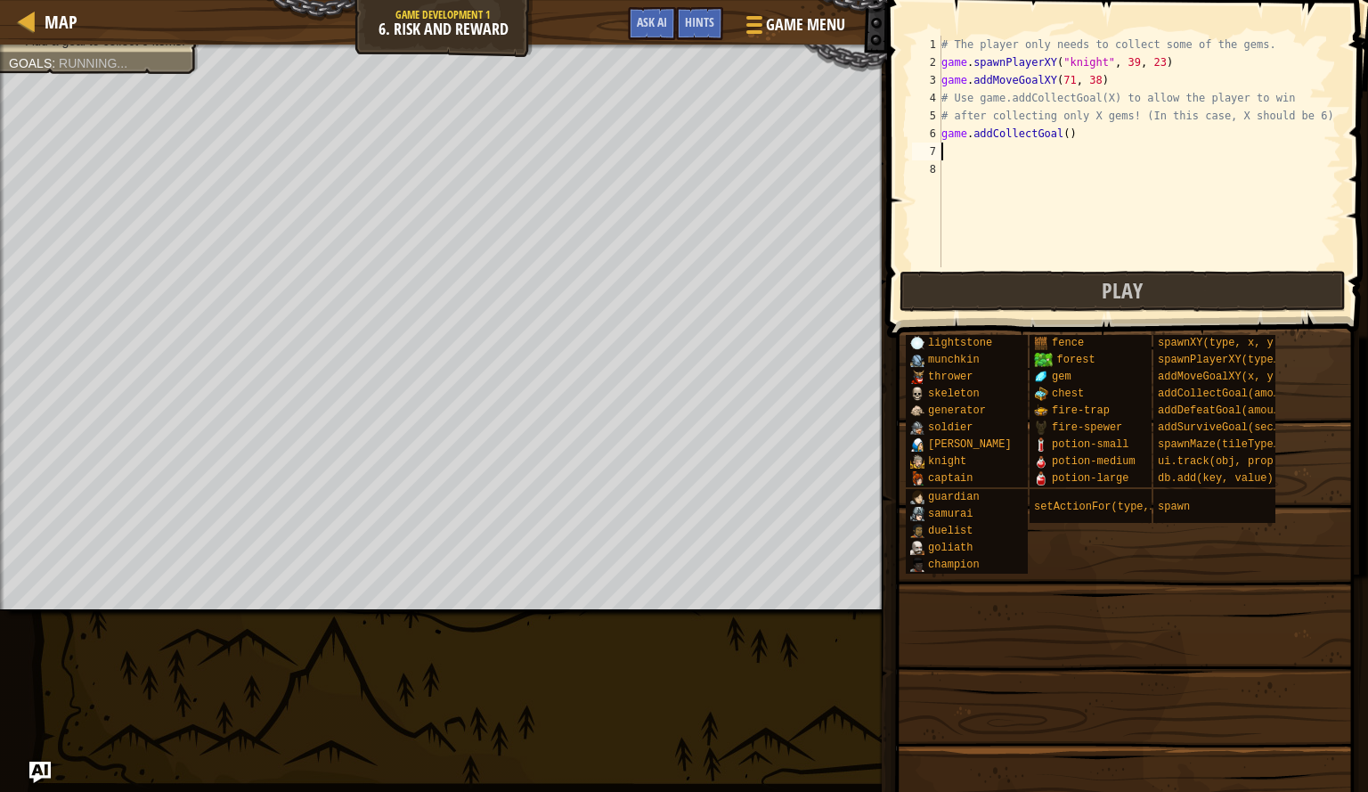
scroll to position [8, 0]
click at [1024, 281] on button "Play" at bounding box center [1123, 291] width 446 height 41
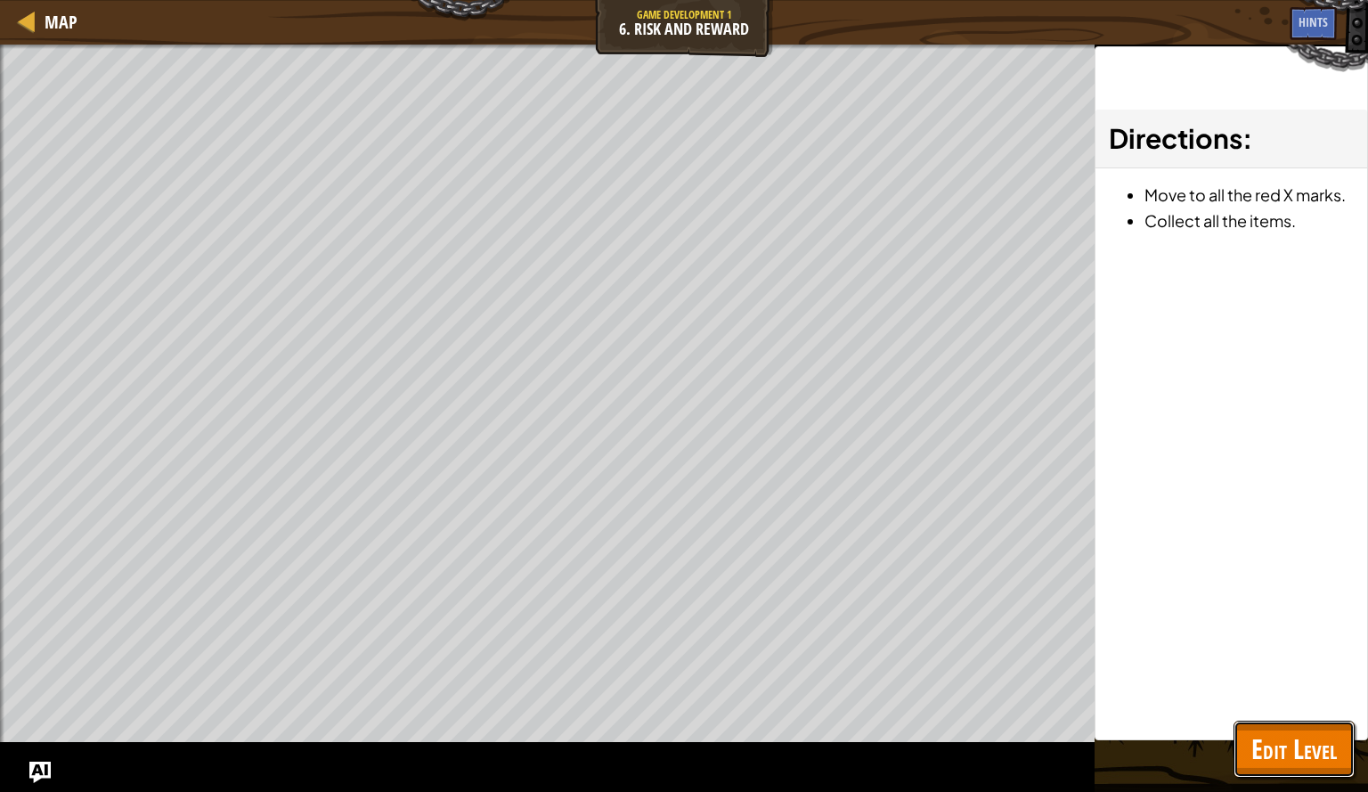
click at [1274, 744] on span "Edit Level" at bounding box center [1295, 749] width 86 height 37
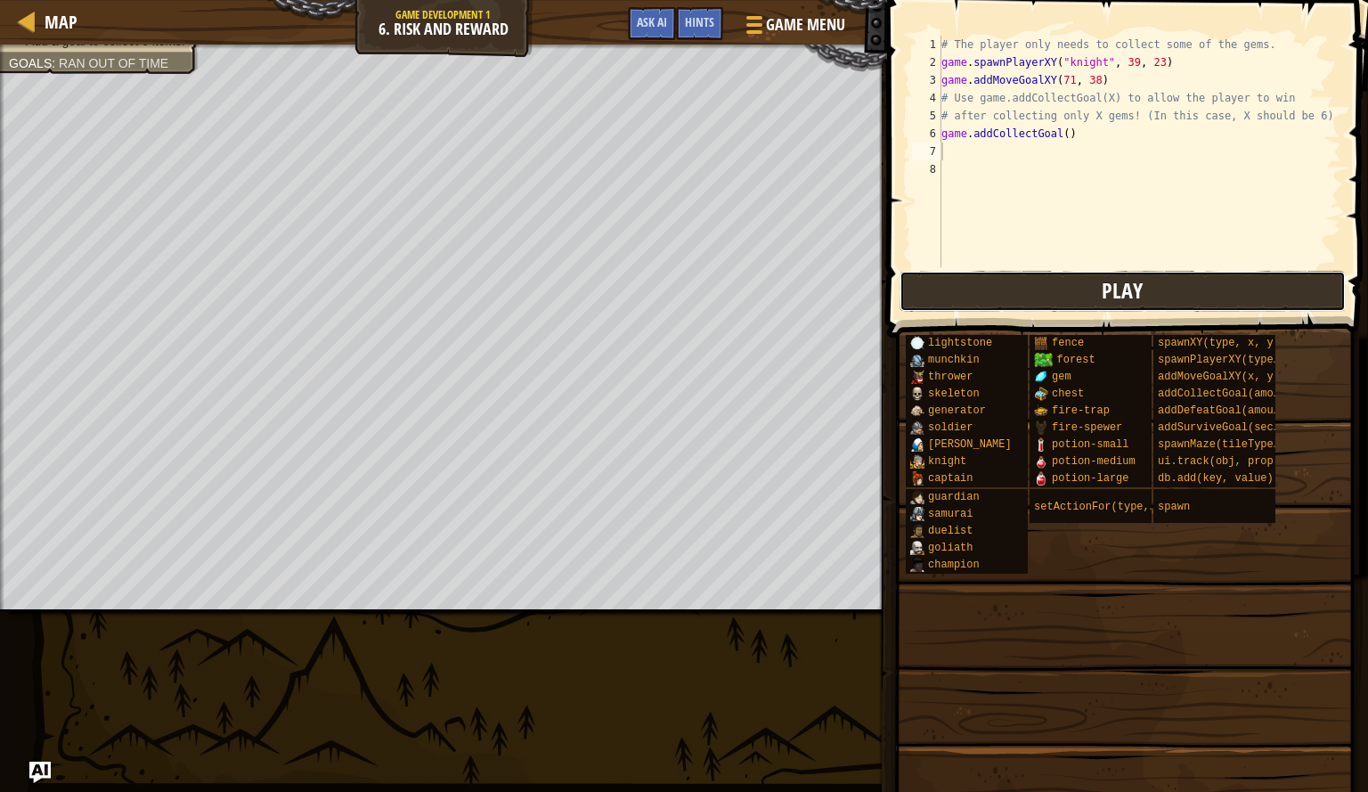
click at [1080, 271] on button "Play" at bounding box center [1123, 291] width 446 height 41
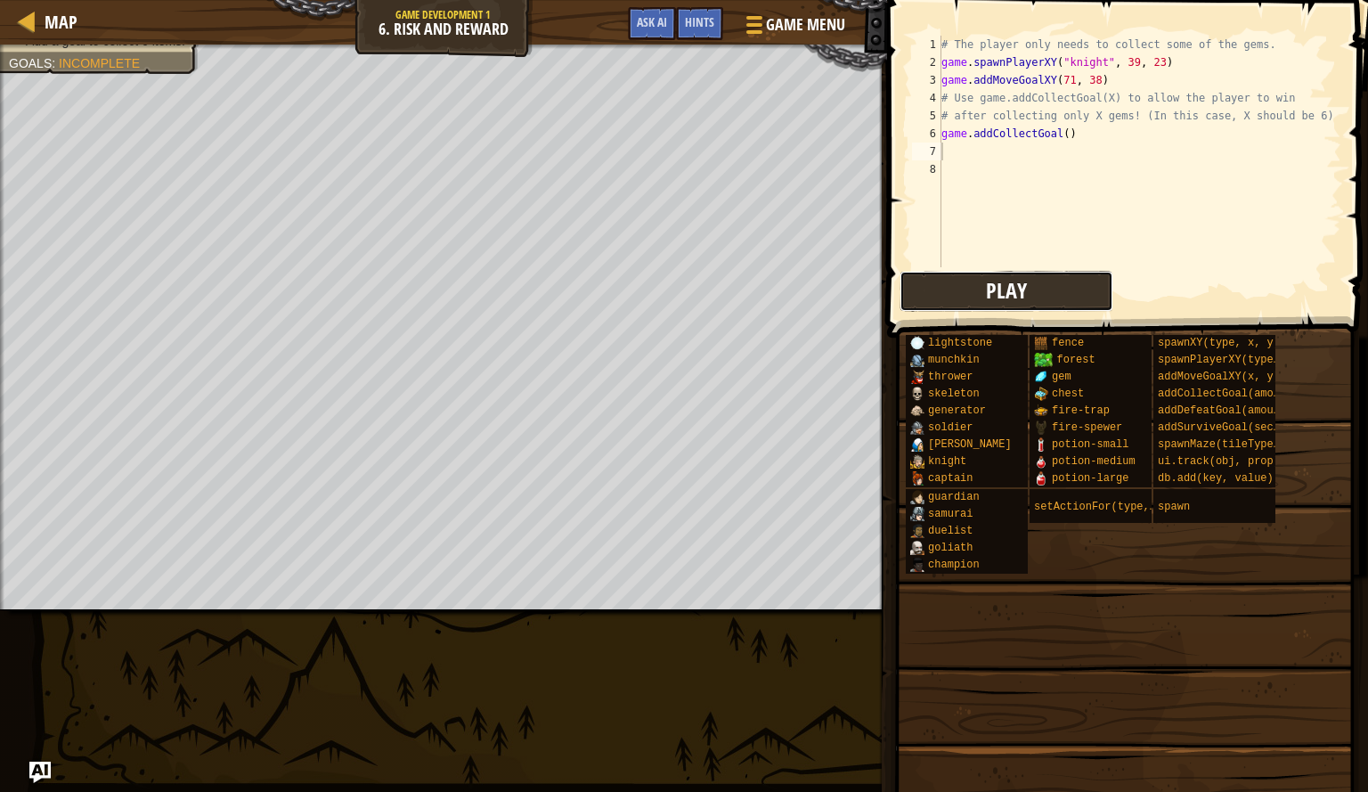
click at [962, 291] on button "Play" at bounding box center [1007, 291] width 214 height 41
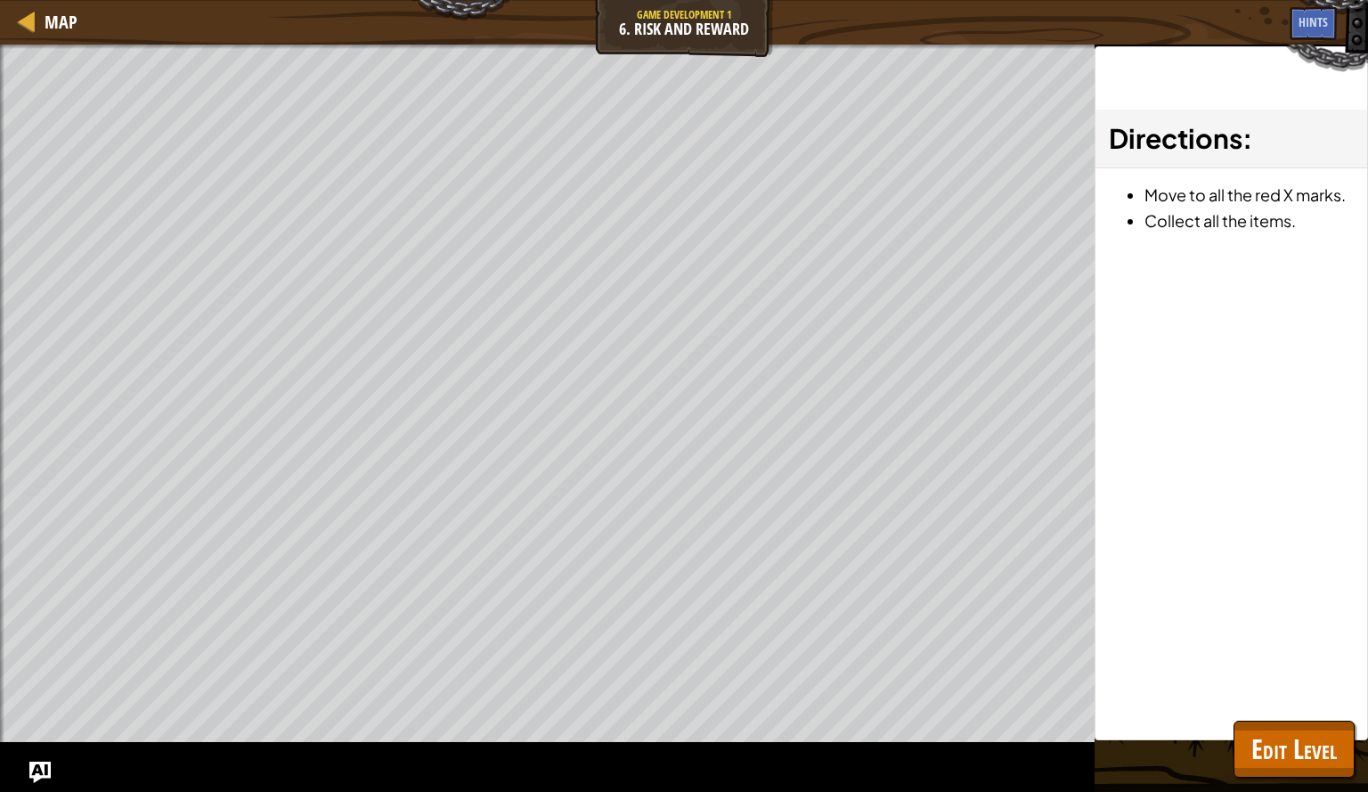
click at [1354, 756] on div "Win the game. Add a goal to collect 6 items. Goals : Ran out of time ♫ Game" at bounding box center [684, 418] width 1368 height 747
click at [1317, 745] on span "Edit Level" at bounding box center [1295, 749] width 86 height 37
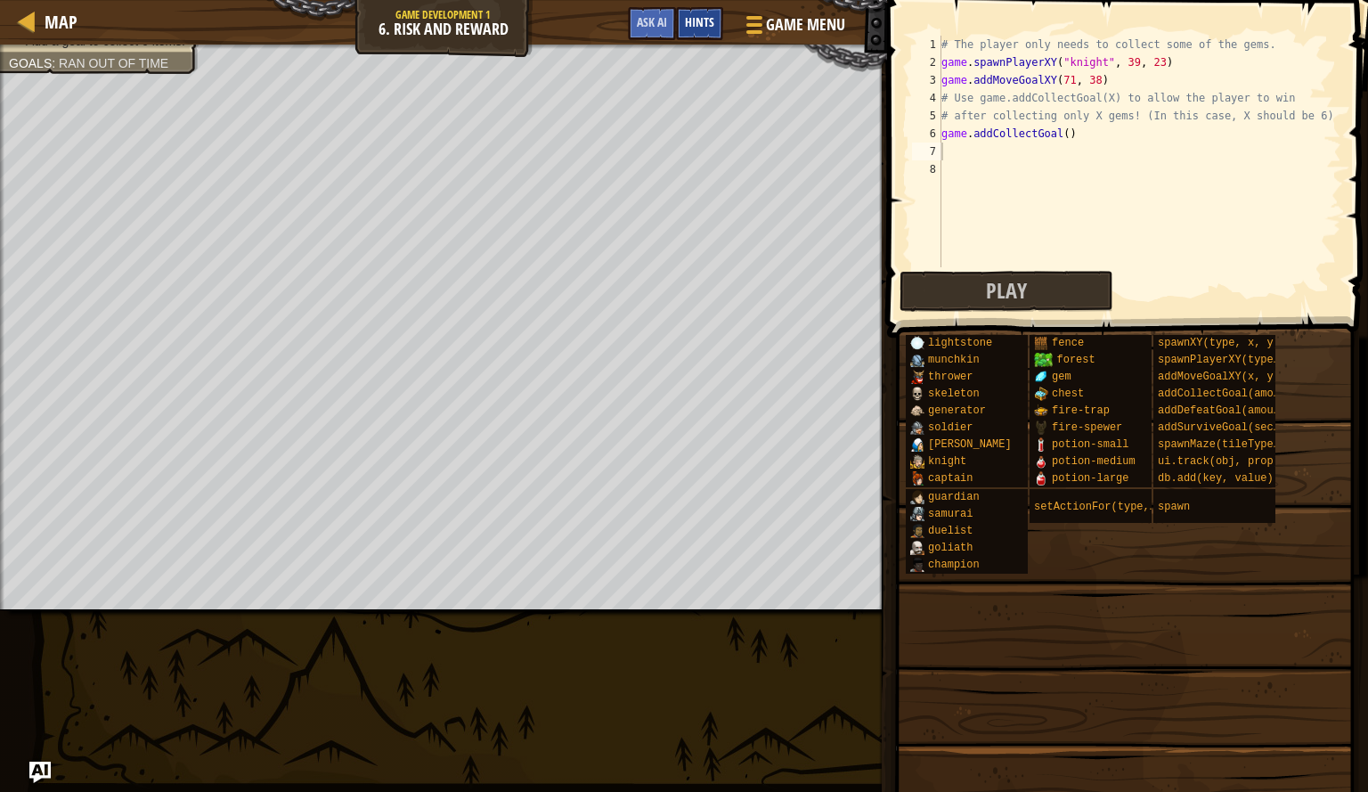
click at [702, 29] on span "Hints" at bounding box center [699, 21] width 29 height 17
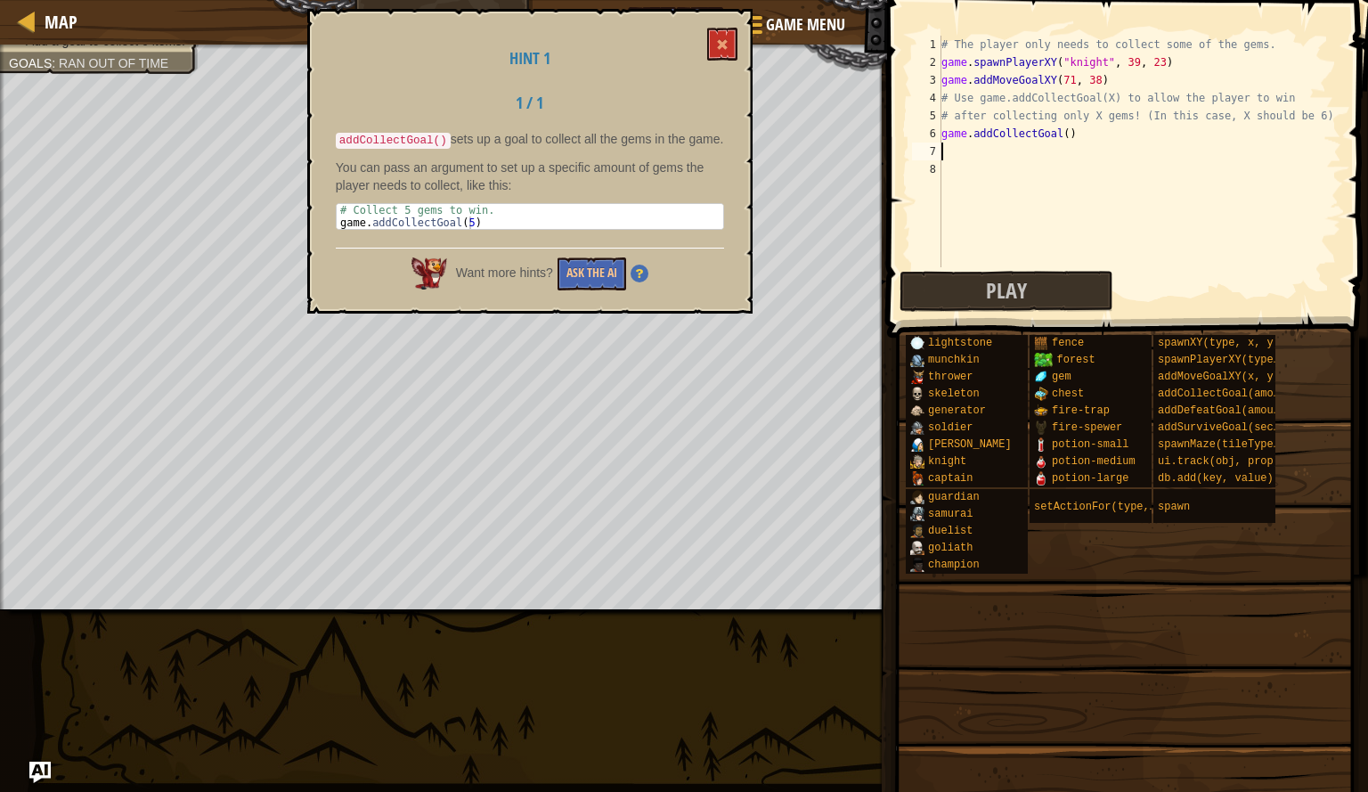
click at [1058, 138] on div "# The player only needs to collect some of the gems. game . spawnPlayerXY ( "kn…" at bounding box center [1140, 169] width 404 height 267
type textarea "game.addCollectGoal(6)"
click at [1048, 291] on button "Play" at bounding box center [1007, 291] width 214 height 41
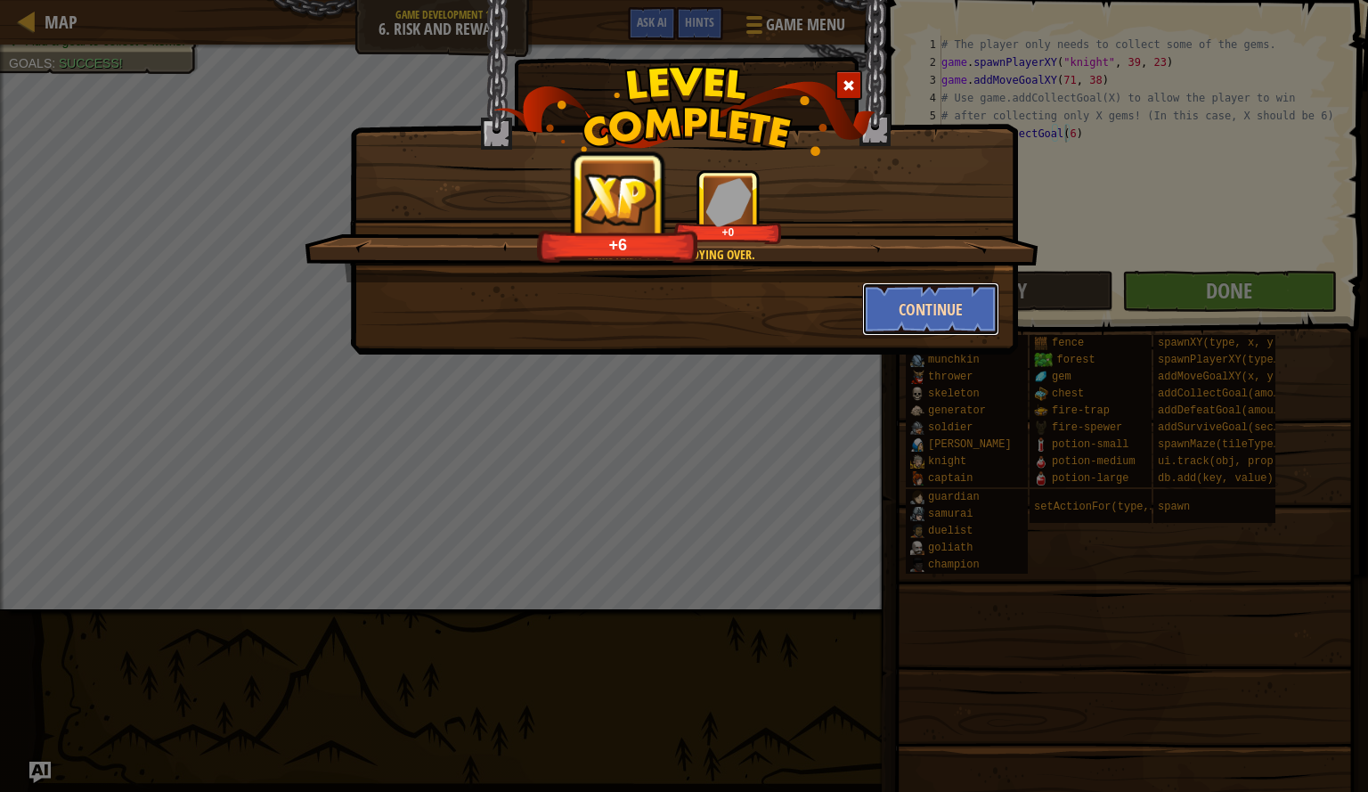
click at [955, 303] on button "Continue" at bounding box center [931, 308] width 138 height 53
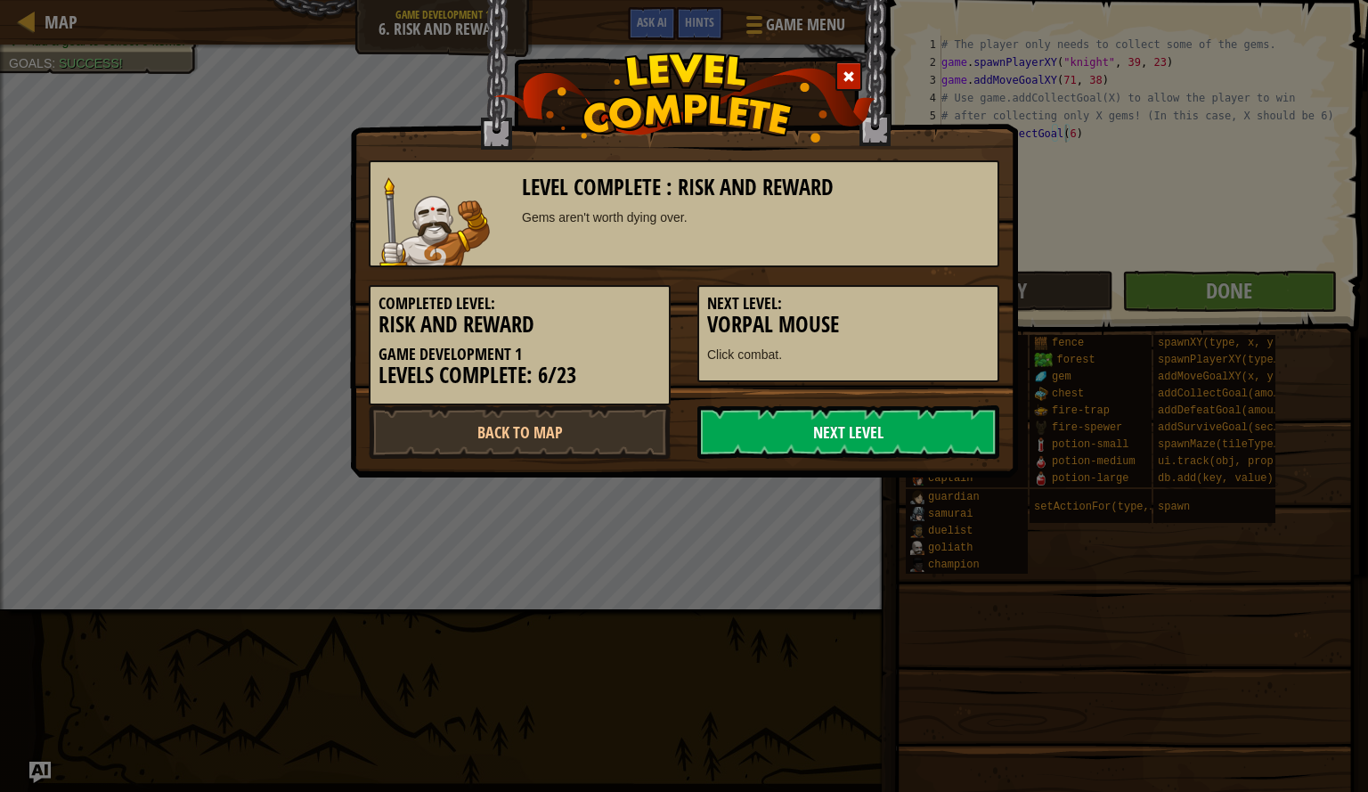
click at [955, 433] on link "Next Level" at bounding box center [849, 431] width 302 height 53
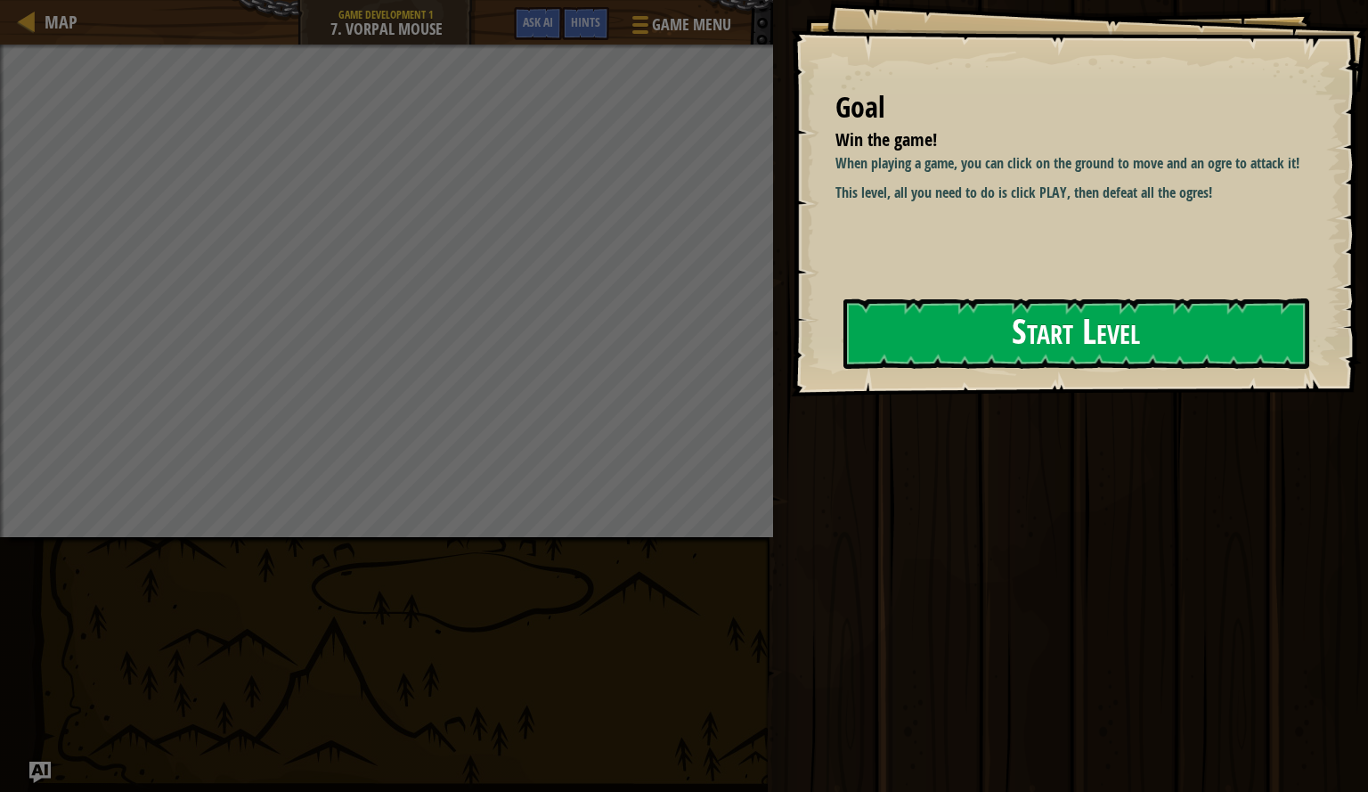
click at [997, 331] on button "Start Level" at bounding box center [1077, 333] width 466 height 70
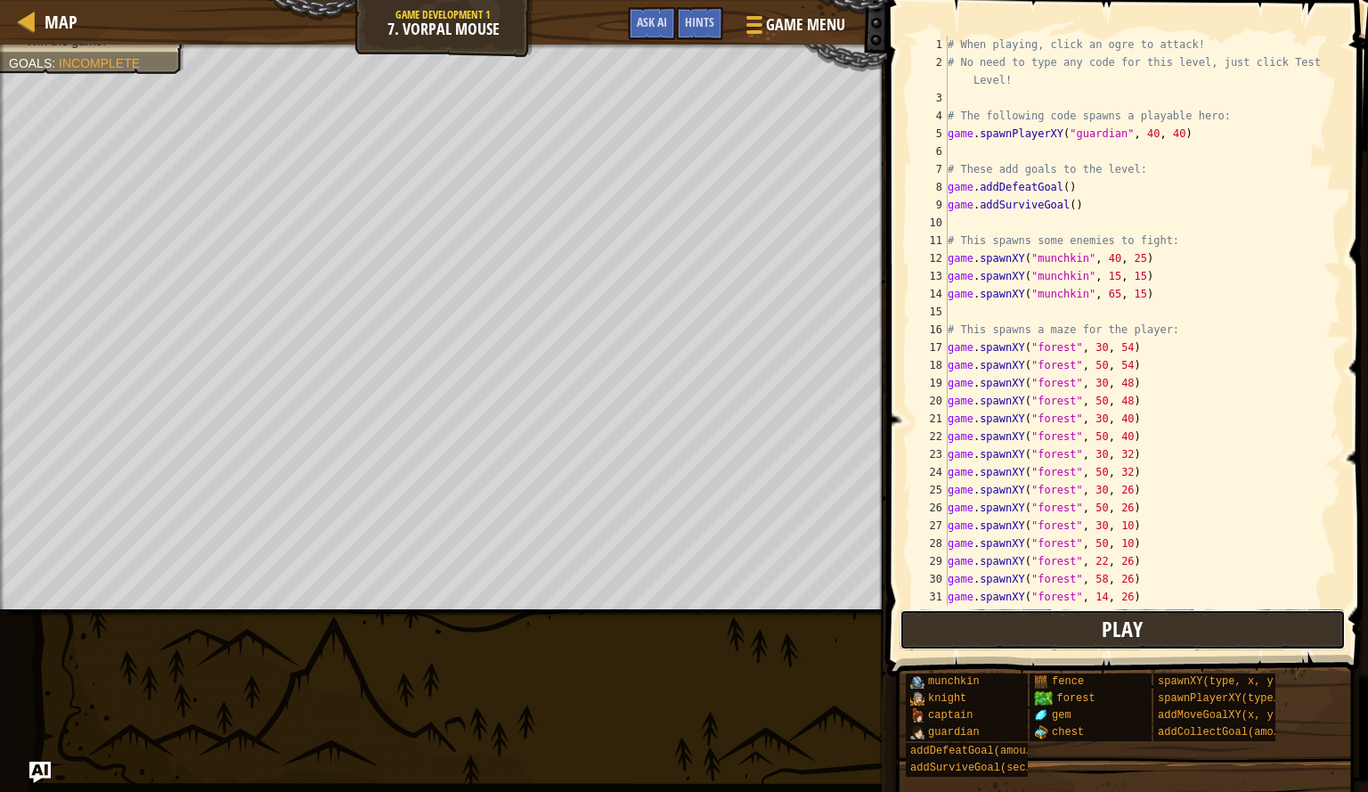
click at [1115, 636] on span "Play" at bounding box center [1122, 629] width 41 height 29
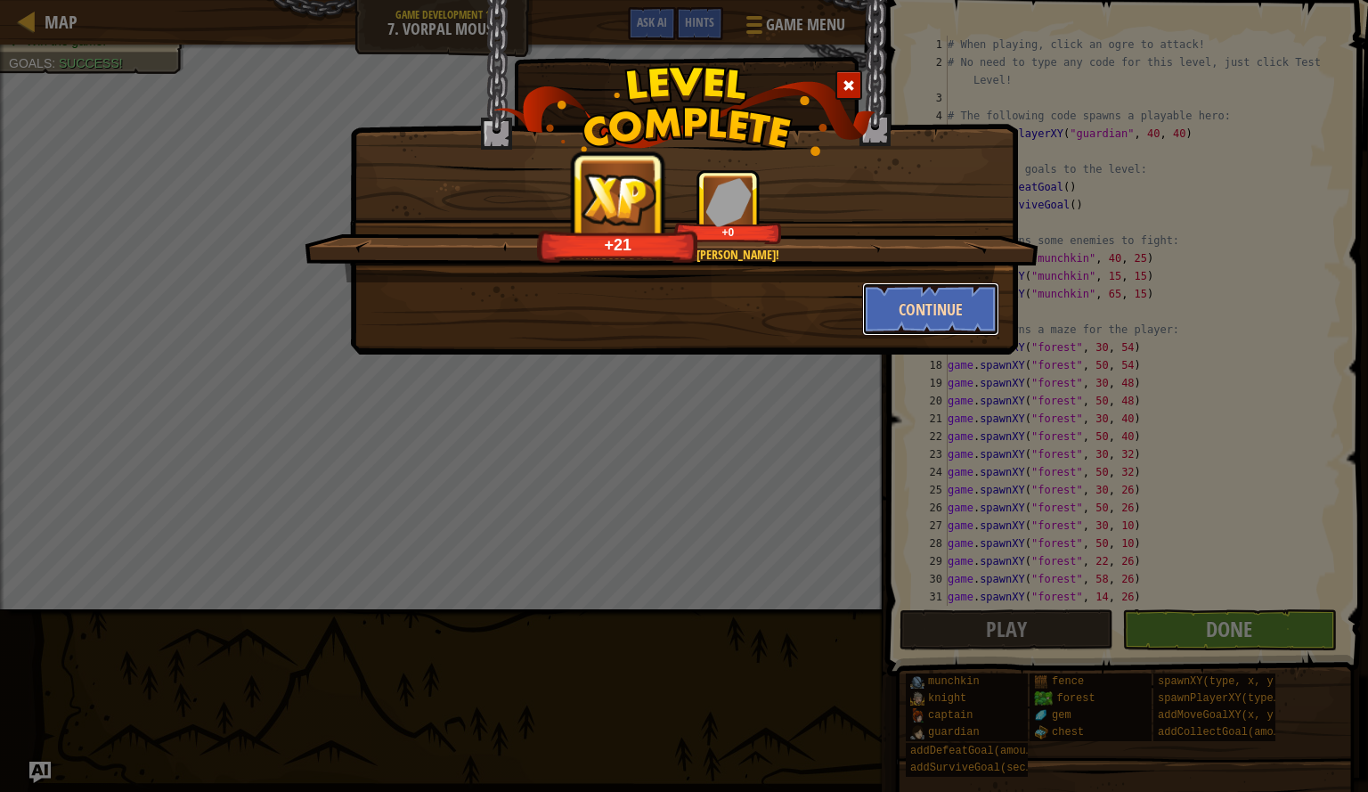
click at [953, 291] on button "Continue" at bounding box center [931, 308] width 138 height 53
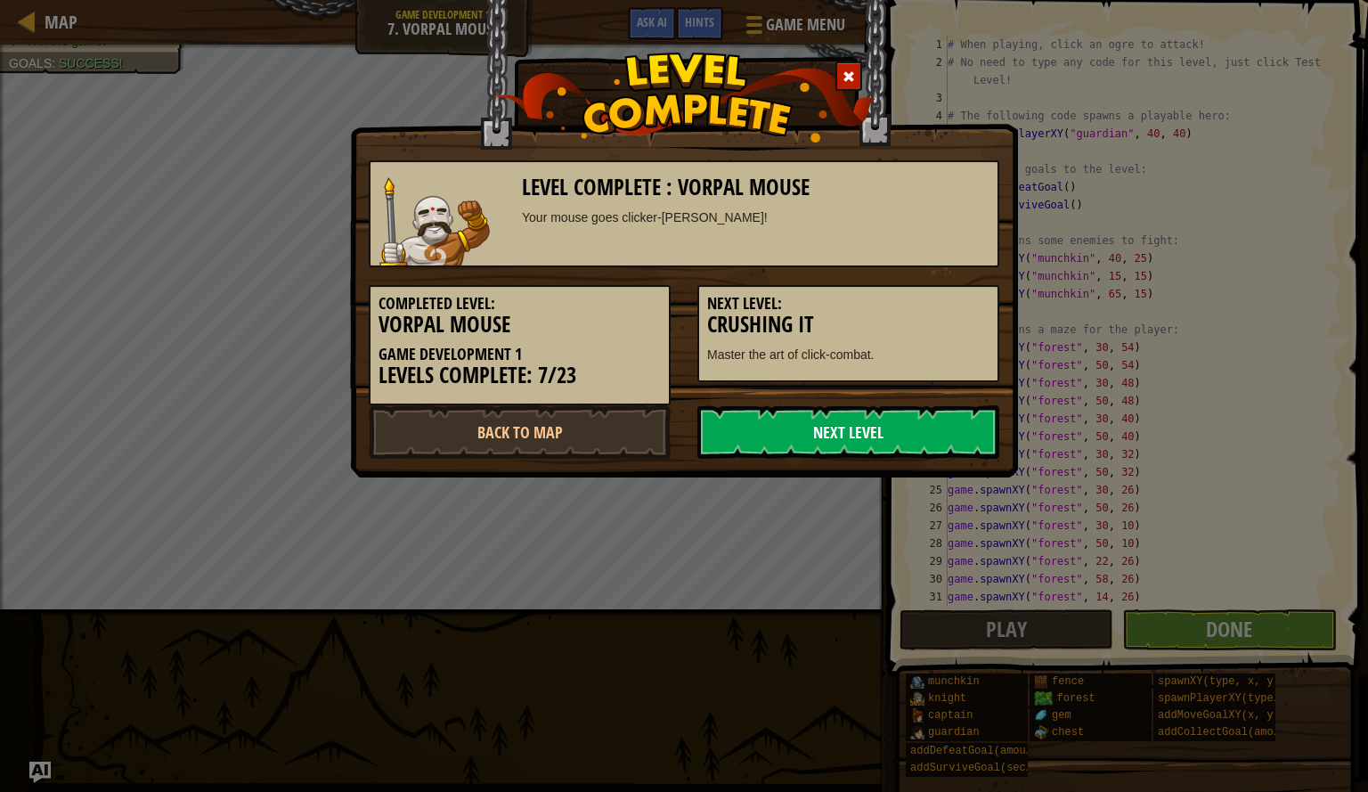
click at [846, 449] on link "Next Level" at bounding box center [849, 431] width 302 height 53
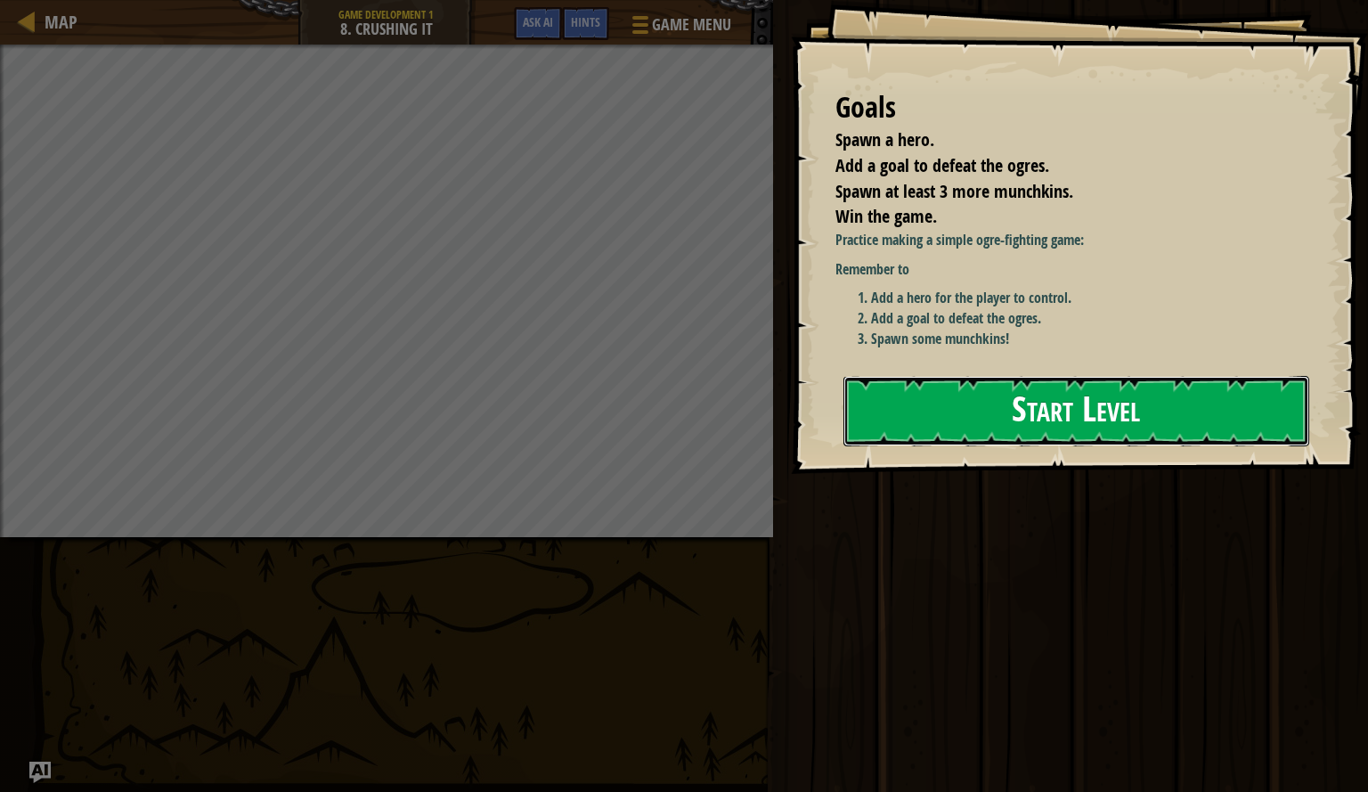
click at [952, 376] on button "Start Level" at bounding box center [1077, 411] width 466 height 70
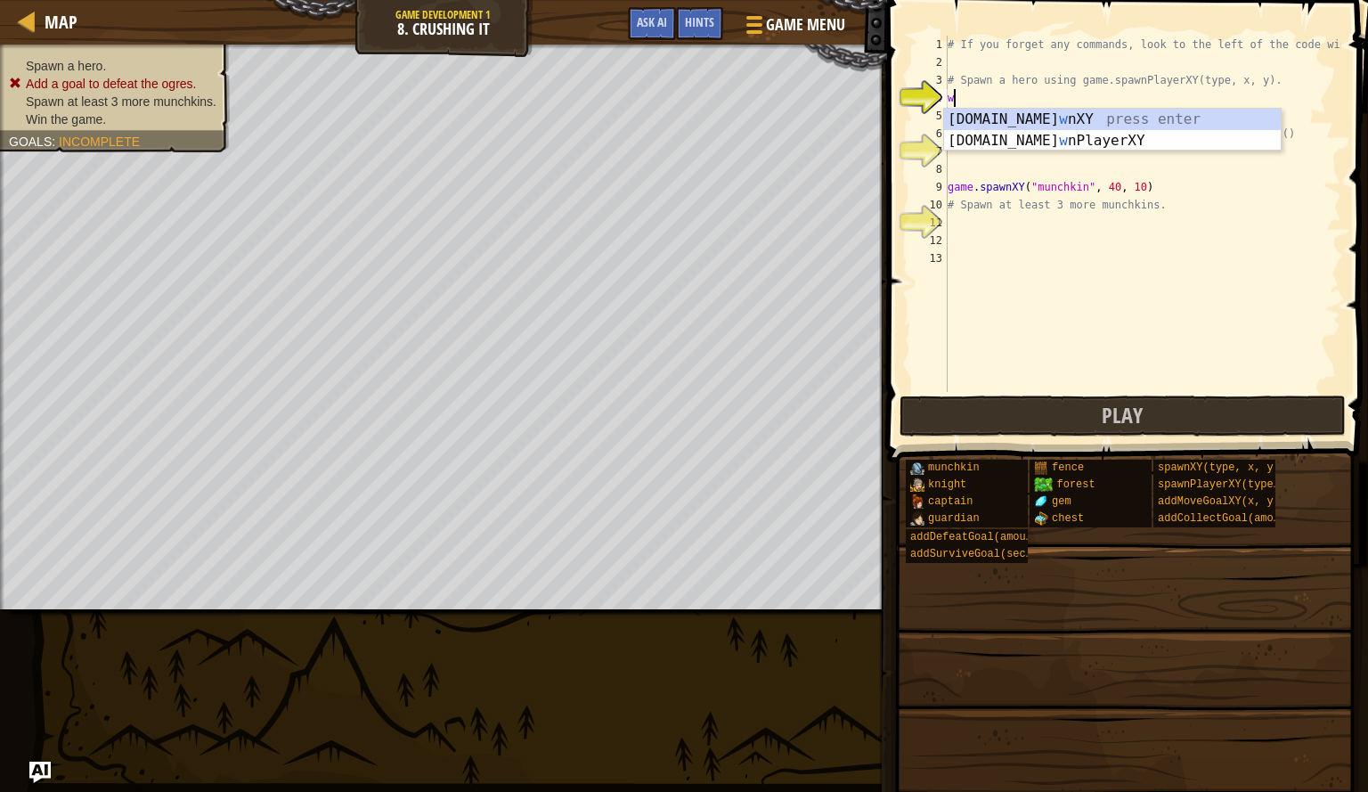
scroll to position [8, 0]
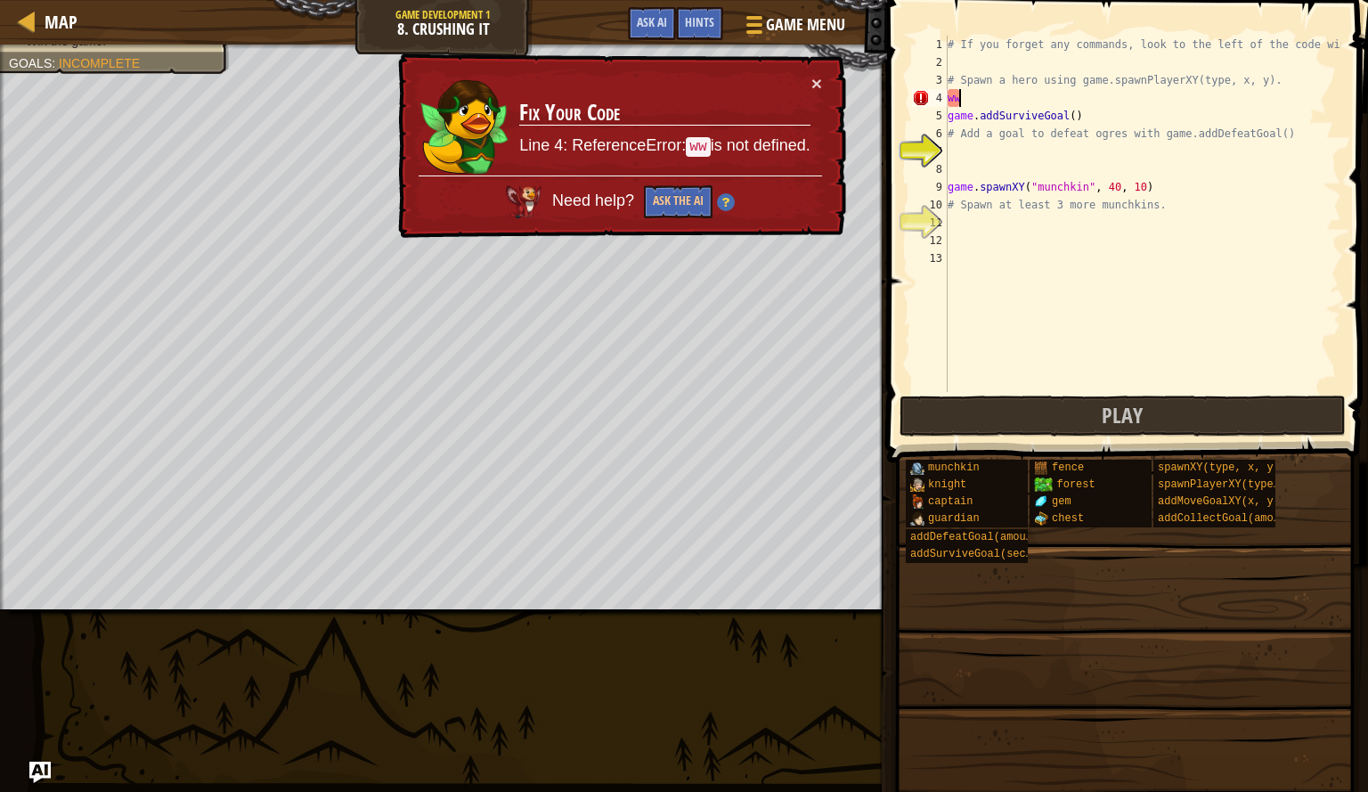
type textarea "w"
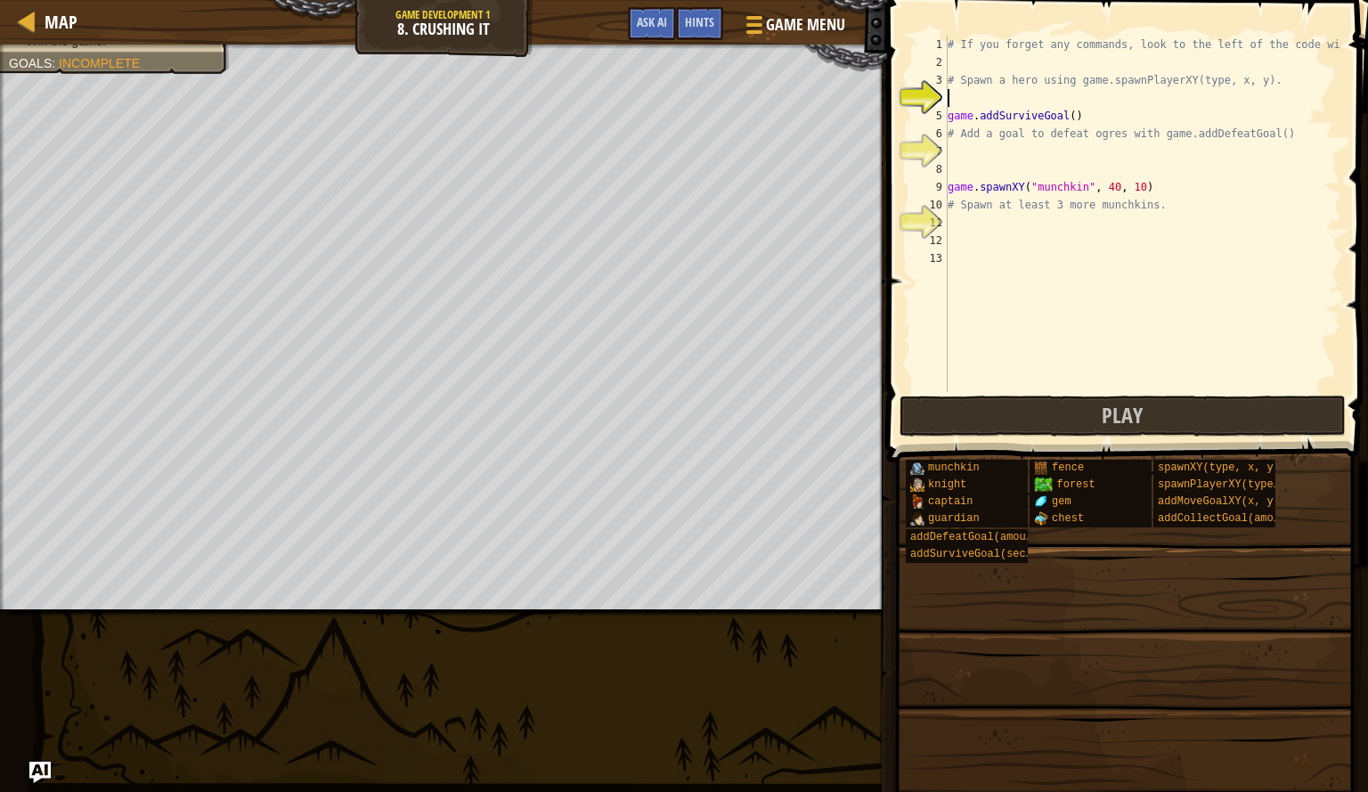
click at [970, 640] on span at bounding box center [1125, 704] width 469 height 527
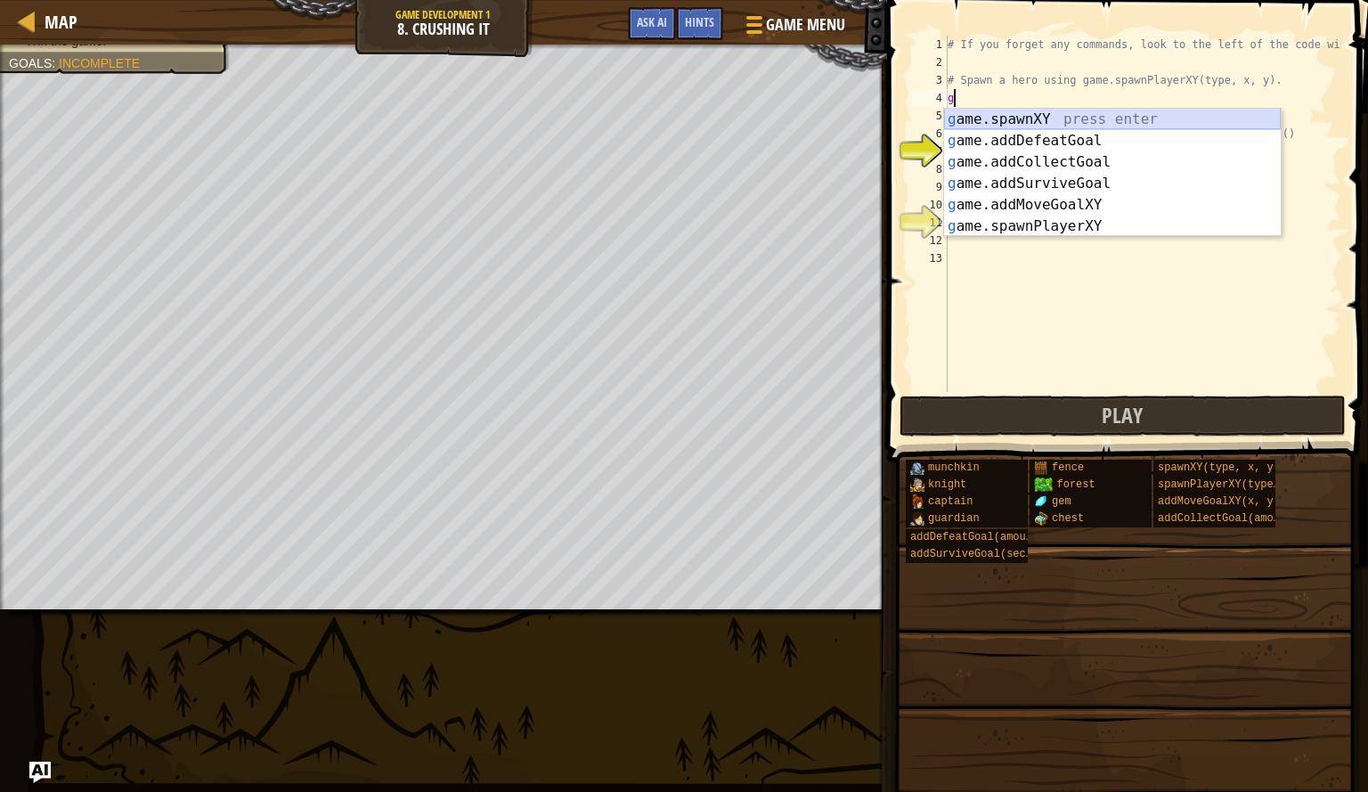
click at [1048, 120] on div "g ame.spawnXY press enter g ame.addDefeatGoal press enter g ame.addCollectGoal …" at bounding box center [1112, 194] width 337 height 171
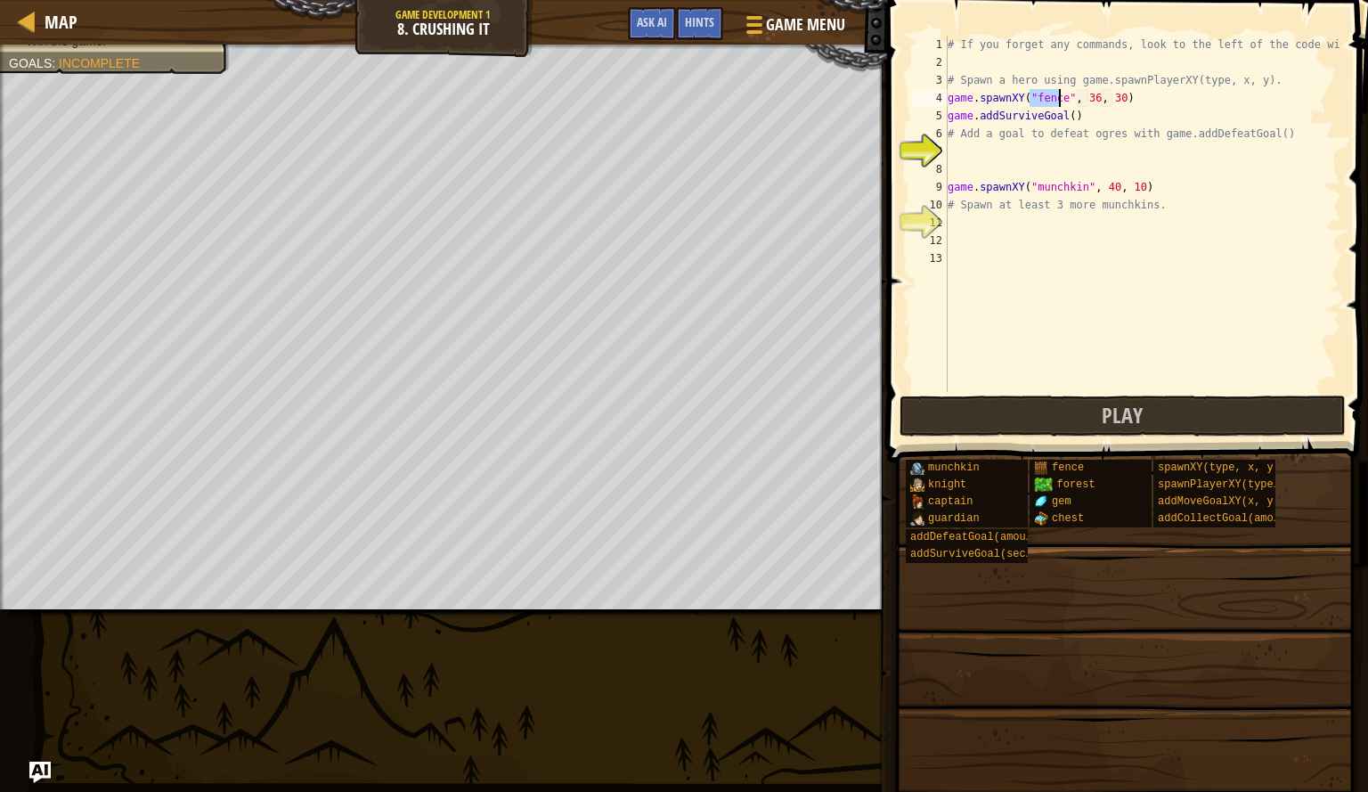
click at [1150, 104] on div "# If you forget any commands, look to the left of the code window! # Spawn a he…" at bounding box center [1142, 232] width 397 height 392
click at [1058, 103] on div "# If you forget any commands, look to the left of the code window! # Spawn a he…" at bounding box center [1142, 232] width 397 height 392
click at [1159, 101] on div "# If you forget any commands, look to the left of the code window! # Spawn a he…" at bounding box center [1142, 232] width 397 height 392
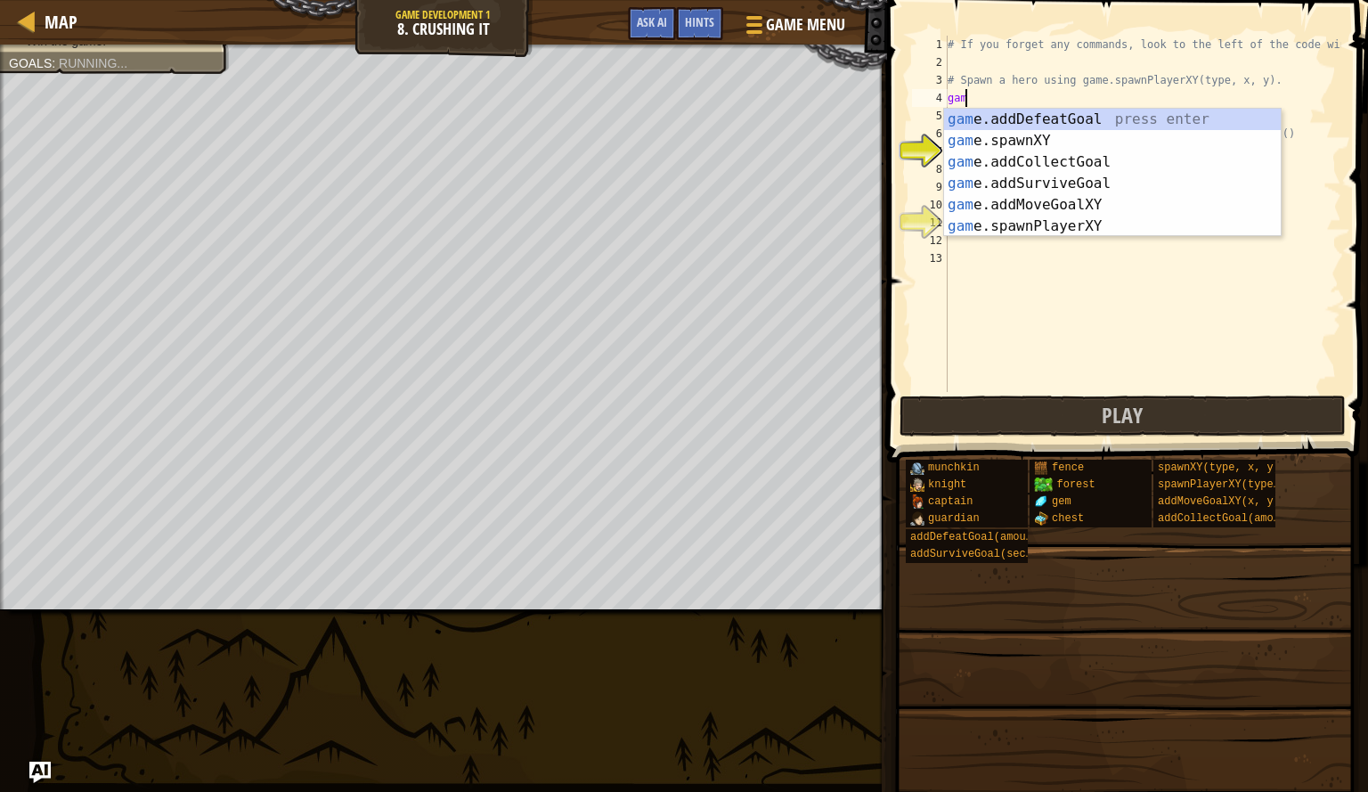
scroll to position [8, 0]
type textarea "g"
type textarea "# Spawn a hero using game.spawnPlayerXY(type, x, y)."
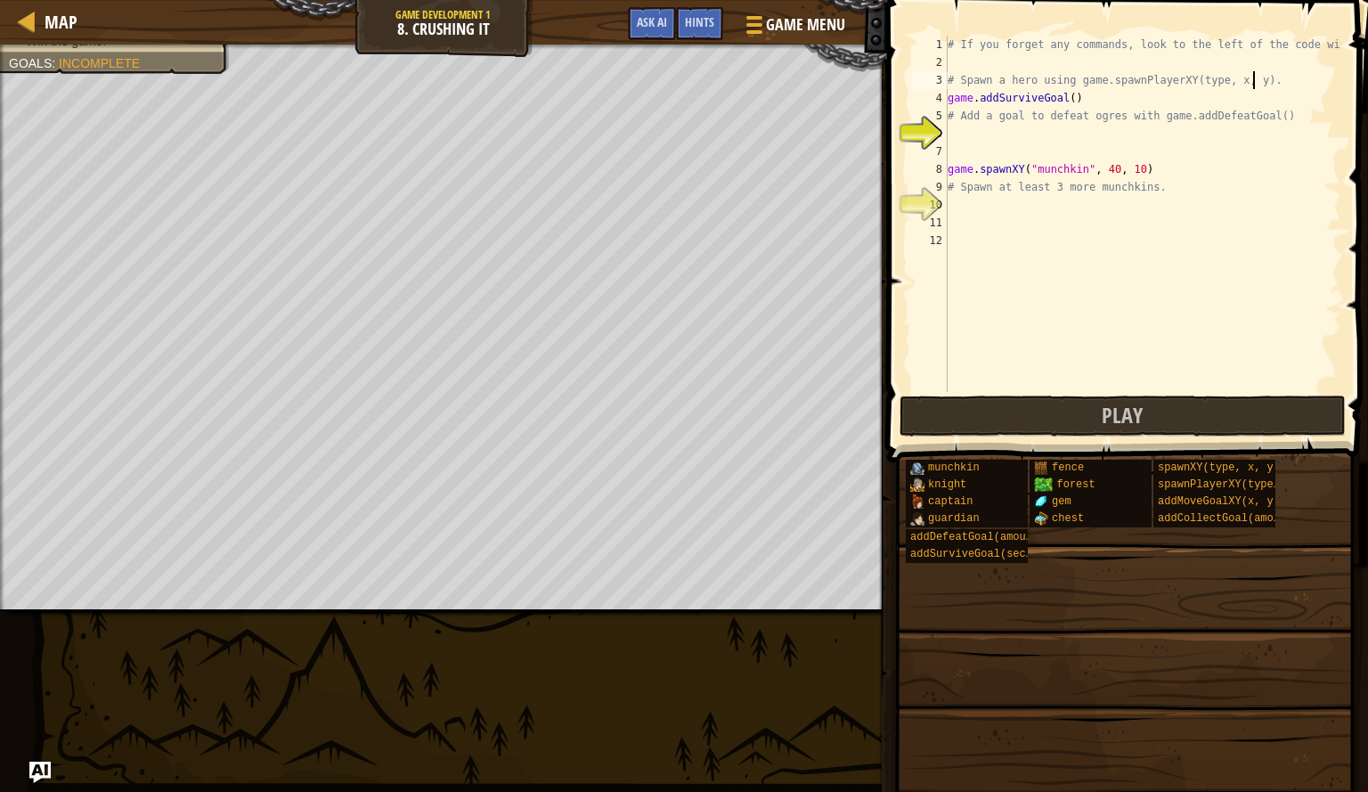
click at [1056, 136] on div "# If you forget any commands, look to the left of the code window! # Spawn a he…" at bounding box center [1142, 232] width 397 height 392
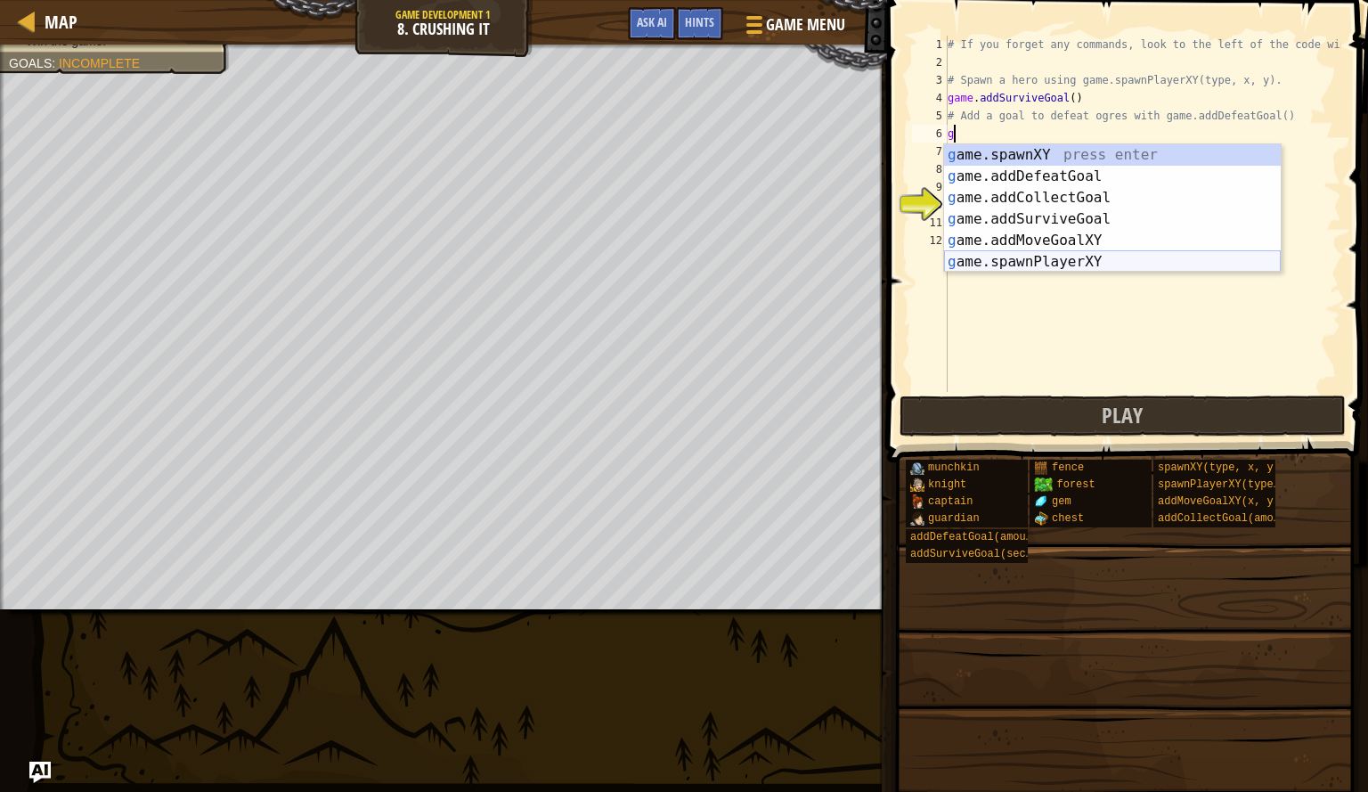
click at [1047, 260] on div "g ame.spawnXY press enter g ame.addDefeatGoal press enter g ame.addCollectGoal …" at bounding box center [1112, 229] width 337 height 171
type textarea "player = game.spawnPlayerXY("captain", 36, 30)"
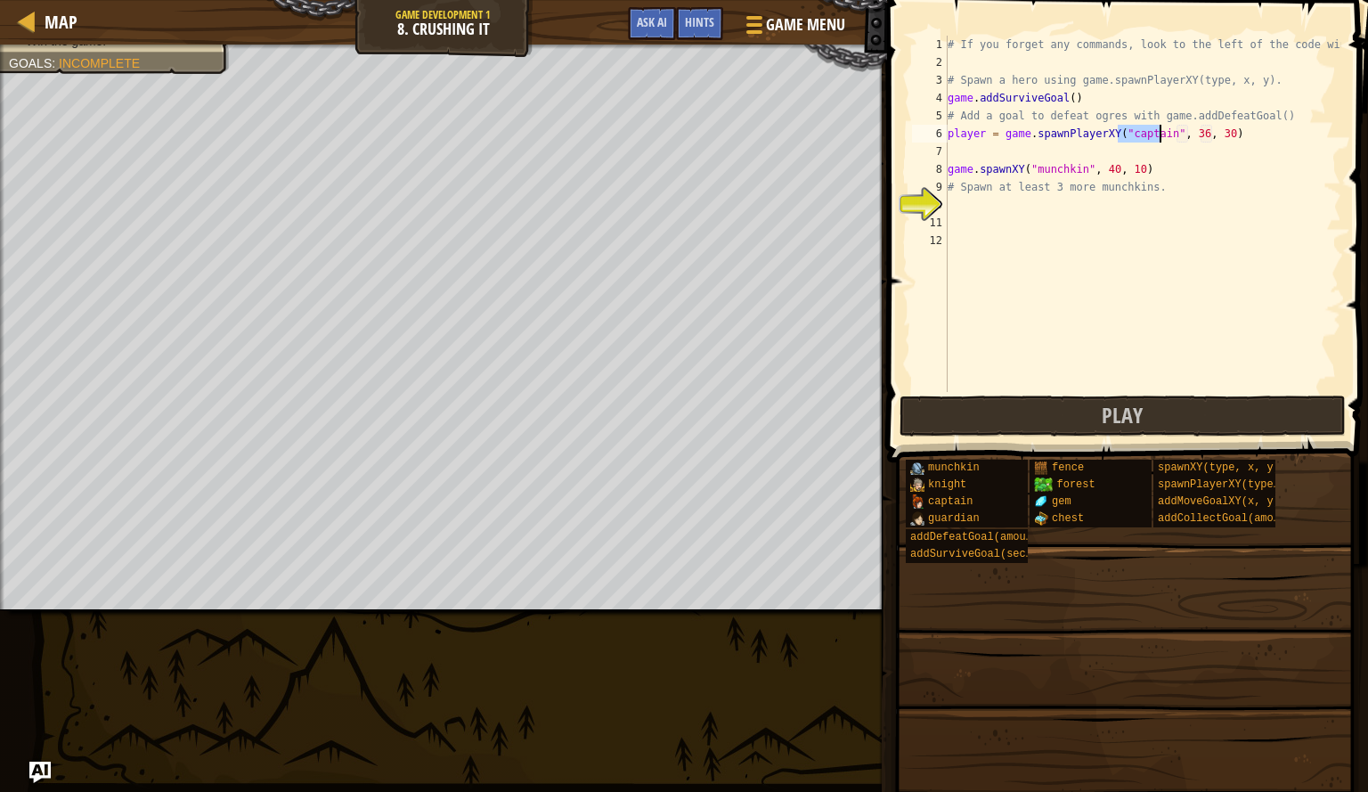
click at [975, 155] on div "# If you forget any commands, look to the left of the code window! # Spawn a he…" at bounding box center [1142, 232] width 397 height 392
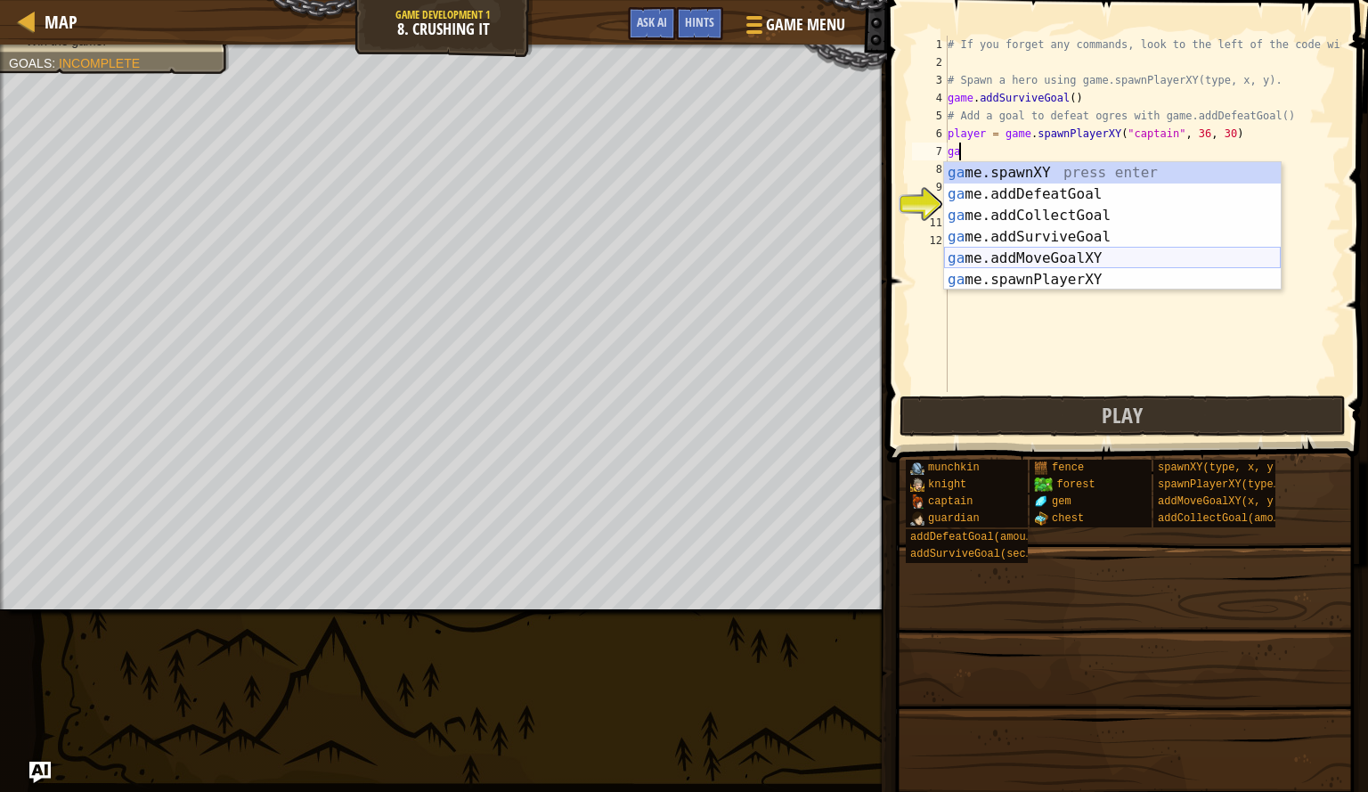
click at [1040, 257] on div "ga me.spawnXY press enter ga me.addDefeatGoal press enter ga me.addCollectGoal …" at bounding box center [1112, 247] width 337 height 171
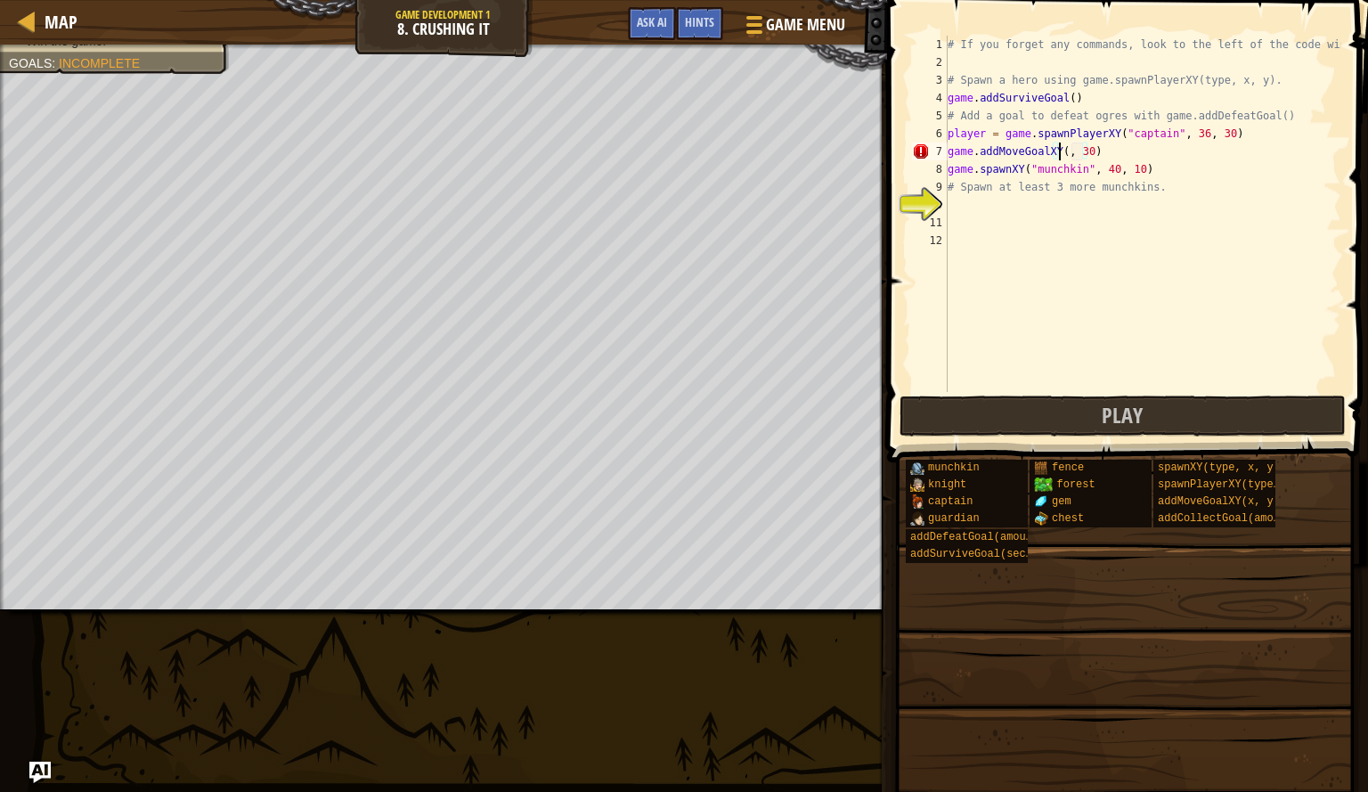
scroll to position [8, 10]
click at [1092, 157] on div "# If you forget any commands, look to the left of the code window! # Spawn a he…" at bounding box center [1142, 232] width 397 height 392
type textarea "game.addMoveGoalXY(59, 26)"
click at [977, 200] on div "# If you forget any commands, look to the left of the code window! # Spawn a he…" at bounding box center [1142, 232] width 397 height 392
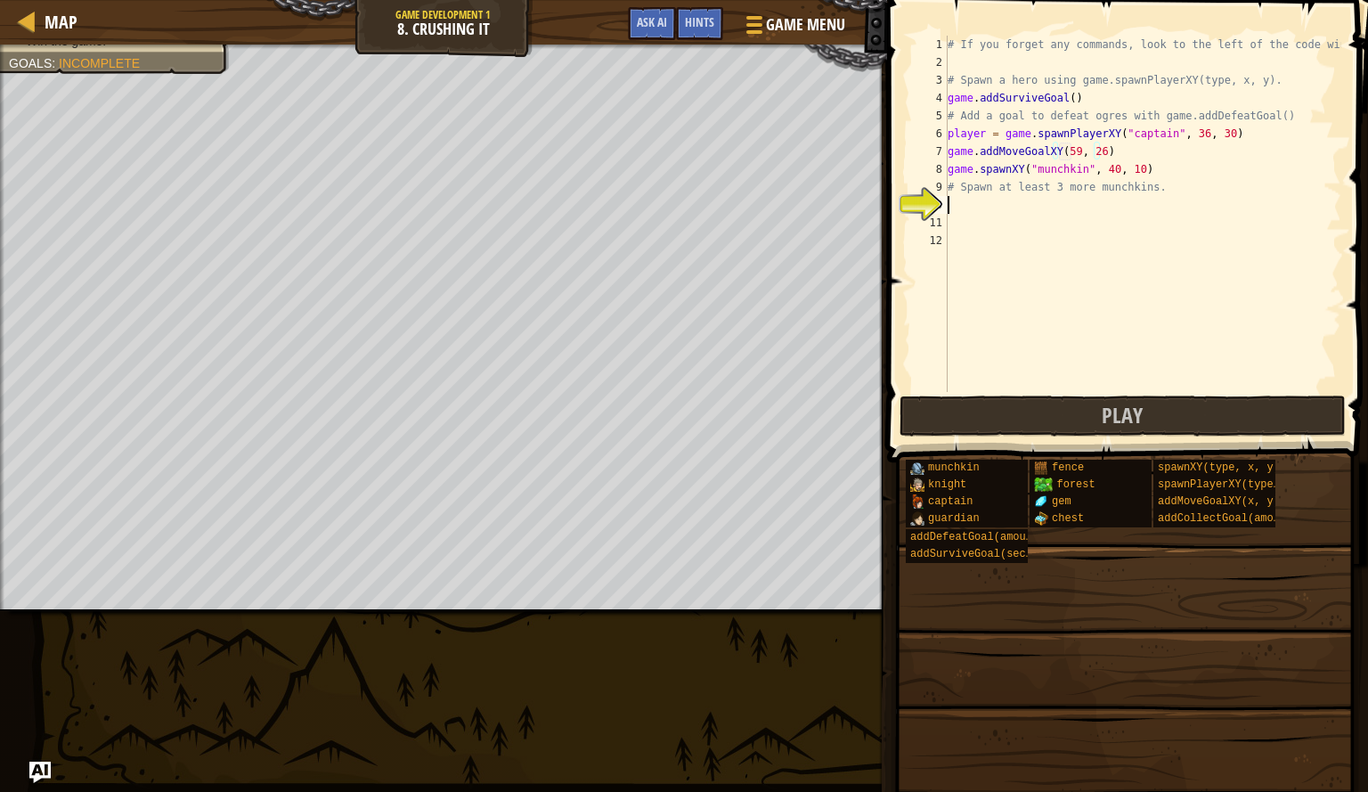
scroll to position [8, 0]
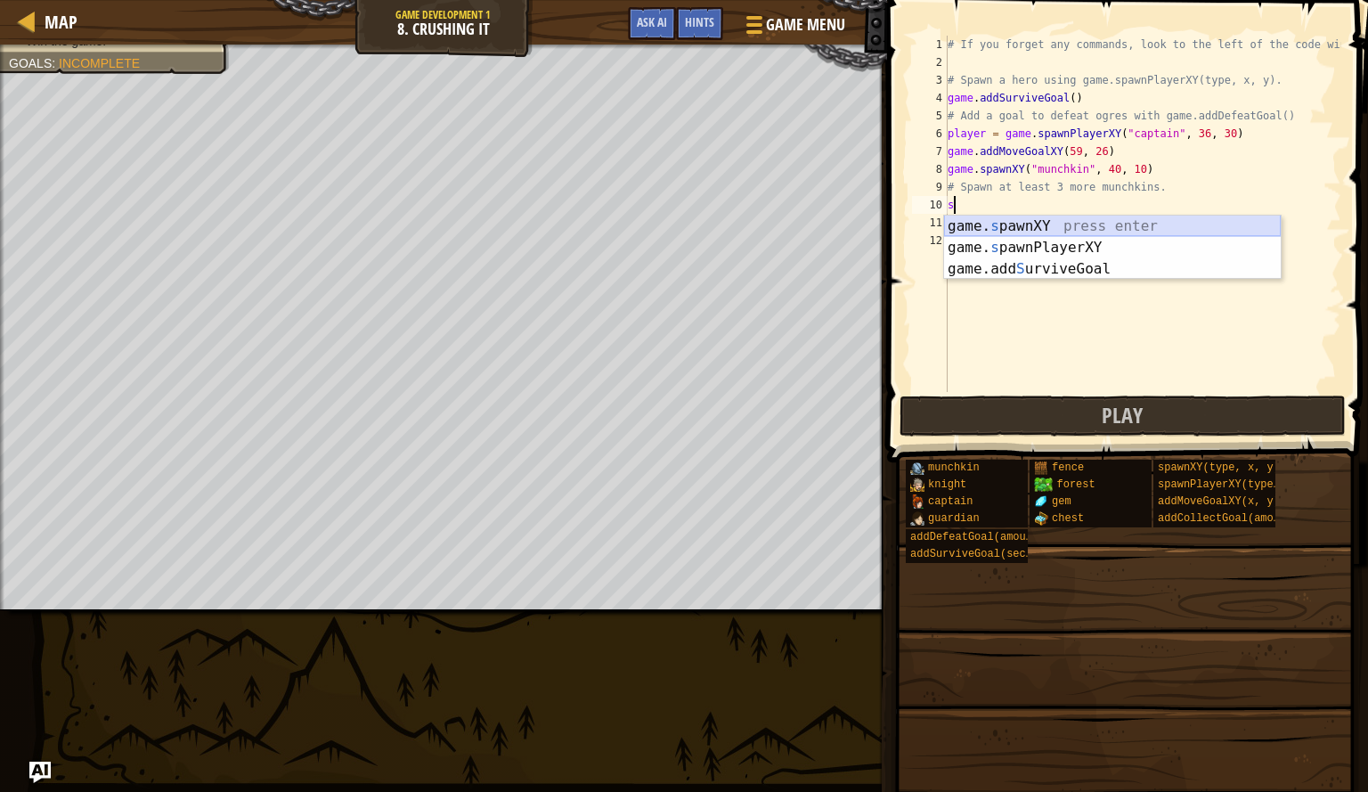
click at [984, 225] on div "game. s pawnXY press enter game. s pawnPlayerXY press enter game.add S urviveGo…" at bounding box center [1112, 269] width 337 height 107
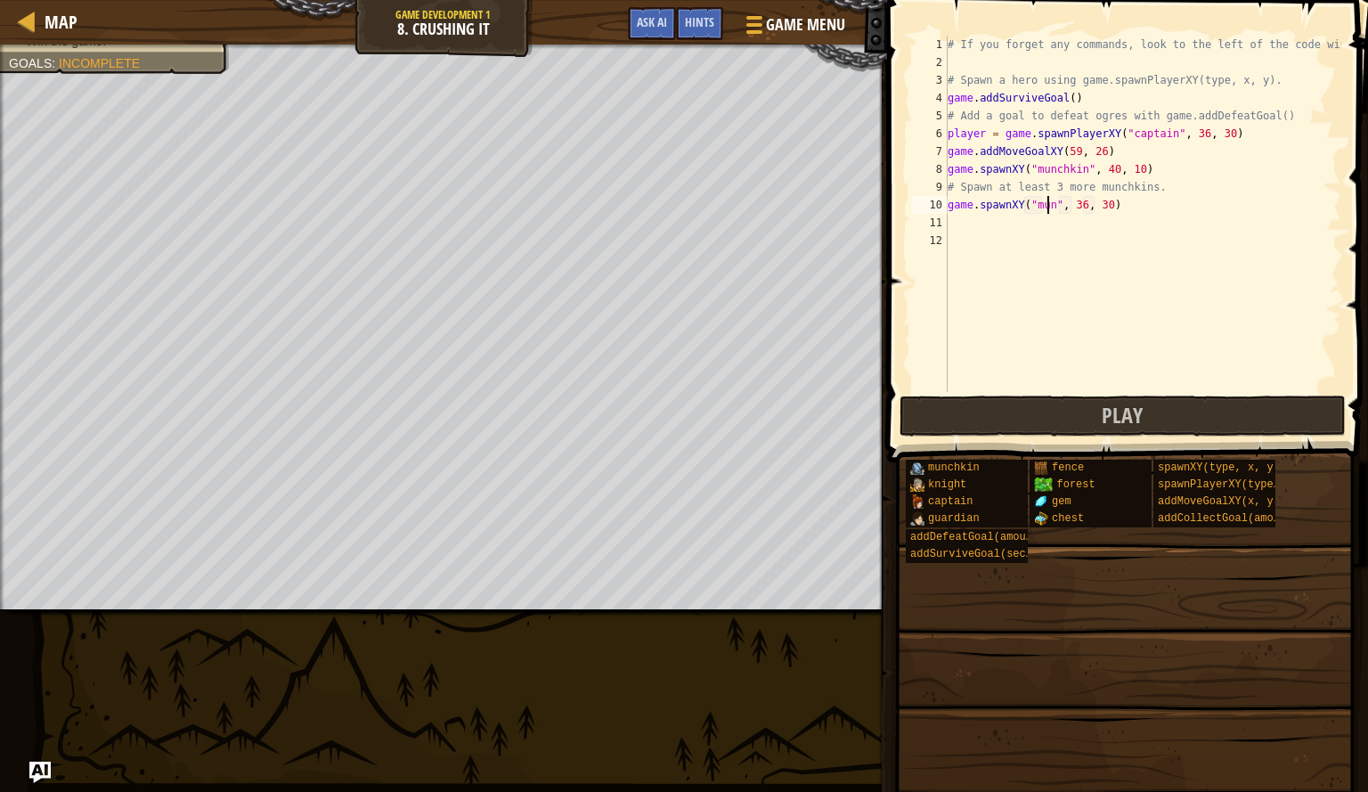
scroll to position [8, 8]
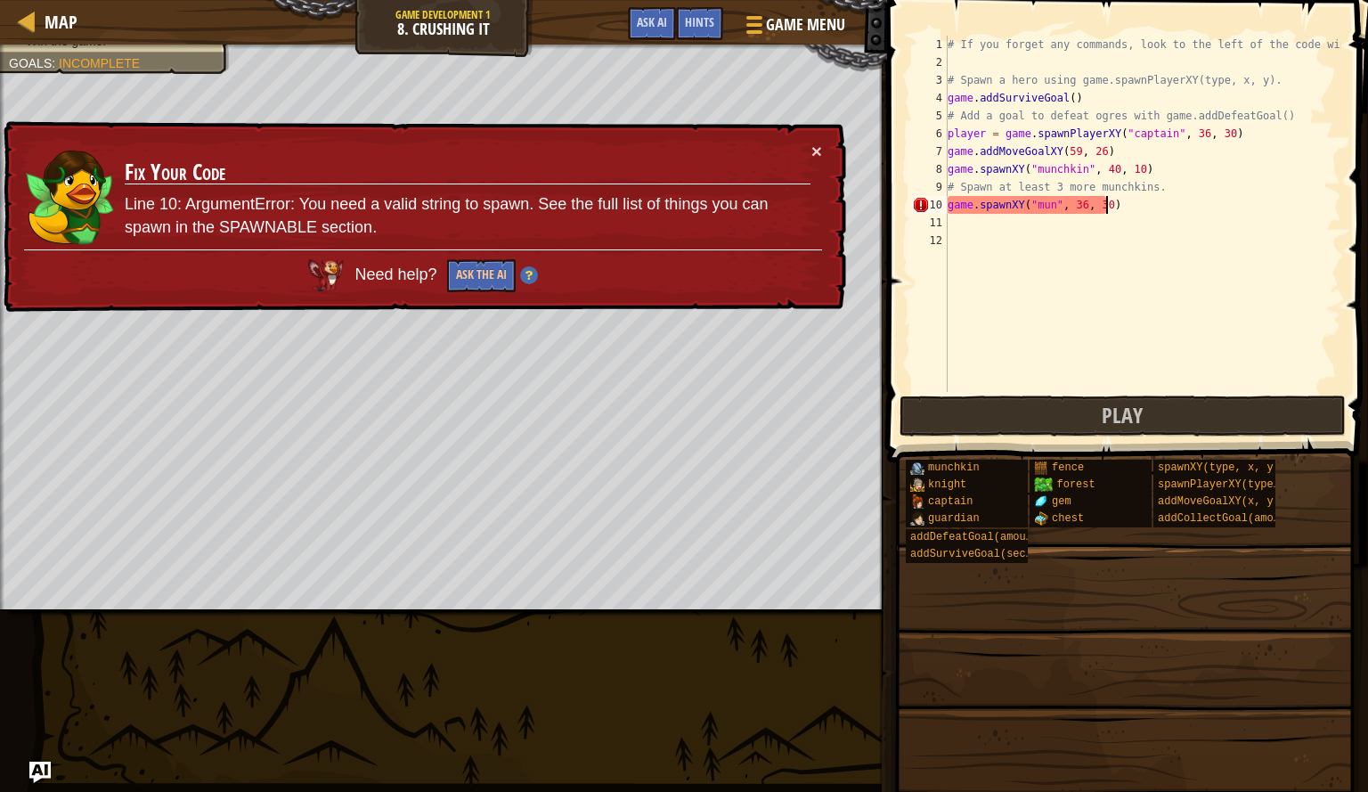
click at [1140, 213] on div "# If you forget any commands, look to the left of the code window! # Spawn a he…" at bounding box center [1142, 232] width 397 height 392
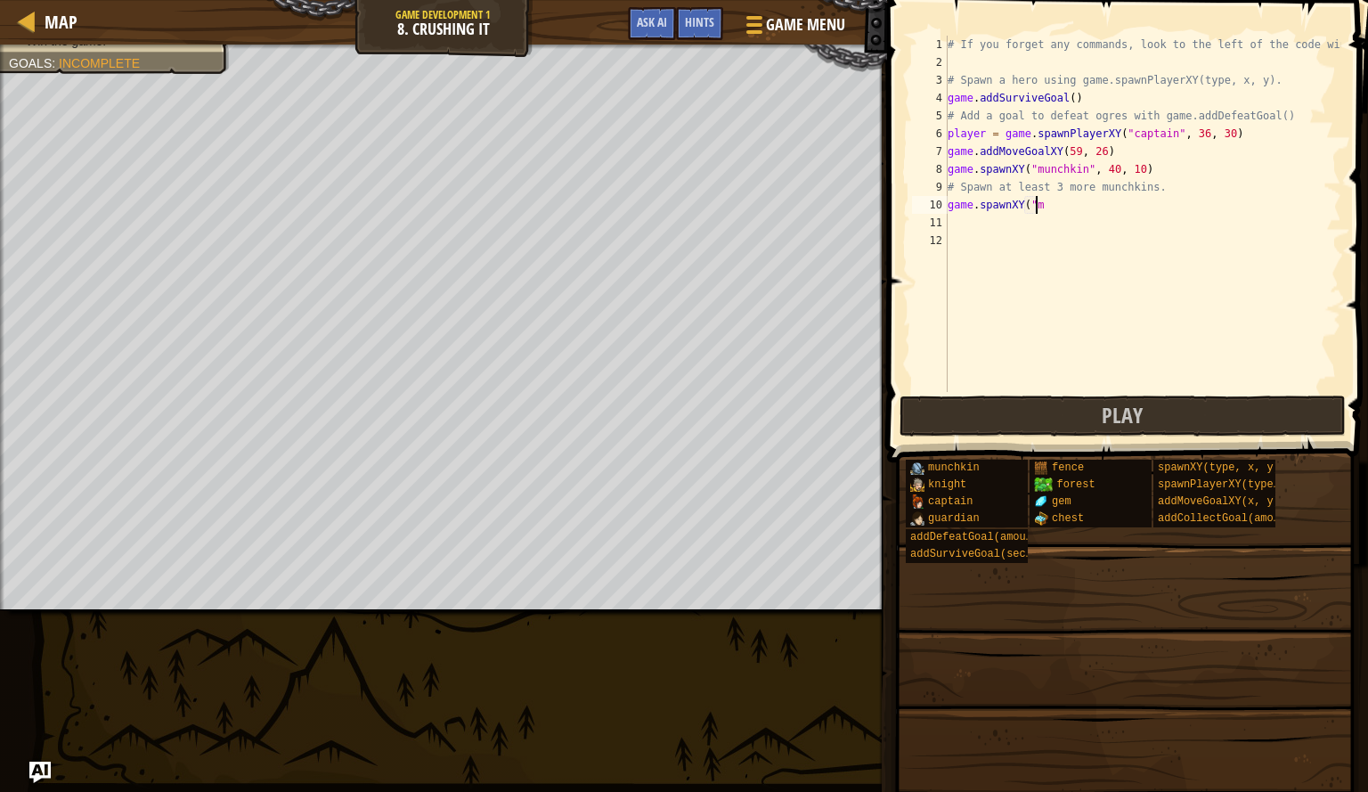
scroll to position [8, 5]
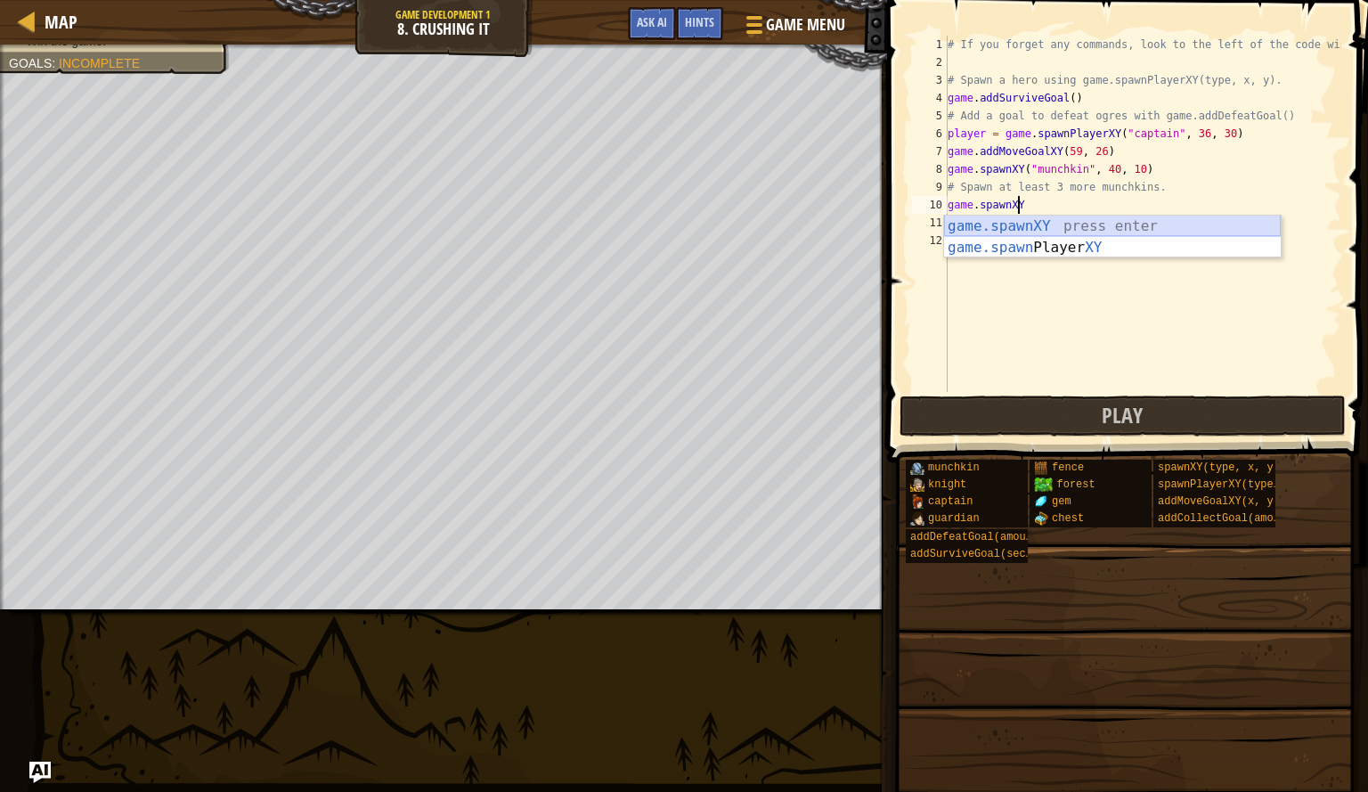
click at [1107, 224] on div "game.spawnXY press enter game.spawn Player XY press enter" at bounding box center [1112, 259] width 337 height 86
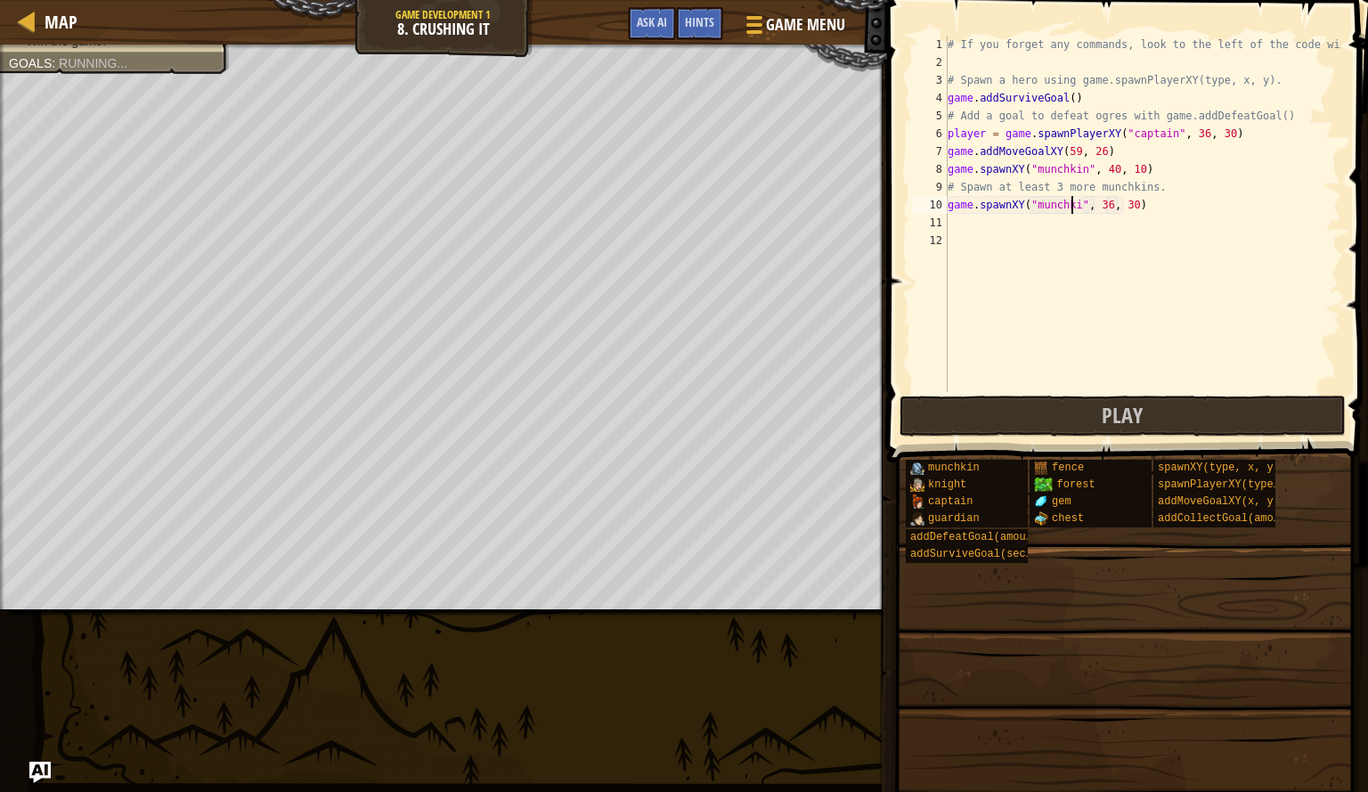
scroll to position [8, 11]
click at [1101, 206] on div "# If you forget any commands, look to the left of the code window! # Spawn a he…" at bounding box center [1142, 232] width 397 height 392
click at [1105, 209] on div "# If you forget any commands, look to the left of the code window! # Spawn a he…" at bounding box center [1142, 232] width 397 height 392
click at [1131, 210] on div "# If you forget any commands, look to the left of the code window! # Spawn a he…" at bounding box center [1142, 232] width 397 height 392
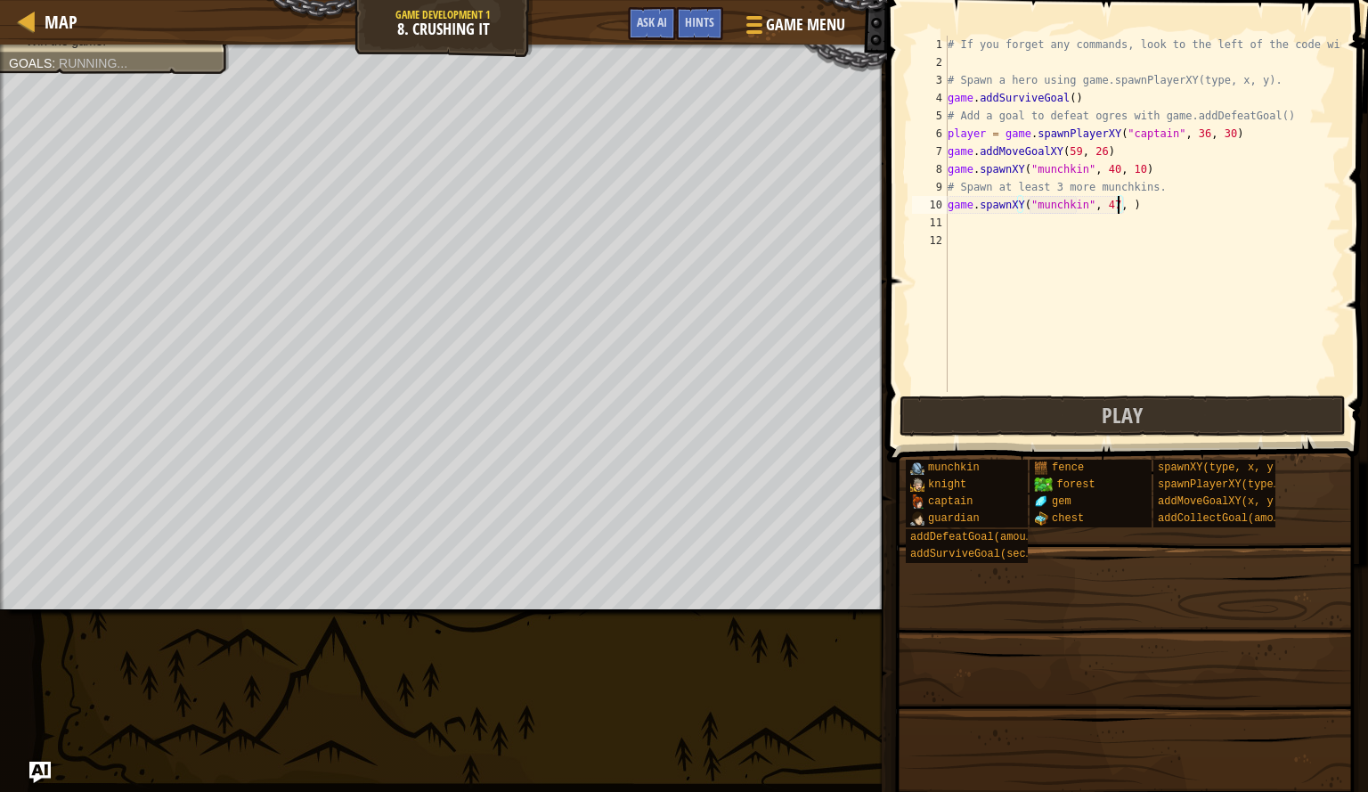
scroll to position [8, 14]
type textarea "game.spawnXY("munchkin", 47, 19)"
click at [1033, 413] on button "Play" at bounding box center [1123, 416] width 446 height 41
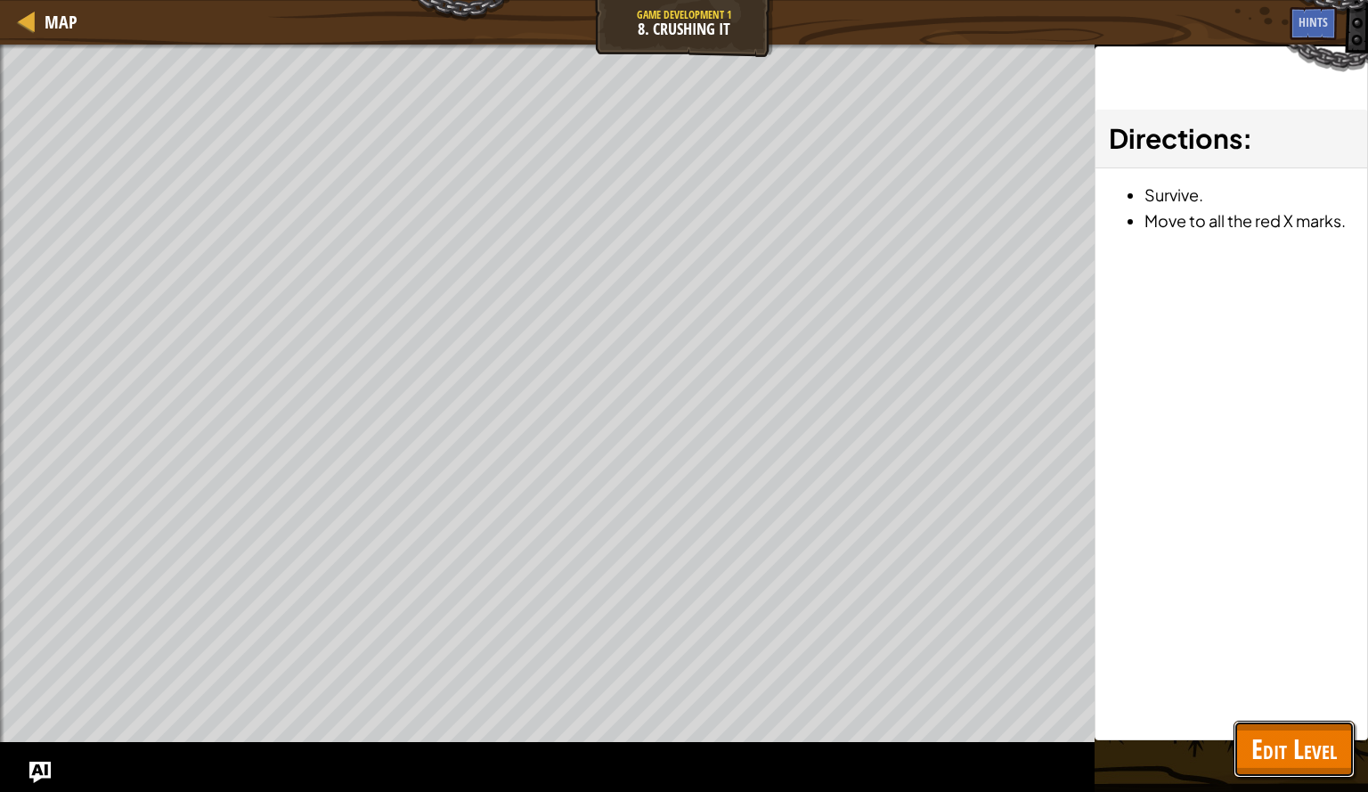
click at [1255, 764] on span "Edit Level" at bounding box center [1295, 749] width 86 height 37
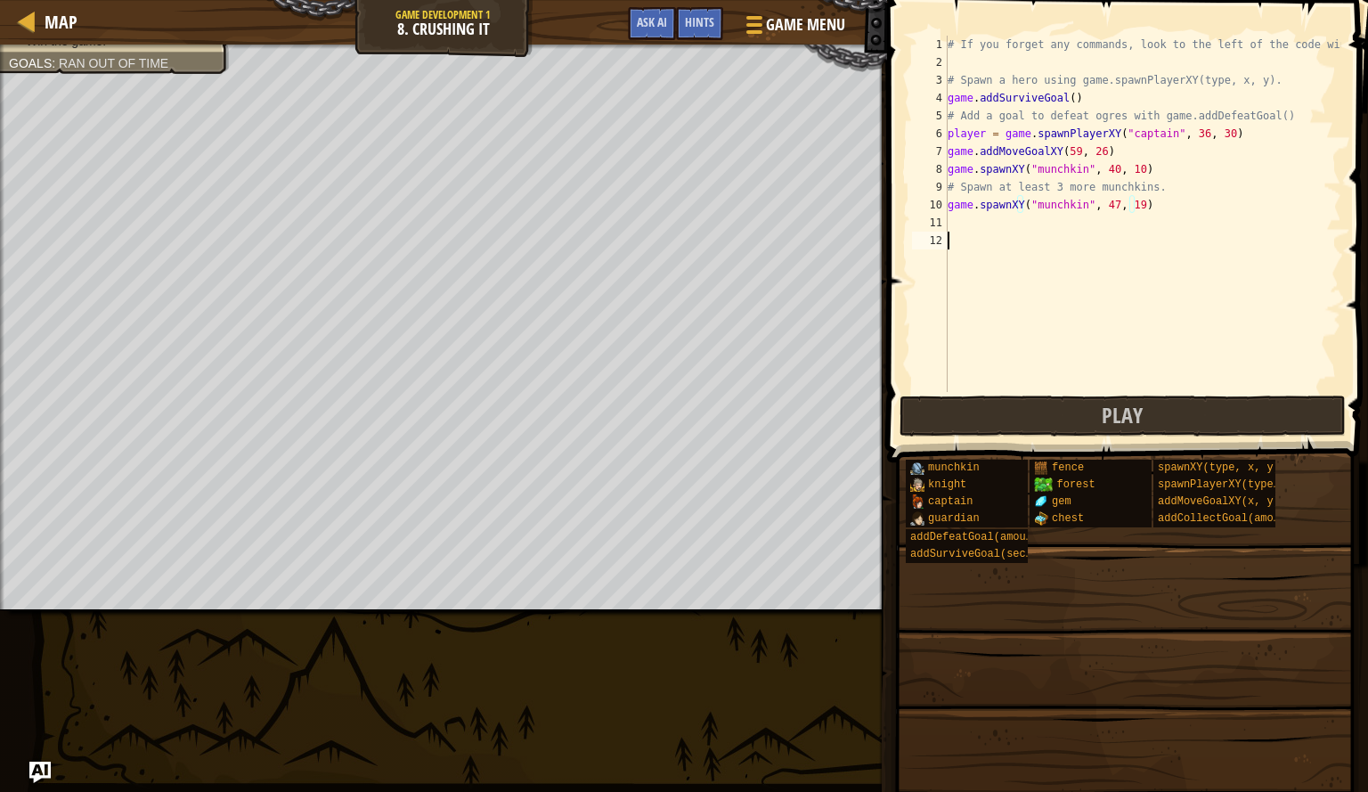
scroll to position [8, 0]
click at [1074, 234] on div "# If you forget any commands, look to the left of the code window! # Spawn a he…" at bounding box center [1142, 232] width 397 height 392
click at [1068, 224] on div "# If you forget any commands, look to the left of the code window! # Spawn a he…" at bounding box center [1142, 232] width 397 height 392
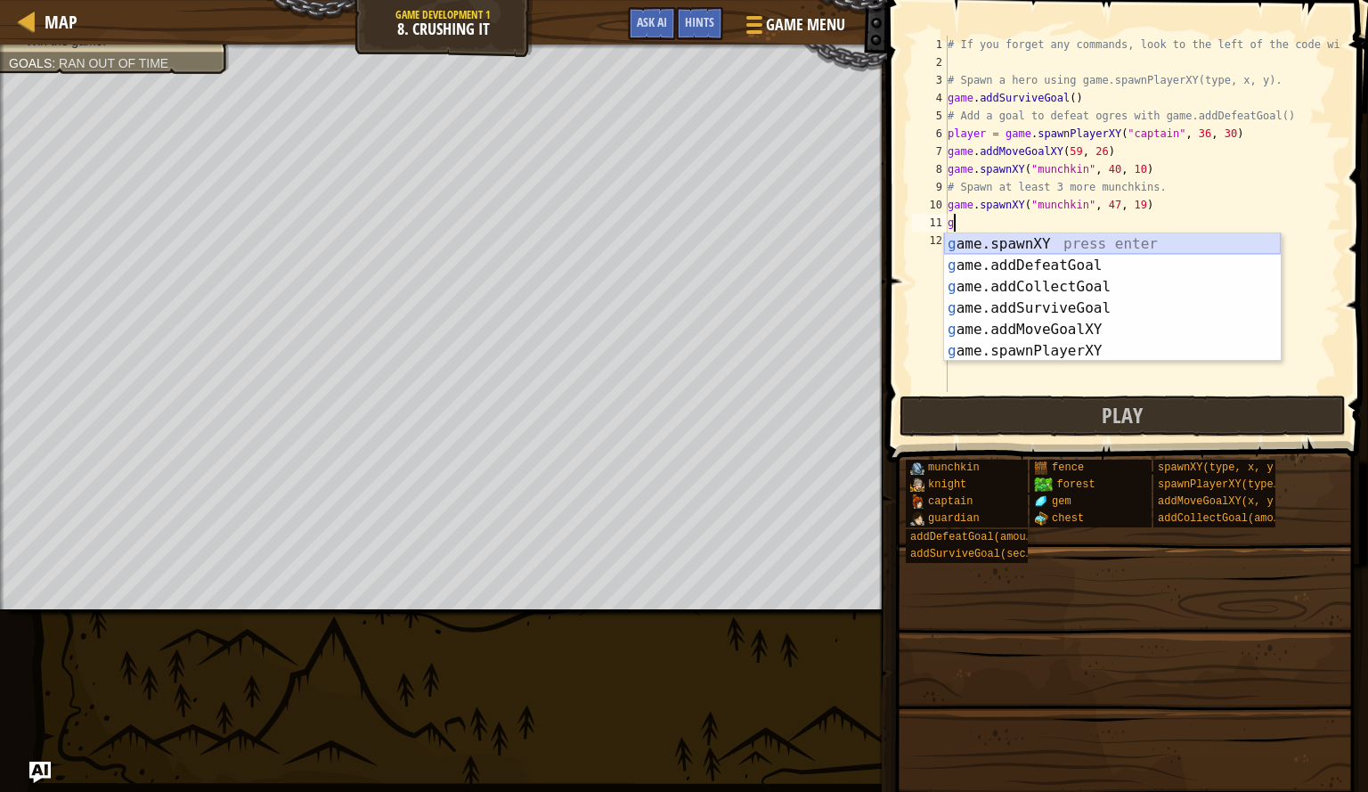
click at [1062, 243] on div "g ame.spawnXY press enter g ame.addDefeatGoal press enter g ame.addCollectGoal …" at bounding box center [1112, 318] width 337 height 171
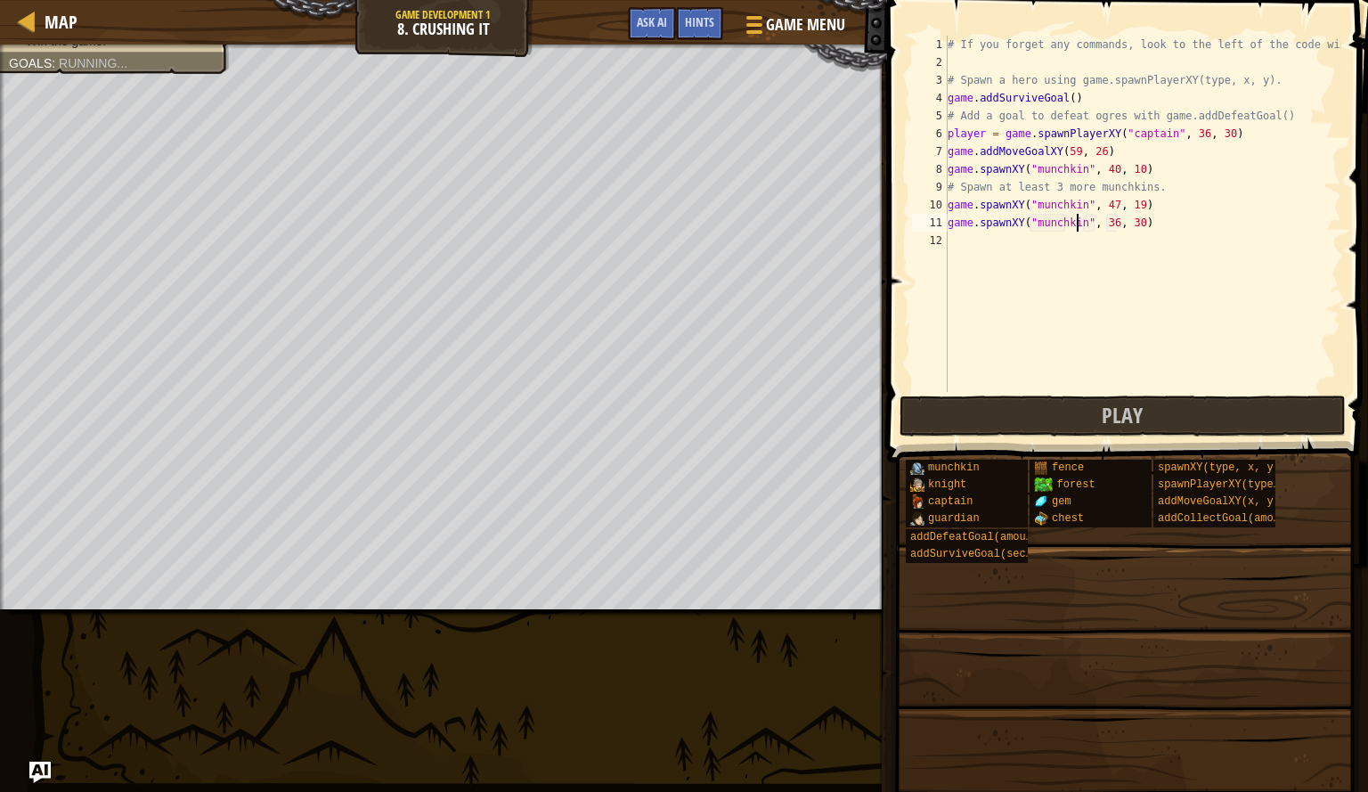
scroll to position [8, 11]
click at [1106, 229] on div "# If you forget any commands, look to the left of the code window! # Spawn a he…" at bounding box center [1142, 232] width 397 height 392
click at [1133, 225] on div "# If you forget any commands, look to the left of the code window! # Spawn a he…" at bounding box center [1142, 232] width 397 height 392
click at [1129, 225] on div "# If you forget any commands, look to the left of the code window! # Spawn a he…" at bounding box center [1142, 232] width 397 height 392
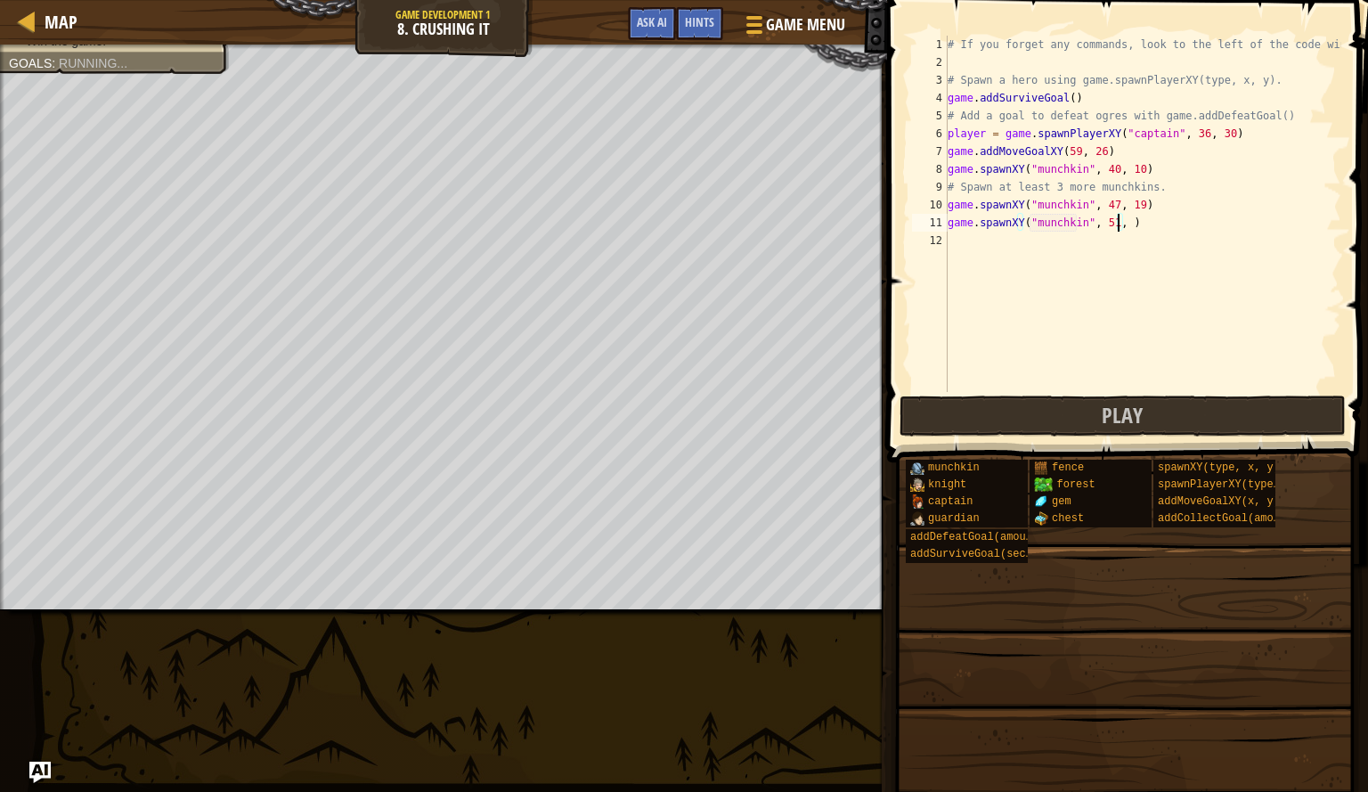
scroll to position [8, 14]
type textarea "game.spawnXY("munchkin", 51, 14)"
click at [1096, 415] on button "Play" at bounding box center [1123, 416] width 446 height 41
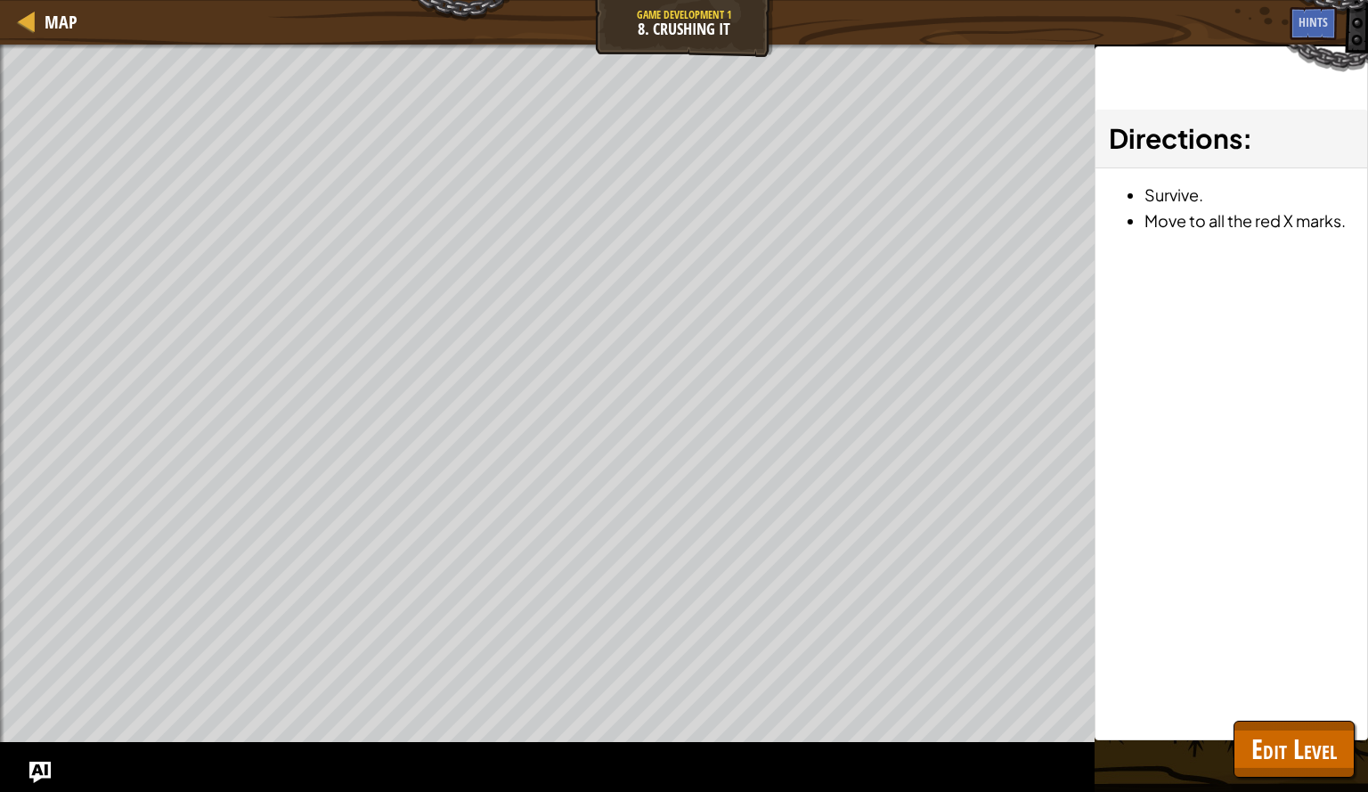
click at [1096, 415] on div "Directions : Survive. Move to all the red X marks." at bounding box center [1232, 393] width 274 height 694
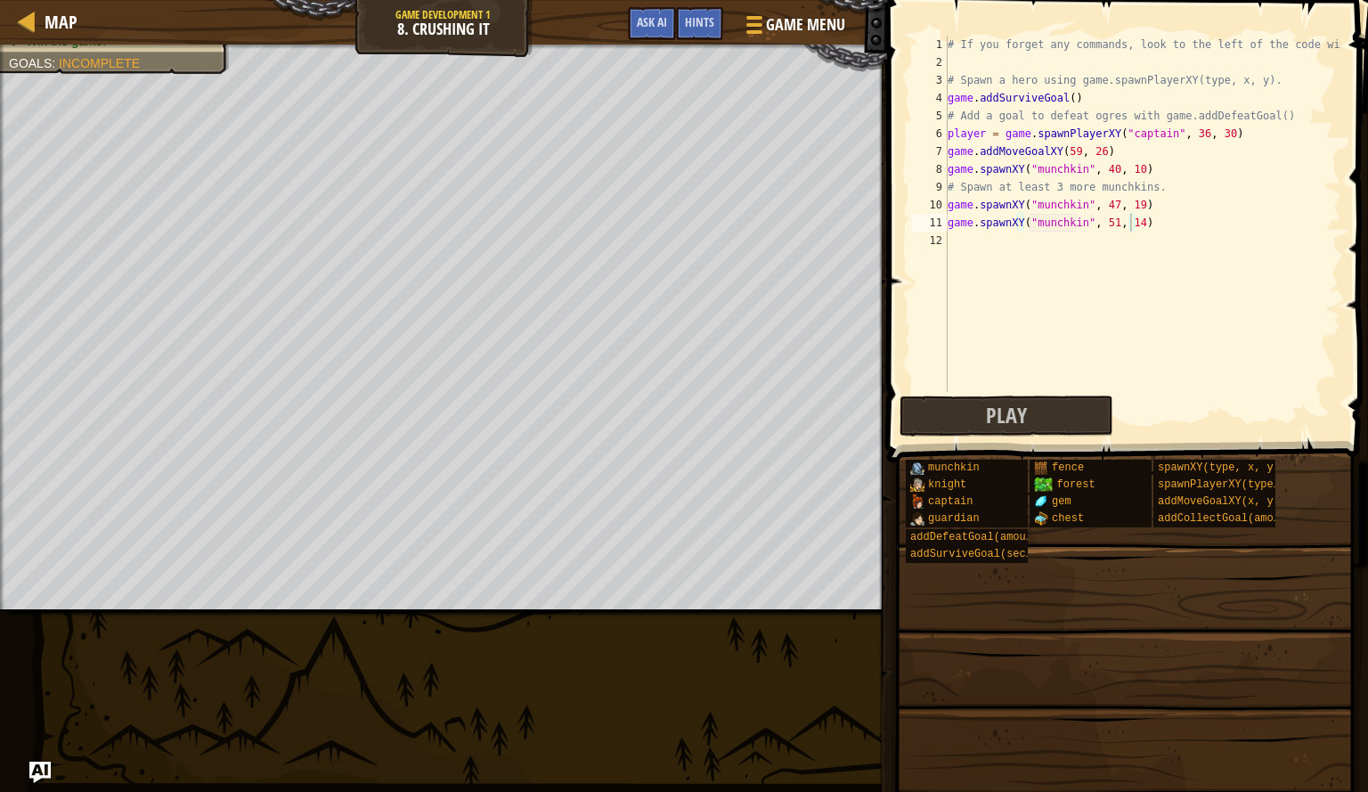
scroll to position [8, 0]
click at [960, 245] on div "# If you forget any commands, look to the left of the code window! # Spawn a he…" at bounding box center [1142, 232] width 397 height 392
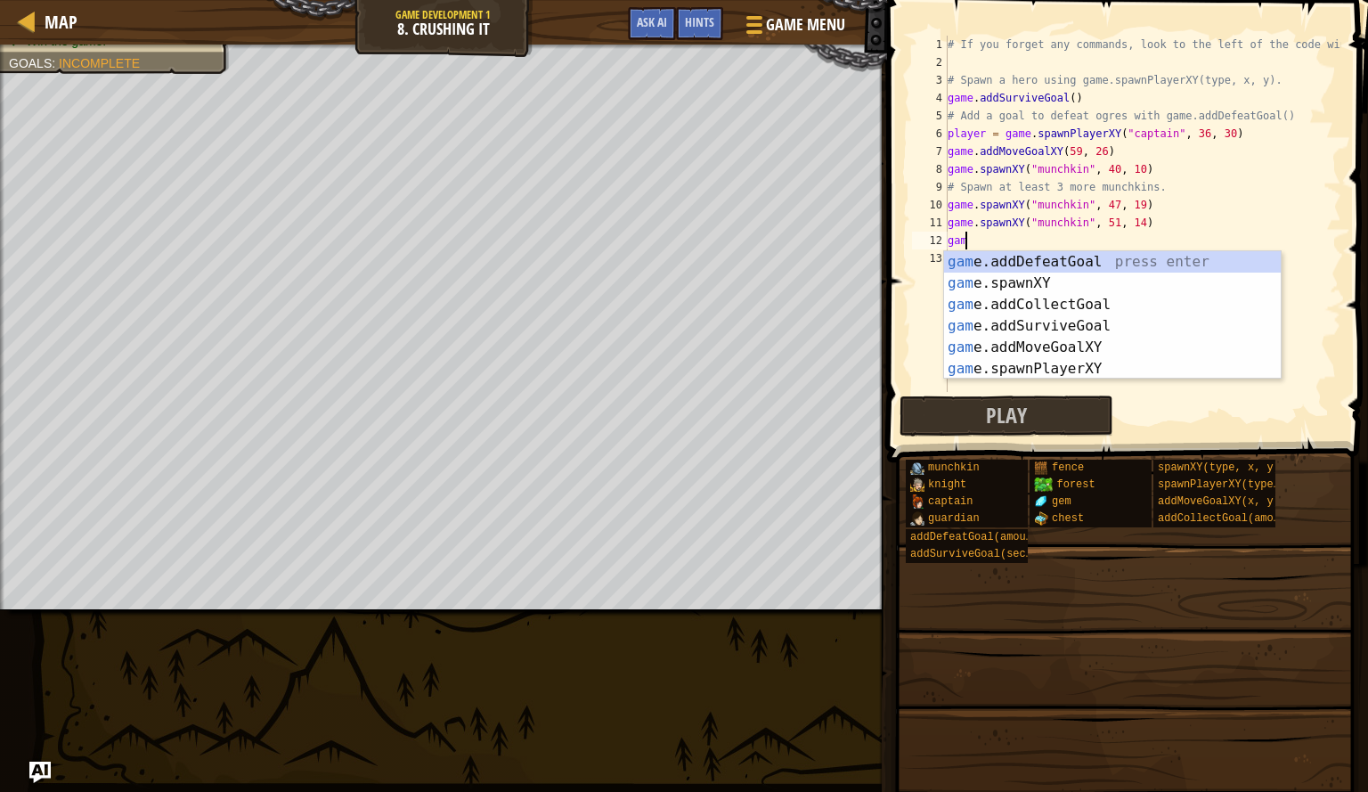
scroll to position [8, 1]
click at [1022, 326] on div "game .addDefeatGoal press enter game .addCollectGoal press enter game .addSurvi…" at bounding box center [1112, 336] width 337 height 171
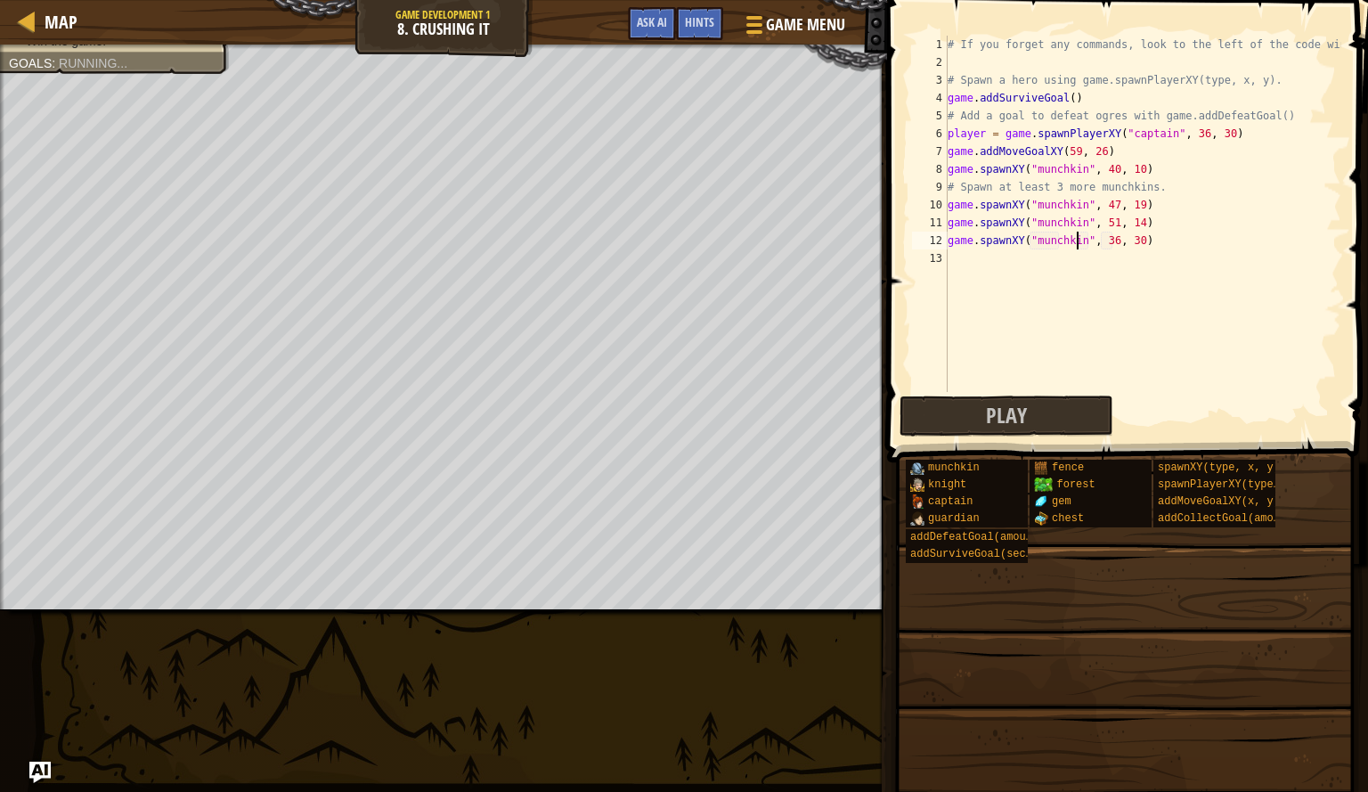
scroll to position [8, 11]
click at [1107, 244] on div "# If you forget any commands, look to the left of the code window! # Spawn a he…" at bounding box center [1142, 232] width 397 height 392
click at [1128, 244] on div "# If you forget any commands, look to the left of the code window! # Spawn a he…" at bounding box center [1142, 232] width 397 height 392
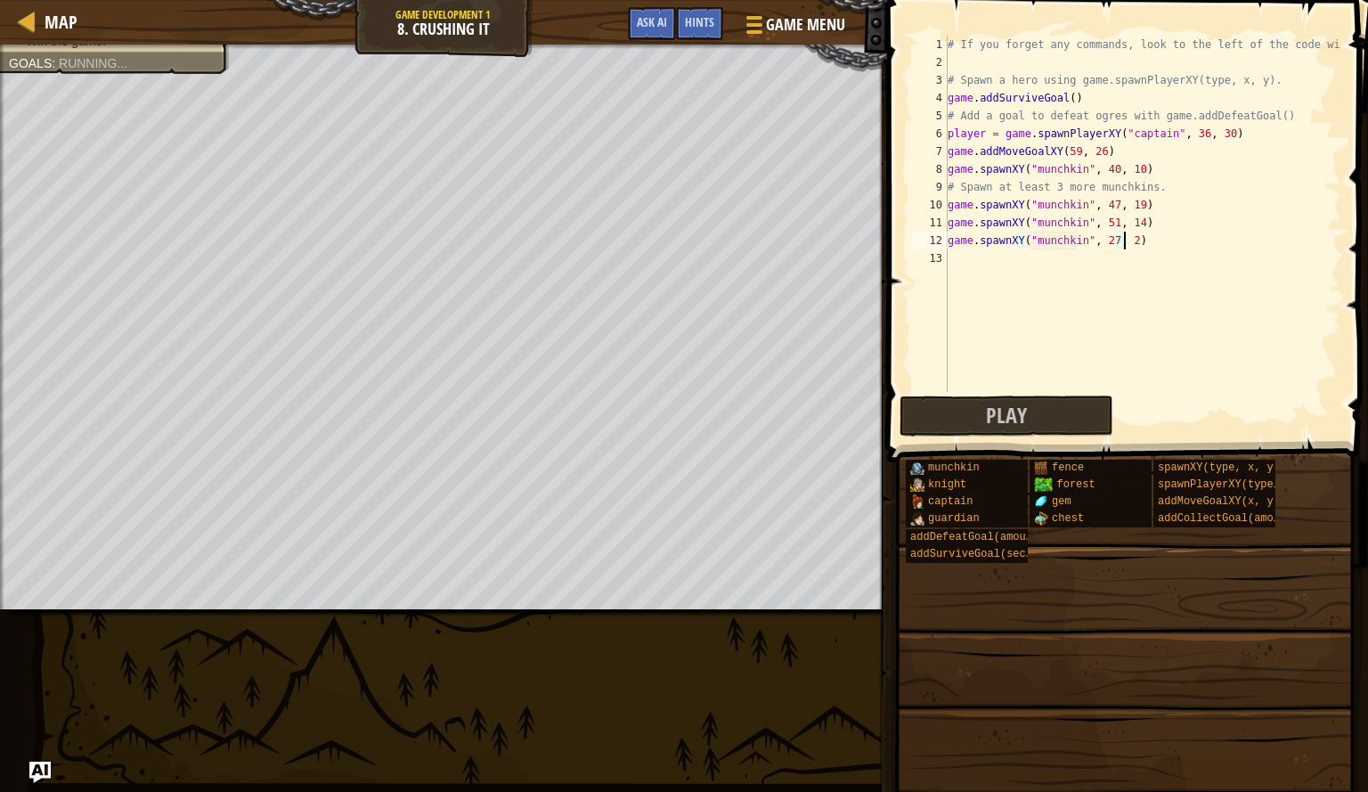
type textarea "game.spawnXY("munchkin", 27, 22)"
click at [986, 264] on div "# If you forget any commands, look to the left of the code window! # Spawn a he…" at bounding box center [1142, 232] width 397 height 392
click at [1141, 176] on div "# If you forget any commands, look to the left of the code window! # Spawn a he…" at bounding box center [1142, 232] width 397 height 392
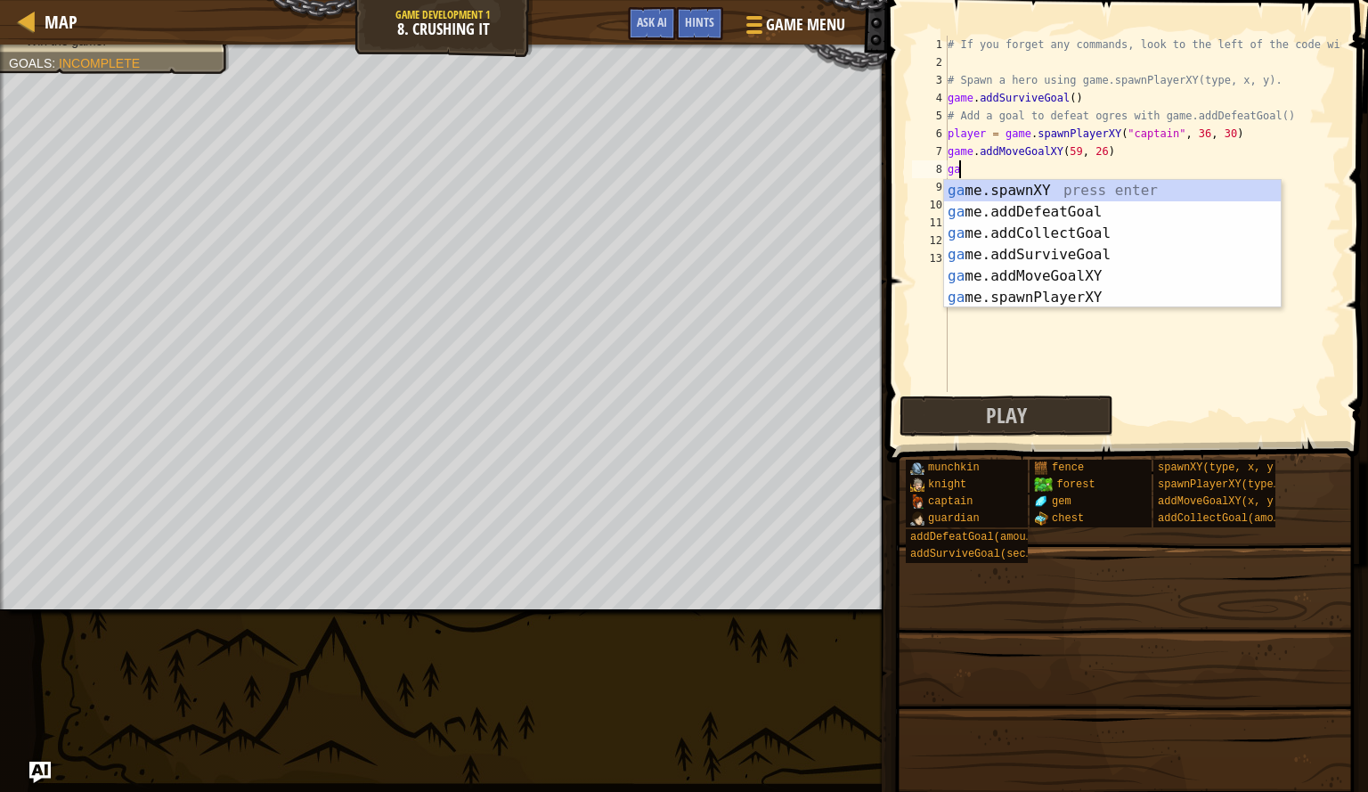
type textarea "g"
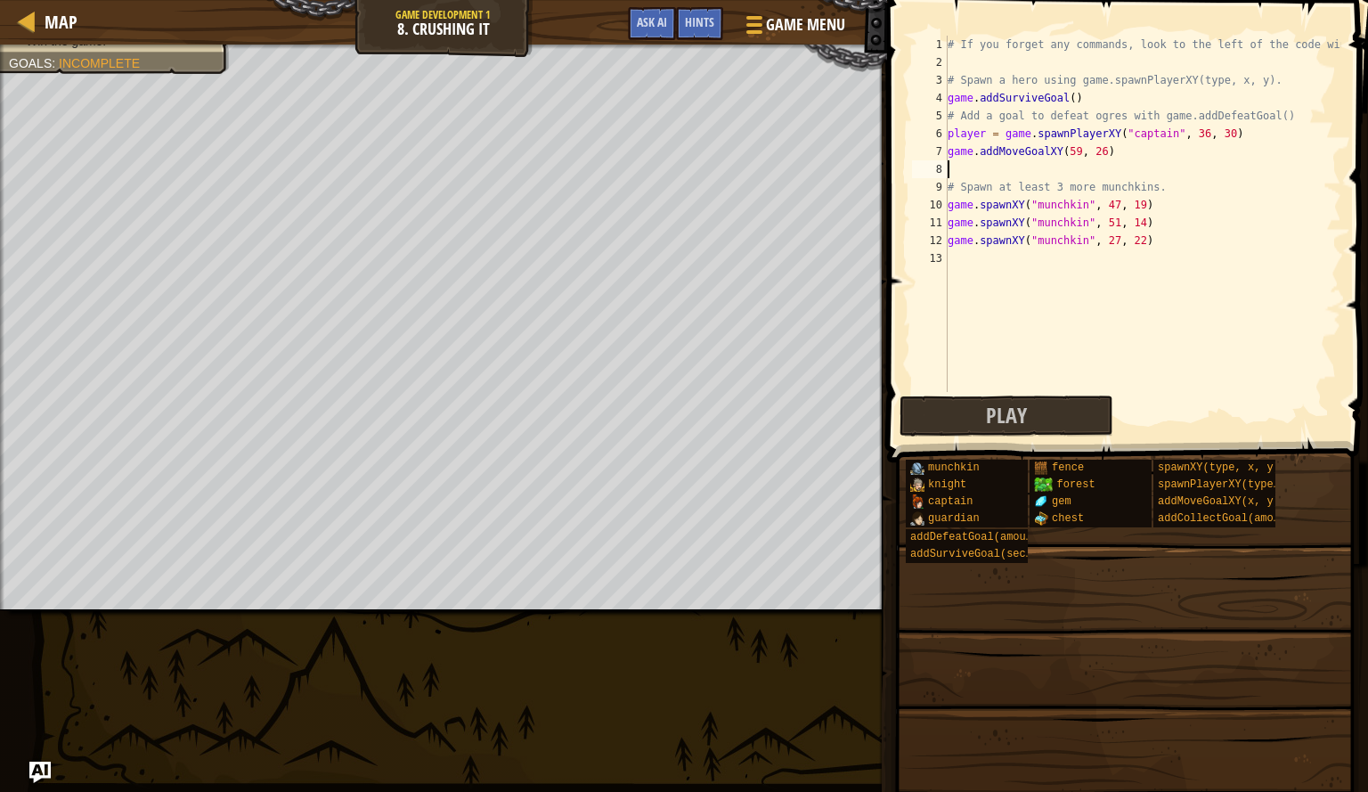
type textarea "g"
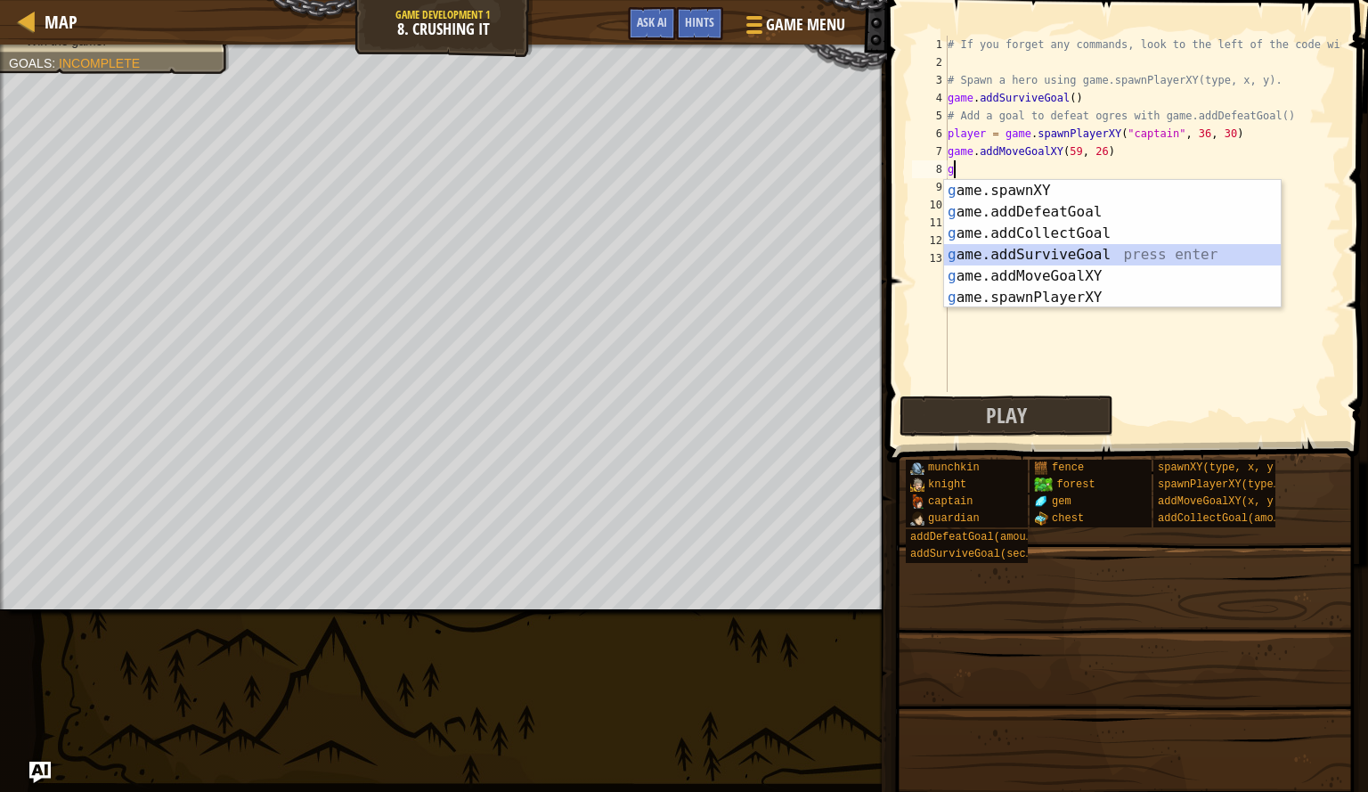
click at [1085, 250] on div "g ame.spawnXY press enter g ame.addDefeatGoal press enter g ame.addCollectGoal …" at bounding box center [1112, 265] width 337 height 171
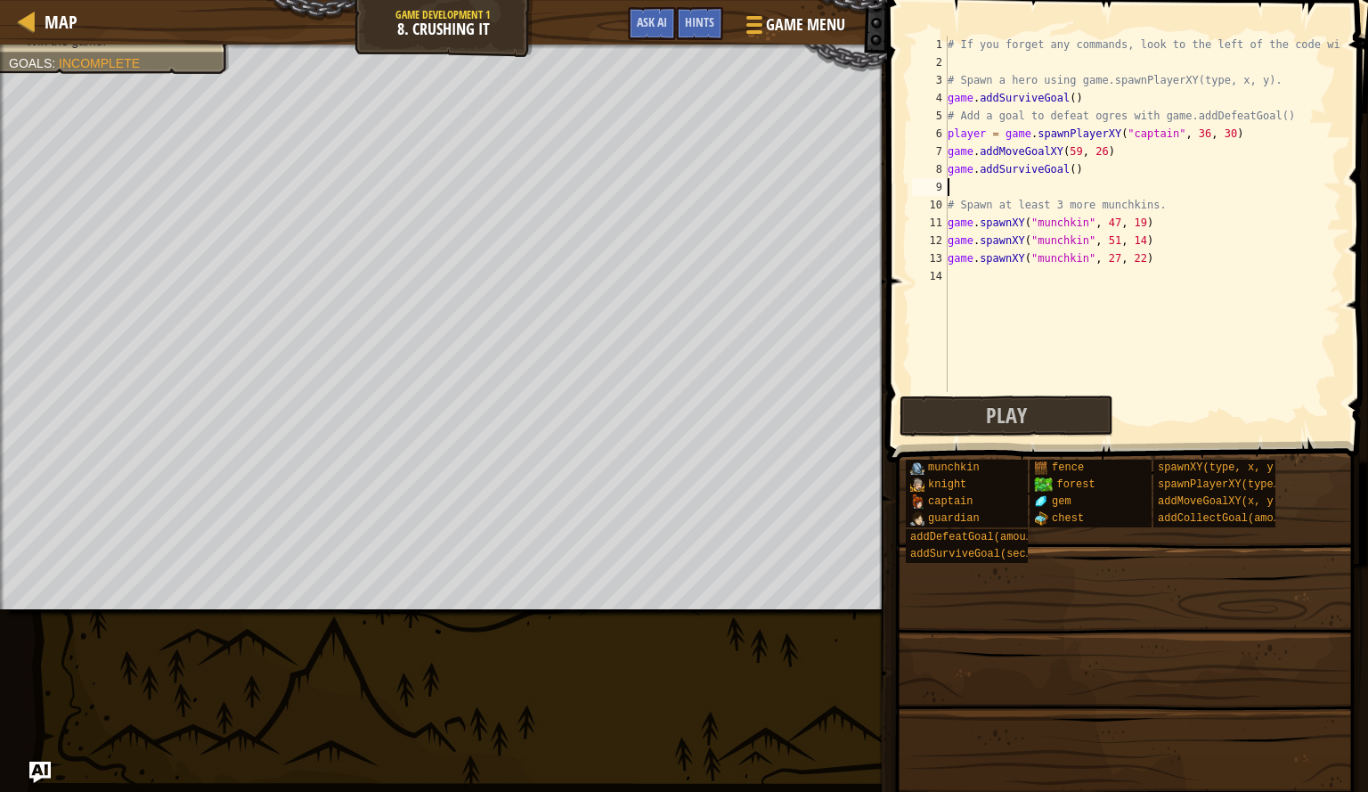
type textarea "game.addSurviveGoal()"
click at [1050, 261] on div "# If you forget any commands, look to the left of the code window! # Spawn a he…" at bounding box center [1142, 232] width 397 height 392
click at [1015, 419] on span "Play" at bounding box center [1006, 415] width 41 height 29
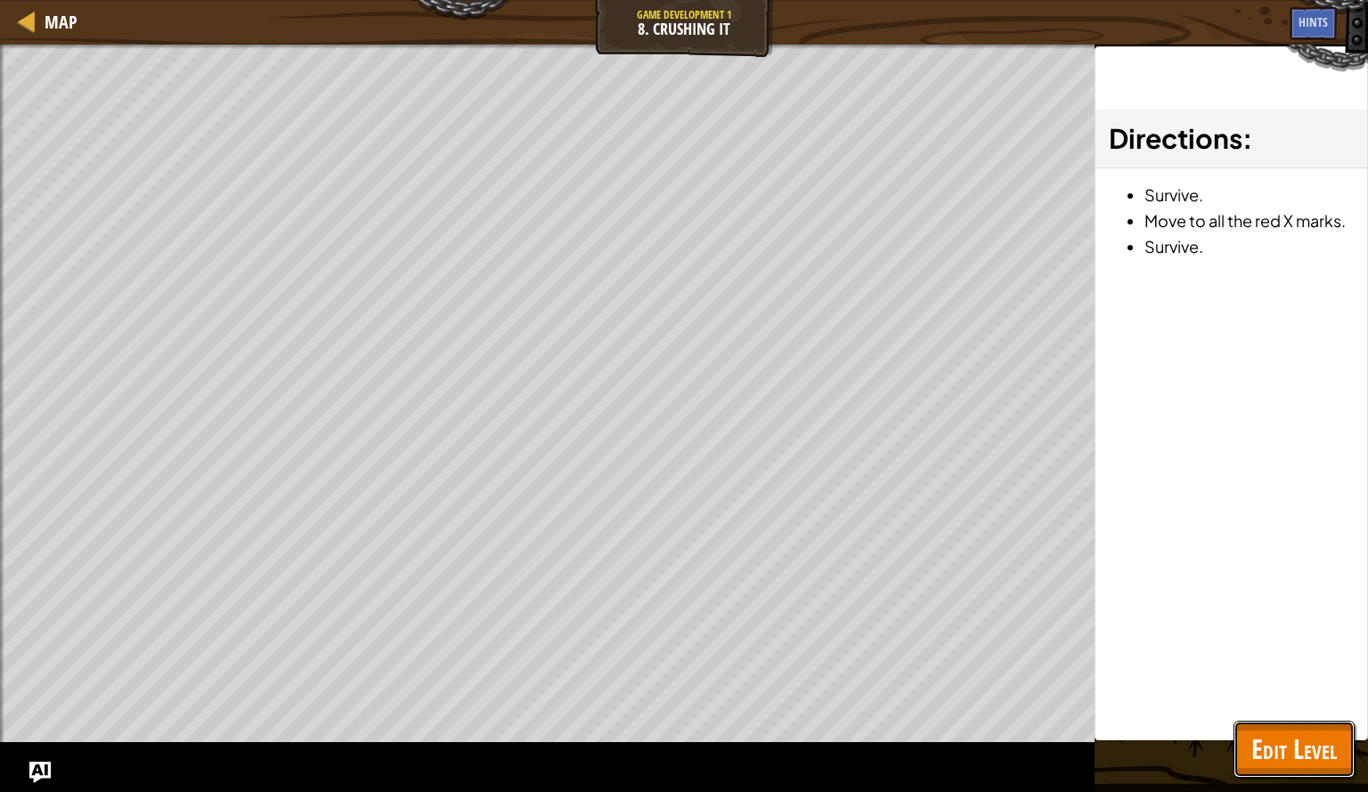
click at [1291, 753] on span "Edit Level" at bounding box center [1295, 749] width 86 height 37
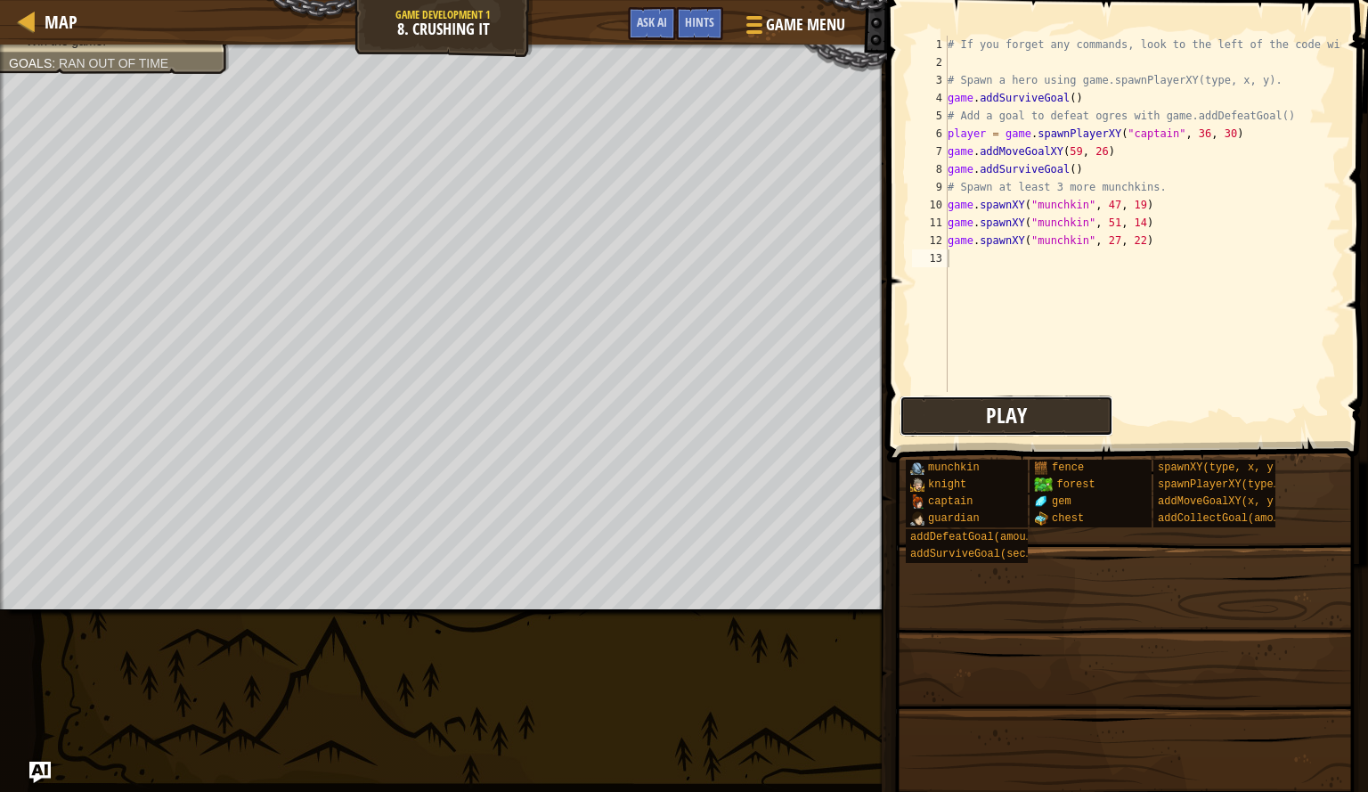
click at [1009, 422] on span "Play" at bounding box center [1006, 415] width 41 height 29
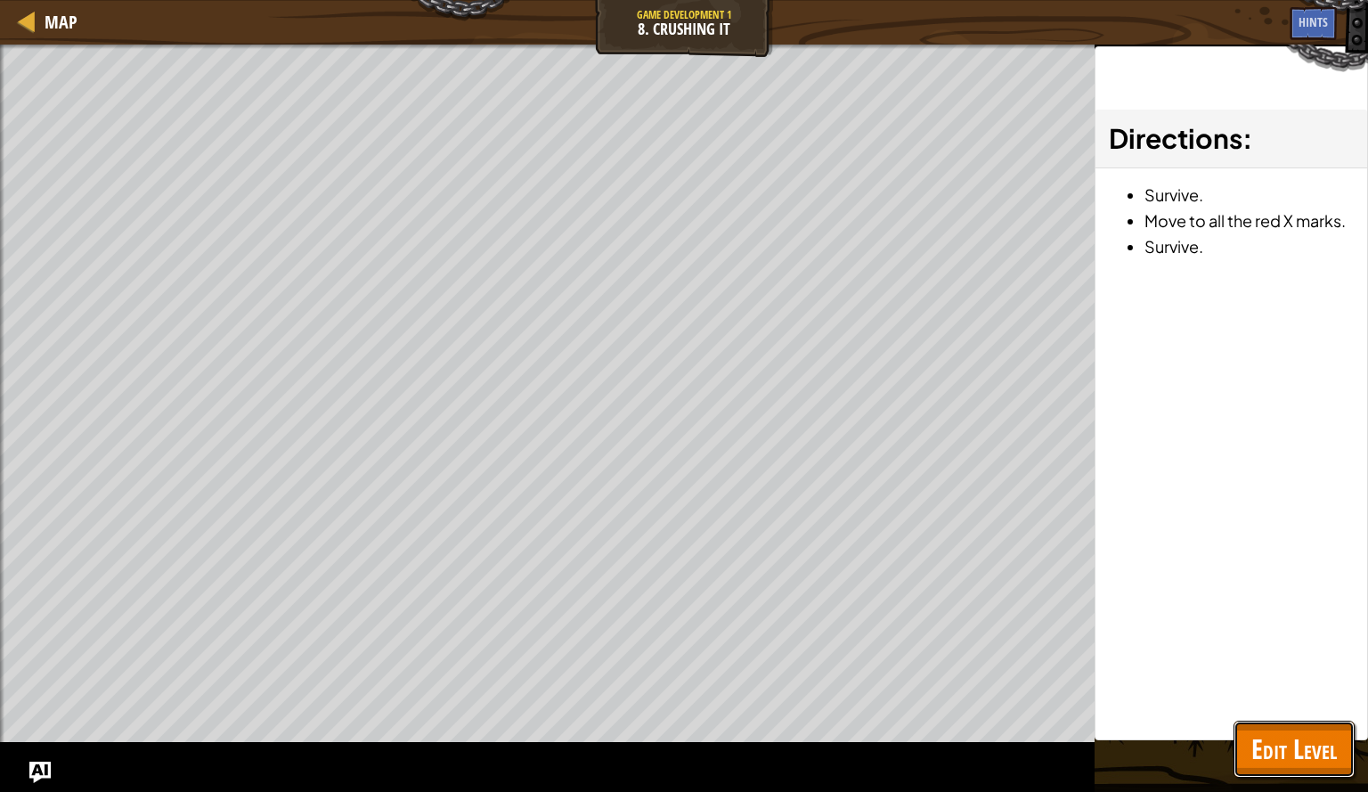
click at [1303, 743] on span "Edit Level" at bounding box center [1295, 749] width 86 height 37
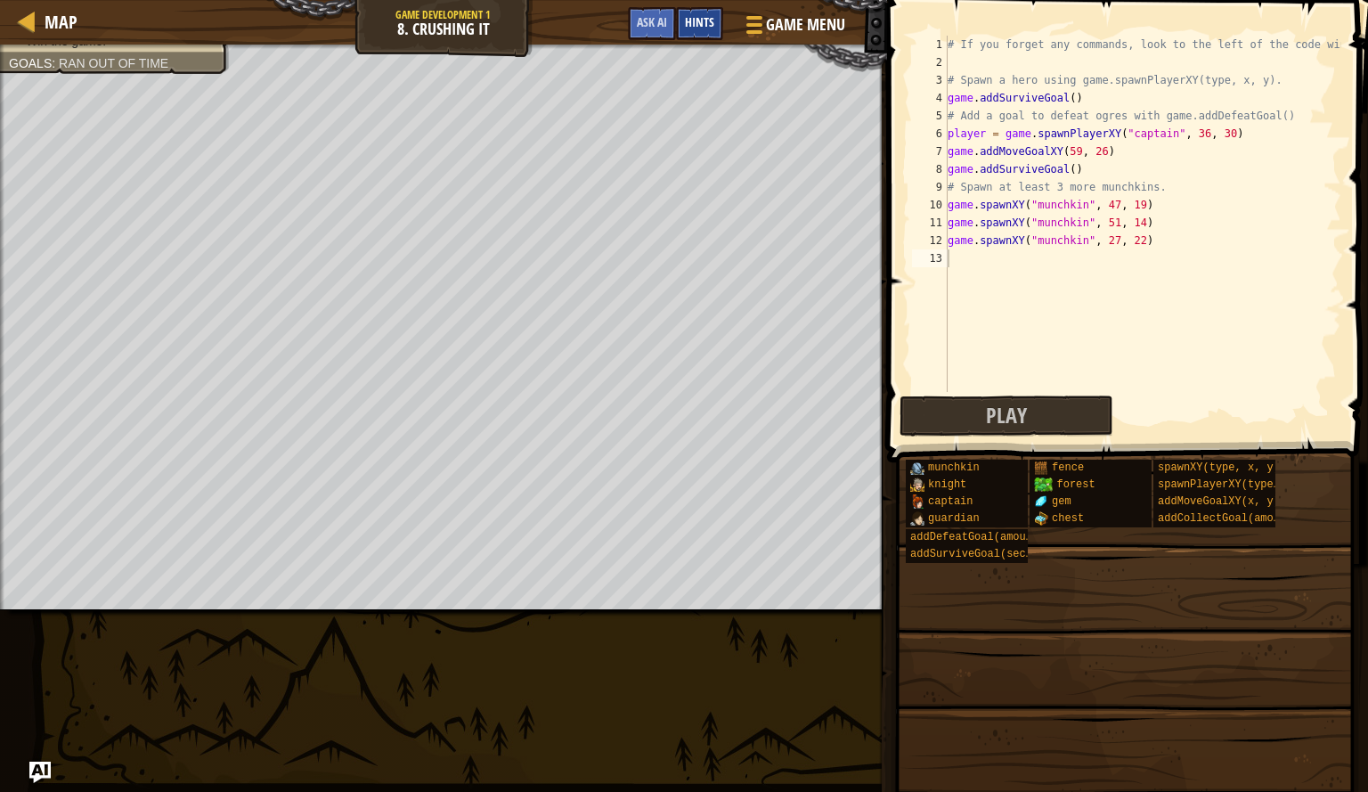
click at [693, 21] on span "Hints" at bounding box center [699, 21] width 29 height 17
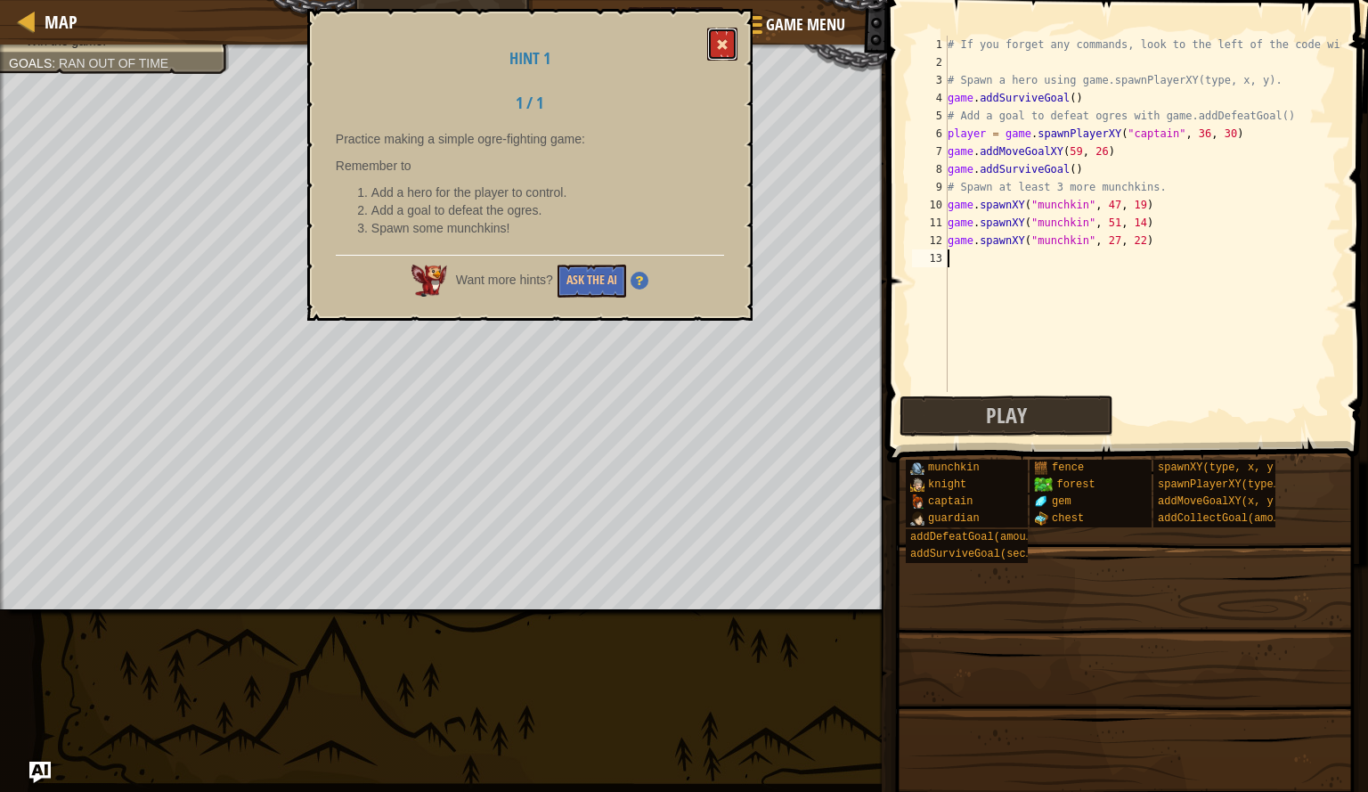
click at [726, 44] on span at bounding box center [722, 44] width 12 height 12
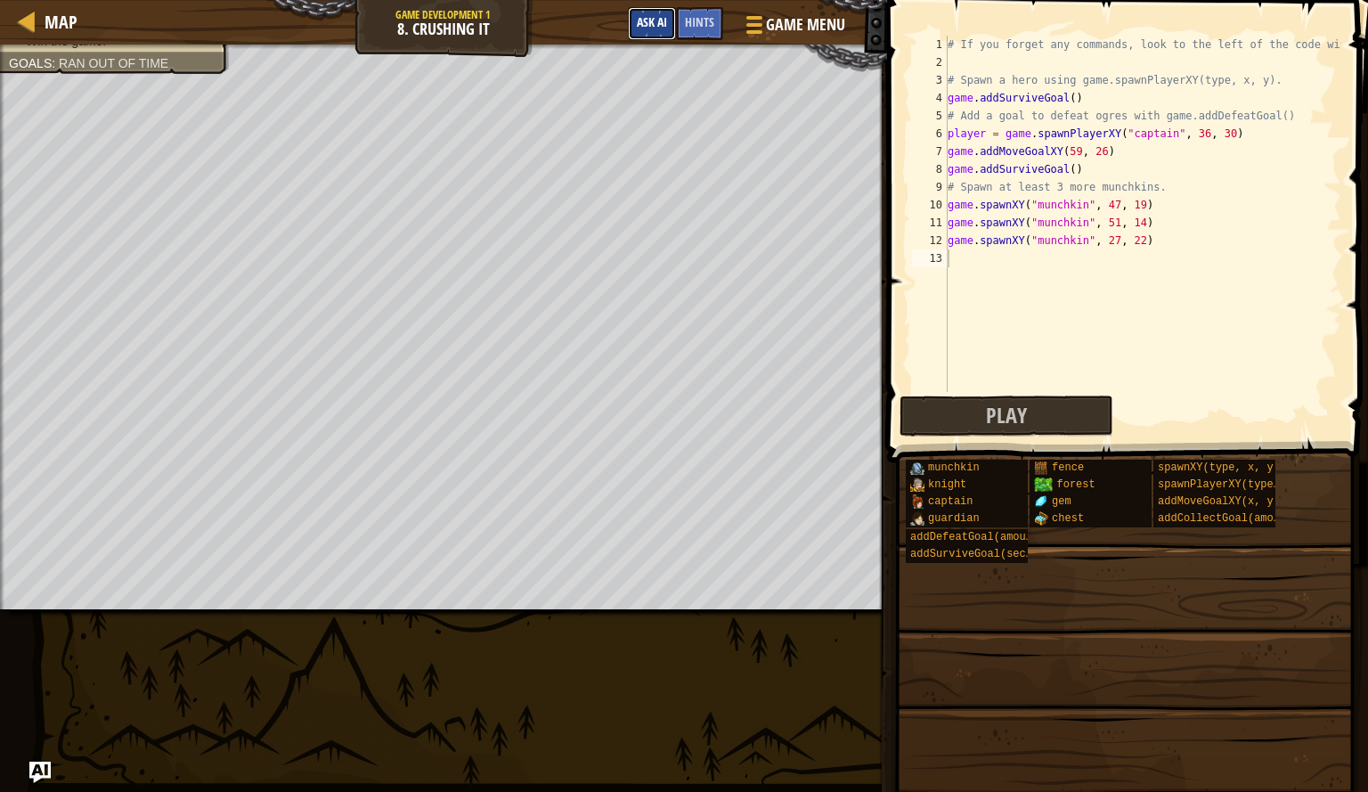
click at [649, 22] on span "Ask AI" at bounding box center [652, 21] width 30 height 17
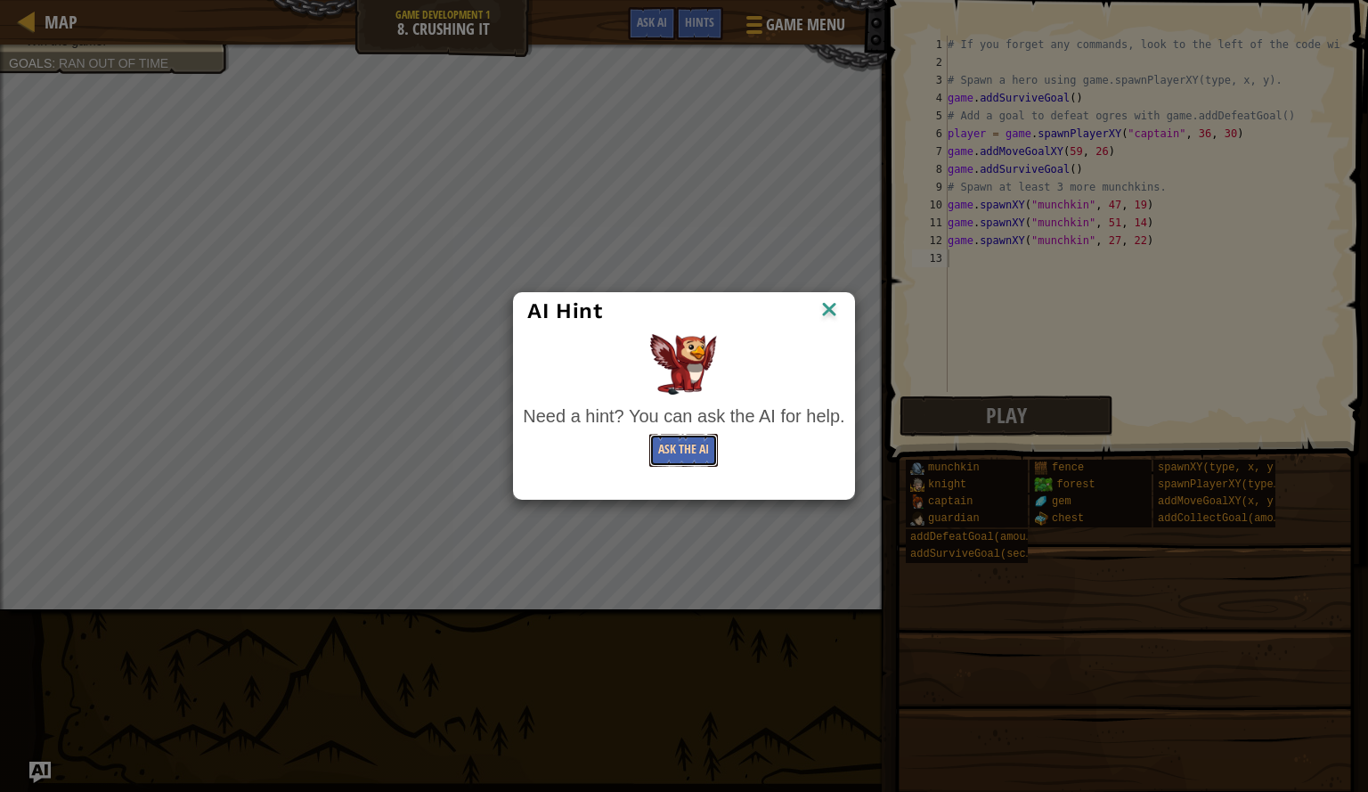
click at [669, 462] on button "Ask the AI" at bounding box center [683, 450] width 69 height 33
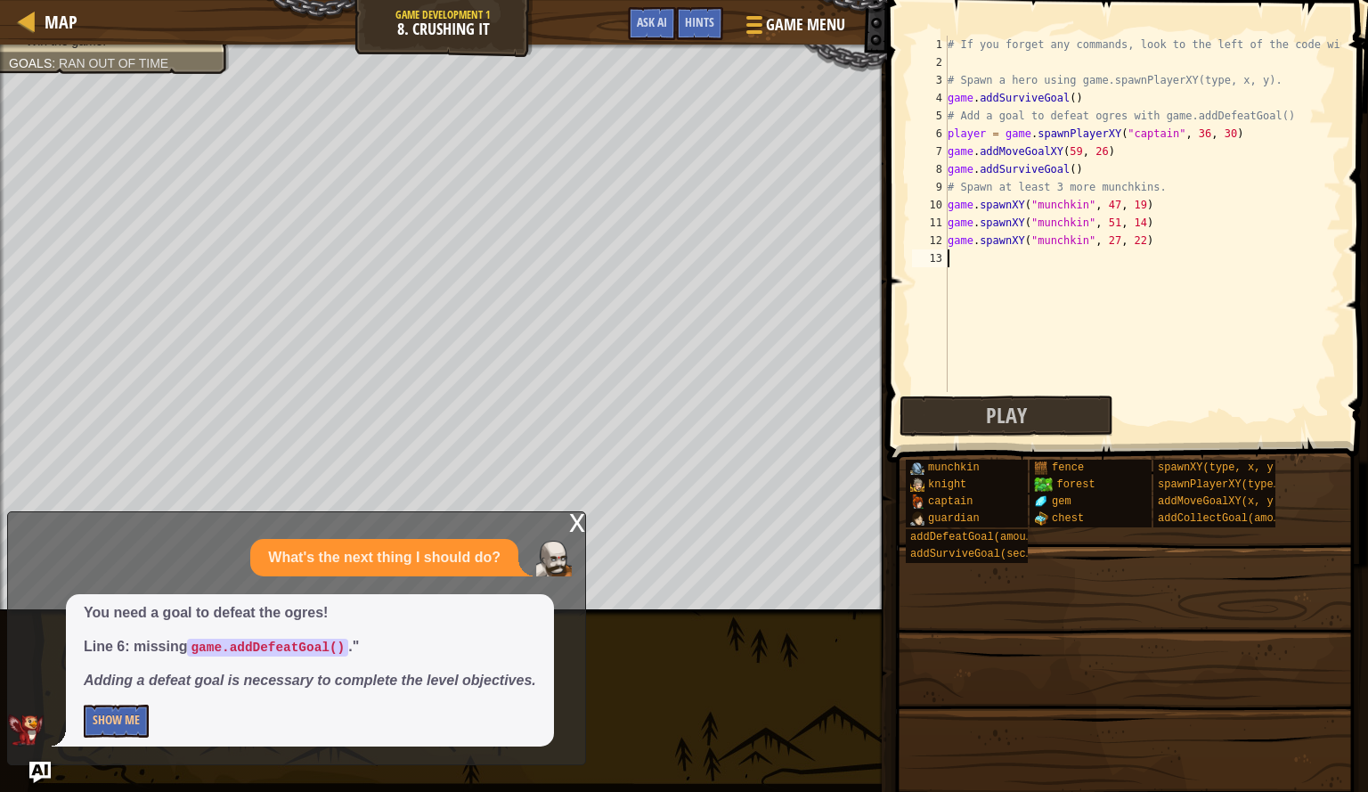
click at [1082, 173] on div "# If you forget any commands, look to the left of the code window! # Spawn a he…" at bounding box center [1142, 232] width 397 height 392
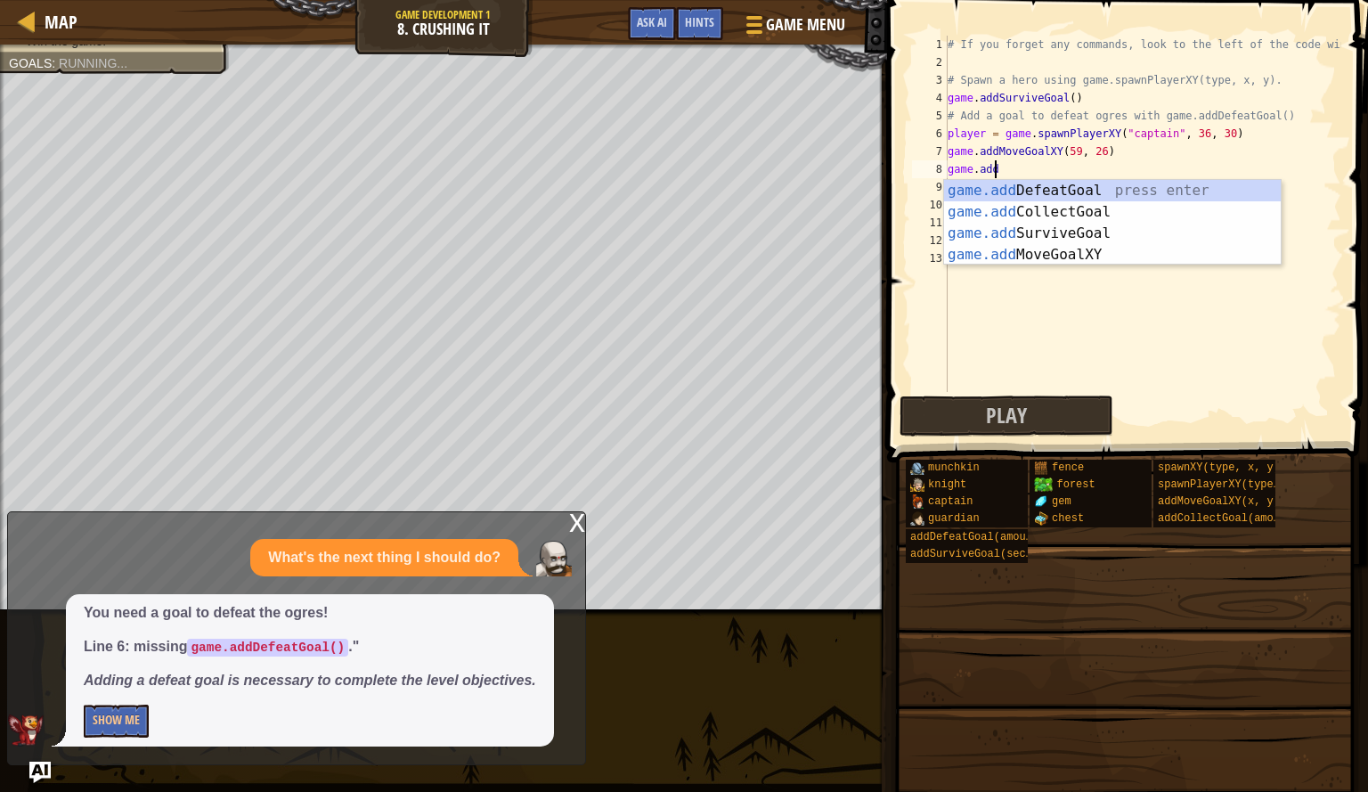
type textarea "game.addd"
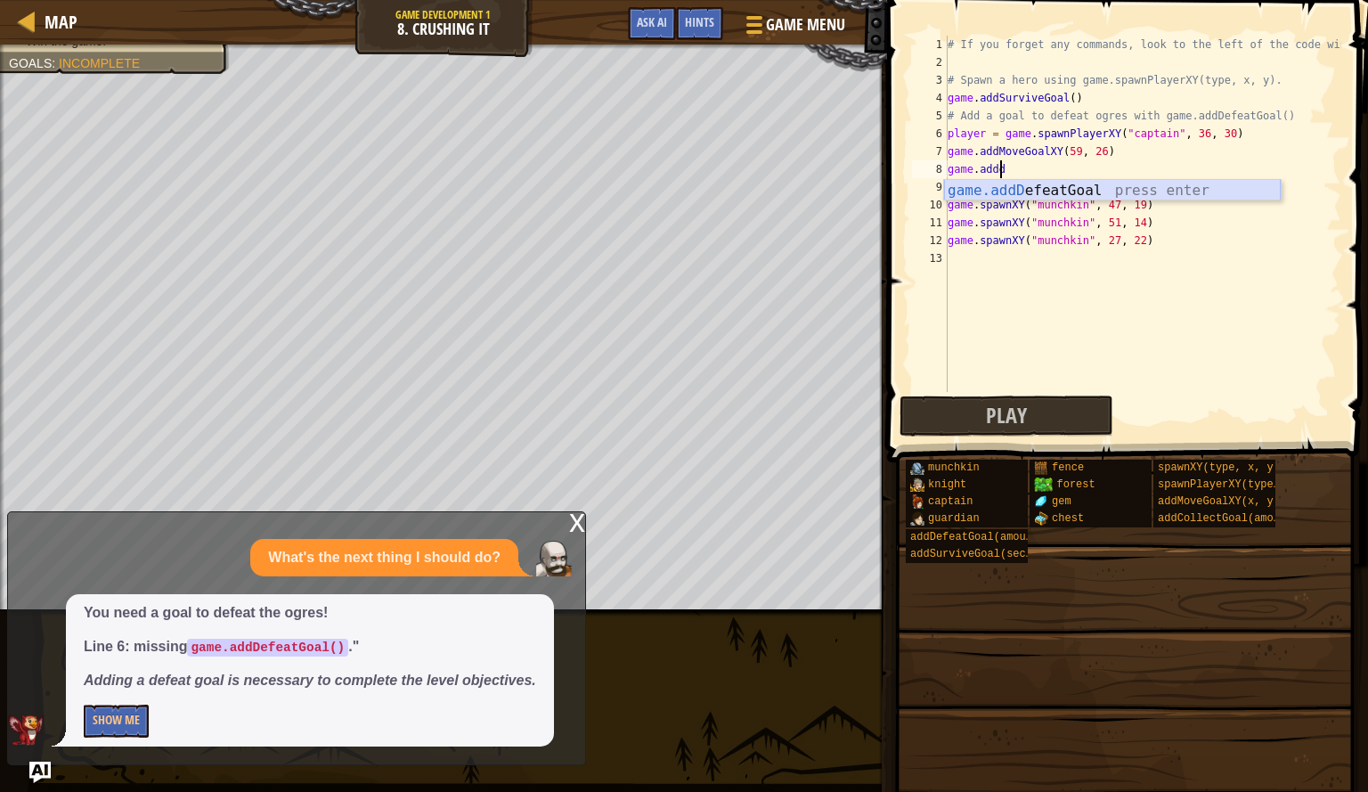
click at [1075, 192] on div "game.addD efeatGoal press enter" at bounding box center [1112, 212] width 337 height 64
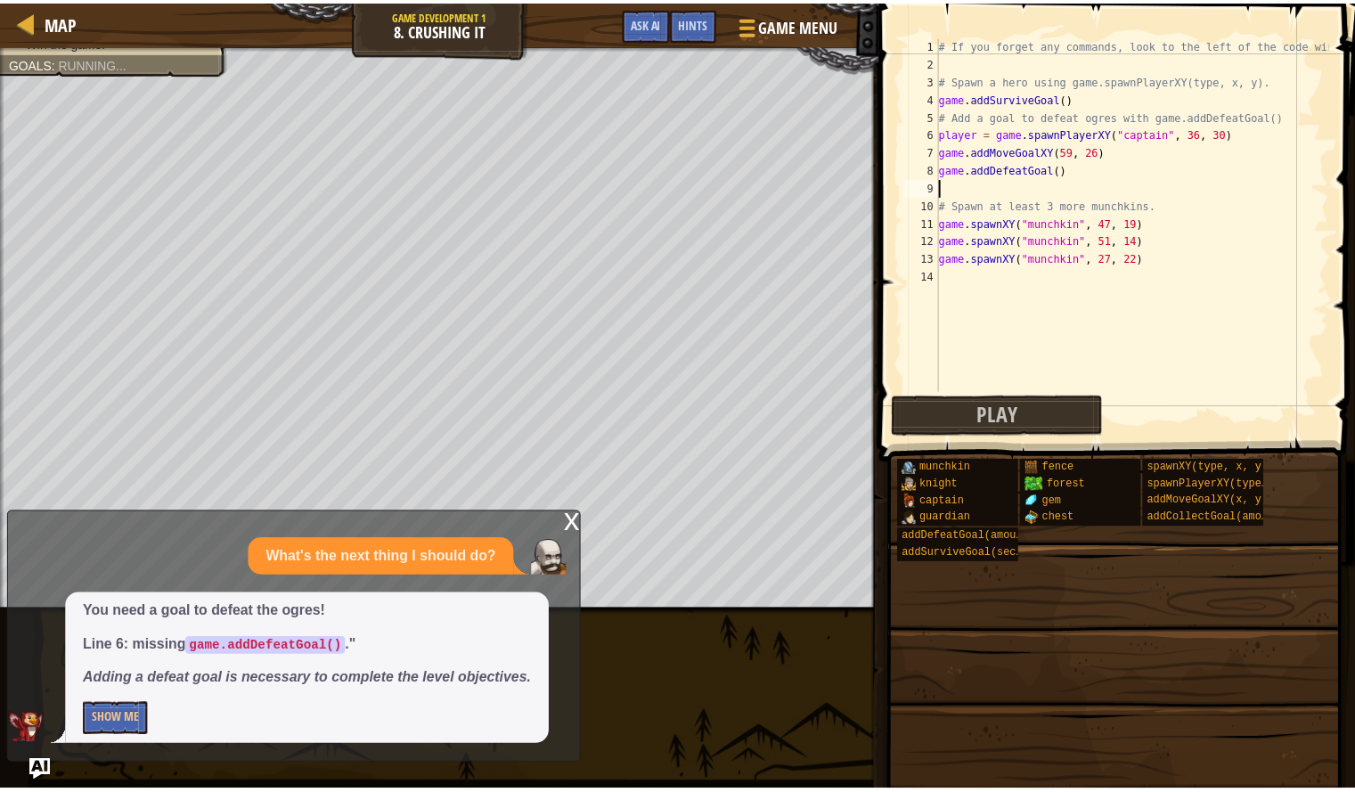
scroll to position [8, 0]
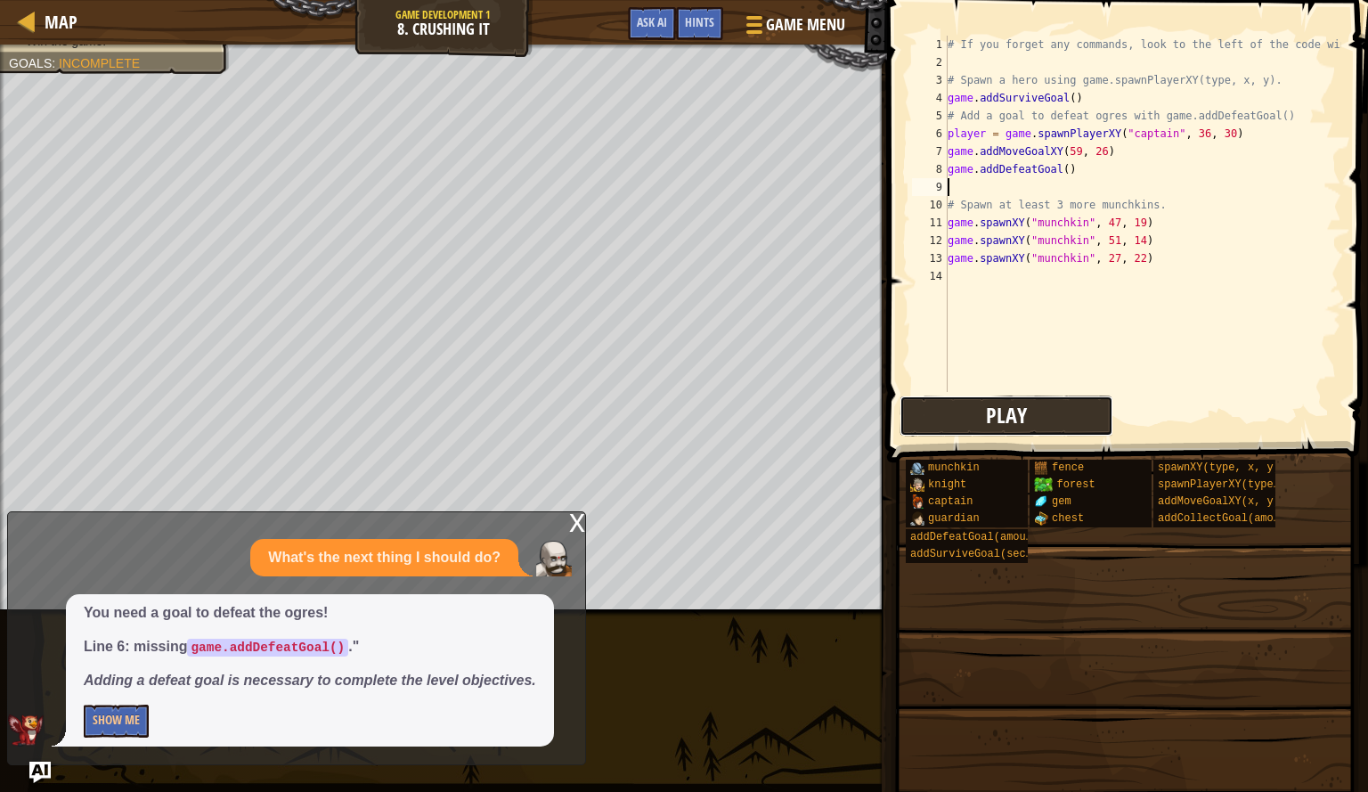
click at [1021, 422] on span "Play" at bounding box center [1006, 415] width 41 height 29
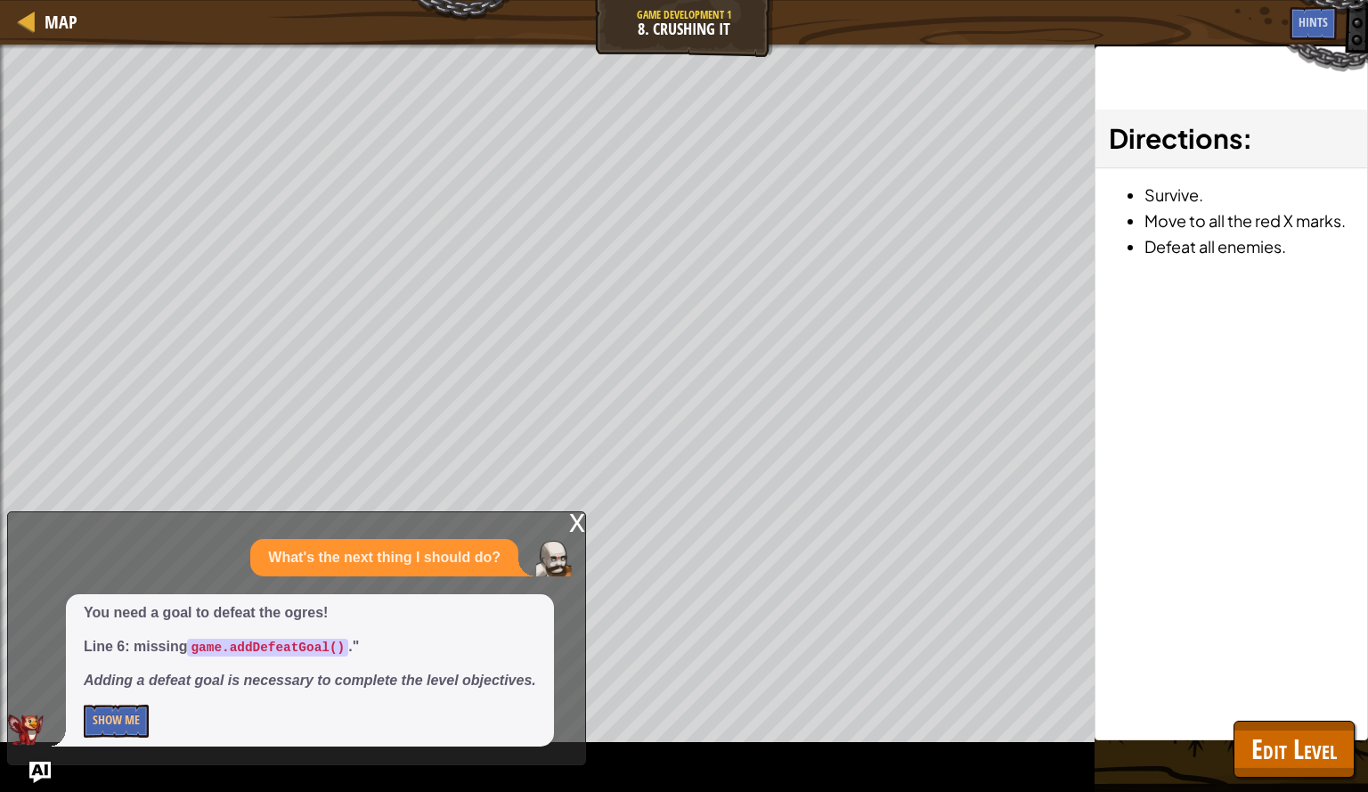
click at [579, 526] on div "x" at bounding box center [577, 521] width 16 height 18
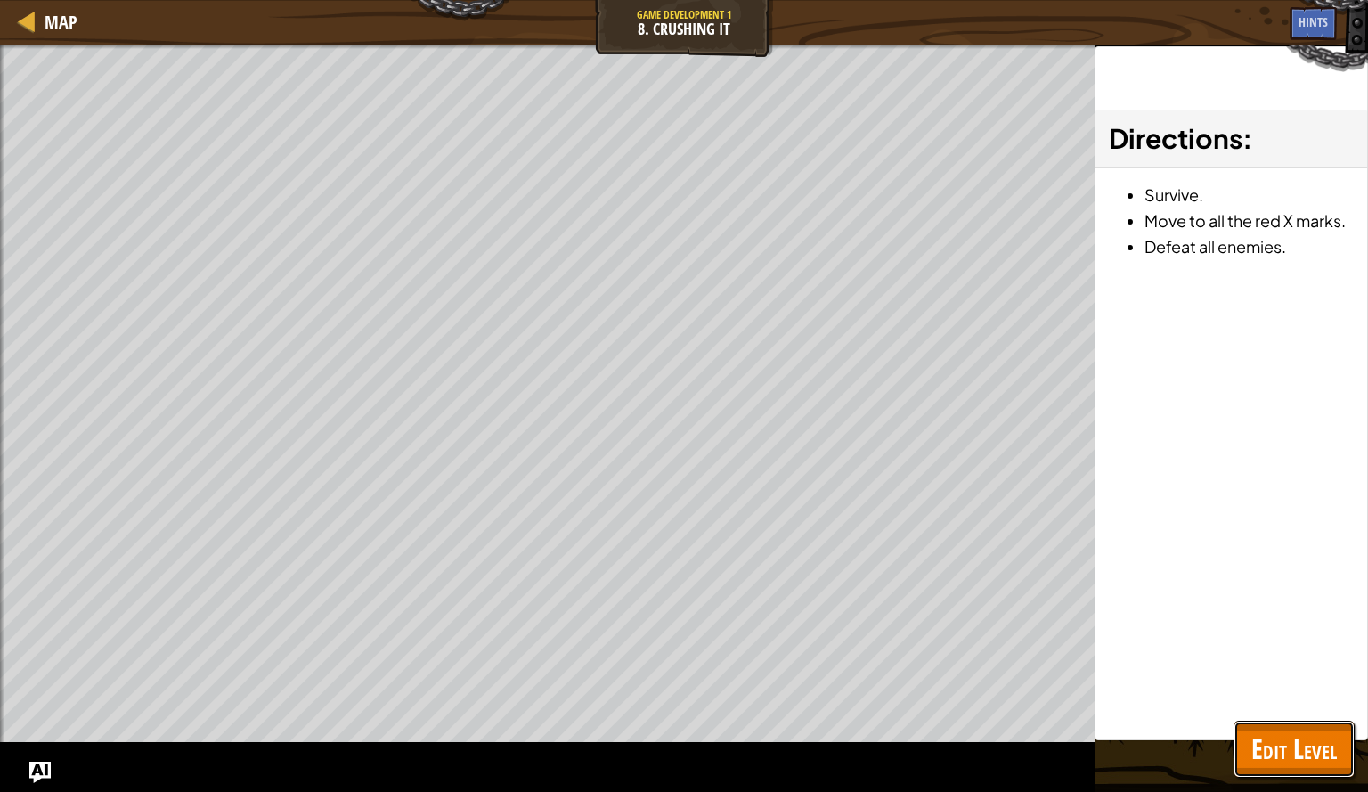
click at [1267, 751] on span "Edit Level" at bounding box center [1295, 749] width 86 height 37
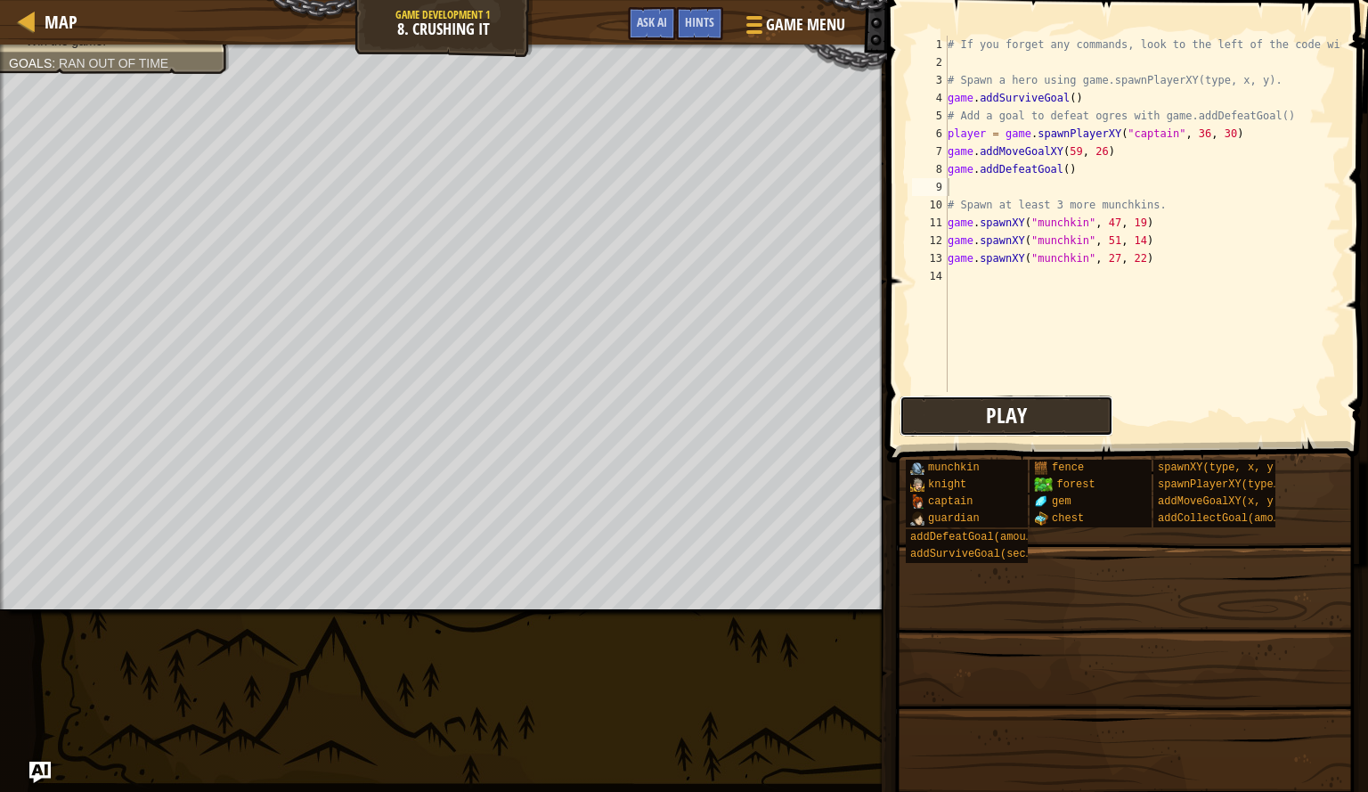
click at [978, 413] on button "Play" at bounding box center [1007, 416] width 214 height 41
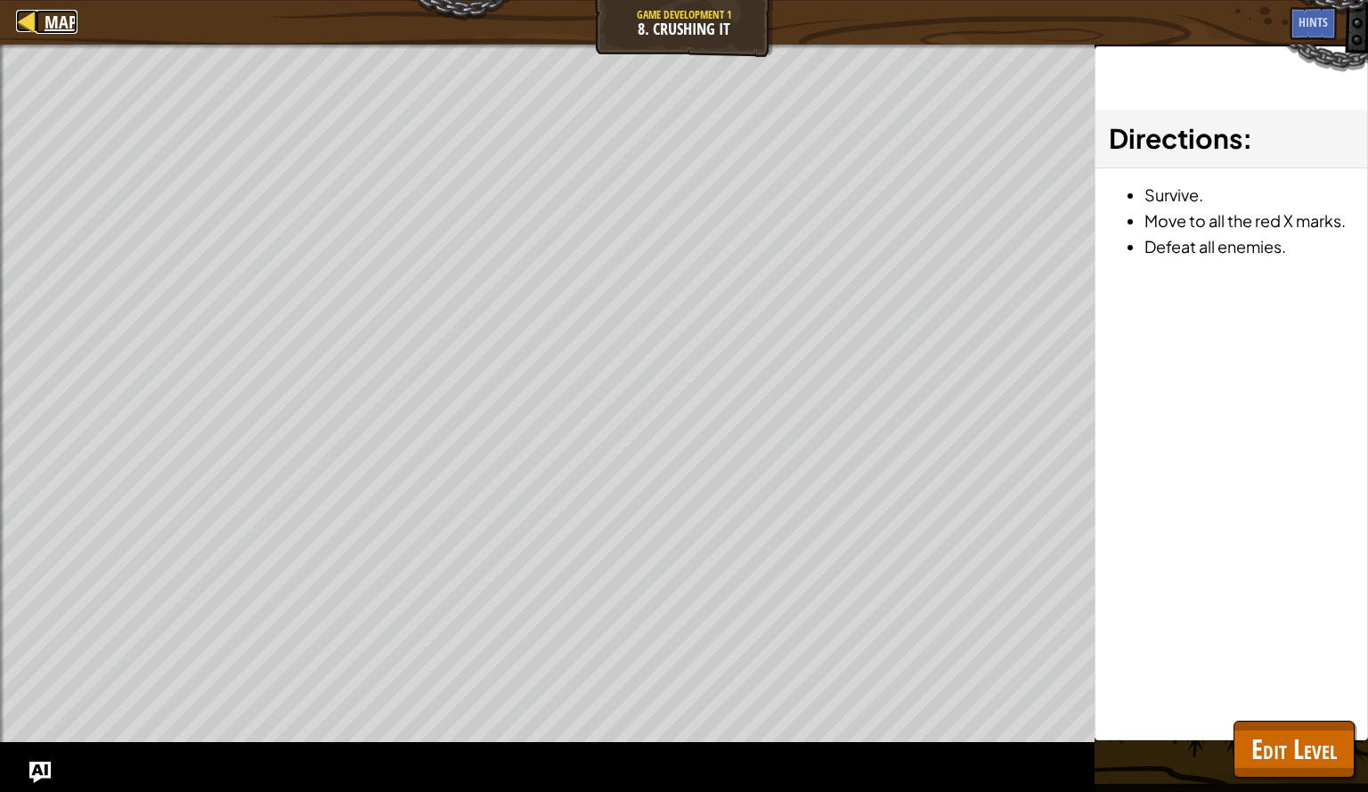
click at [65, 19] on span "Map" at bounding box center [61, 22] width 33 height 24
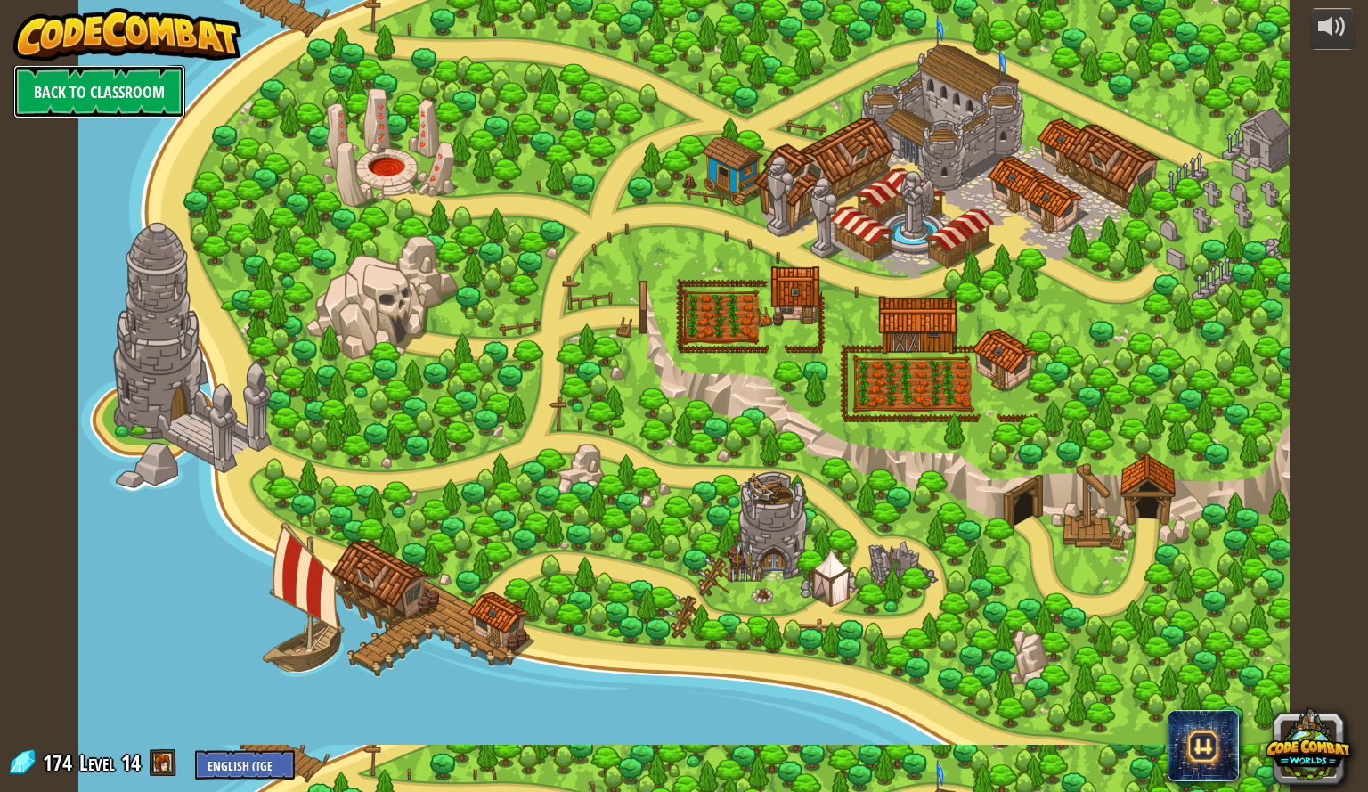
click at [115, 73] on link "Back to Classroom" at bounding box center [99, 91] width 172 height 53
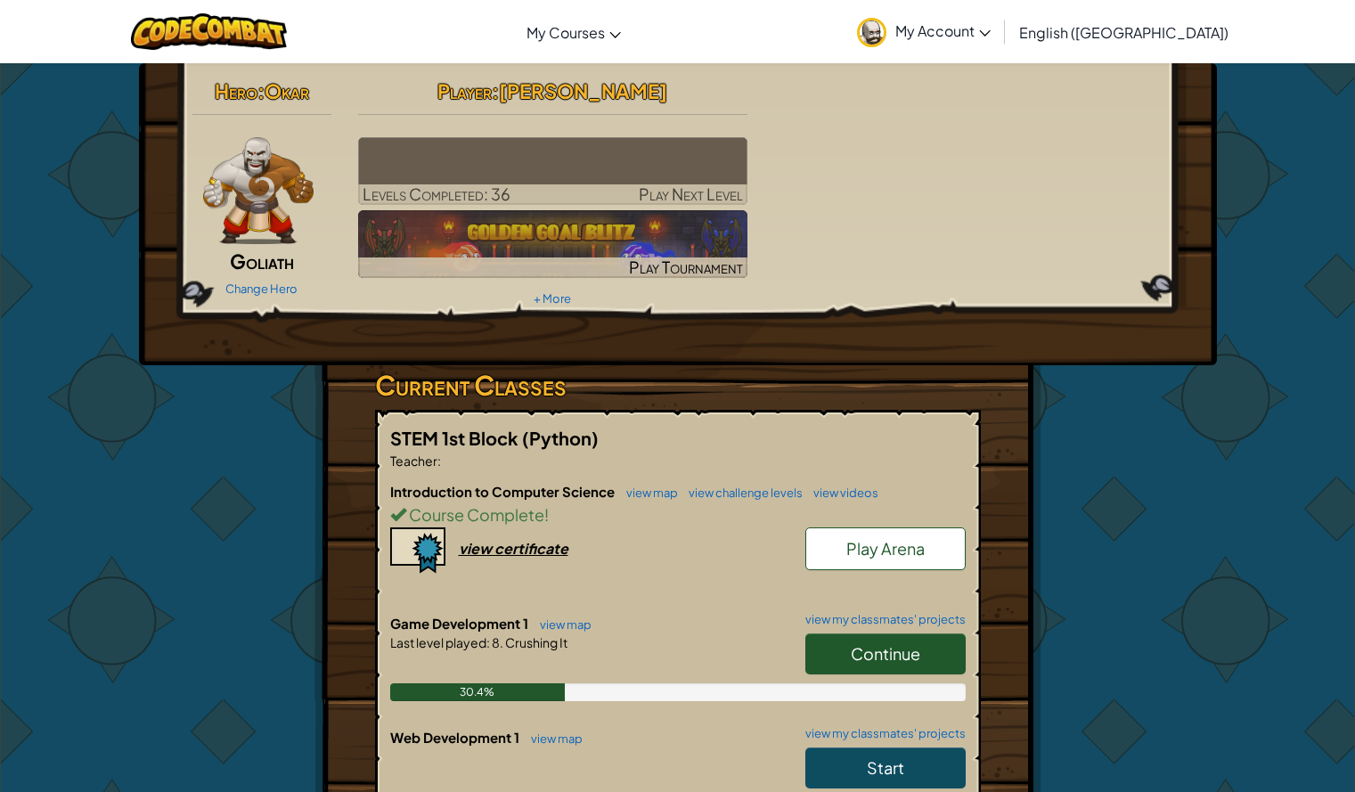
click at [914, 644] on span "Continue" at bounding box center [885, 653] width 69 height 20
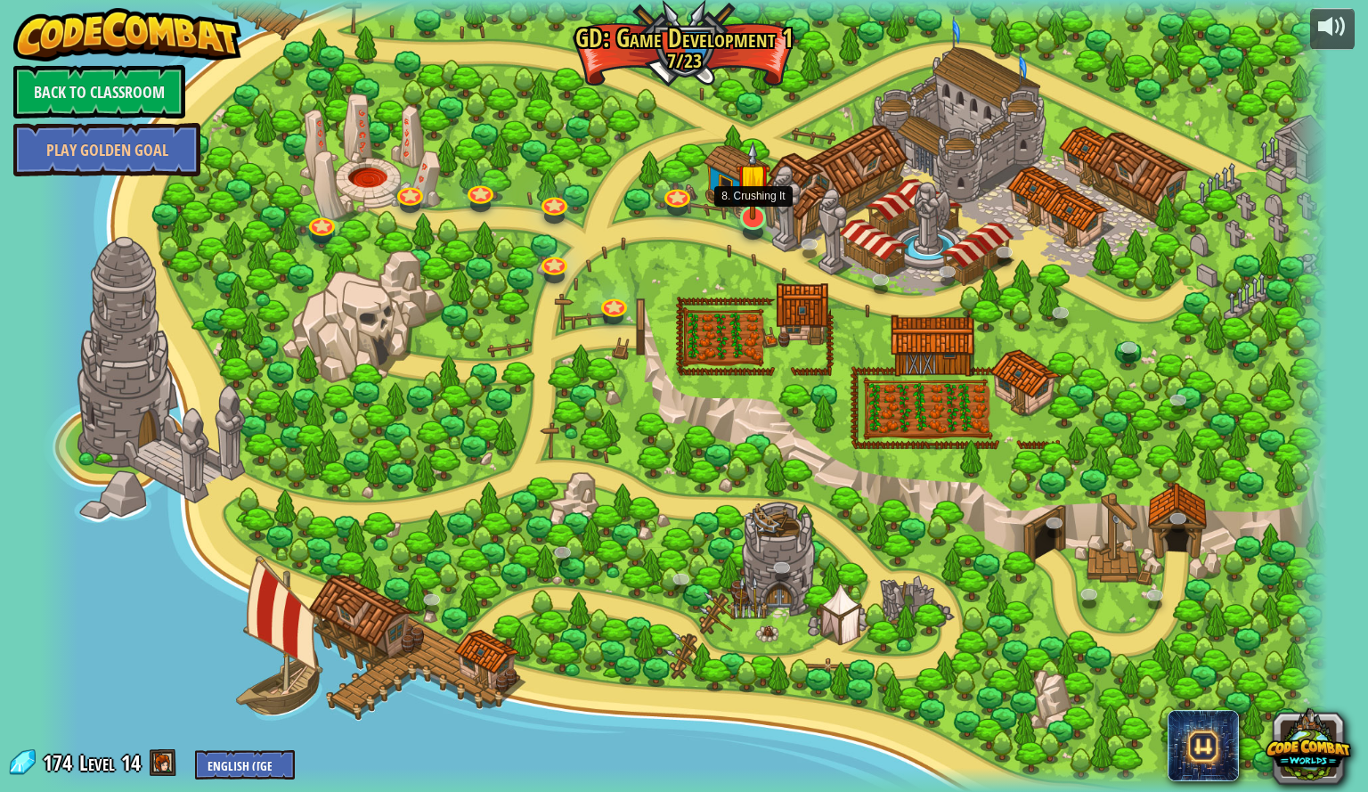
click at [752, 219] on img at bounding box center [753, 180] width 35 height 79
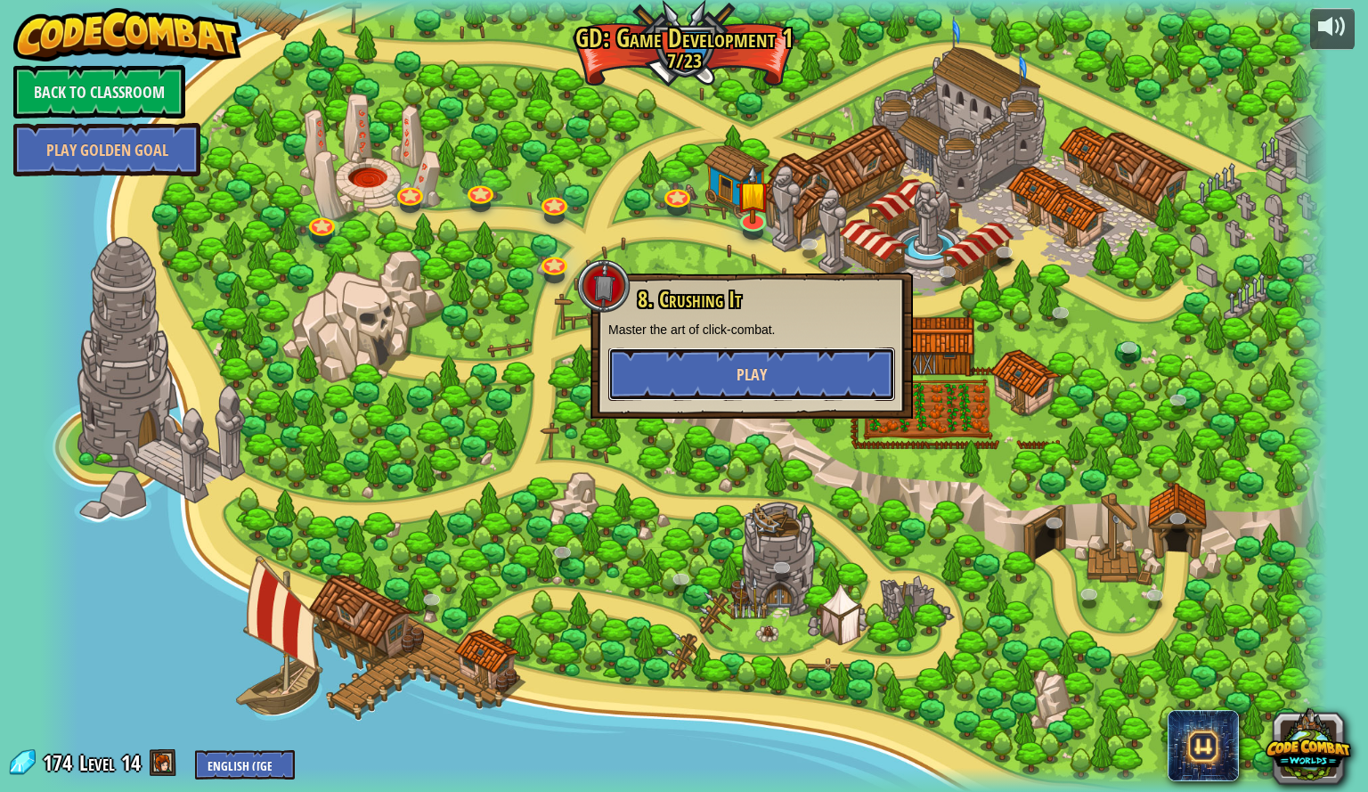
click at [743, 379] on span "Play" at bounding box center [752, 375] width 30 height 22
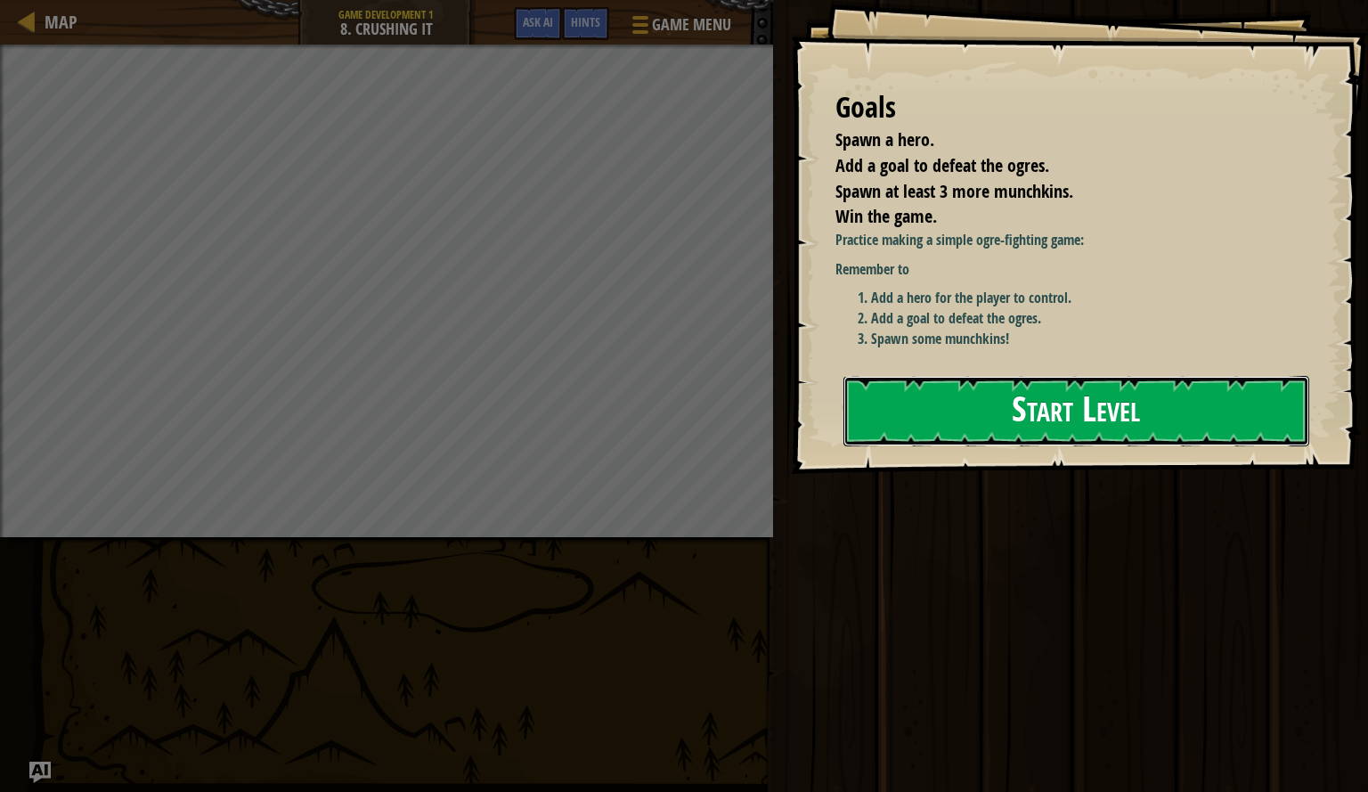
click at [872, 390] on button "Start Level" at bounding box center [1077, 411] width 466 height 70
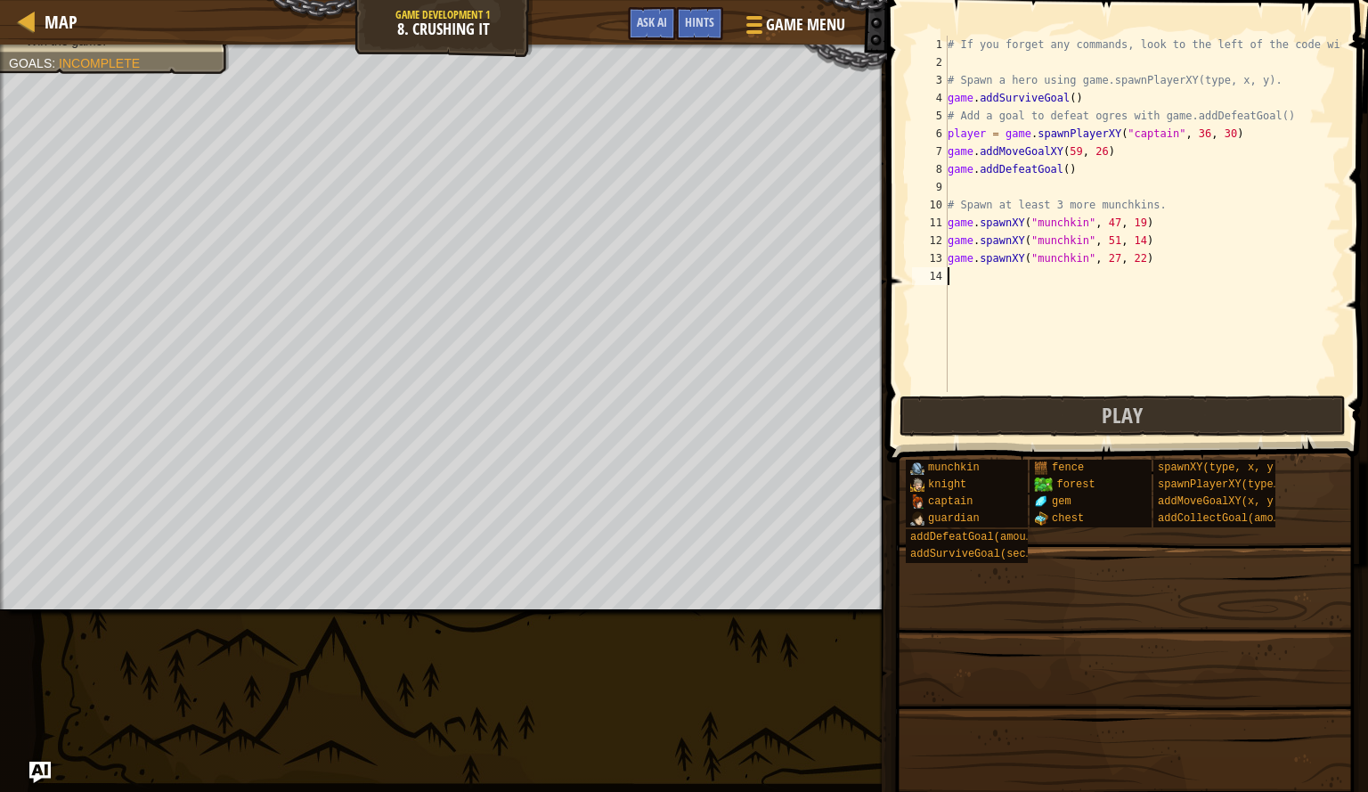
click at [1058, 174] on div "# If you forget any commands, look to the left of the code window! # Spawn a he…" at bounding box center [1142, 232] width 397 height 392
type textarea "game.addDefeatGoal()"
click at [1033, 184] on div "# If you forget any commands, look to the left of the code window! # Spawn a he…" at bounding box center [1142, 232] width 397 height 392
click at [962, 285] on div "# If you forget any commands, look to the left of the code window! # Spawn a he…" at bounding box center [1142, 232] width 397 height 392
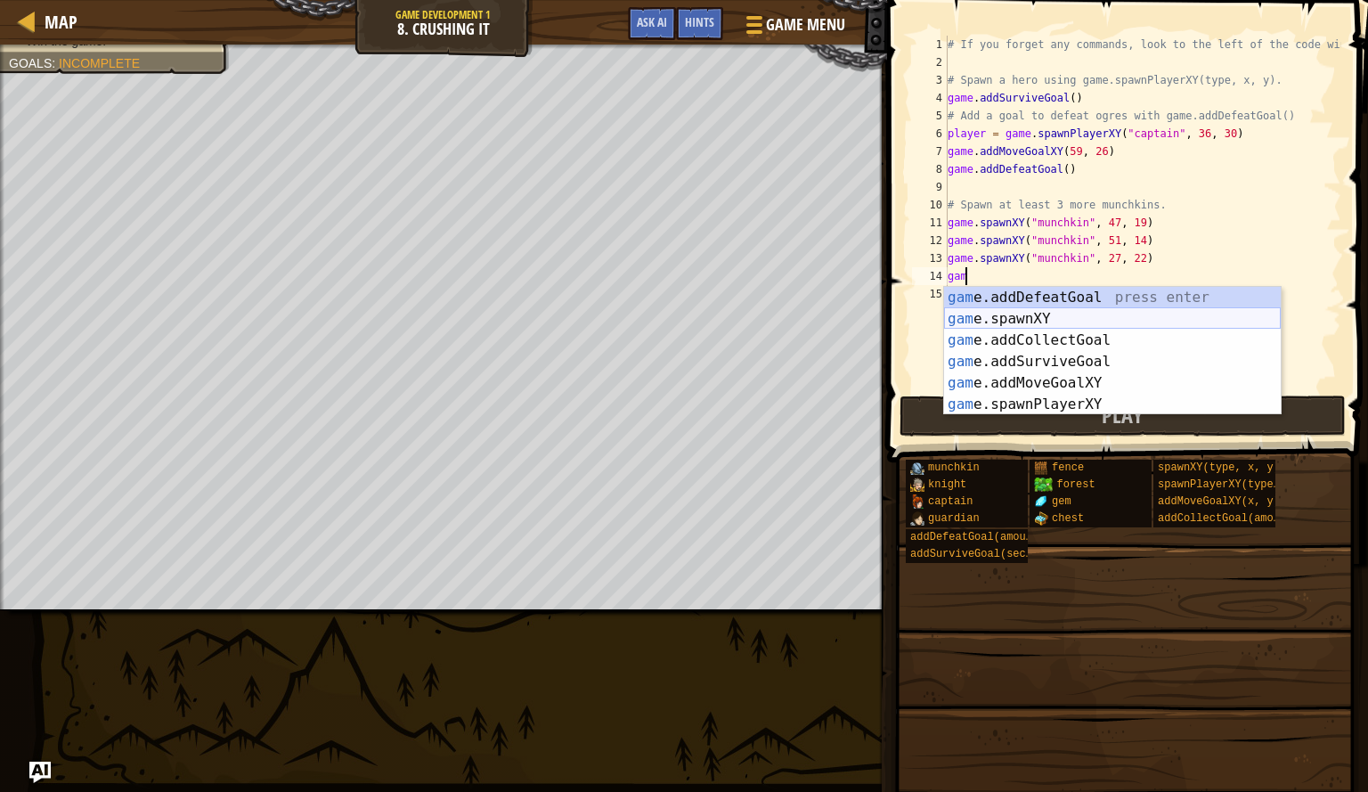
click at [990, 313] on div "gam e.addDefeatGoal press enter gam e.spawnXY press enter gam e.addCollectGoal …" at bounding box center [1112, 372] width 337 height 171
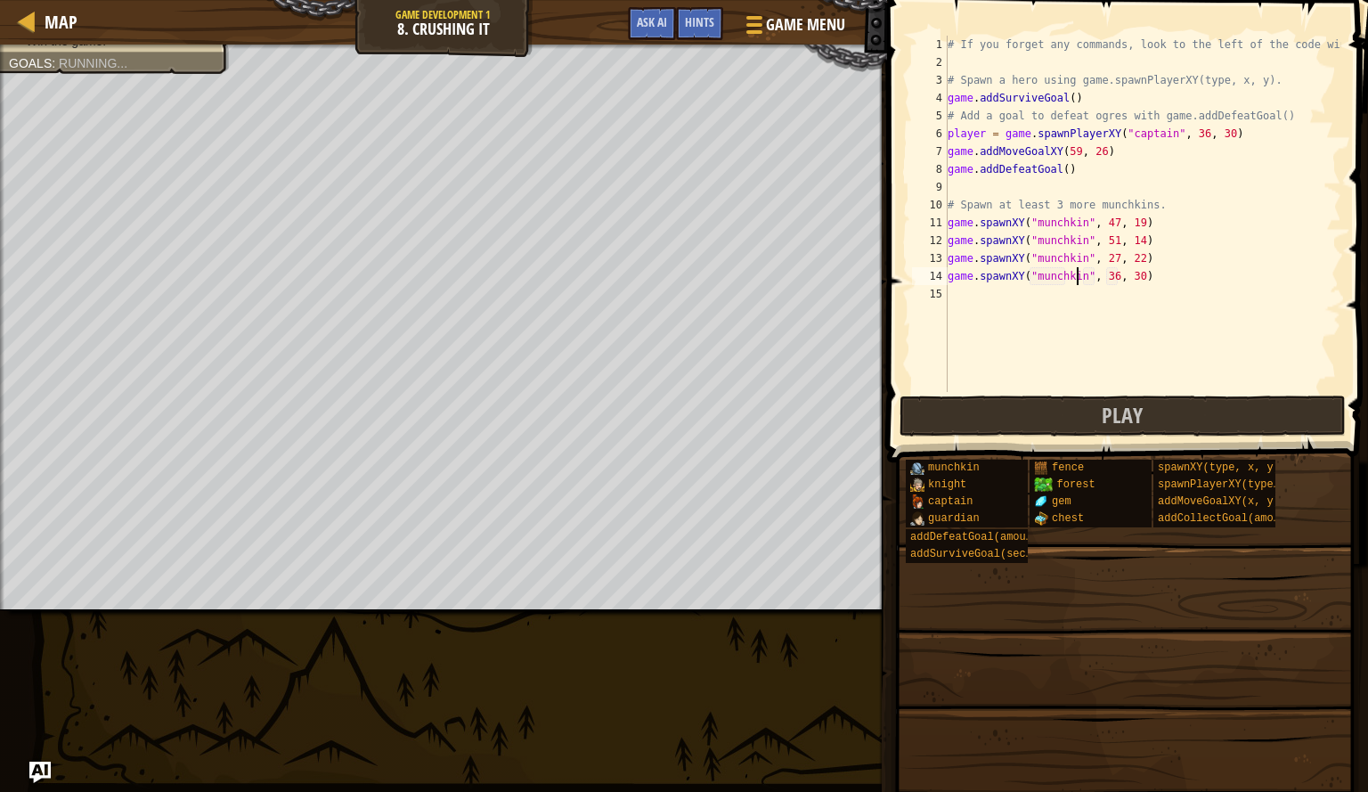
scroll to position [8, 11]
click at [1104, 281] on div "# If you forget any commands, look to the left of the code window! # Spawn a he…" at bounding box center [1142, 232] width 397 height 392
click at [1126, 278] on div "# If you forget any commands, look to the left of the code window! # Spawn a he…" at bounding box center [1142, 232] width 397 height 392
click at [1124, 278] on div "# If you forget any commands, look to the left of the code window! # Spawn a he…" at bounding box center [1142, 232] width 397 height 392
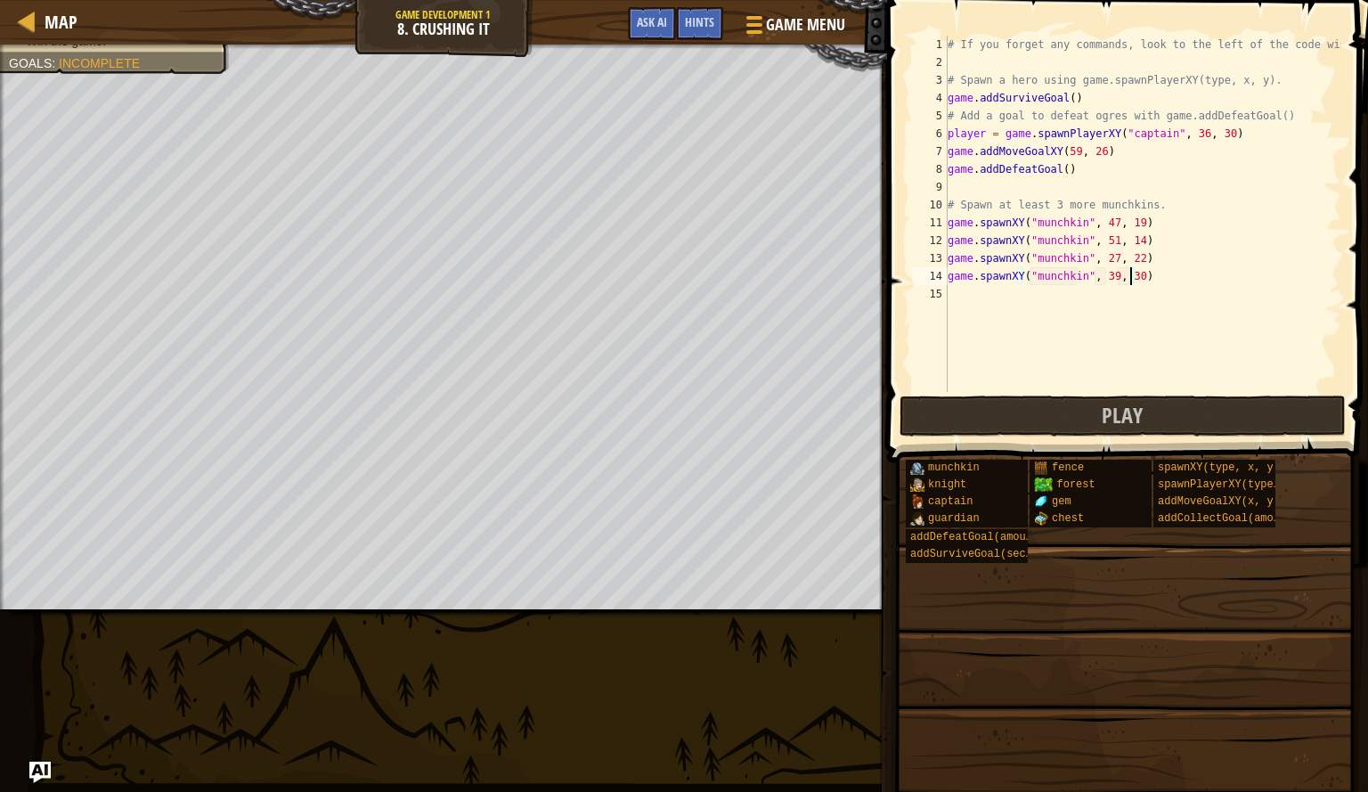
click at [1131, 281] on div "# If you forget any commands, look to the left of the code window! # Spawn a he…" at bounding box center [1142, 232] width 397 height 392
type textarea "game.spawnXY("munchkin", 39, 17)"
click at [1115, 409] on span "Play" at bounding box center [1122, 415] width 41 height 29
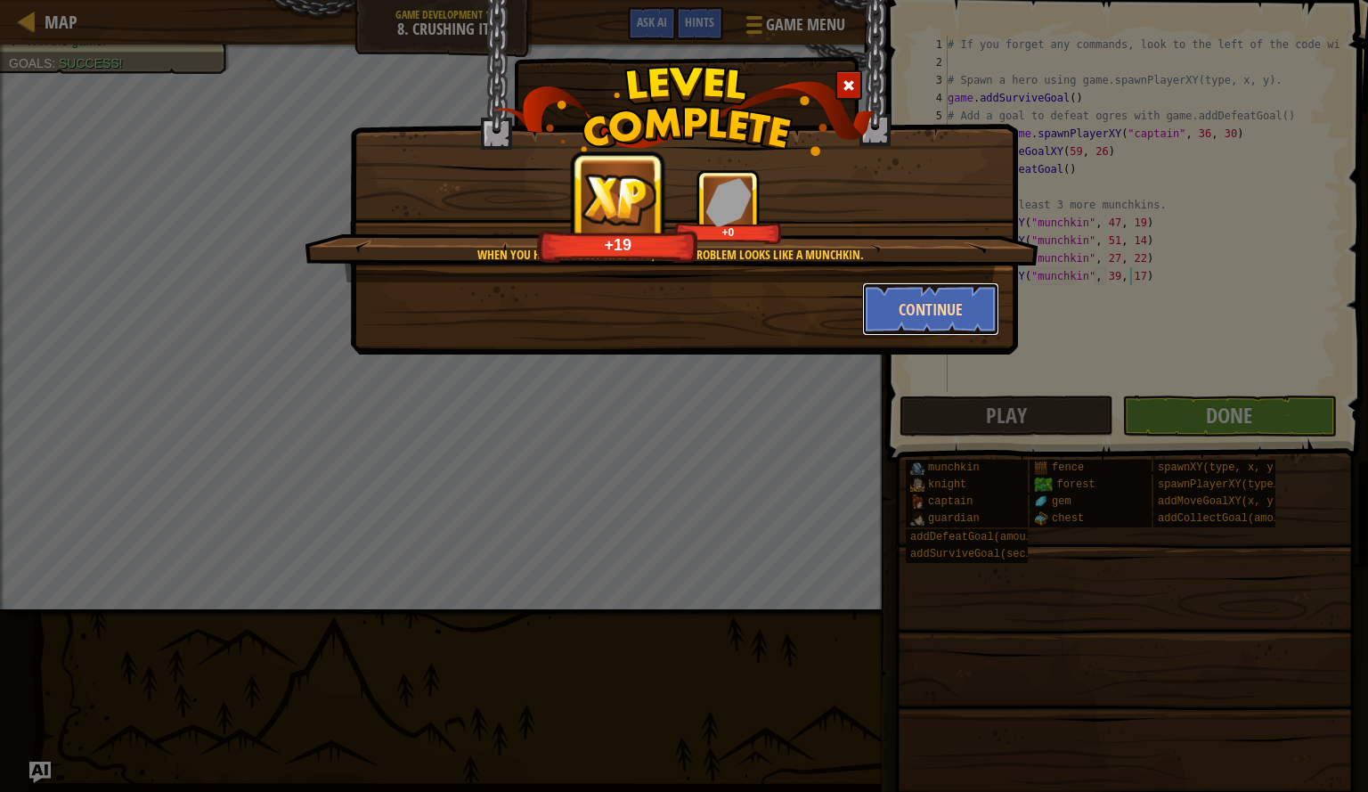
click at [928, 305] on button "Continue" at bounding box center [931, 308] width 138 height 53
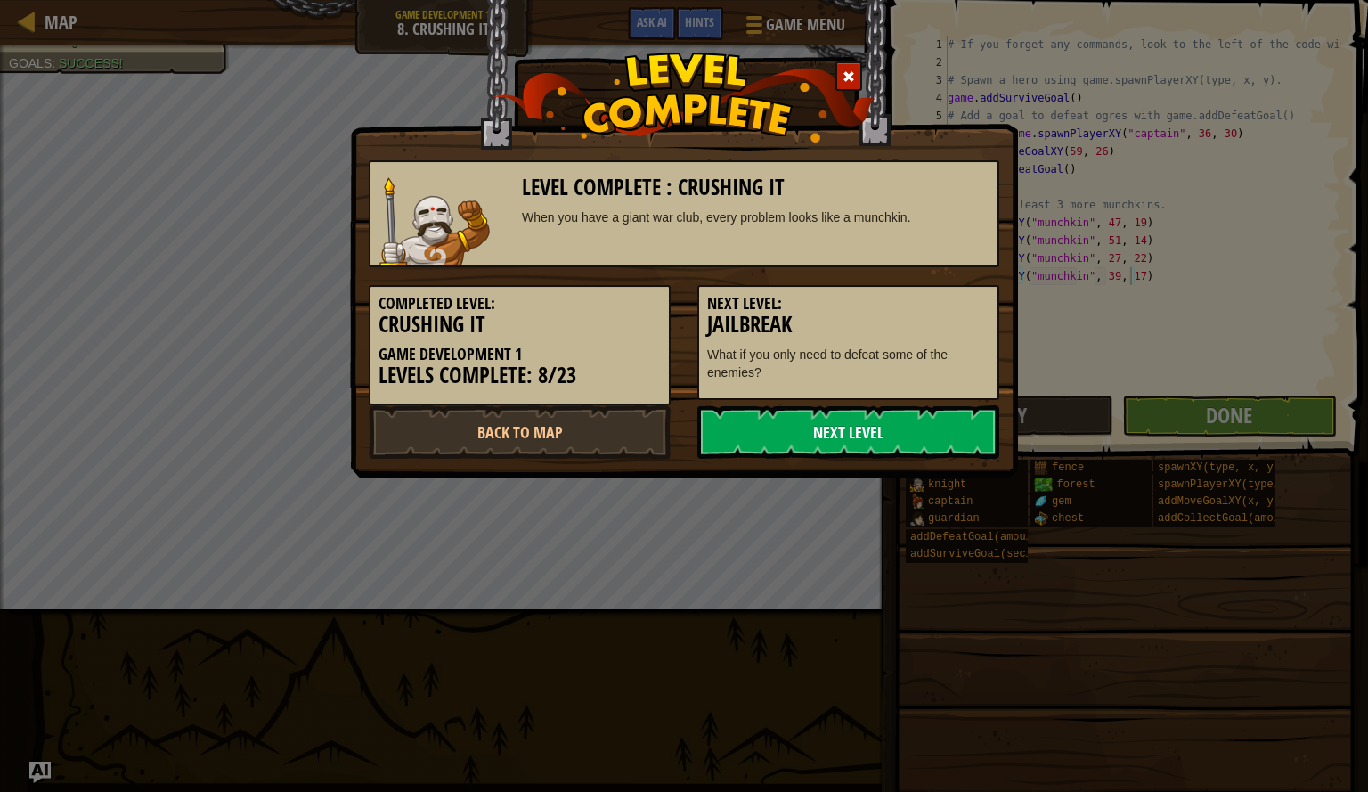
click at [881, 424] on link "Next Level" at bounding box center [849, 431] width 302 height 53
click at [812, 434] on link "Next Level" at bounding box center [849, 431] width 302 height 53
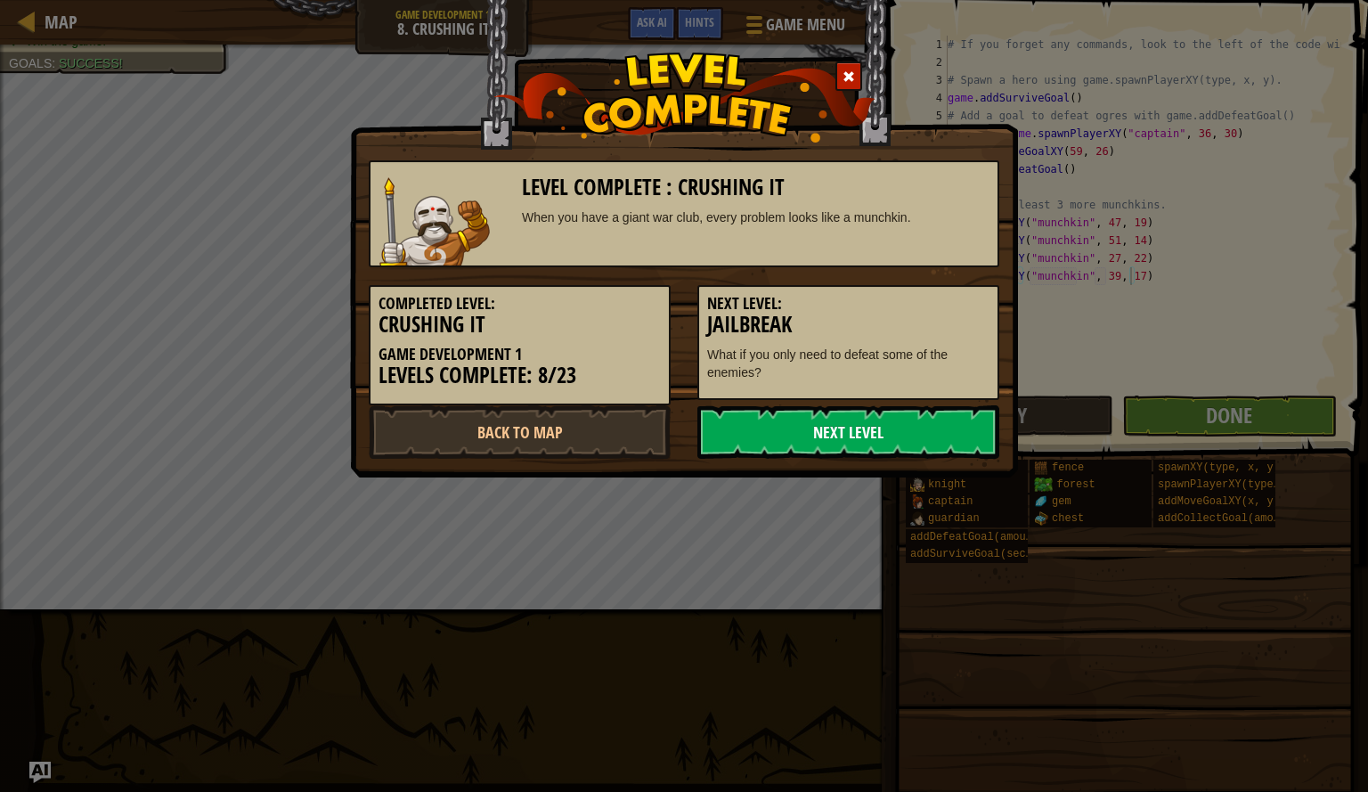
click at [812, 434] on link "Next Level" at bounding box center [849, 431] width 302 height 53
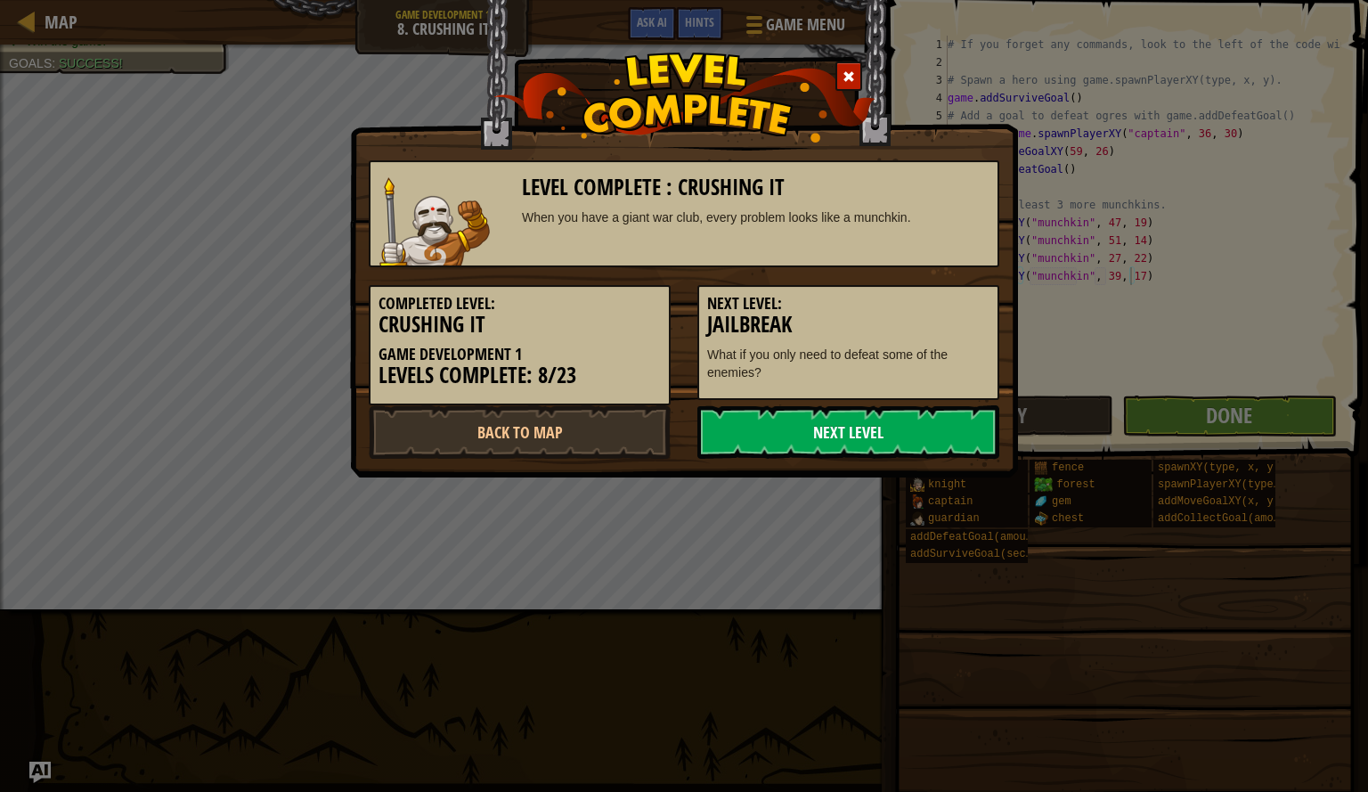
click at [812, 434] on link "Next Level" at bounding box center [849, 431] width 302 height 53
click at [917, 425] on link "Next Level" at bounding box center [849, 431] width 302 height 53
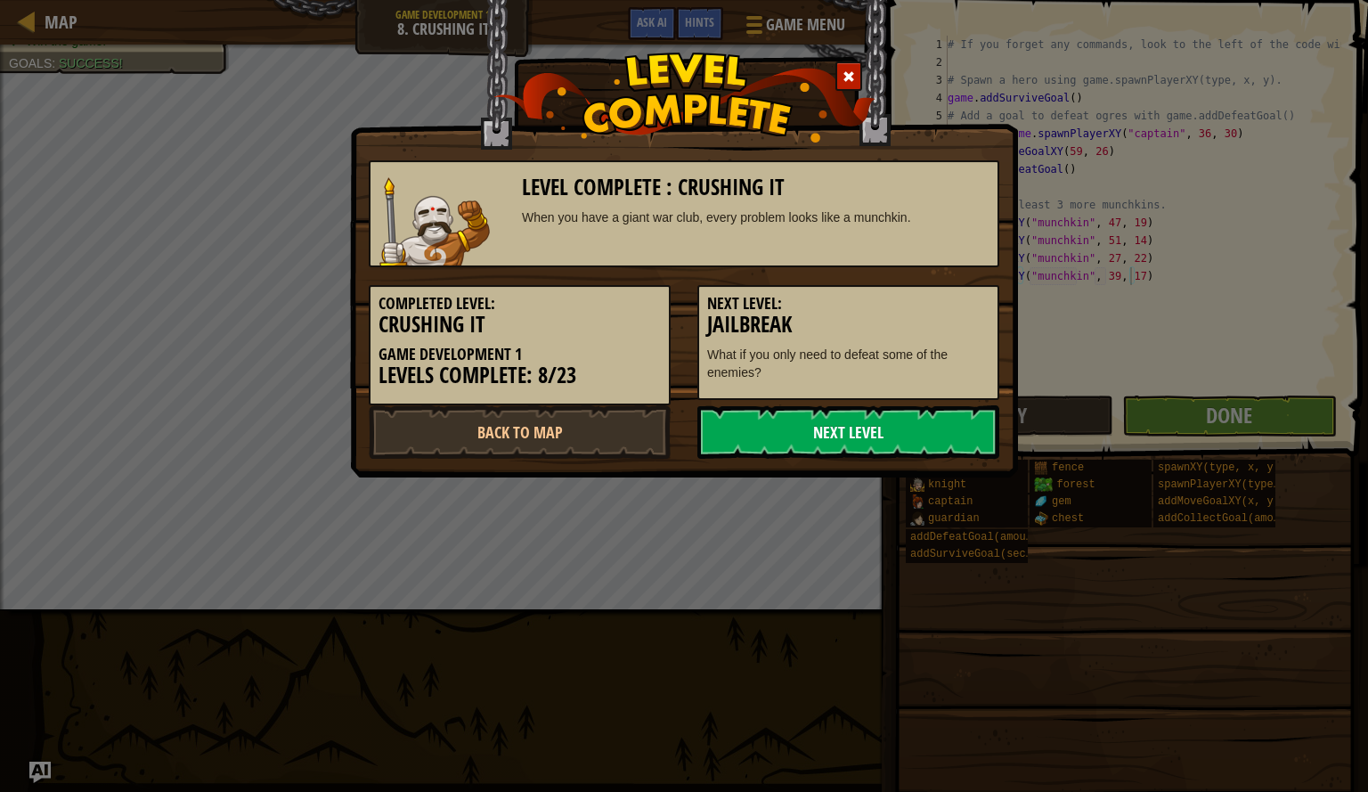
click at [917, 425] on link "Next Level" at bounding box center [849, 431] width 302 height 53
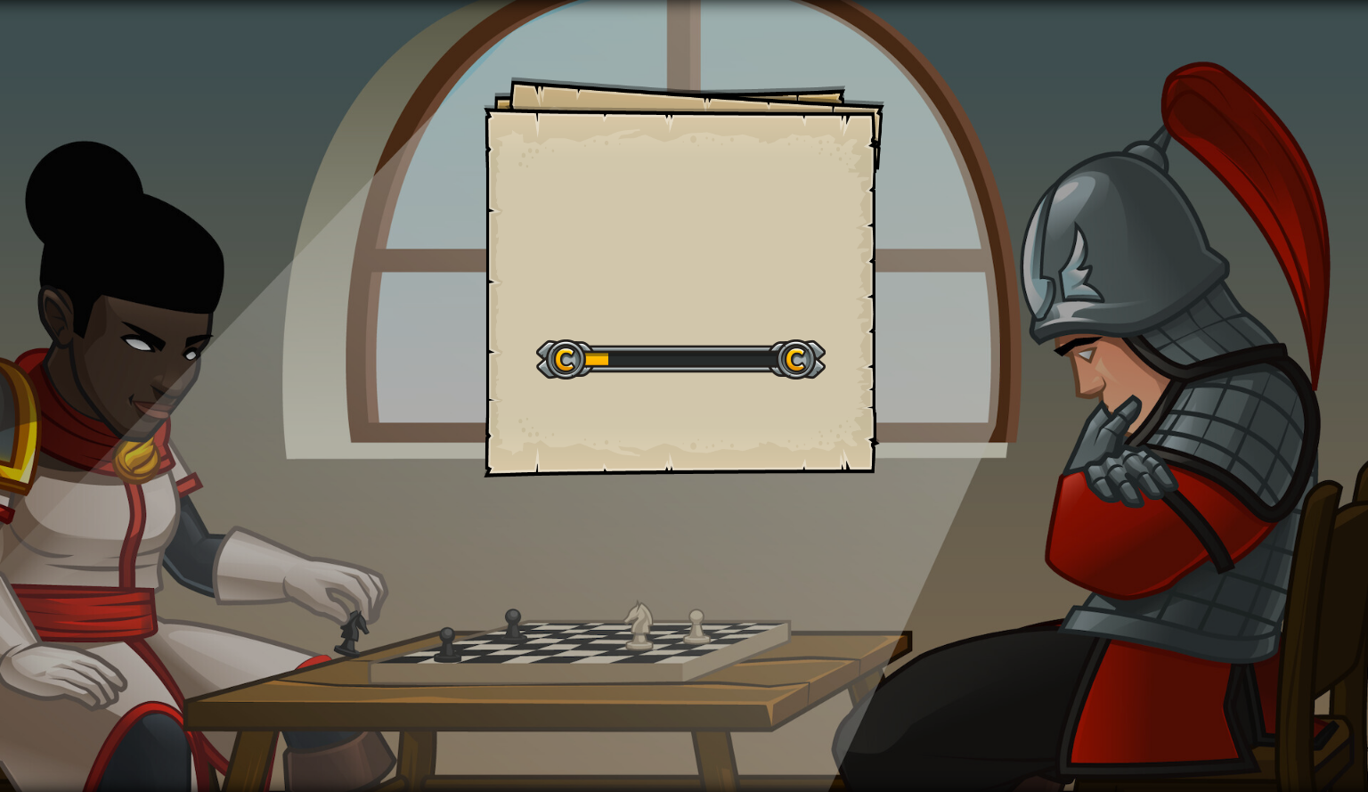
click at [809, 437] on div "Goals Start Level Error loading from server. Try refreshing the page. You'll ne…" at bounding box center [684, 277] width 401 height 401
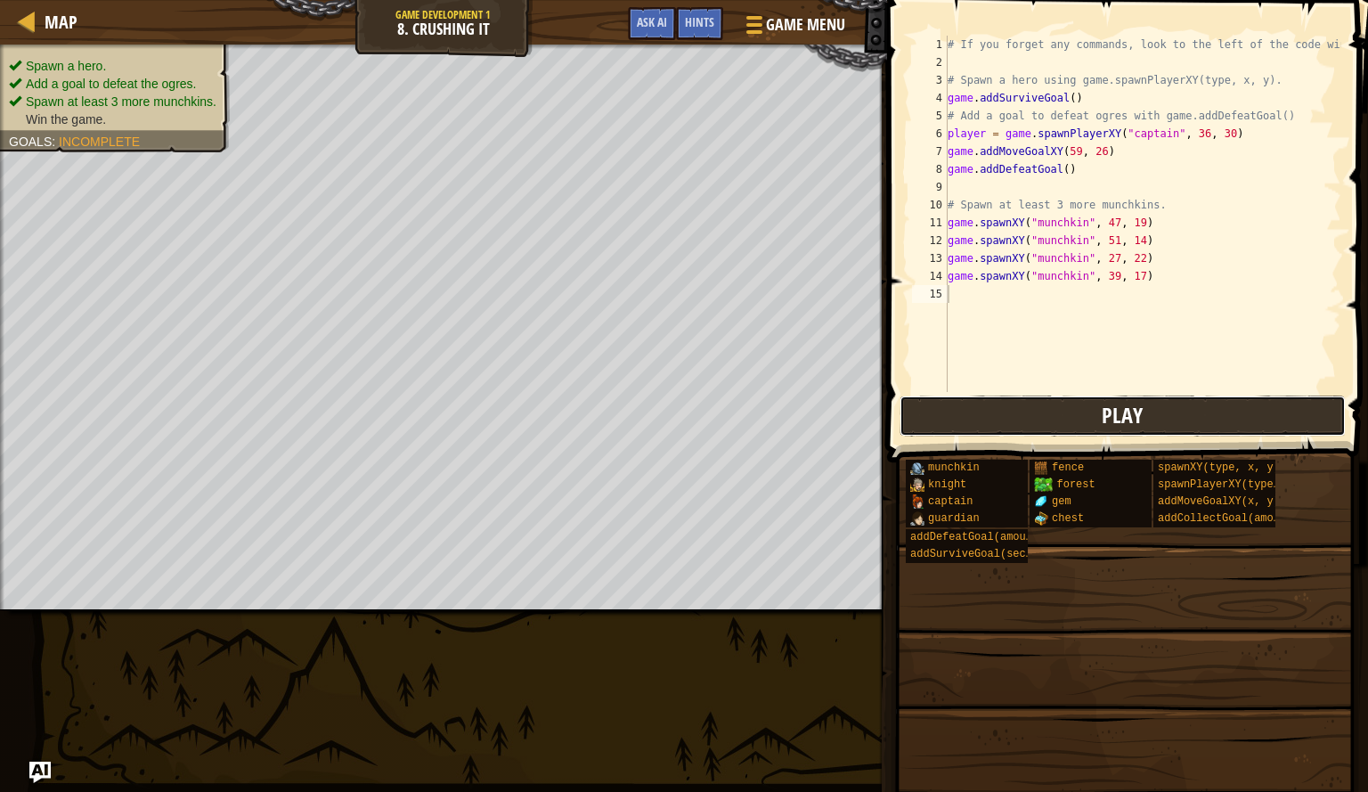
click at [1014, 415] on button "Play" at bounding box center [1123, 416] width 446 height 41
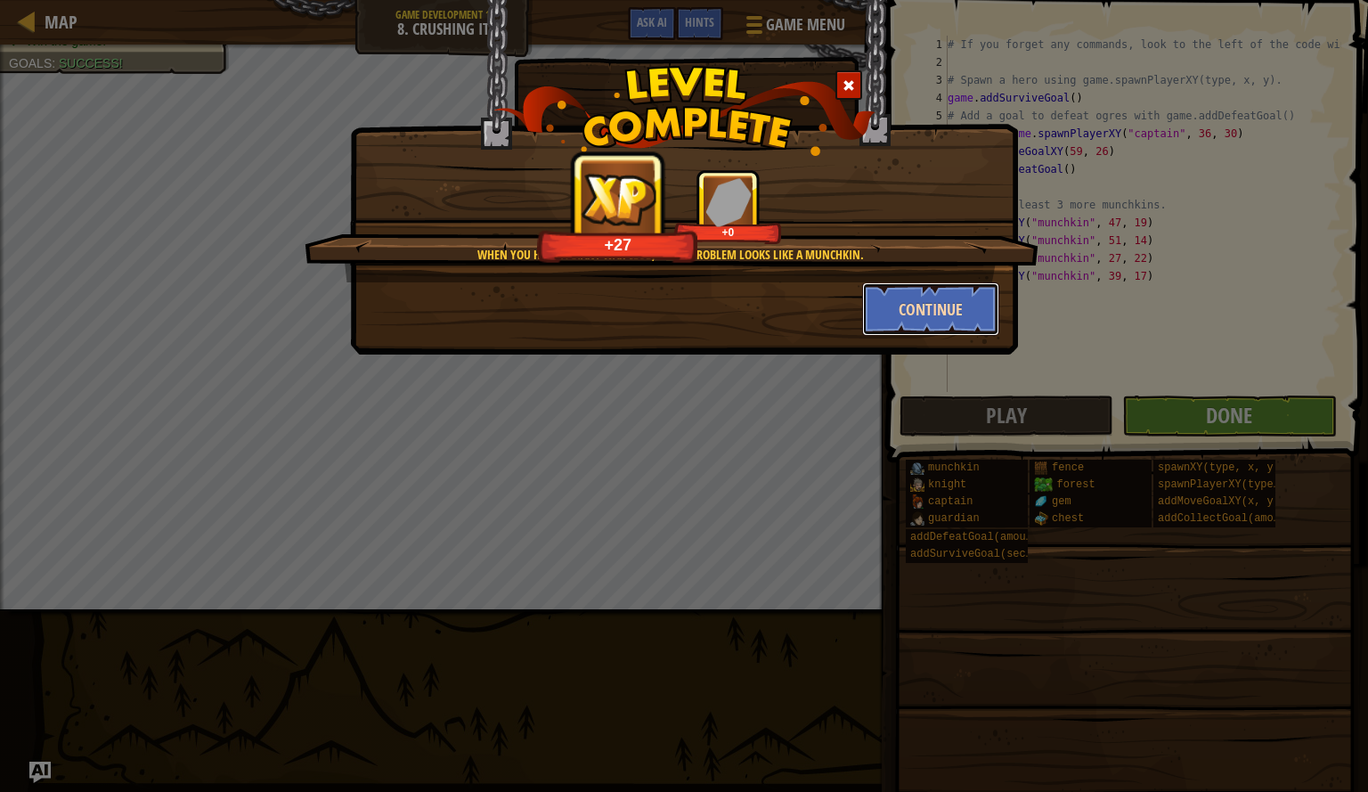
click at [909, 311] on button "Continue" at bounding box center [931, 308] width 138 height 53
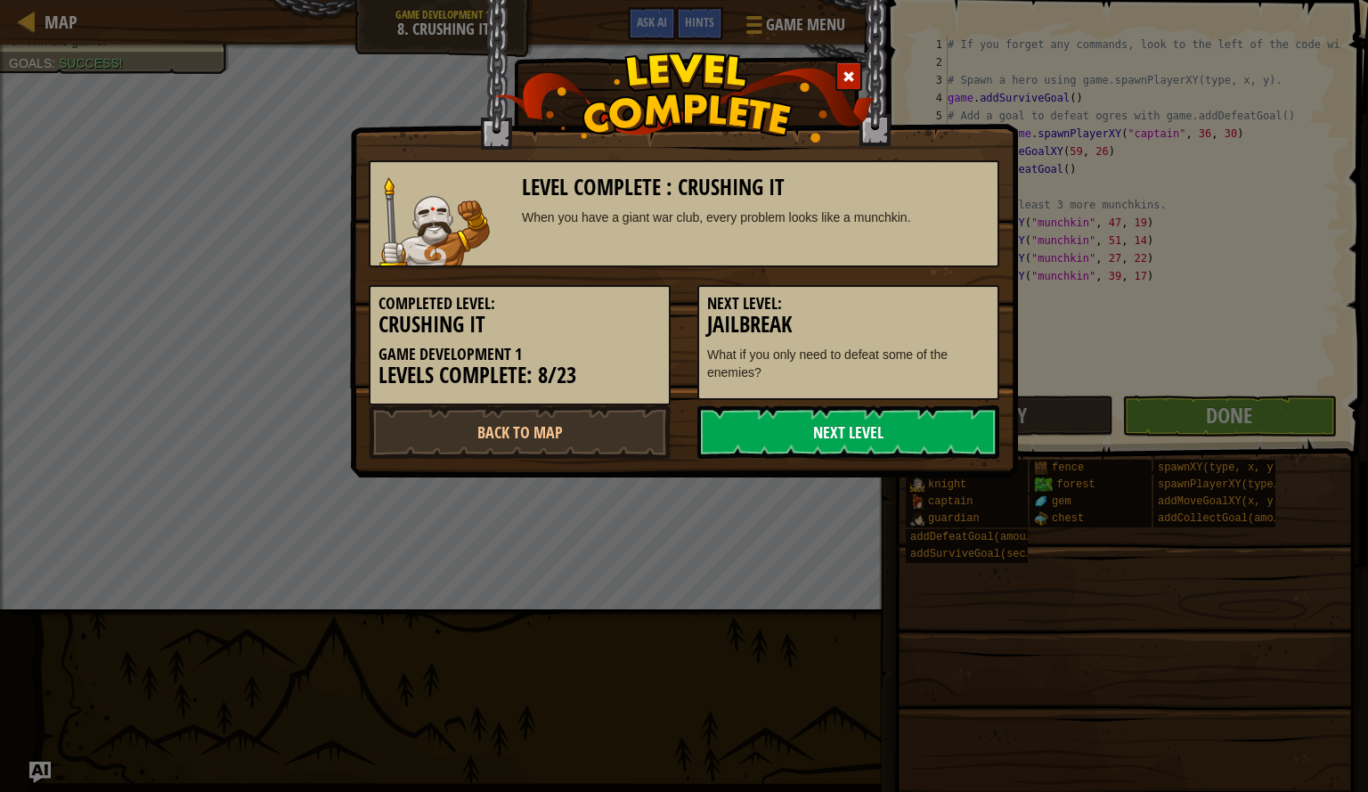
click at [851, 450] on link "Next Level" at bounding box center [849, 431] width 302 height 53
click at [831, 437] on link "Next Level" at bounding box center [849, 431] width 302 height 53
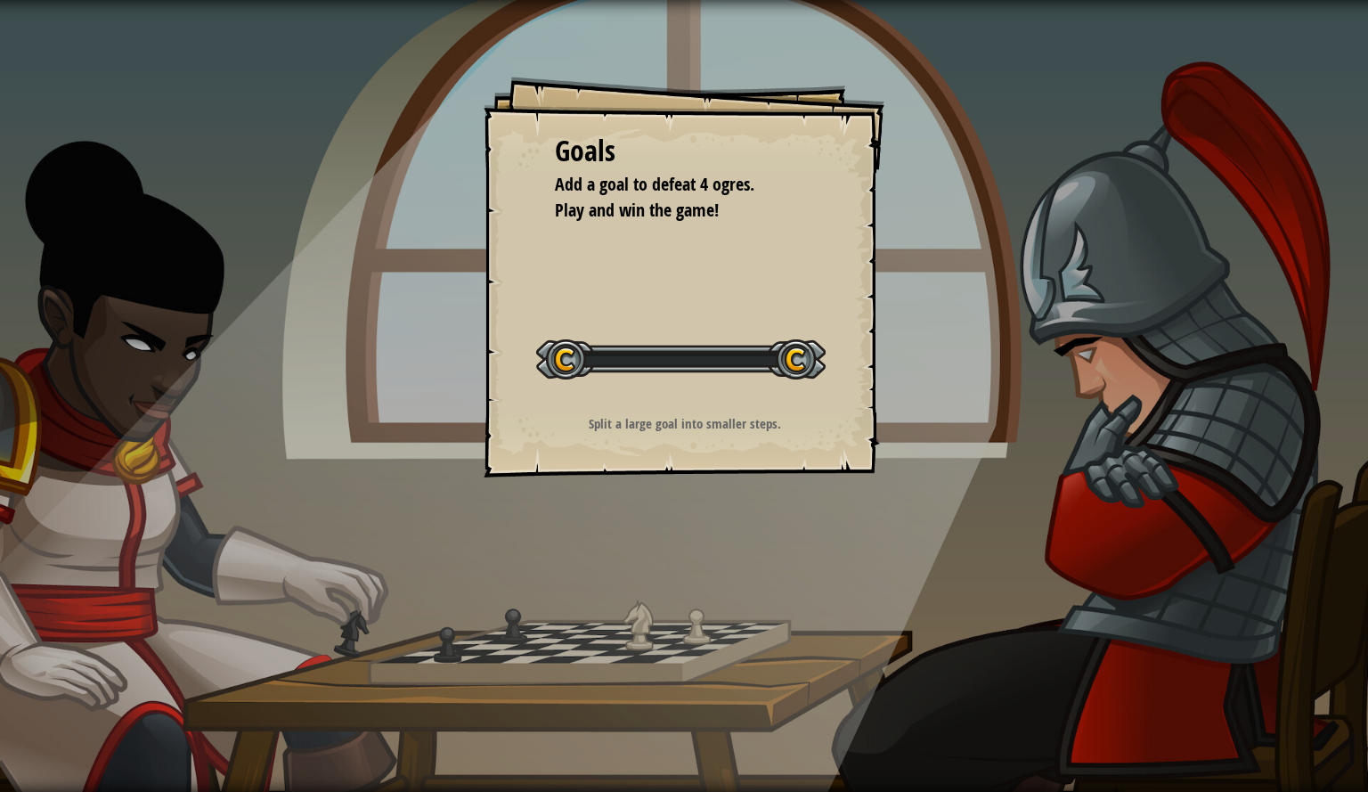
click at [831, 437] on div "Split a large goal into smaller steps." at bounding box center [684, 428] width 357 height 28
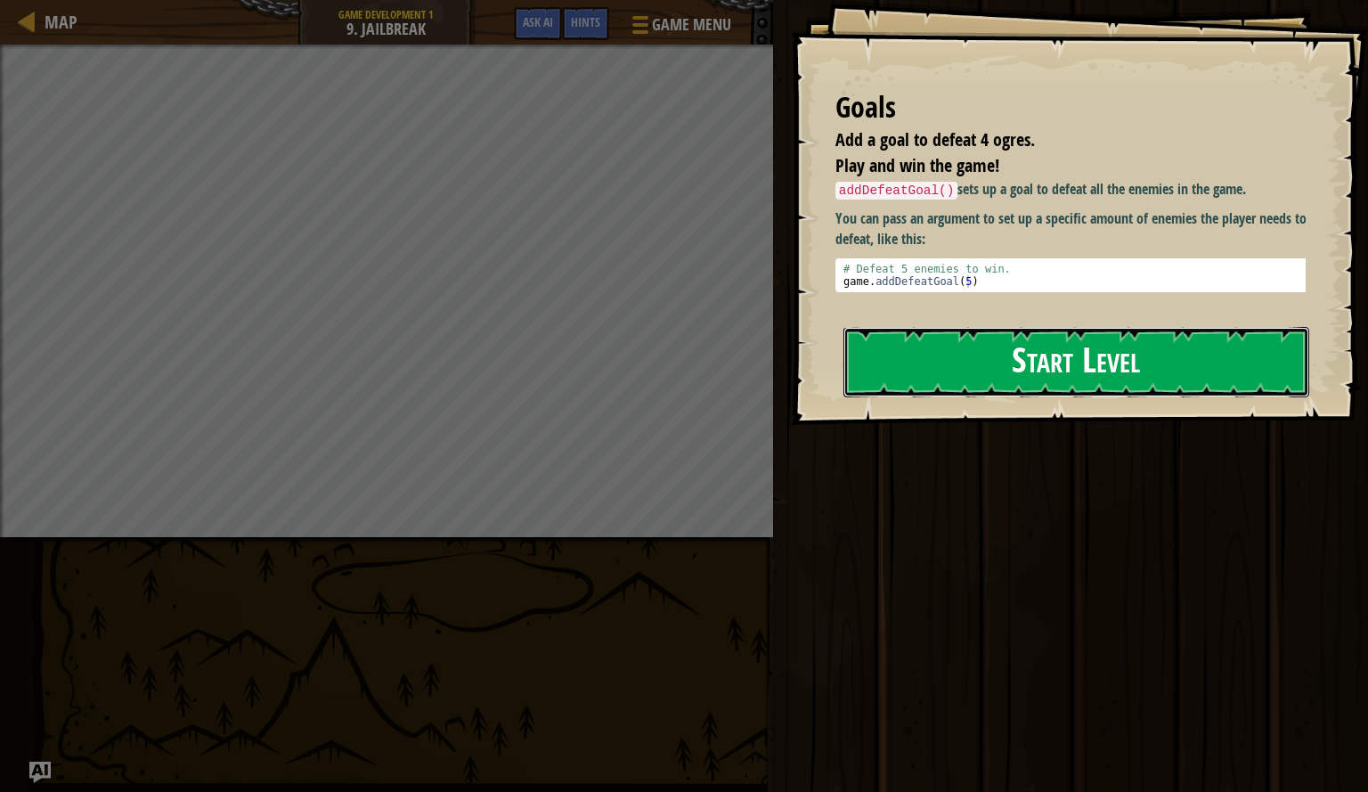
click at [933, 352] on button "Start Level" at bounding box center [1077, 362] width 466 height 70
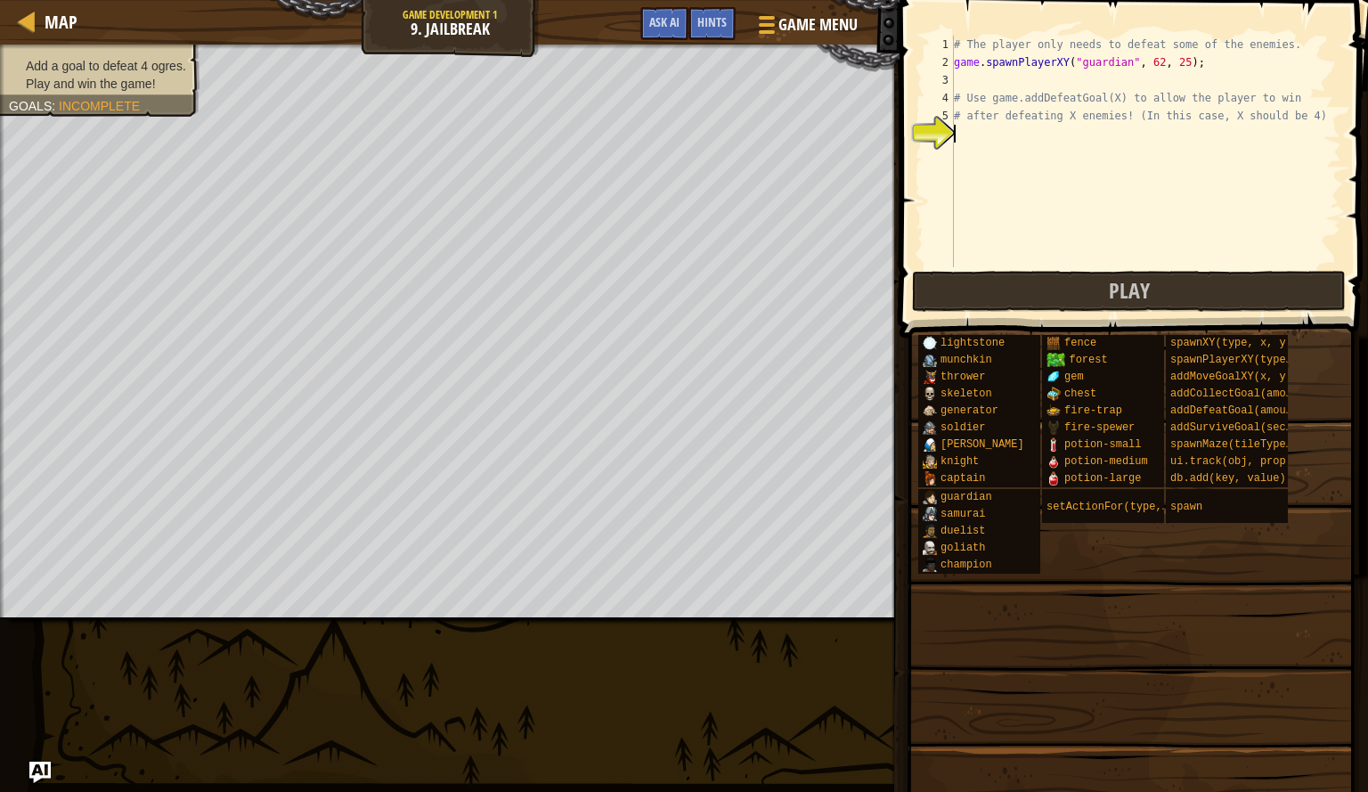
scroll to position [8, 0]
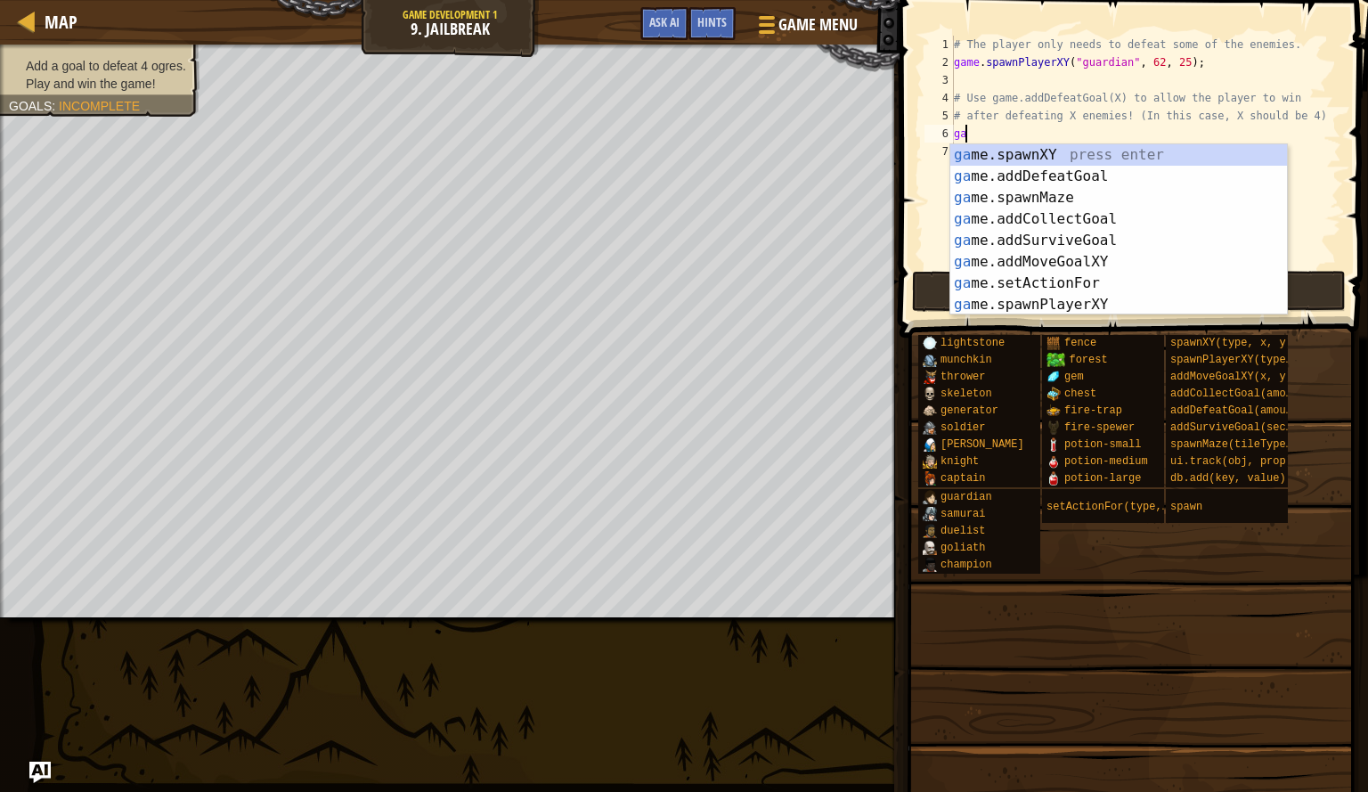
type textarea "gam"
click at [1061, 158] on div "gam e.addDefeatGoal press enter gam e.spawnXY press enter gam e.addCollectGoal …" at bounding box center [1119, 251] width 337 height 214
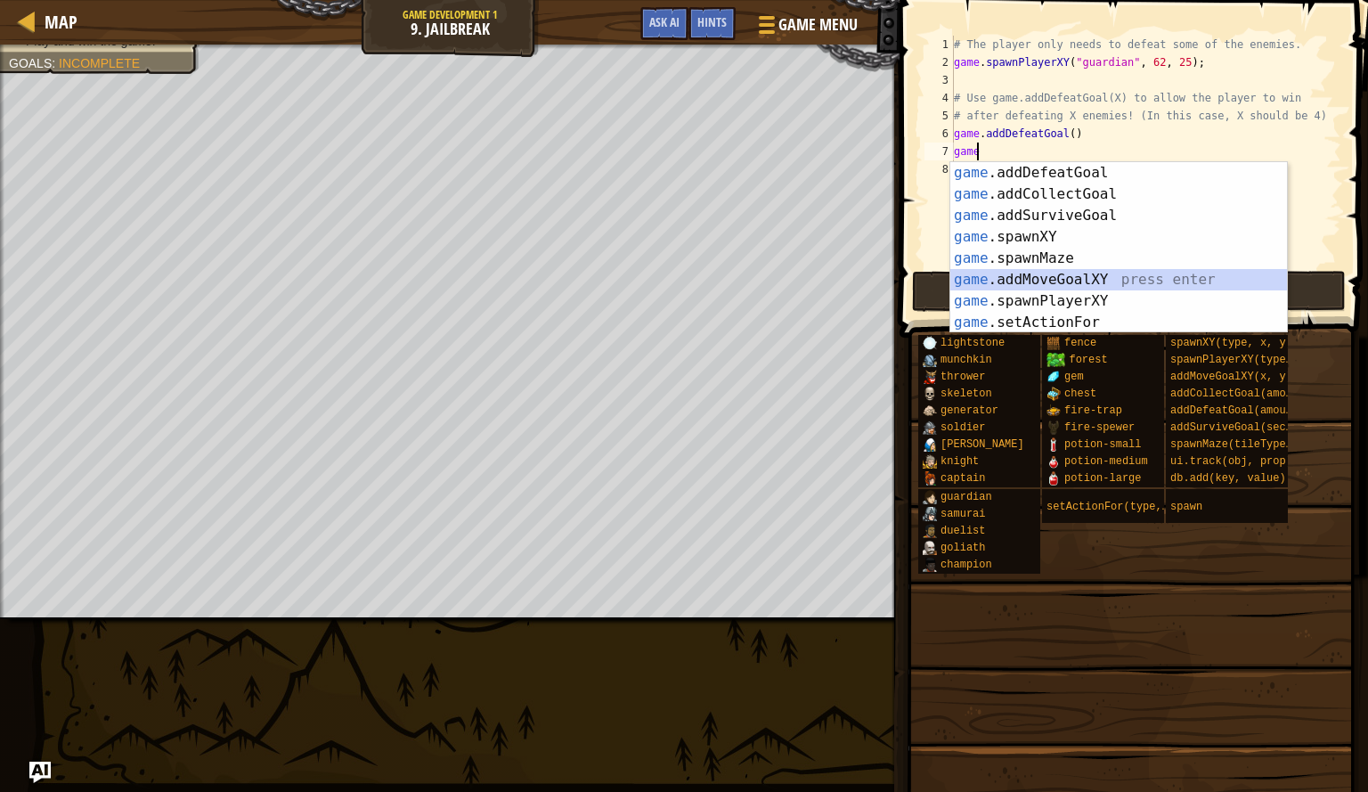
click at [1033, 278] on div "game .addDefeatGoal press enter game .addCollectGoal press enter game .addSurvi…" at bounding box center [1119, 269] width 337 height 214
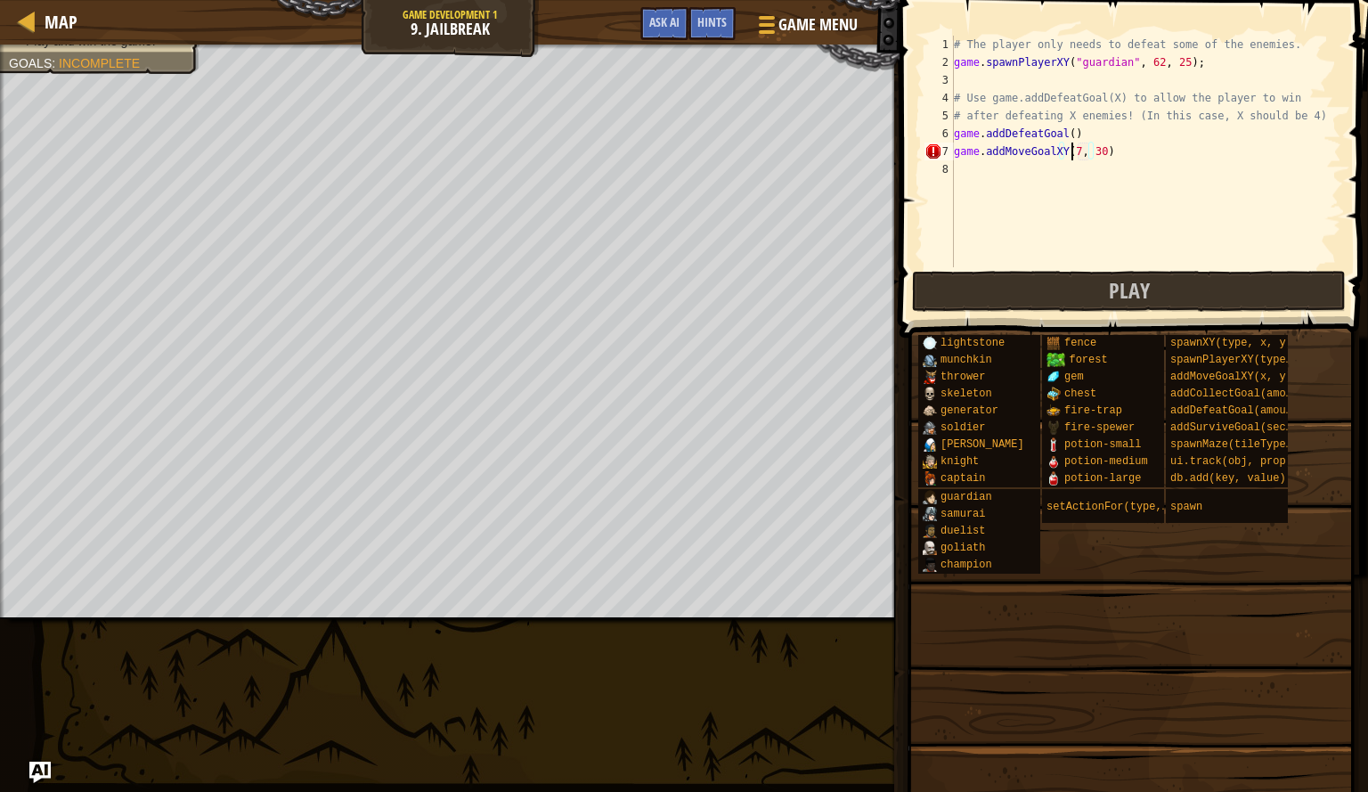
scroll to position [8, 11]
click at [1103, 156] on div "# The player only needs to defeat some of the enemies. game . spawnPlayerXY ( "…" at bounding box center [1146, 169] width 391 height 267
click at [1067, 286] on button "Play" at bounding box center [1129, 291] width 434 height 41
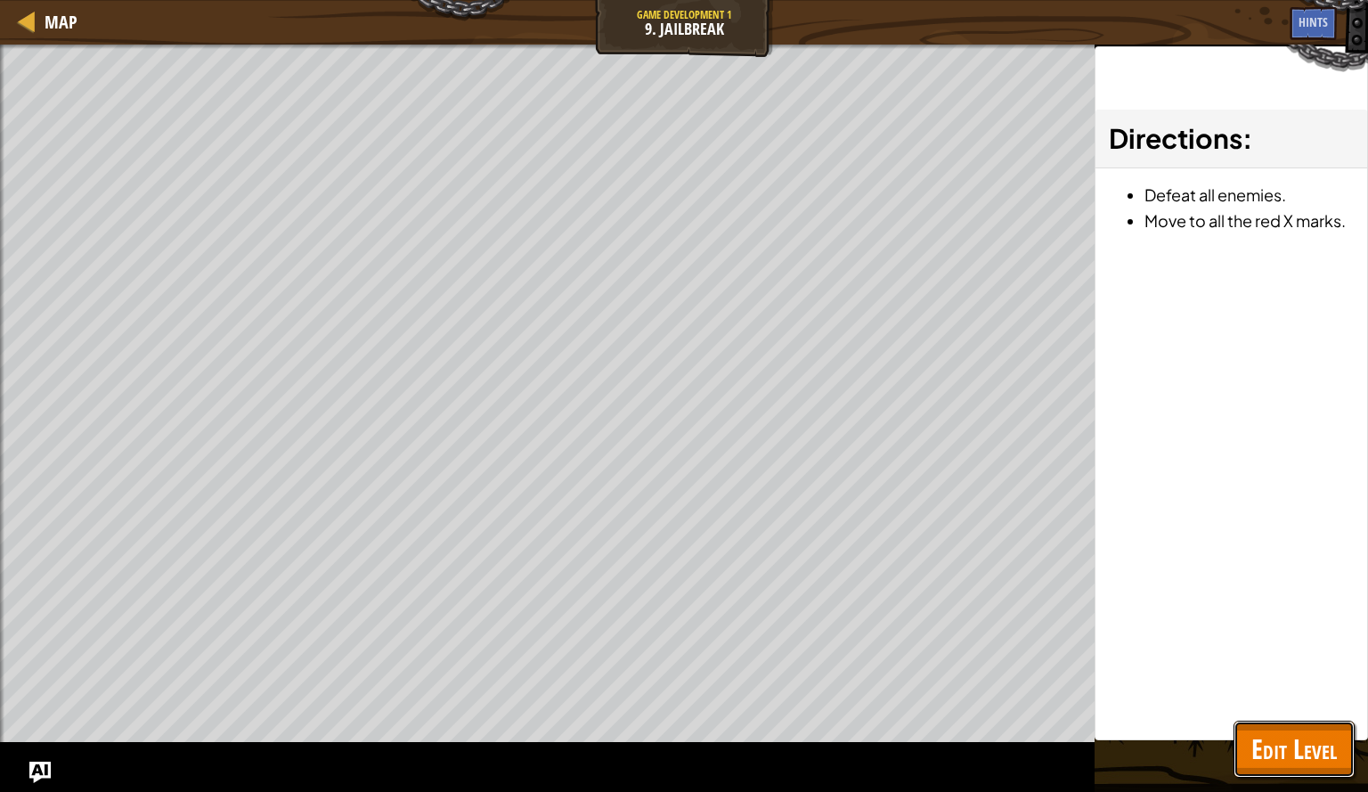
click at [1244, 740] on button "Edit Level" at bounding box center [1294, 749] width 121 height 57
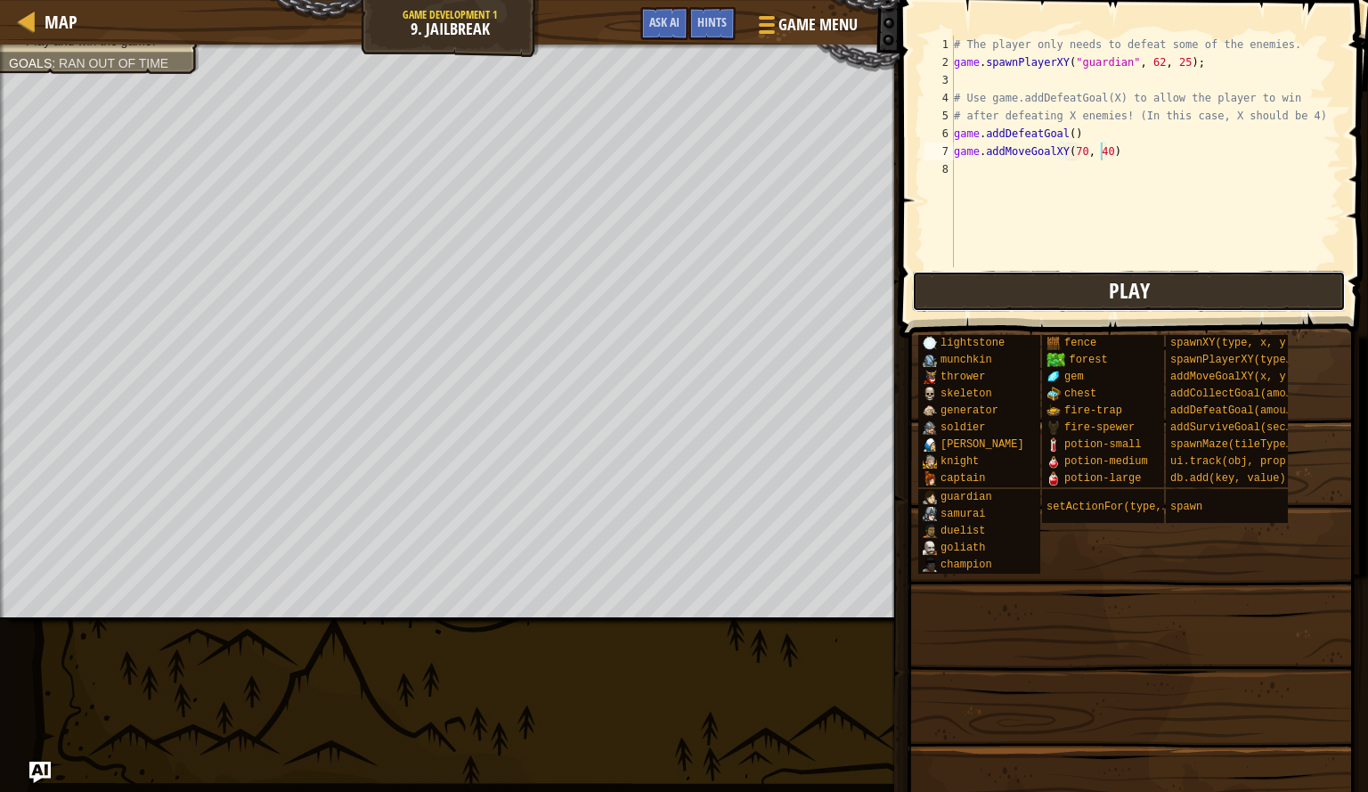
click at [1021, 283] on button "Play" at bounding box center [1129, 291] width 434 height 41
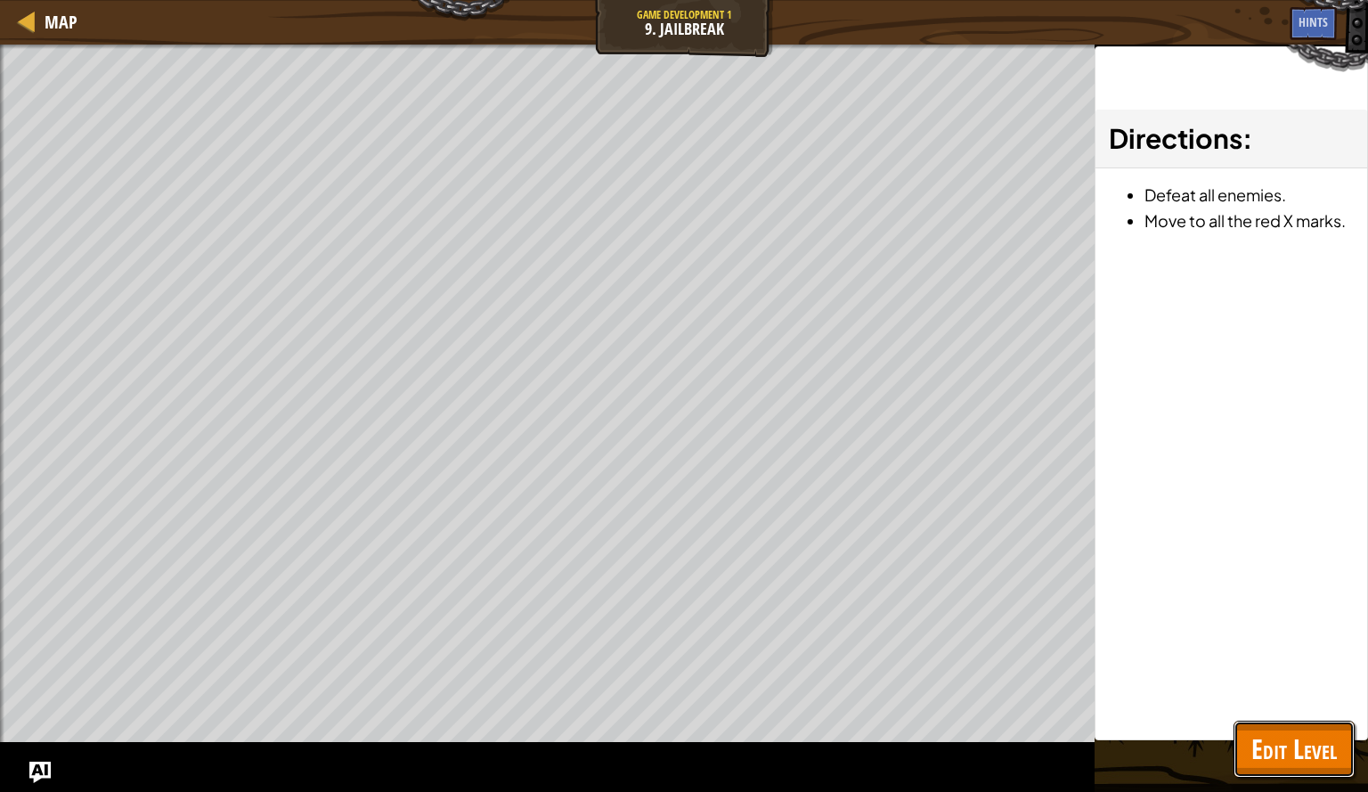
click at [1277, 757] on span "Edit Level" at bounding box center [1295, 749] width 86 height 37
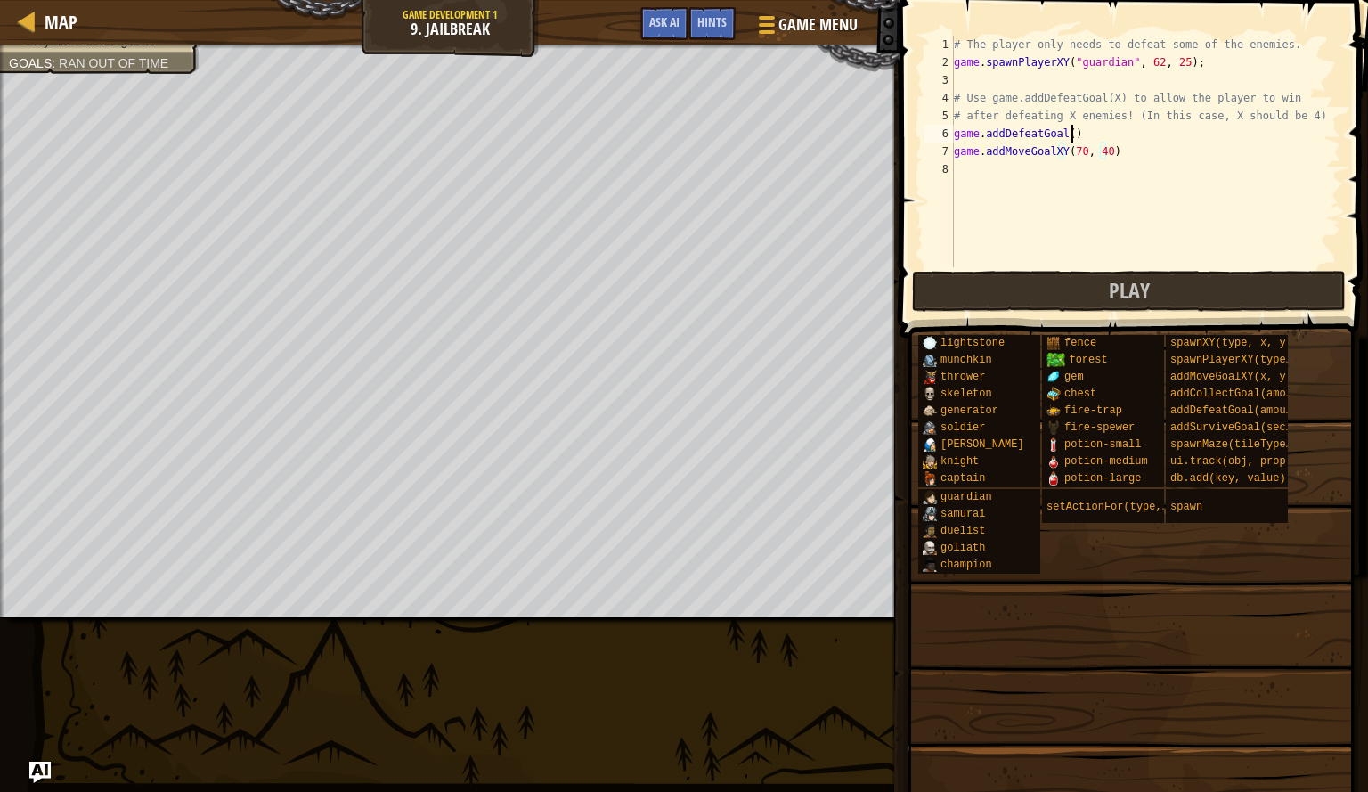
scroll to position [8, 9]
click at [1074, 137] on div "# The player only needs to defeat some of the enemies. game . spawnPlayerXY ( "…" at bounding box center [1146, 169] width 391 height 267
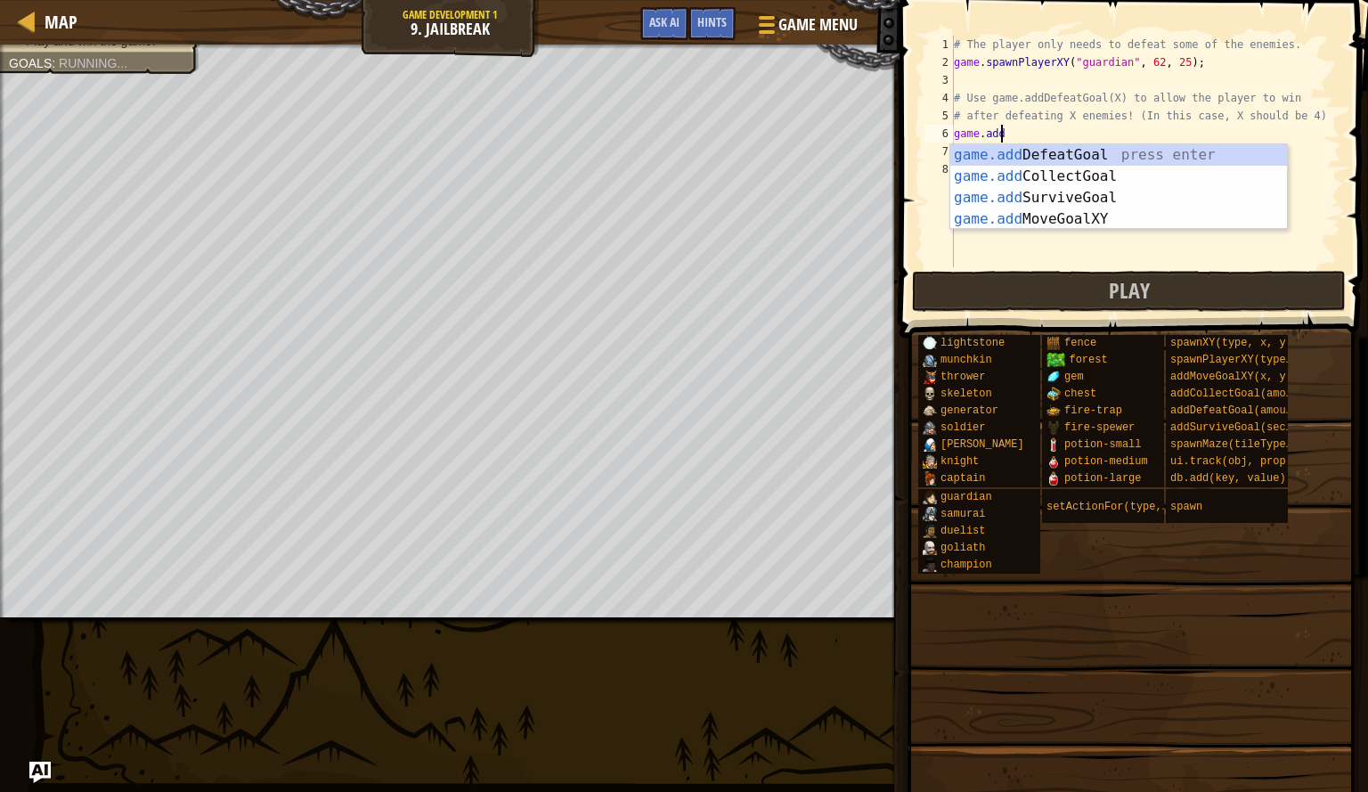
type textarea "g"
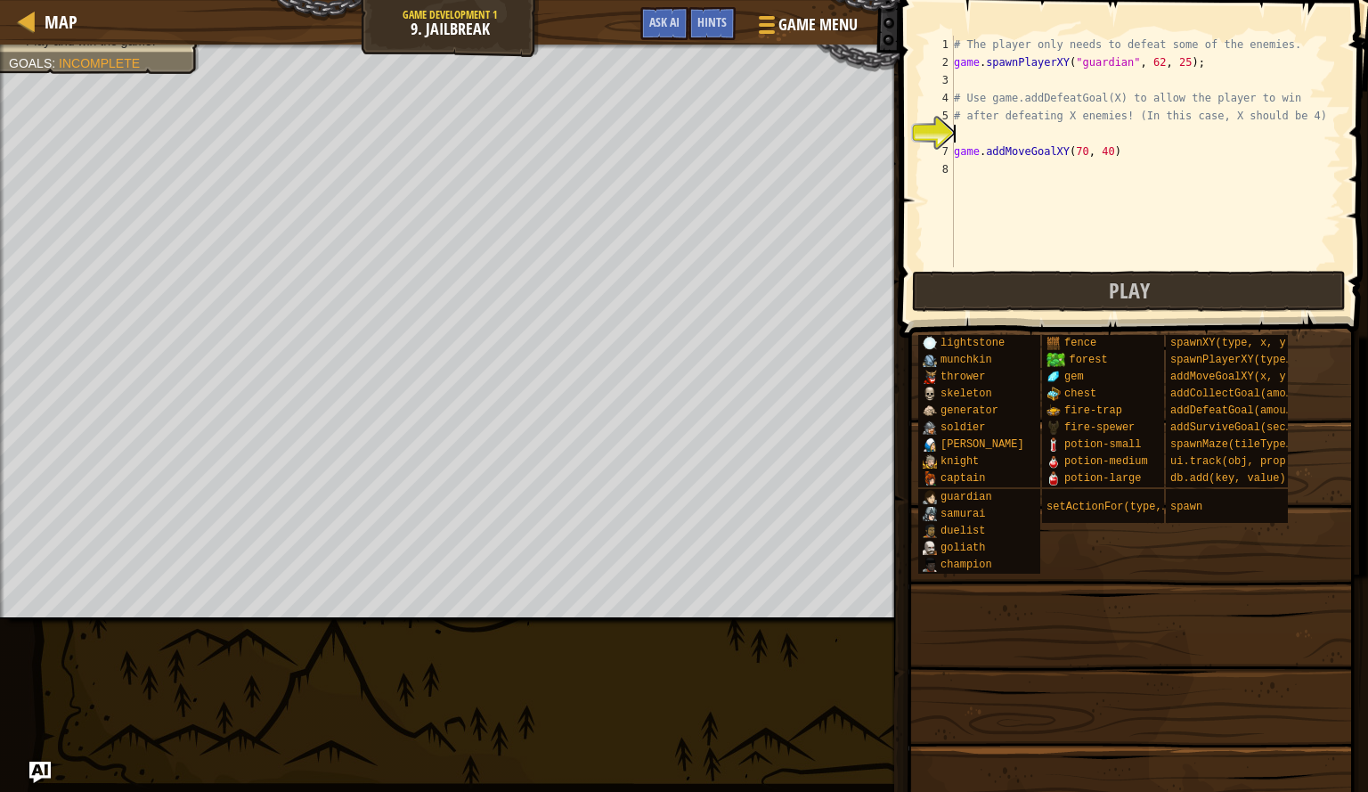
type textarea "# after defeating X enemies! (In this case, X should be 4)"
click at [1058, 83] on div "# The player only needs to defeat some of the enemies. game . spawnPlayerXY ( "…" at bounding box center [1146, 169] width 391 height 267
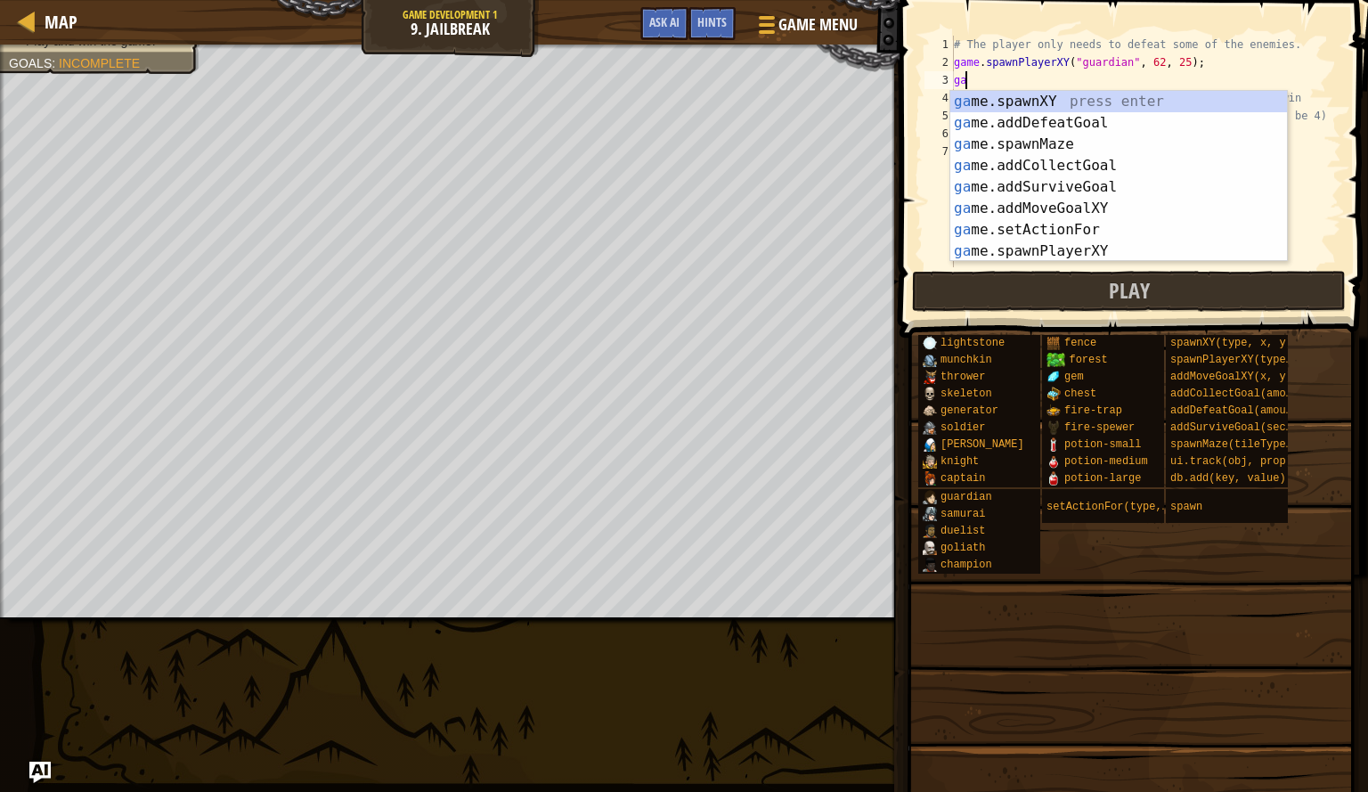
scroll to position [8, 1]
type textarea "game"
click at [1043, 102] on div "game .addDefeatGoal press enter game .addCollectGoal press enter game .addSurvi…" at bounding box center [1119, 198] width 337 height 214
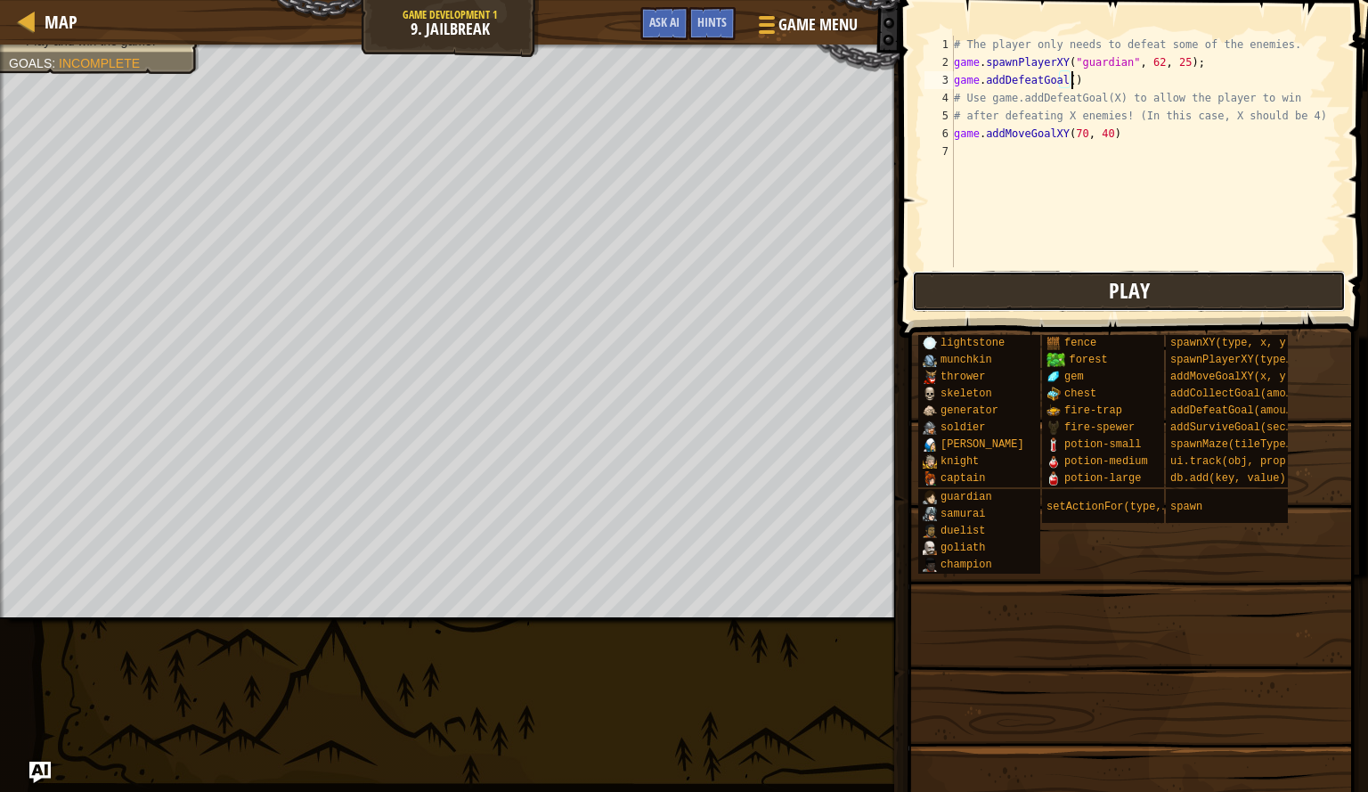
click at [1038, 285] on button "Play" at bounding box center [1129, 291] width 434 height 41
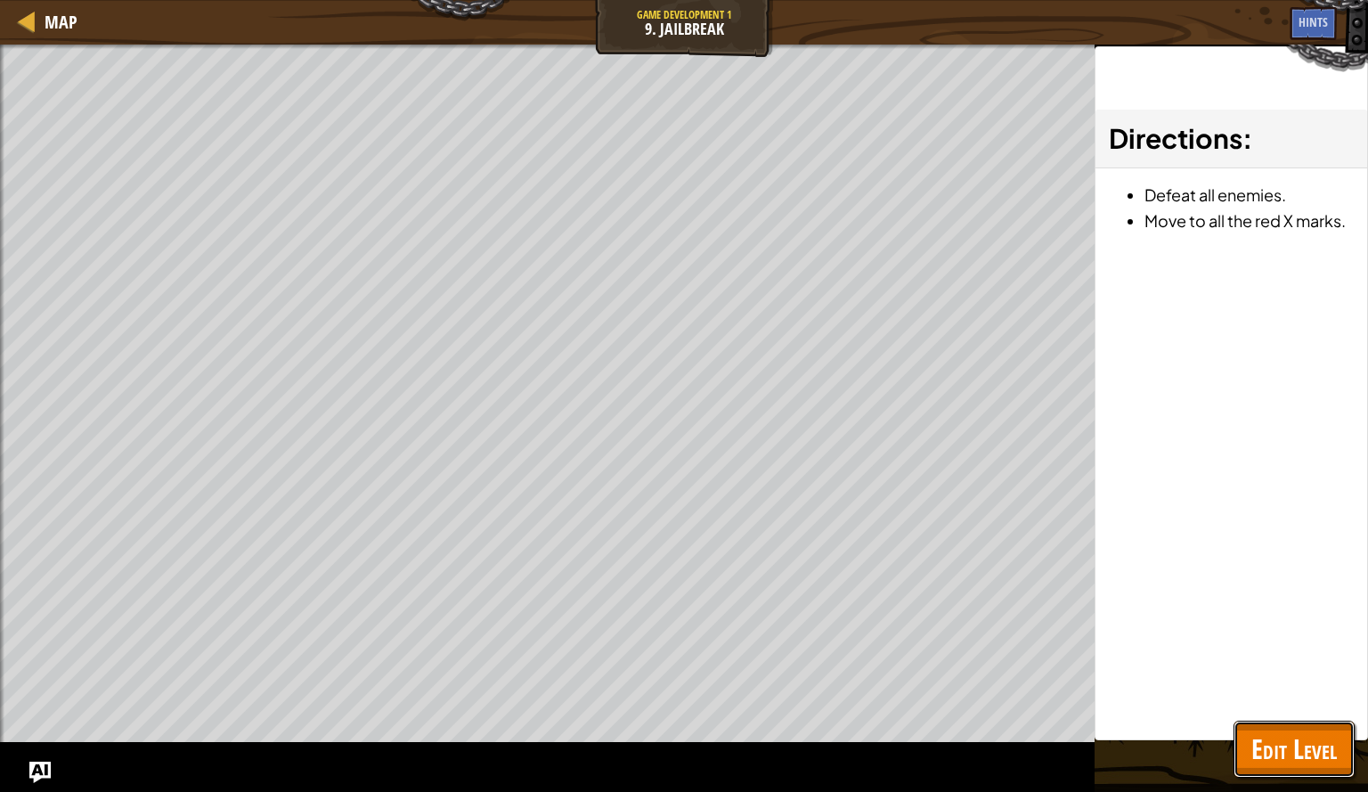
click at [1264, 733] on span "Edit Level" at bounding box center [1295, 749] width 86 height 37
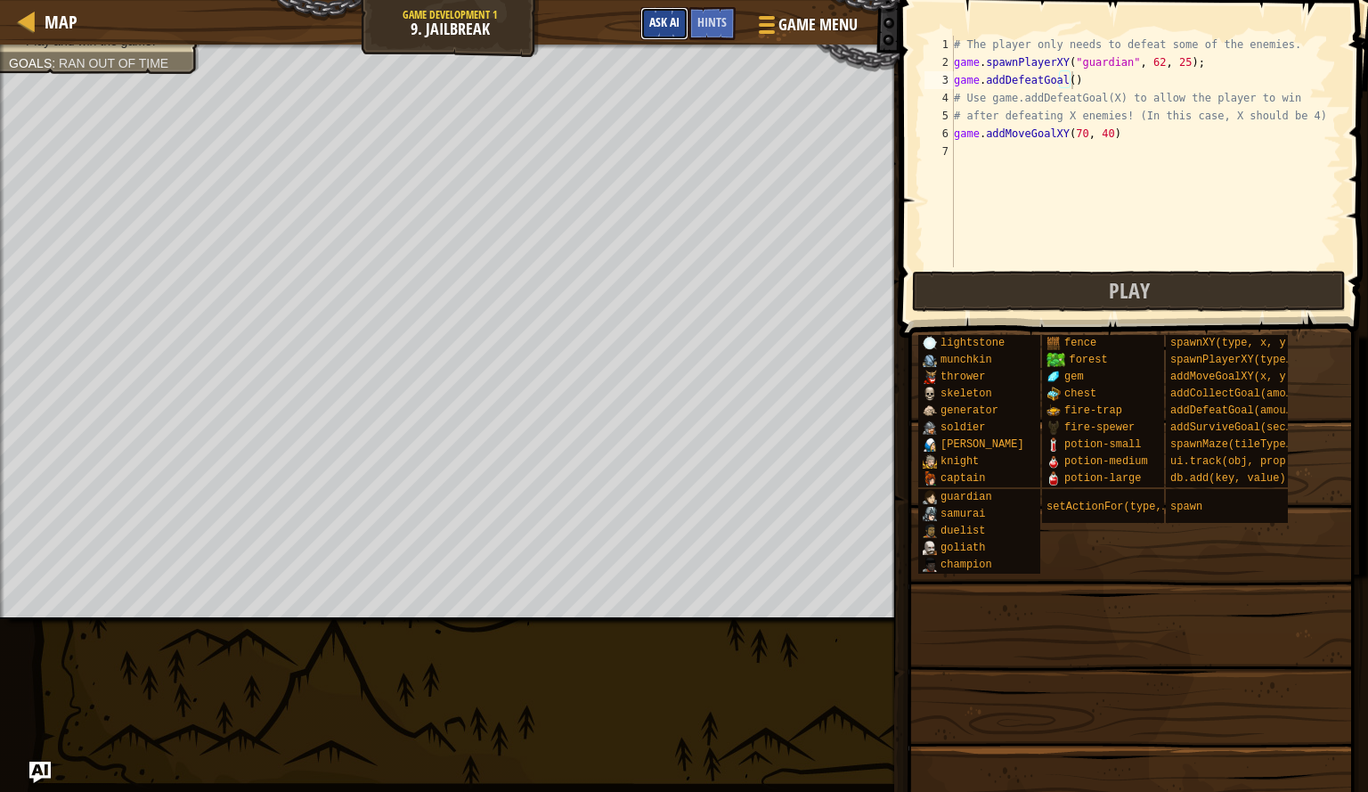
click at [663, 27] on span "Ask AI" at bounding box center [664, 21] width 30 height 17
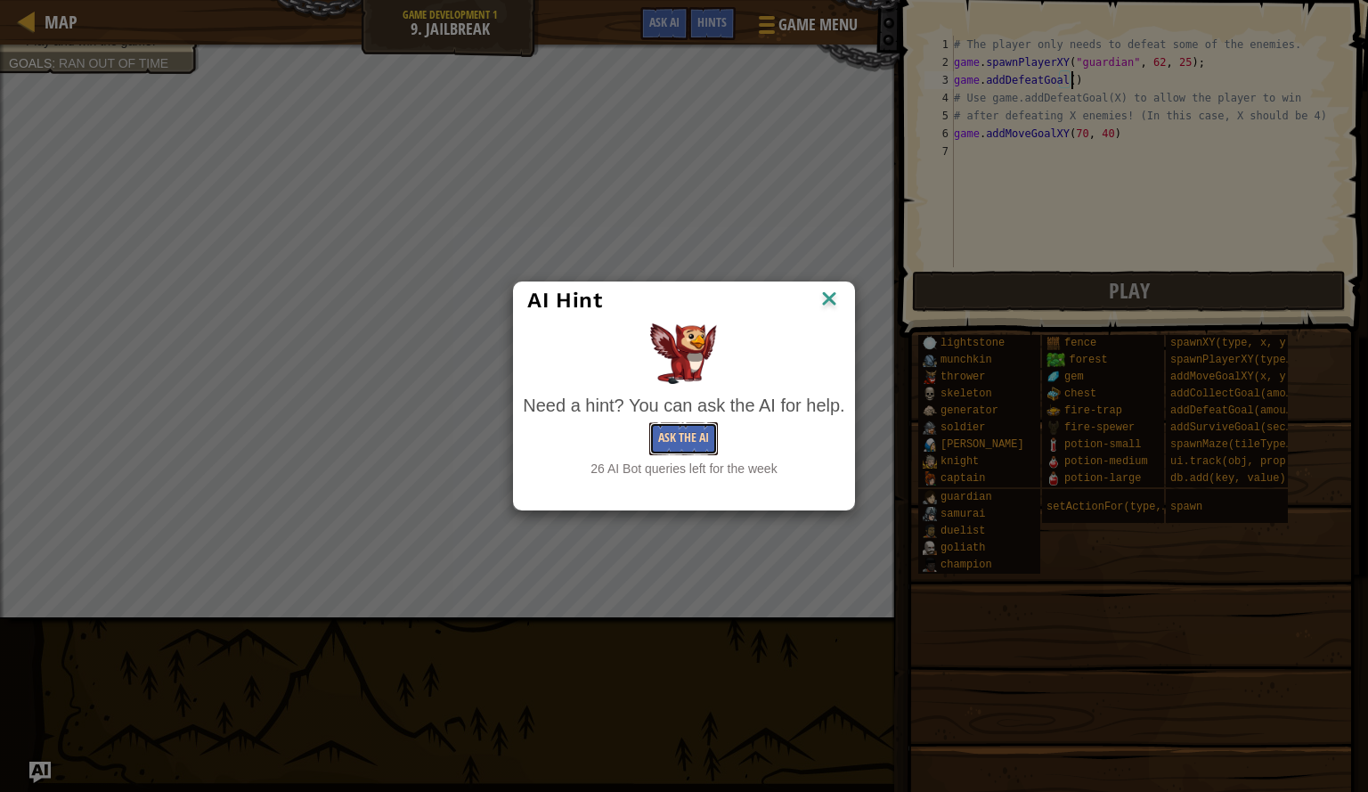
click at [682, 437] on button "Ask the AI" at bounding box center [683, 438] width 69 height 33
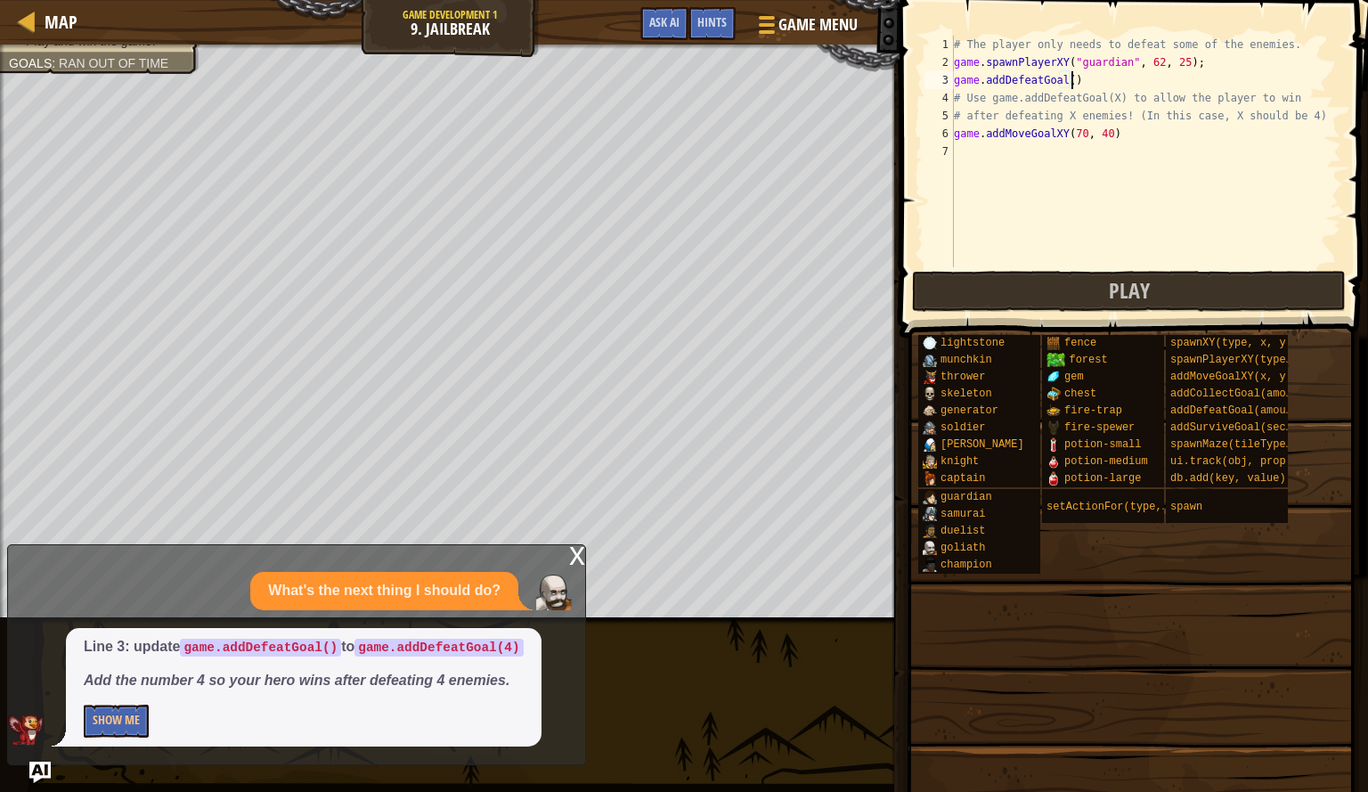
click at [1066, 86] on div "# The player only needs to defeat some of the enemies. game . spawnPlayerXY ( "…" at bounding box center [1146, 169] width 391 height 267
type textarea "game.addDefeatGoal(4)"
click at [1079, 269] on span at bounding box center [1135, 143] width 483 height 390
click at [1073, 290] on button "Play" at bounding box center [1129, 291] width 434 height 41
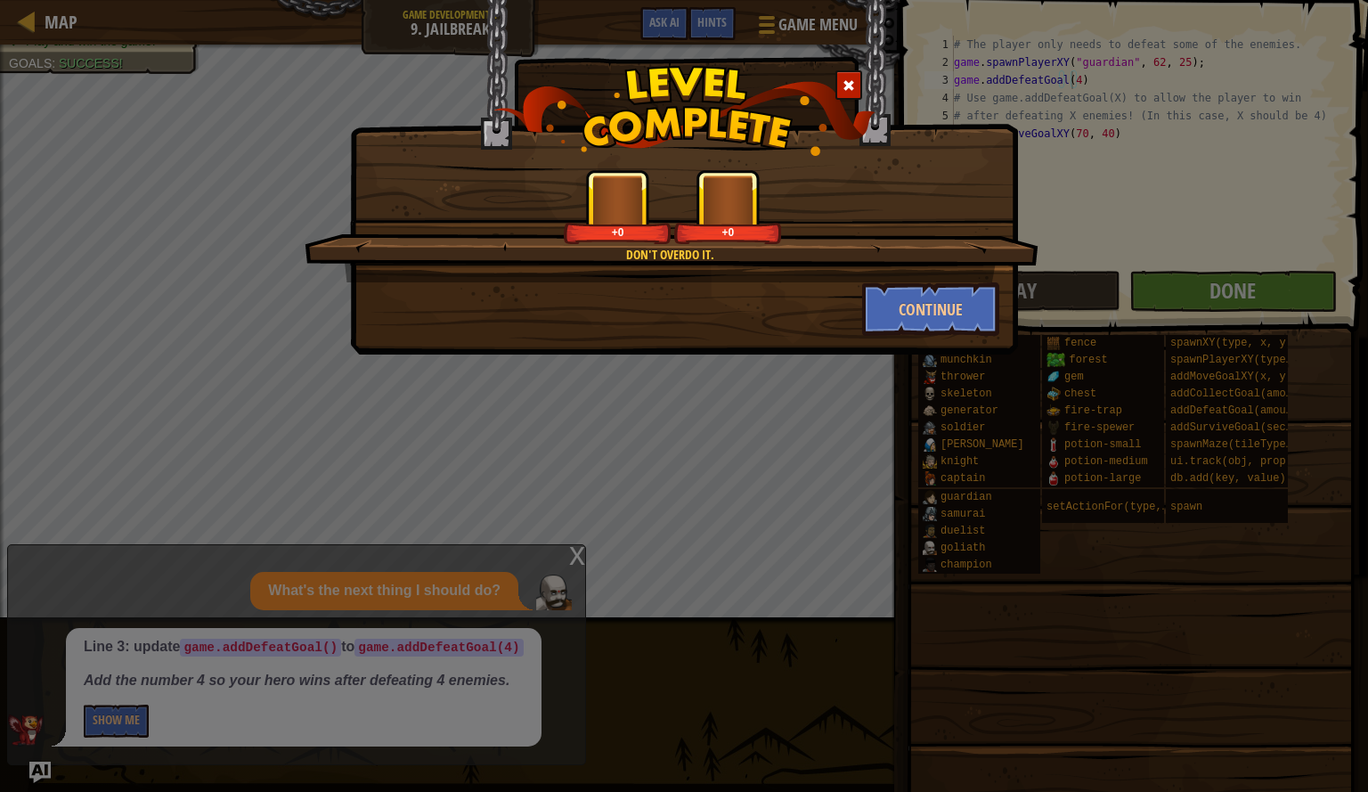
click at [1191, 299] on div "Don't overdo it. +0 +0 Continue" at bounding box center [684, 396] width 1368 height 792
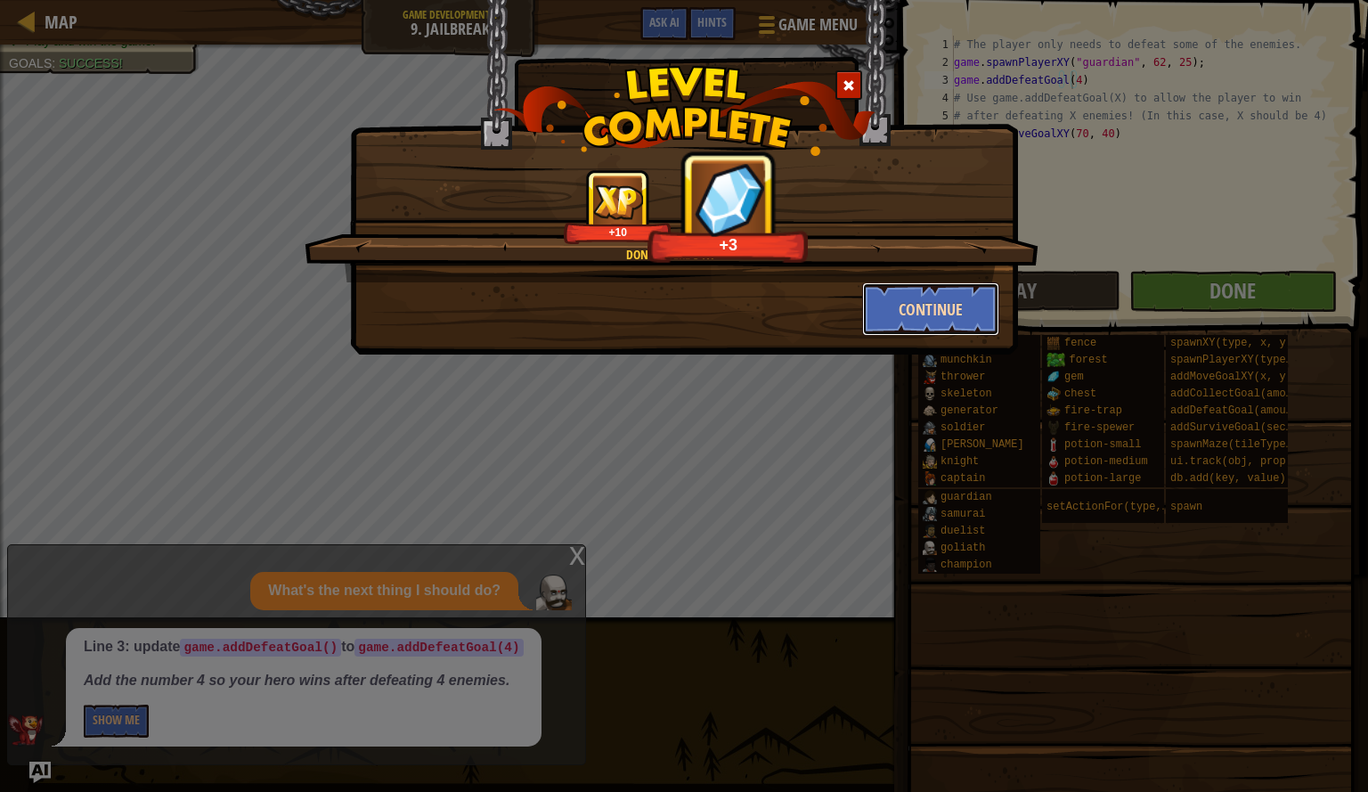
click at [942, 298] on button "Continue" at bounding box center [931, 308] width 138 height 53
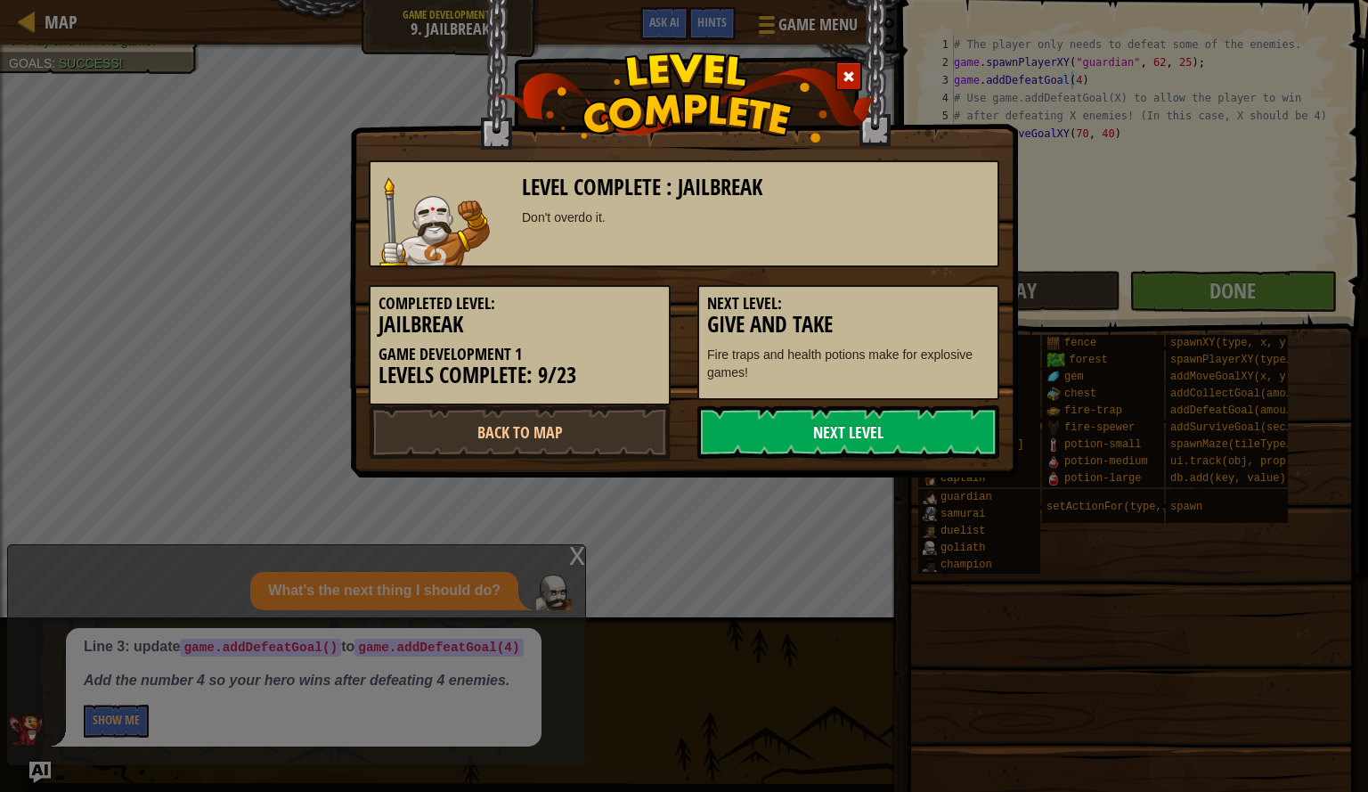
click at [854, 413] on link "Next Level" at bounding box center [849, 431] width 302 height 53
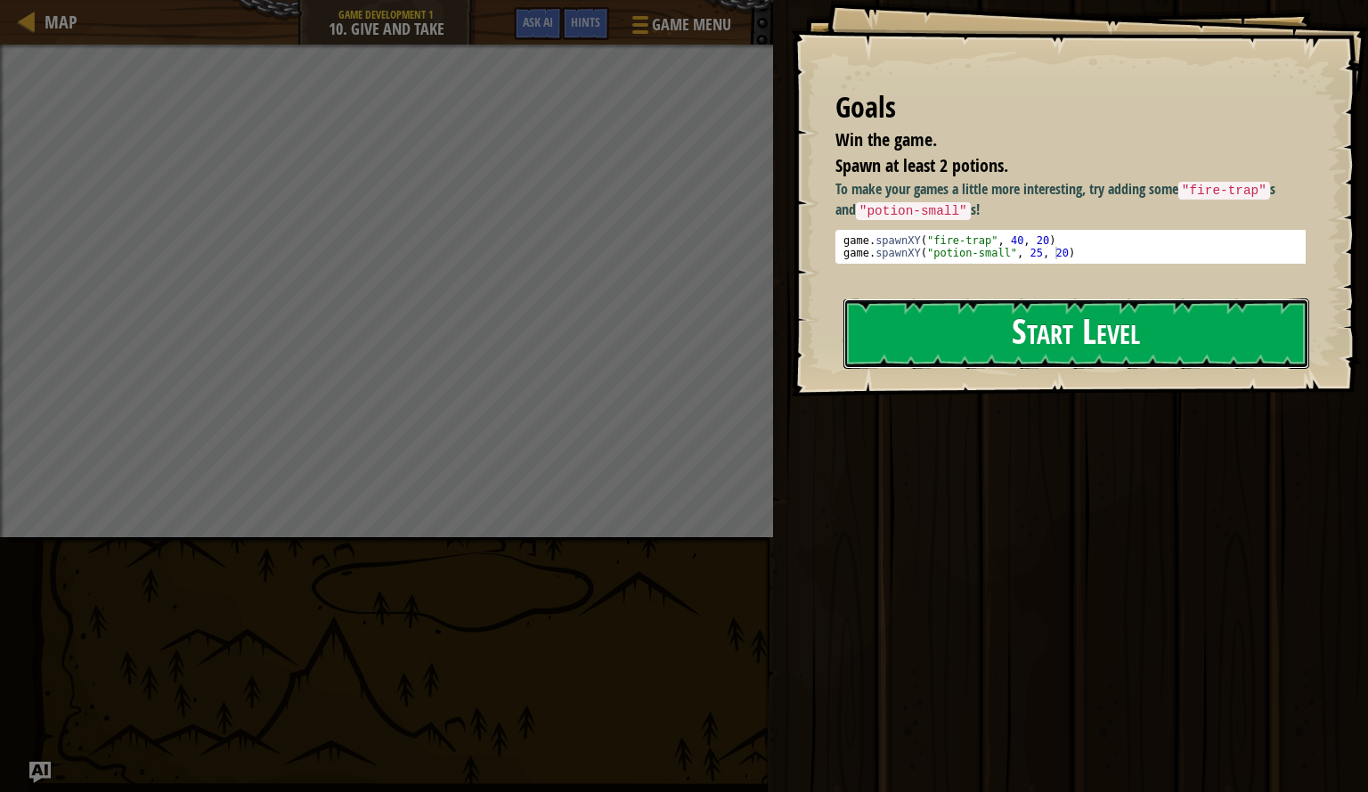
click at [995, 336] on button "Start Level" at bounding box center [1077, 333] width 466 height 70
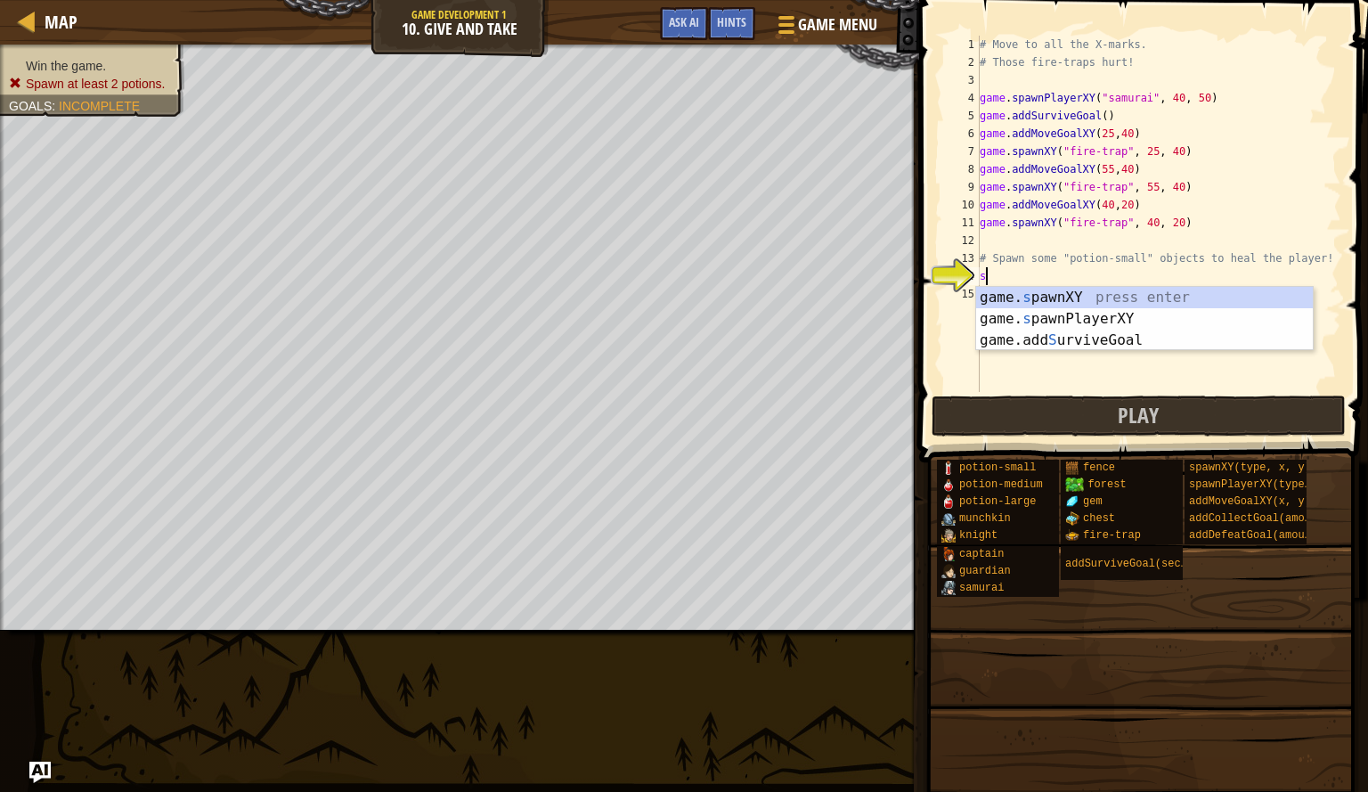
scroll to position [8, 0]
click at [1041, 306] on div "game. s pawnXY press enter game. s pawnPlayerXY press enter game.add S urviveGo…" at bounding box center [1144, 340] width 337 height 107
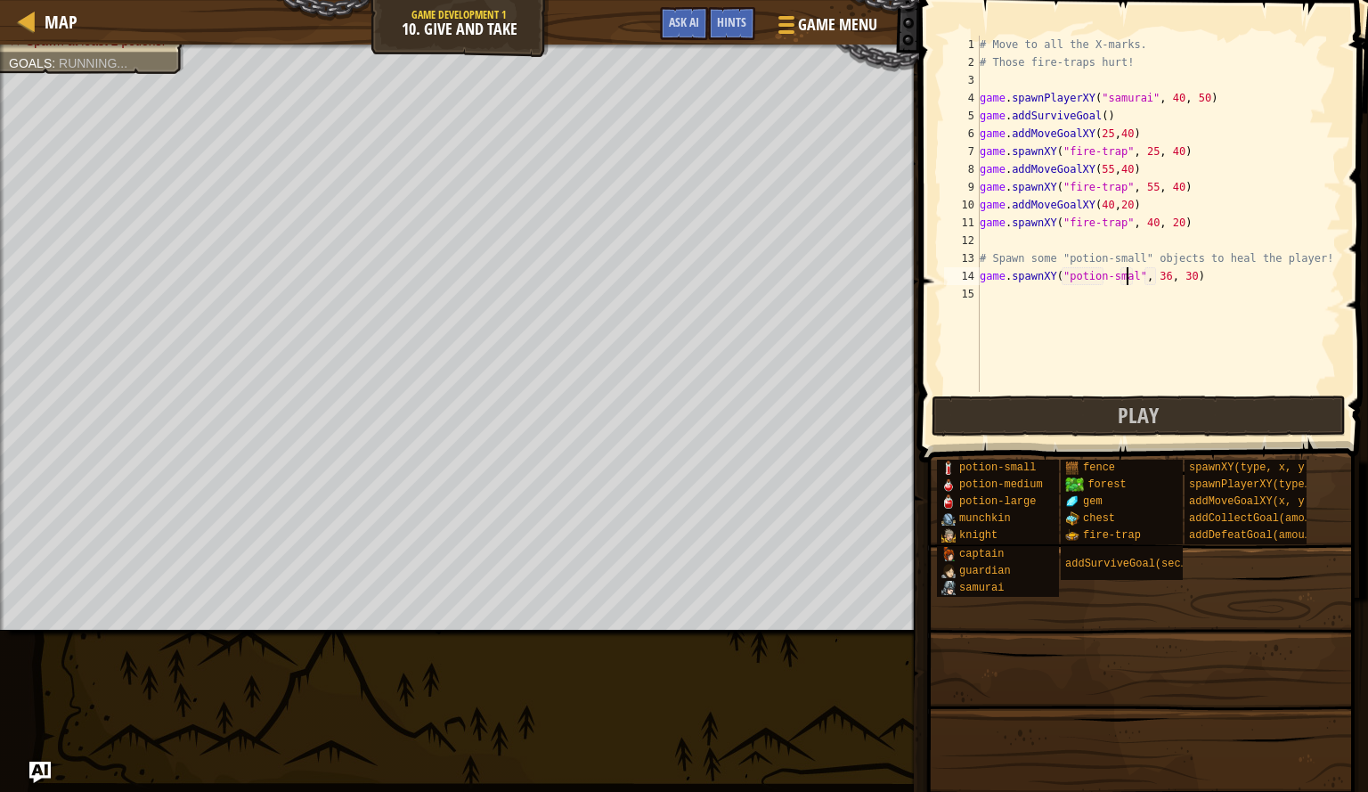
type textarea "game.spawnXY("potion-small", 36, 30)"
click at [1053, 305] on div "# Move to all the X-marks. # Those fire-traps hurt! game . spawnPlayerXY ( "sam…" at bounding box center [1158, 232] width 365 height 392
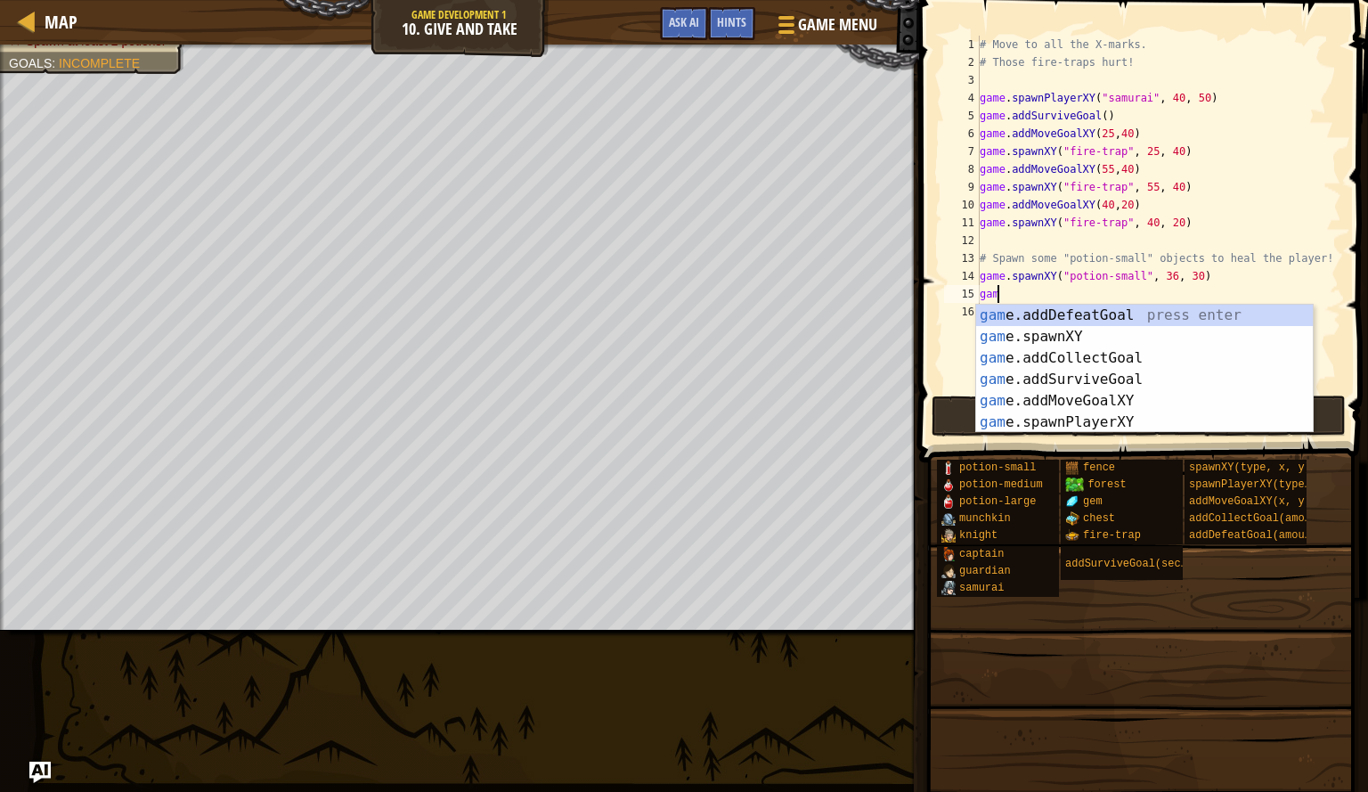
scroll to position [8, 1]
click at [1072, 375] on div "game. addDefeatGoal press enter game. addCollectGoal press enter game. addSurvi…" at bounding box center [1144, 390] width 337 height 171
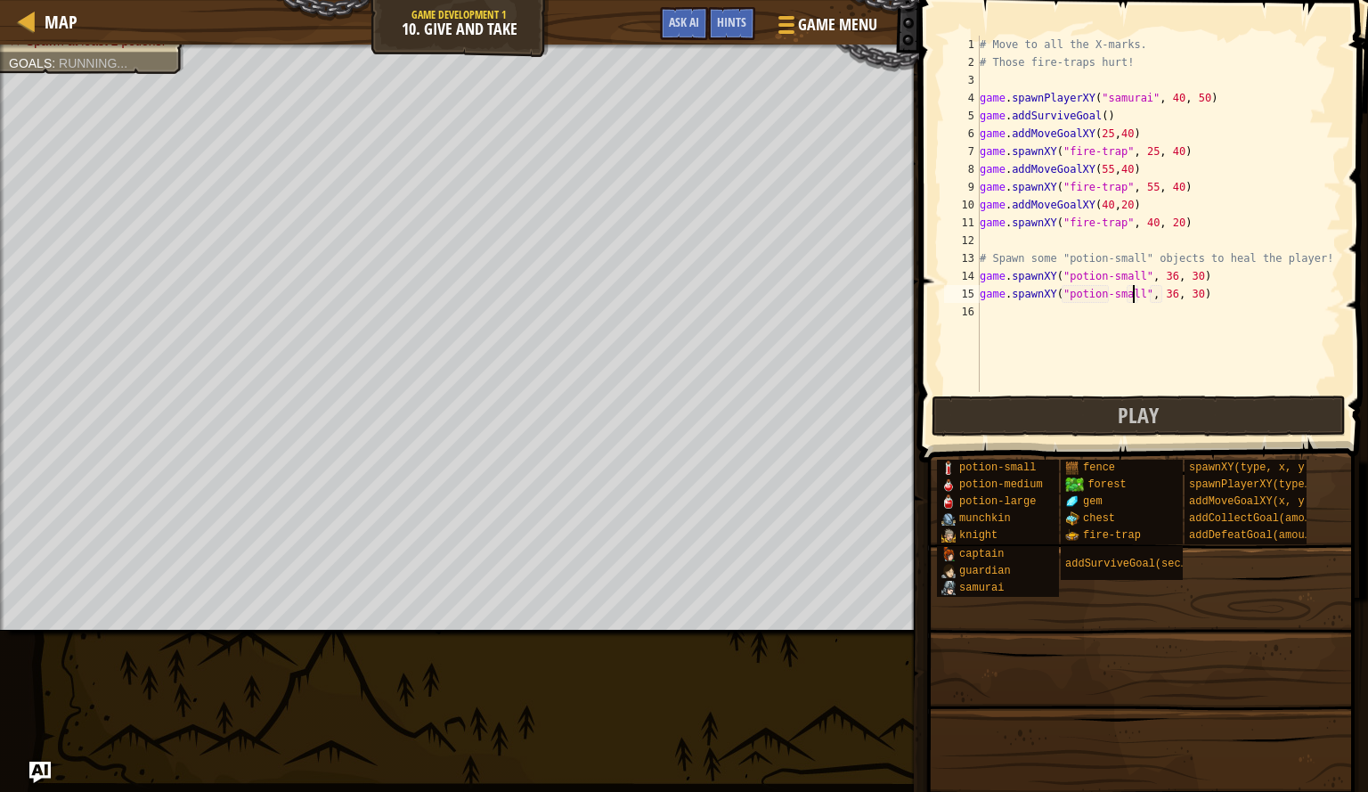
scroll to position [8, 12]
click at [1189, 299] on div "# Move to all the X-marks. # Those fire-traps hurt! game . spawnPlayerXY ( "sam…" at bounding box center [1158, 232] width 365 height 392
click at [1186, 299] on div "# Move to all the X-marks. # Those fire-traps hurt! game . spawnPlayerXY ( "sam…" at bounding box center [1158, 232] width 365 height 392
type textarea "game.spawnXY("potion-small", 36, 20)"
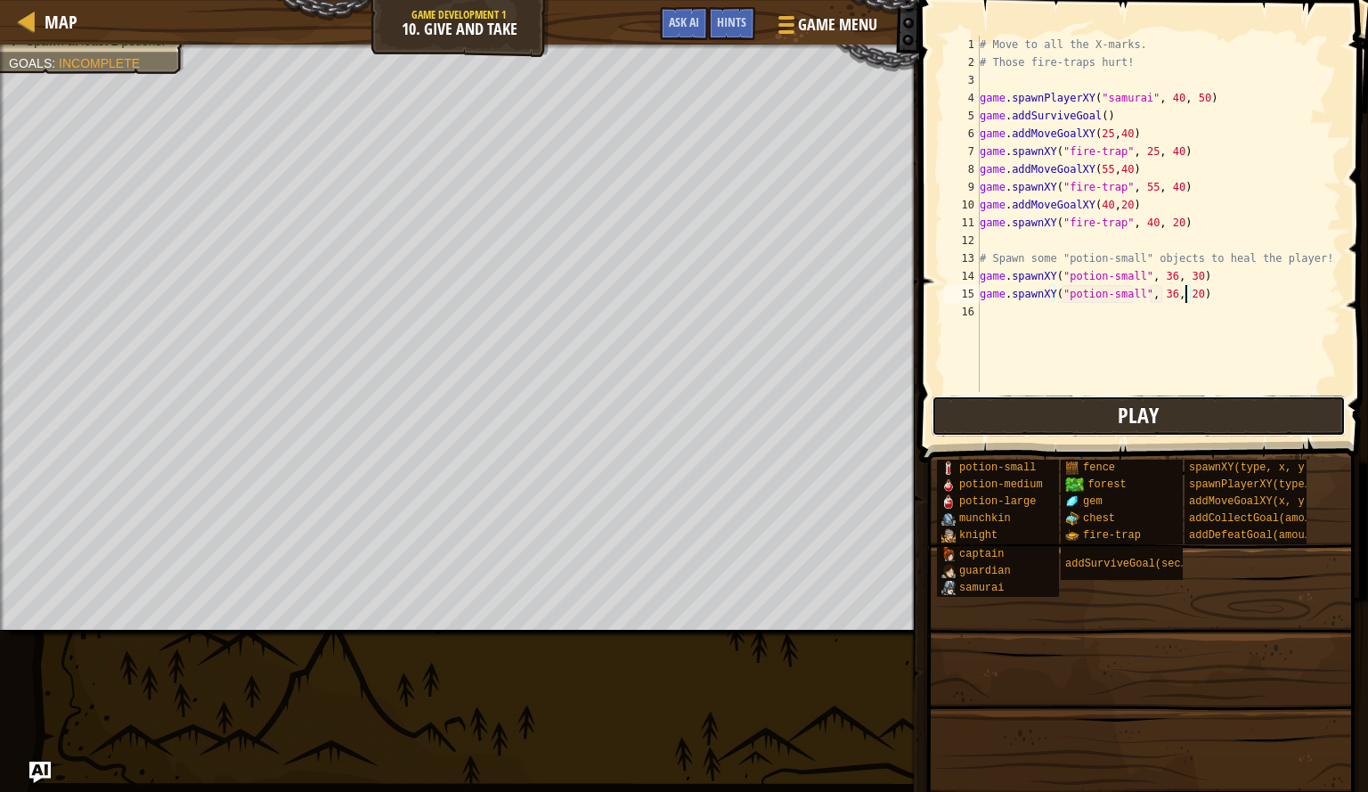
click at [1128, 415] on span "Play" at bounding box center [1138, 415] width 41 height 29
click at [1016, 323] on div "# Move to all the X-marks. # Those fire-traps hurt! game . spawnPlayerXY ( "sam…" at bounding box center [1158, 232] width 365 height 392
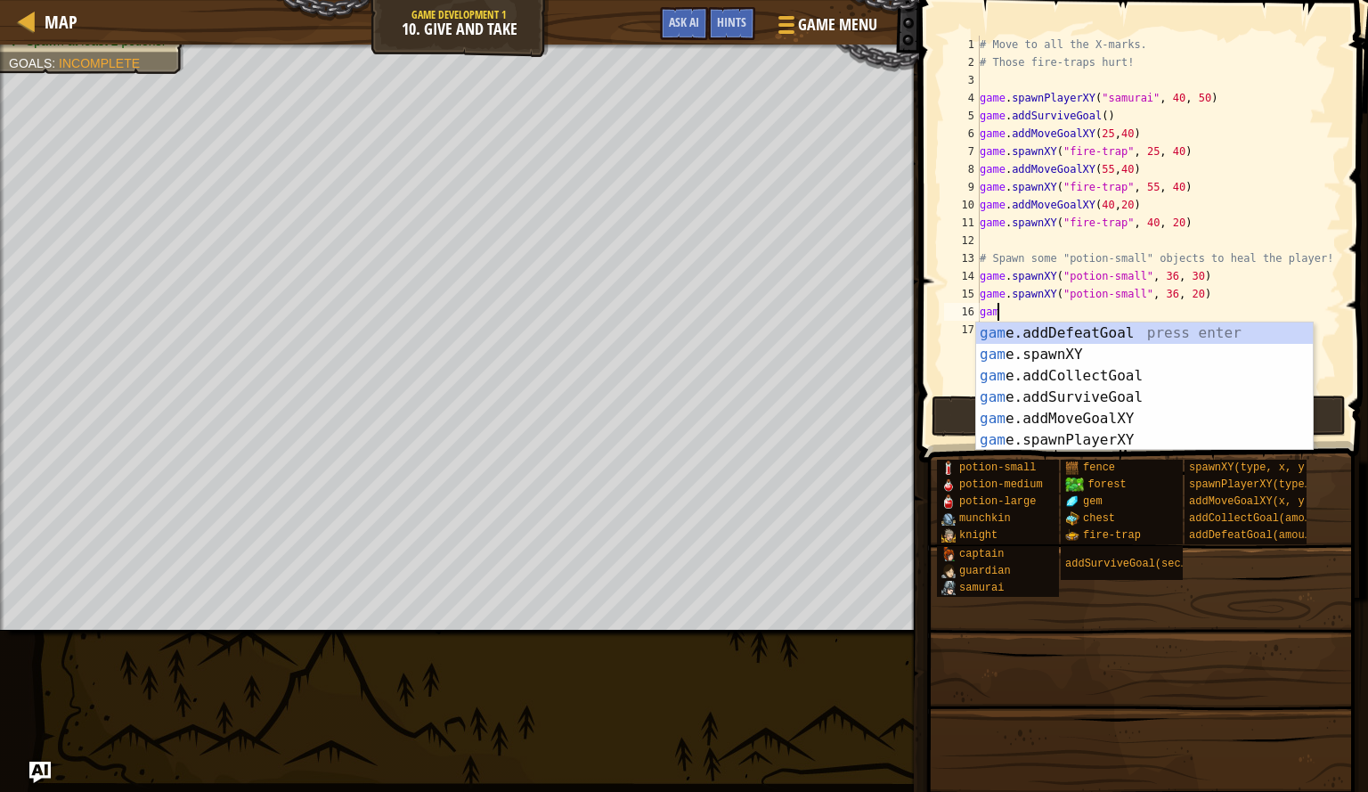
scroll to position [8, 1]
click at [1033, 398] on div "game .addDefeatGoal press enter game .addCollectGoal press enter game .addSurvi…" at bounding box center [1144, 408] width 337 height 171
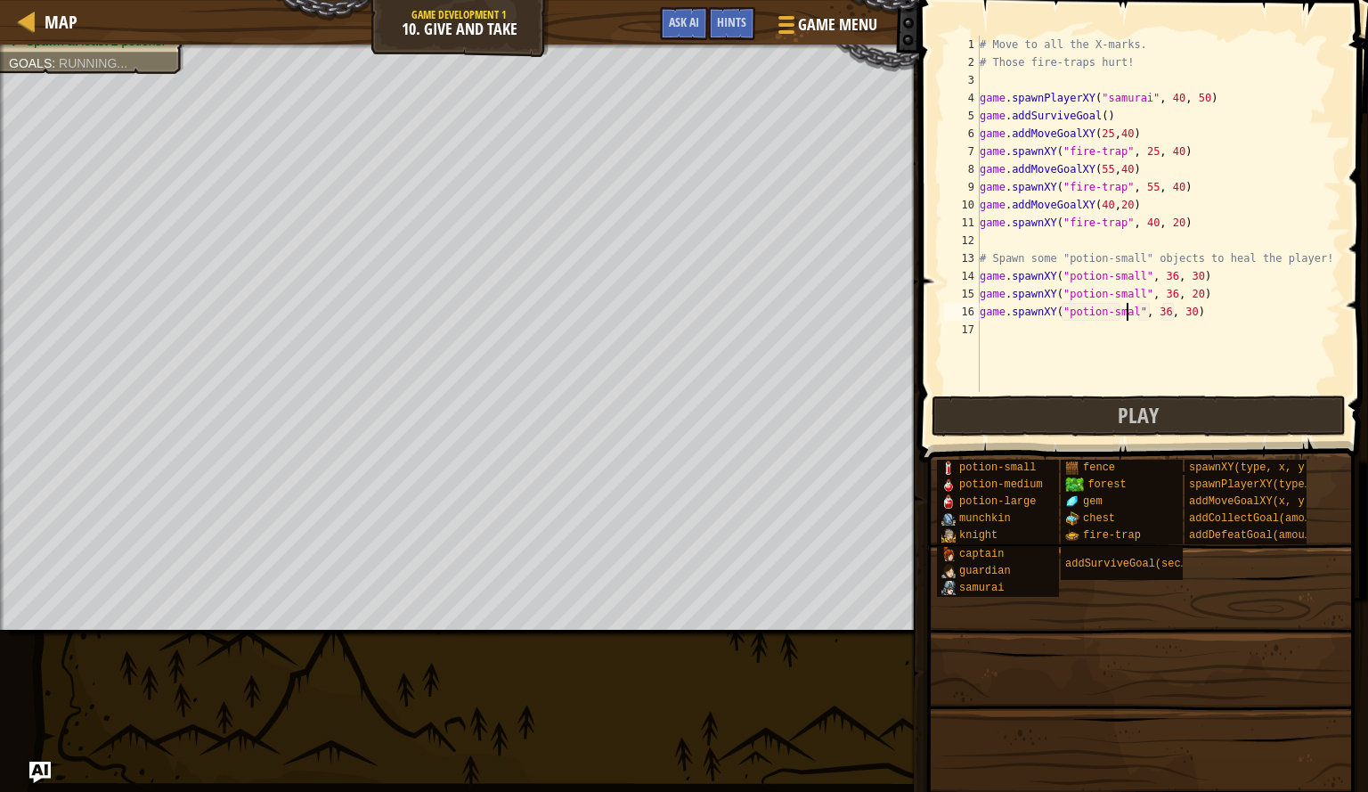
scroll to position [8, 12]
click at [1187, 320] on div "# Move to all the X-marks. # Those fire-traps hurt! game . spawnPlayerXY ( "sam…" at bounding box center [1158, 232] width 365 height 392
type textarea "game.spawnXY("potion-small", 36, 10)"
click at [1166, 409] on button "Play" at bounding box center [1139, 416] width 415 height 41
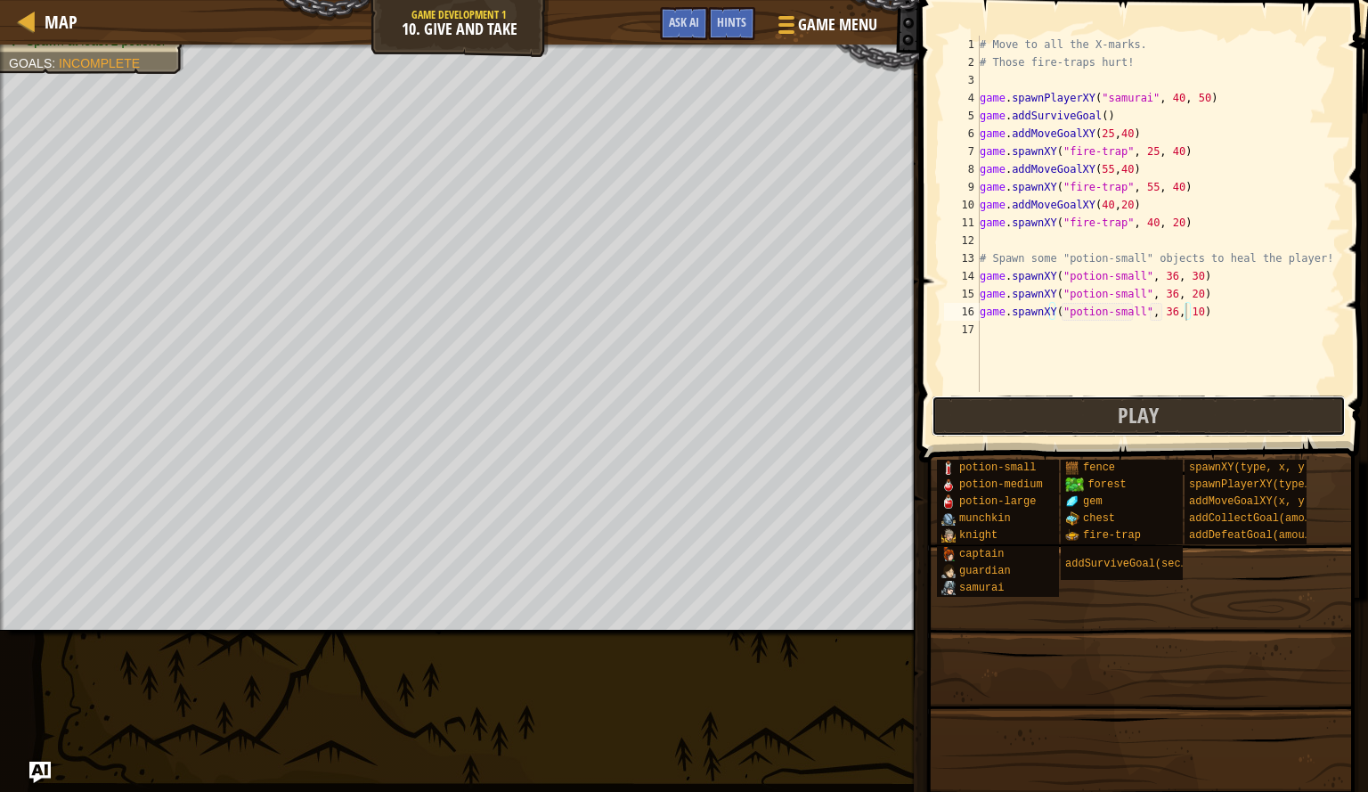
click at [941, 401] on button "Play" at bounding box center [1139, 416] width 415 height 41
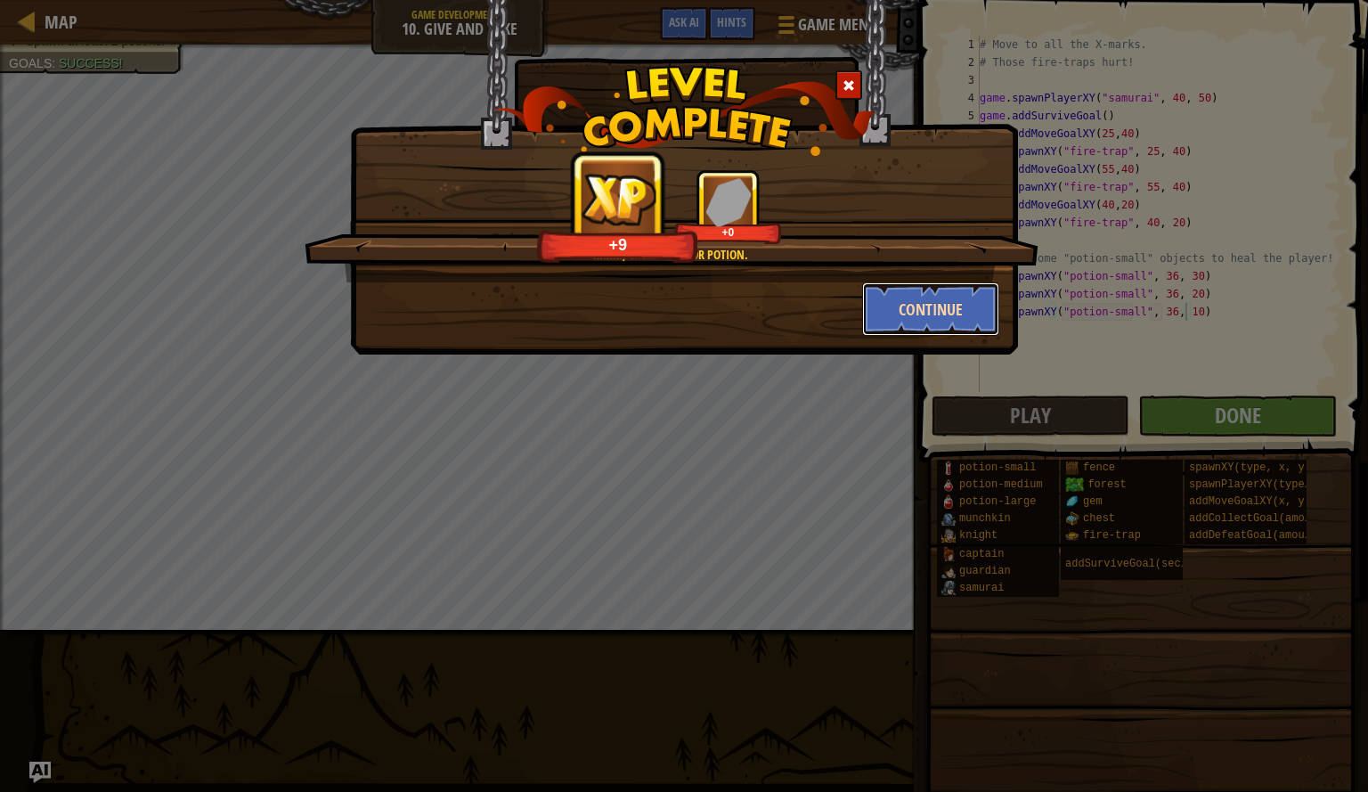
click at [939, 313] on button "Continue" at bounding box center [931, 308] width 138 height 53
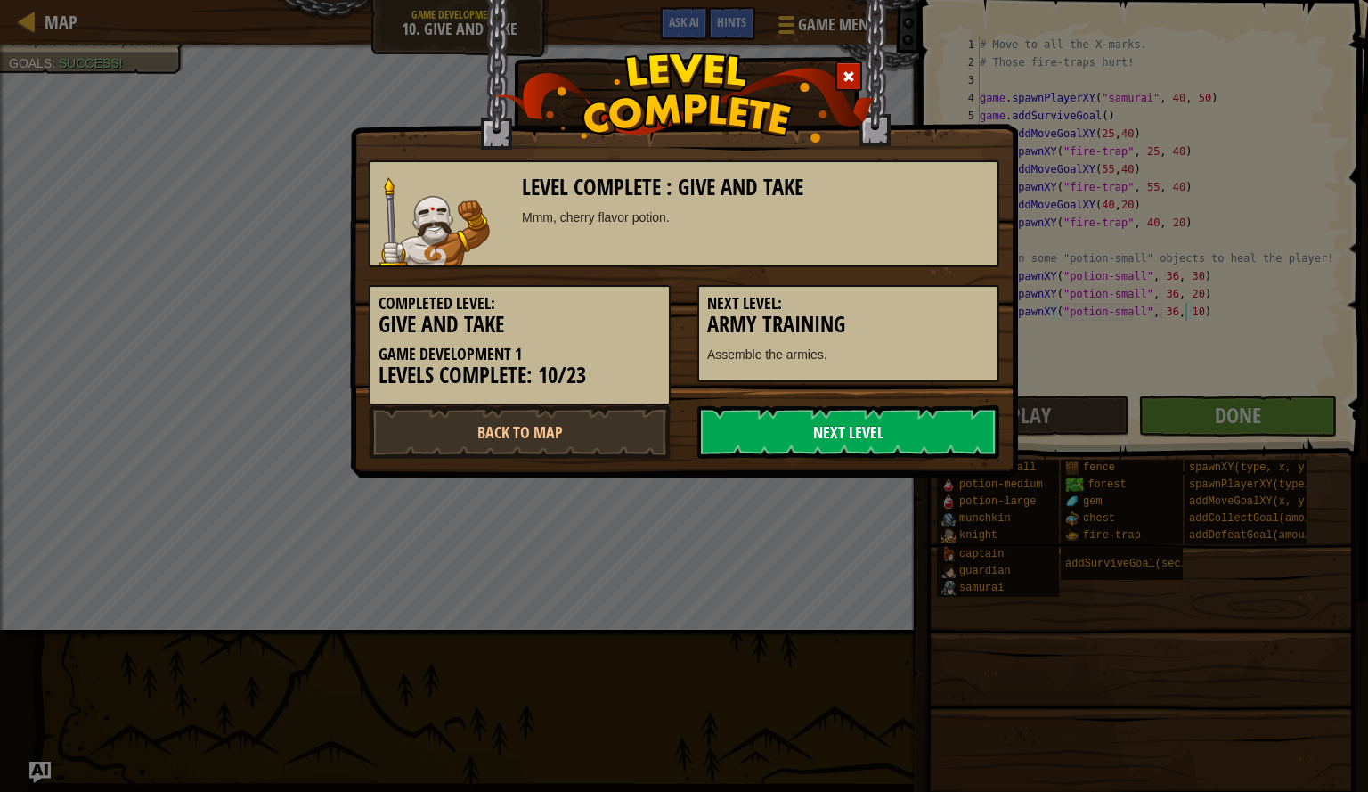
click at [935, 439] on link "Next Level" at bounding box center [849, 431] width 302 height 53
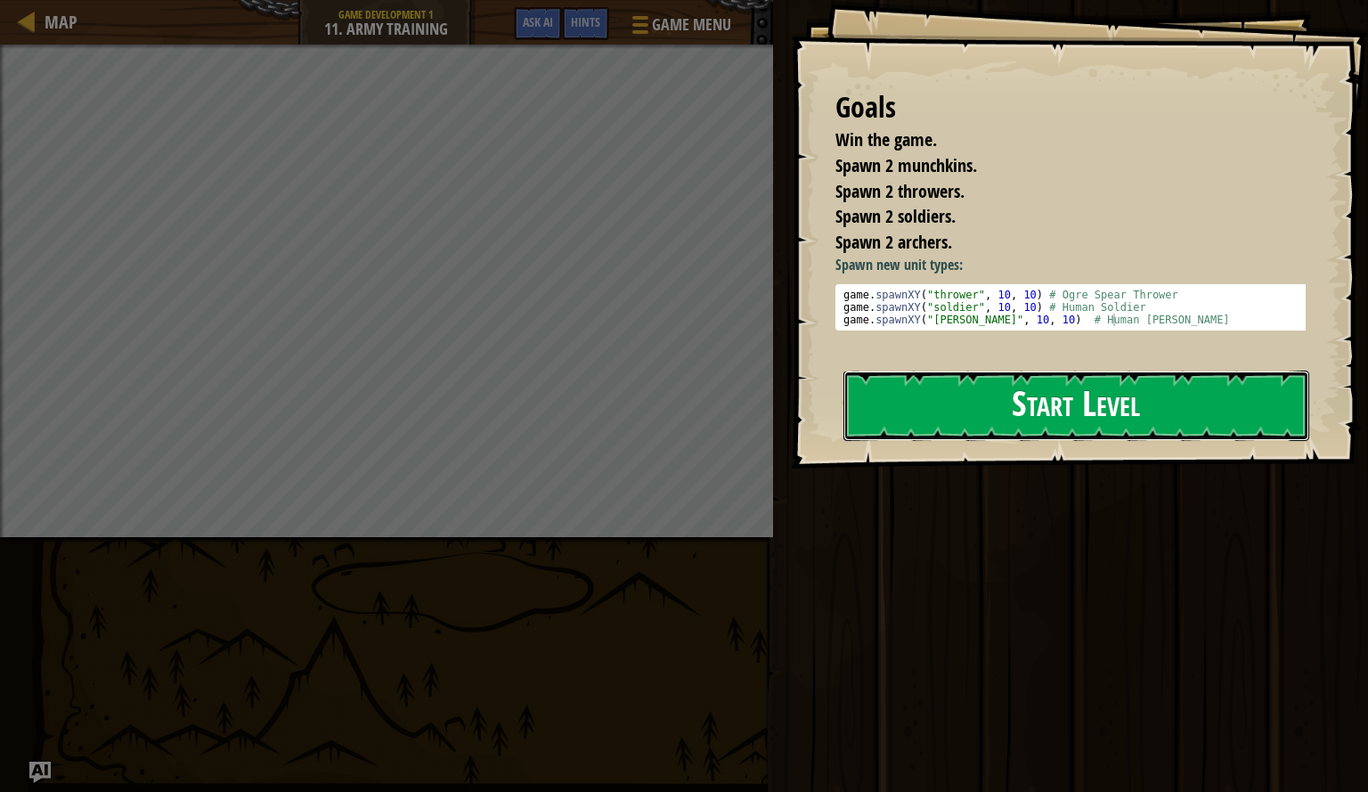
click at [998, 394] on button "Start Level" at bounding box center [1077, 406] width 466 height 70
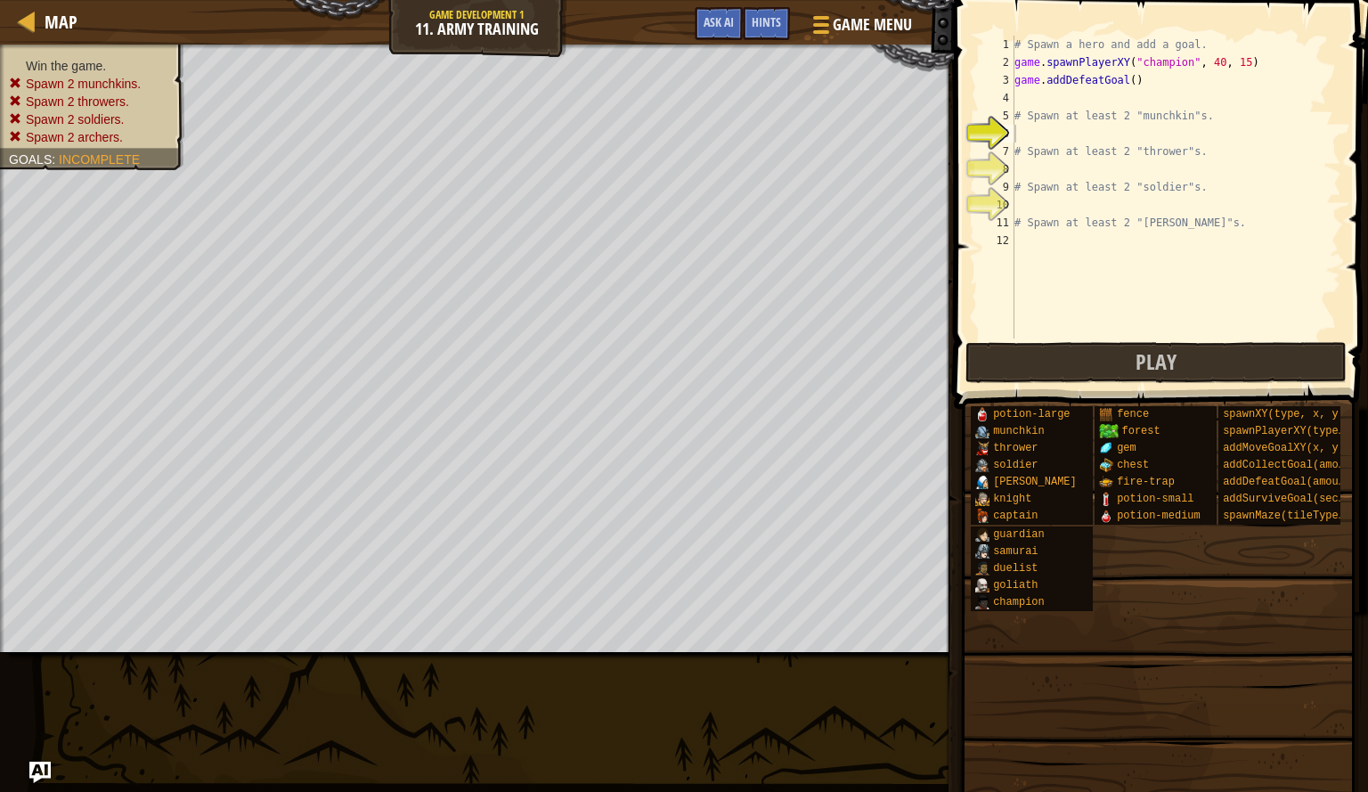
click at [1059, 144] on div "# Spawn a hero and add a goal. game . spawnPlayerXY ( "champion" , 40 , 15 ) ga…" at bounding box center [1176, 205] width 331 height 339
type textarea "# Spawn at least 2 "thrower"s."
click at [1041, 128] on div "# Spawn a hero and add a goal. game . spawnPlayerXY ( "champion" , 40 , 15 ) ga…" at bounding box center [1176, 205] width 331 height 339
click at [1042, 102] on div "# Spawn a hero and add a goal. game . spawnPlayerXY ( "champion" , 40 , 15 ) ga…" at bounding box center [1176, 205] width 331 height 339
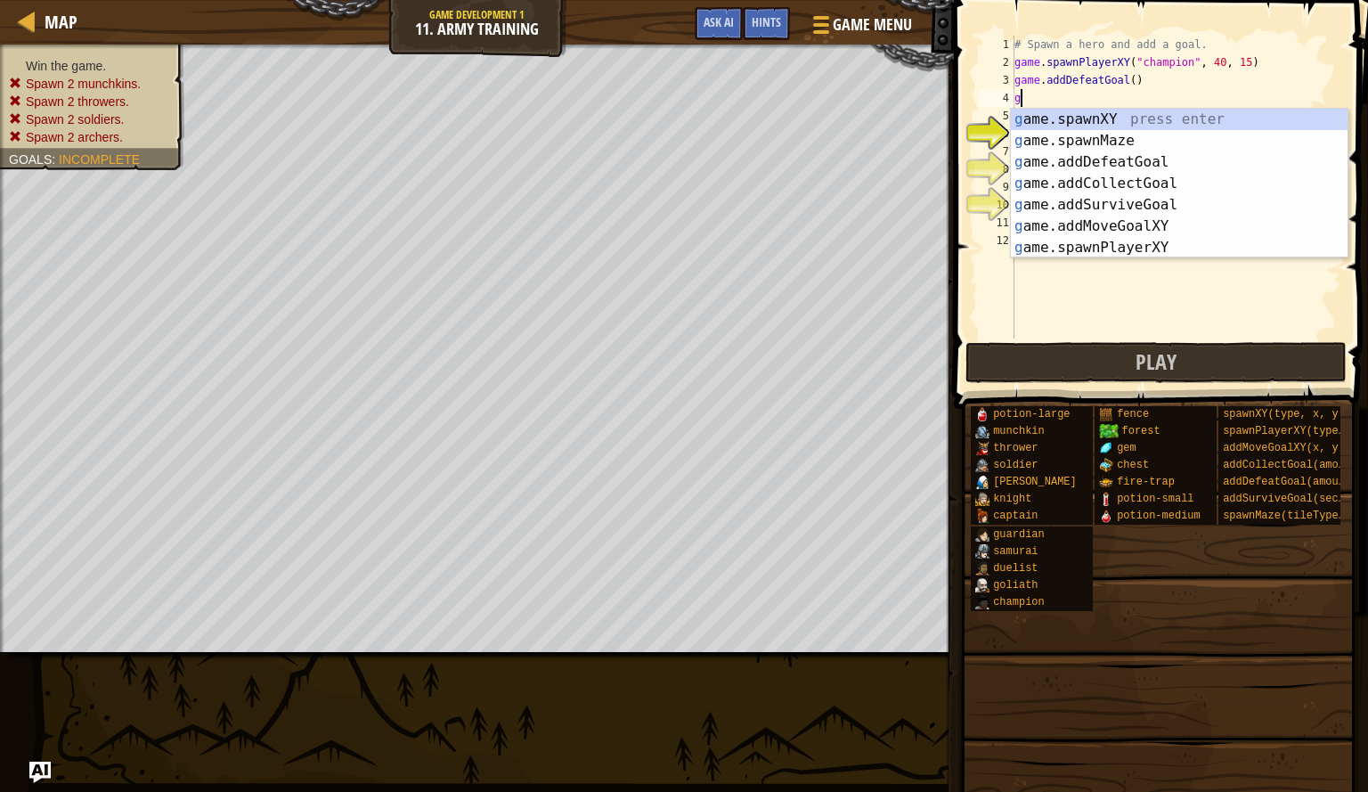
scroll to position [8, 0]
click at [1081, 117] on div "g ame.spawnXY press enter g ame.spawnMaze press enter g ame.addDefeatGoal press…" at bounding box center [1179, 205] width 337 height 192
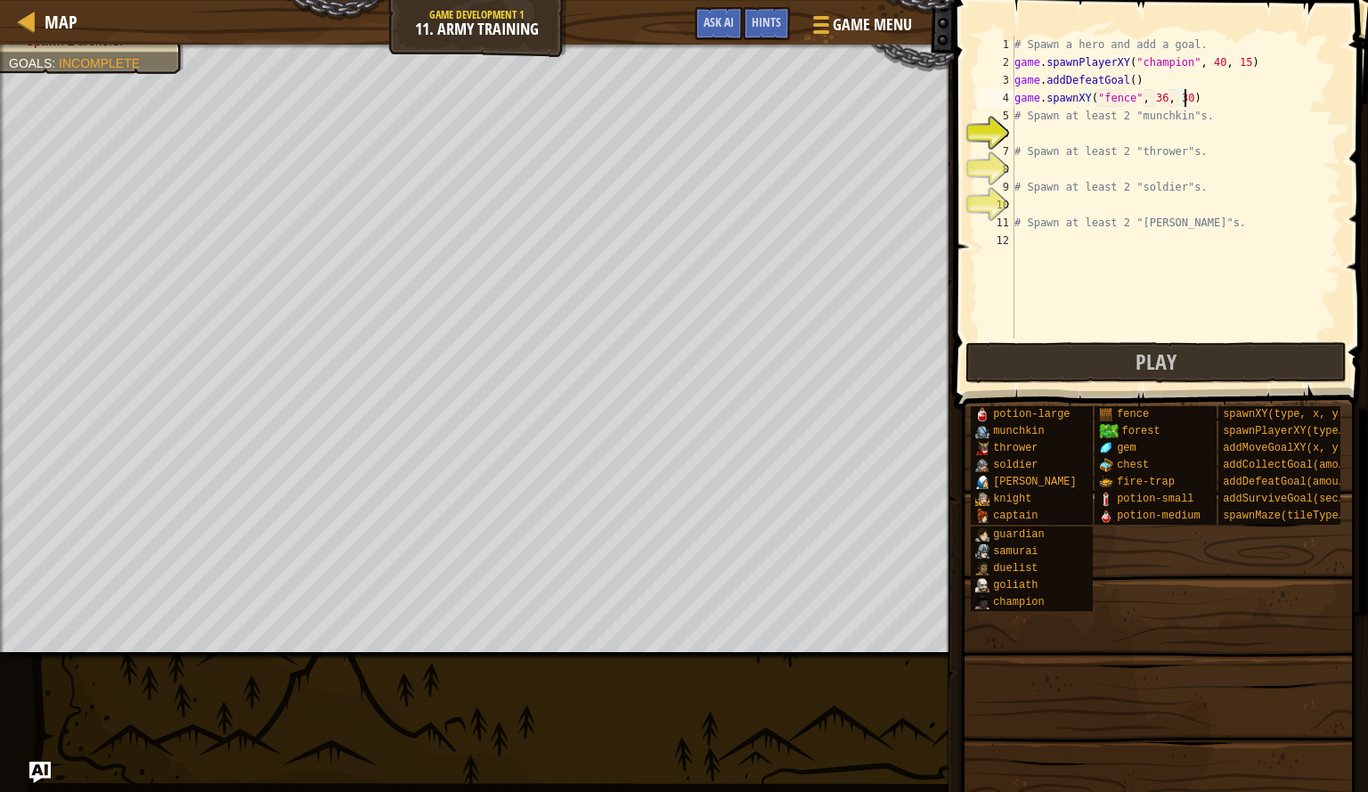
click at [1189, 101] on div "# Spawn a hero and add a goal. game . spawnPlayerXY ( "champion" , 40 , 15 ) ga…" at bounding box center [1176, 205] width 331 height 339
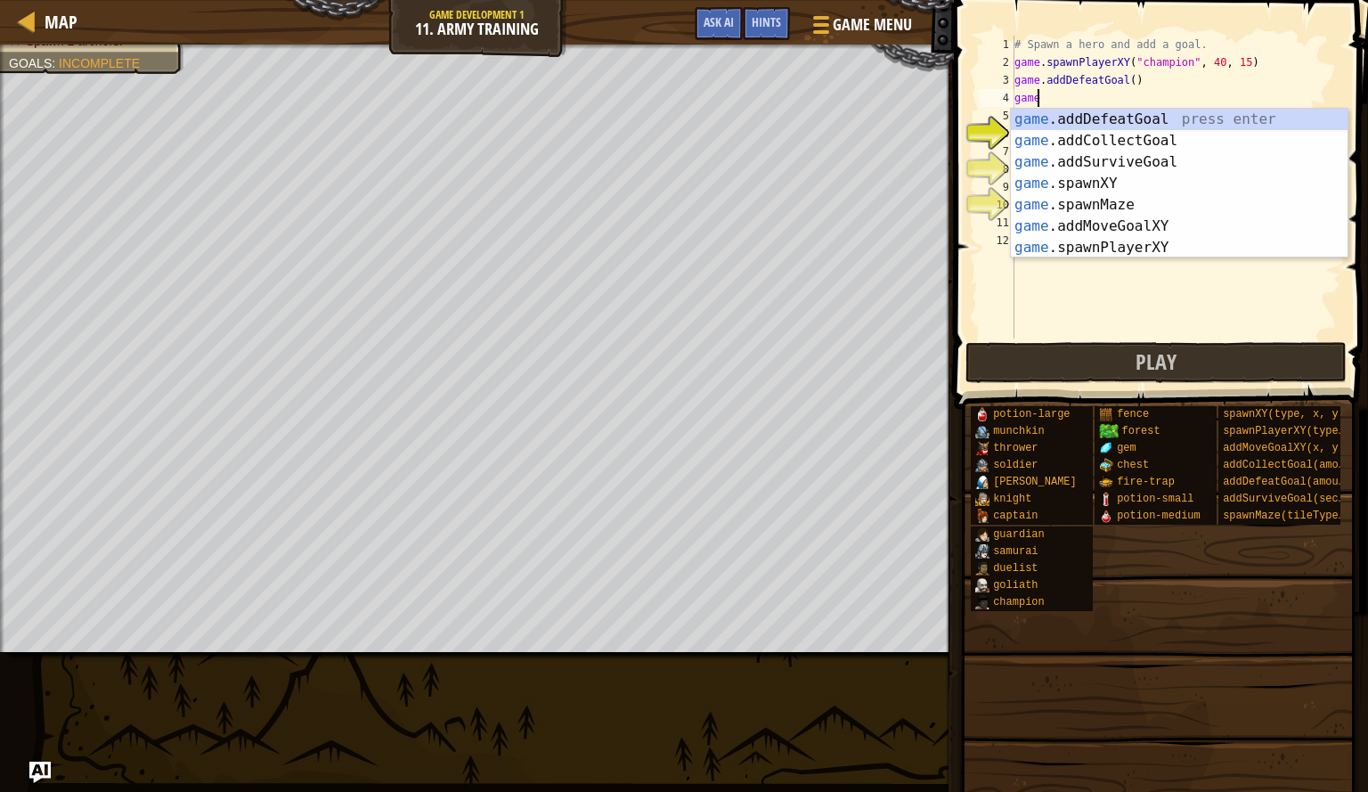
scroll to position [8, 1]
click at [1091, 221] on div "game .addDefeatGoal press enter game .addCollectGoal press enter game .addSurvi…" at bounding box center [1179, 205] width 337 height 192
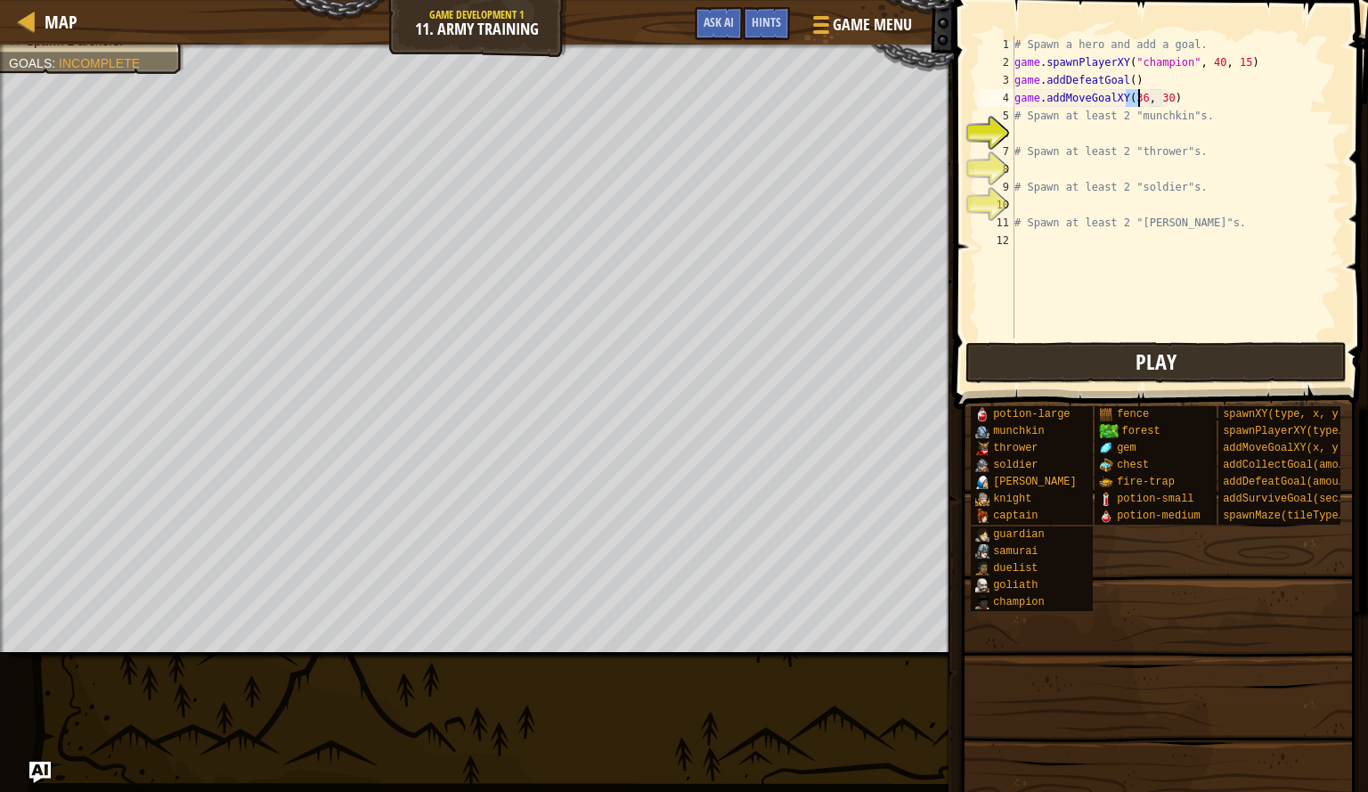
type textarea "game.addMoveGoalXY(36, 30)"
click at [1114, 362] on button "Play" at bounding box center [1156, 362] width 381 height 41
